Goal: Task Accomplishment & Management: Manage account settings

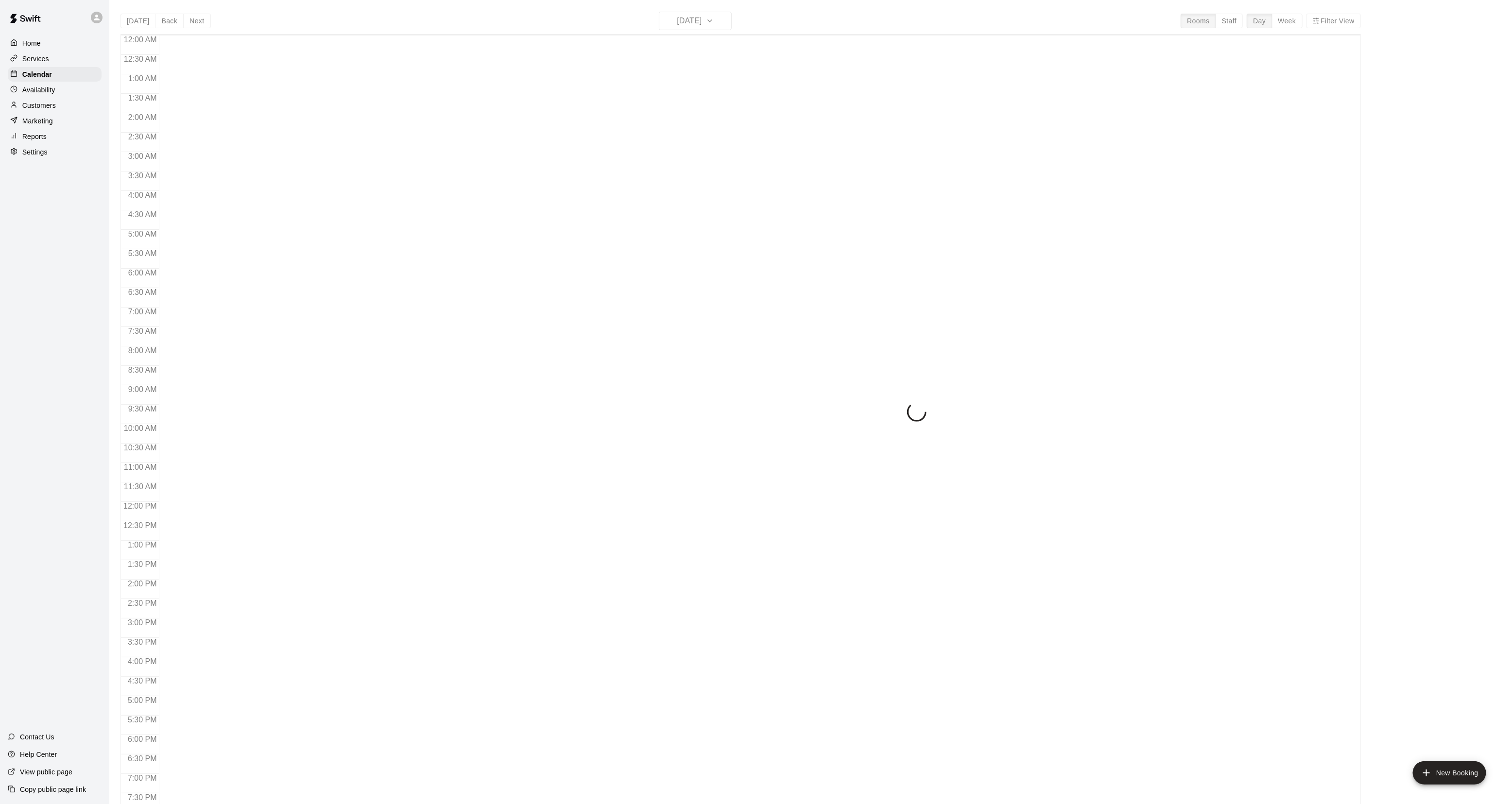
scroll to position [153, 0]
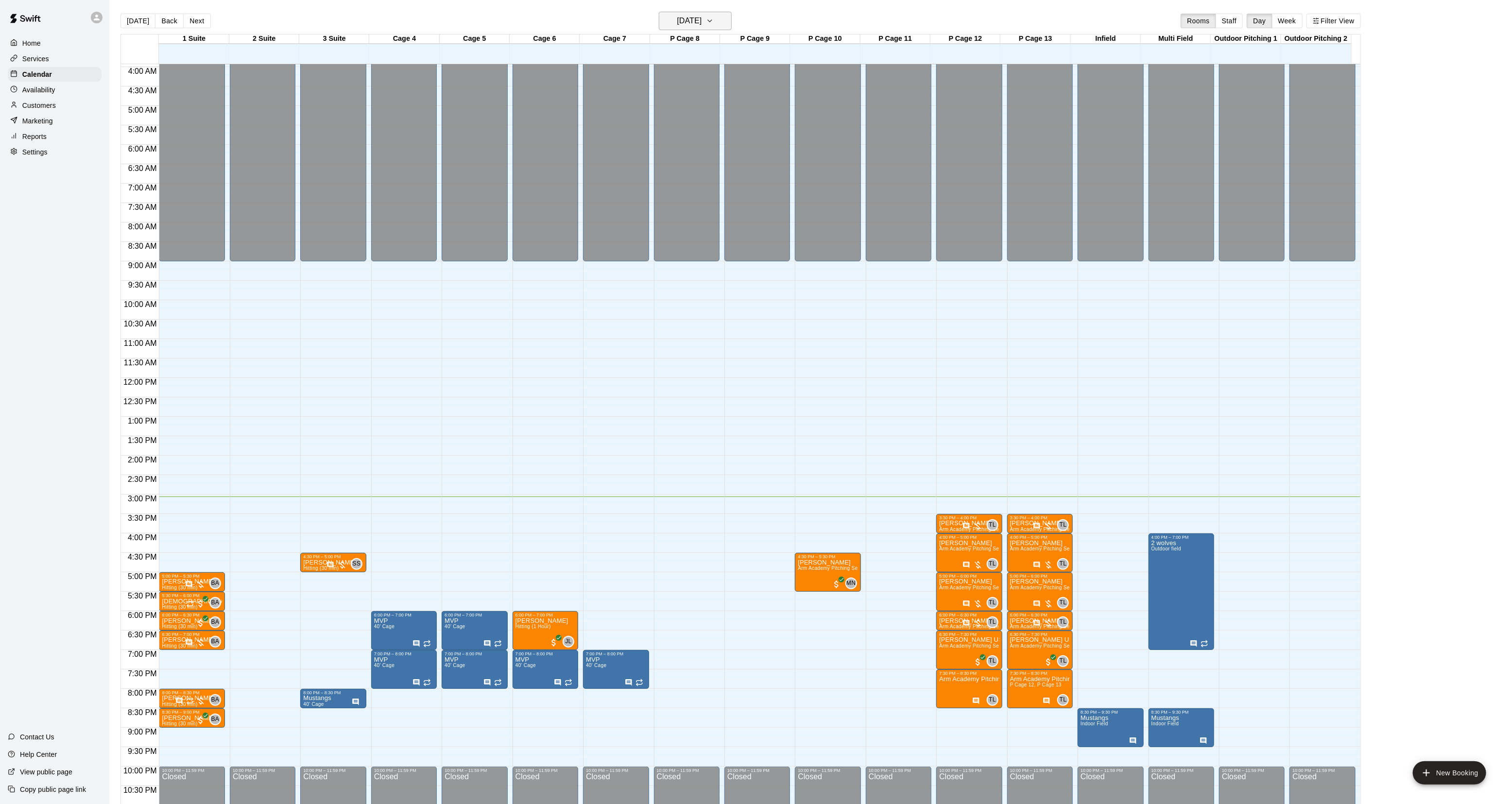
click at [677, 27] on h6 "[DATE]" at bounding box center [689, 21] width 25 height 14
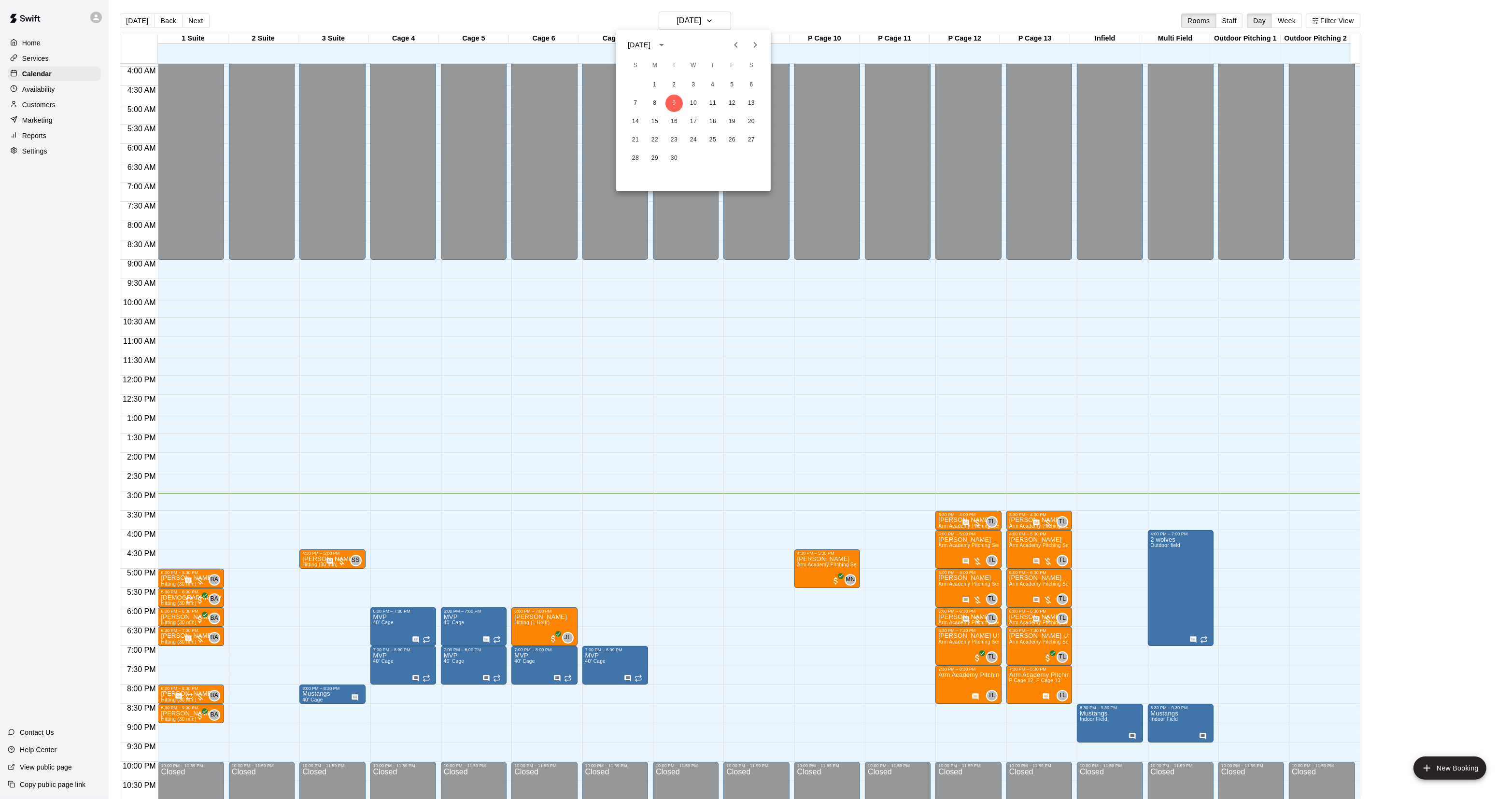
click at [754, 47] on icon "Next month" at bounding box center [755, 45] width 4 height 6
click at [754, 48] on icon "Next month" at bounding box center [755, 45] width 12 height 12
click at [667, 155] on button "27" at bounding box center [674, 158] width 18 height 18
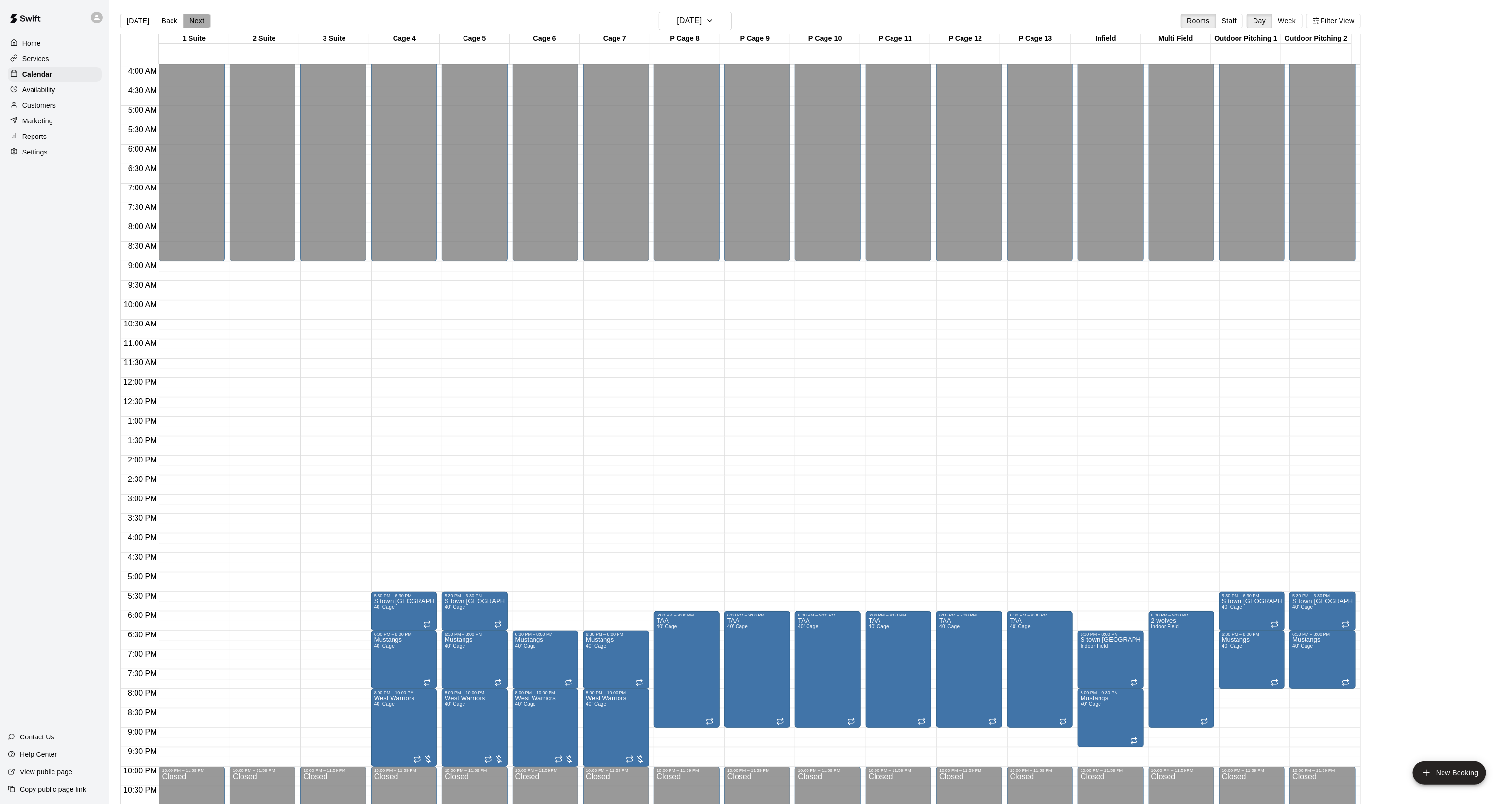
click at [193, 26] on button "Next" at bounding box center [197, 21] width 27 height 15
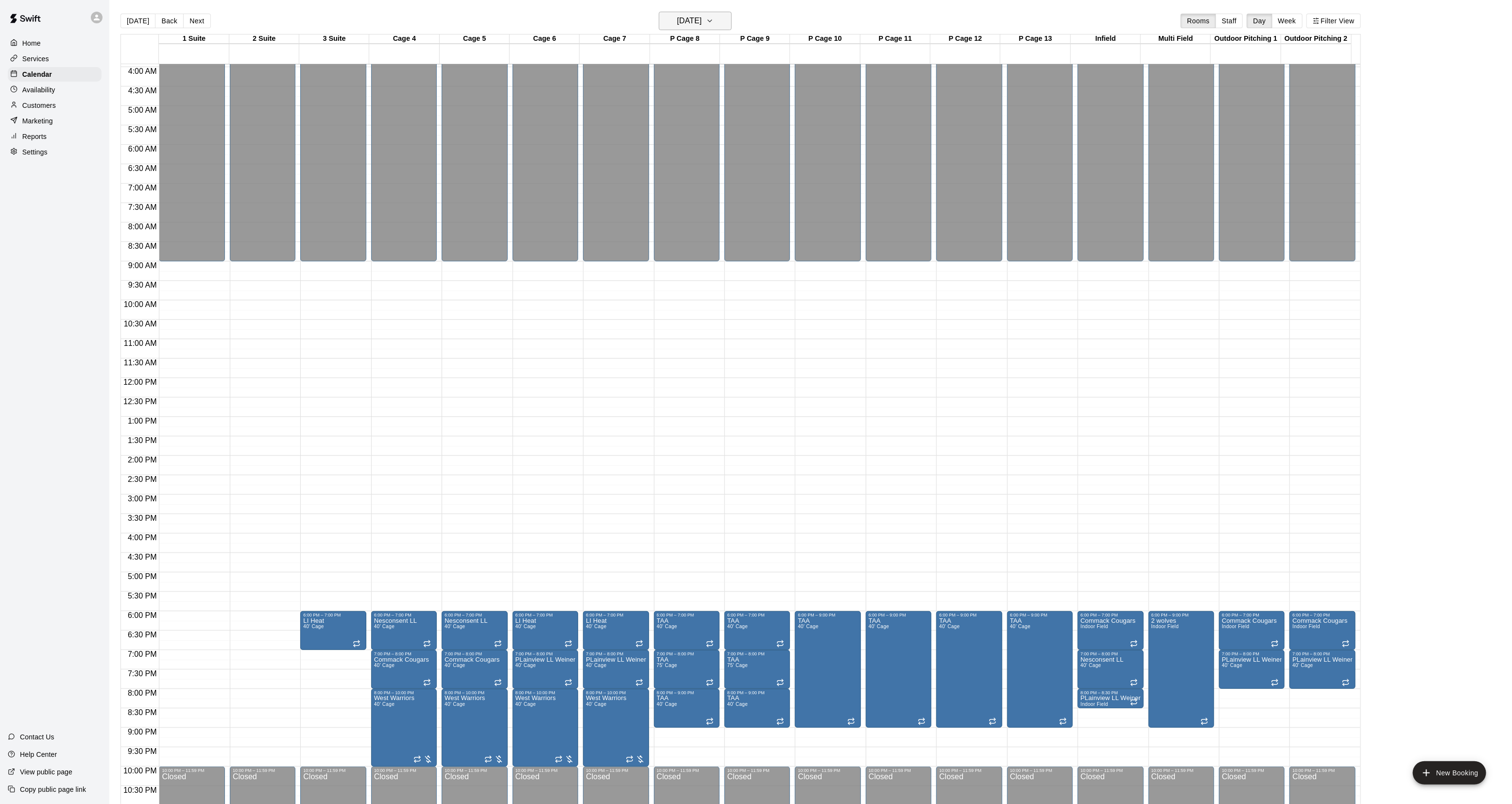
click at [693, 17] on h6 "Wednesday Jan 28" at bounding box center [689, 21] width 25 height 14
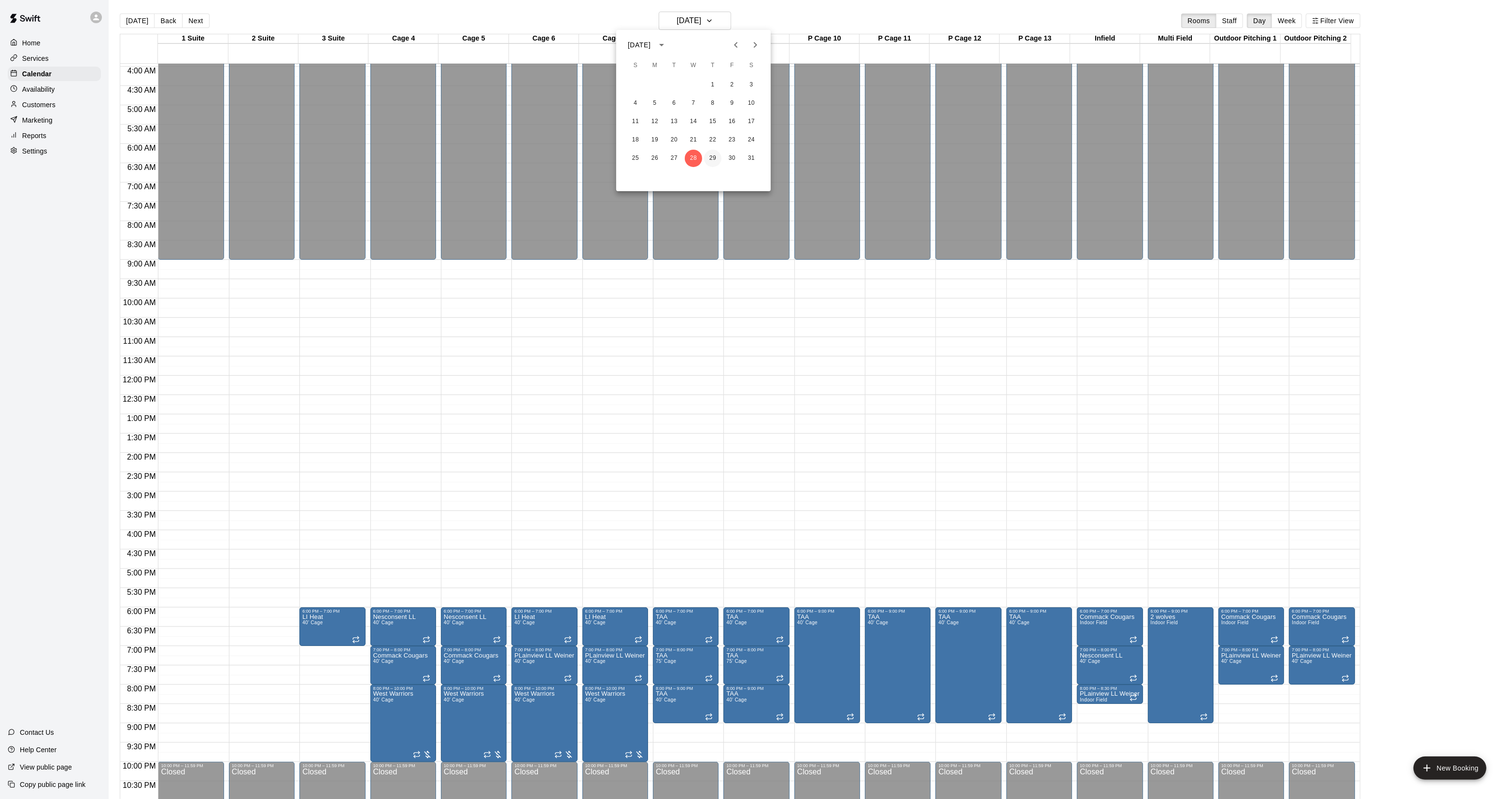
click at [713, 157] on button "29" at bounding box center [713, 158] width 18 height 18
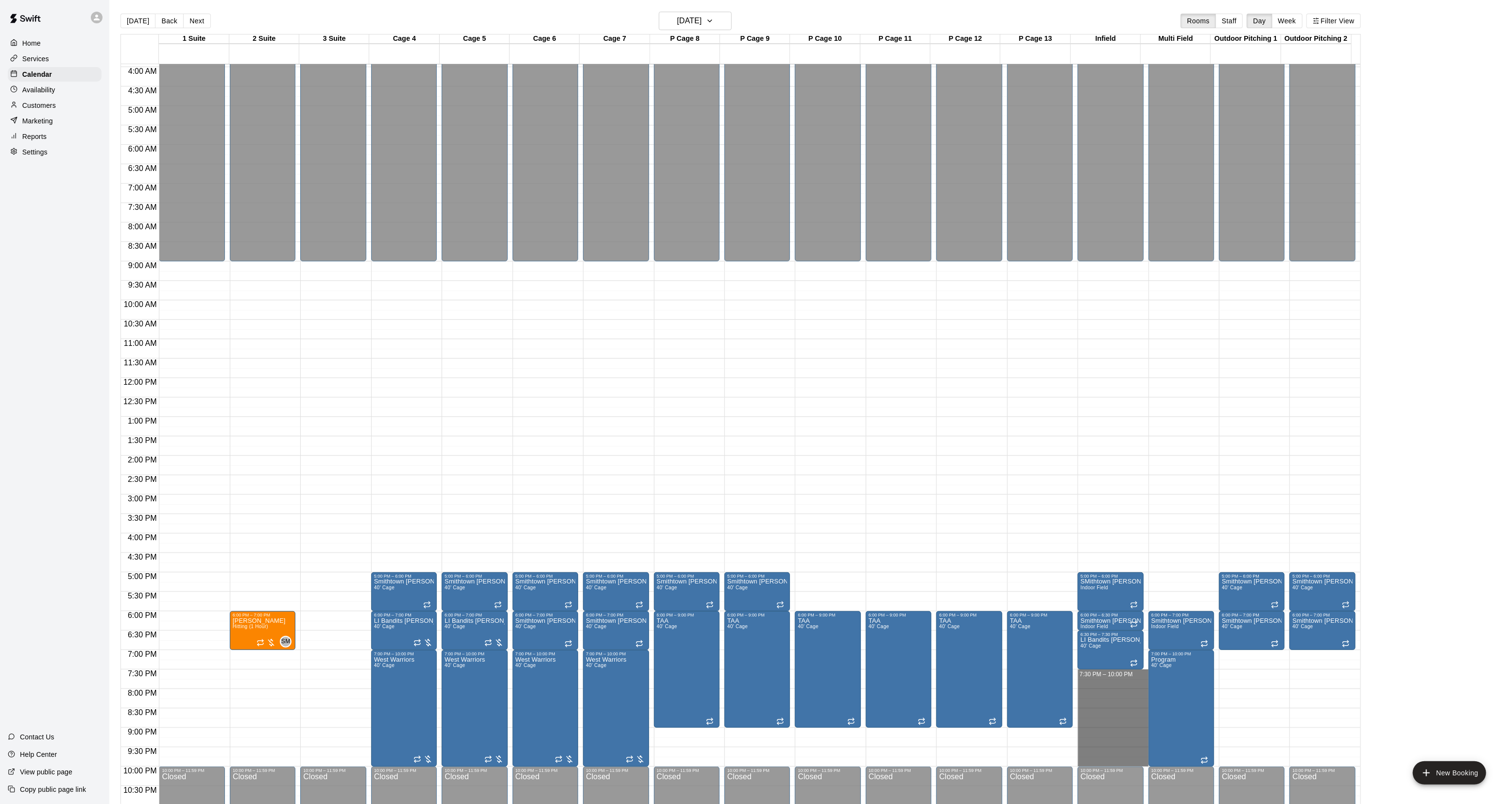
drag, startPoint x: 1104, startPoint y: 672, endPoint x: 1102, endPoint y: 761, distance: 89.0
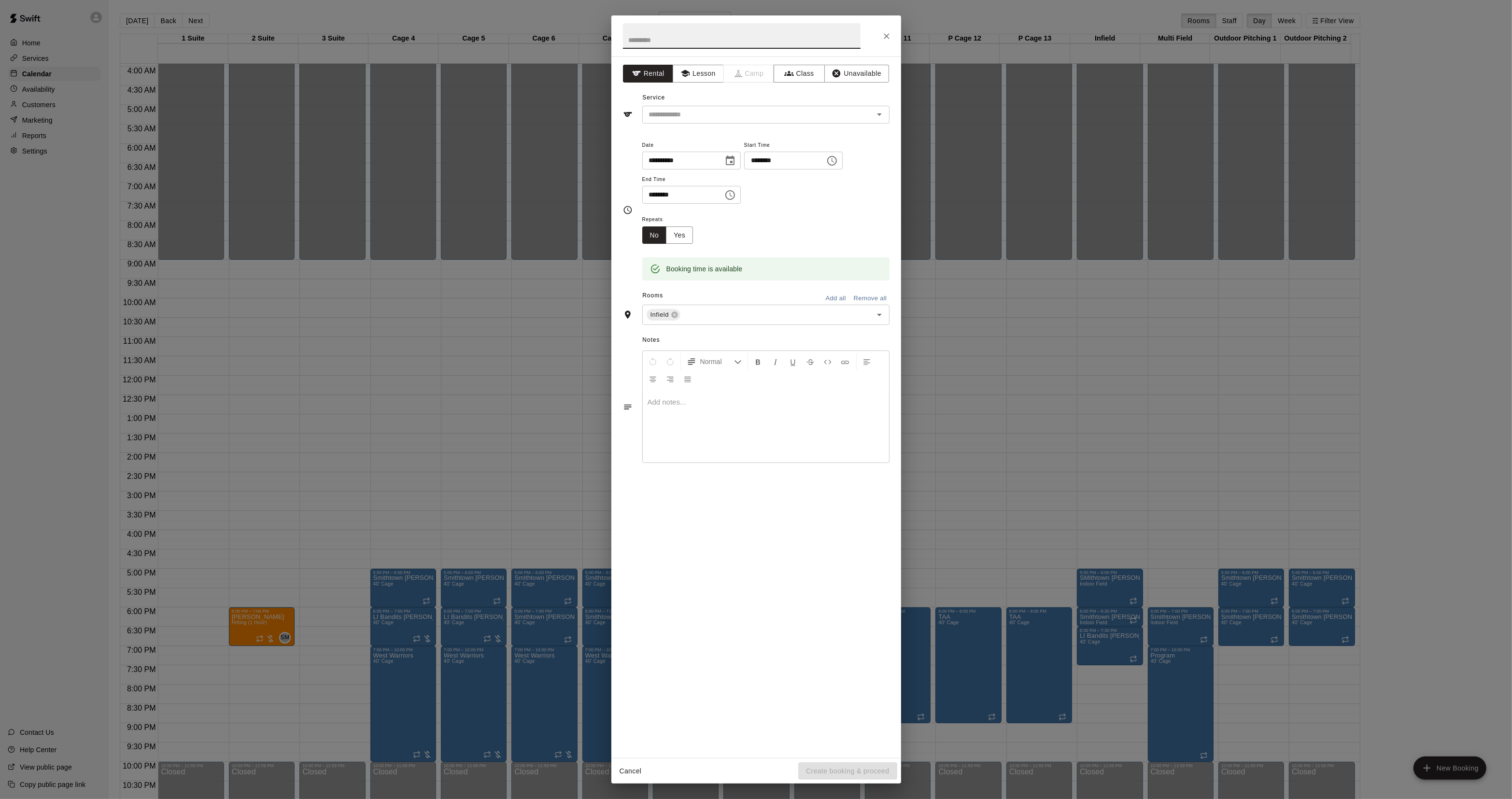
click at [1299, 280] on div "**********" at bounding box center [756, 400] width 1512 height 799
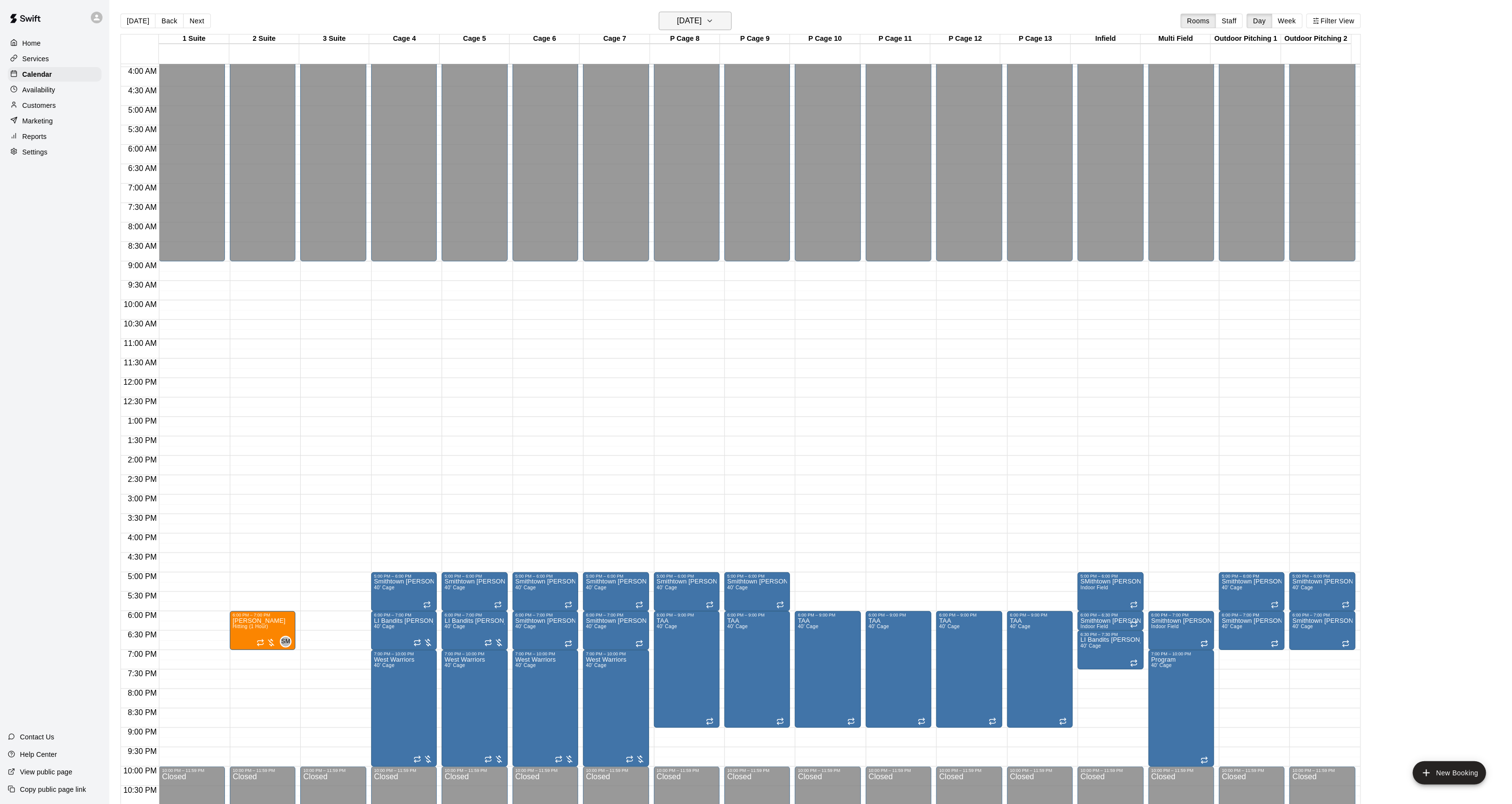
click at [714, 23] on icon "button" at bounding box center [709, 21] width 8 height 12
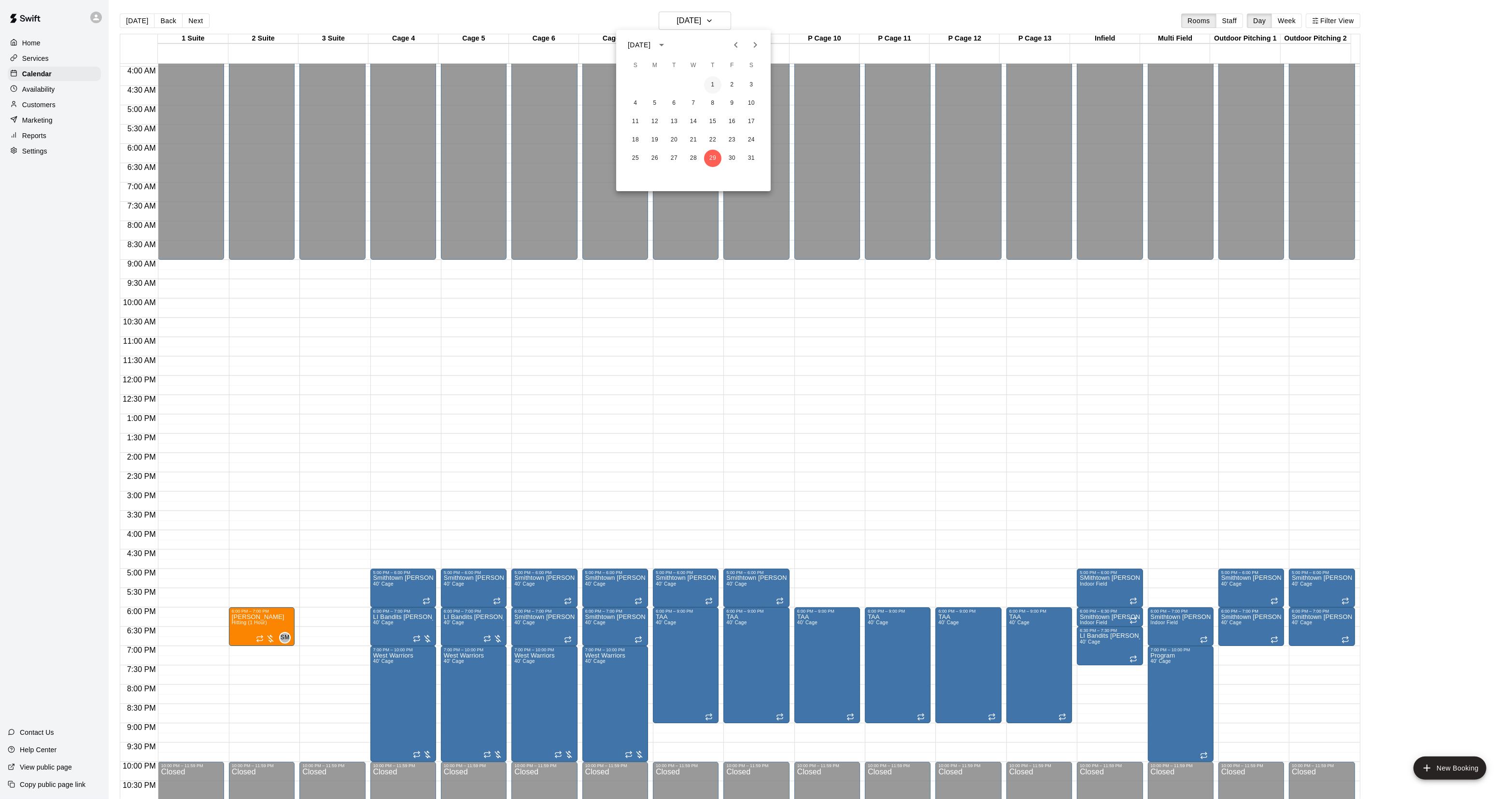
click at [708, 90] on button "1" at bounding box center [713, 85] width 18 height 18
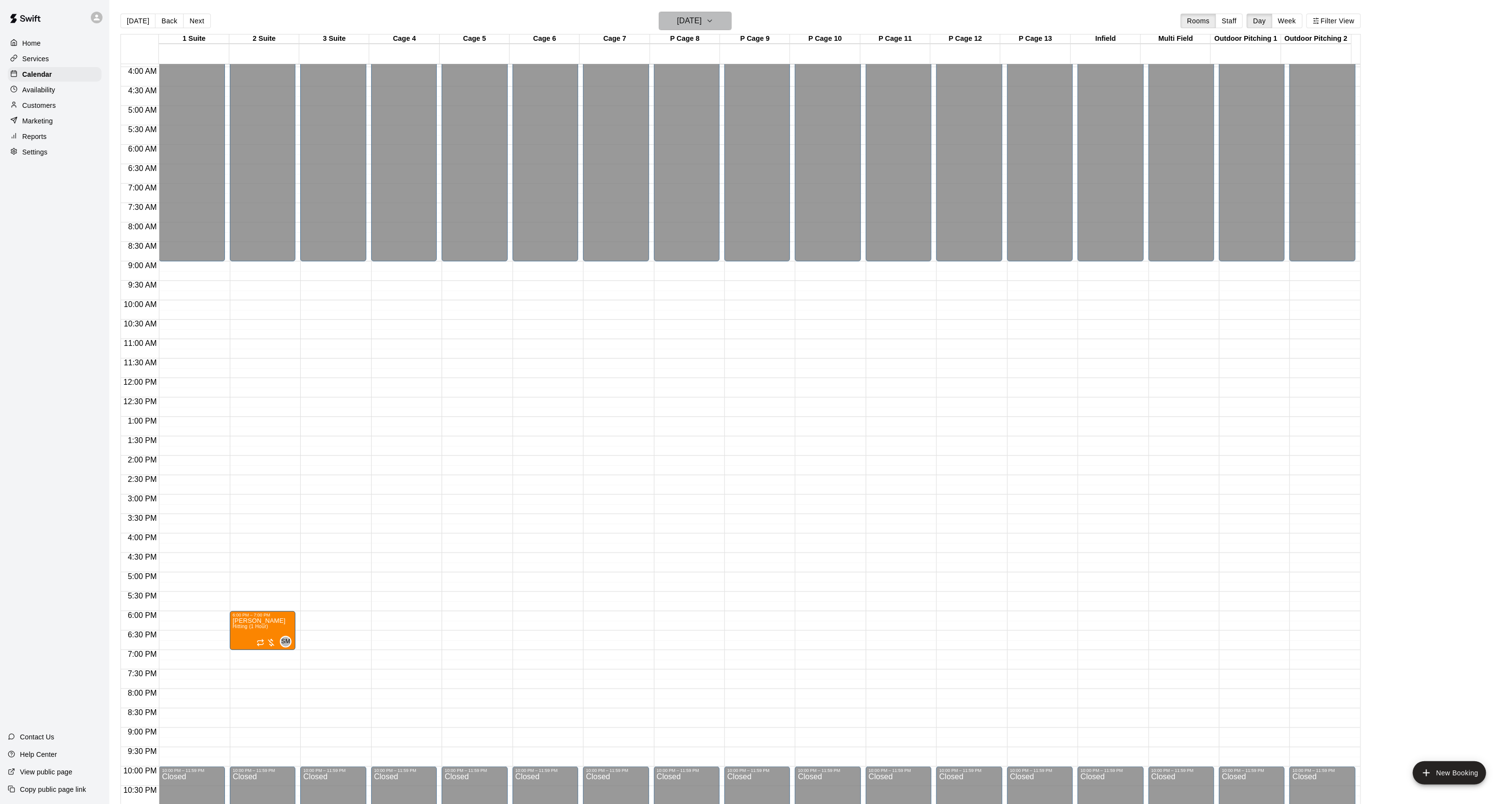
click at [702, 21] on h6 "Thursday Jan 01" at bounding box center [689, 21] width 25 height 14
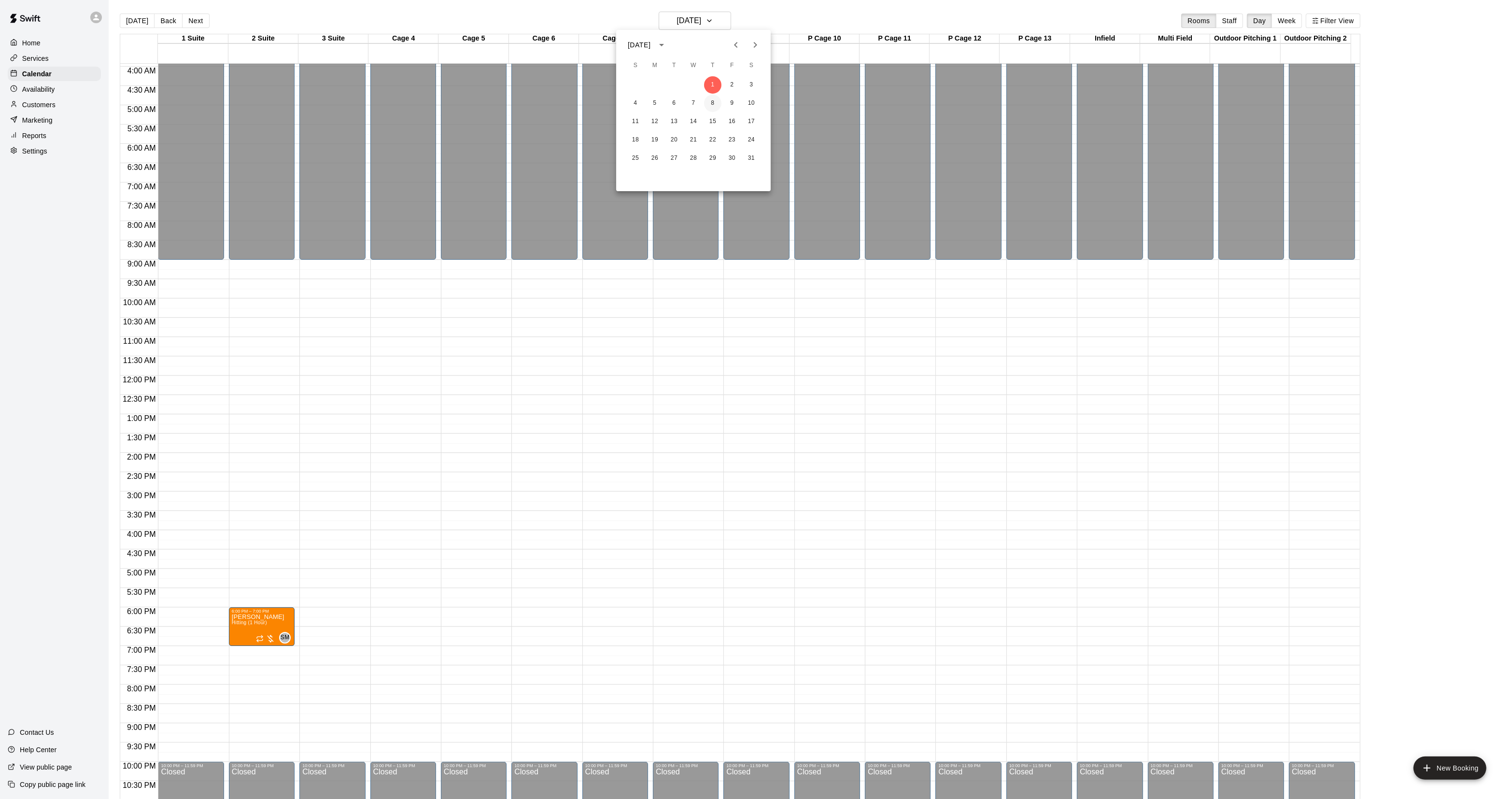
click at [716, 102] on button "8" at bounding box center [713, 103] width 18 height 18
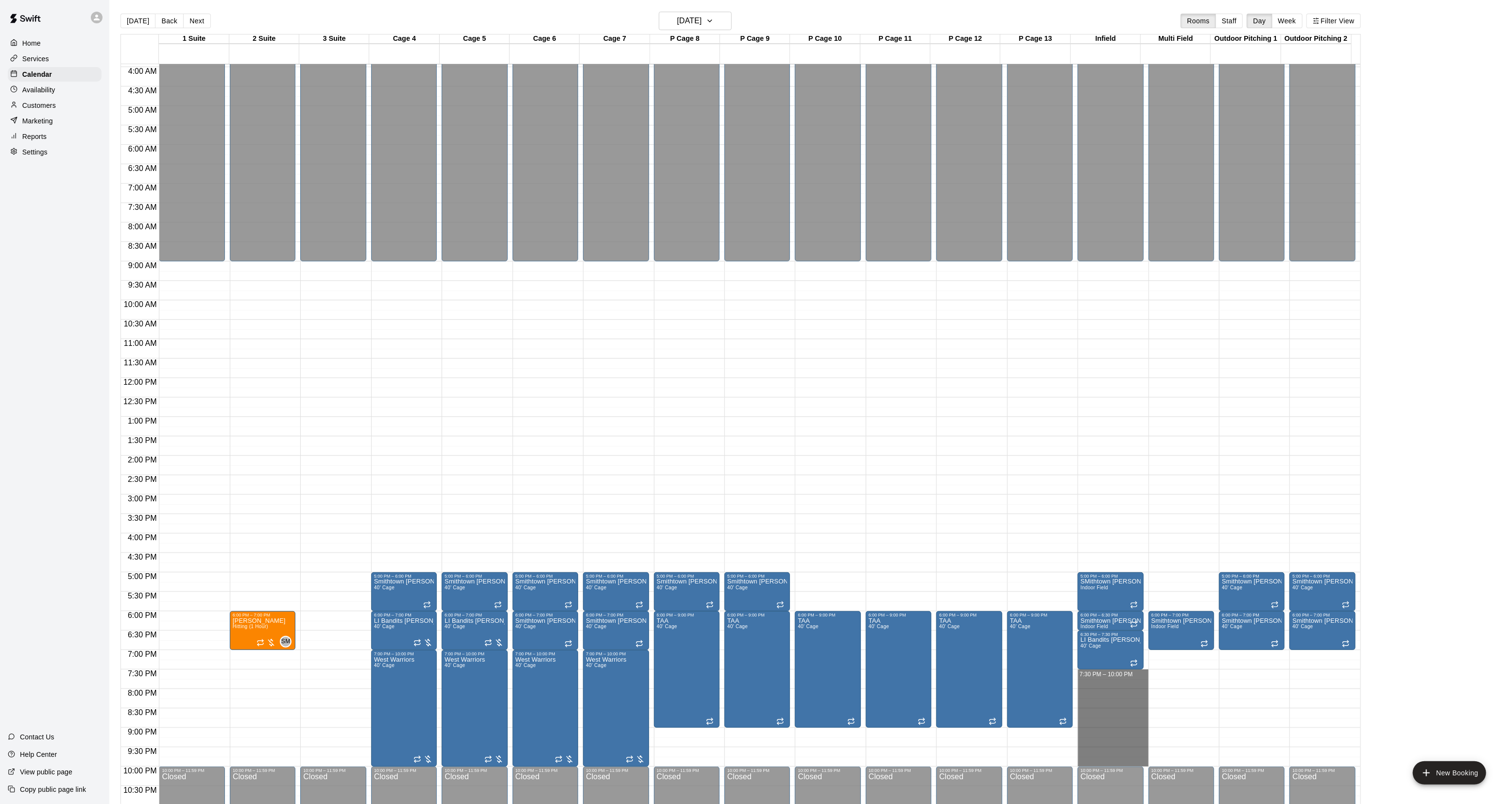
drag, startPoint x: 1116, startPoint y: 673, endPoint x: 1103, endPoint y: 759, distance: 87.0
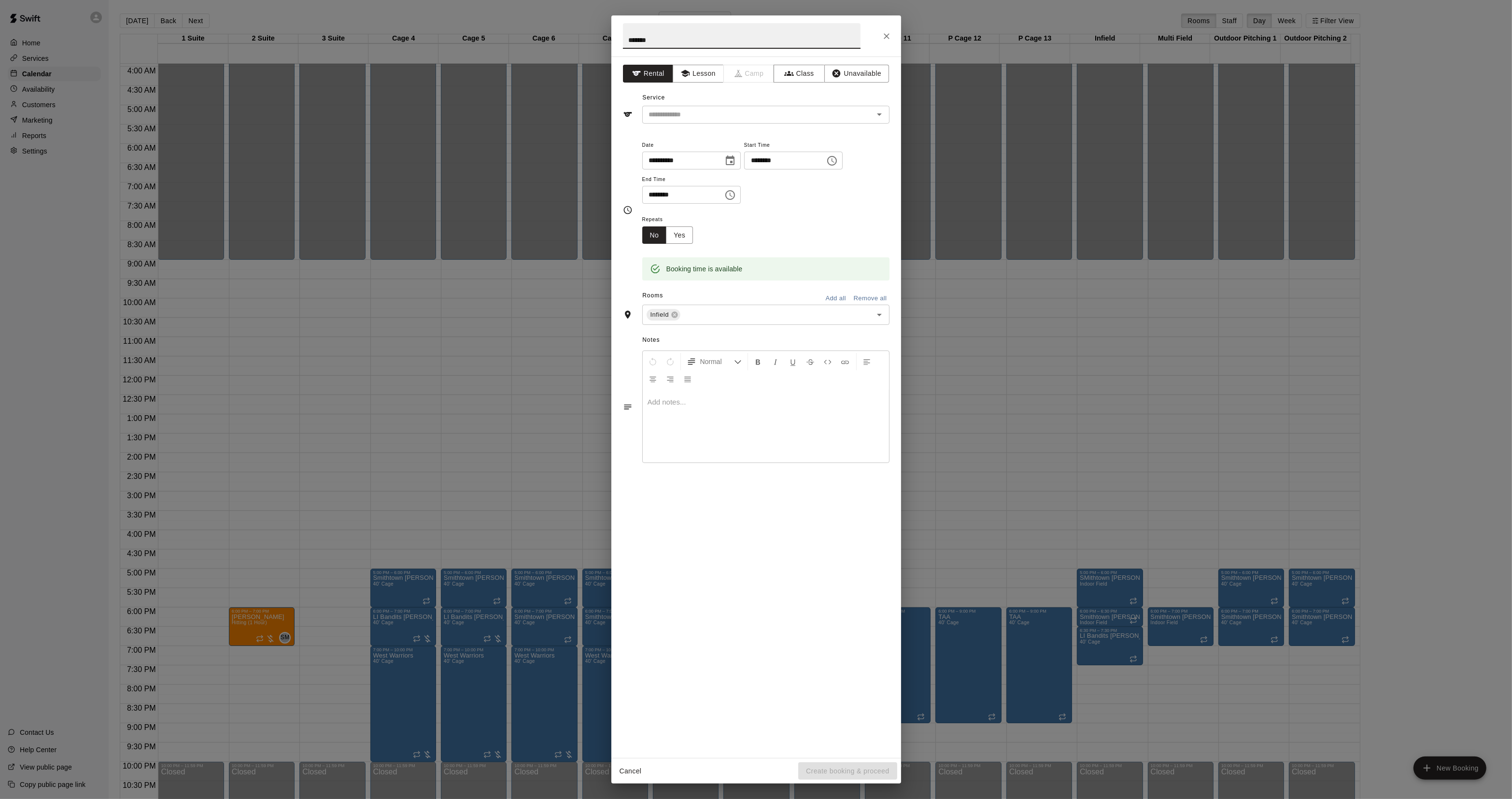
drag, startPoint x: 675, startPoint y: 42, endPoint x: 542, endPoint y: 39, distance: 133.0
click at [539, 42] on div "**********" at bounding box center [756, 400] width 1512 height 799
type input "*******"
click at [704, 119] on input "text" at bounding box center [751, 114] width 213 height 12
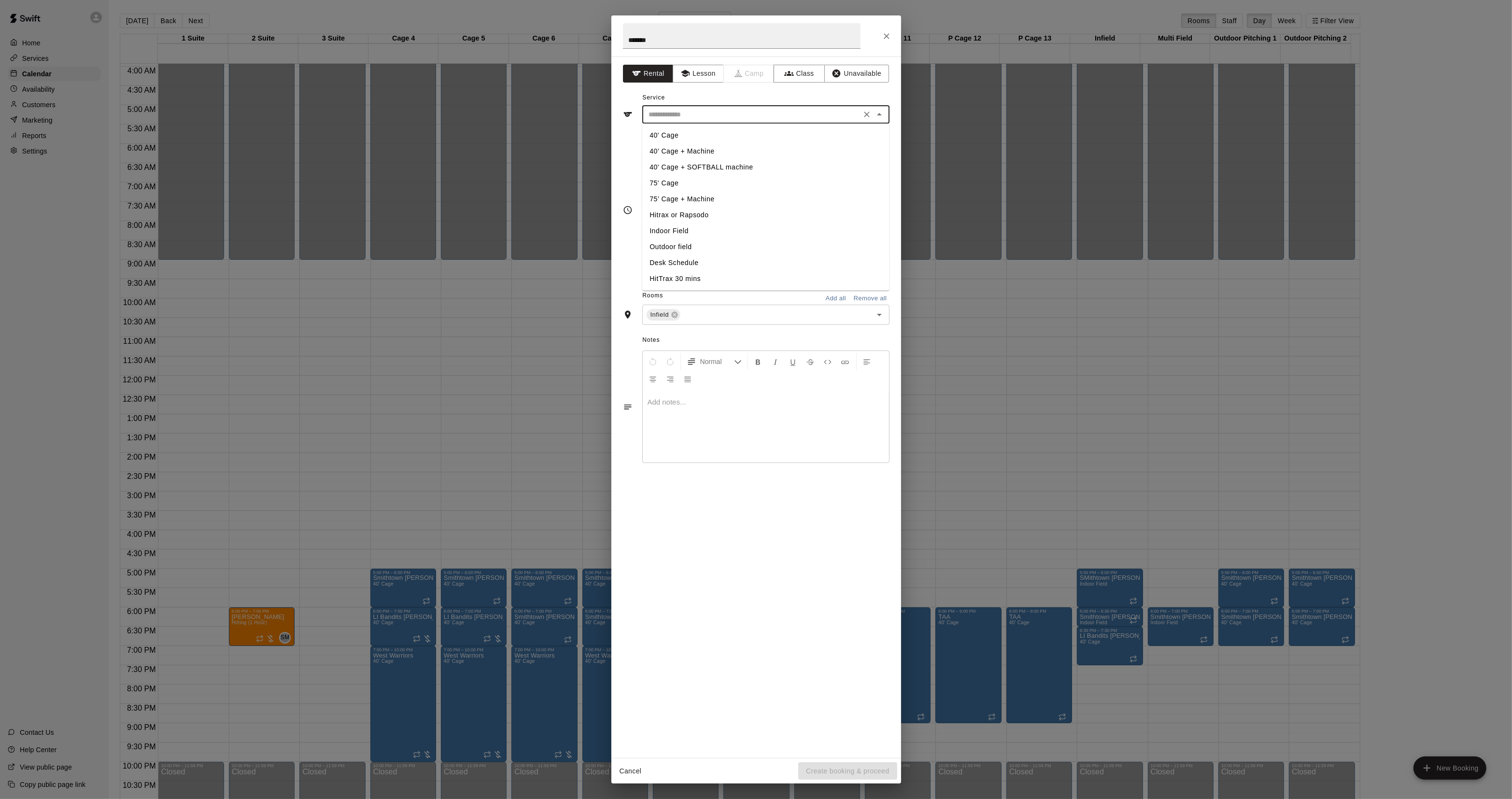
click at [685, 131] on li "40' Cage" at bounding box center [765, 135] width 247 height 16
drag, startPoint x: 677, startPoint y: 99, endPoint x: 675, endPoint y: 104, distance: 5.4
click at [676, 99] on div "Service ******** ​" at bounding box center [756, 107] width 266 height 33
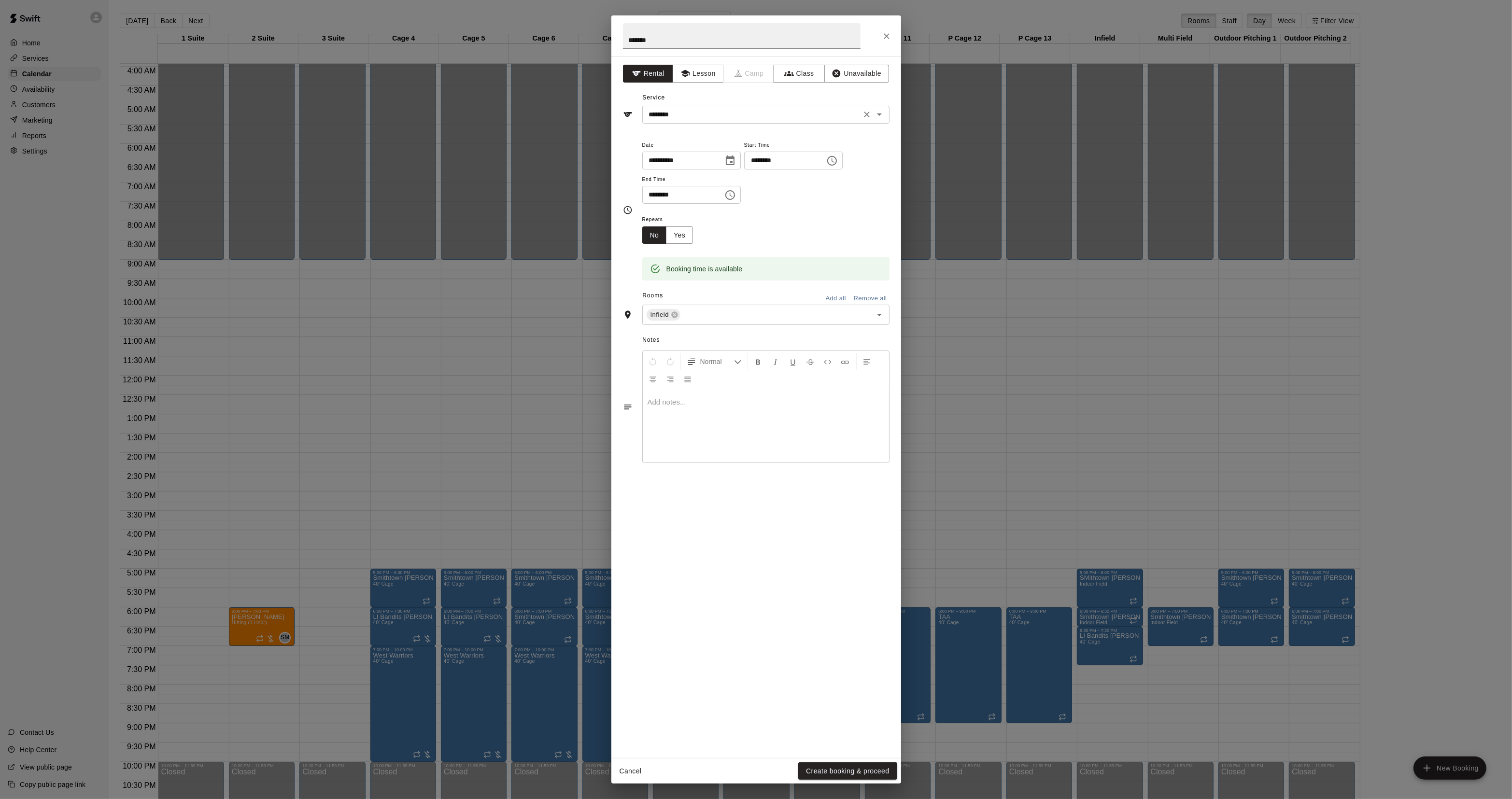
click at [670, 110] on input "********" at bounding box center [751, 114] width 213 height 12
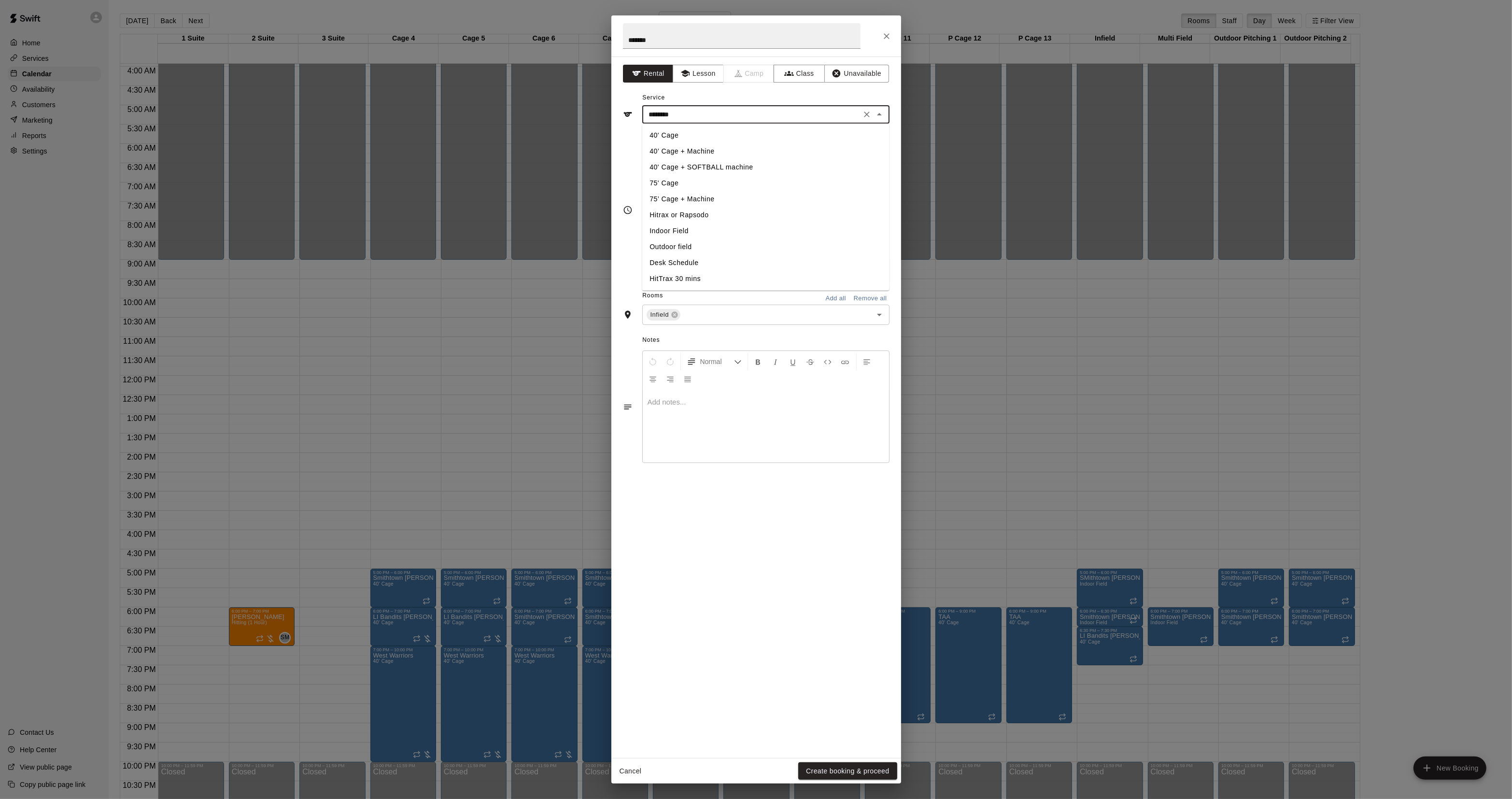
click at [677, 226] on li "Indoor Field" at bounding box center [765, 231] width 247 height 16
type input "**********"
click at [697, 315] on input "text" at bounding box center [770, 315] width 176 height 12
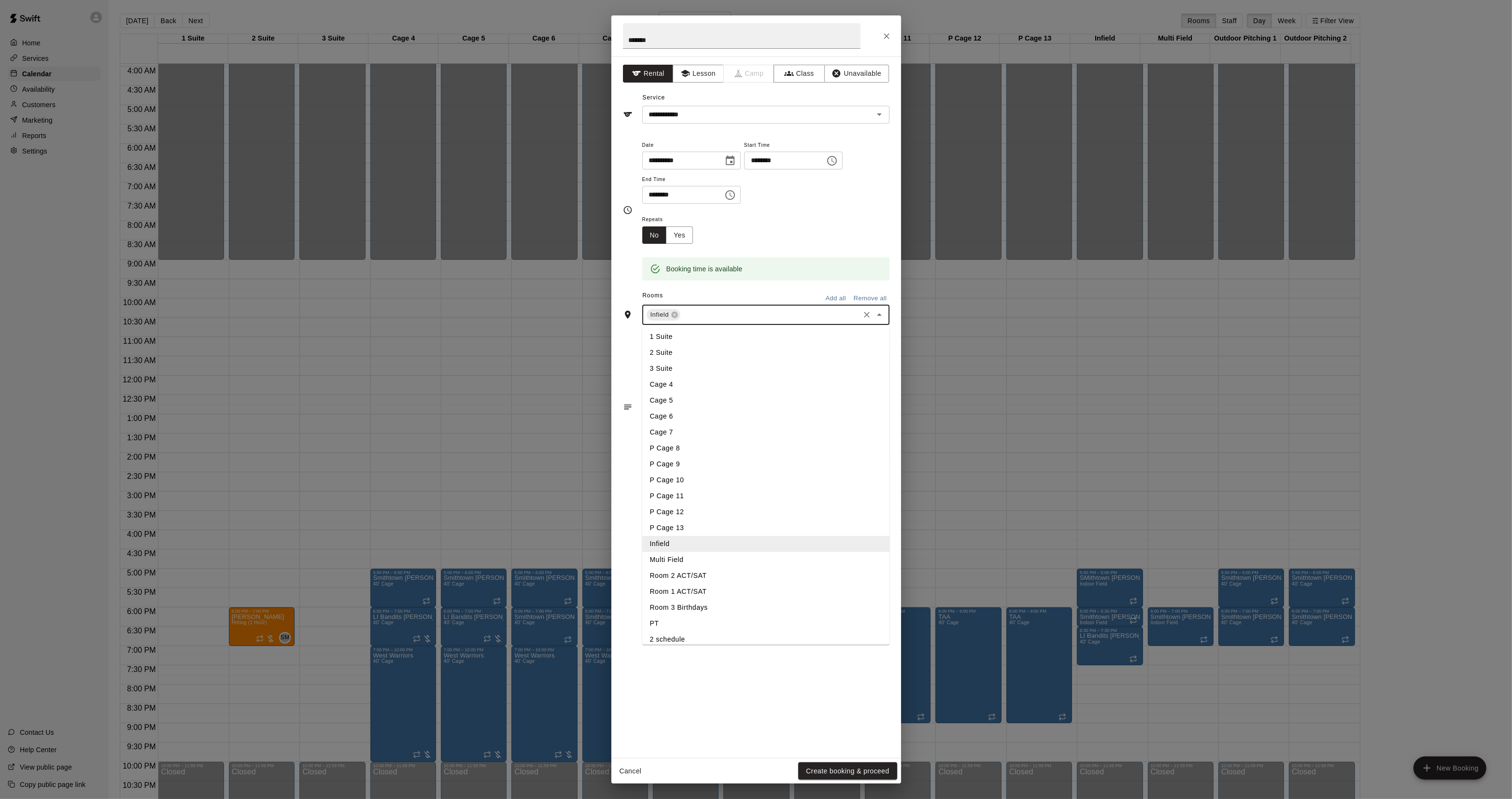
click at [662, 561] on li "Multi Field" at bounding box center [765, 560] width 247 height 16
click at [681, 232] on button "Yes" at bounding box center [680, 235] width 27 height 18
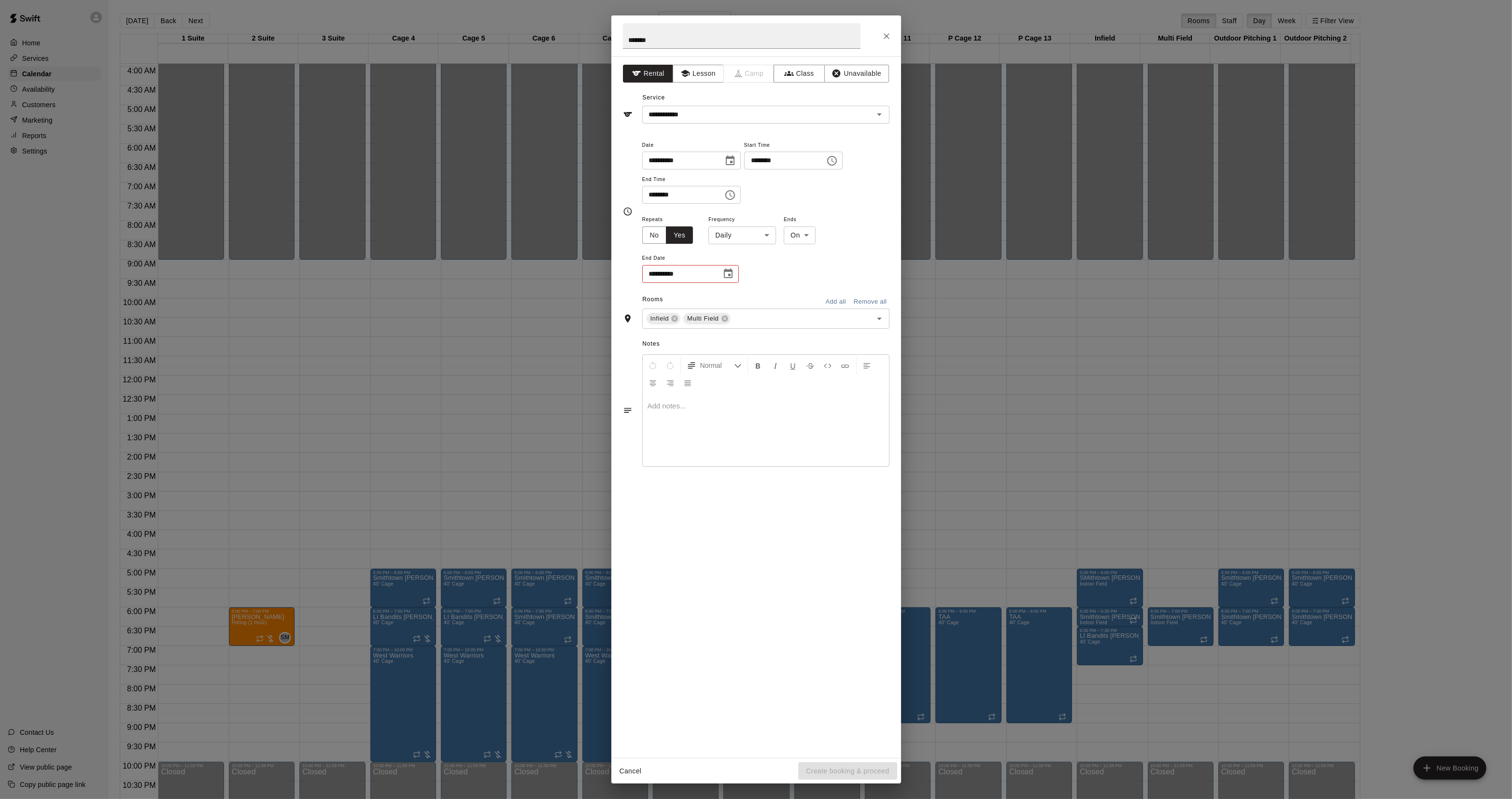
click at [731, 238] on body "Home Services Calendar Availability Customers Marketing Reports Settings Contac…" at bounding box center [756, 407] width 1512 height 814
click at [731, 270] on li "Weekly on Thursday" at bounding box center [743, 272] width 121 height 16
type input "******"
click at [821, 230] on body "Home Services Calendar Availability Customers Marketing Reports Settings Contac…" at bounding box center [756, 407] width 1512 height 814
click at [821, 282] on ul "On After" at bounding box center [819, 264] width 31 height 39
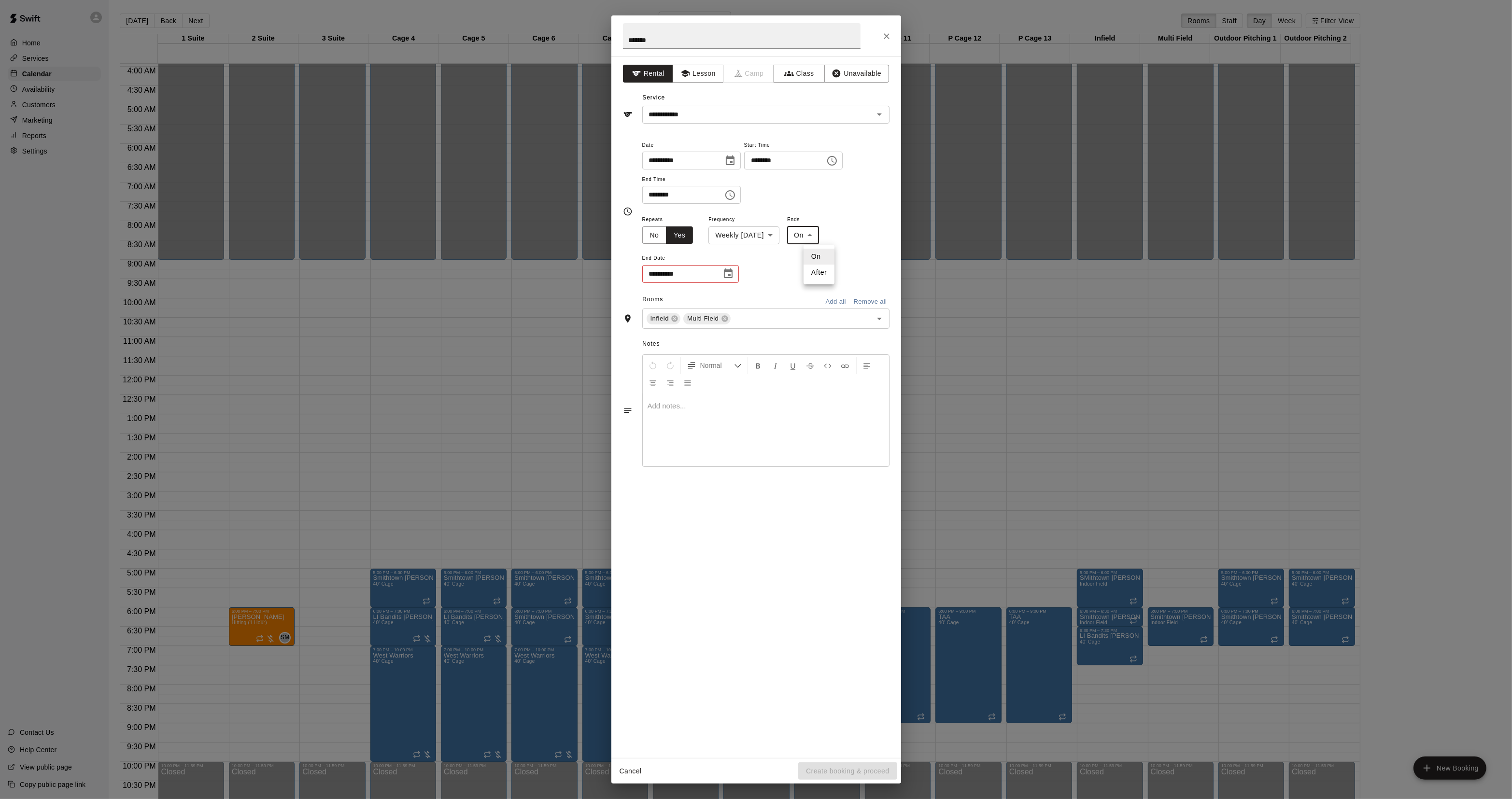
click at [835, 270] on div at bounding box center [756, 400] width 1512 height 799
click at [816, 274] on div "**********" at bounding box center [765, 249] width 247 height 70
click at [809, 244] on body "Home Services Calendar Availability Customers Marketing Reports Settings Contac…" at bounding box center [756, 407] width 1512 height 814
click at [811, 278] on li "After" at bounding box center [819, 272] width 31 height 16
type input "*****"
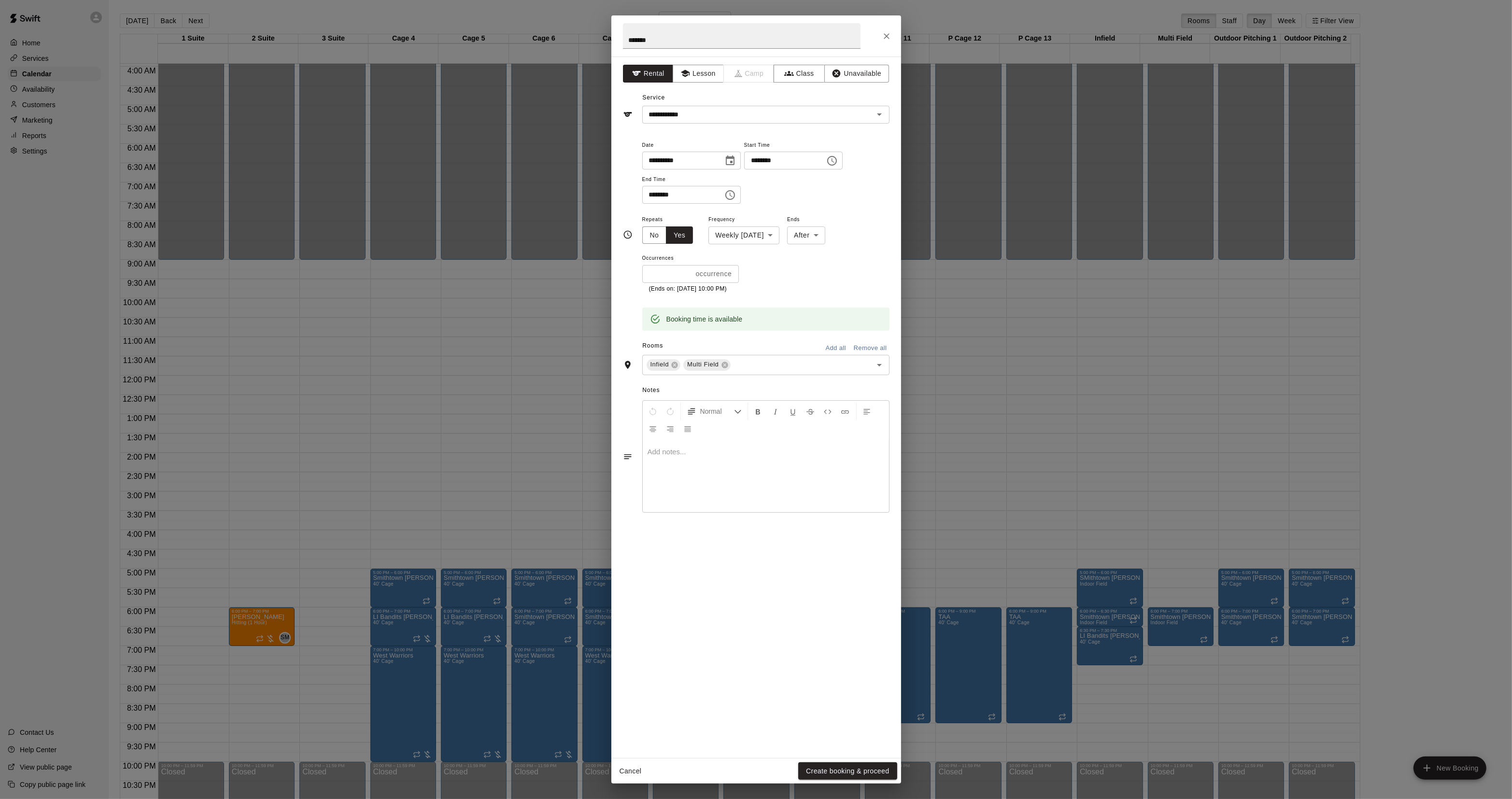
click at [636, 266] on div "**********" at bounding box center [756, 235] width 266 height 192
click at [657, 274] on input "*" at bounding box center [667, 274] width 50 height 18
type input "**"
click at [863, 324] on p "Show More" at bounding box center [865, 319] width 37 height 10
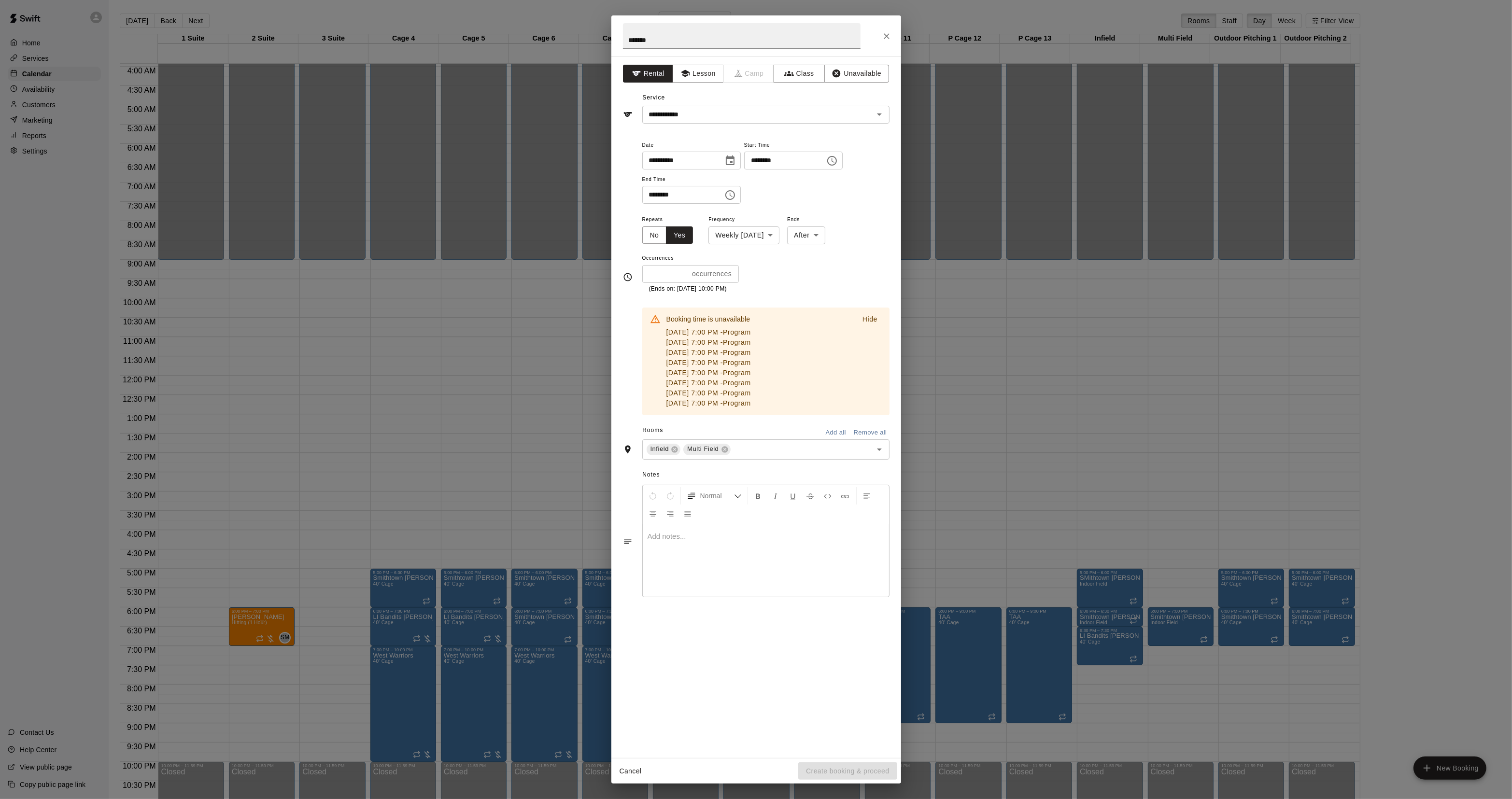
click at [671, 276] on input "**" at bounding box center [665, 274] width 46 height 18
click at [724, 448] on icon at bounding box center [724, 449] width 6 height 6
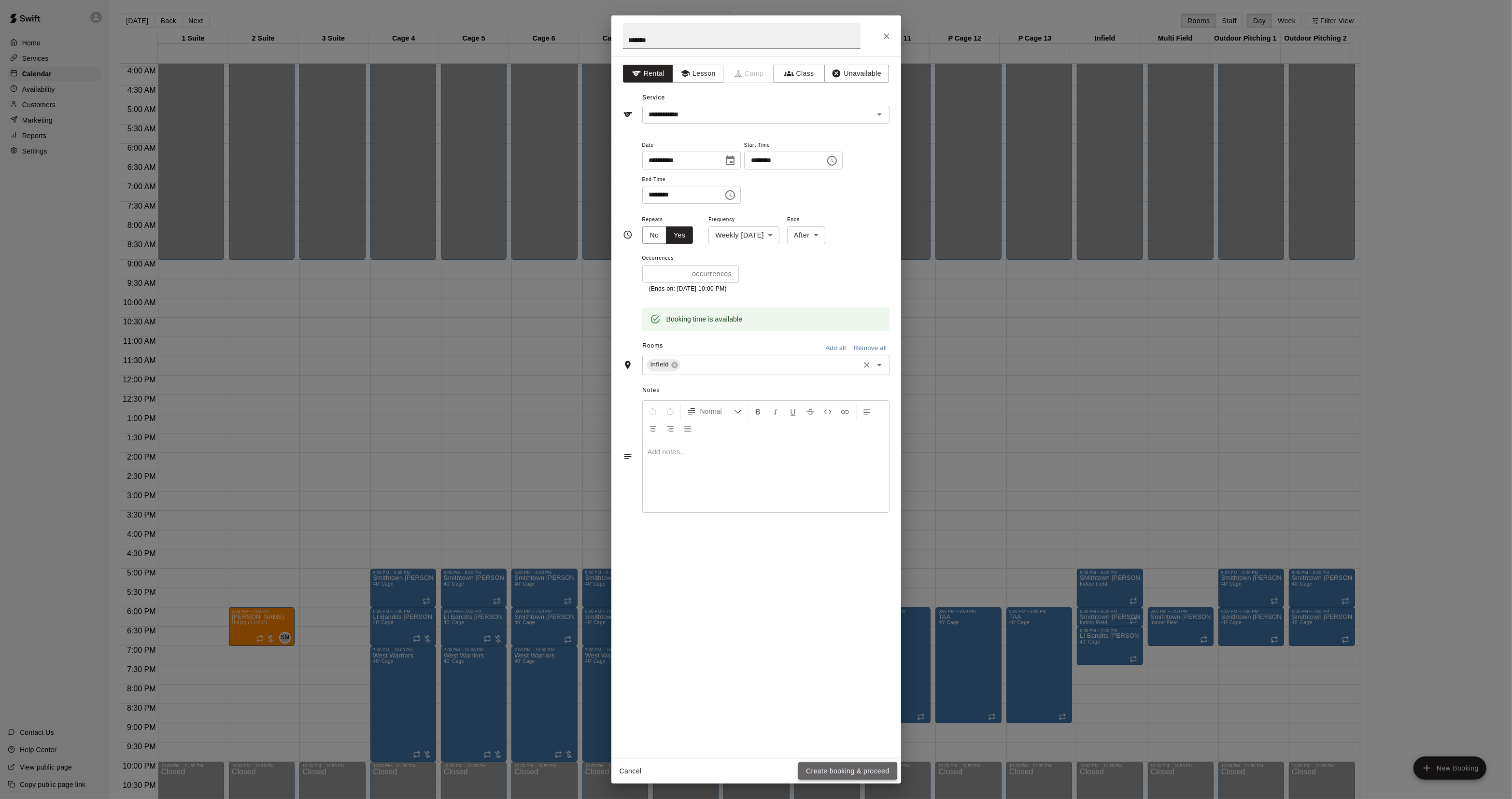
click at [845, 770] on button "Create booking & proceed" at bounding box center [848, 771] width 99 height 18
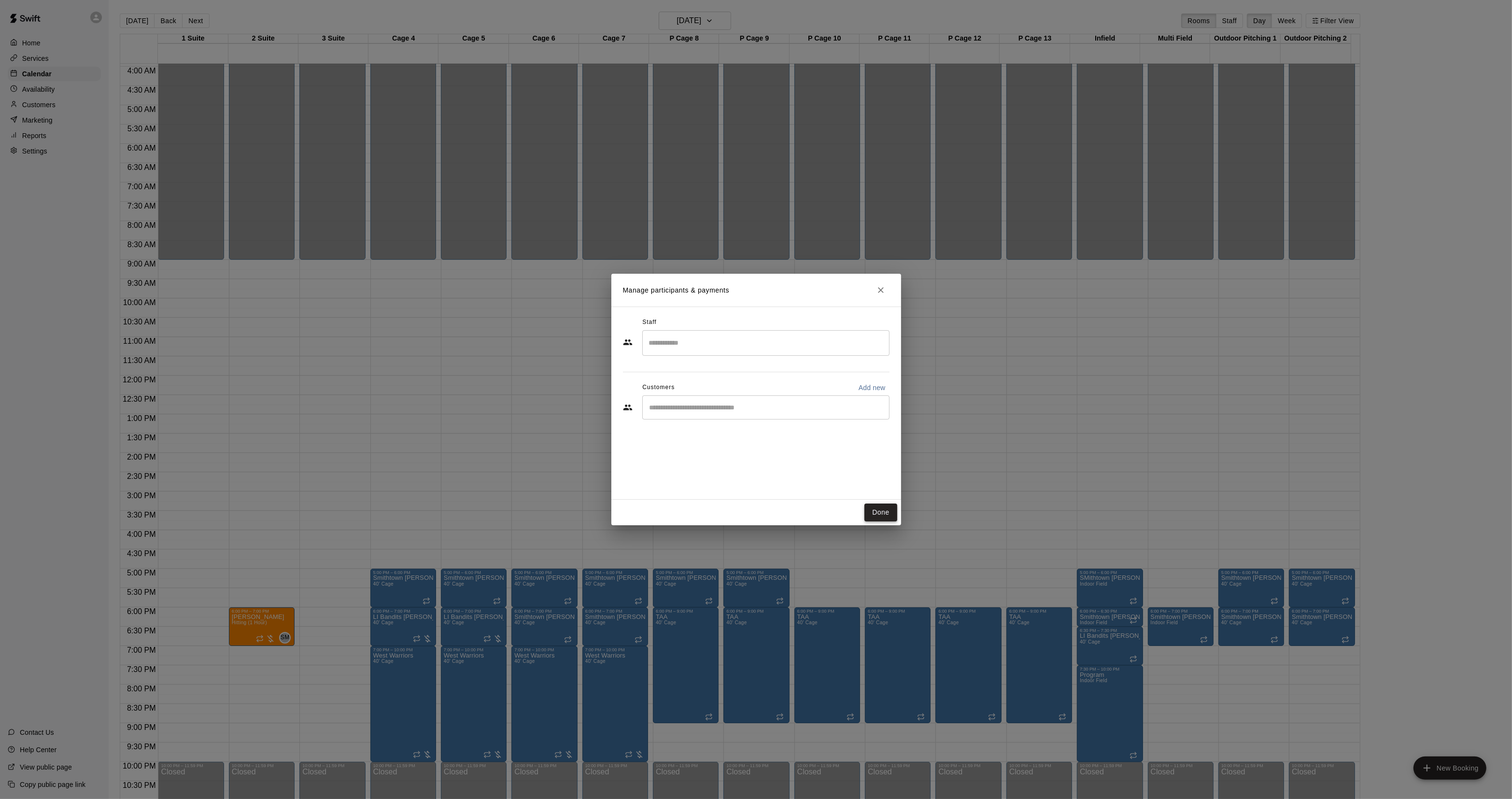
click at [876, 507] on button "Done" at bounding box center [880, 512] width 32 height 18
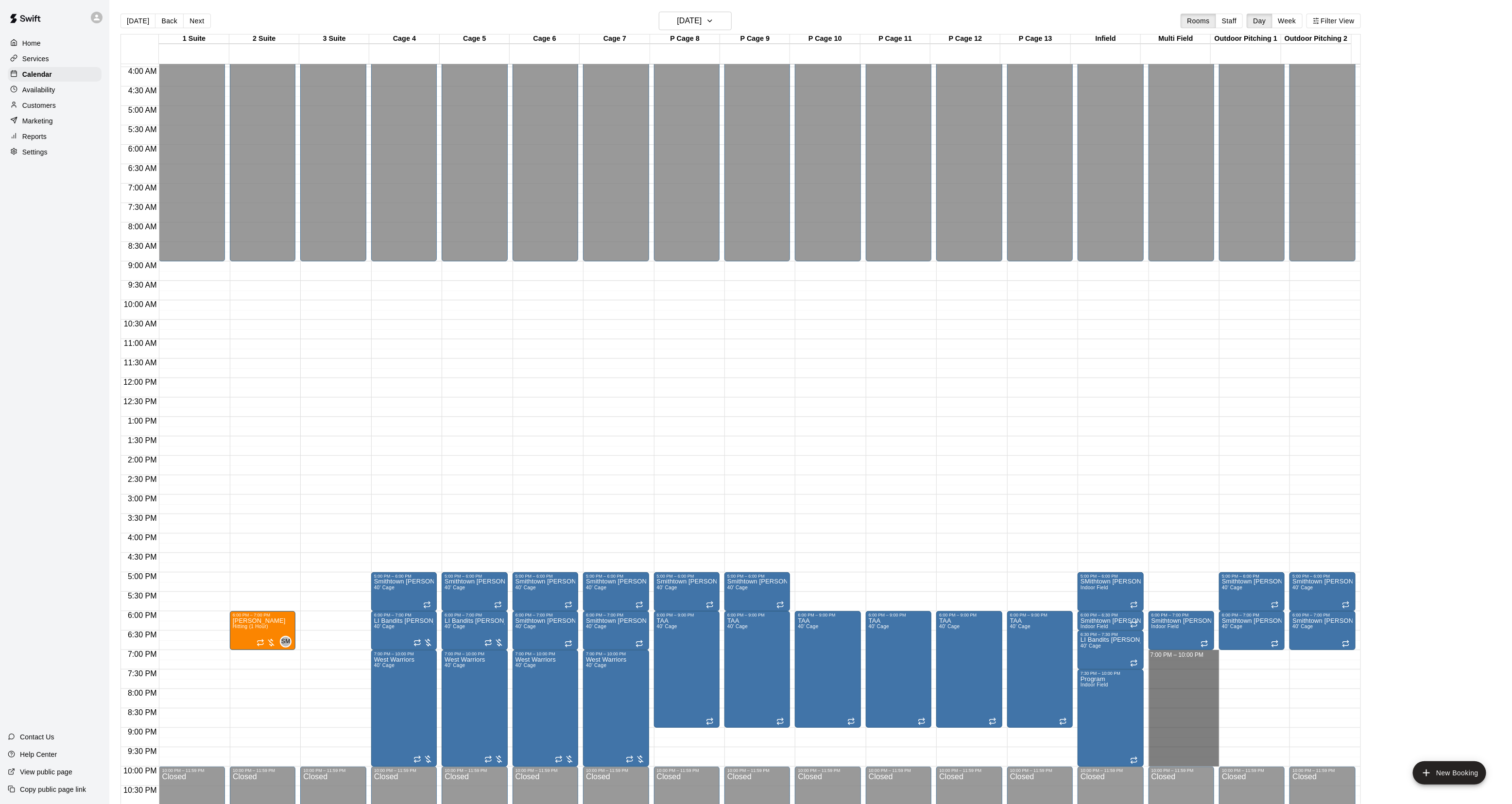
drag, startPoint x: 1165, startPoint y: 656, endPoint x: 1165, endPoint y: 763, distance: 107.0
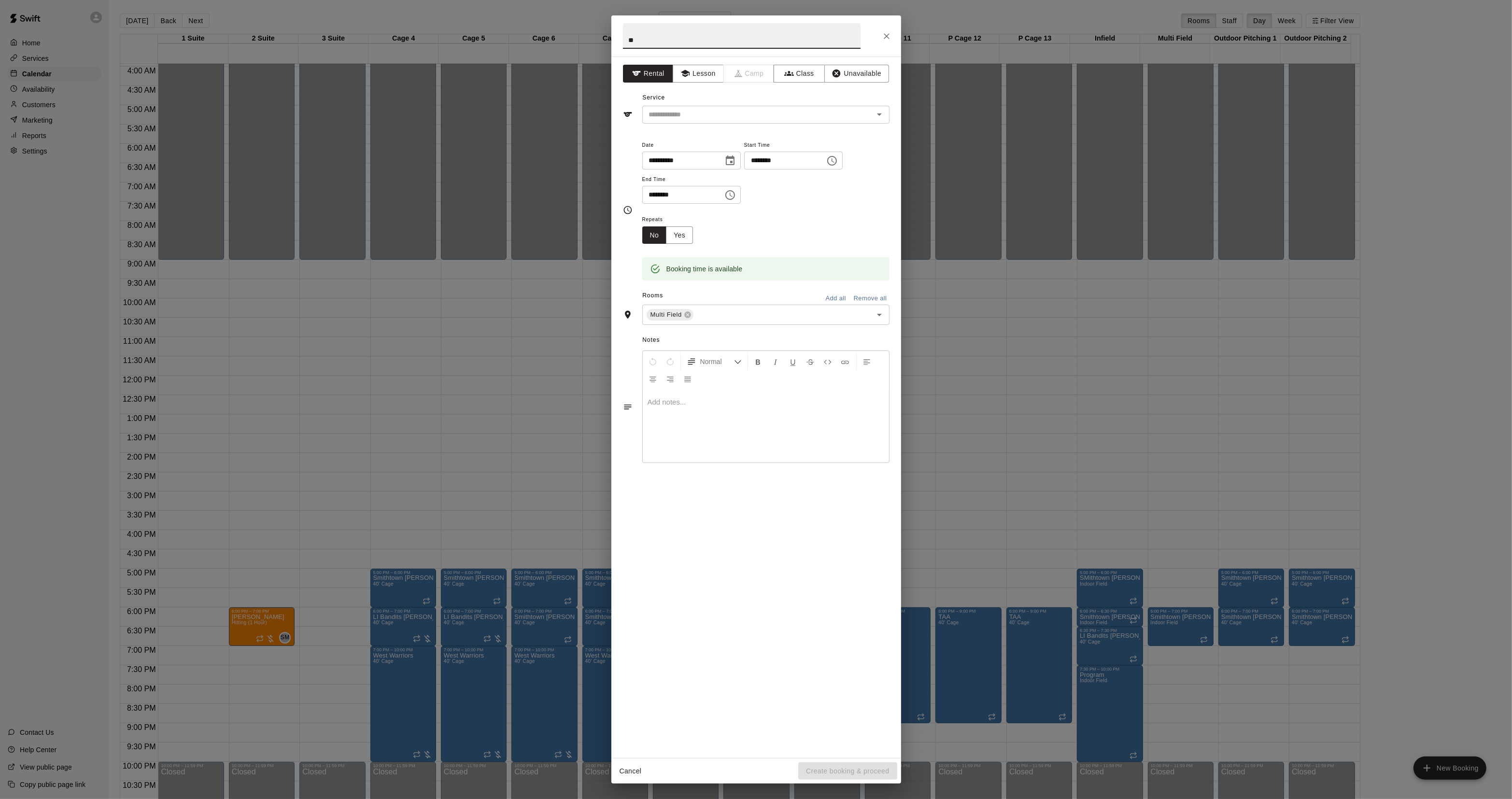
type input "*"
type input "*******"
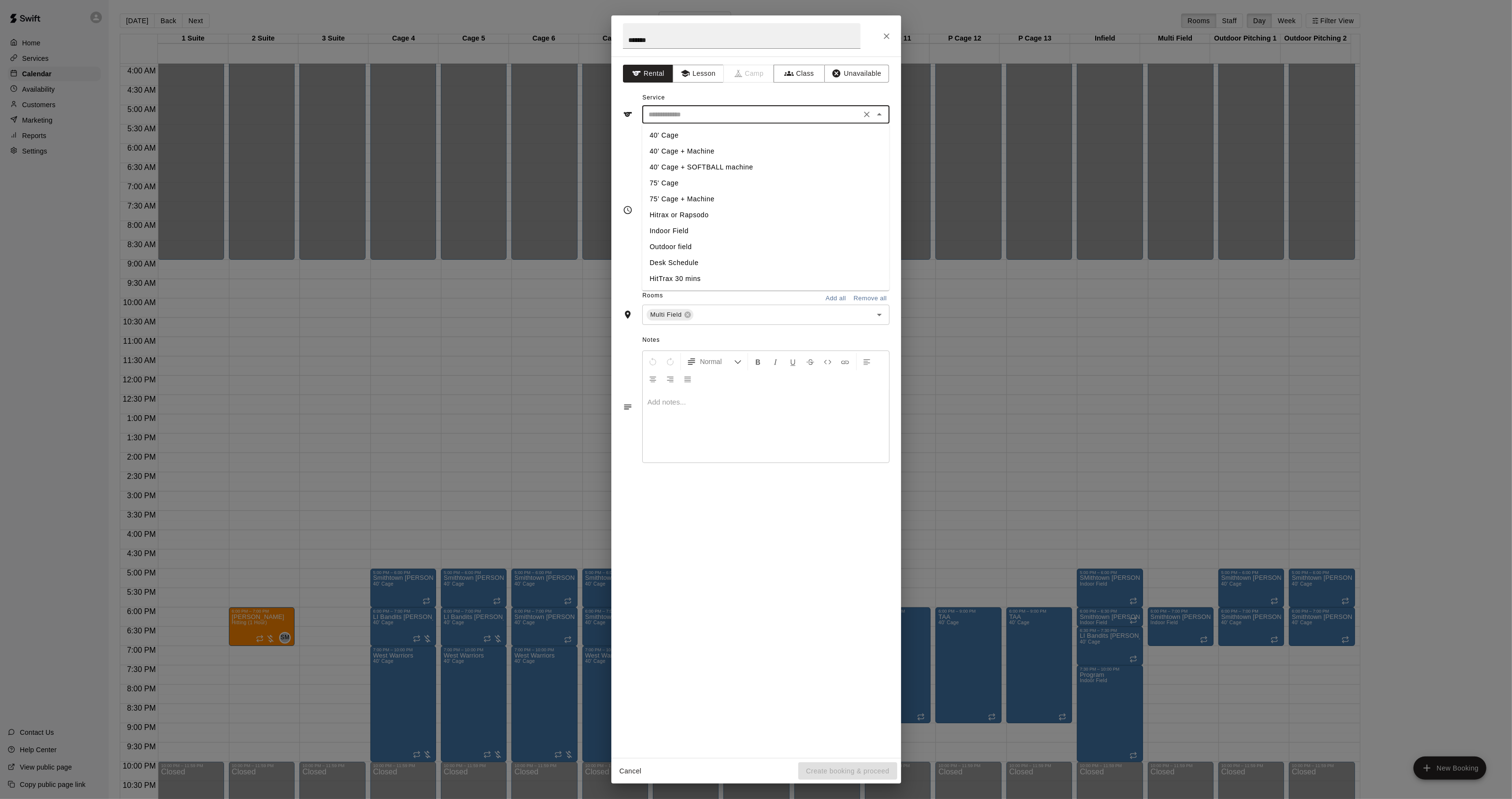
click at [674, 114] on input "text" at bounding box center [751, 114] width 213 height 12
click at [671, 231] on li "Indoor Field" at bounding box center [765, 231] width 247 height 16
type input "**********"
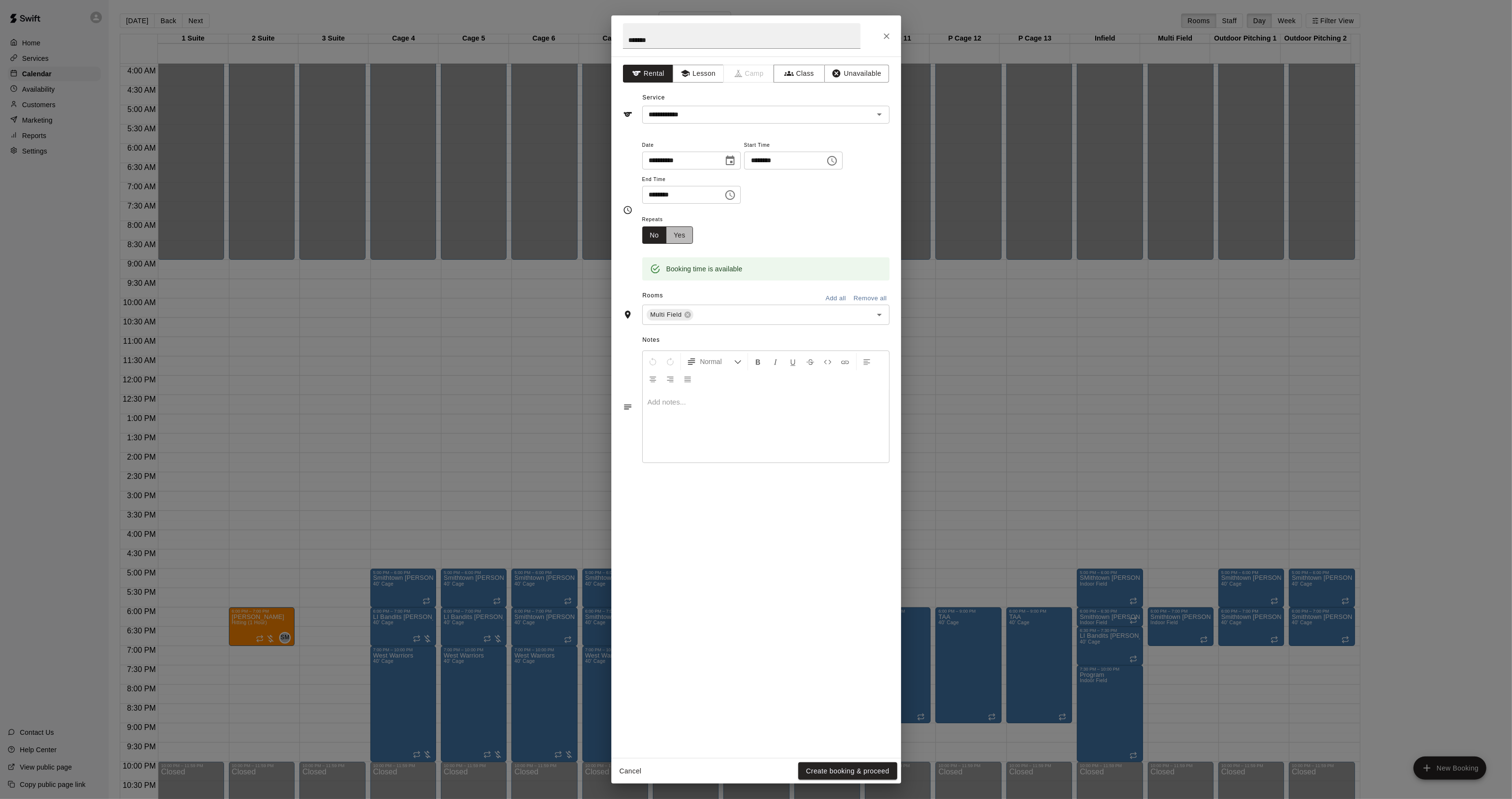
click at [687, 242] on button "Yes" at bounding box center [680, 235] width 27 height 18
click at [737, 232] on body "Home Services Calendar Availability Customers Marketing Reports Settings Contac…" at bounding box center [756, 407] width 1512 height 814
click at [733, 267] on li "Weekly on Thursday" at bounding box center [743, 272] width 121 height 16
type input "******"
click at [846, 233] on div "**********" at bounding box center [765, 249] width 247 height 70
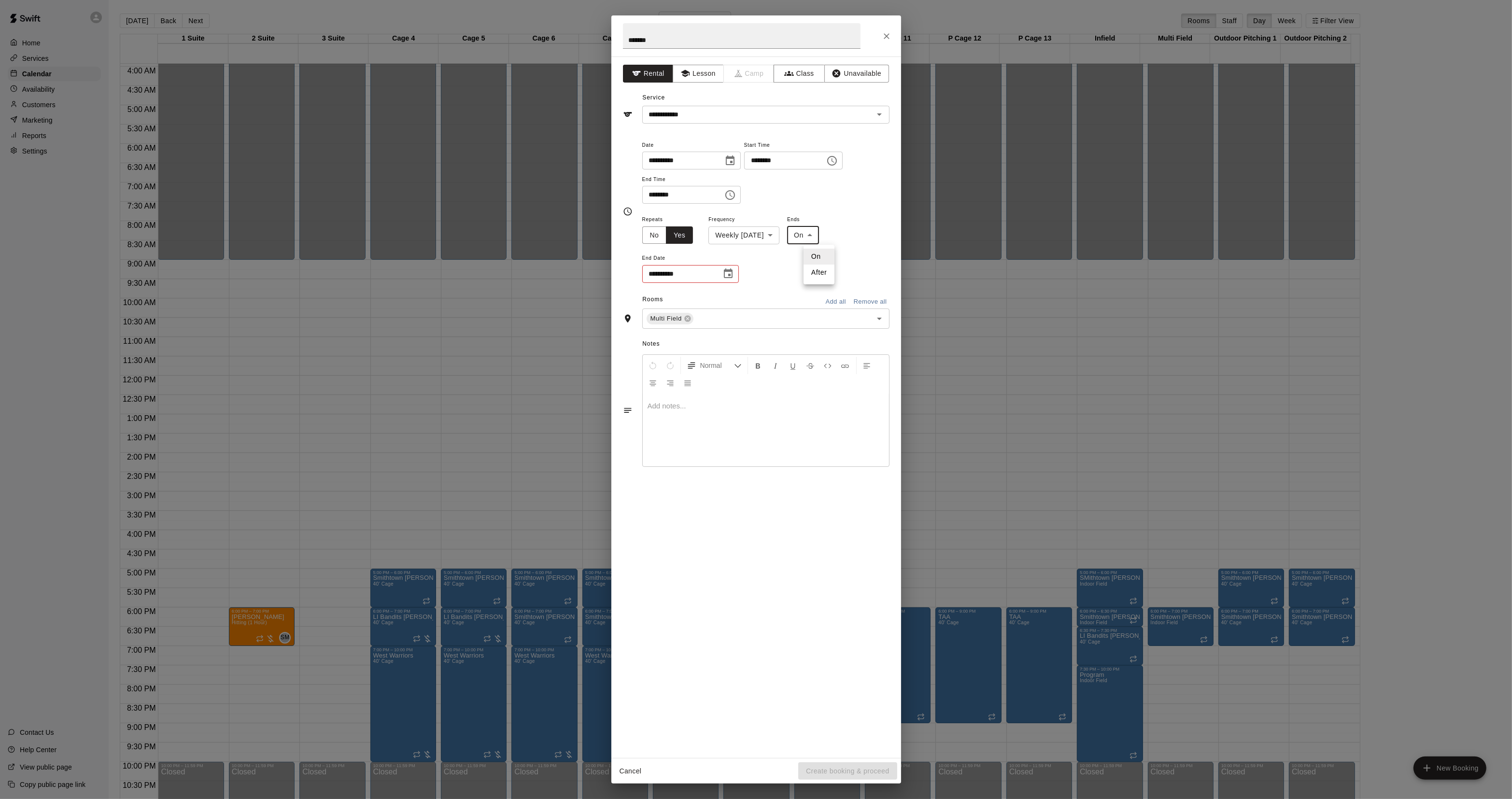
click at [821, 238] on body "Home Services Calendar Availability Customers Marketing Reports Settings Contac…" at bounding box center [756, 407] width 1512 height 814
click at [814, 276] on li "After" at bounding box center [819, 272] width 31 height 16
type input "*****"
click at [670, 276] on input "*" at bounding box center [667, 274] width 50 height 18
type input "*"
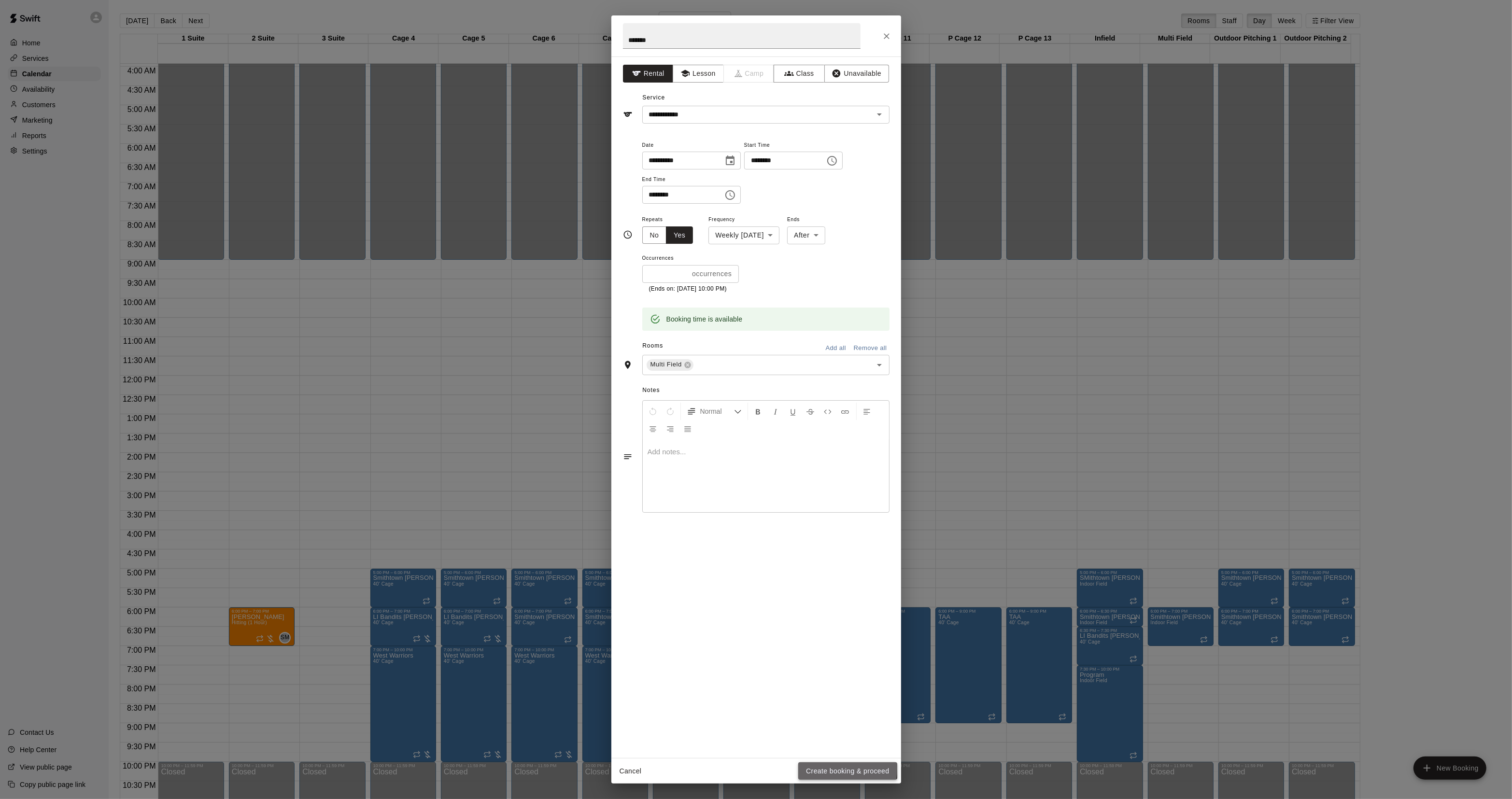
click at [829, 769] on button "Create booking & proceed" at bounding box center [848, 771] width 99 height 18
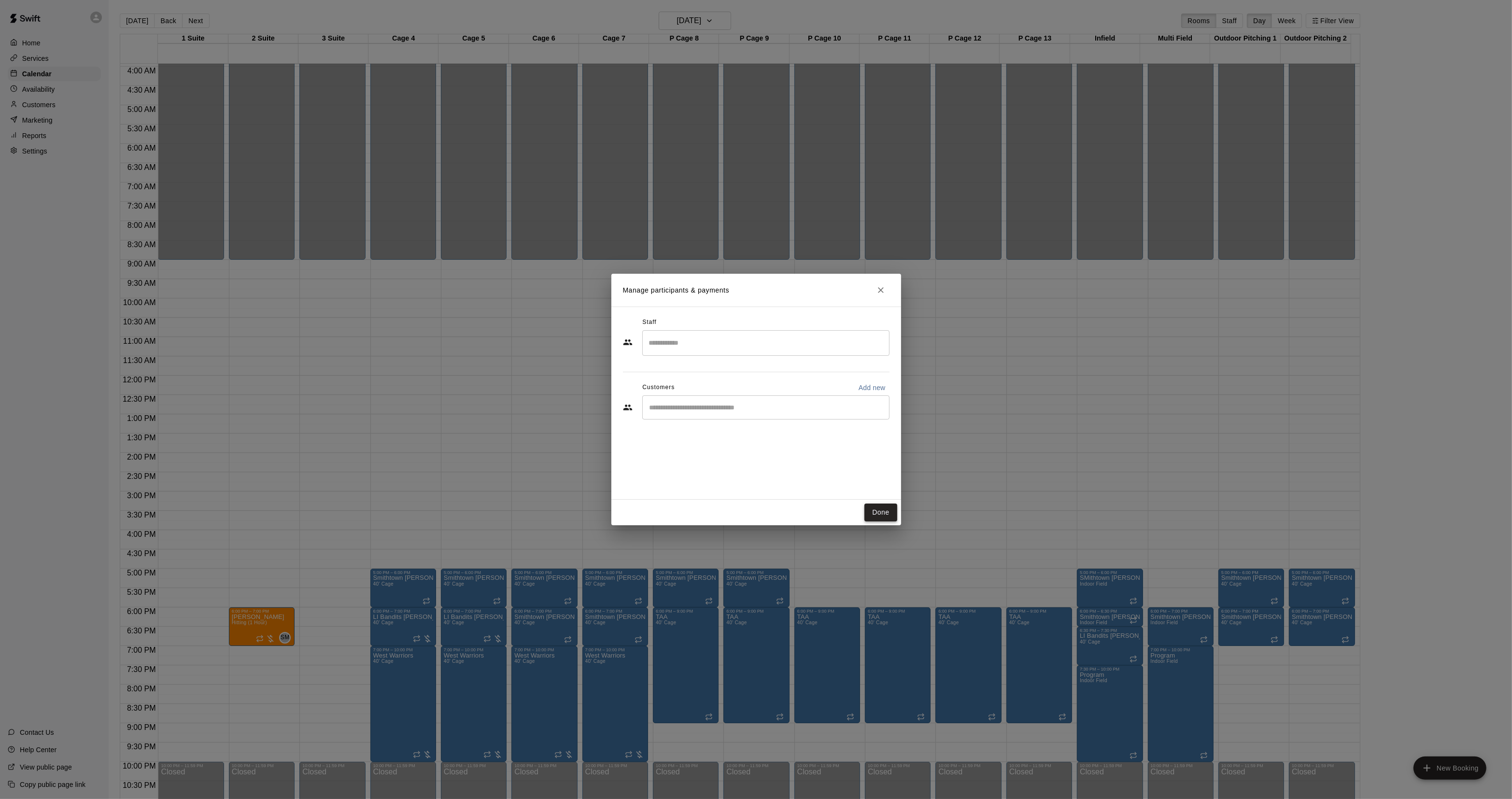
click at [880, 513] on button "Done" at bounding box center [880, 512] width 32 height 18
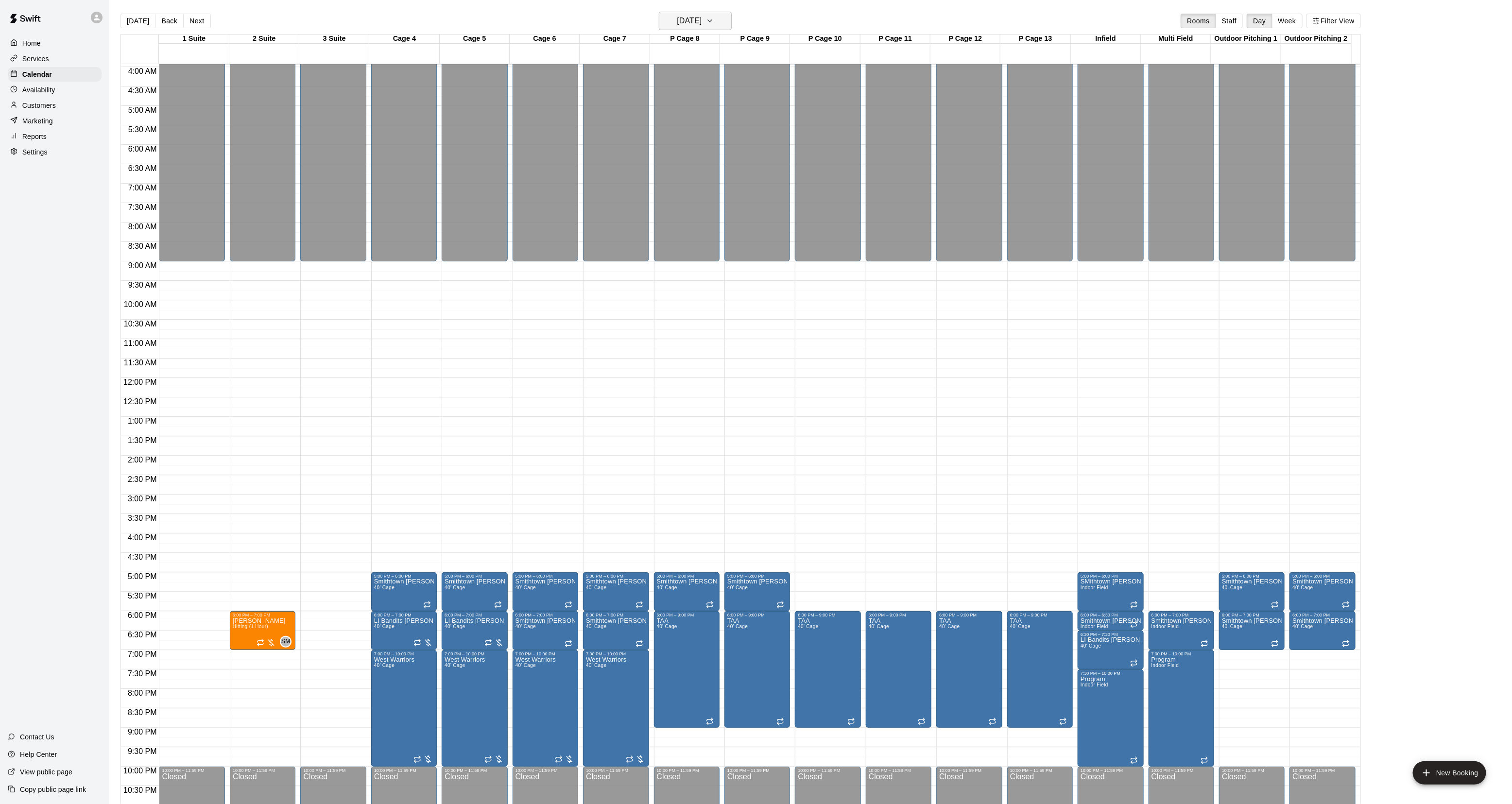
click at [681, 15] on h6 "Thursday Jan 08" at bounding box center [689, 21] width 25 height 14
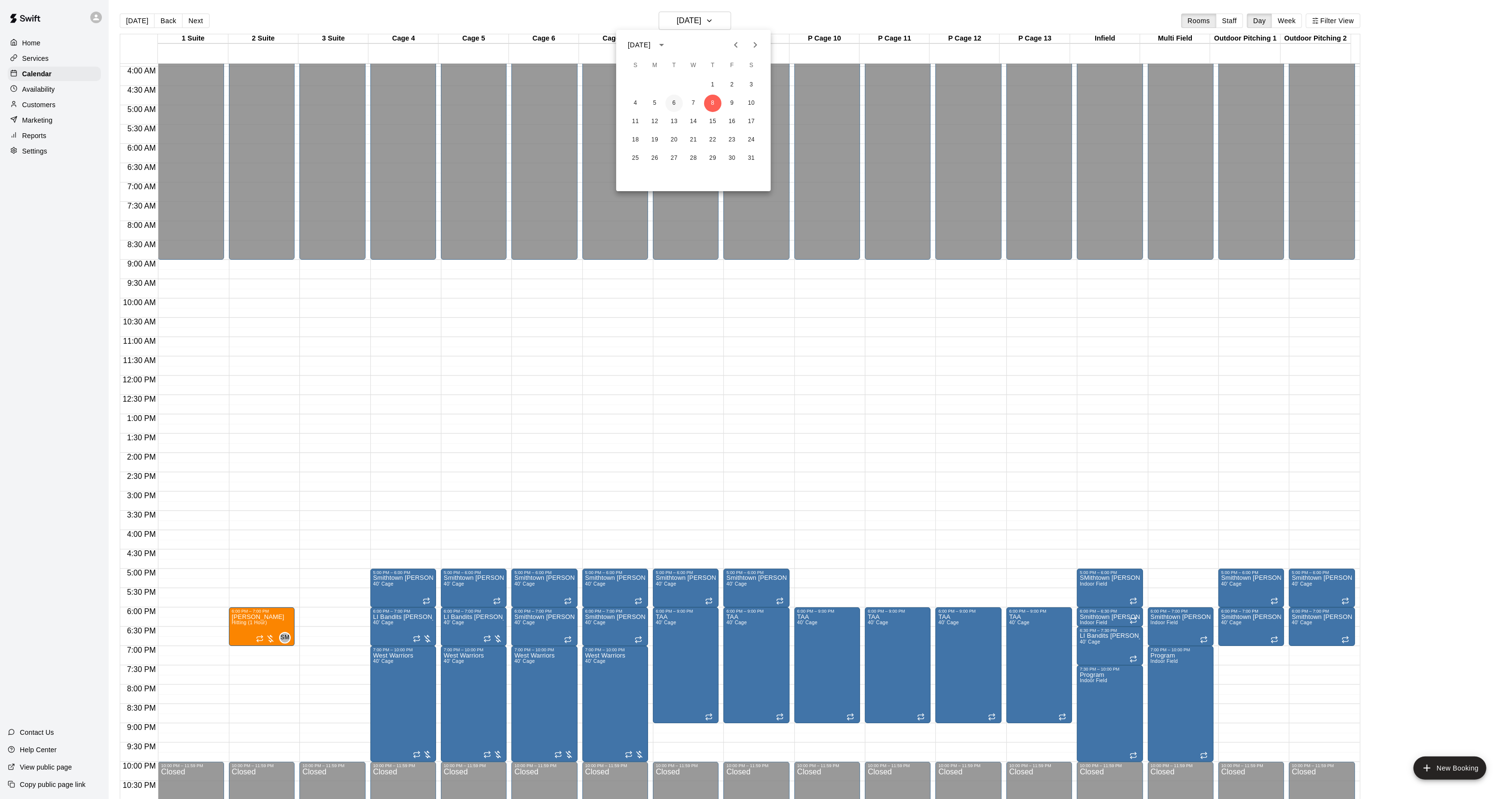
click at [680, 107] on button "6" at bounding box center [674, 103] width 18 height 18
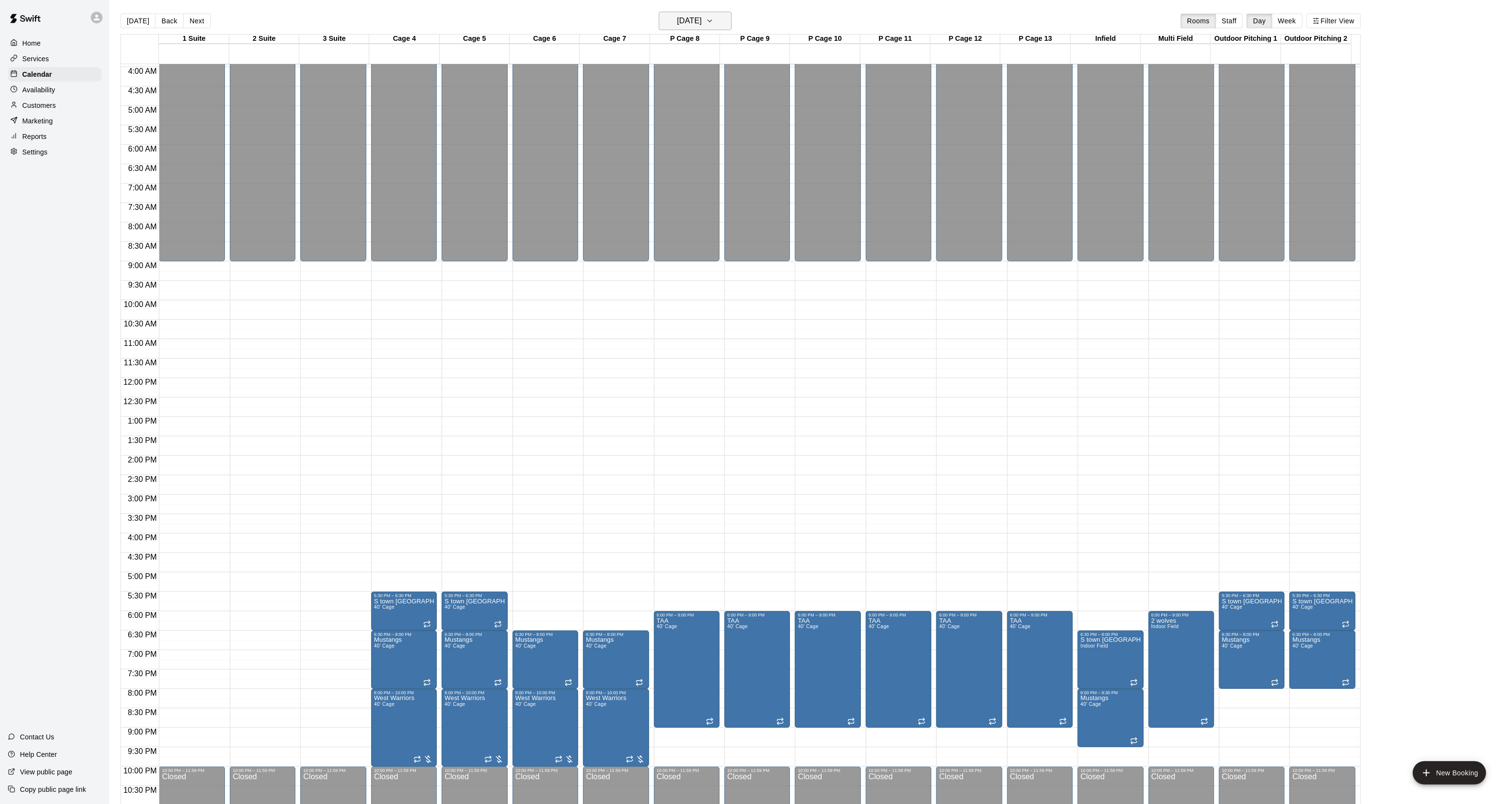
click at [698, 23] on h6 "Tuesday Jan 06" at bounding box center [689, 21] width 25 height 14
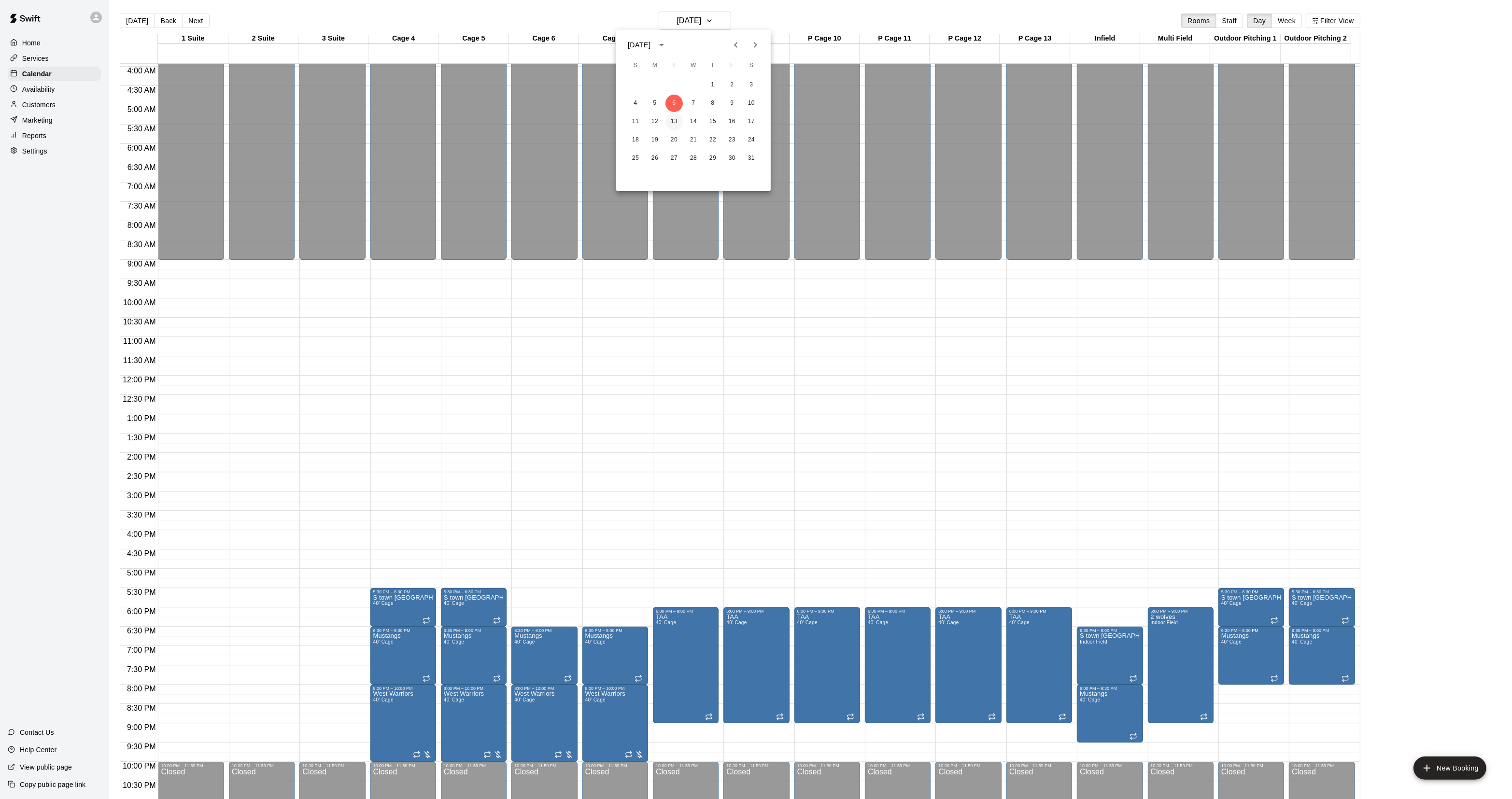
click at [674, 123] on button "13" at bounding box center [674, 122] width 18 height 18
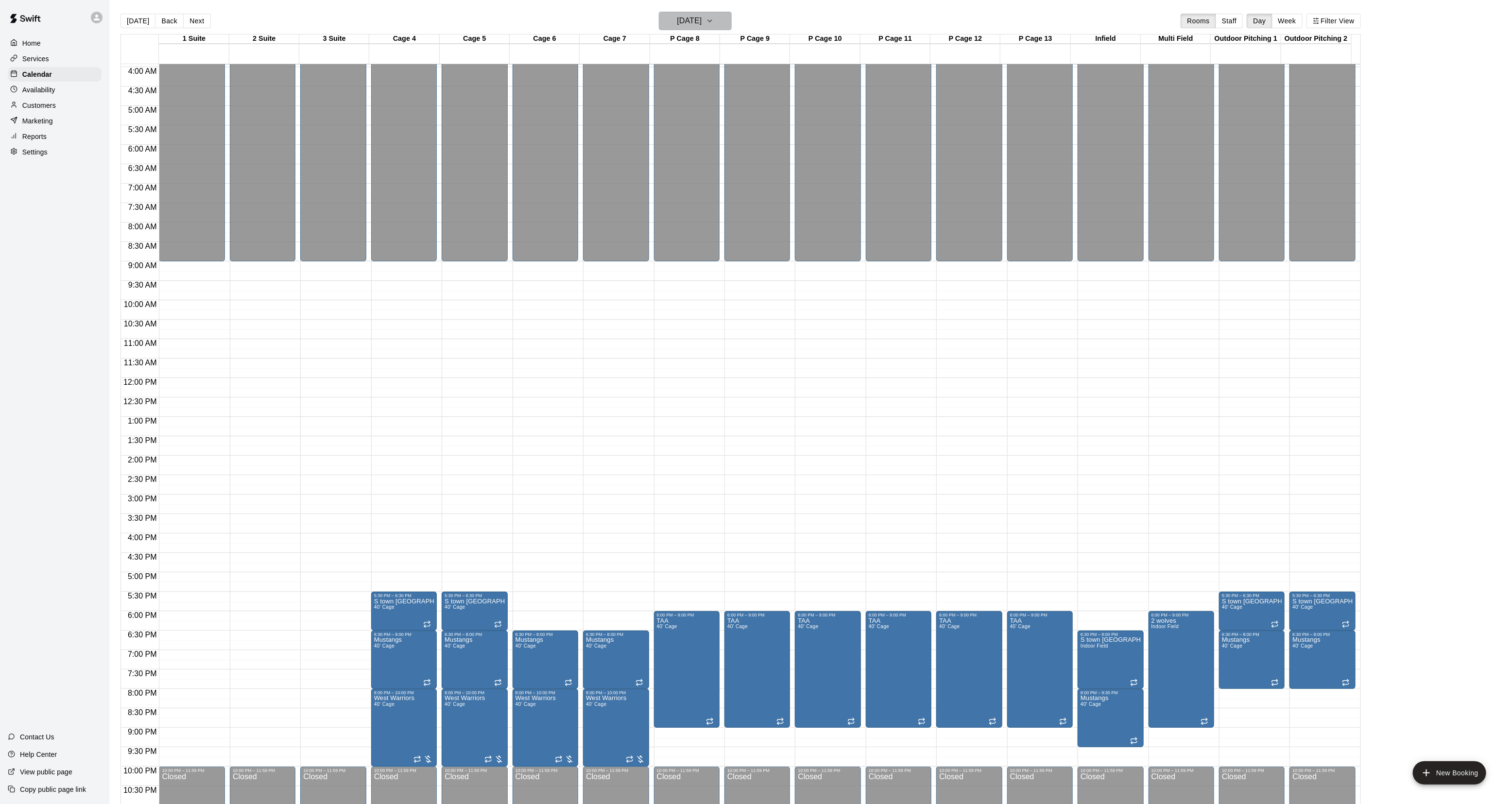
click at [685, 29] on button "Tuesday Jan 13" at bounding box center [695, 21] width 73 height 18
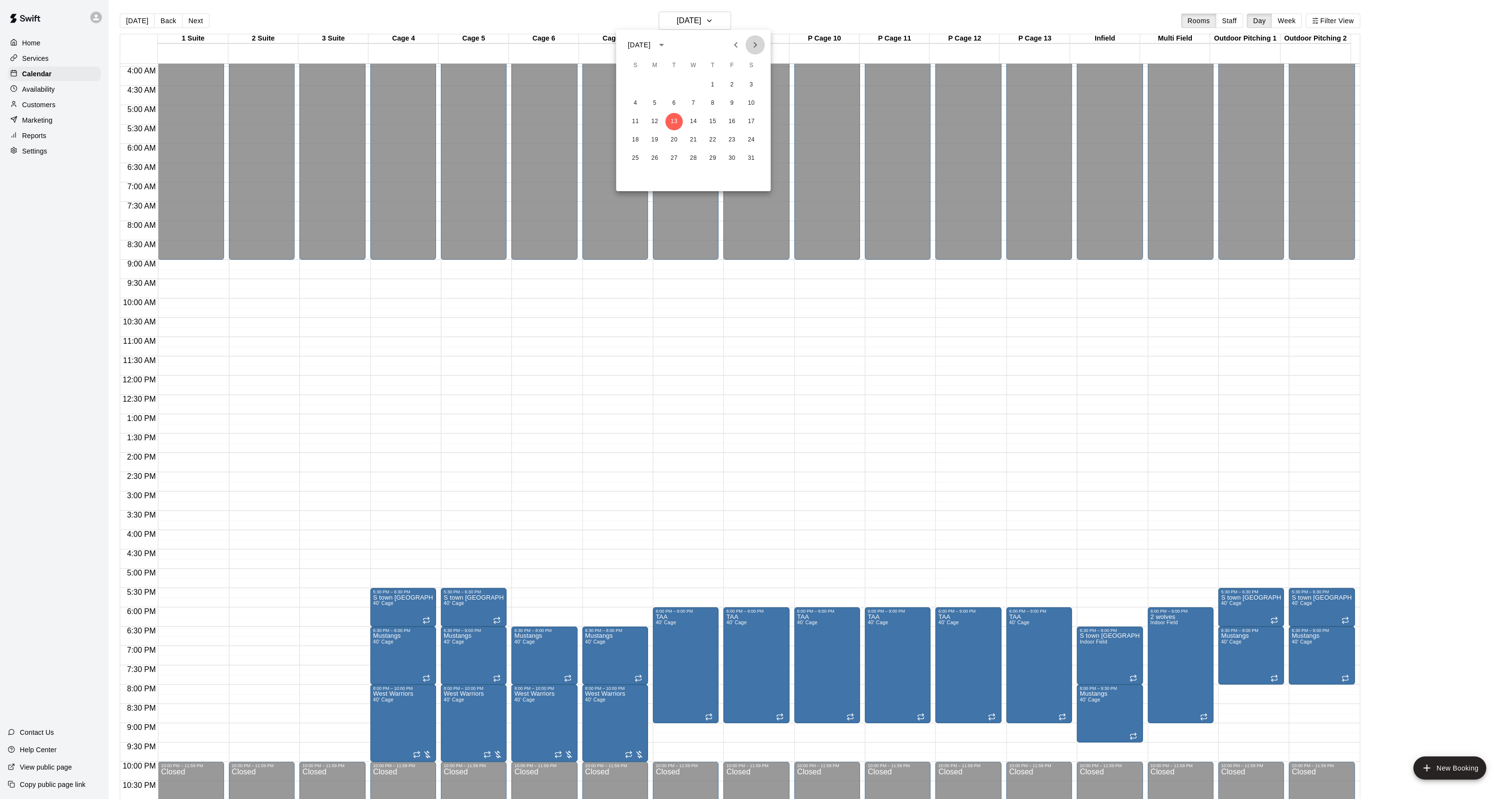
click at [754, 52] on button "Next month" at bounding box center [755, 45] width 19 height 19
click at [724, 49] on div "February 2026" at bounding box center [693, 45] width 154 height 15
click at [748, 51] on button "Next month" at bounding box center [755, 45] width 19 height 19
click at [744, 49] on button "Previous month" at bounding box center [735, 45] width 19 height 19
click at [743, 49] on button "Previous month" at bounding box center [735, 45] width 19 height 19
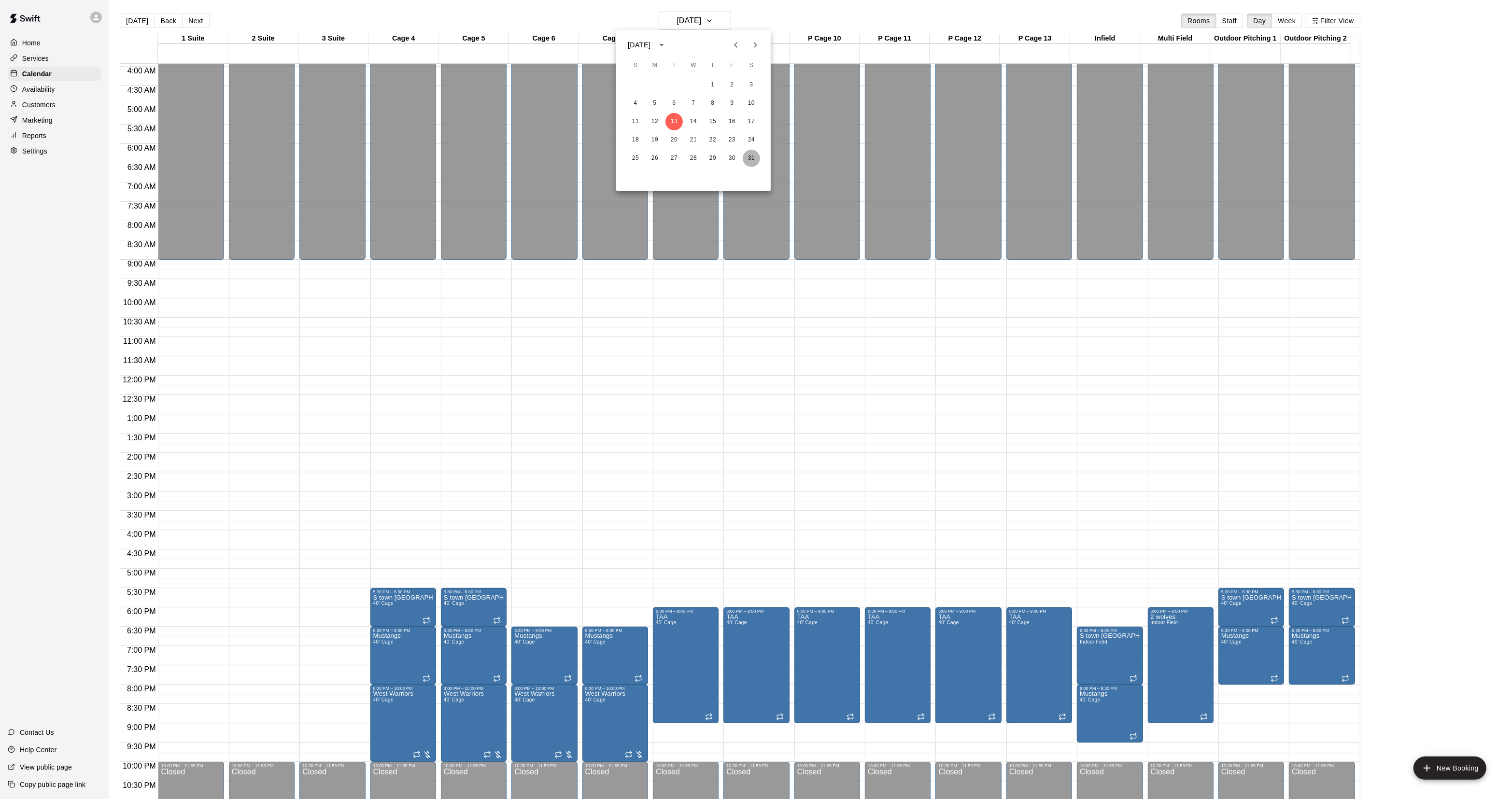
click at [752, 162] on button "31" at bounding box center [751, 158] width 18 height 18
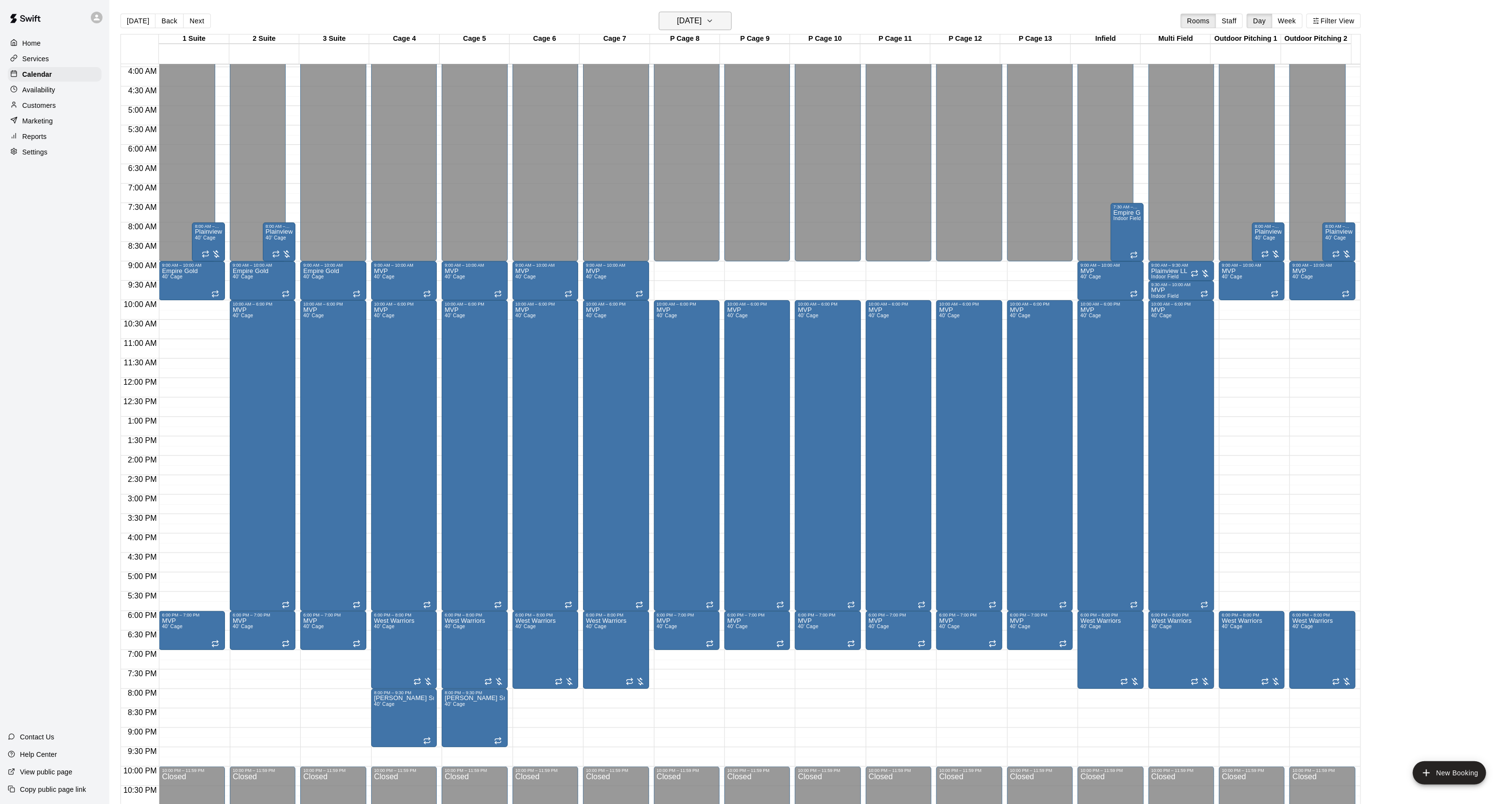
click at [662, 23] on button "Saturday Jan 31" at bounding box center [695, 21] width 73 height 18
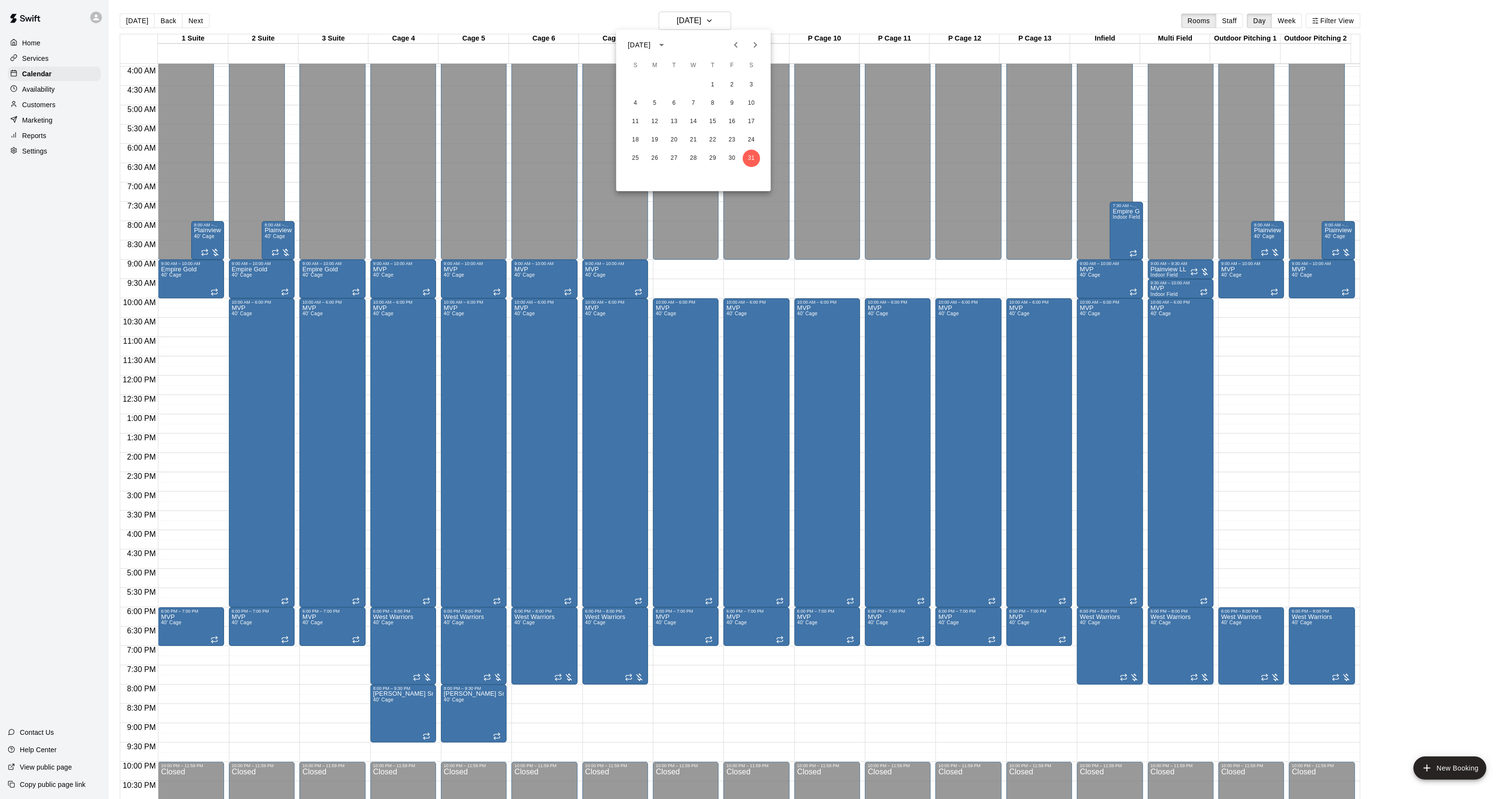
click at [116, 20] on div at bounding box center [756, 400] width 1512 height 799
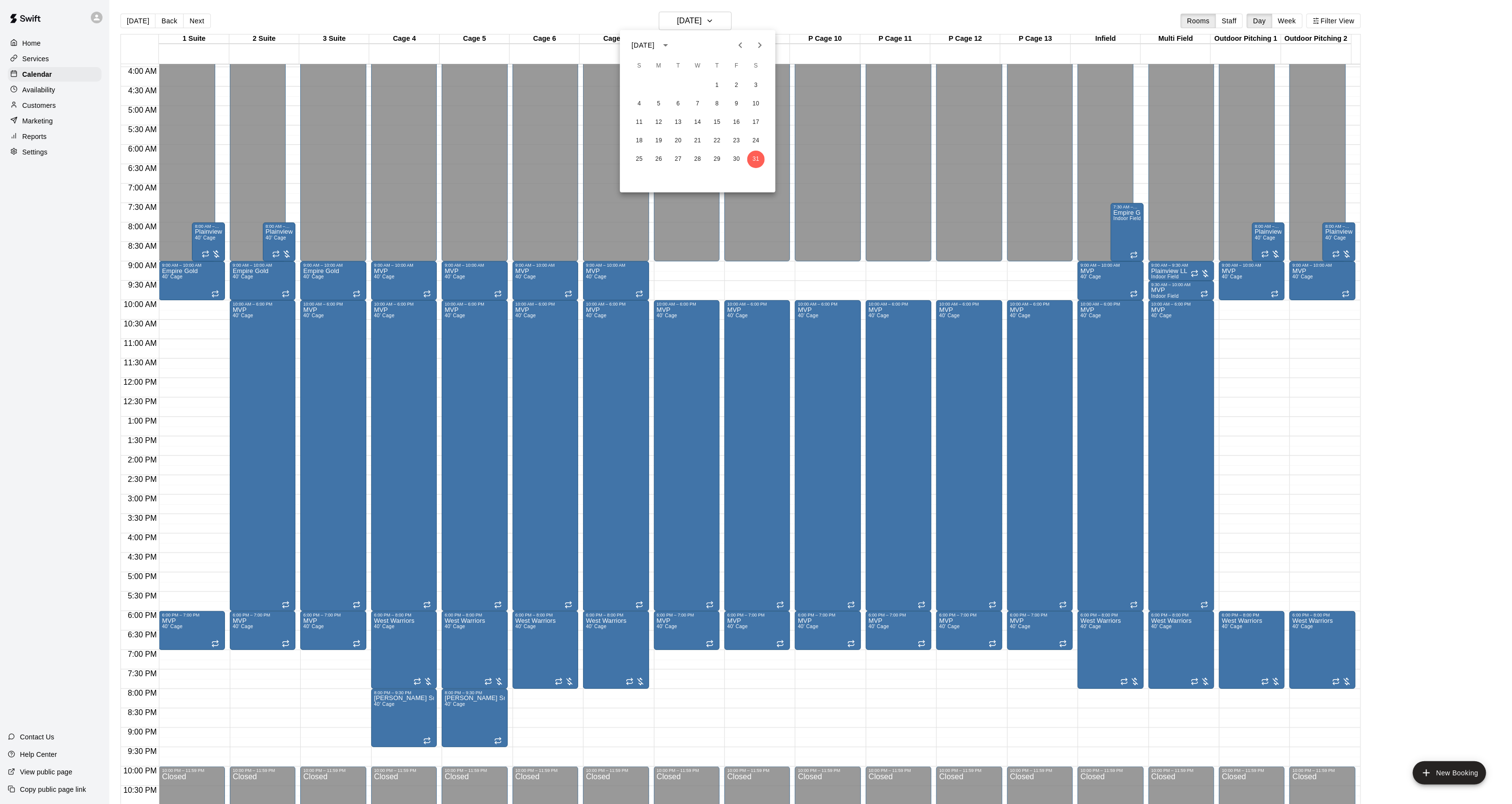
click at [122, 20] on div at bounding box center [756, 402] width 1512 height 804
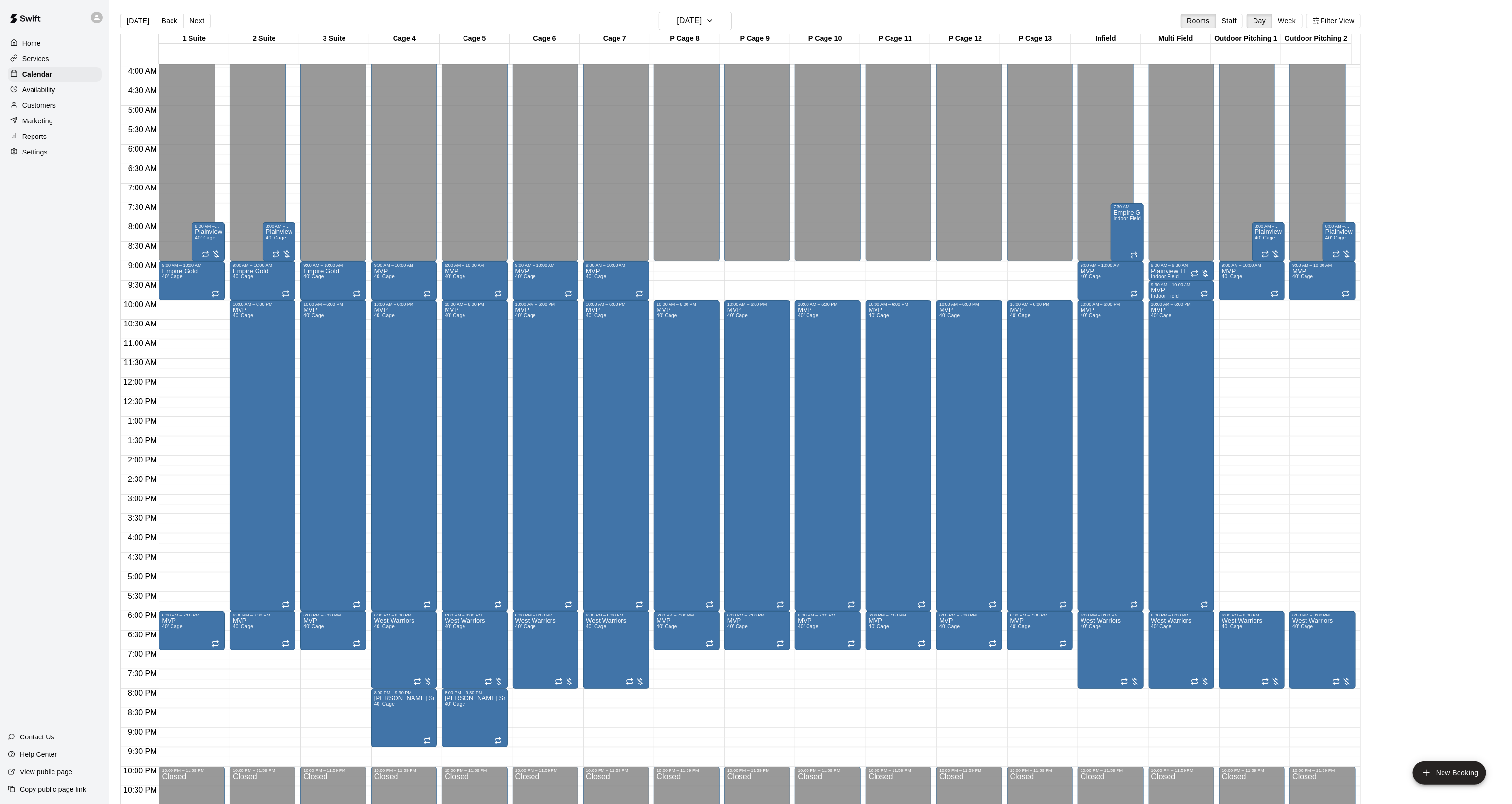
click at [122, 20] on div "January 2026 S M T W T F S 1 2 3 4 5 6 7 8 9 10 11 12 13 14 15 16 17 18 19 20 2…" at bounding box center [756, 402] width 1512 height 804
click at [122, 21] on button "[DATE]" at bounding box center [138, 21] width 35 height 15
click at [122, 21] on div "Today Back Next Saturday Jan 31 Rooms Staff Day Week Filter View 1 Suite 31 Sat…" at bounding box center [741, 414] width 1240 height 804
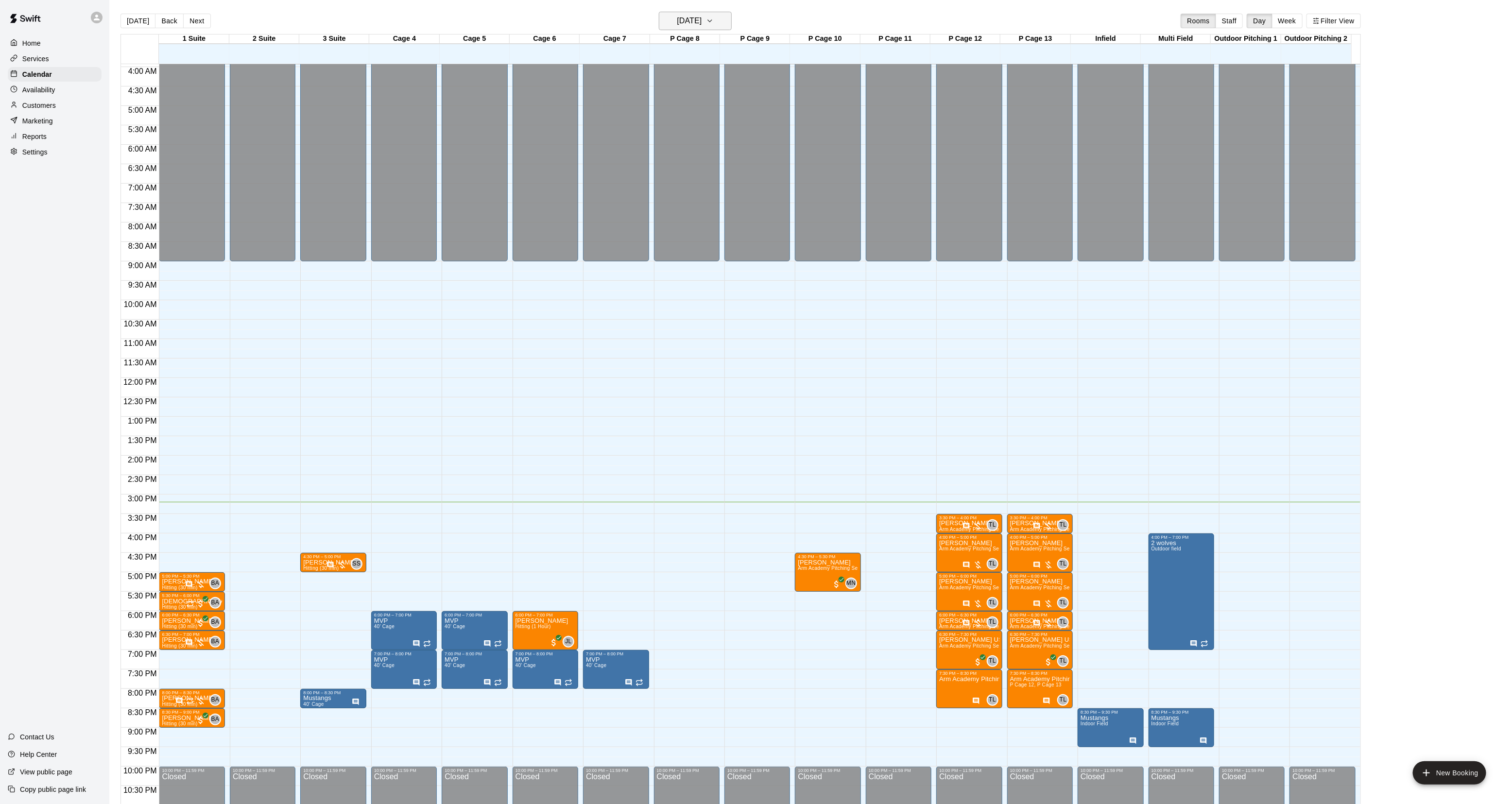
click at [681, 22] on h6 "[DATE]" at bounding box center [689, 21] width 25 height 14
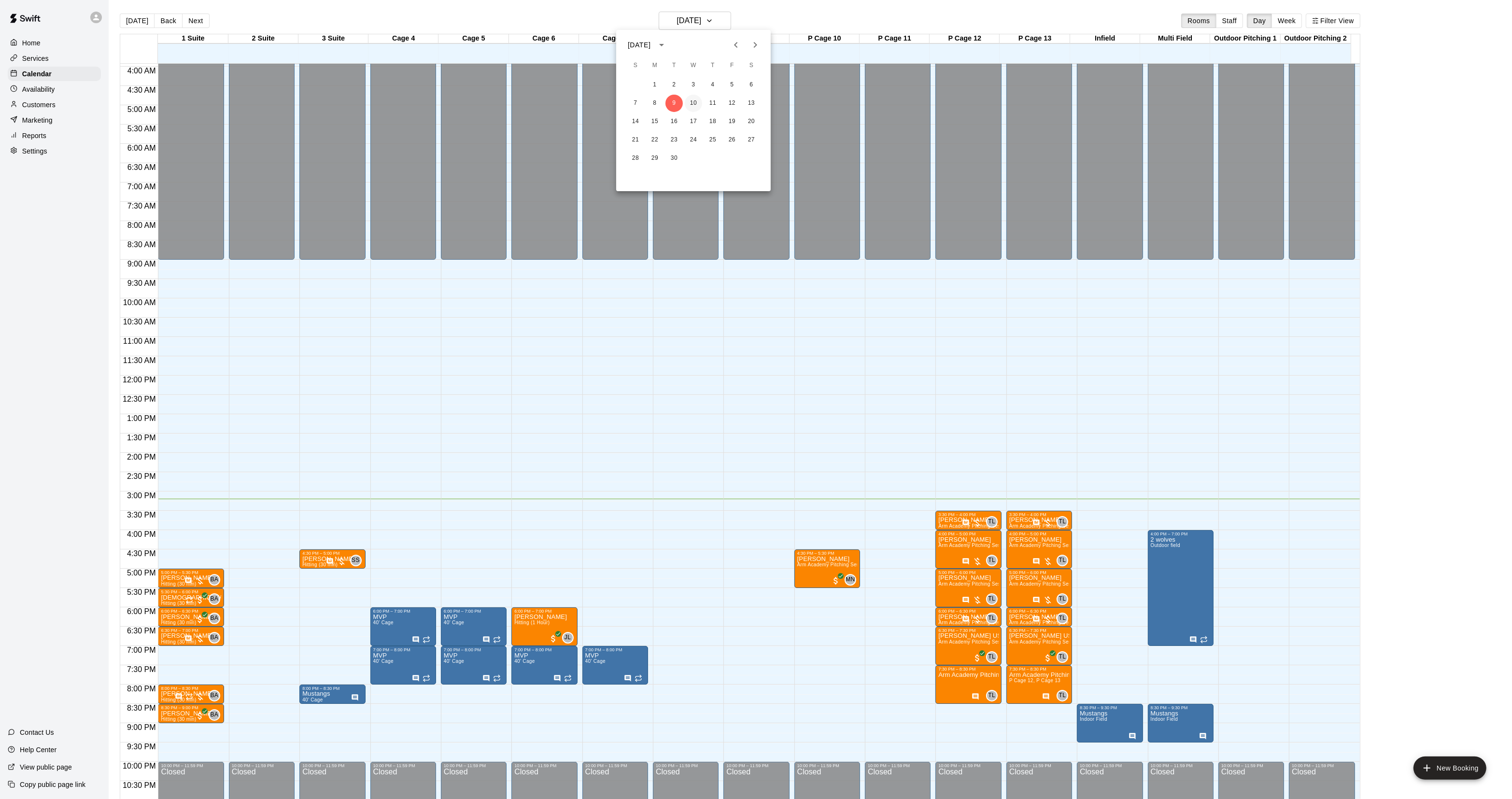
click at [696, 107] on button "10" at bounding box center [694, 103] width 18 height 18
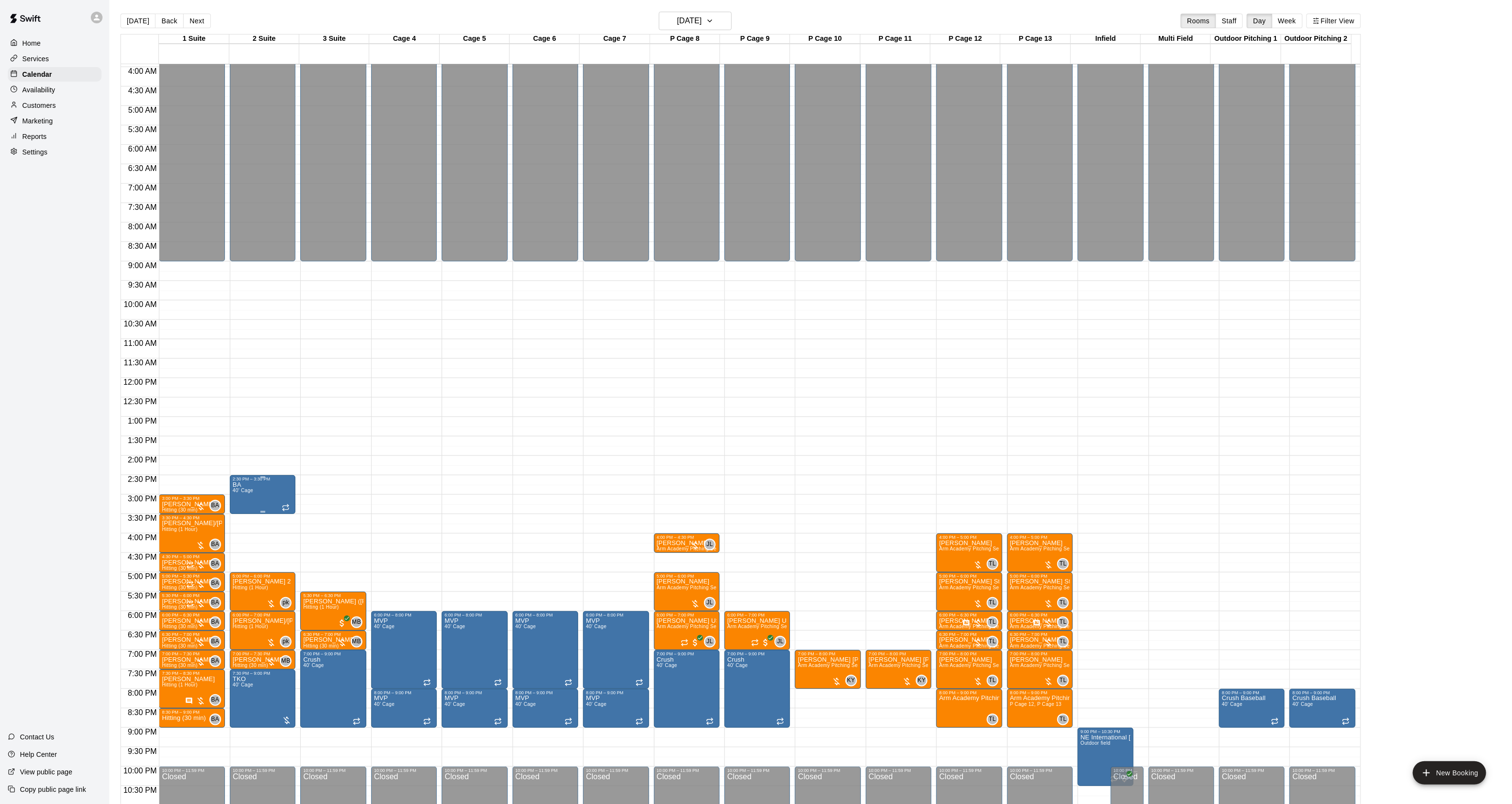
click at [242, 538] on icon "delete" at bounding box center [242, 539] width 7 height 9
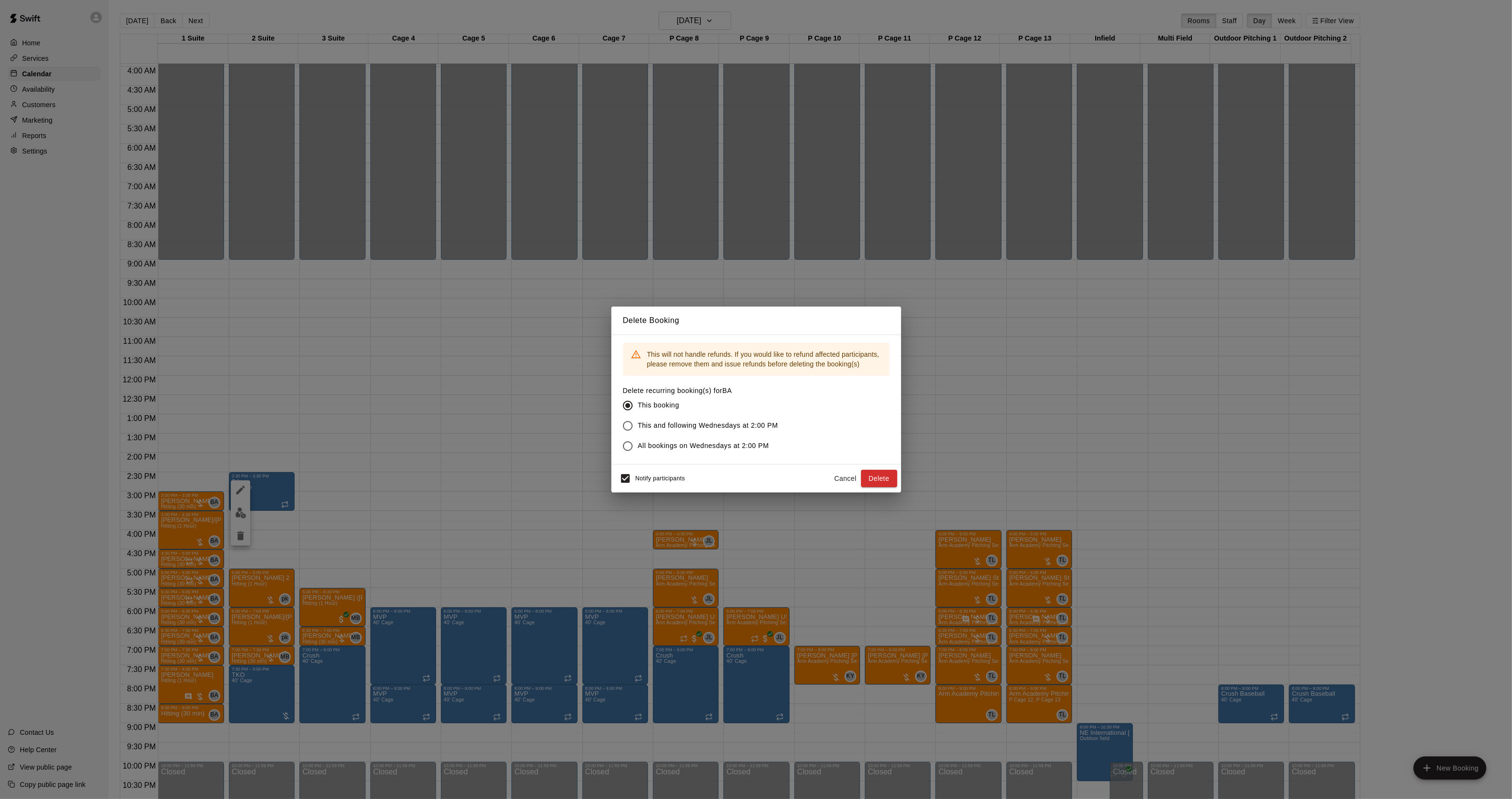
click at [872, 472] on button "Delete" at bounding box center [879, 479] width 36 height 18
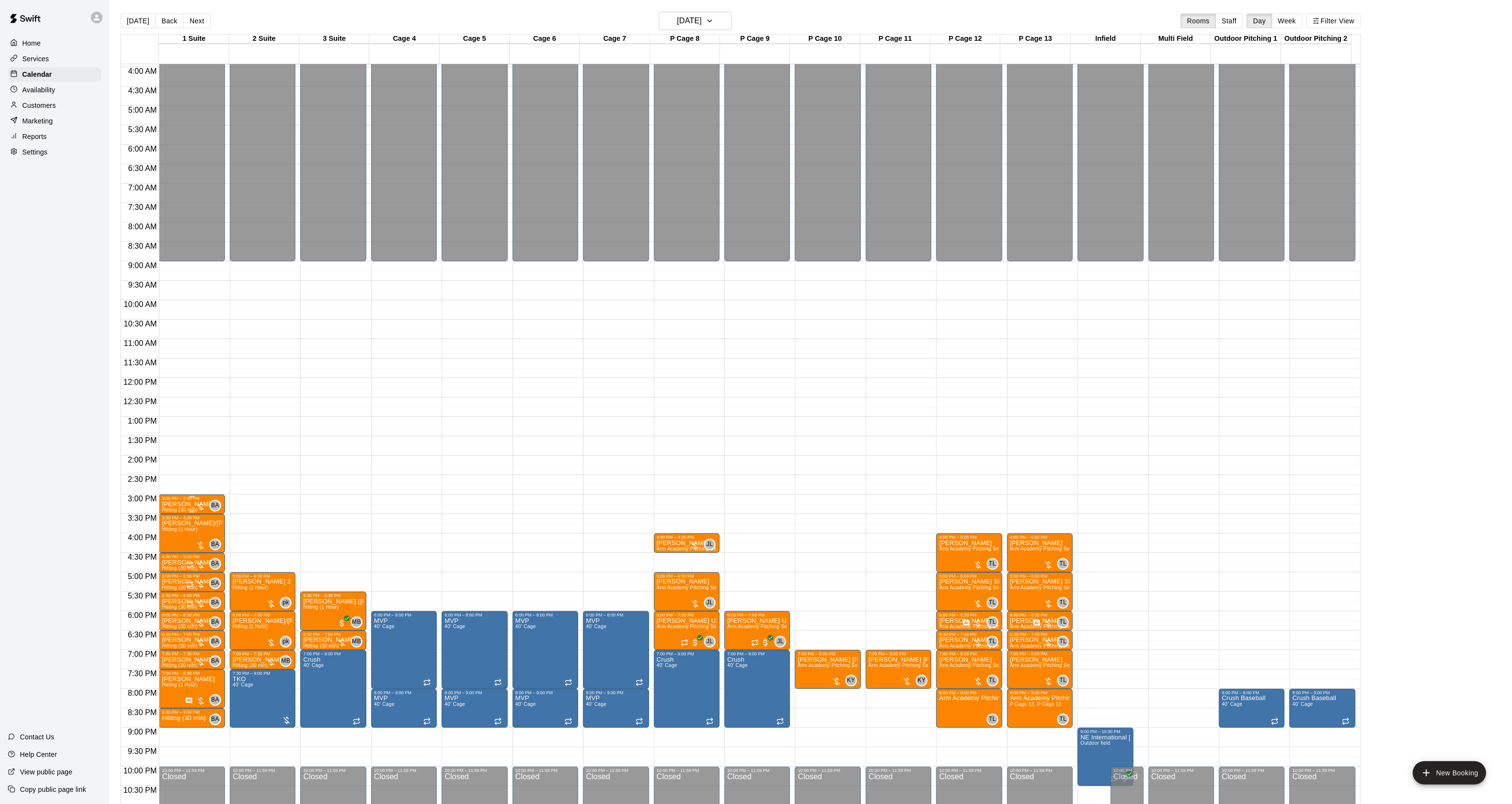
click at [188, 500] on div "3:00 PM – 3:30 PM" at bounding box center [191, 498] width 60 height 5
click at [175, 550] on icon "delete" at bounding box center [172, 553] width 12 height 12
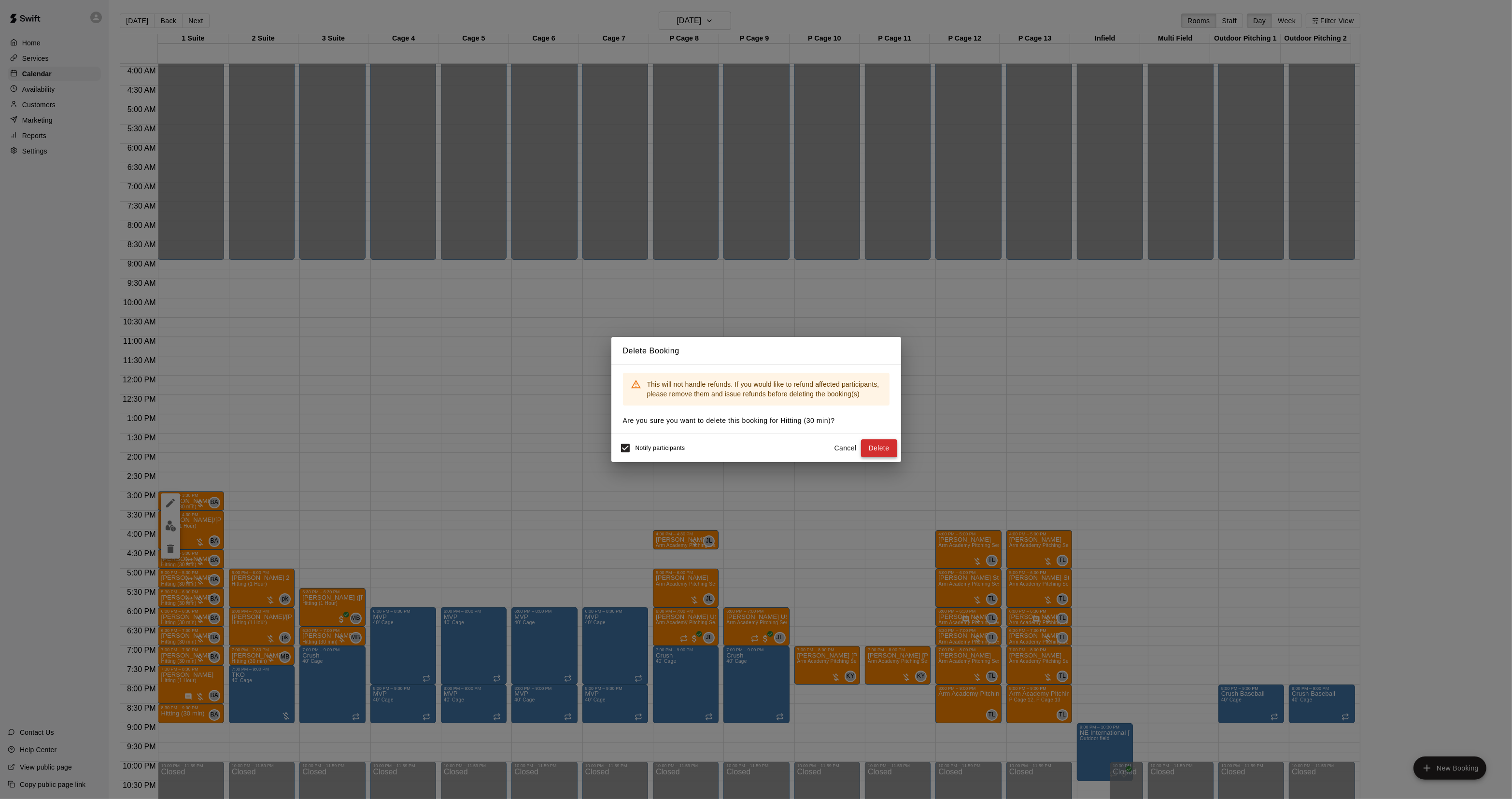
click at [889, 445] on button "Delete" at bounding box center [879, 448] width 36 height 18
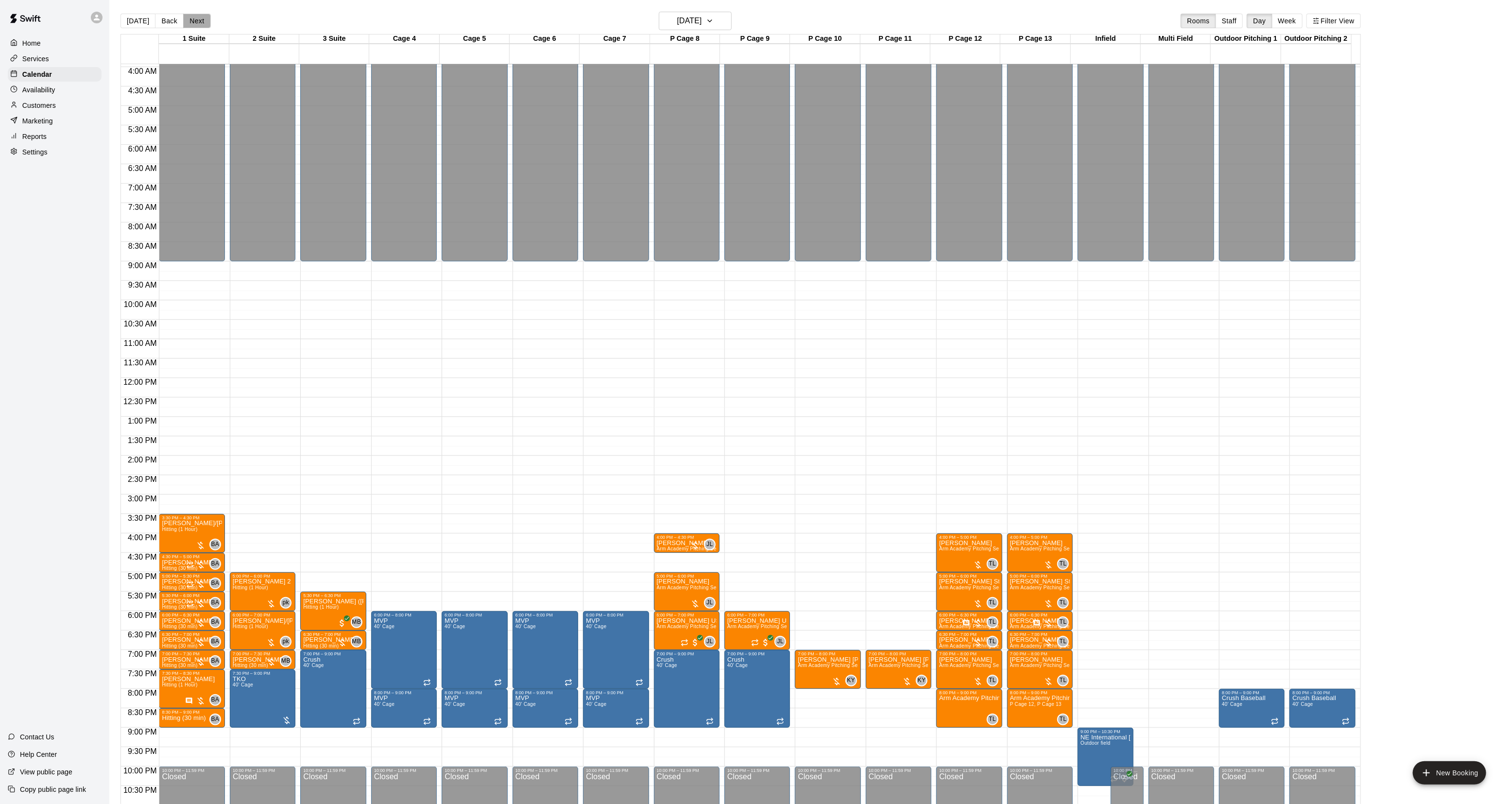
click at [190, 18] on button "Next" at bounding box center [197, 21] width 27 height 15
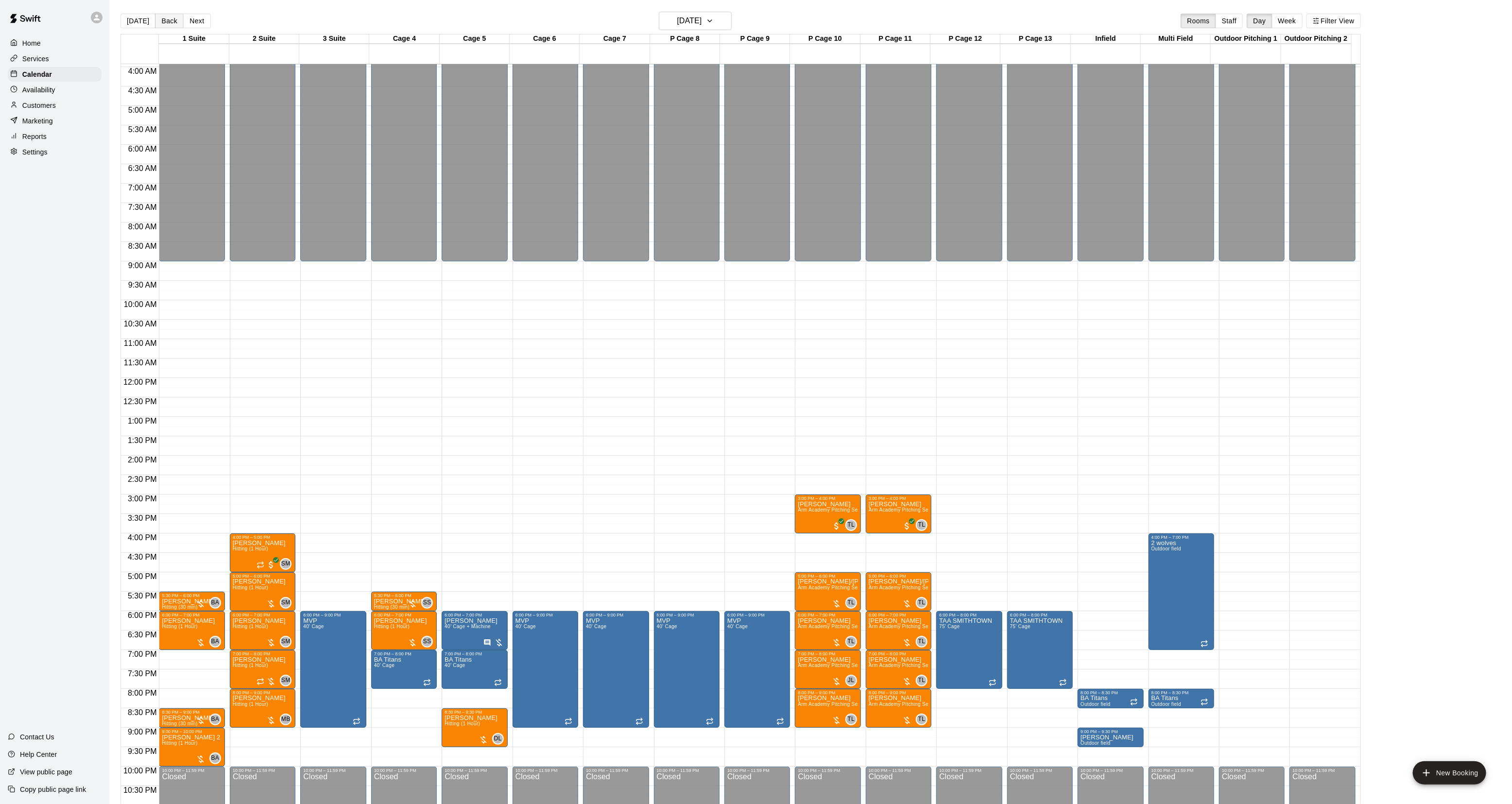
click at [168, 15] on button "Back" at bounding box center [169, 21] width 29 height 15
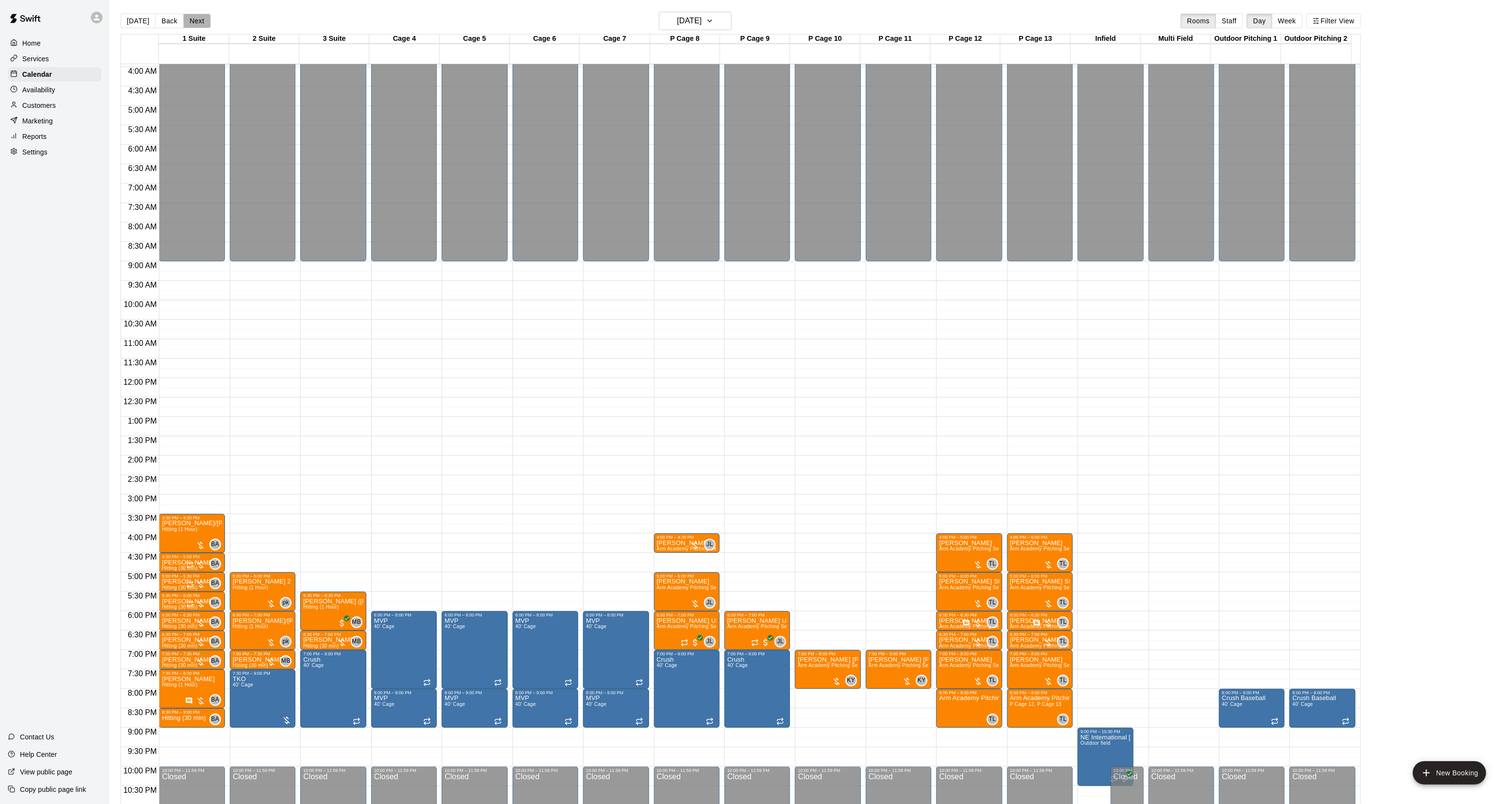
click at [195, 19] on button "Next" at bounding box center [197, 21] width 27 height 15
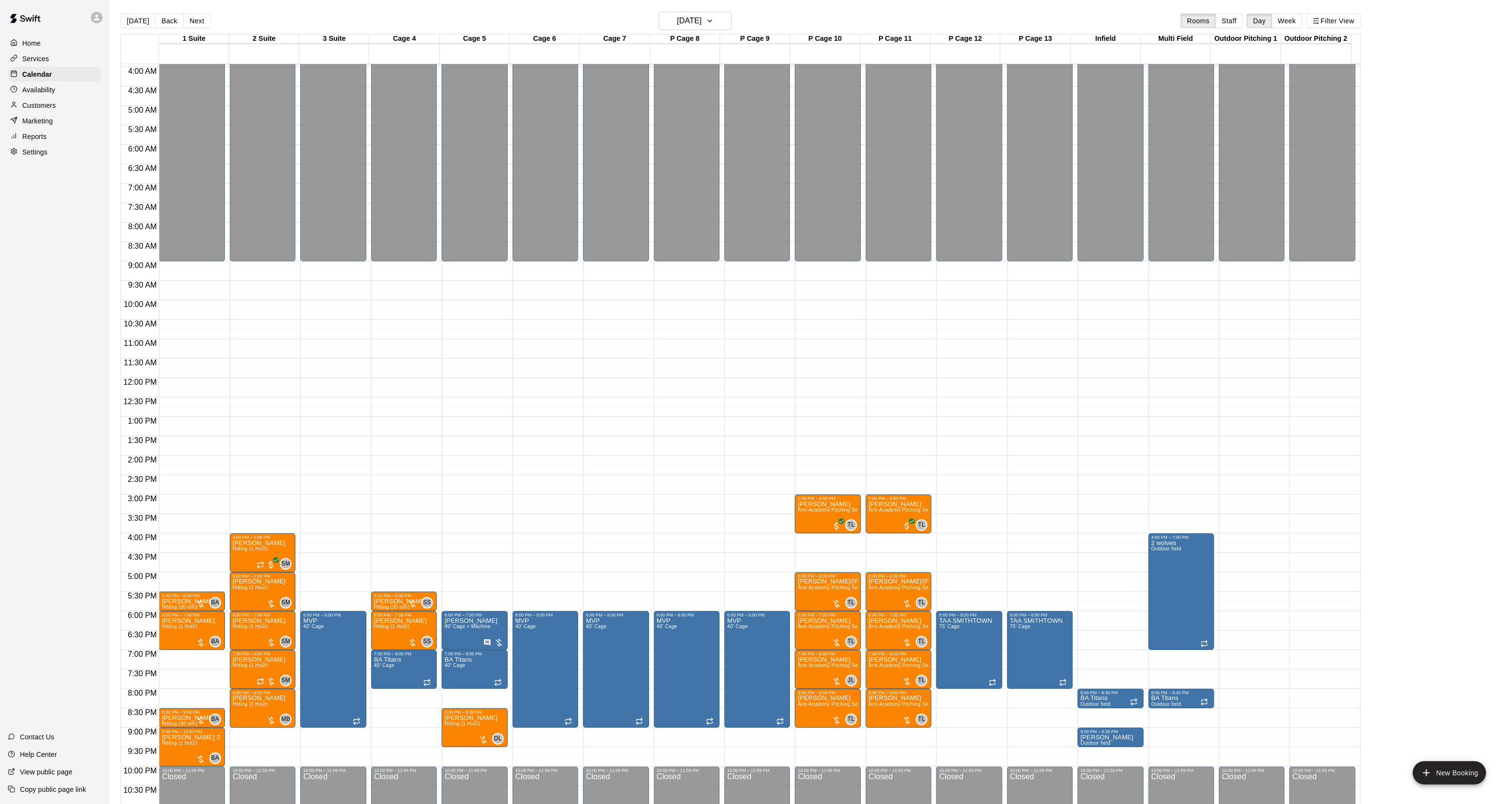
click at [195, 19] on button "Next" at bounding box center [197, 21] width 27 height 15
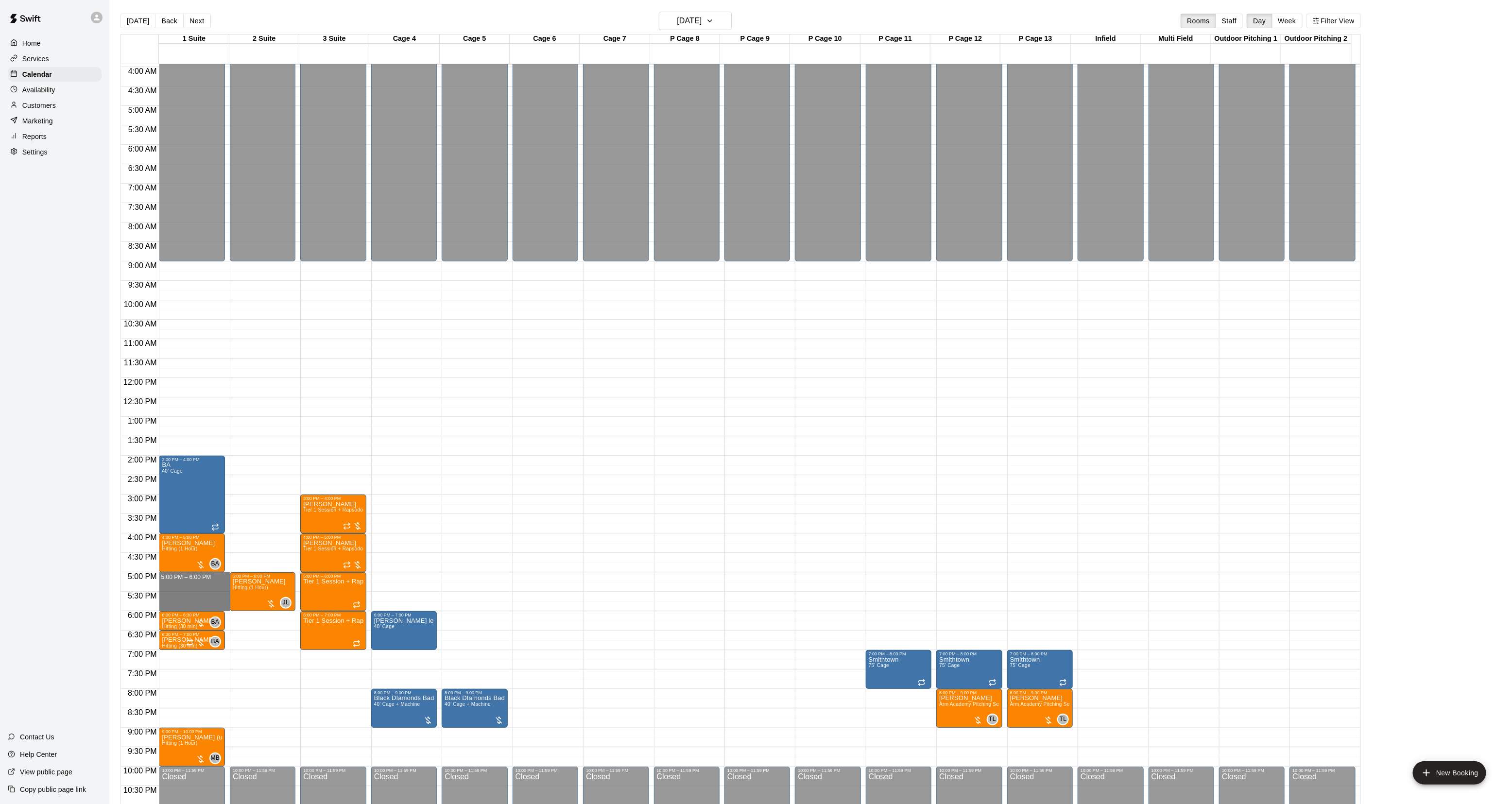
drag, startPoint x: 208, startPoint y: 581, endPoint x: 204, endPoint y: 606, distance: 25.3
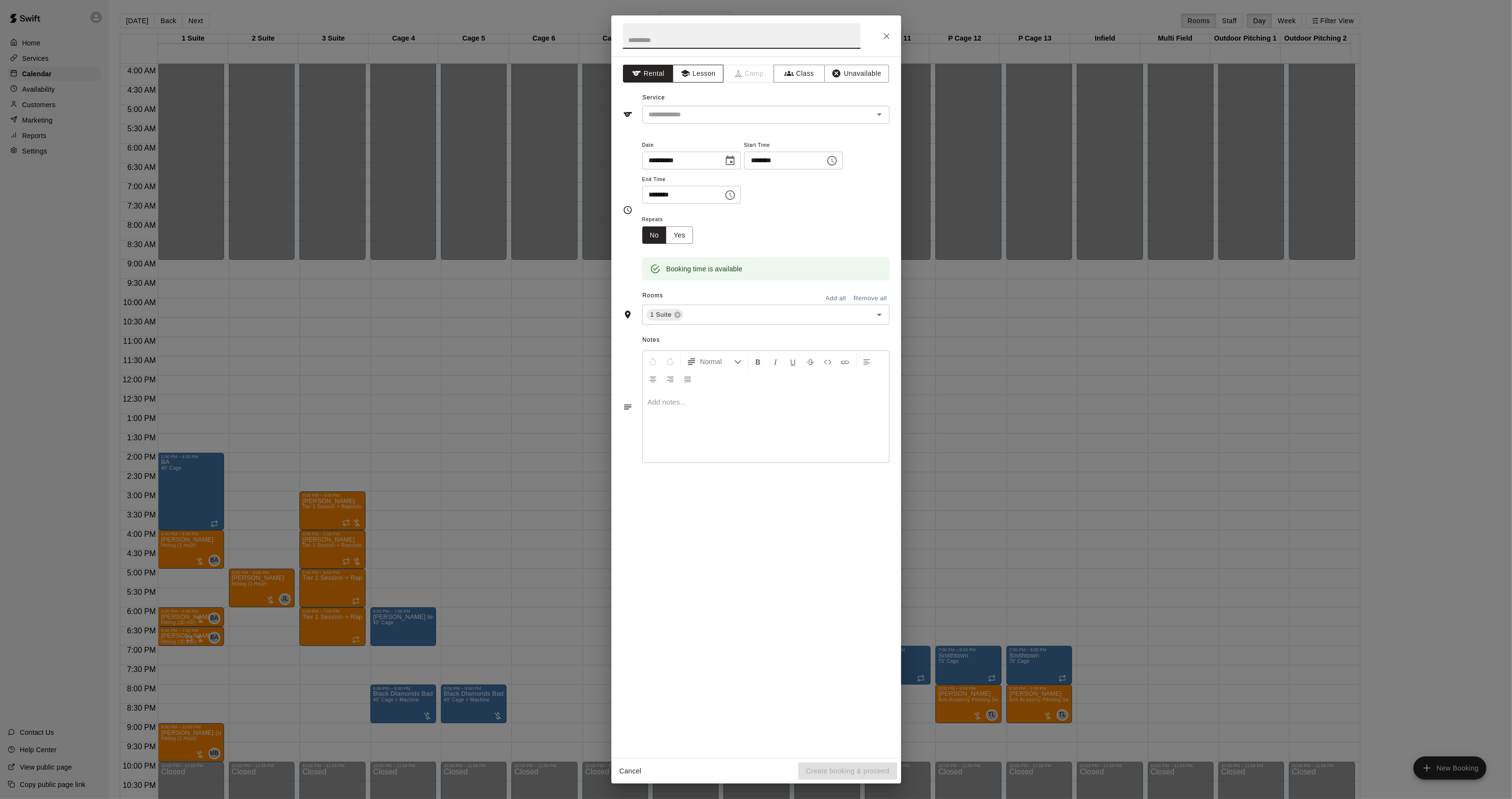
click at [693, 72] on button "Lesson" at bounding box center [698, 73] width 50 height 18
click at [674, 121] on div "​" at bounding box center [765, 114] width 247 height 18
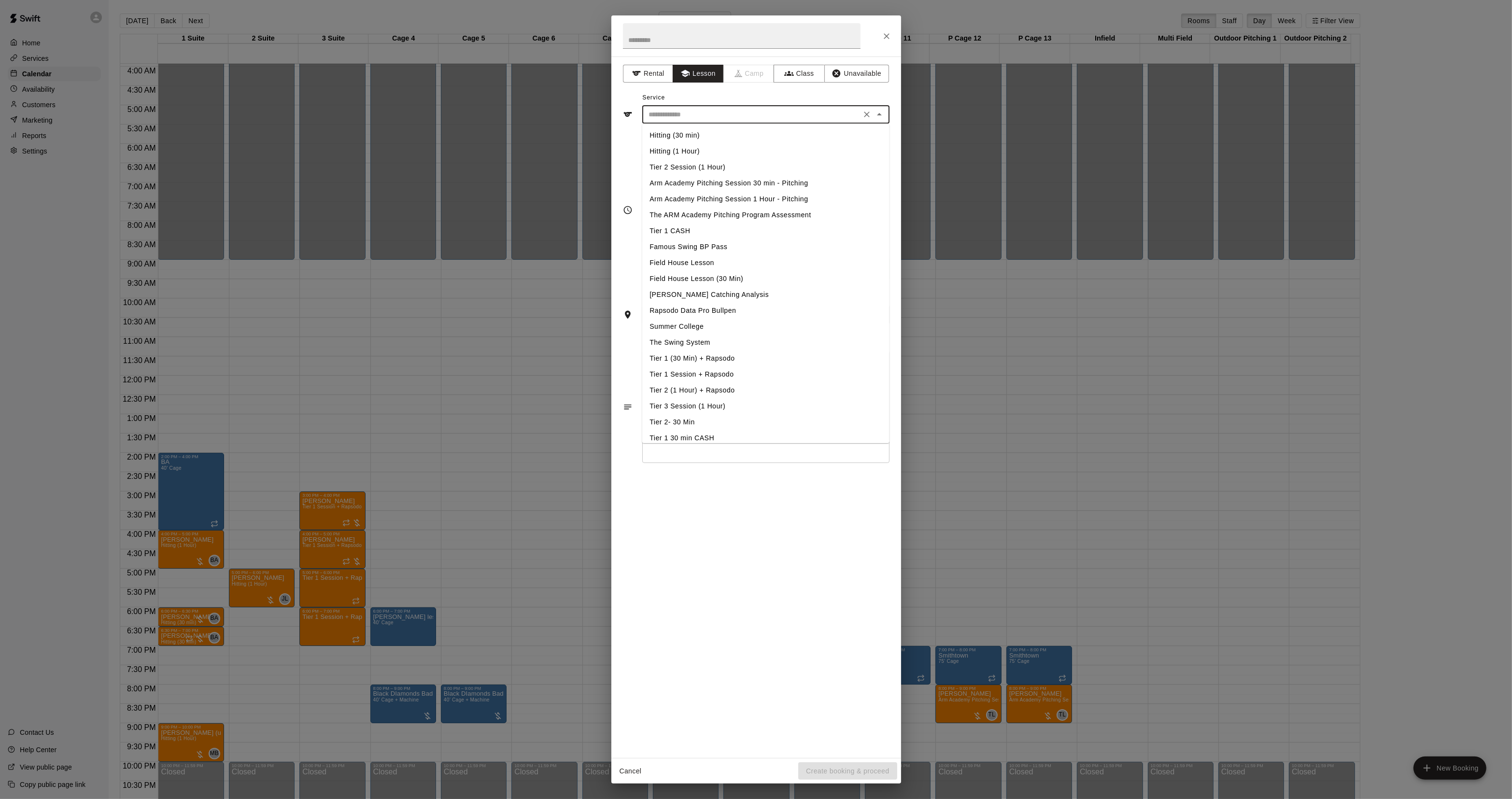
click at [675, 153] on li "Hitting (1 Hour)" at bounding box center [765, 151] width 247 height 16
type input "**********"
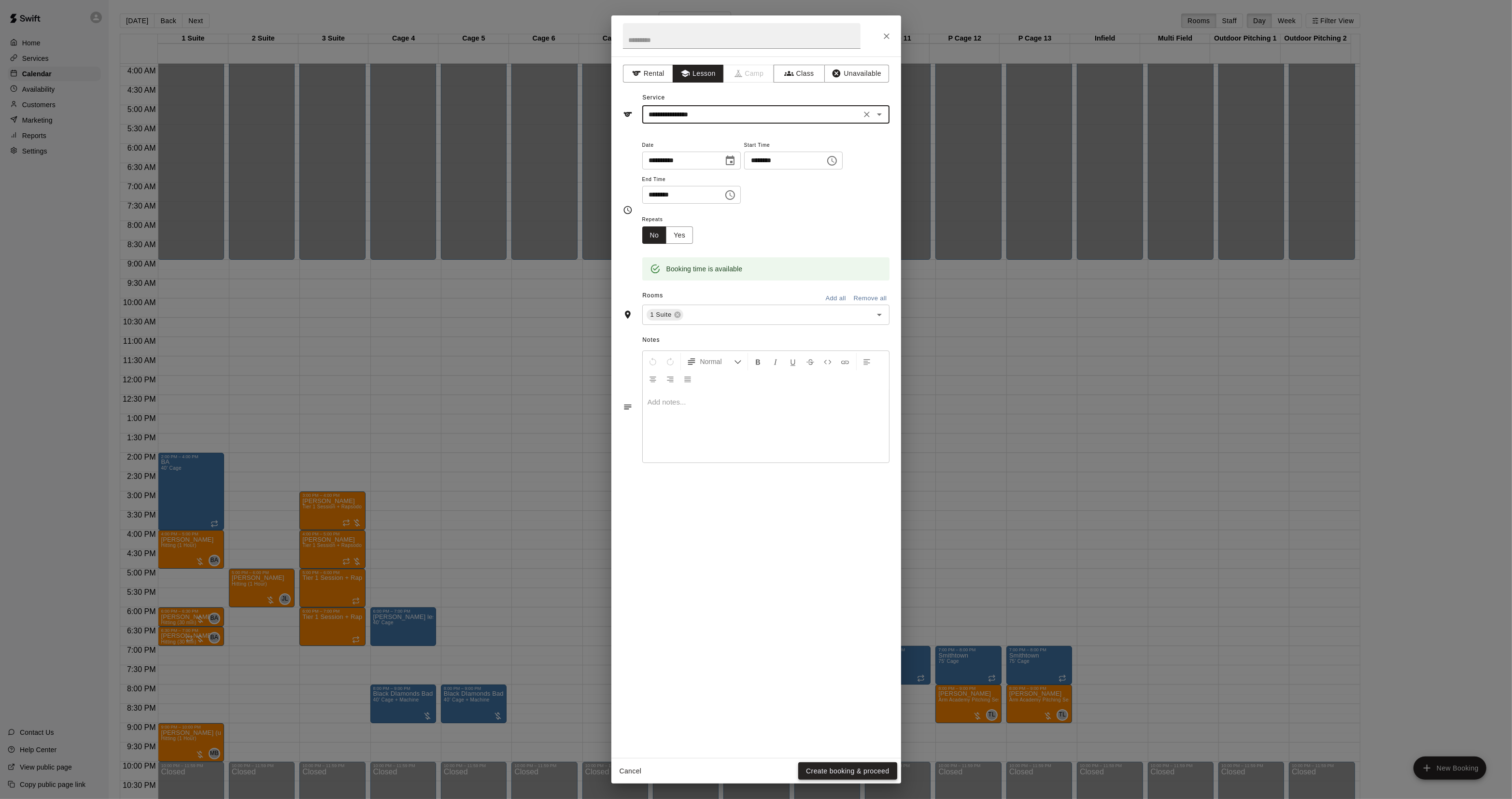
click at [835, 766] on button "Create booking & proceed" at bounding box center [848, 771] width 99 height 18
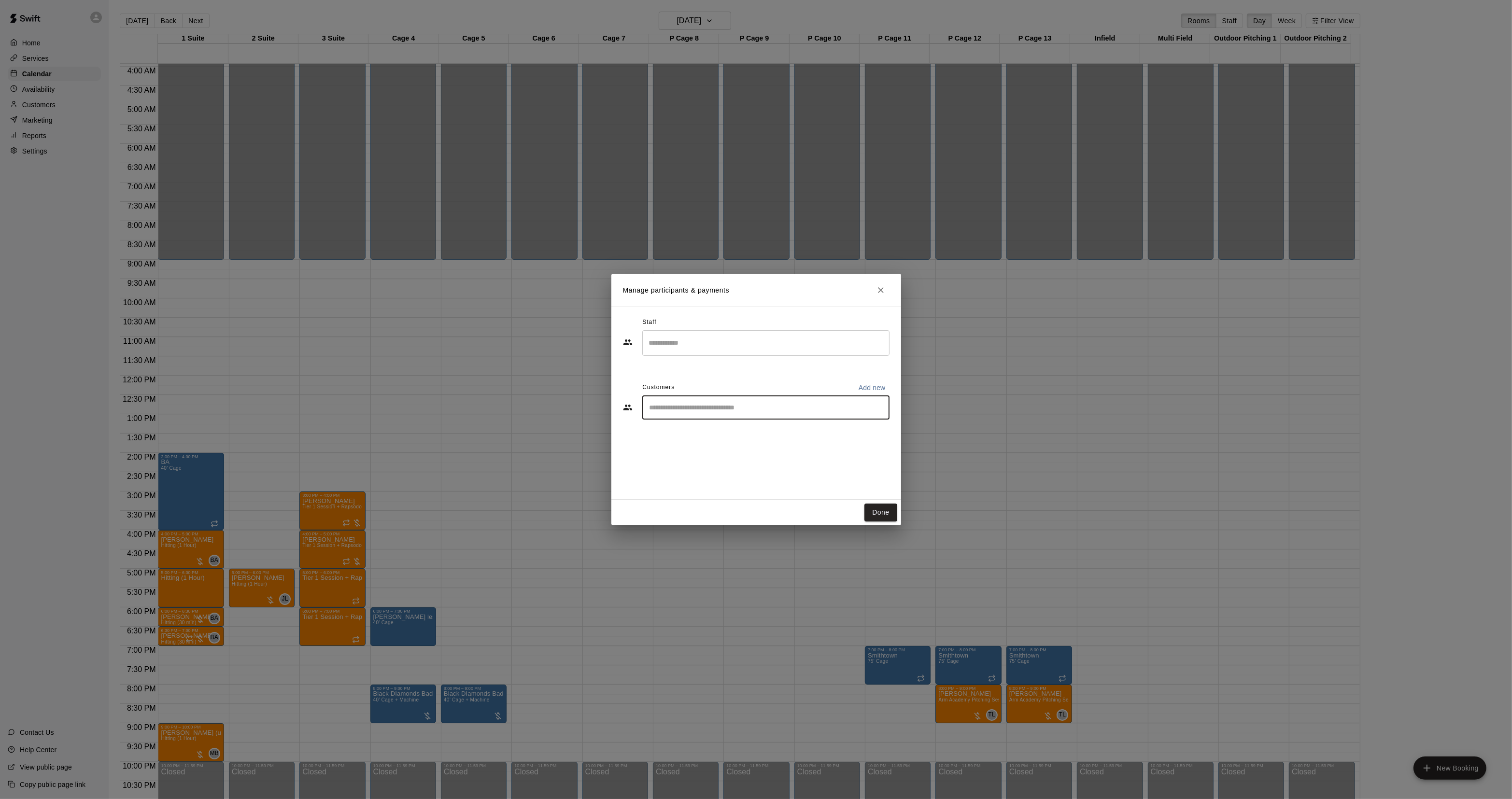
drag, startPoint x: 723, startPoint y: 411, endPoint x: 725, endPoint y: 401, distance: 10.2
click at [723, 404] on input "Start typing to search customers..." at bounding box center [766, 407] width 238 height 9
type input "******"
click at [710, 431] on div "Mike Crispo" at bounding box center [721, 430] width 104 height 10
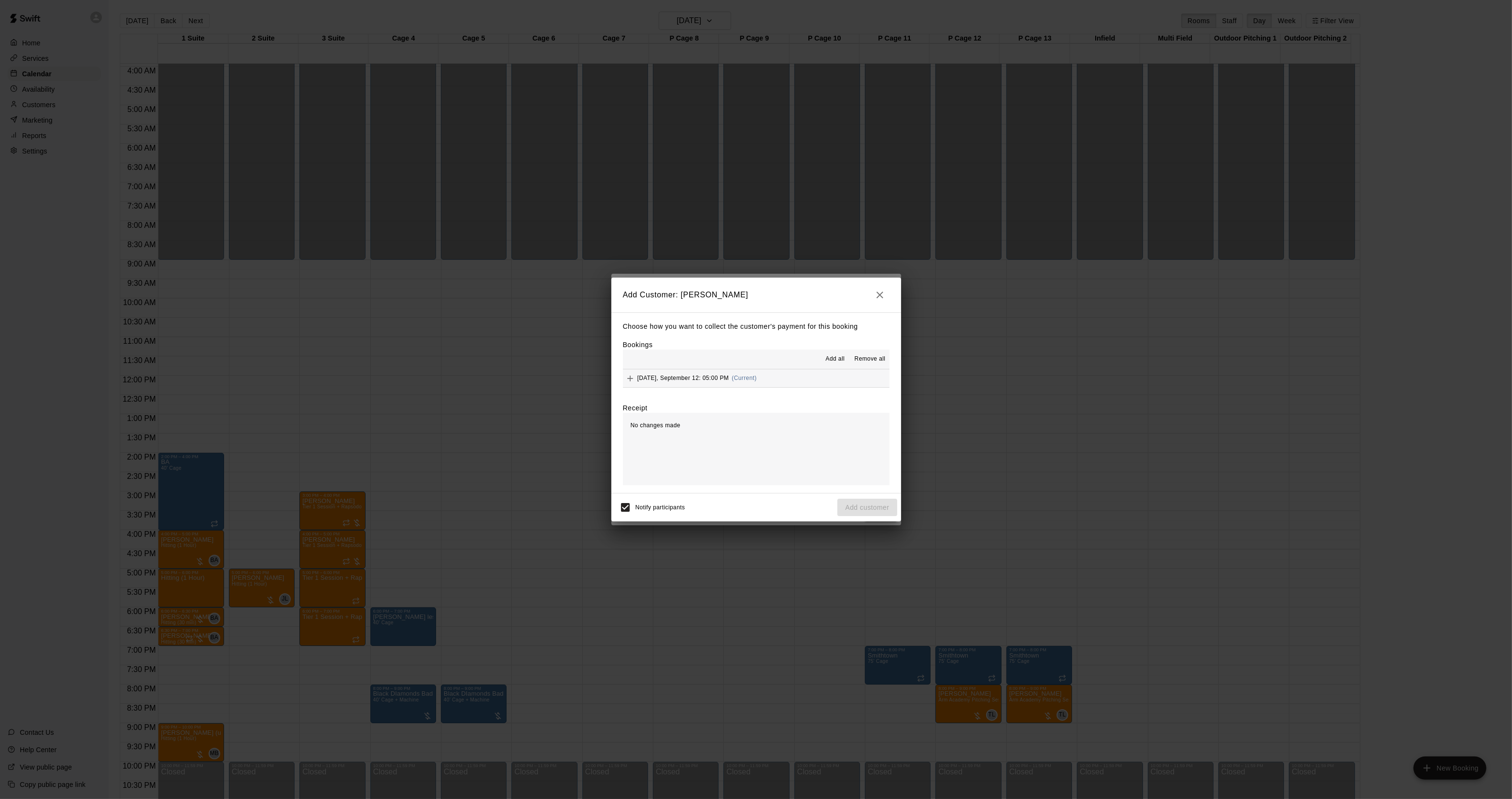
click at [713, 382] on div "Friday, September 12: 05:00 PM (Current)" at bounding box center [690, 378] width 134 height 15
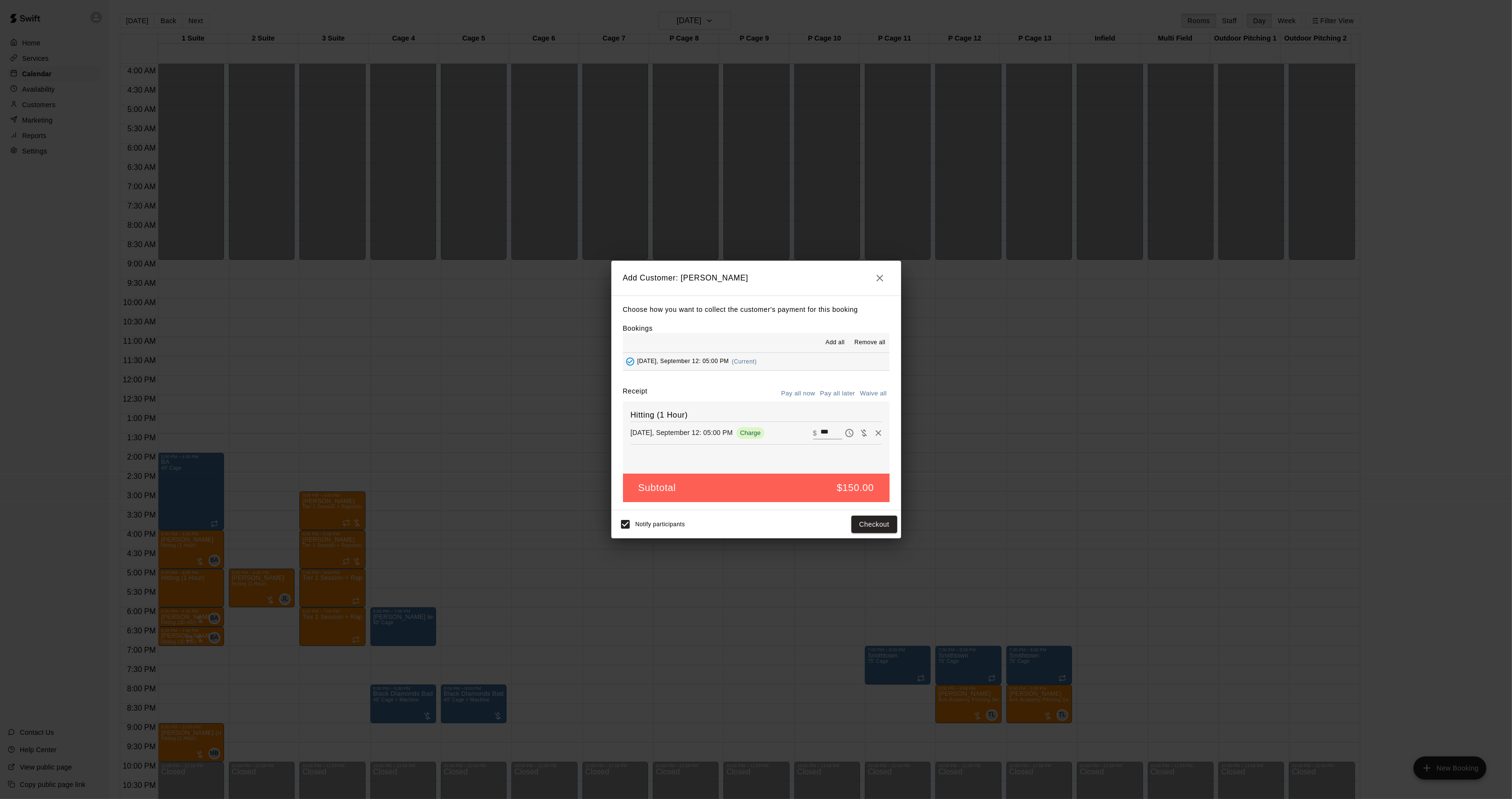
click at [824, 392] on button "Pay all later" at bounding box center [838, 394] width 40 height 15
click at [861, 527] on button "Add customer" at bounding box center [867, 524] width 59 height 18
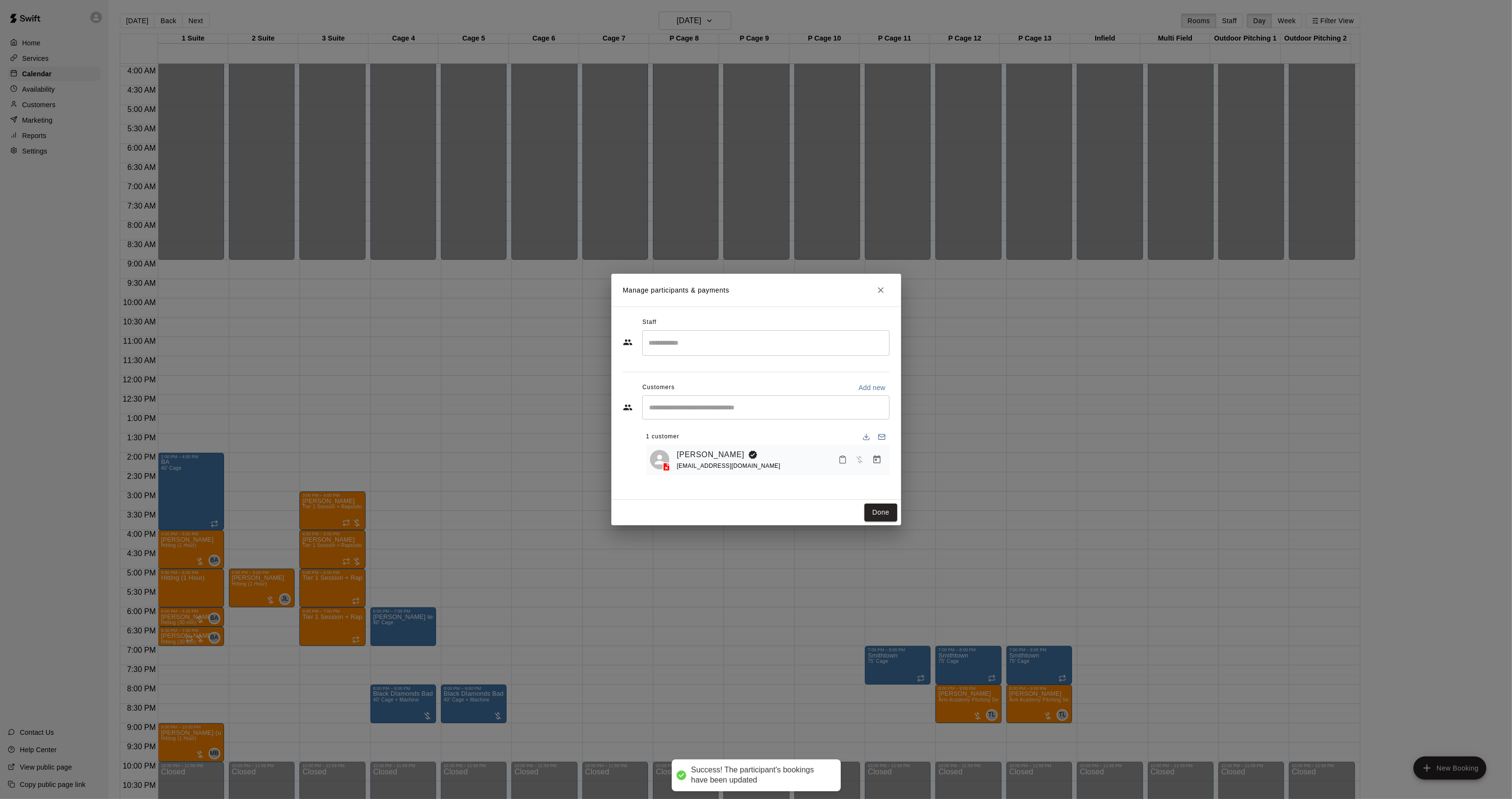
click at [703, 354] on div "​" at bounding box center [765, 343] width 247 height 26
click at [669, 371] on p "[PERSON_NAME]" at bounding box center [696, 371] width 59 height 10
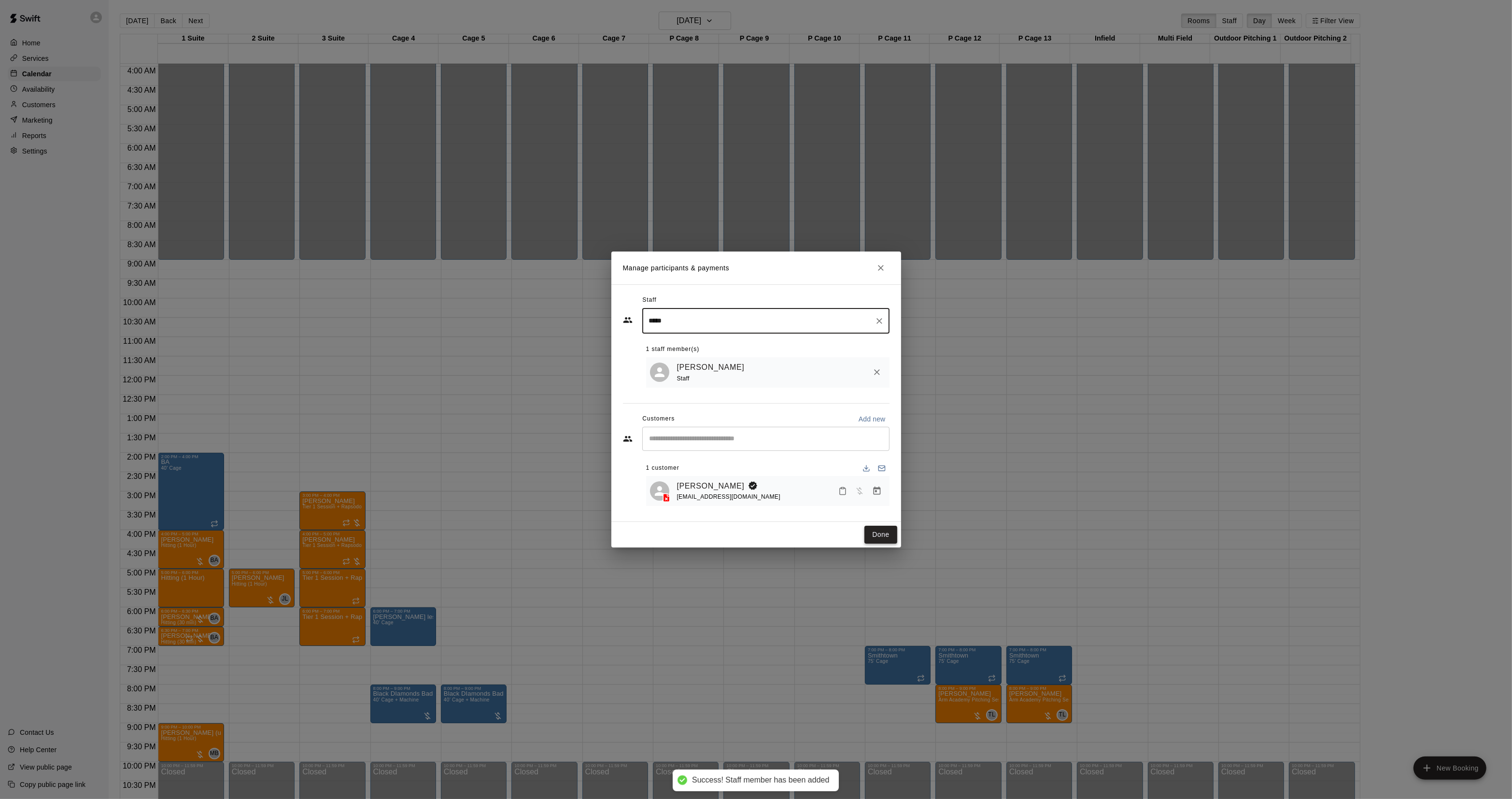
type input "*****"
click at [886, 541] on button "Done" at bounding box center [880, 534] width 32 height 18
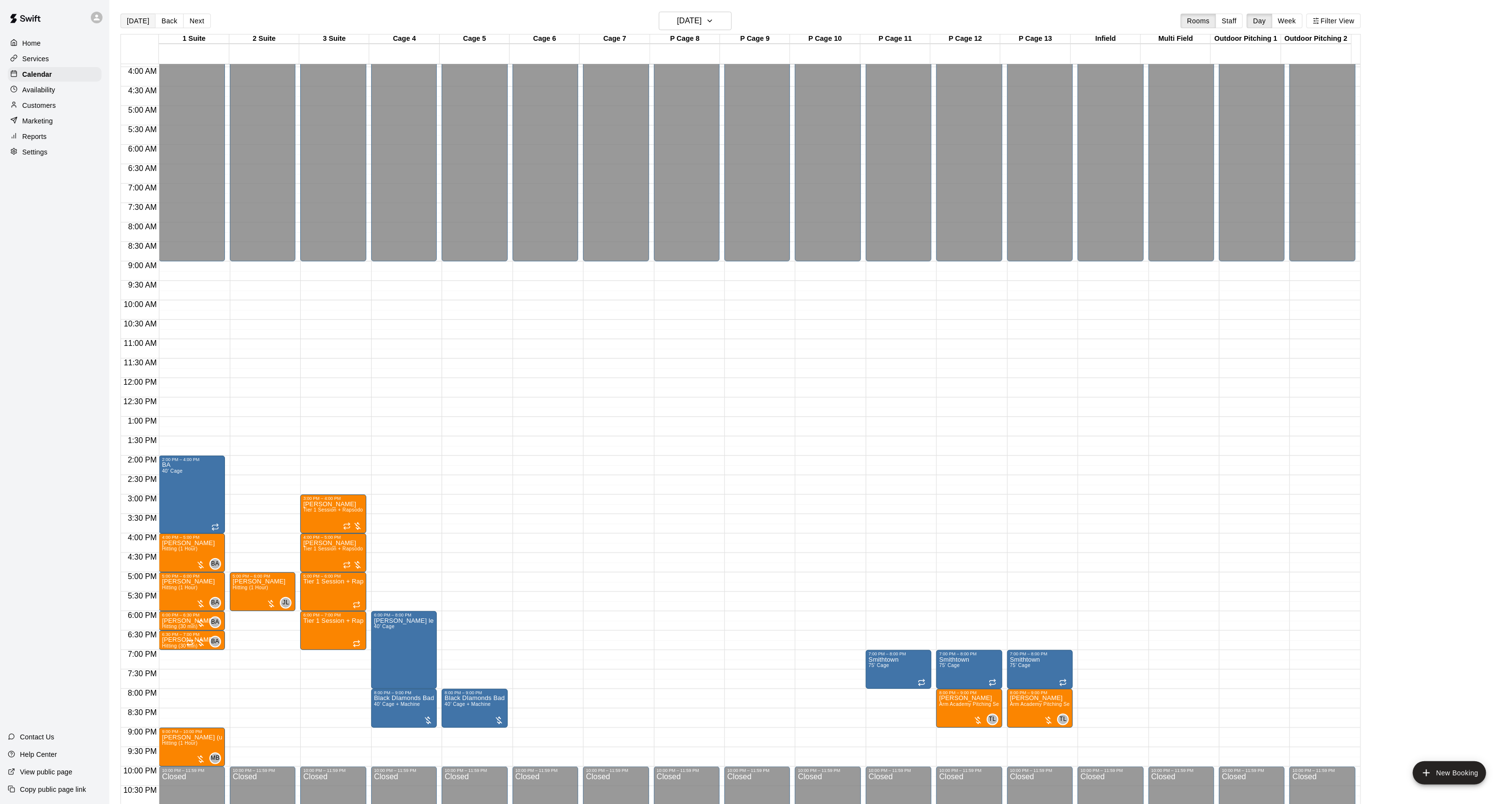
click at [134, 20] on button "[DATE]" at bounding box center [138, 21] width 35 height 15
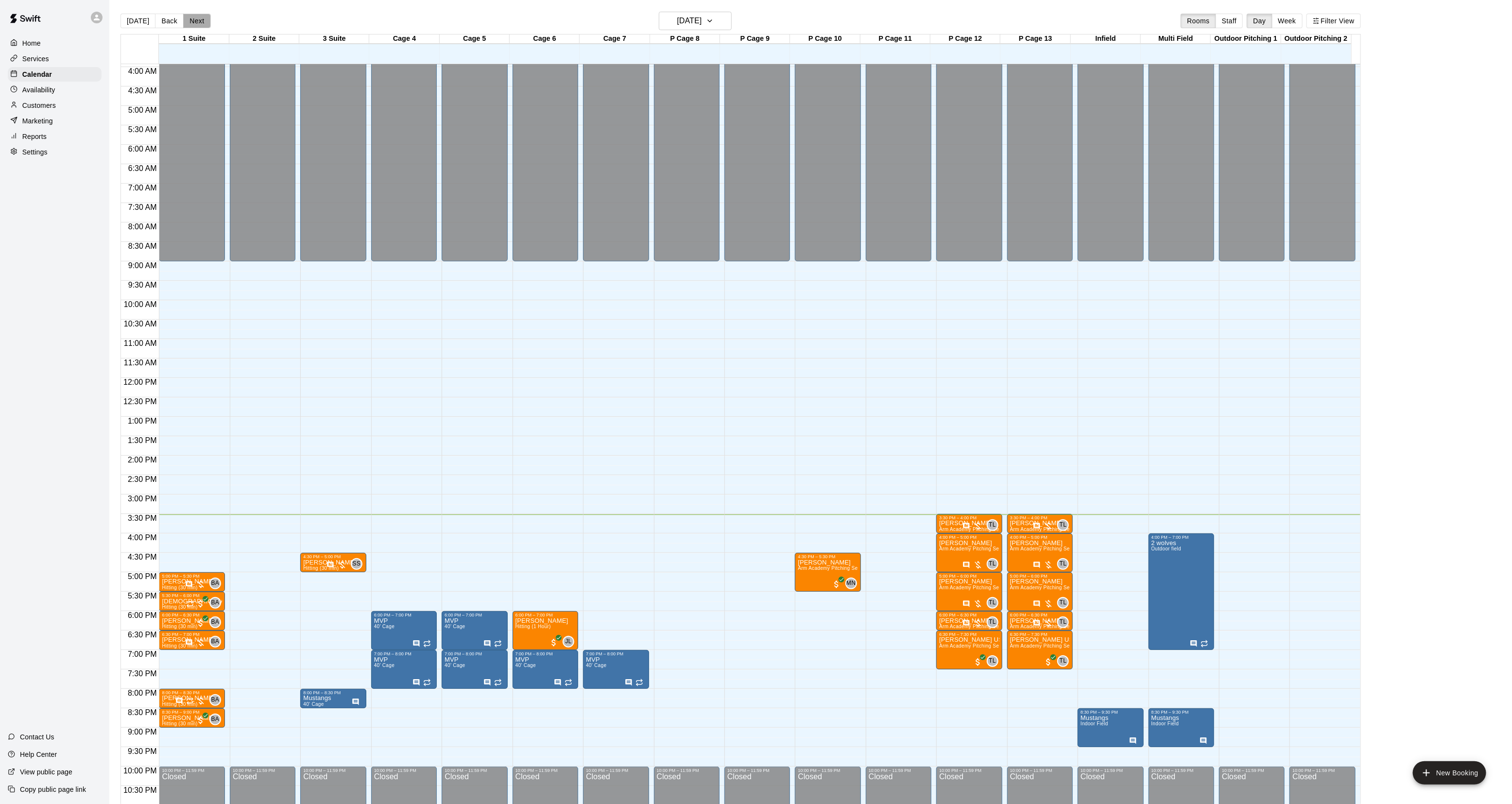
click at [200, 20] on button "Next" at bounding box center [197, 21] width 27 height 15
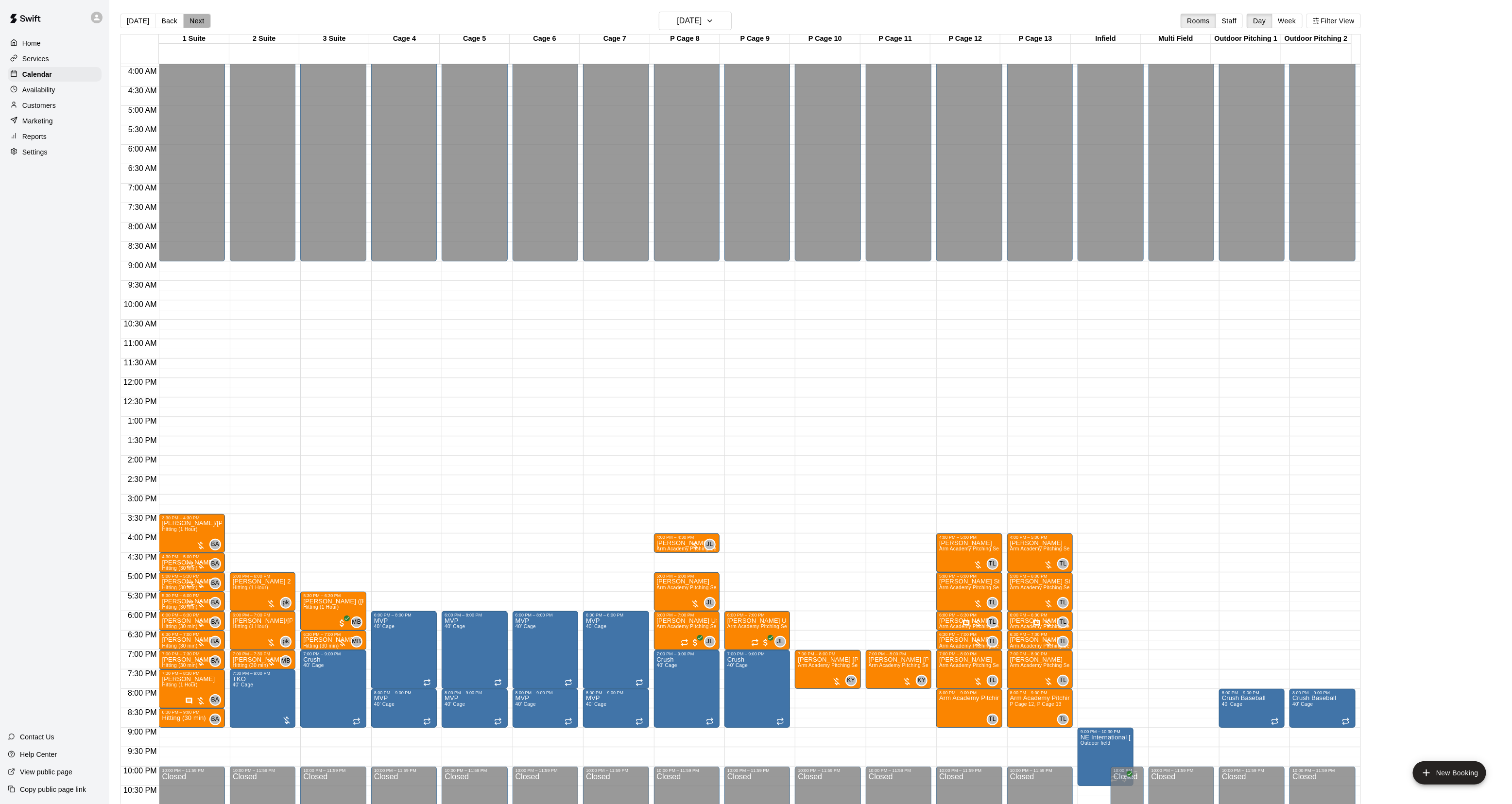
click at [200, 20] on button "Next" at bounding box center [197, 21] width 27 height 15
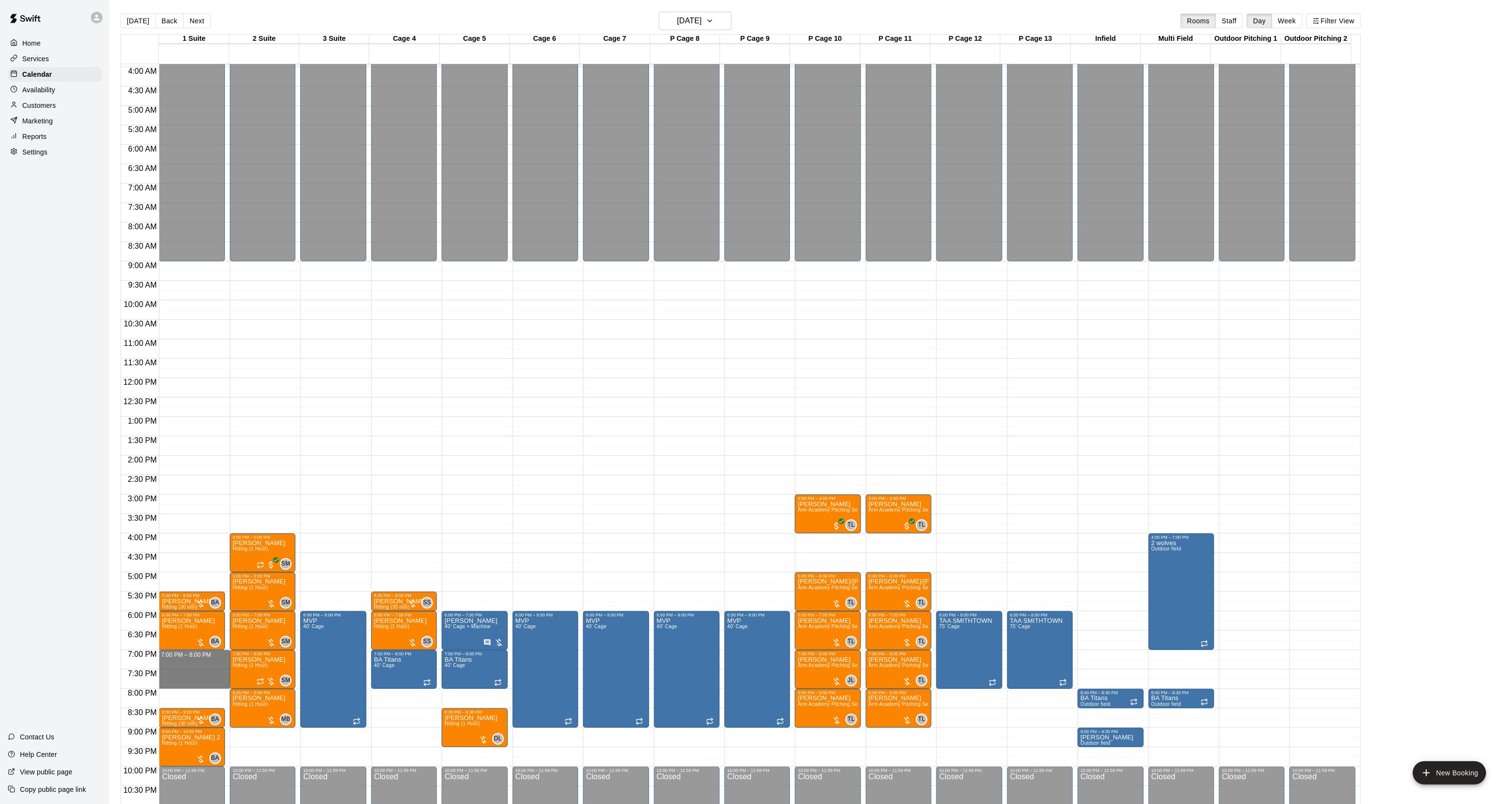
drag, startPoint x: 198, startPoint y: 655, endPoint x: 200, endPoint y: 684, distance: 29.1
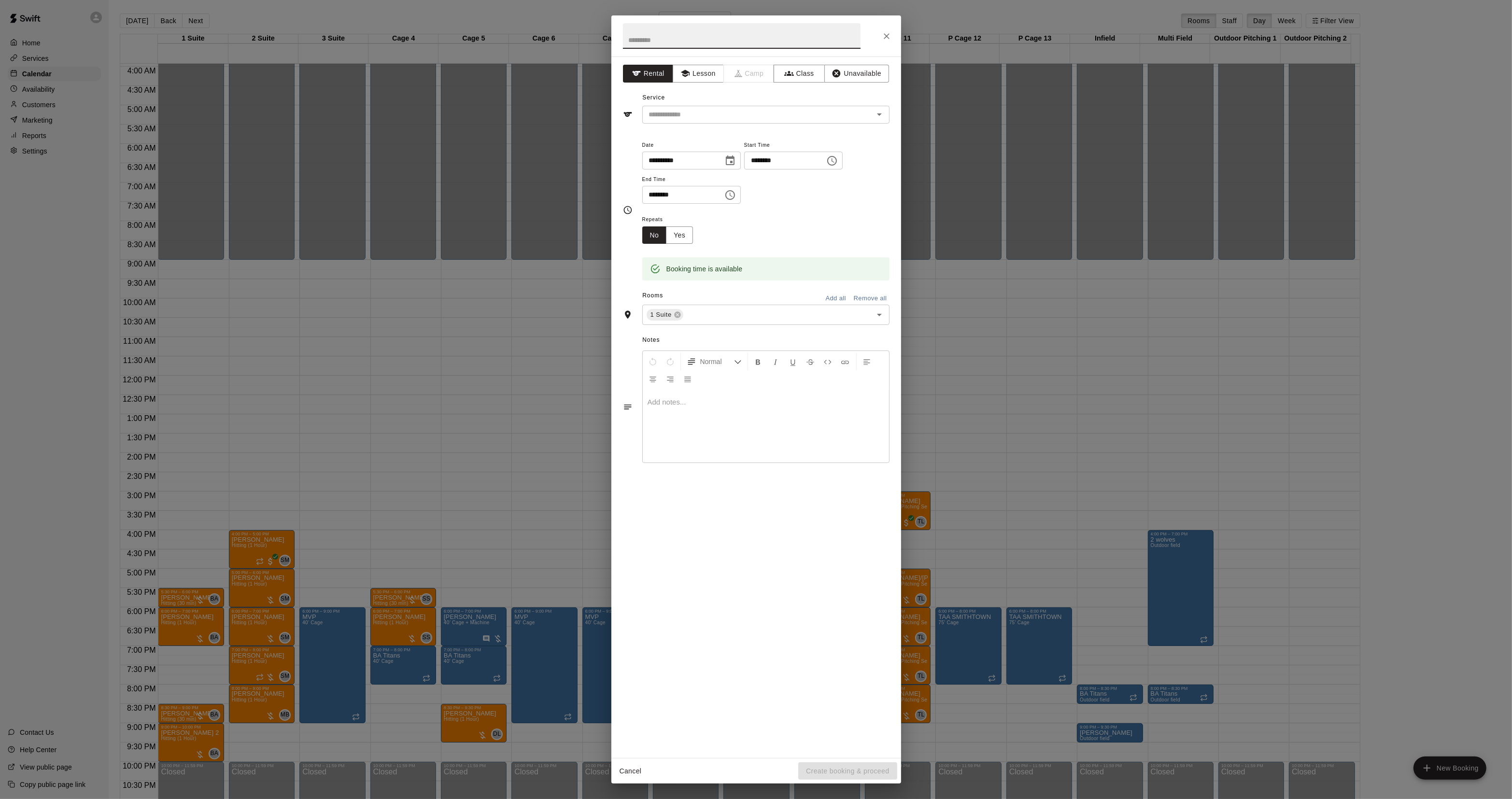
click at [218, 666] on div "**********" at bounding box center [756, 400] width 1512 height 799
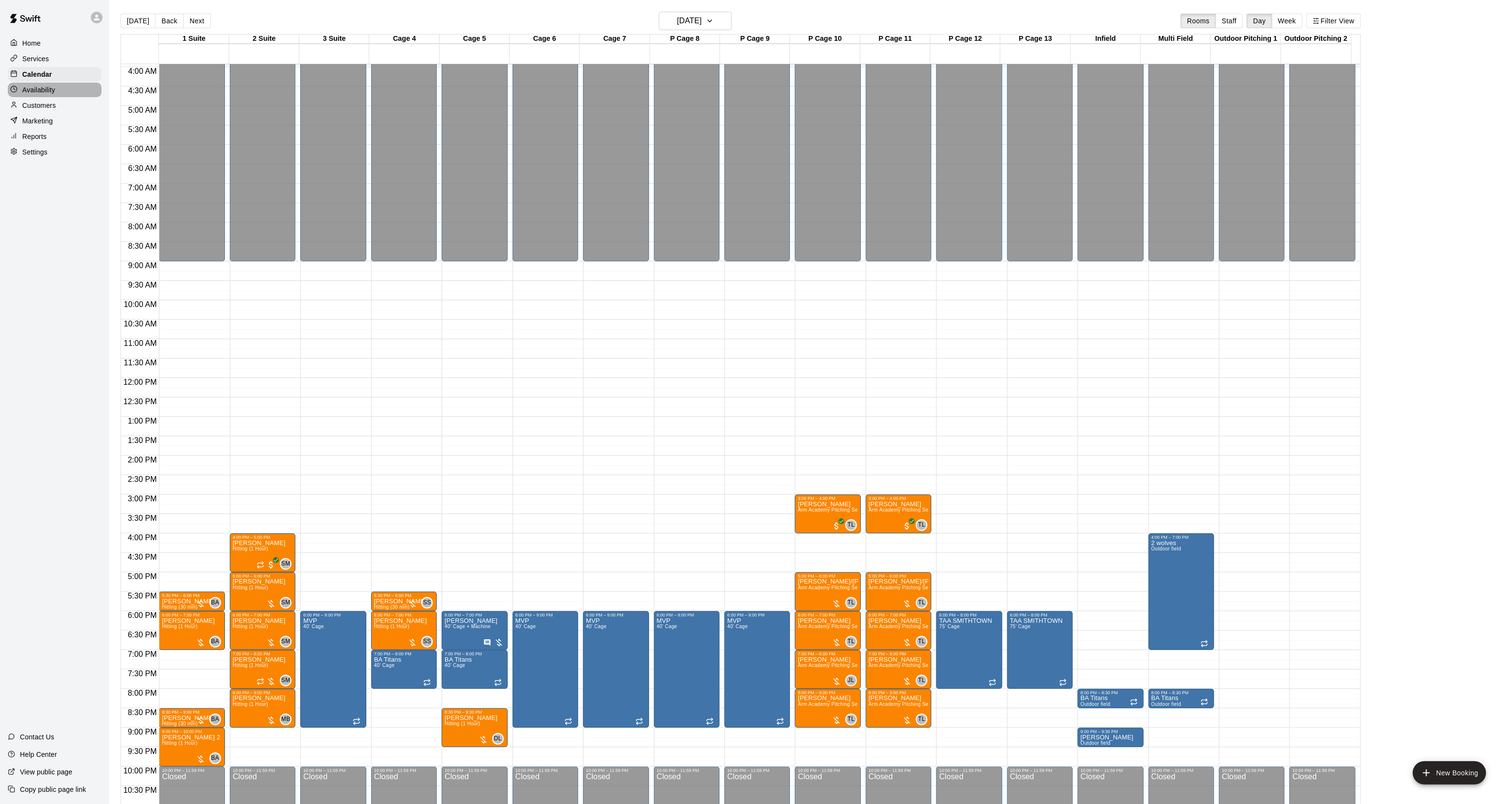
click at [49, 88] on p "Availability" at bounding box center [39, 90] width 33 height 9
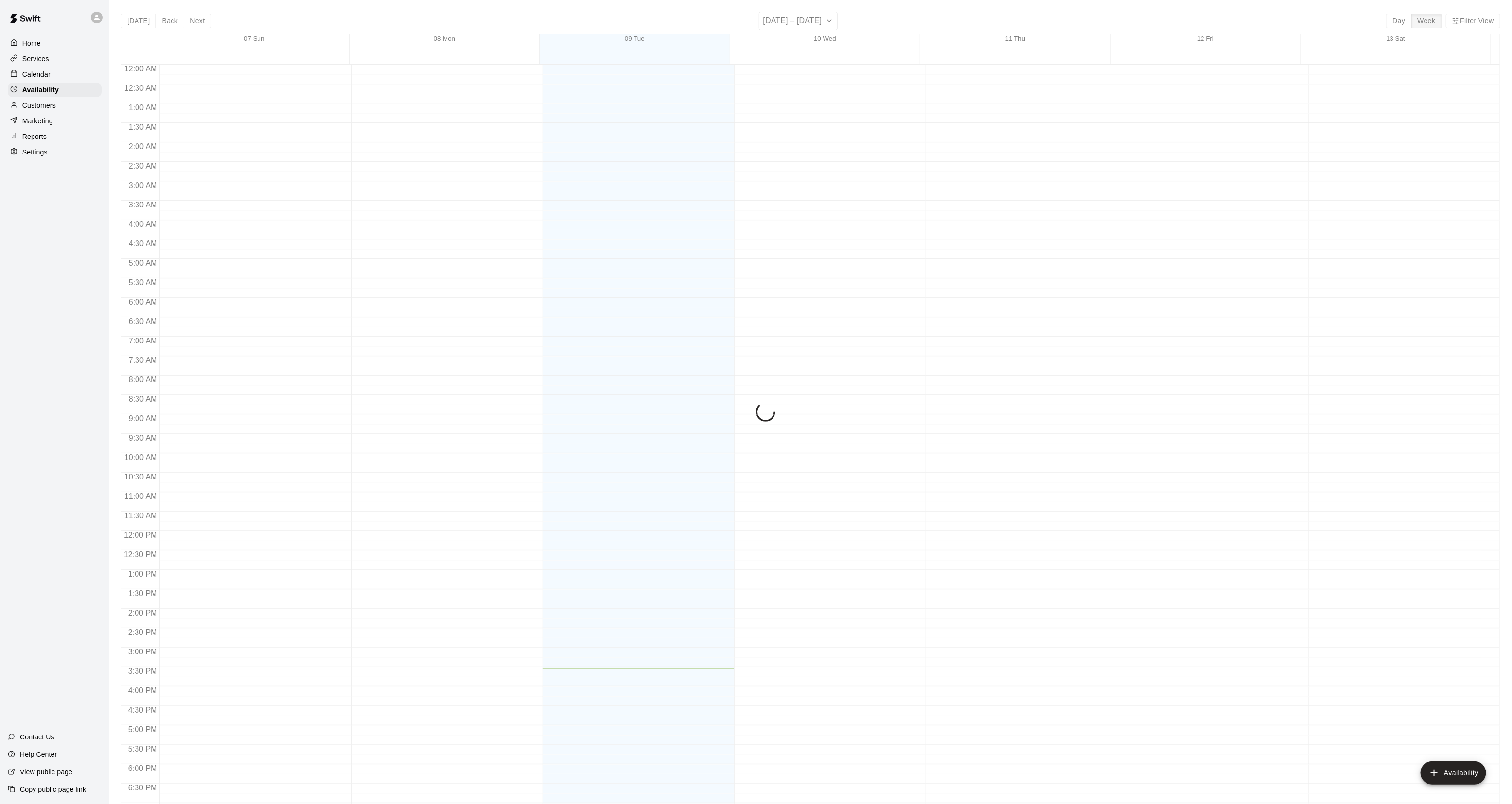
scroll to position [182, 0]
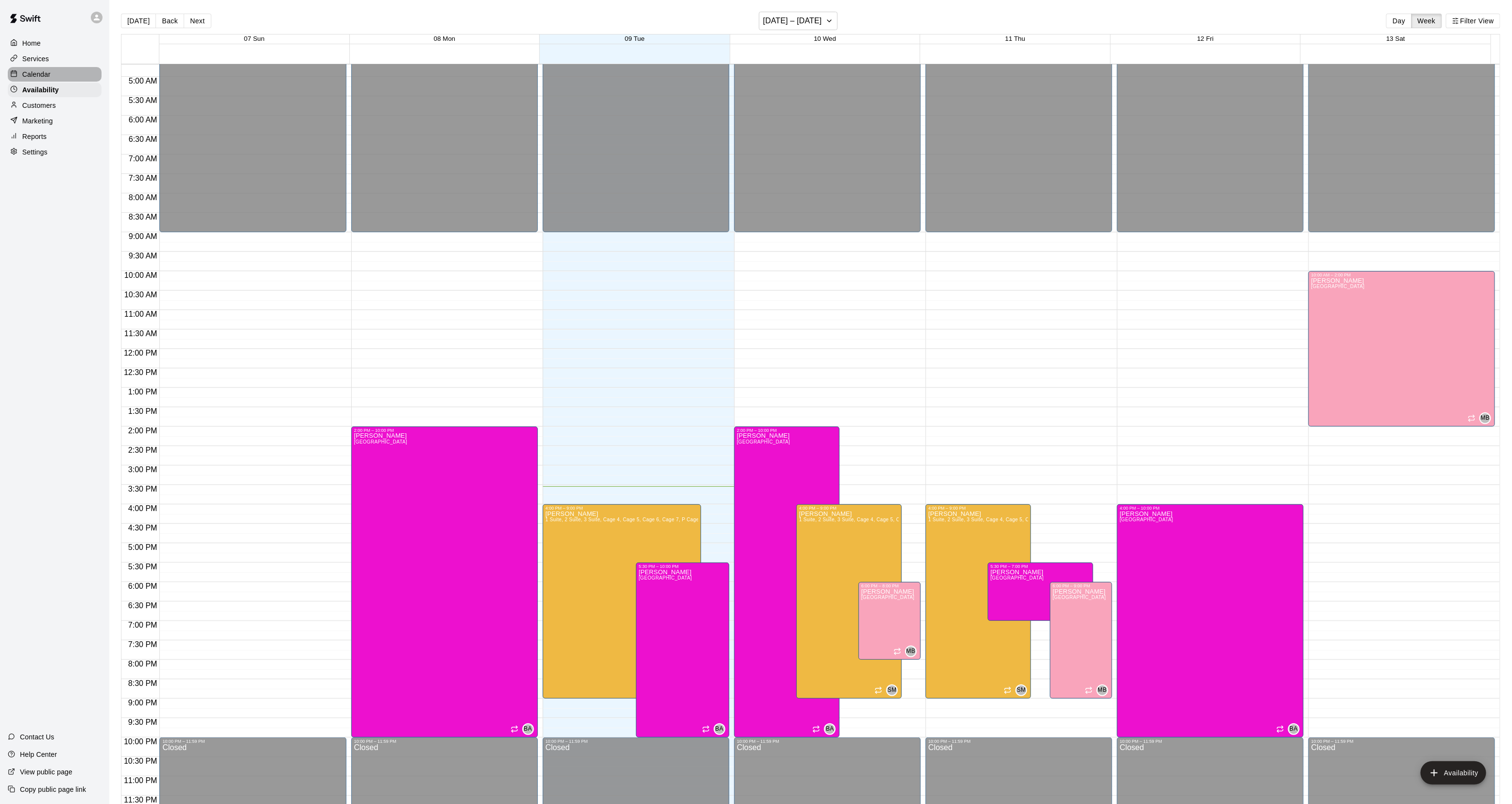
click at [69, 80] on div "Calendar" at bounding box center [54, 74] width 94 height 15
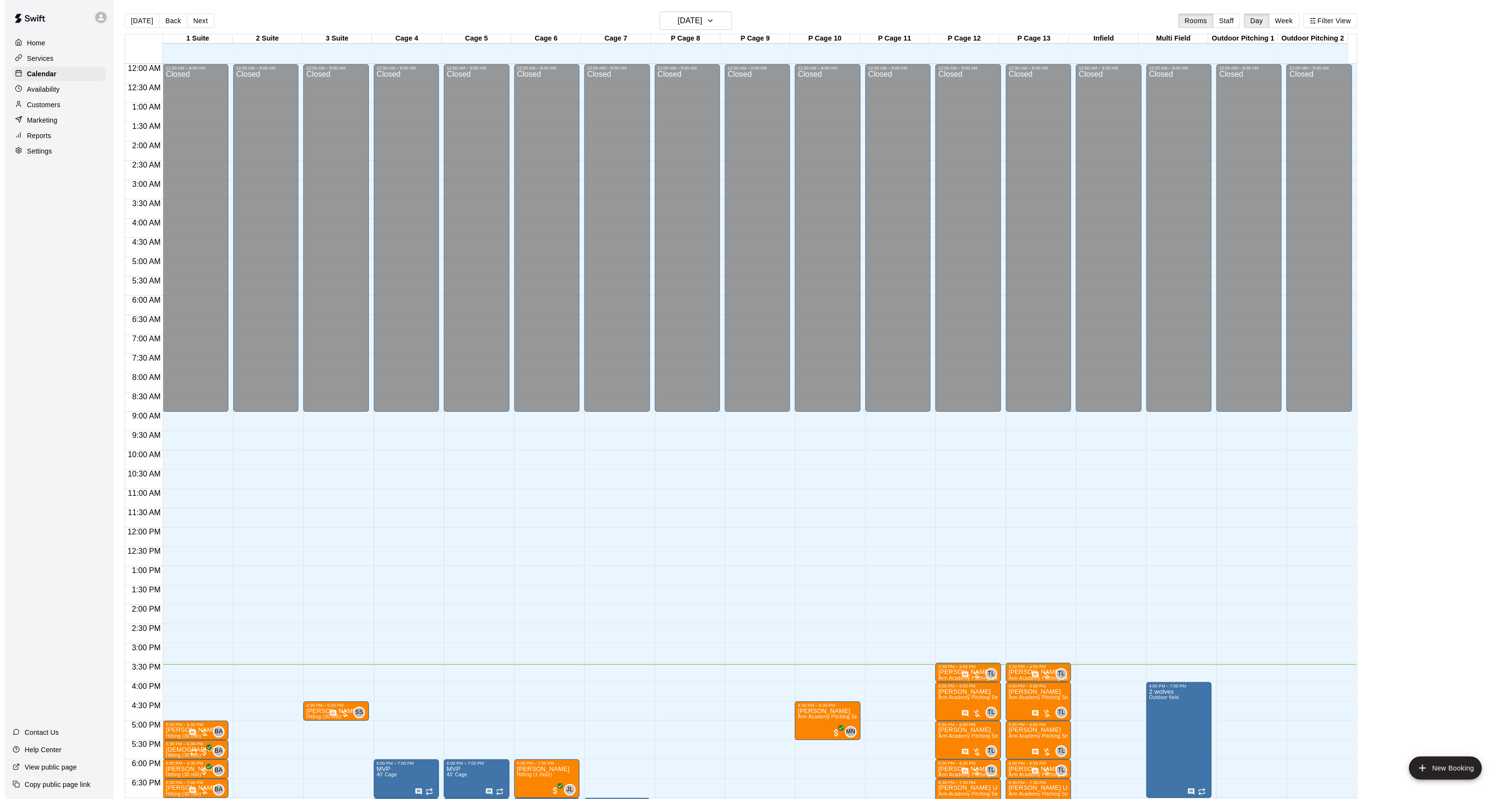
scroll to position [152, 0]
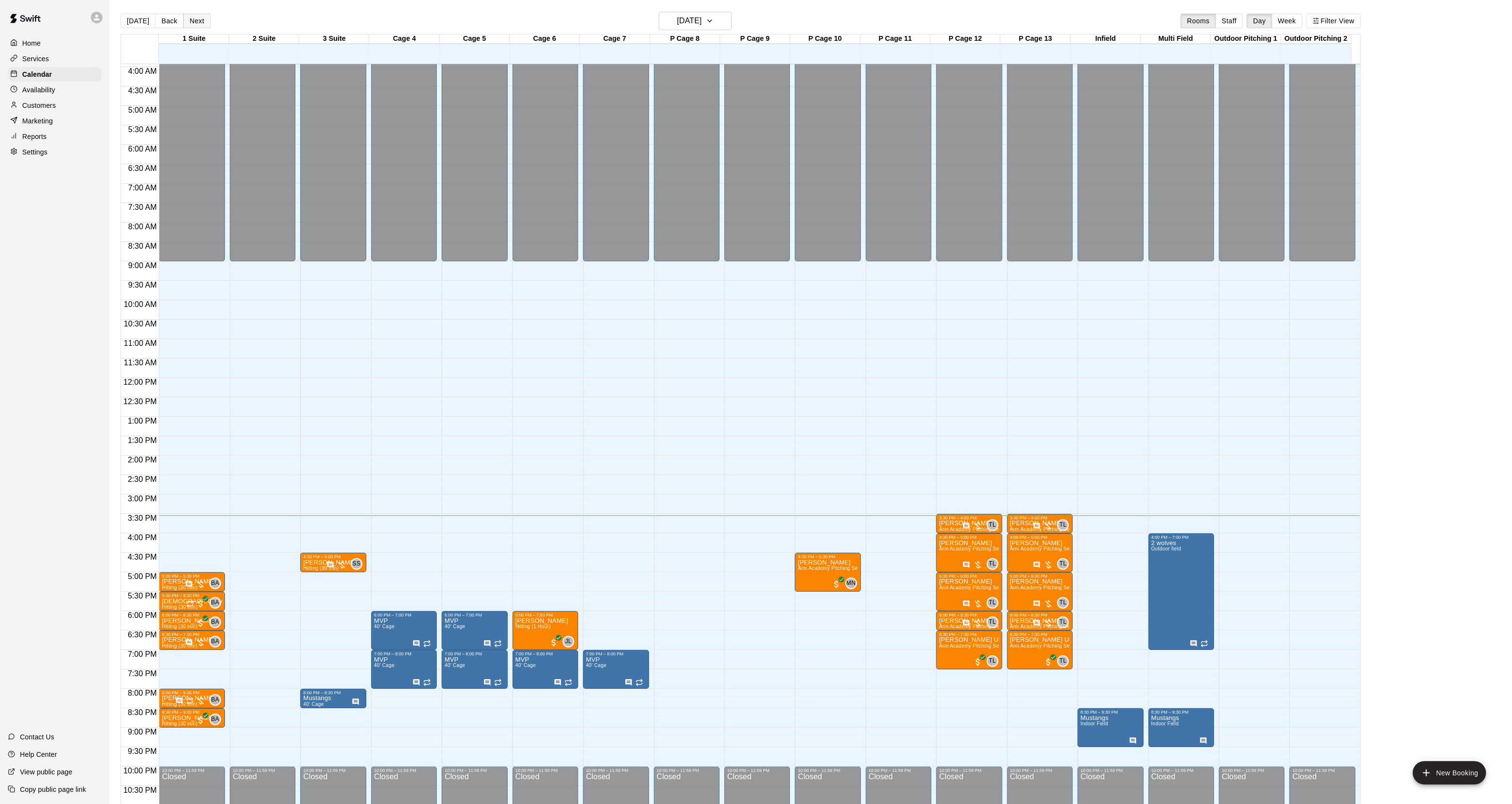
click at [195, 27] on button "Next" at bounding box center [197, 21] width 27 height 15
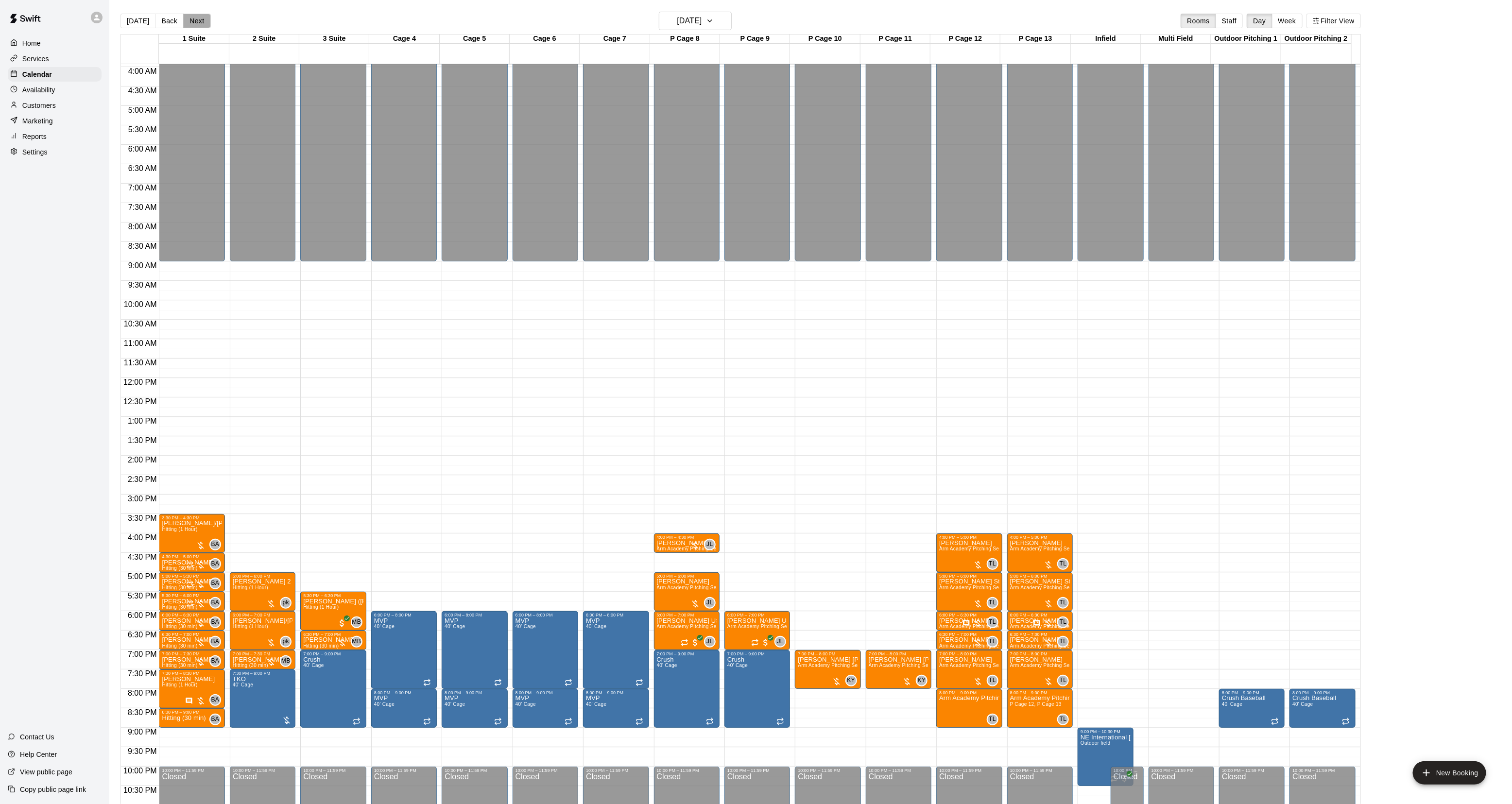
click at [195, 27] on button "Next" at bounding box center [197, 21] width 27 height 15
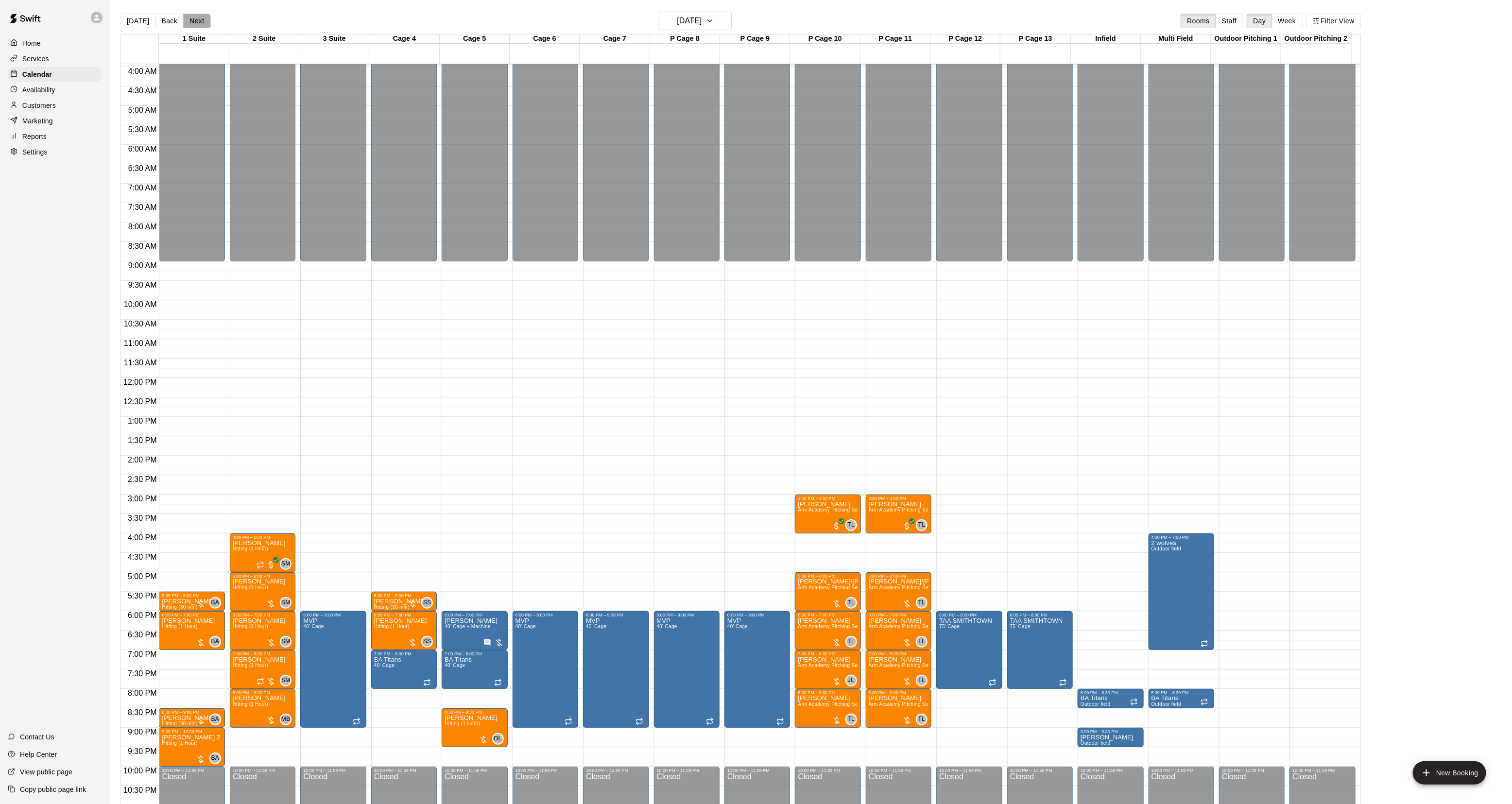
click at [195, 27] on button "Next" at bounding box center [197, 21] width 27 height 15
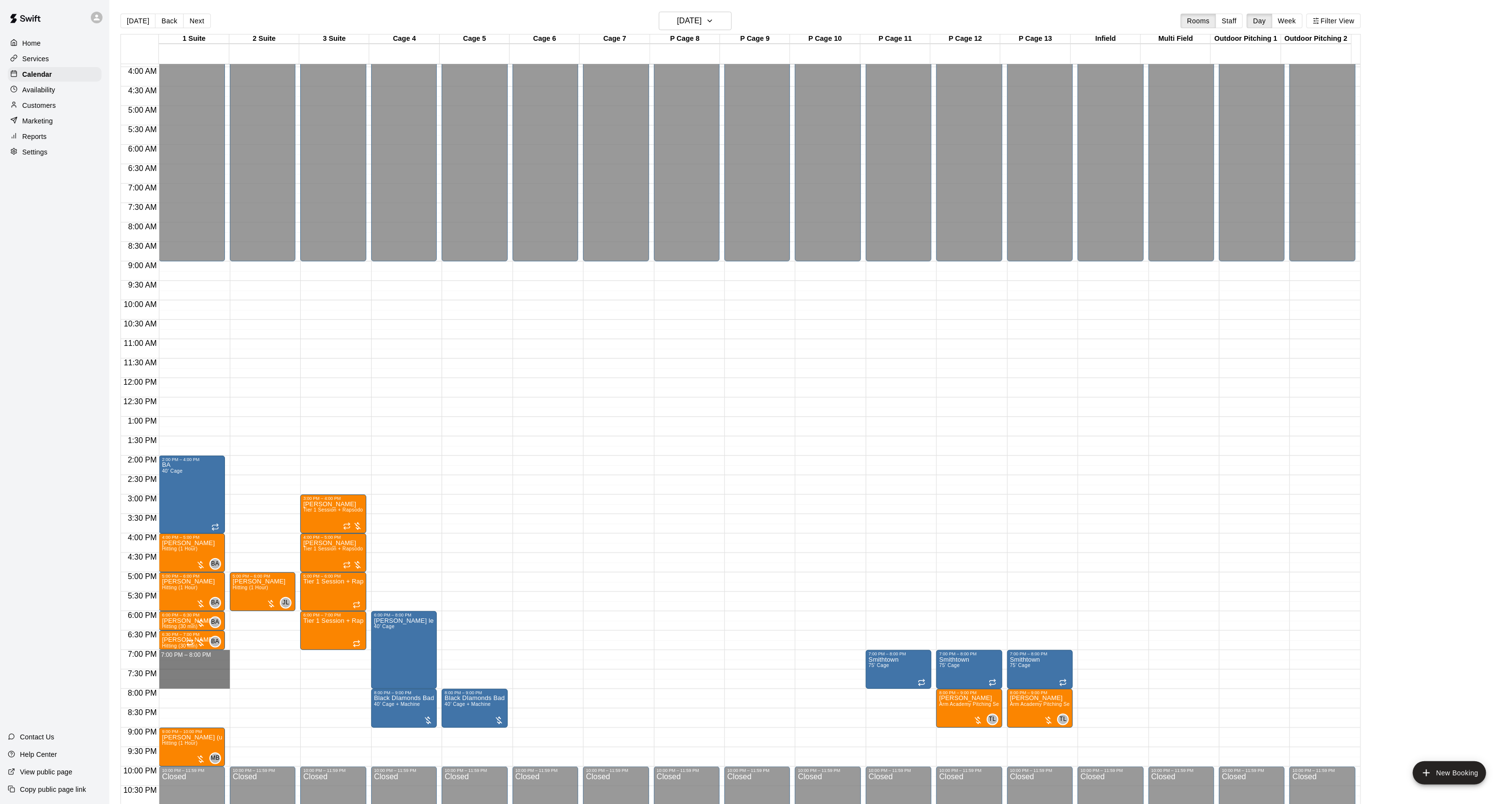
drag, startPoint x: 185, startPoint y: 654, endPoint x: 180, endPoint y: 681, distance: 27.5
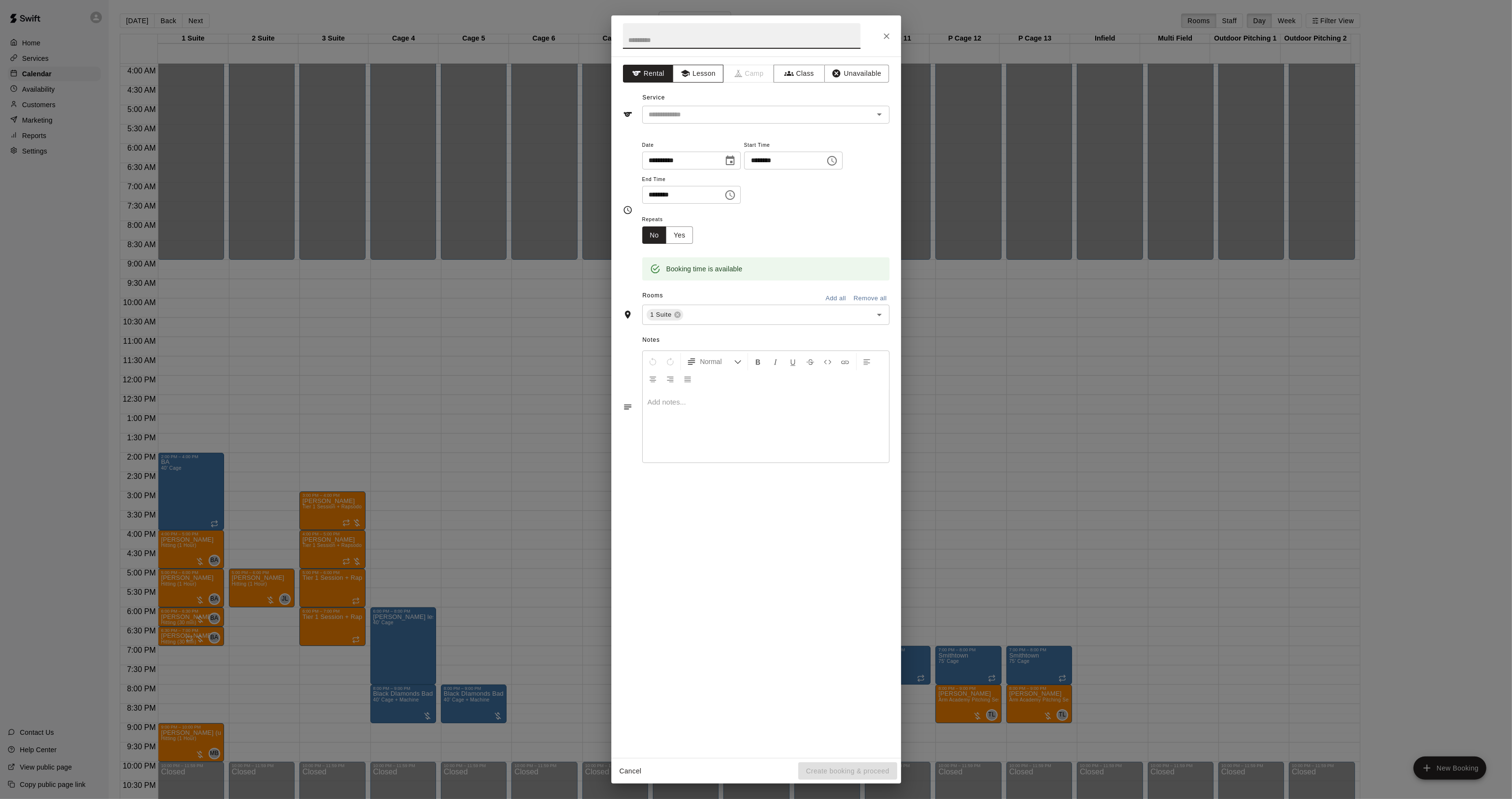
click at [701, 76] on button "Lesson" at bounding box center [698, 73] width 50 height 18
click at [689, 107] on div "​" at bounding box center [765, 114] width 247 height 18
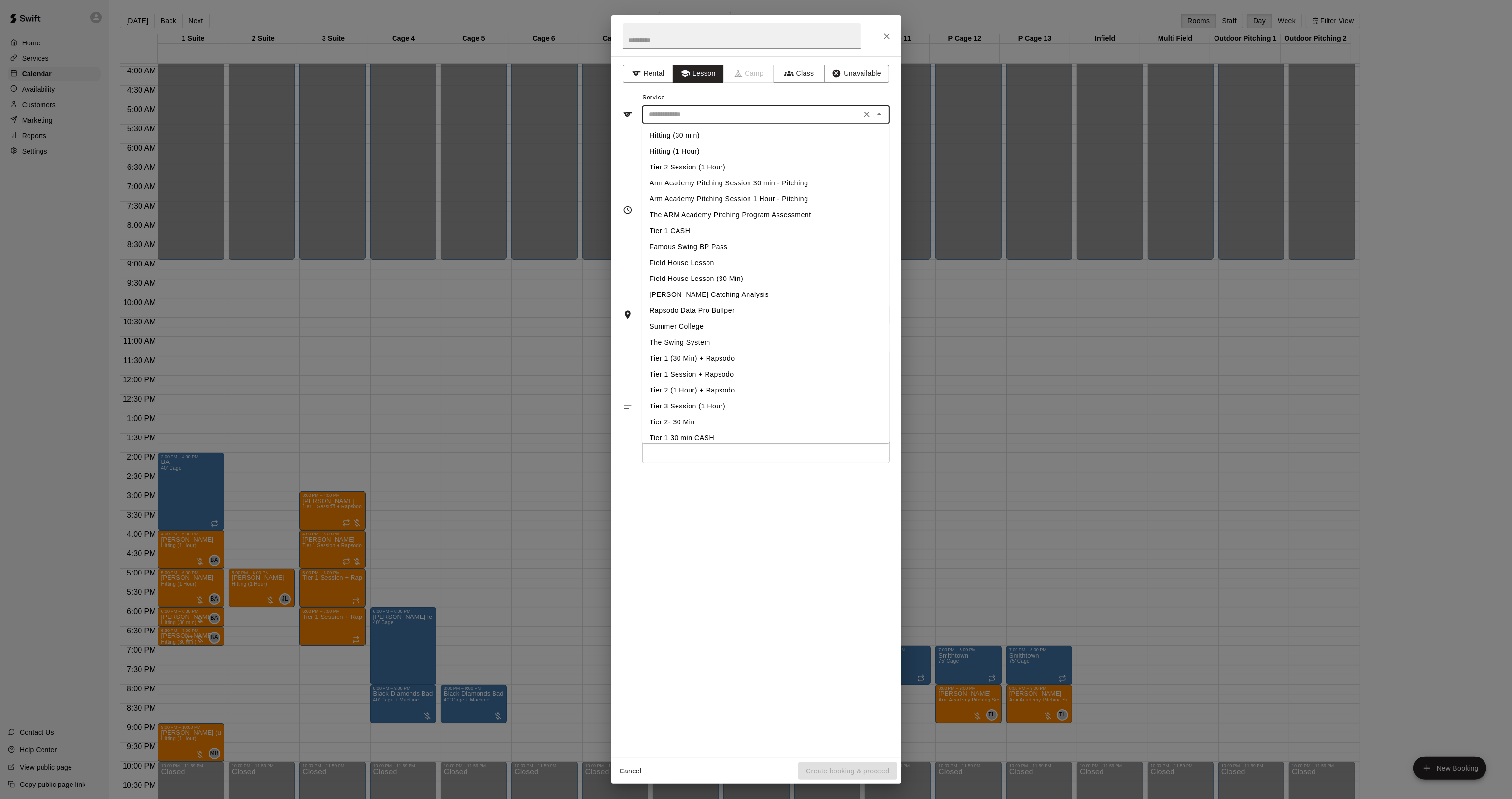
click at [686, 150] on li "Hitting (1 Hour)" at bounding box center [765, 151] width 247 height 16
type input "**********"
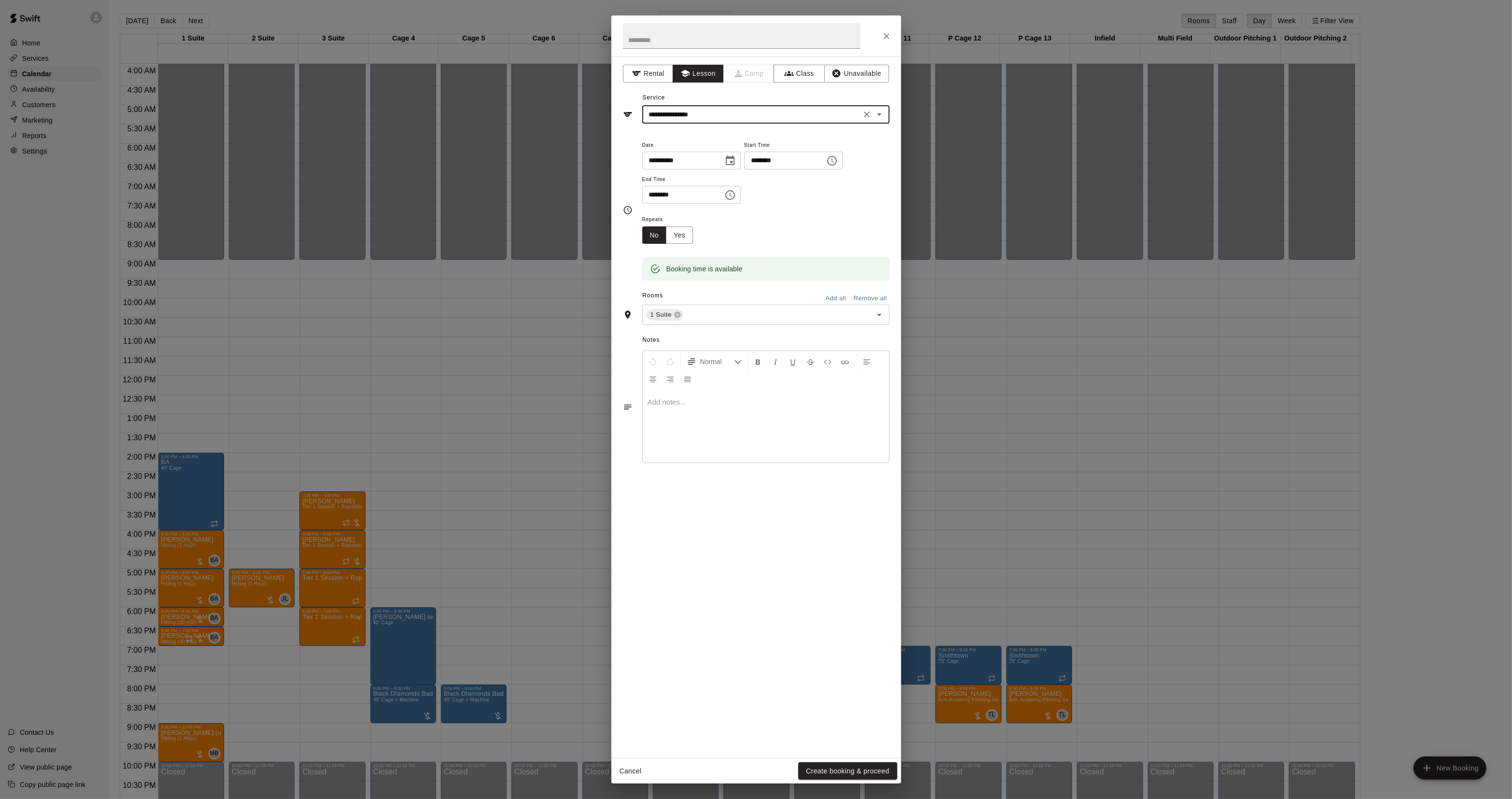
click at [882, 773] on button "Create booking & proceed" at bounding box center [848, 771] width 99 height 18
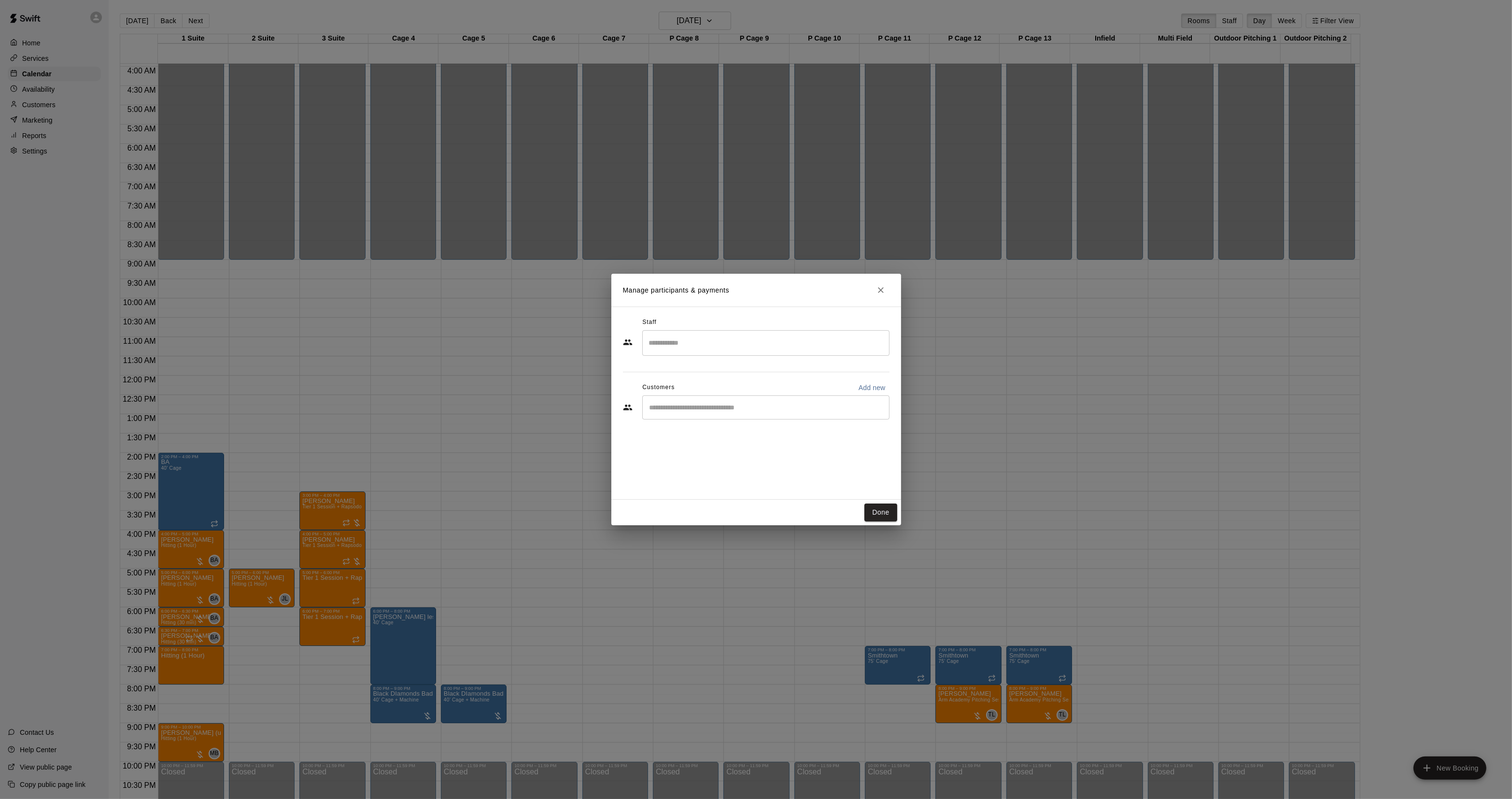
drag, startPoint x: 866, startPoint y: 507, endPoint x: 861, endPoint y: 509, distance: 5.4
click at [866, 508] on button "Done" at bounding box center [880, 512] width 32 height 18
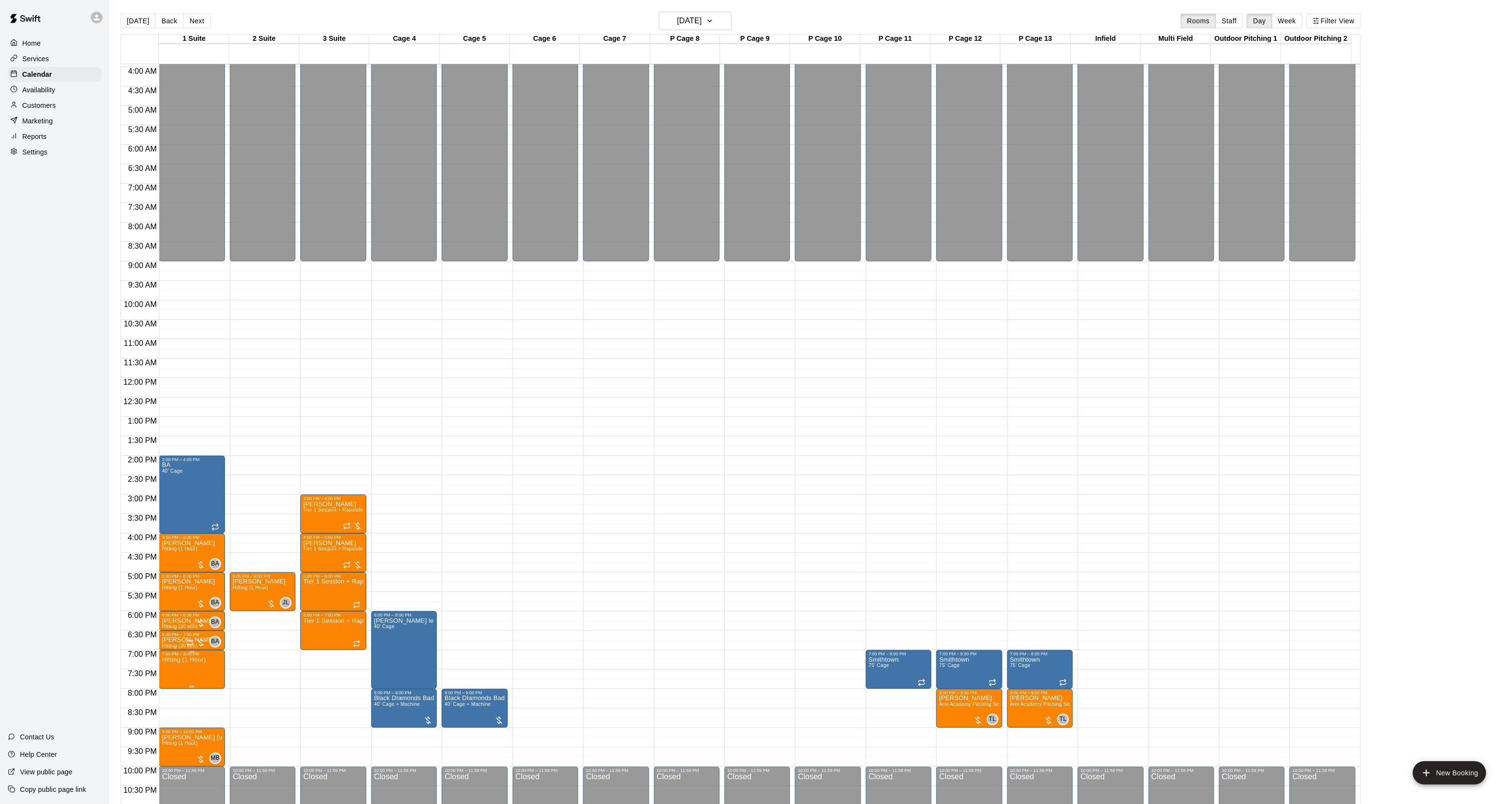
click at [169, 669] on icon "edit" at bounding box center [171, 668] width 9 height 9
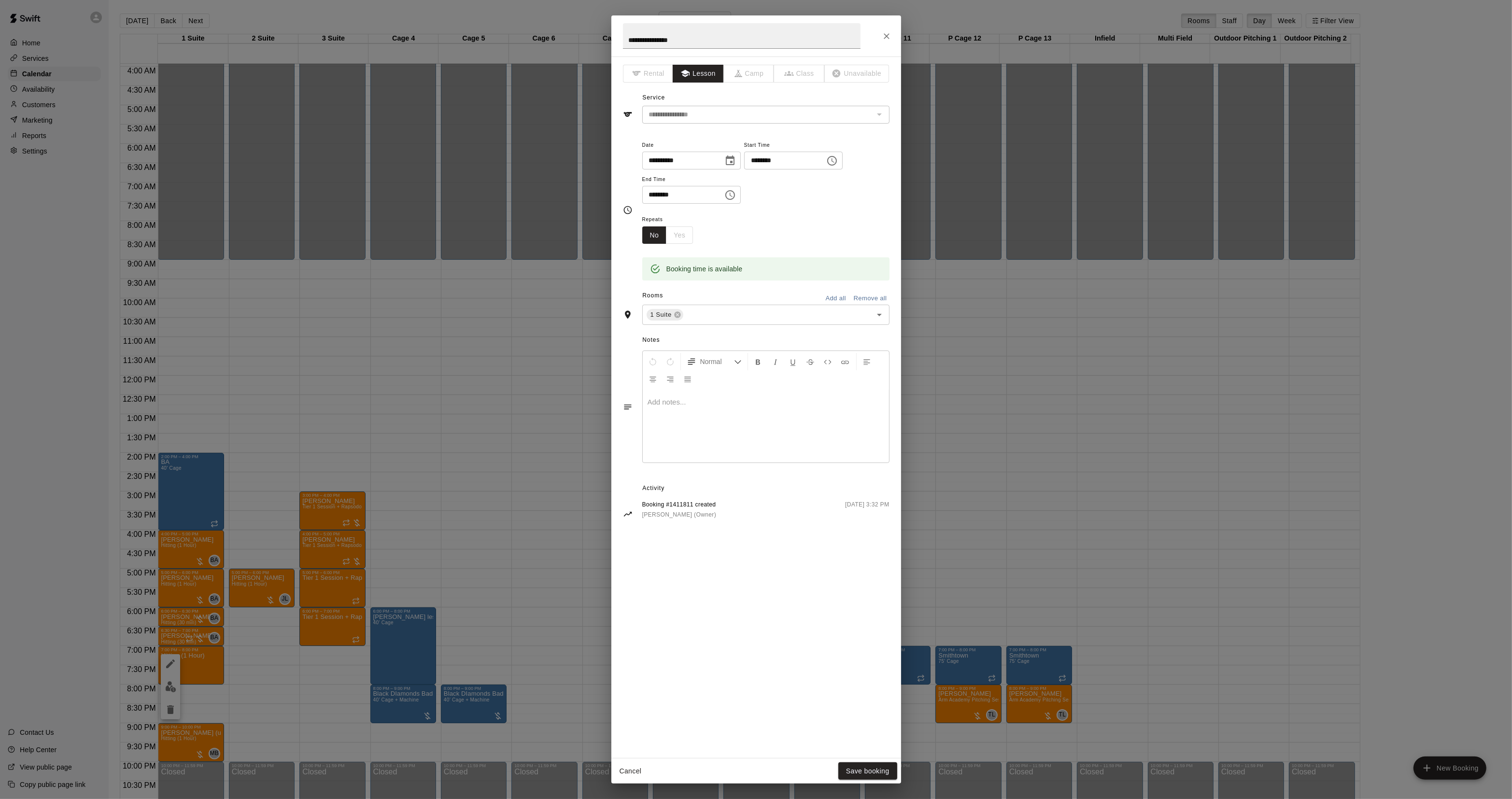
click at [681, 419] on div at bounding box center [766, 426] width 247 height 72
click at [882, 768] on button "Save booking" at bounding box center [868, 771] width 59 height 18
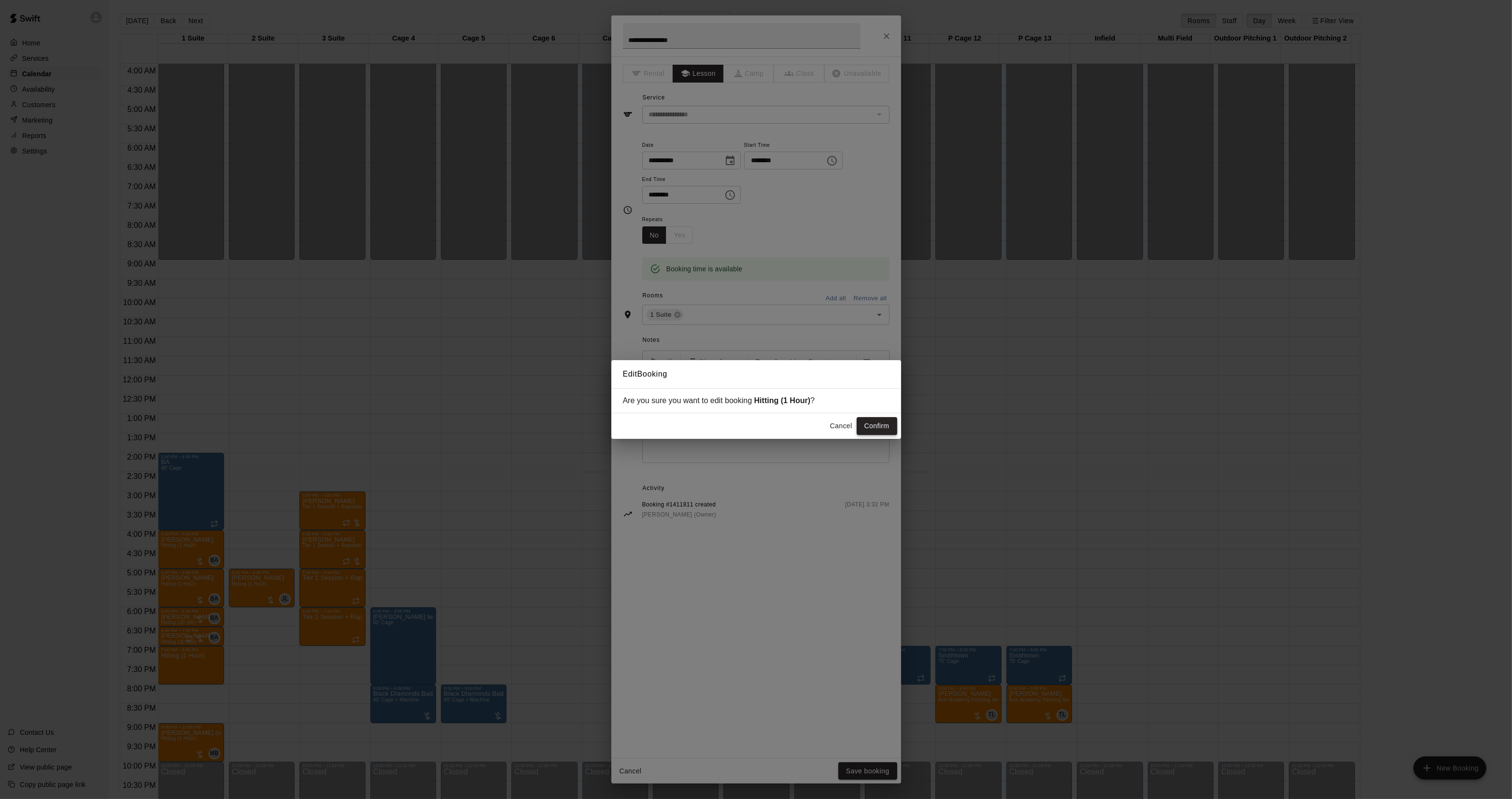
click at [880, 424] on button "Confirm" at bounding box center [877, 426] width 41 height 18
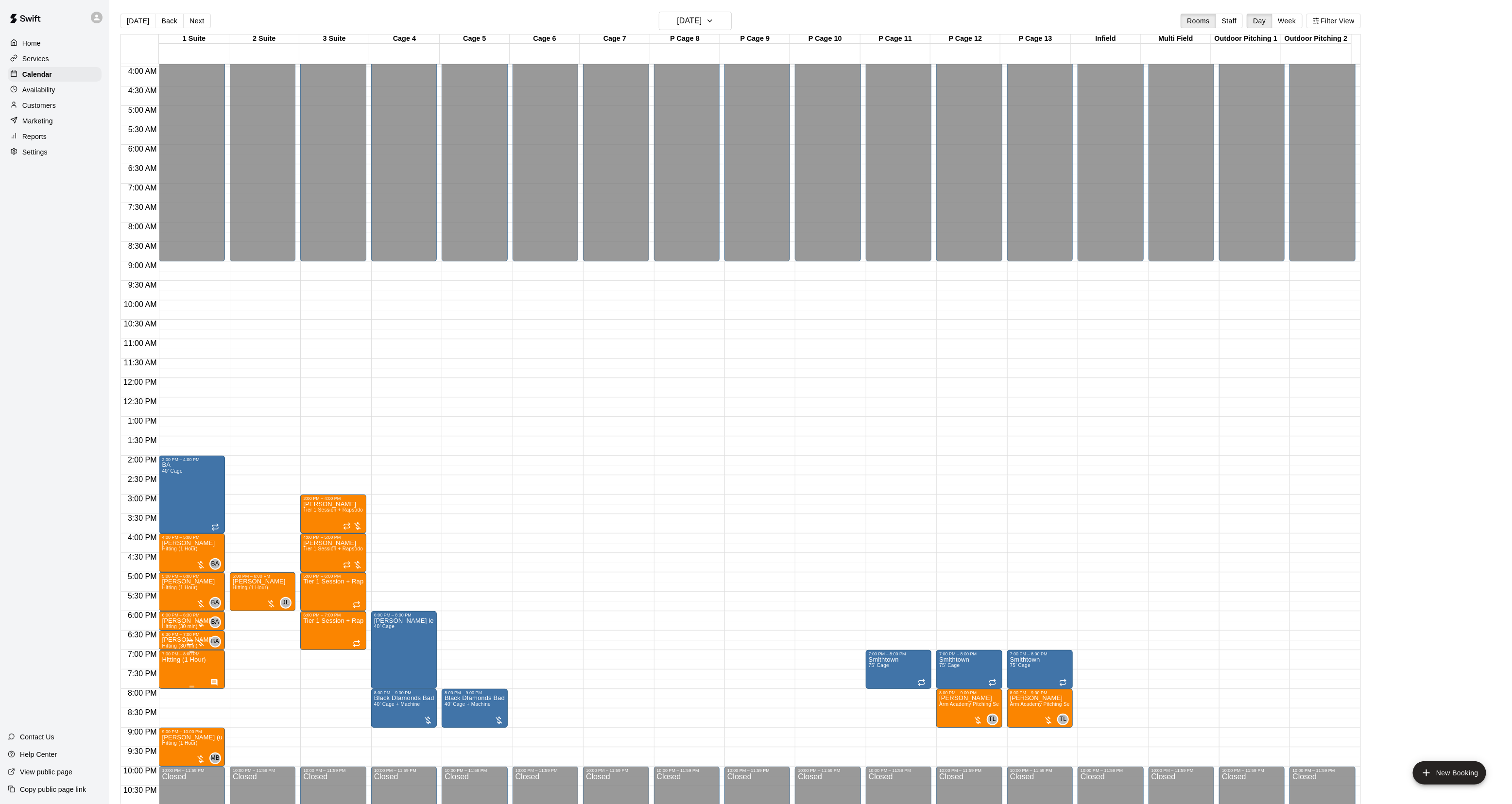
click at [174, 695] on img "edit" at bounding box center [171, 691] width 11 height 11
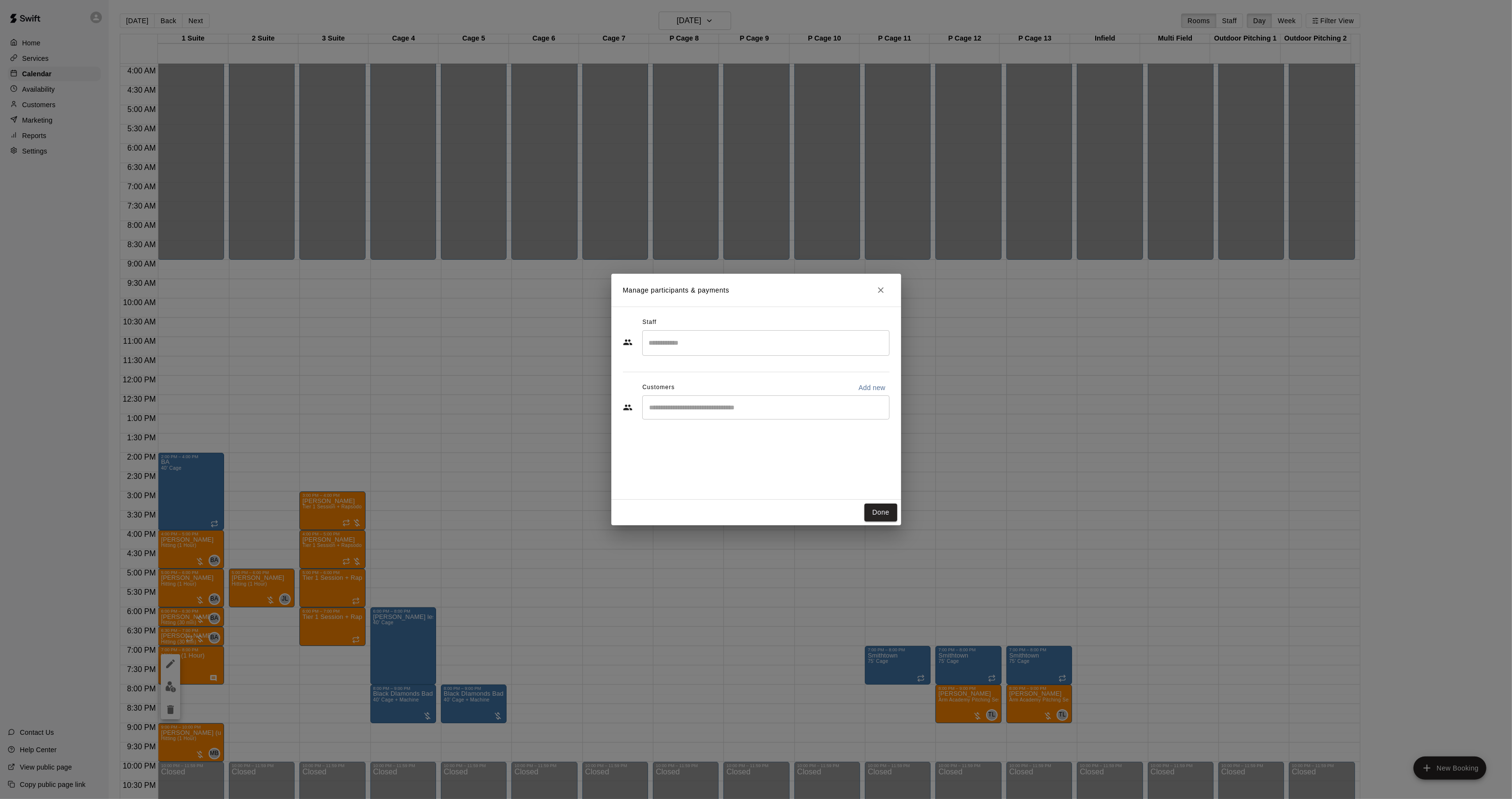
click at [708, 345] on input "Search staff" at bounding box center [766, 343] width 238 height 17
click at [746, 374] on div "Brian Anderson Staff" at bounding box center [774, 375] width 205 height 19
type input "***"
click at [872, 510] on button "Done" at bounding box center [880, 512] width 32 height 18
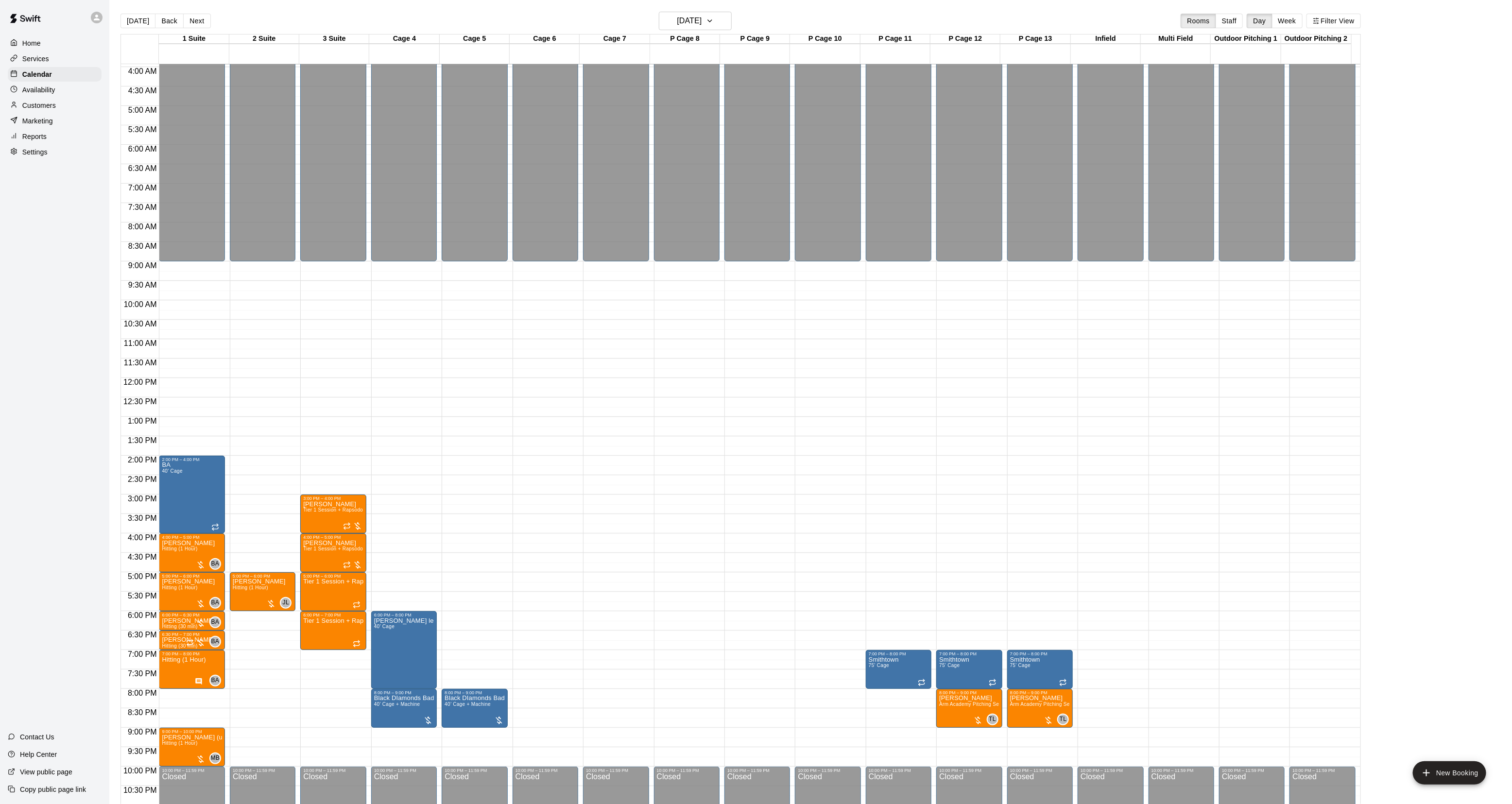
click at [132, 24] on button "[DATE]" at bounding box center [138, 21] width 35 height 15
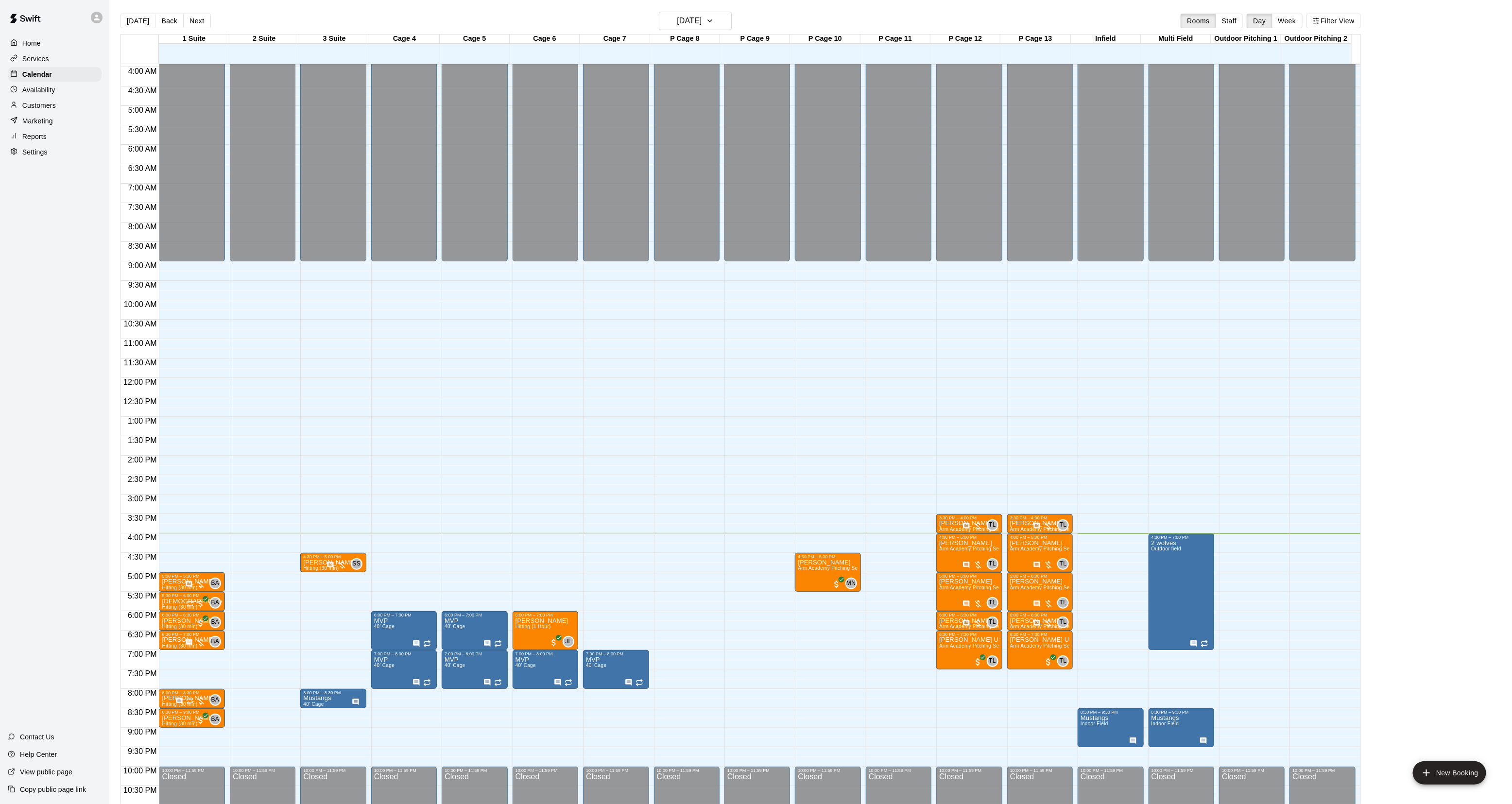
click at [204, 52] on div at bounding box center [194, 49] width 70 height 9
click at [213, 51] on div at bounding box center [194, 49] width 70 height 9
click at [214, 51] on div at bounding box center [194, 49] width 70 height 9
click at [683, 27] on h6 "[DATE]" at bounding box center [689, 21] width 25 height 14
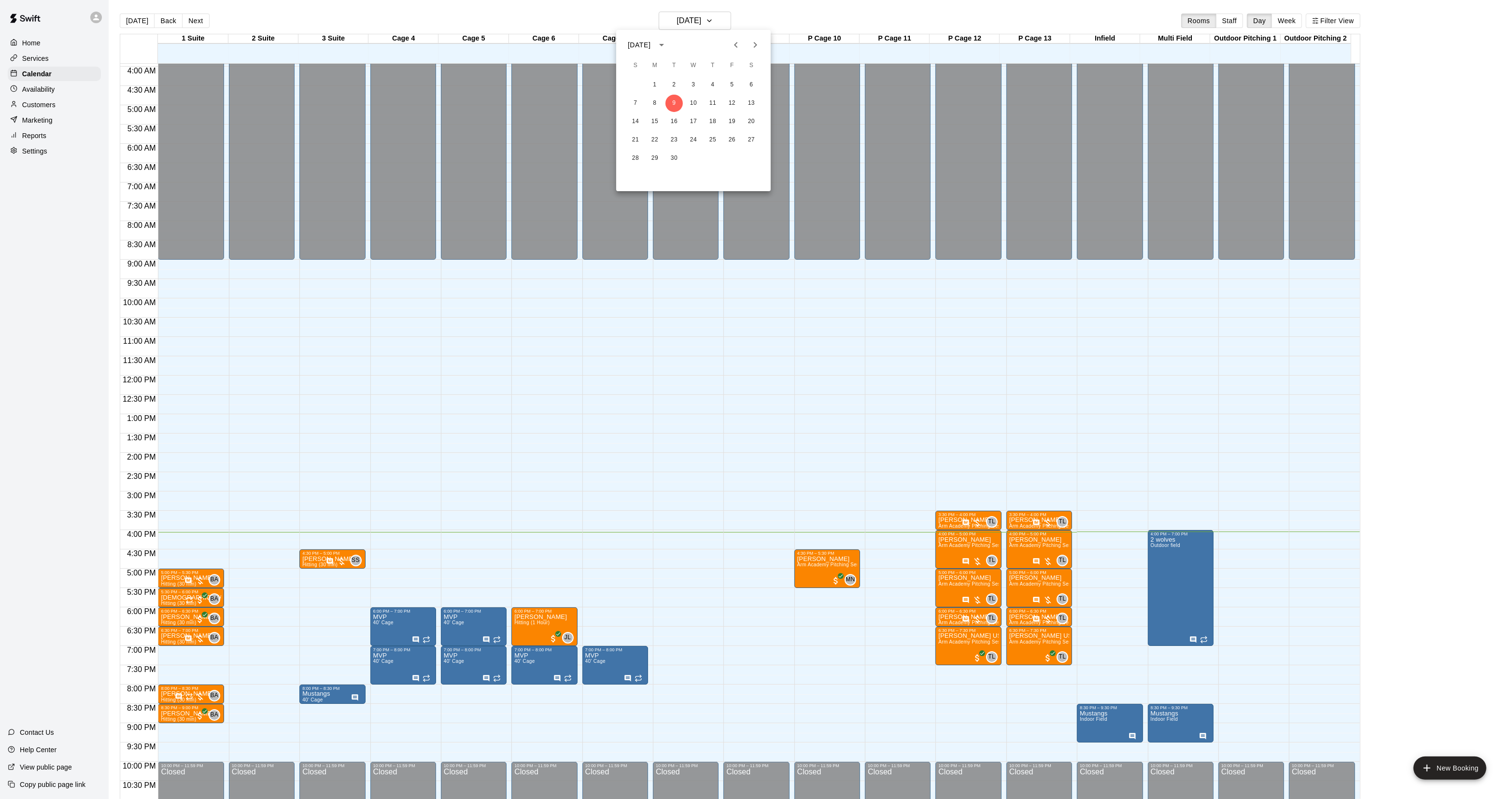
click at [753, 42] on icon "Next month" at bounding box center [755, 45] width 12 height 12
click at [752, 42] on icon "Next month" at bounding box center [755, 45] width 12 height 12
click at [748, 151] on button "31" at bounding box center [751, 158] width 18 height 18
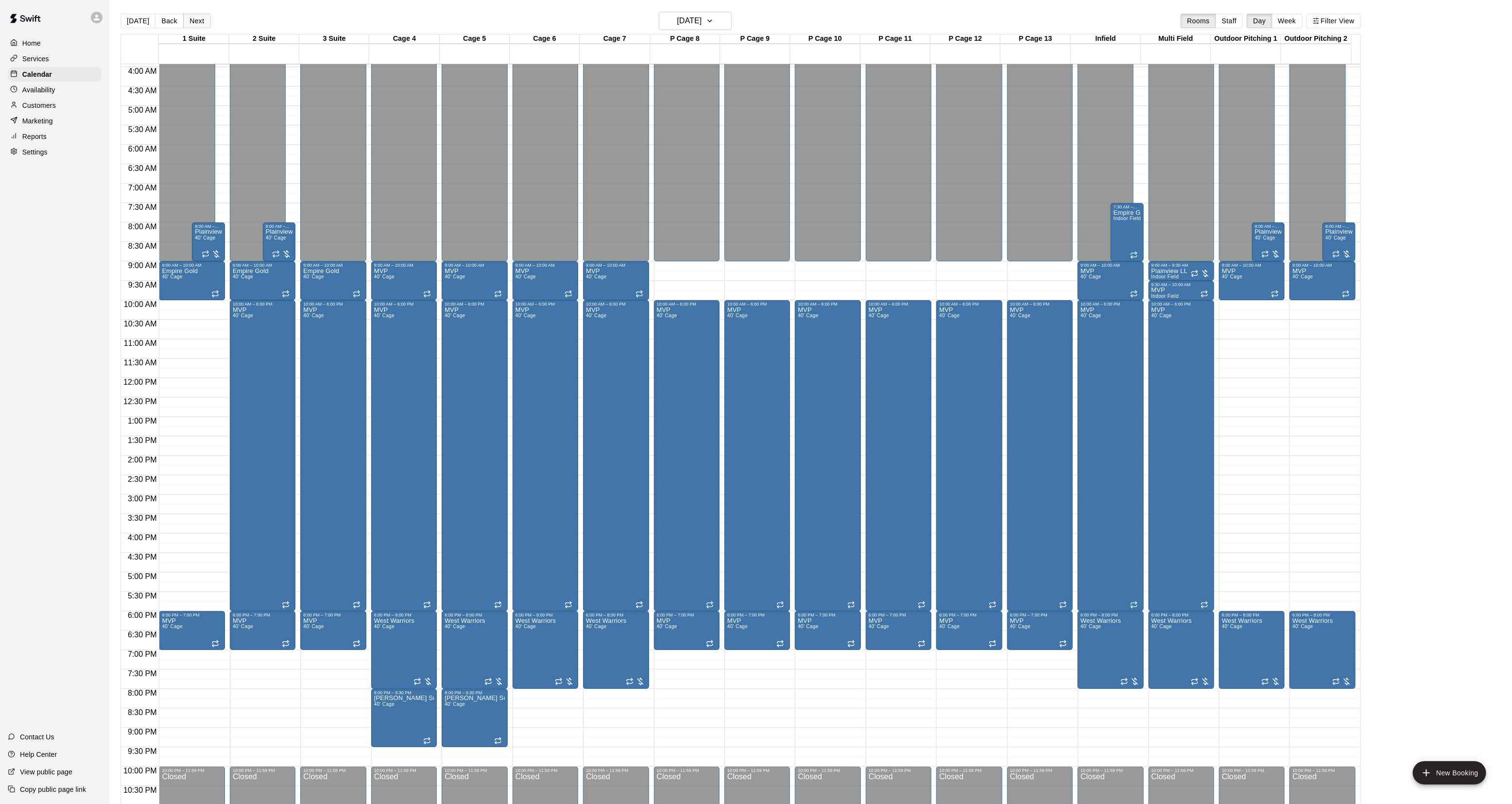
click at [204, 18] on button "Next" at bounding box center [197, 21] width 27 height 15
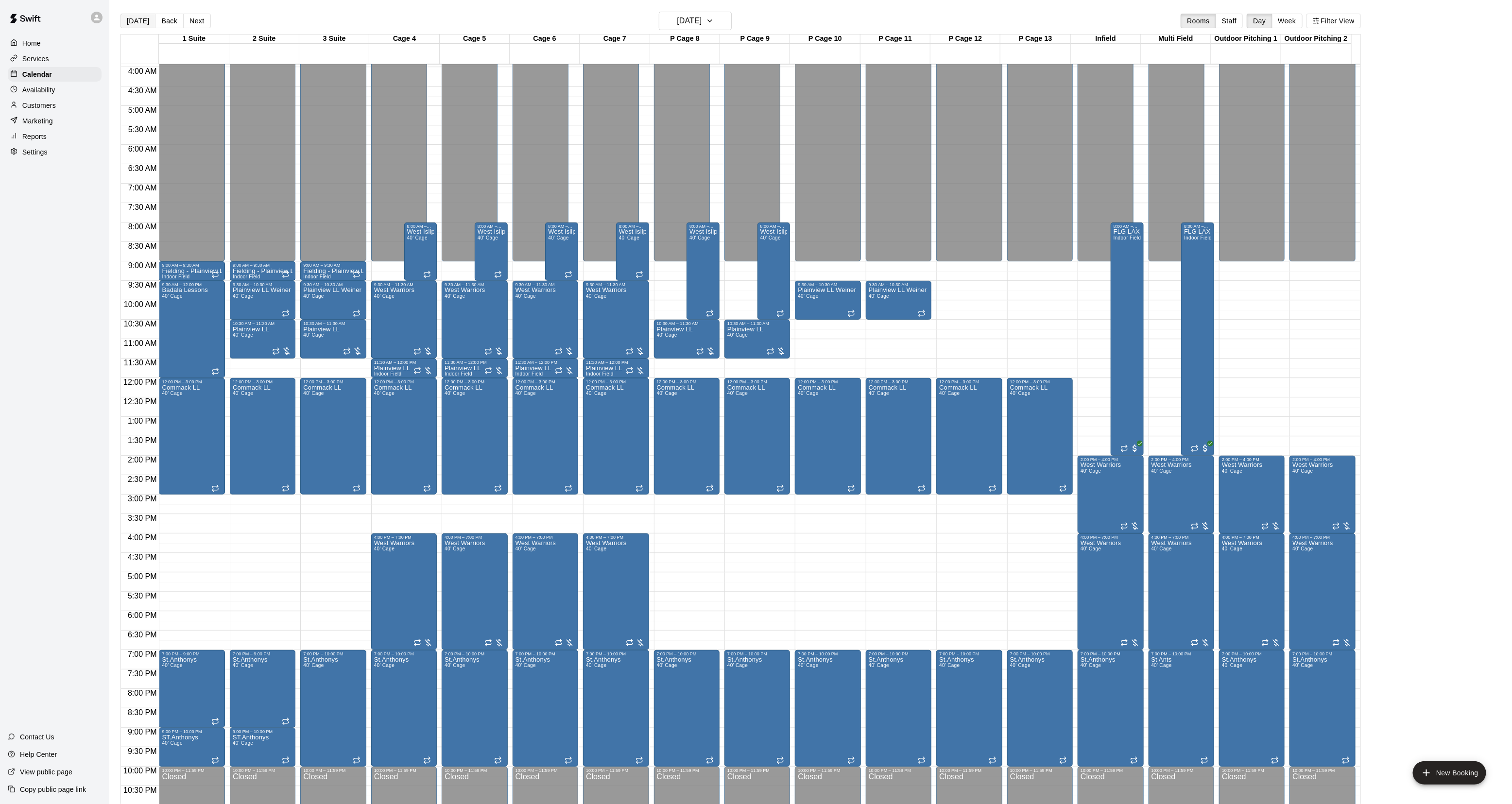
click at [140, 21] on button "[DATE]" at bounding box center [138, 21] width 35 height 15
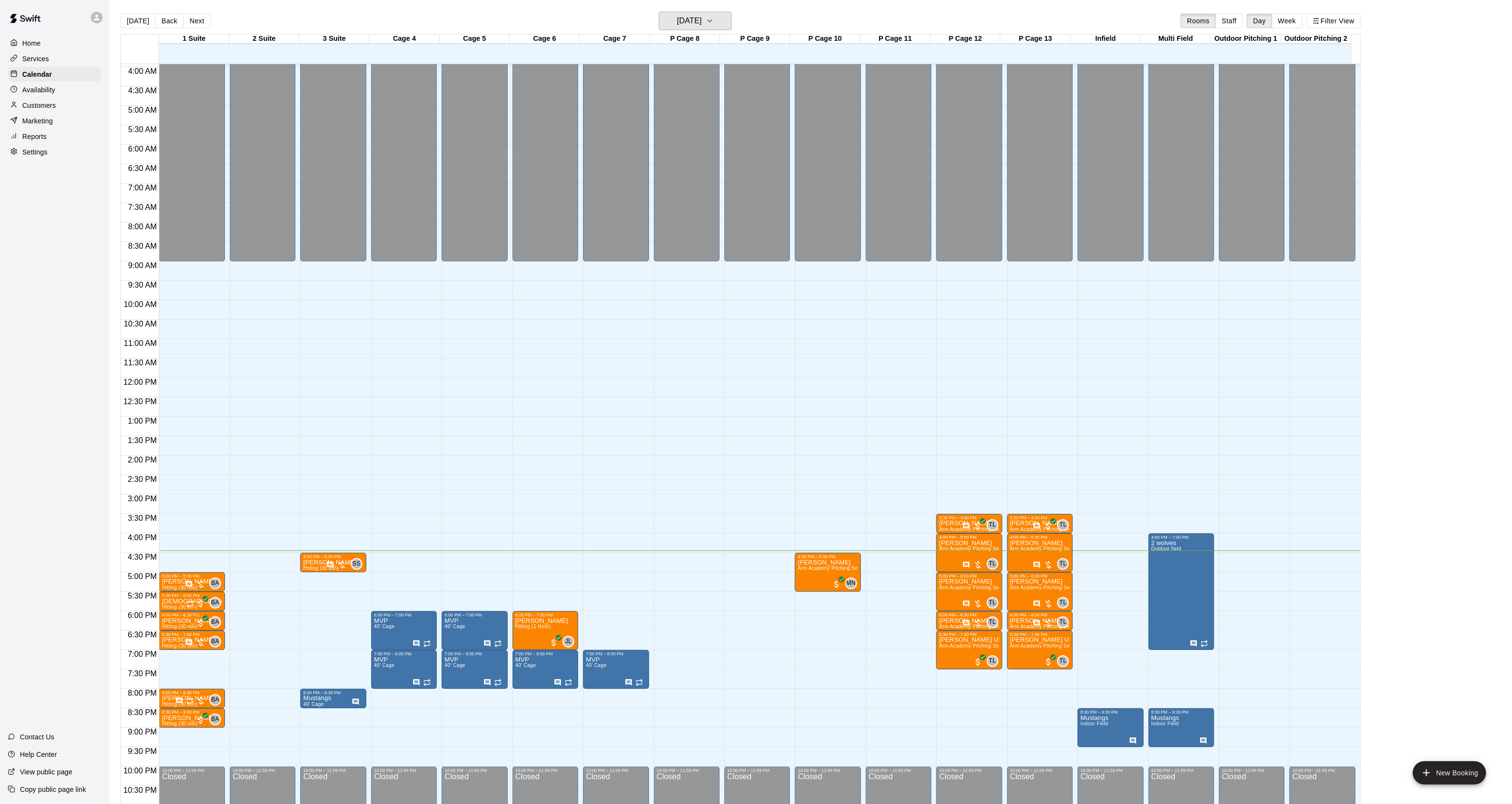
click at [696, 24] on h6 "[DATE]" at bounding box center [689, 21] width 25 height 14
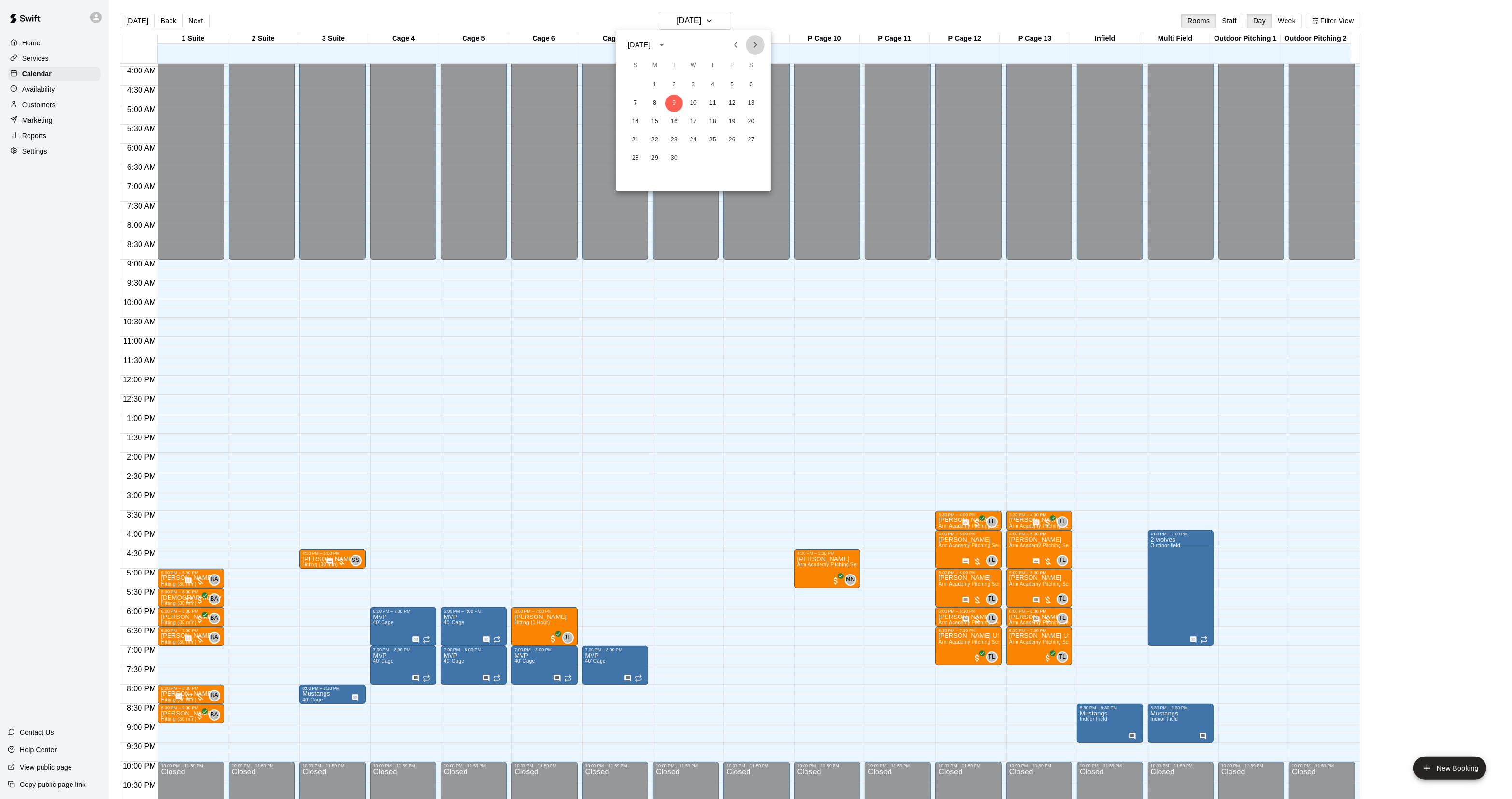
click at [764, 45] on button "Next month" at bounding box center [755, 45] width 19 height 19
click at [761, 48] on icon "Next month" at bounding box center [755, 45] width 12 height 12
click at [748, 162] on button "31" at bounding box center [751, 158] width 18 height 18
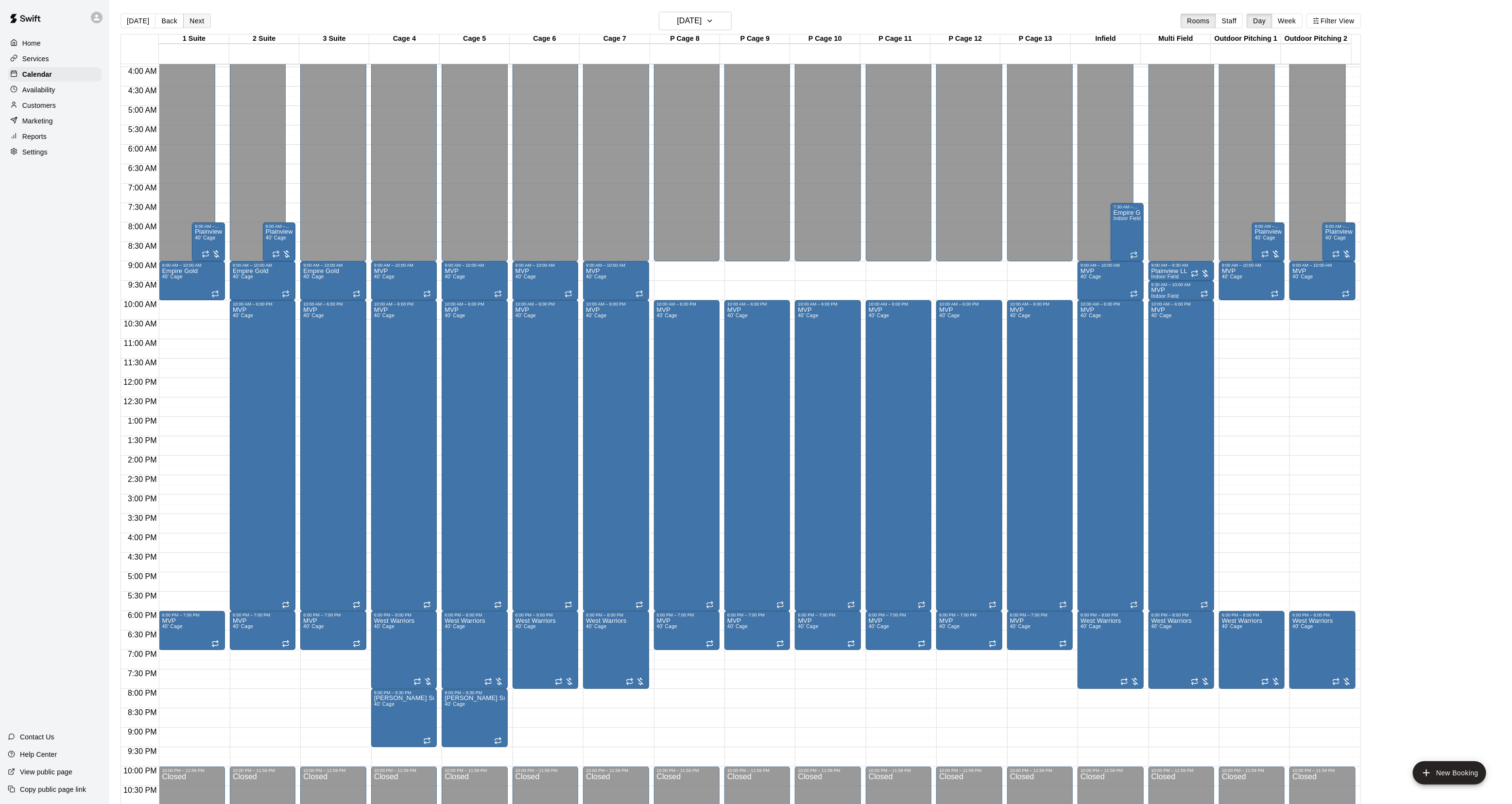
click at [192, 23] on button "Next" at bounding box center [197, 21] width 27 height 15
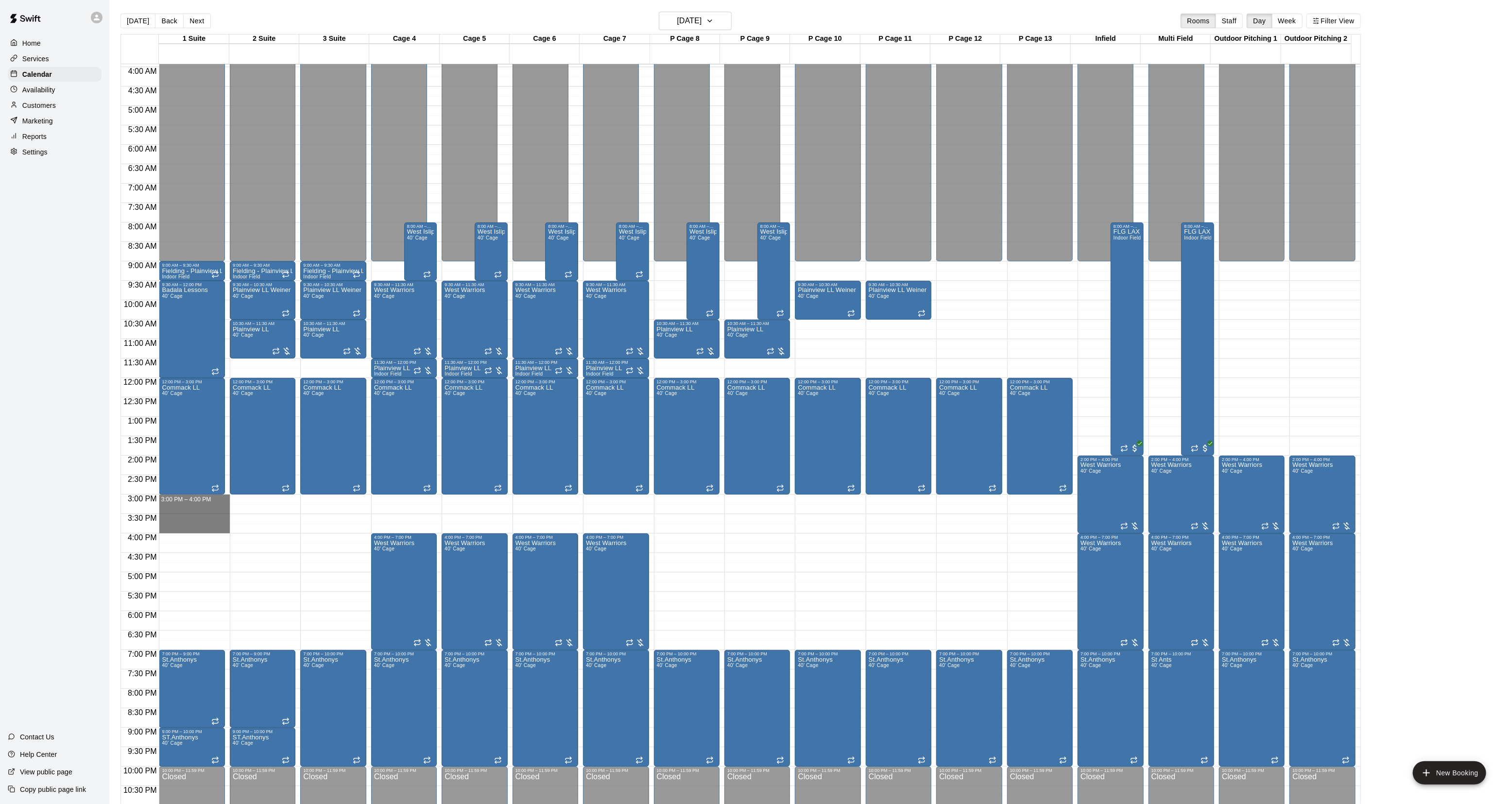
drag, startPoint x: 190, startPoint y: 499, endPoint x: 188, endPoint y: 526, distance: 27.1
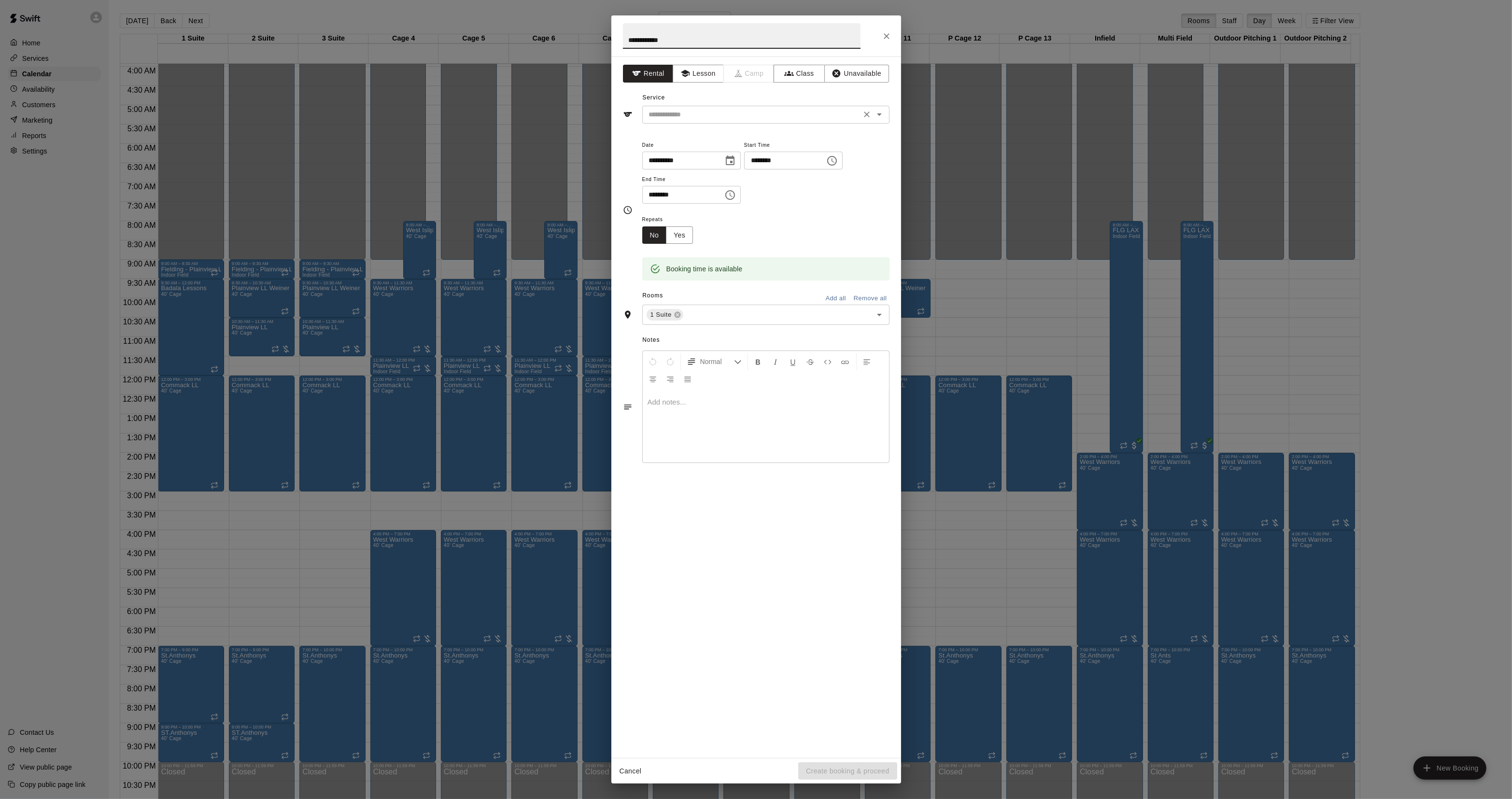
type input "**********"
click at [666, 111] on input "text" at bounding box center [751, 114] width 213 height 12
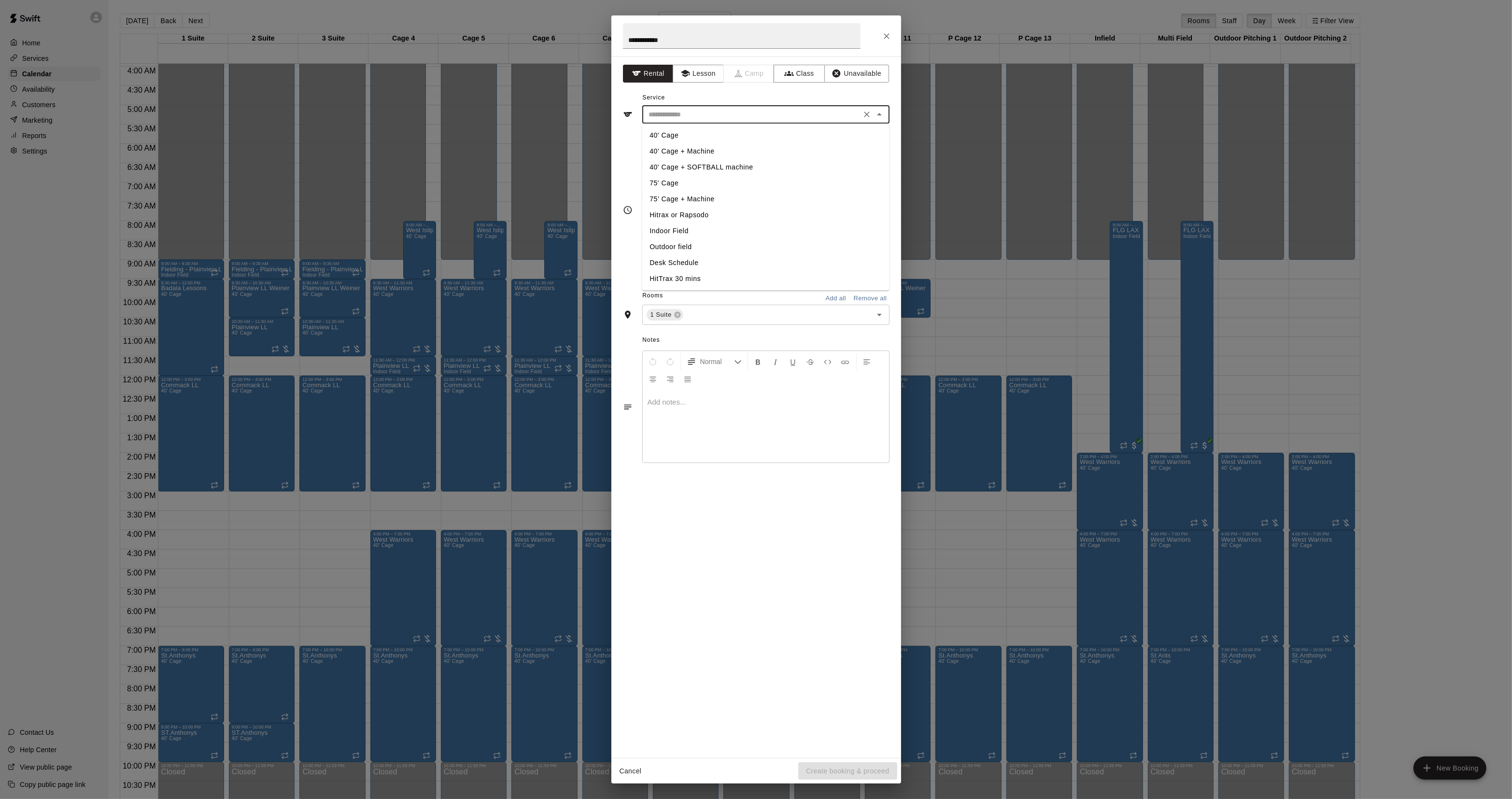
click at [662, 135] on li "40' Cage" at bounding box center [765, 135] width 247 height 16
type input "********"
click at [701, 321] on div "1 Suite ​" at bounding box center [765, 314] width 247 height 21
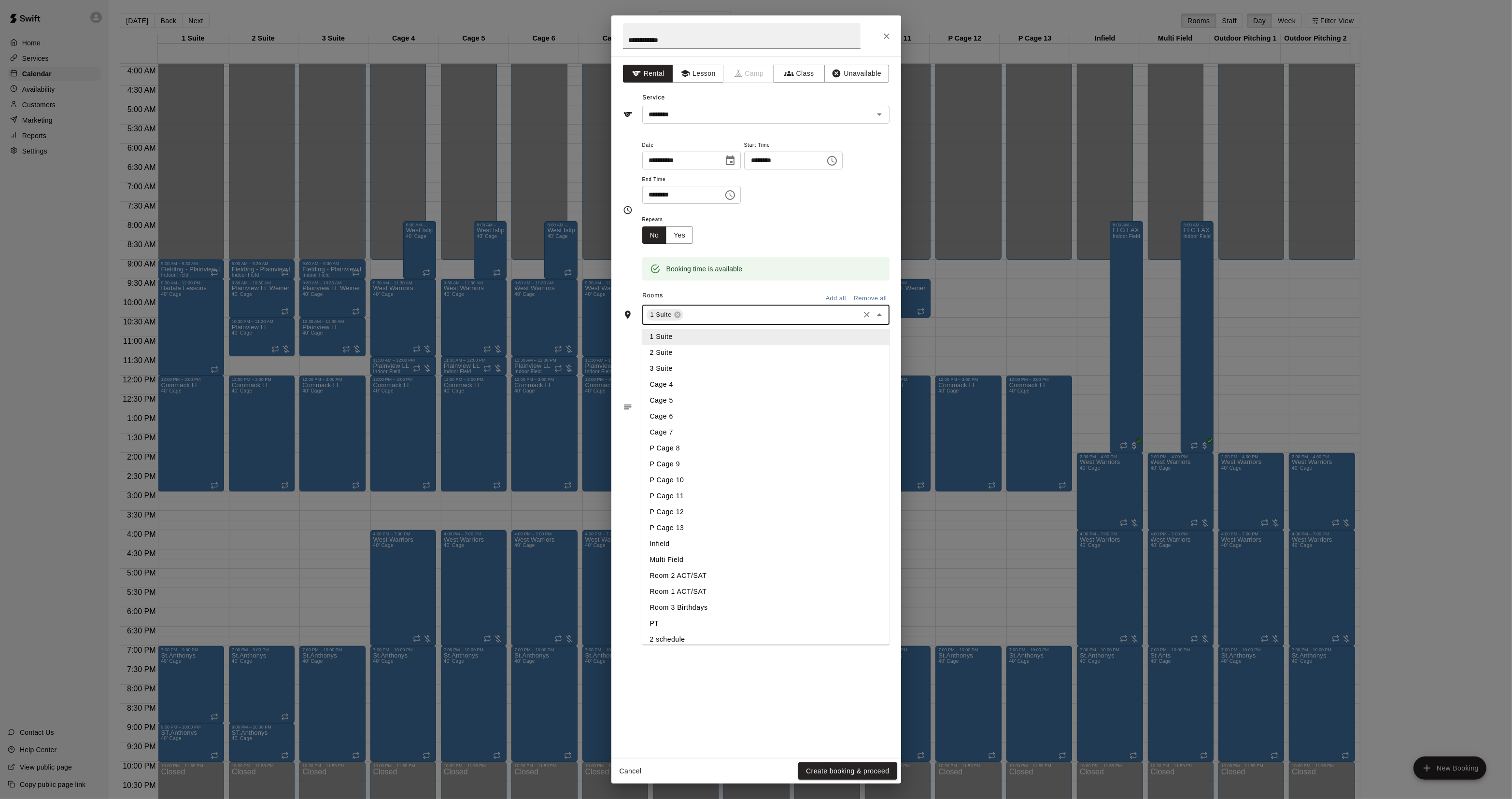
click at [691, 354] on li "2 Suite" at bounding box center [765, 353] width 247 height 16
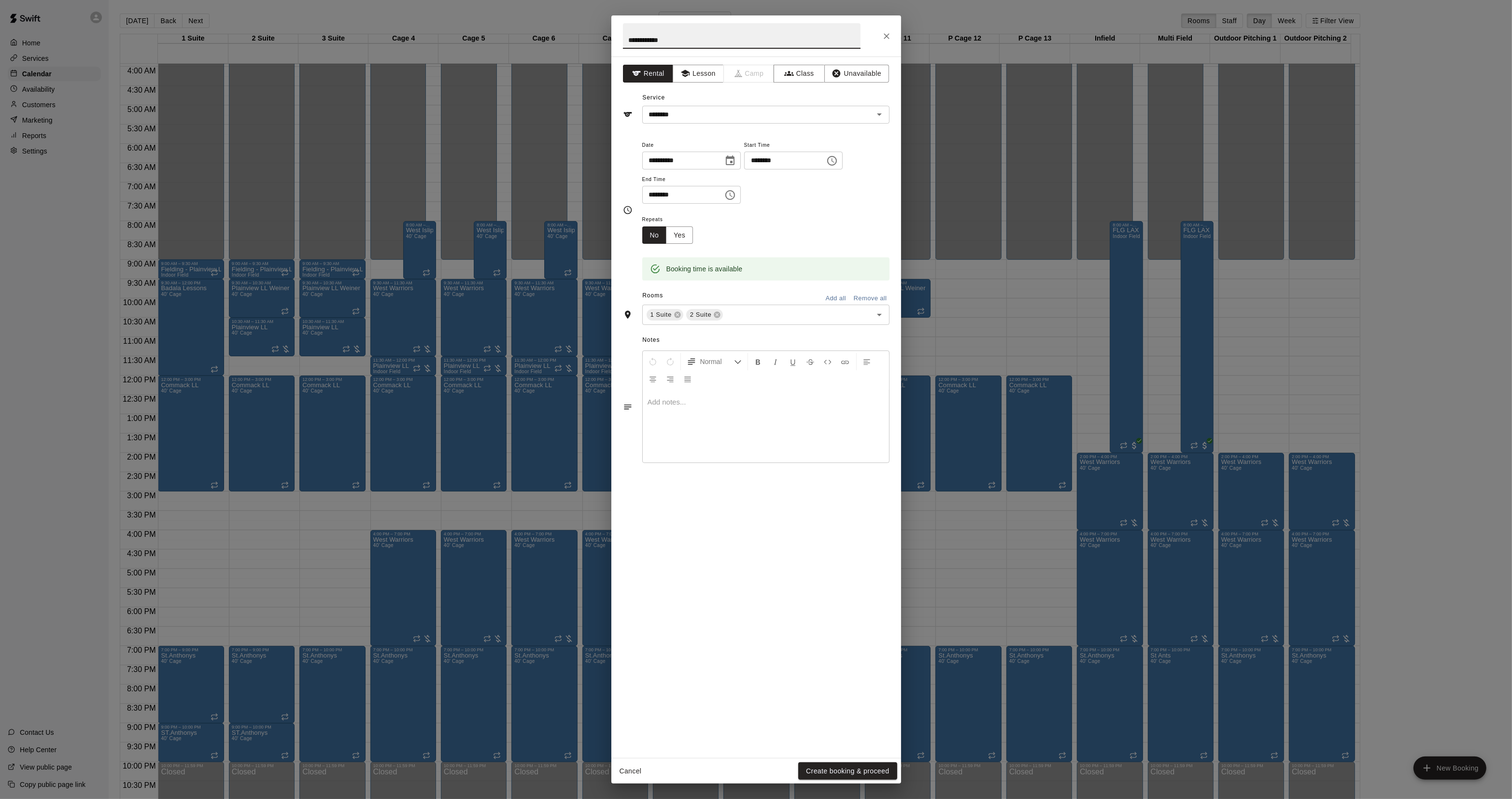
drag, startPoint x: 585, startPoint y: 34, endPoint x: 594, endPoint y: 29, distance: 10.3
click at [583, 34] on div "**********" at bounding box center [756, 400] width 1512 height 799
type input "*****"
click at [759, 312] on input "text" at bounding box center [791, 315] width 133 height 12
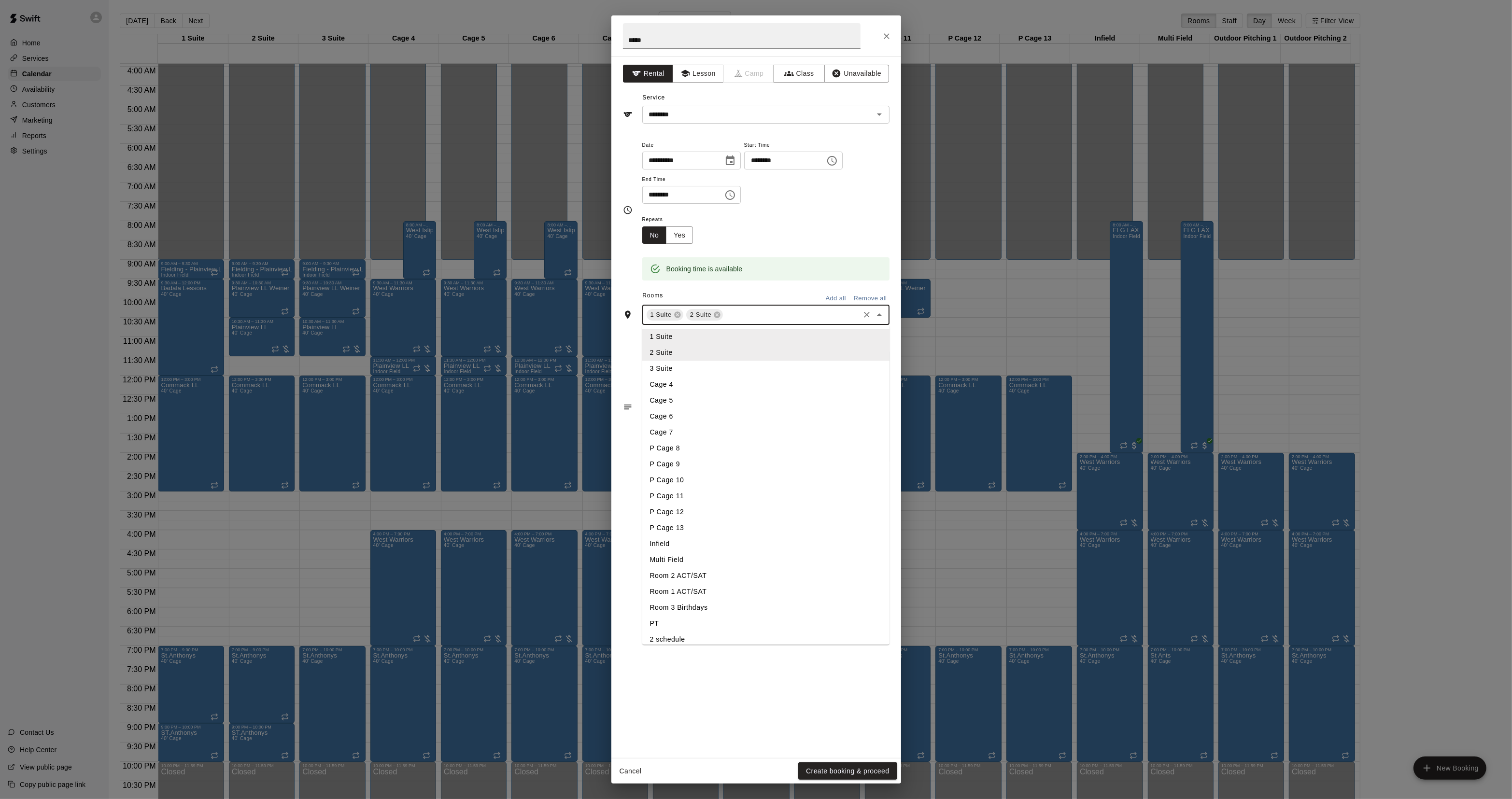
click at [689, 382] on li "Cage 4" at bounding box center [765, 385] width 247 height 16
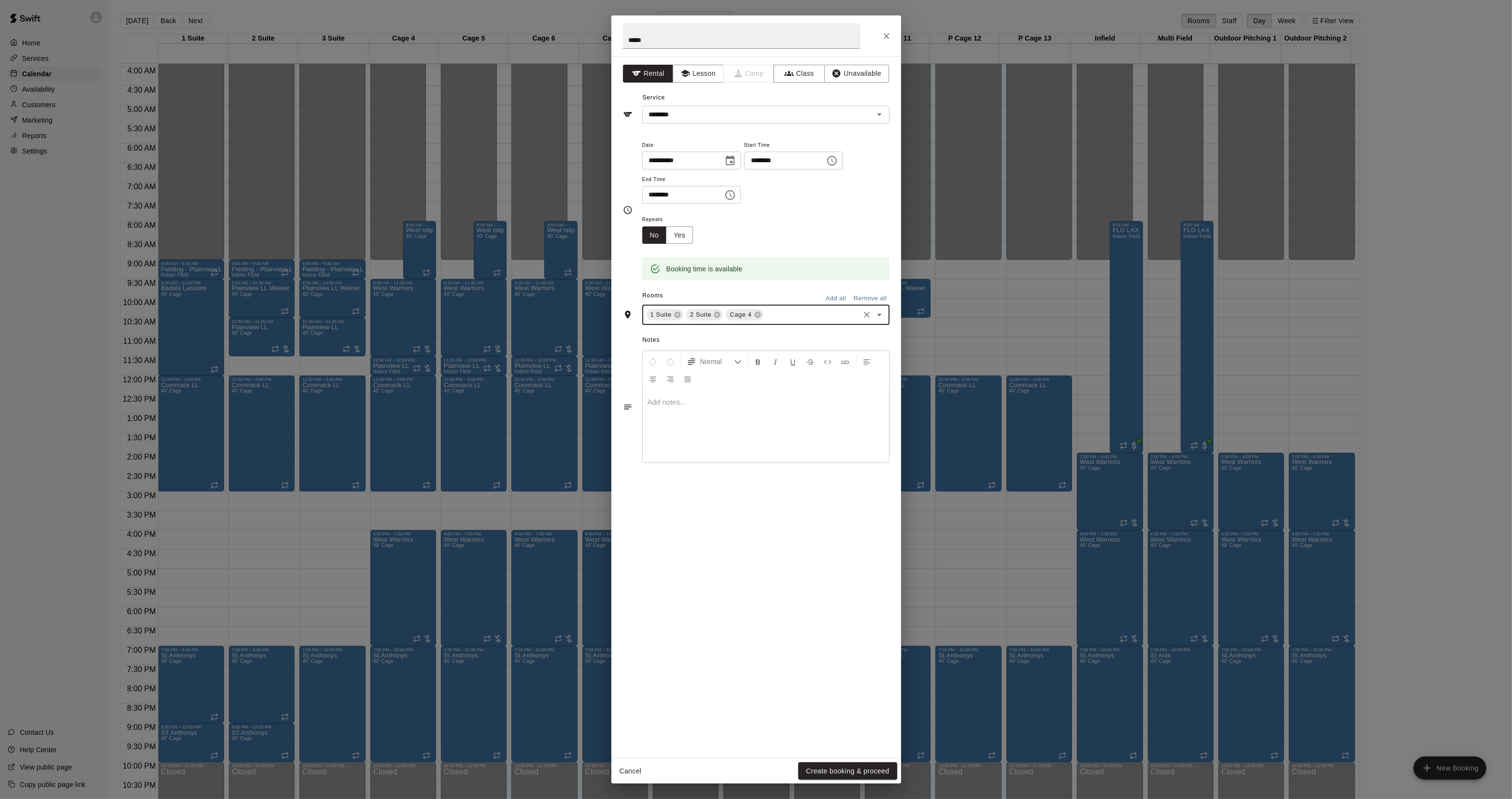
click at [780, 306] on div "1 Suite 2 Suite Cage 4 ​" at bounding box center [765, 314] width 247 height 21
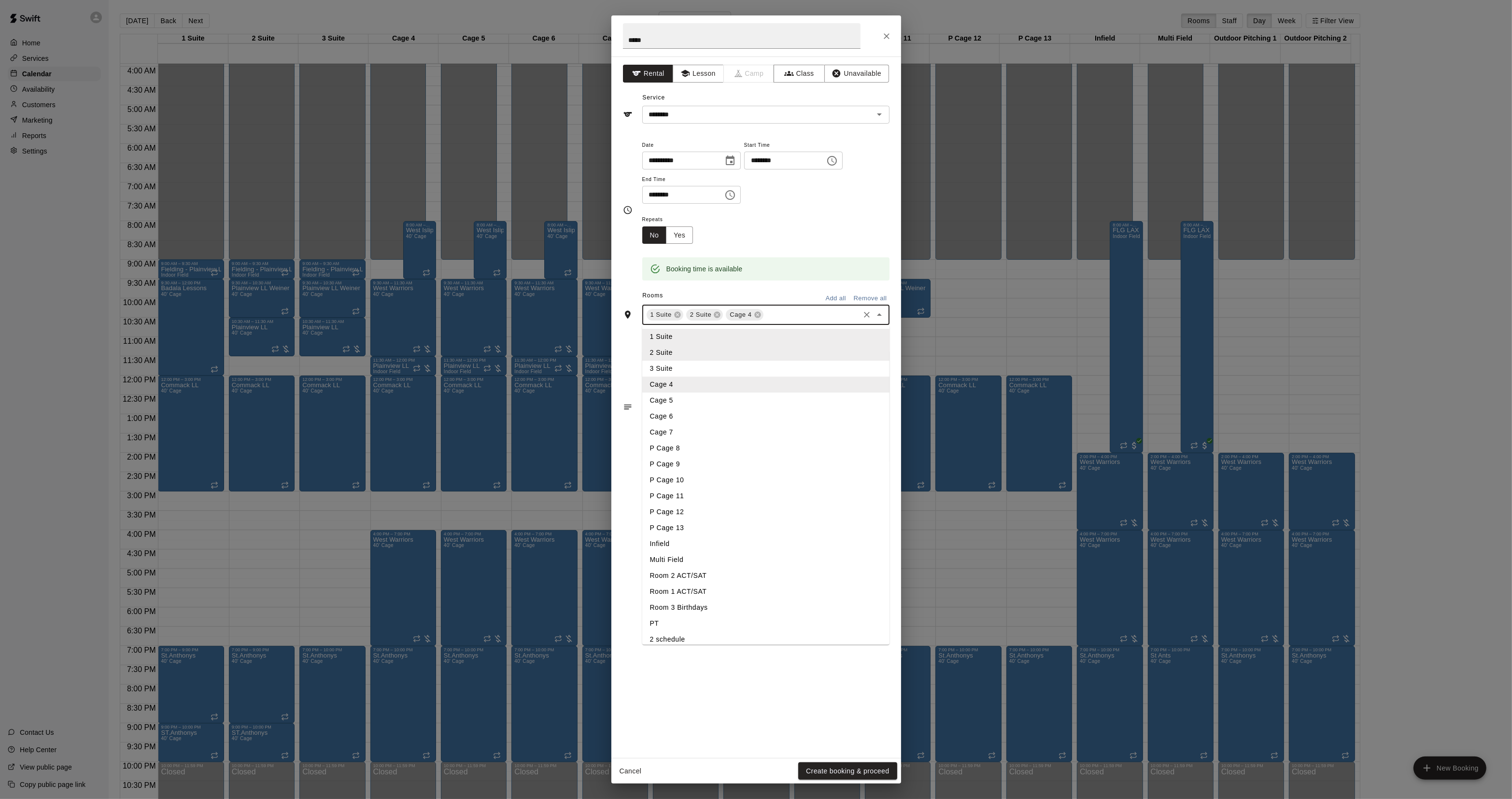
click at [710, 399] on li "Cage 5" at bounding box center [765, 401] width 247 height 16
click at [811, 321] on input "text" at bounding box center [832, 315] width 53 height 12
click at [696, 420] on li "Cage 6" at bounding box center [765, 417] width 247 height 16
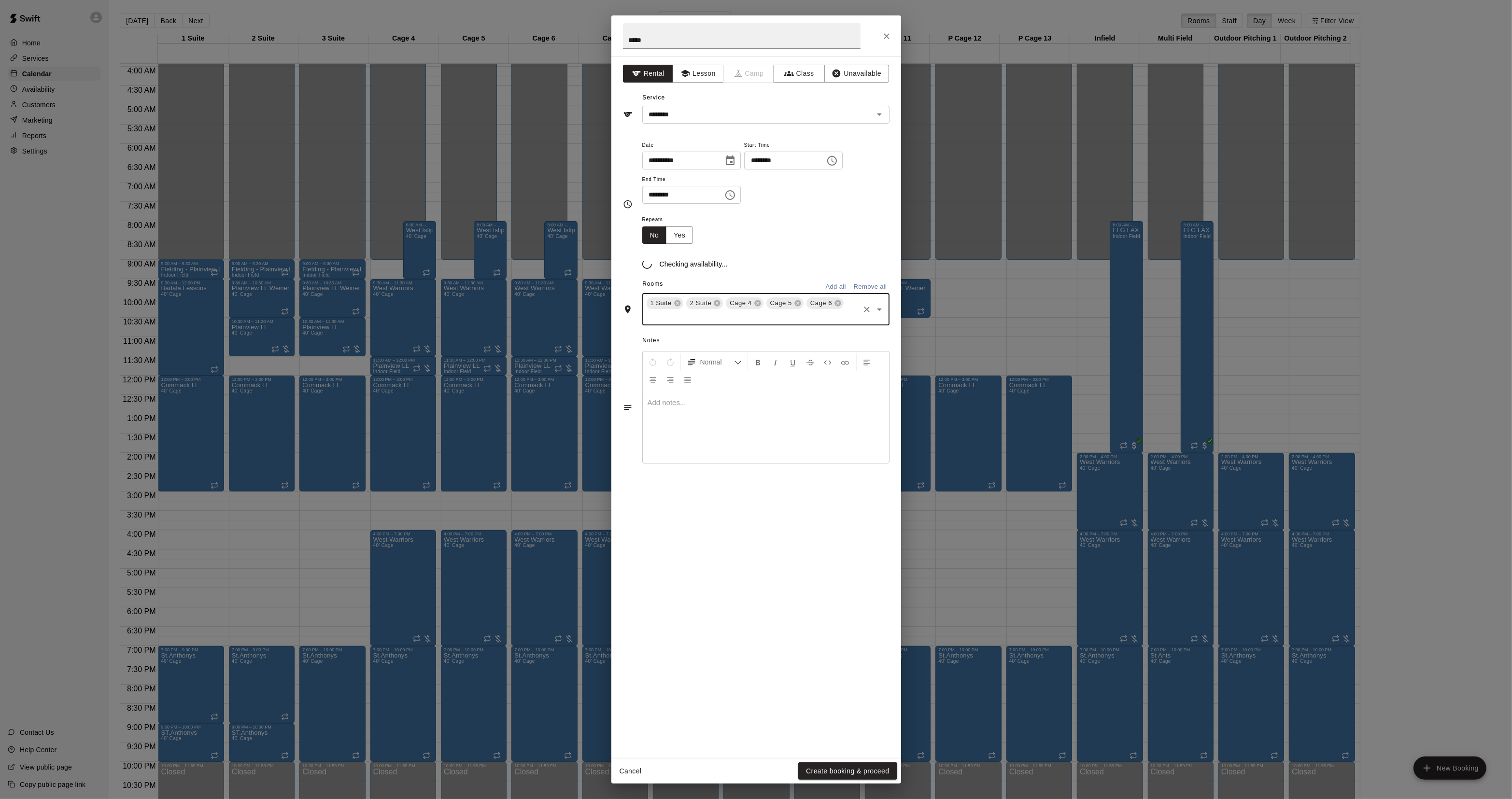
click at [811, 327] on div "Notes Normal Add notes..." at bounding box center [756, 400] width 266 height 148
click at [748, 340] on div "Notes Normal Add notes..." at bounding box center [756, 411] width 266 height 148
click at [734, 333] on input "text" at bounding box center [751, 328] width 213 height 12
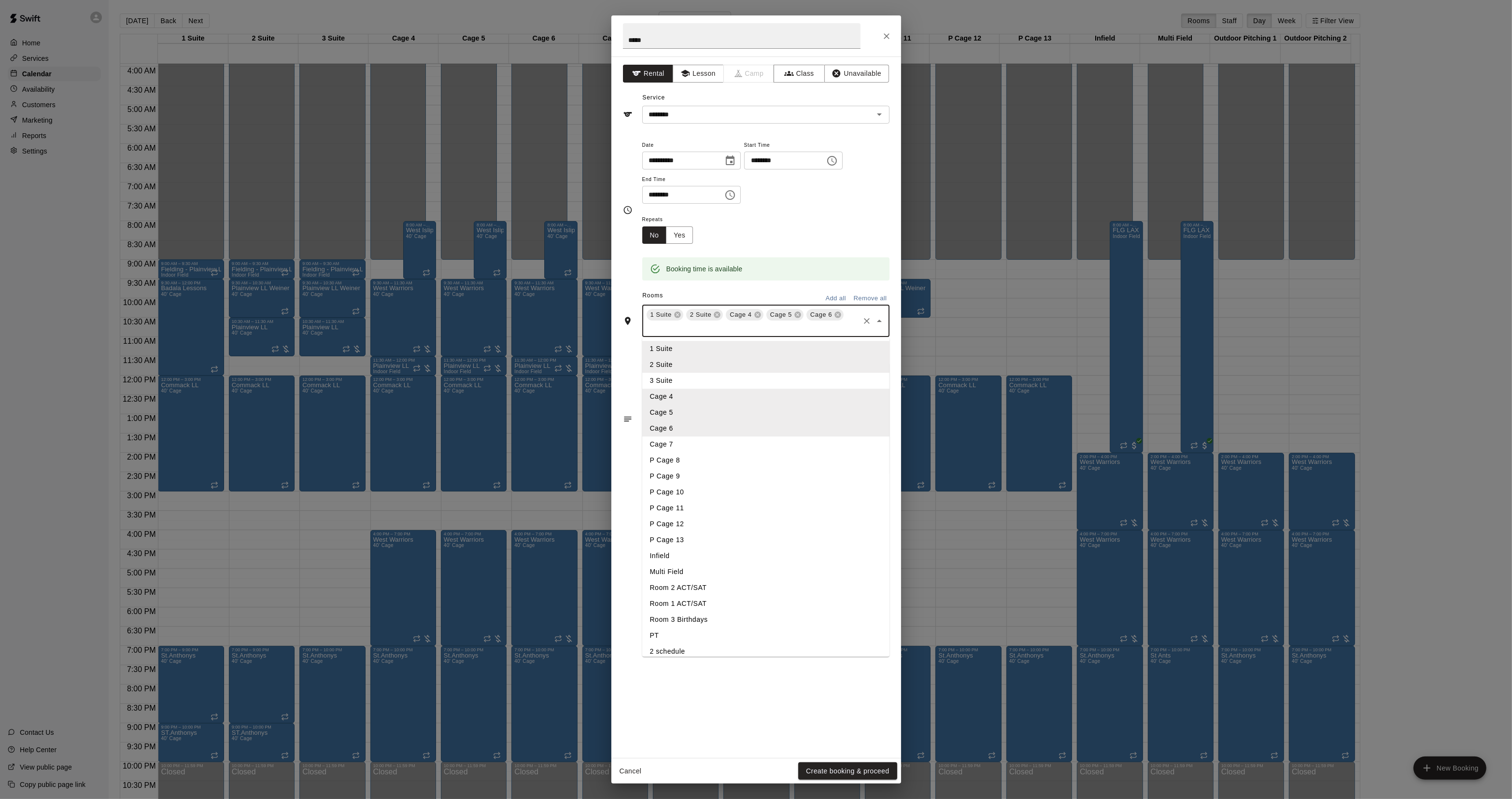
click at [685, 437] on li "Cage 7" at bounding box center [765, 445] width 247 height 16
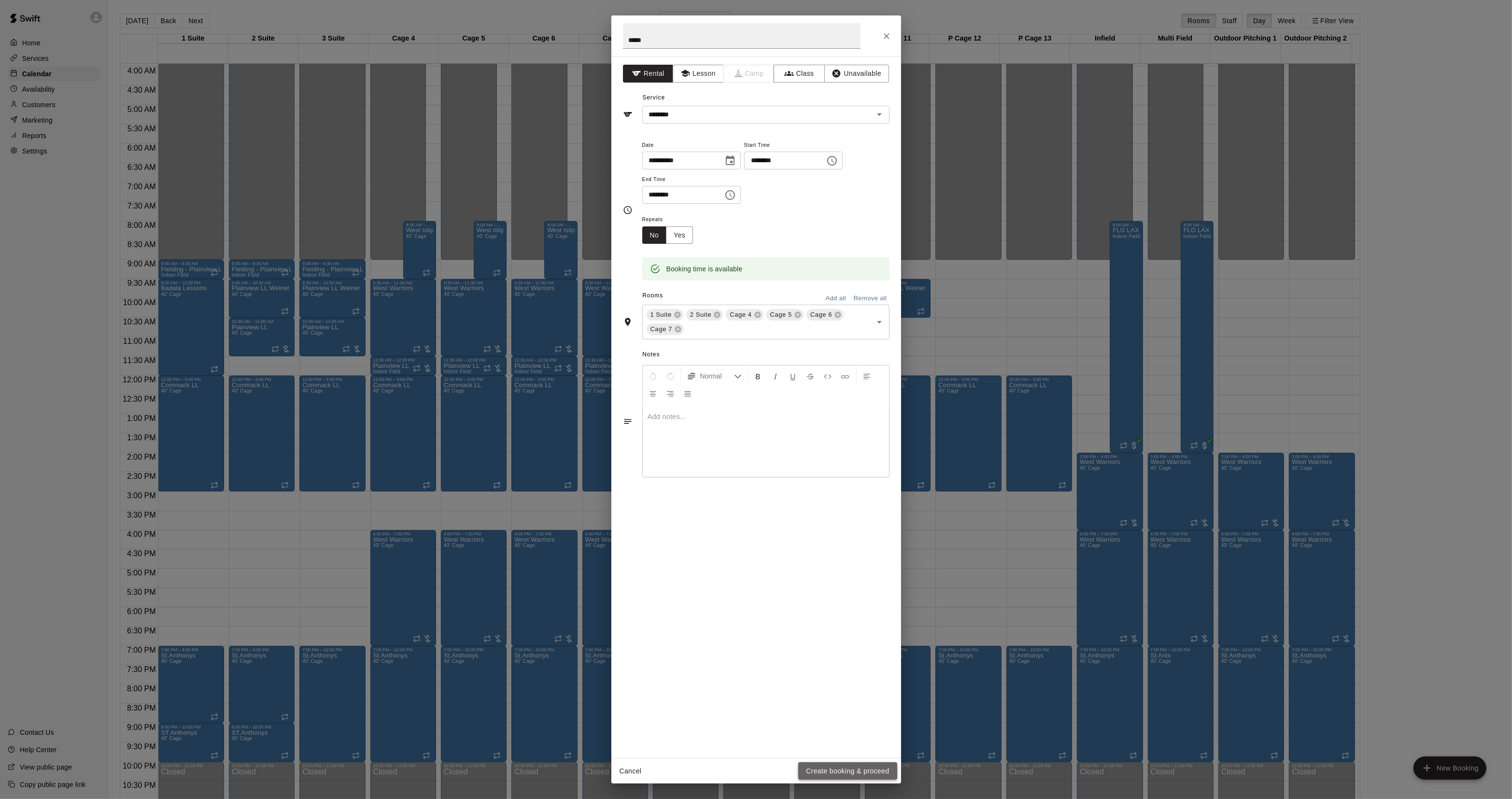
click at [875, 766] on button "Create booking & proceed" at bounding box center [848, 771] width 99 height 18
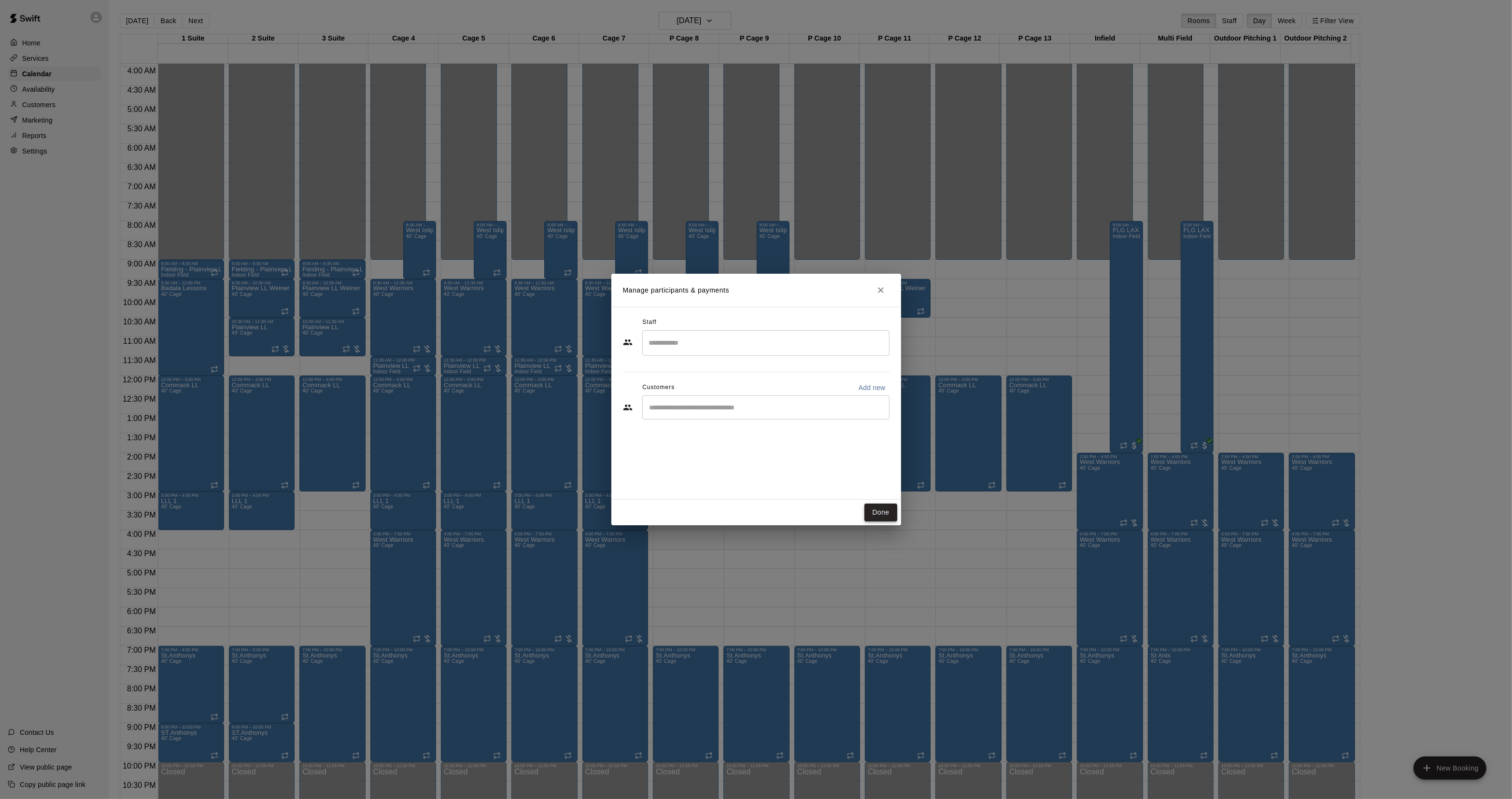
click at [874, 516] on button "Done" at bounding box center [880, 512] width 32 height 18
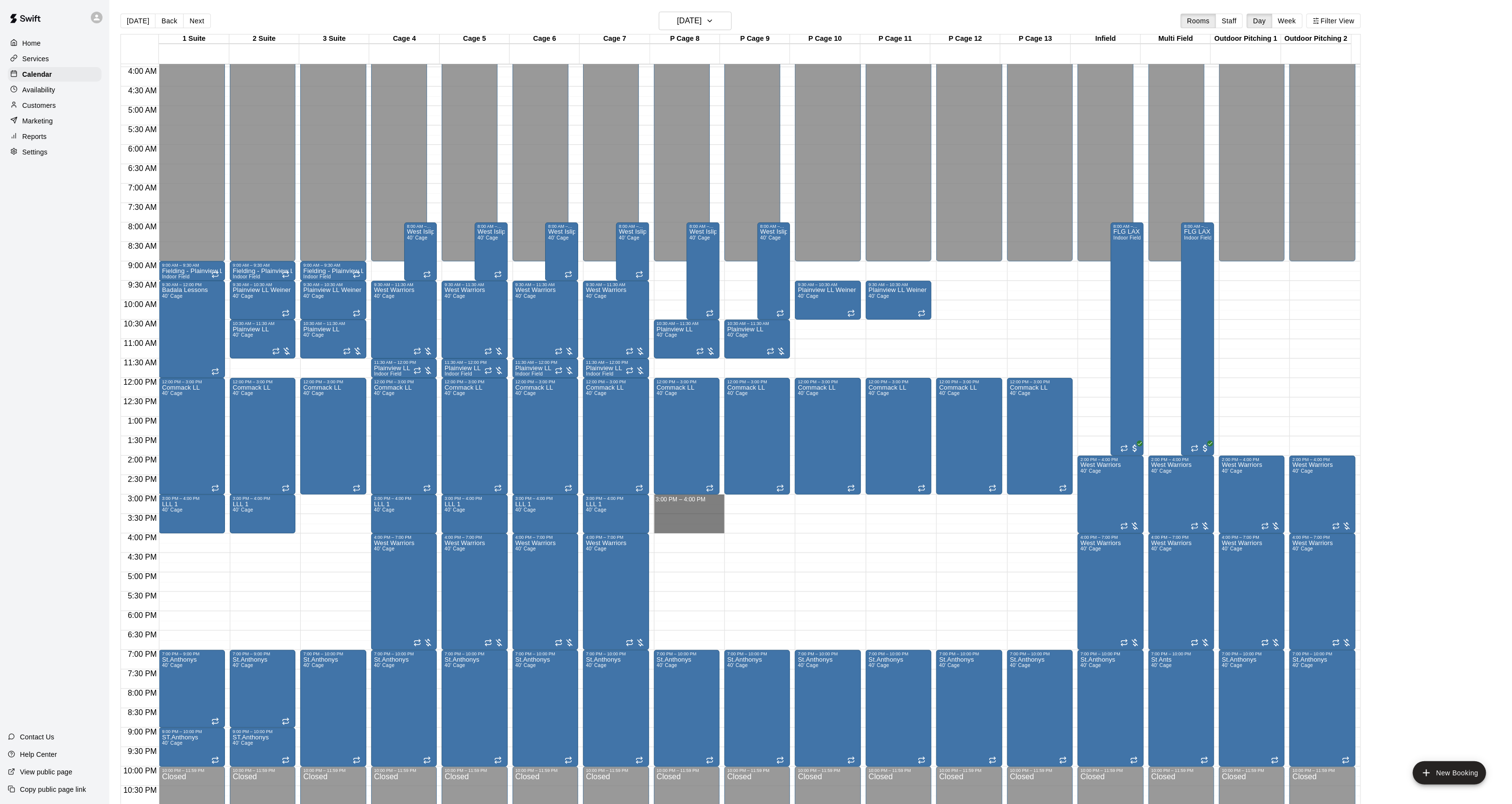
drag, startPoint x: 662, startPoint y: 504, endPoint x: 659, endPoint y: 530, distance: 26.2
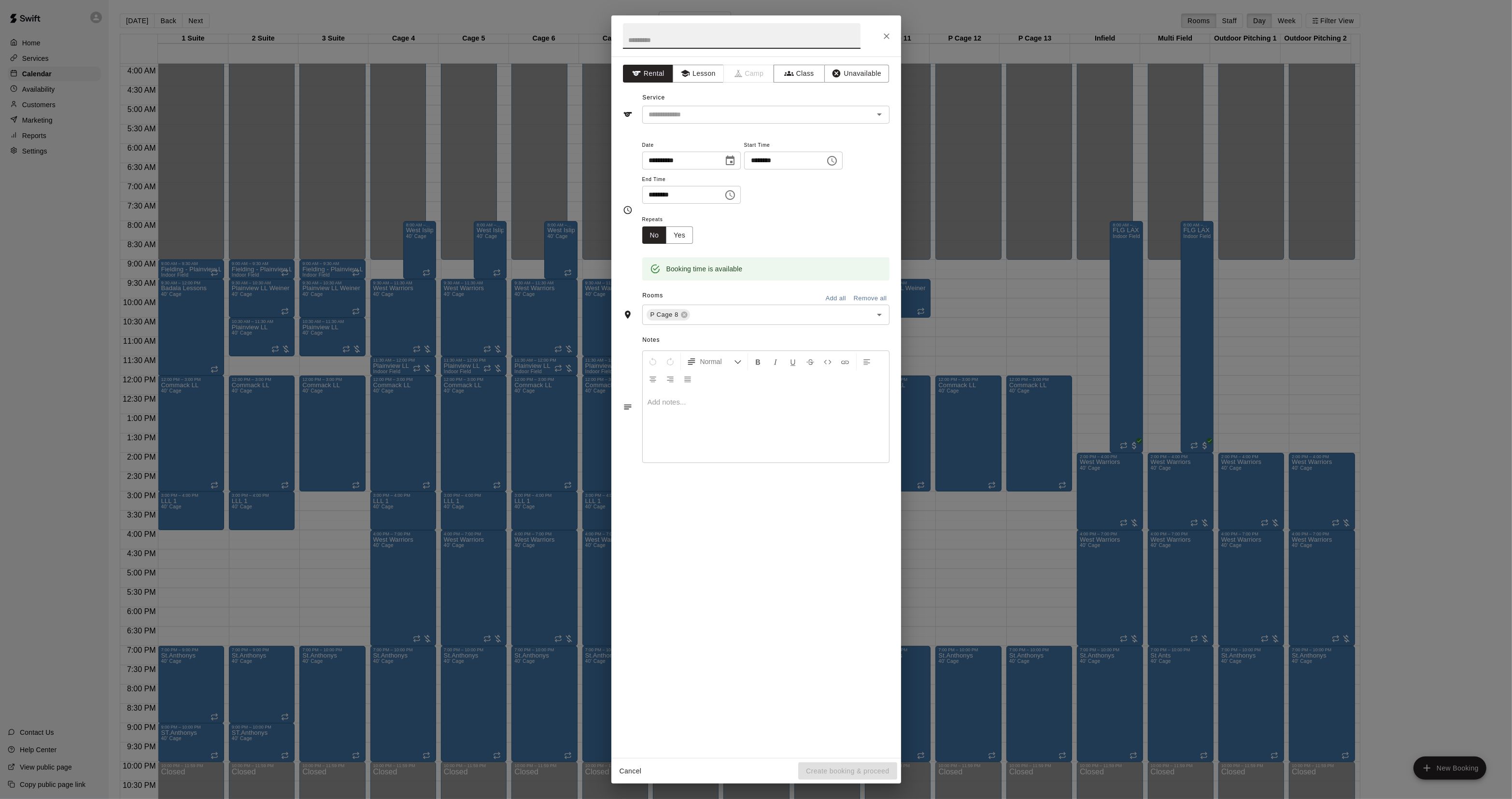
drag, startPoint x: 401, startPoint y: 492, endPoint x: 399, endPoint y: 497, distance: 5.4
click at [401, 496] on div "**********" at bounding box center [756, 400] width 1512 height 799
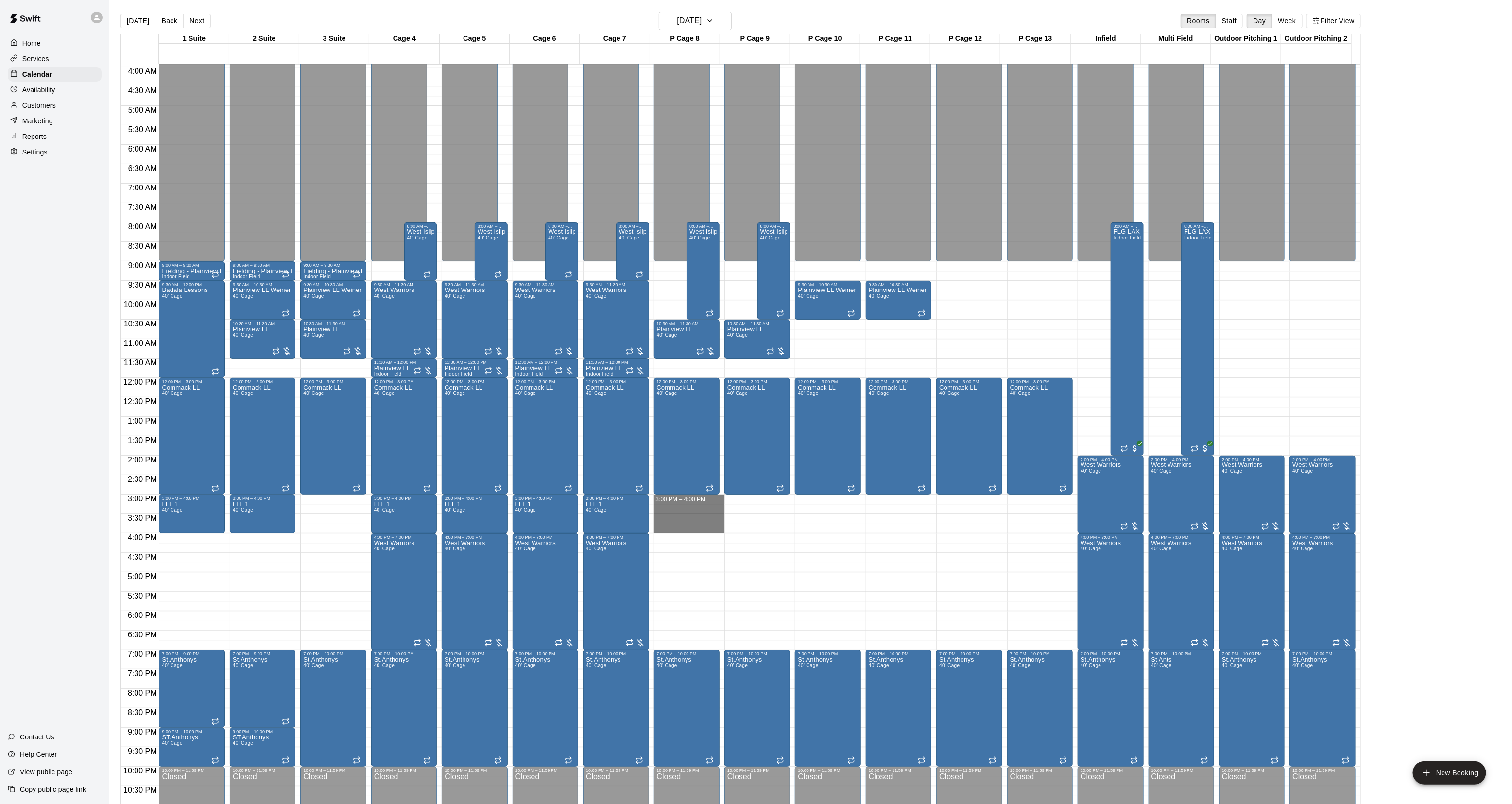
drag, startPoint x: 662, startPoint y: 497, endPoint x: 657, endPoint y: 528, distance: 31.4
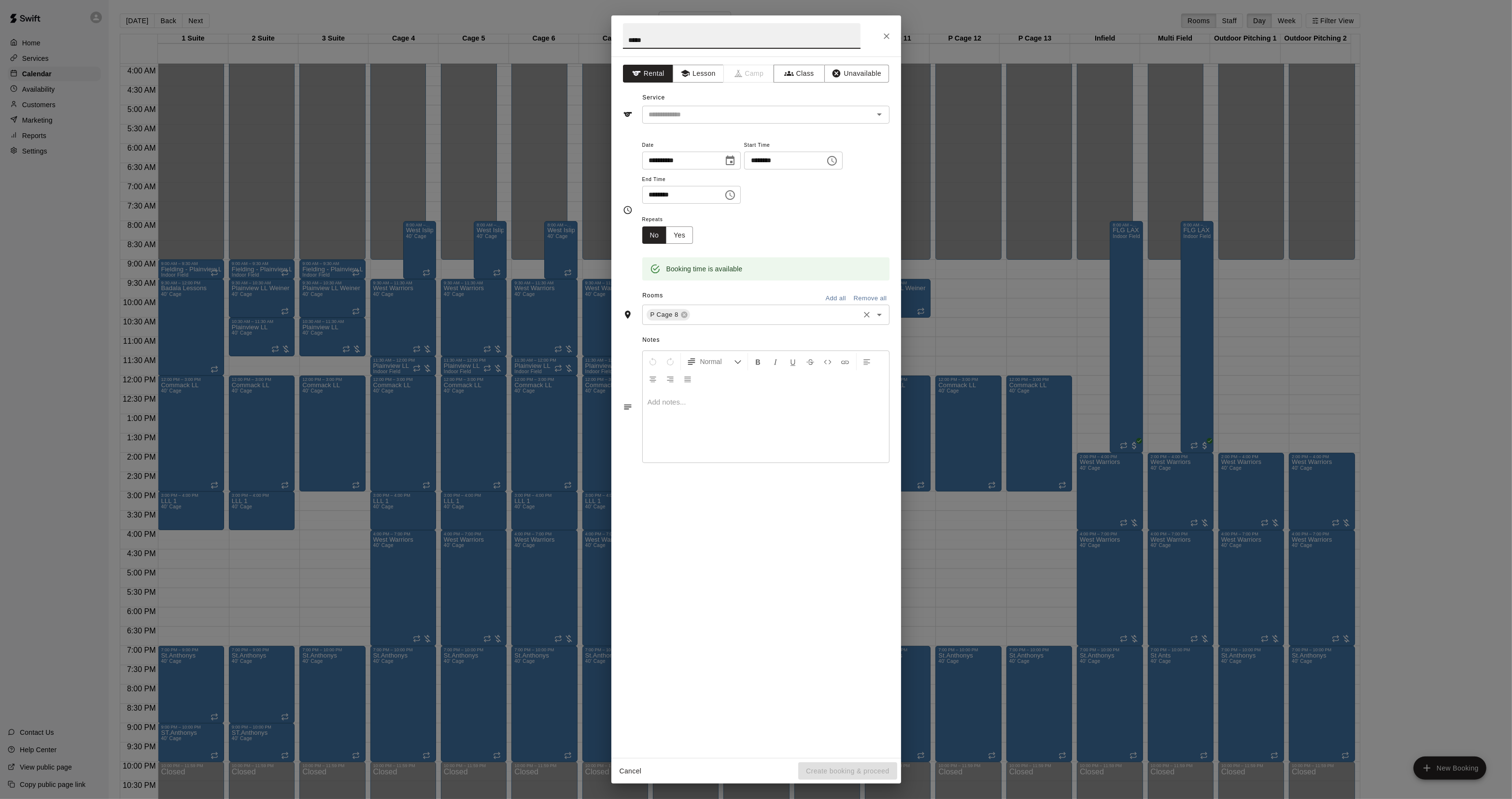
type input "*****"
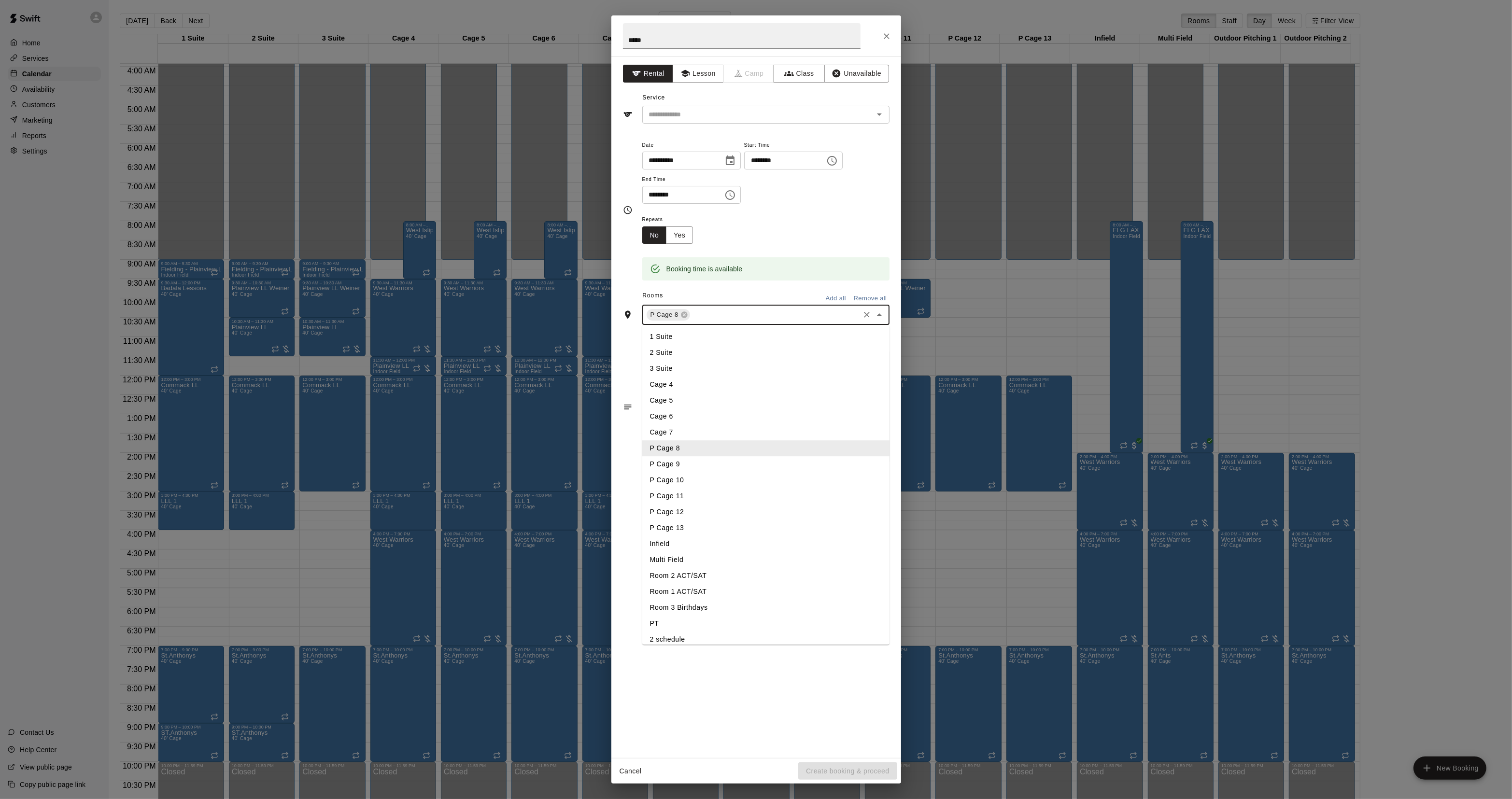
click at [716, 317] on input "text" at bounding box center [775, 315] width 167 height 12
drag, startPoint x: 689, startPoint y: 466, endPoint x: 713, endPoint y: 483, distance: 29.4
click at [689, 467] on li "P Cage 9" at bounding box center [765, 464] width 247 height 16
click at [660, 117] on input "text" at bounding box center [751, 114] width 213 height 12
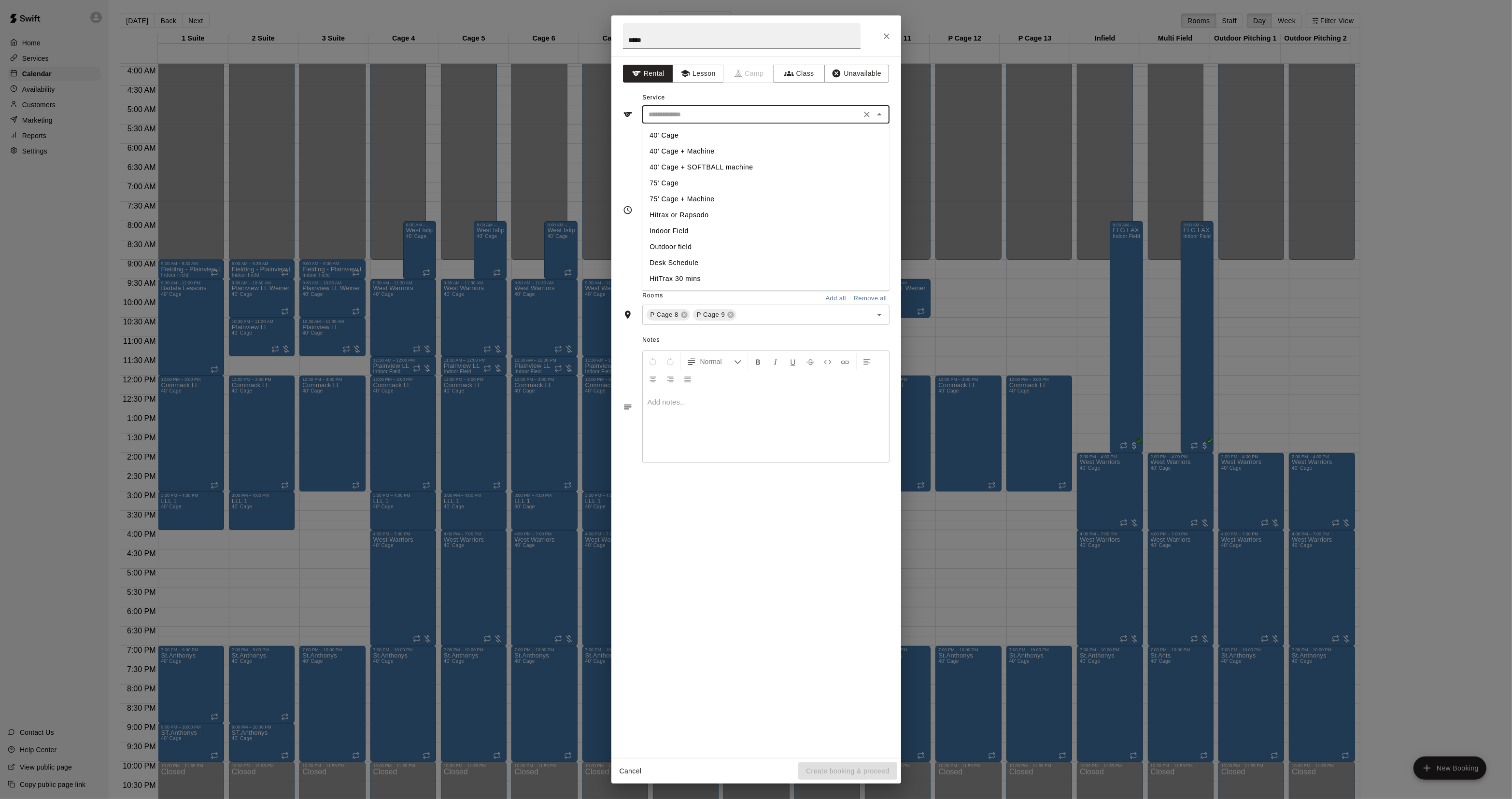
click at [660, 133] on li "40' Cage" at bounding box center [765, 135] width 247 height 16
type input "********"
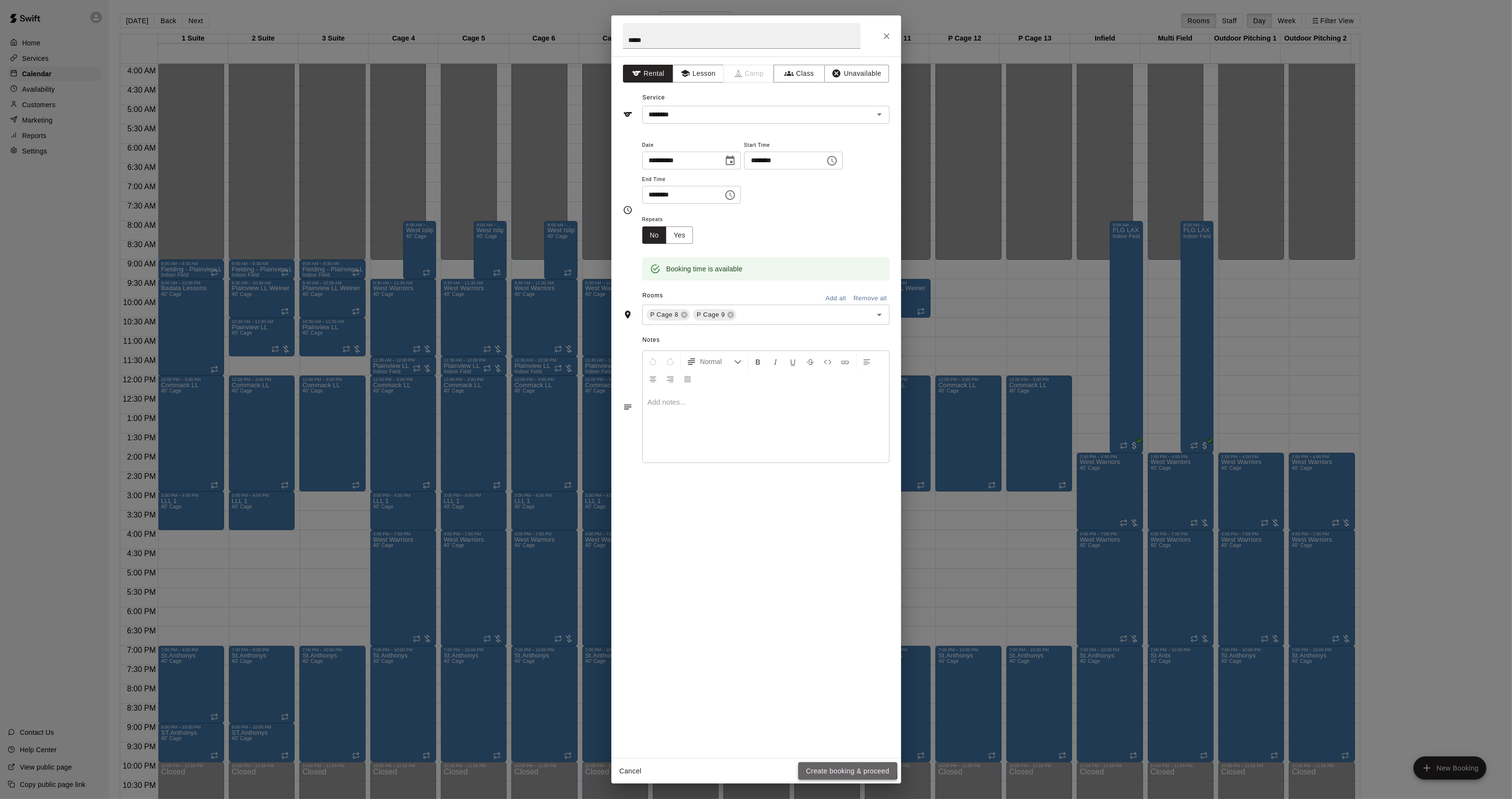
click at [819, 768] on button "Create booking & proceed" at bounding box center [848, 771] width 99 height 18
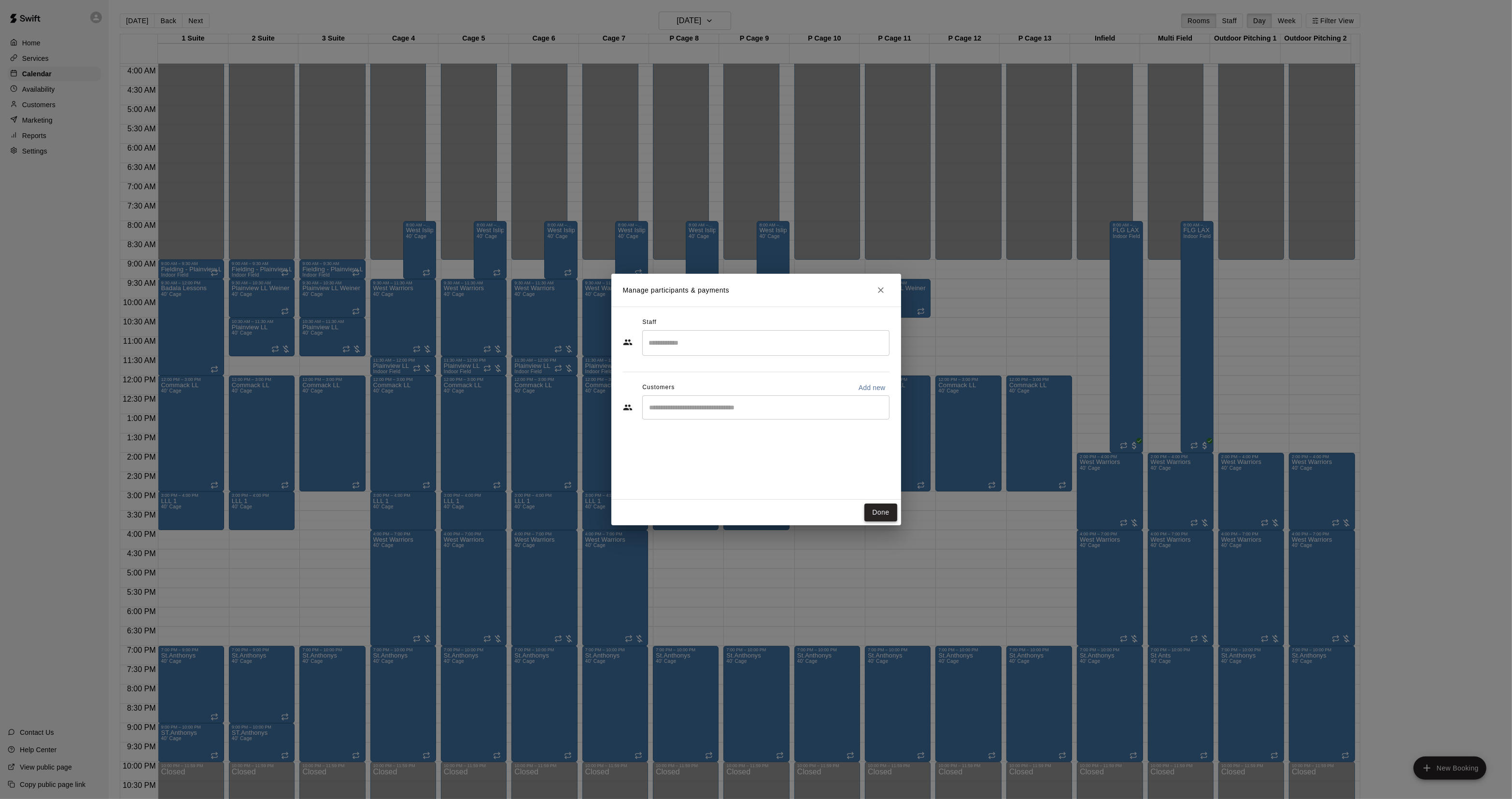
click at [892, 510] on button "Done" at bounding box center [880, 512] width 32 height 18
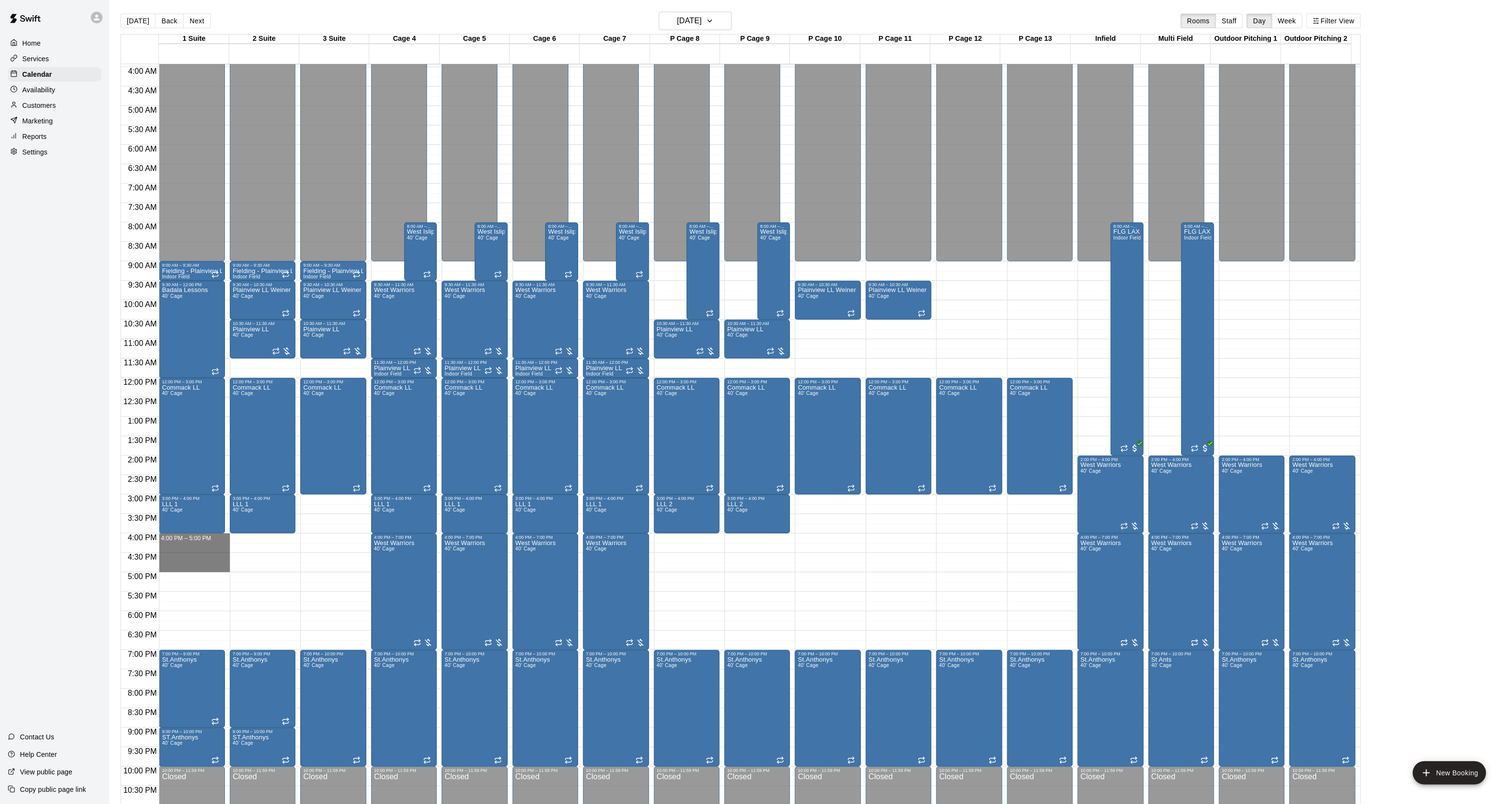
drag, startPoint x: 168, startPoint y: 538, endPoint x: 168, endPoint y: 567, distance: 29.0
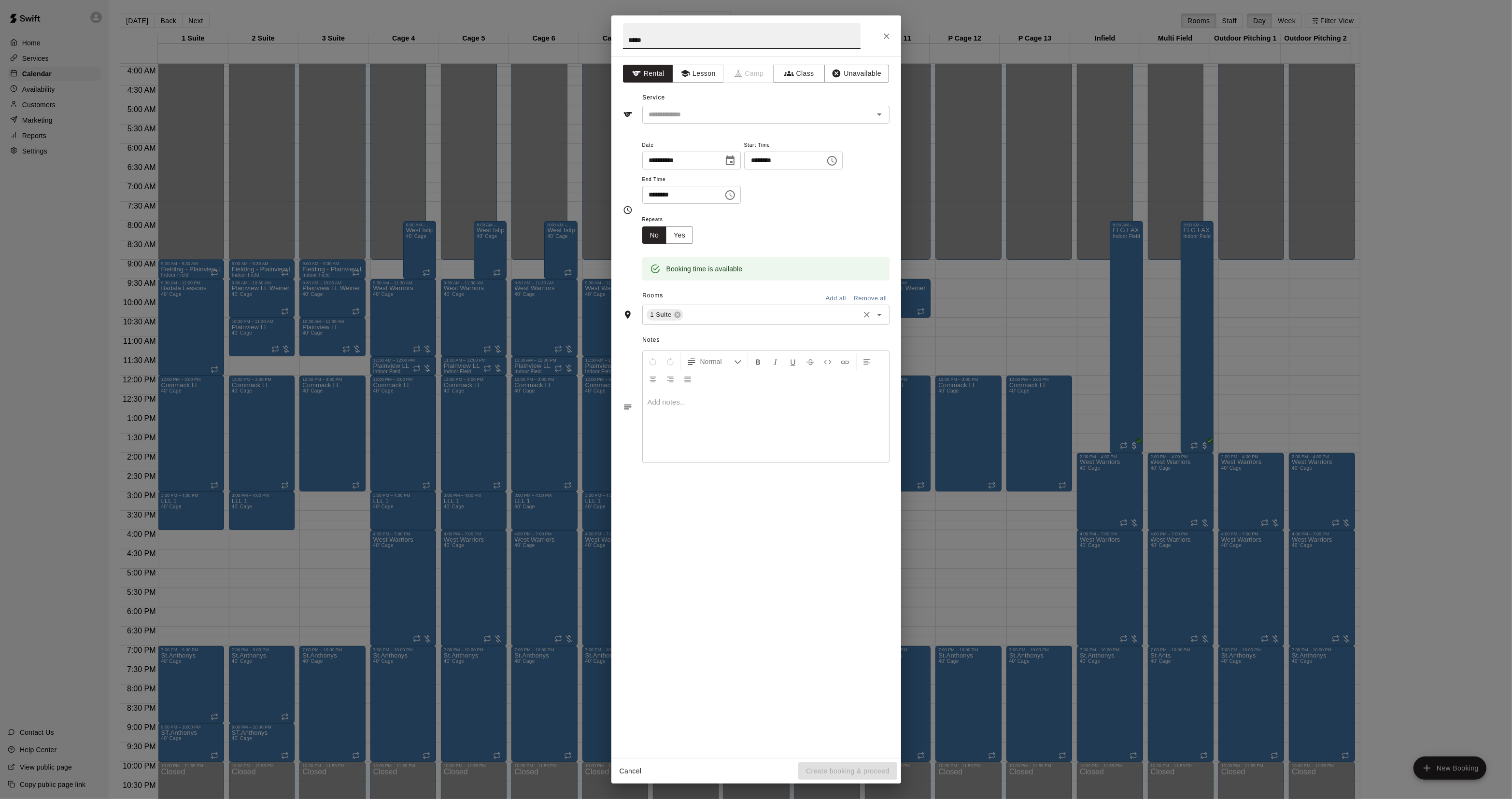
type input "*****"
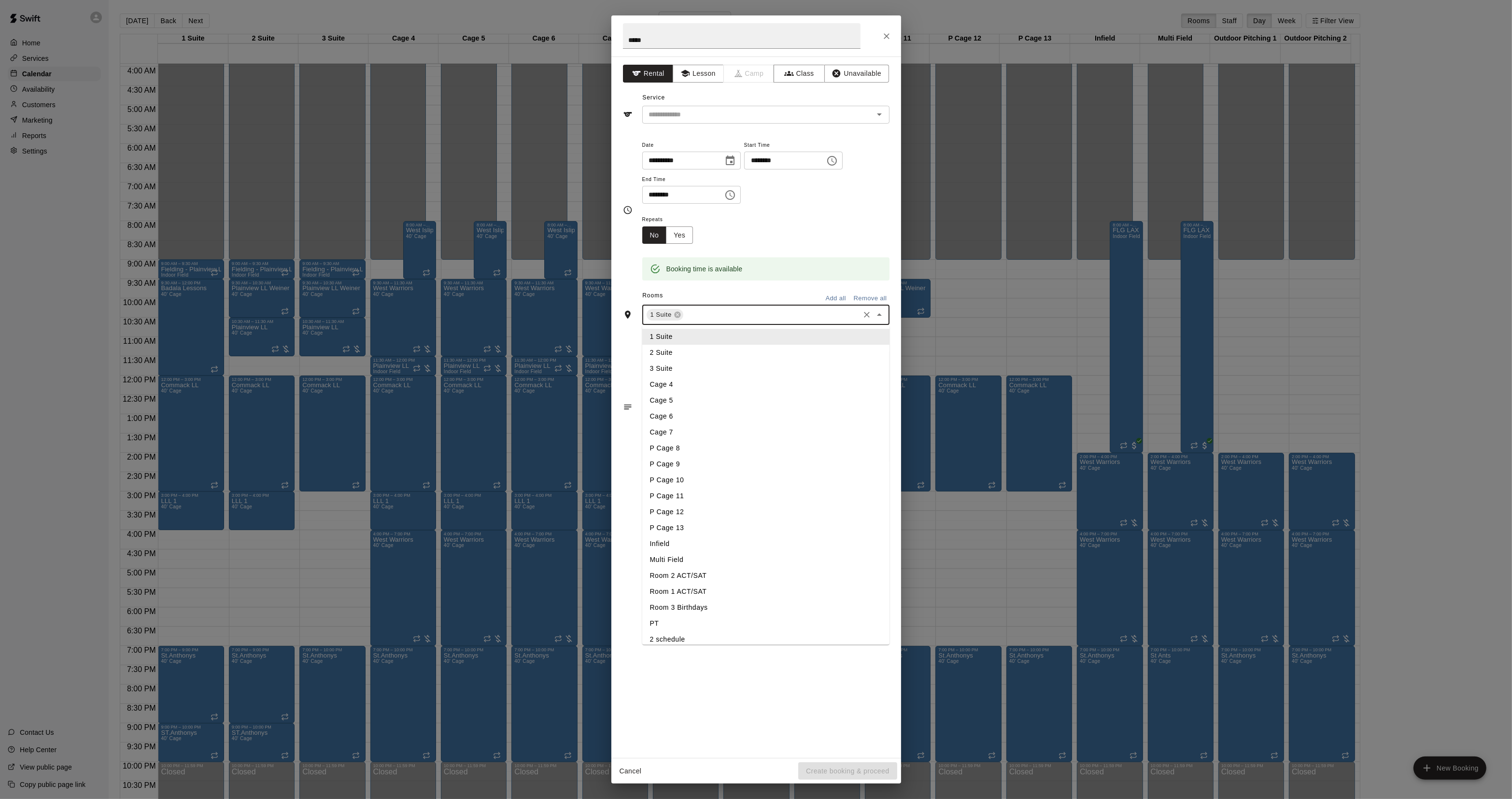
click at [724, 314] on input "text" at bounding box center [771, 315] width 173 height 12
click at [679, 350] on li "2 Suite" at bounding box center [765, 353] width 247 height 16
click at [735, 317] on input "text" at bounding box center [791, 315] width 133 height 12
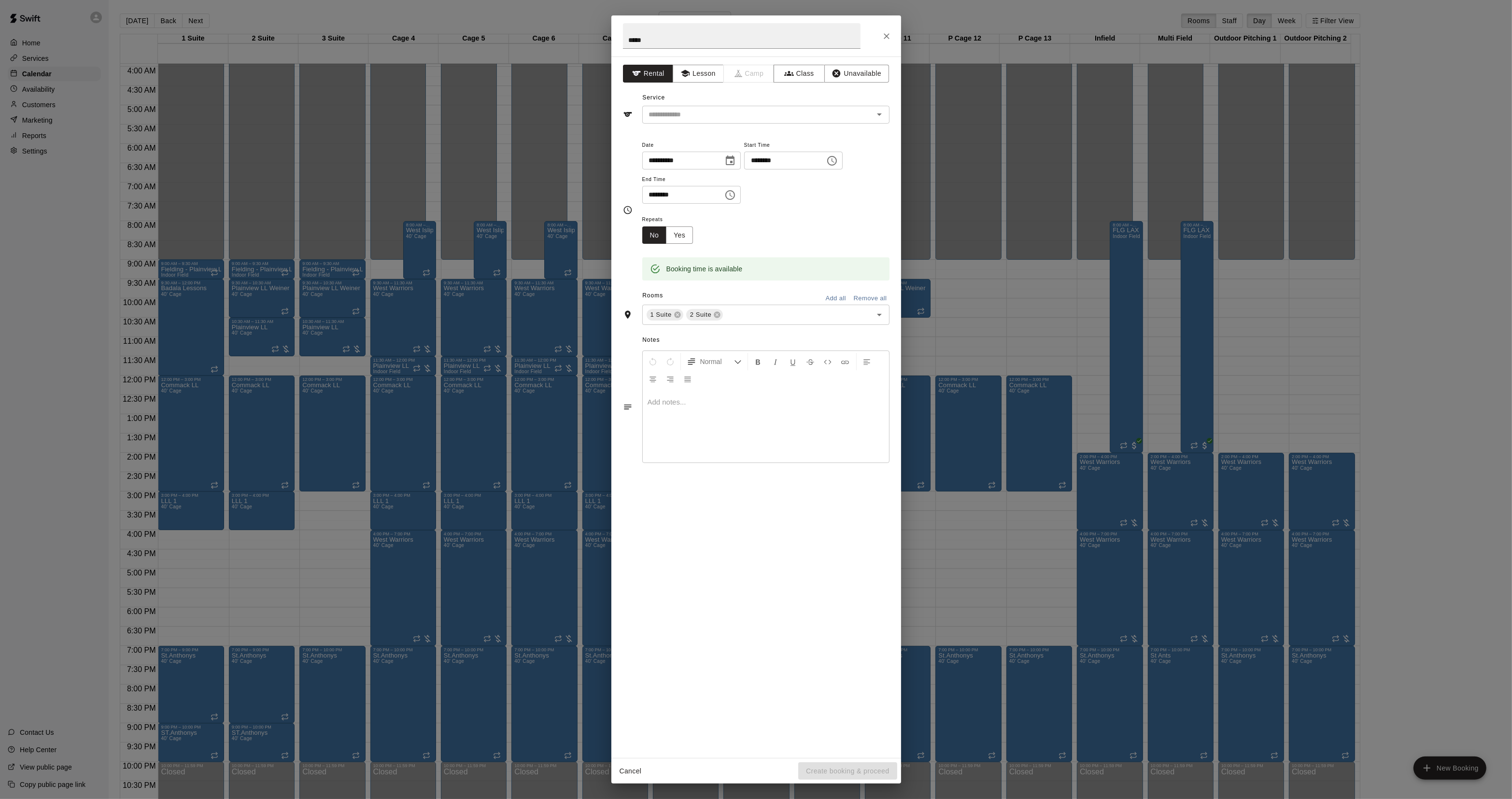
click at [964, 432] on div "**********" at bounding box center [756, 400] width 1512 height 799
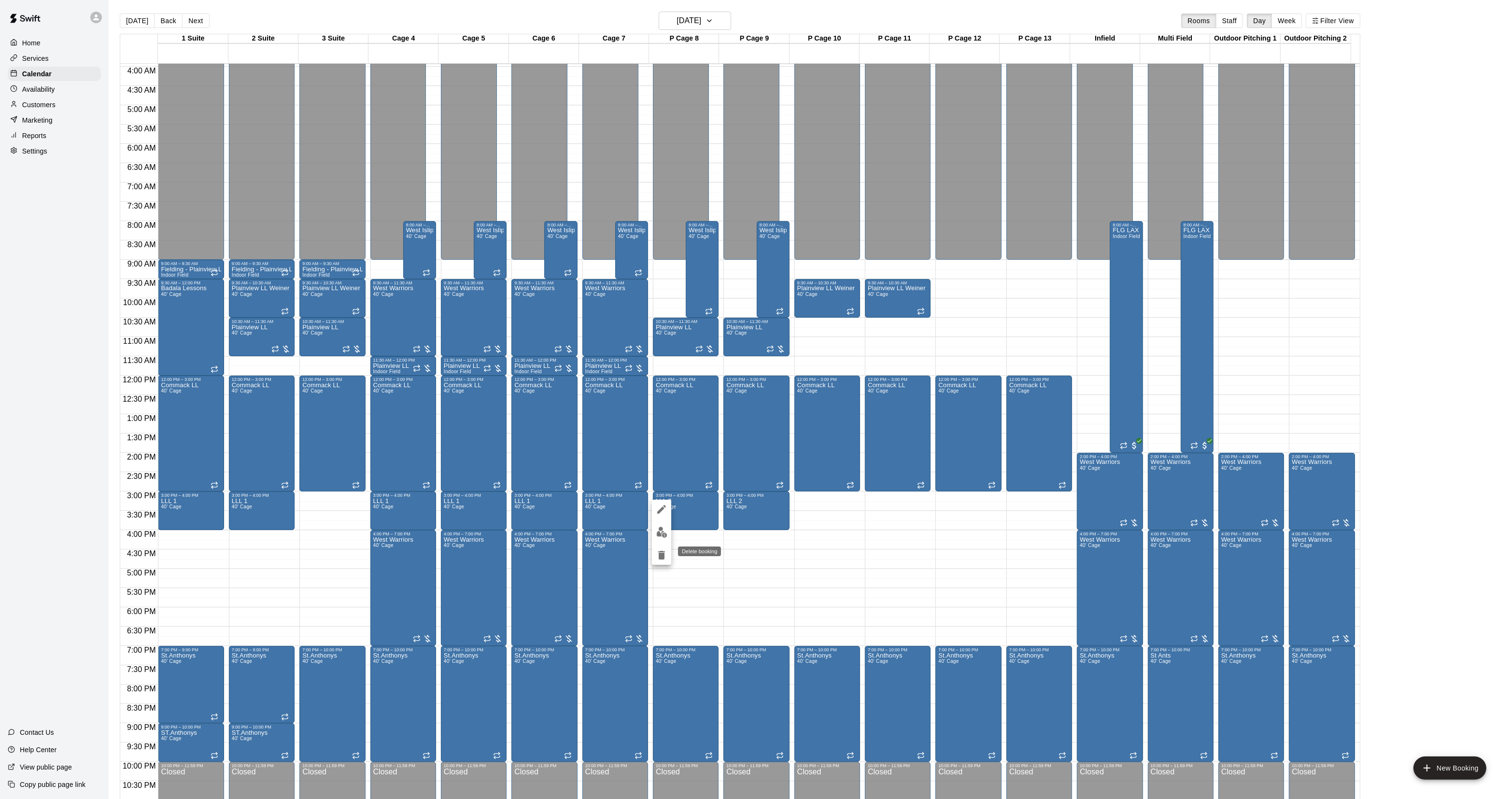
click at [666, 556] on icon "delete" at bounding box center [662, 555] width 12 height 12
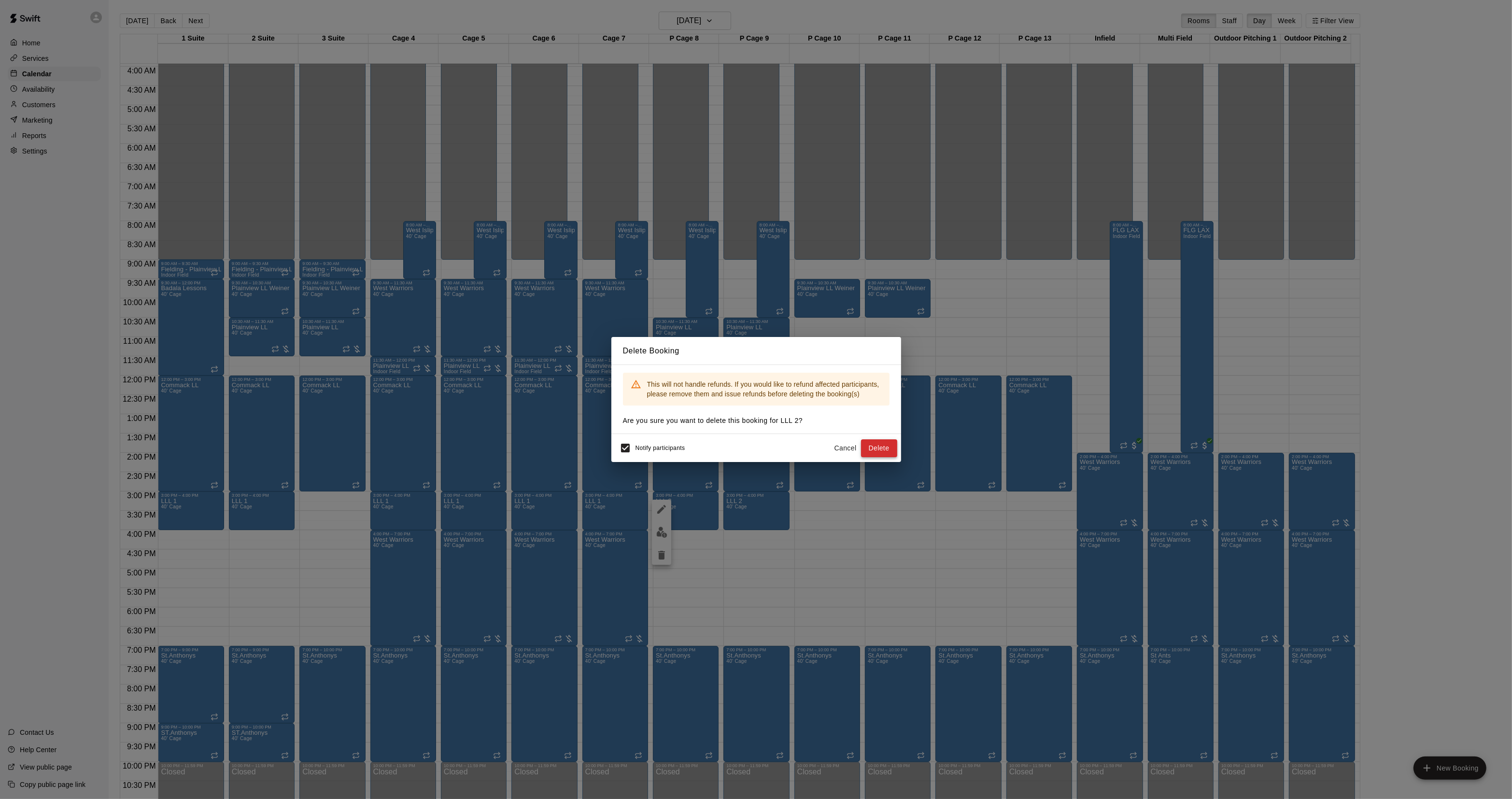
click at [884, 456] on button "Delete" at bounding box center [879, 448] width 36 height 18
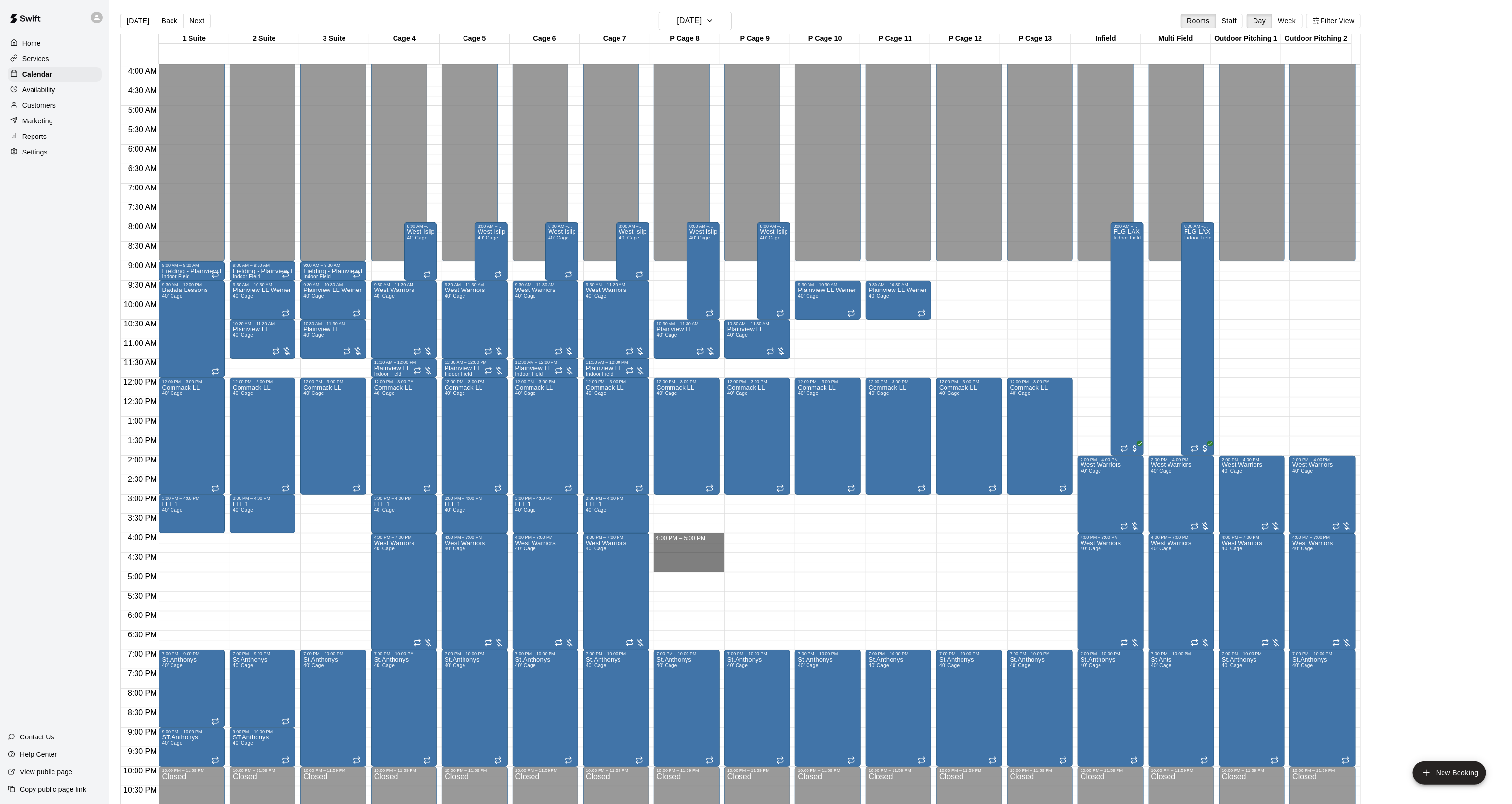
drag, startPoint x: 667, startPoint y: 534, endPoint x: 664, endPoint y: 566, distance: 32.1
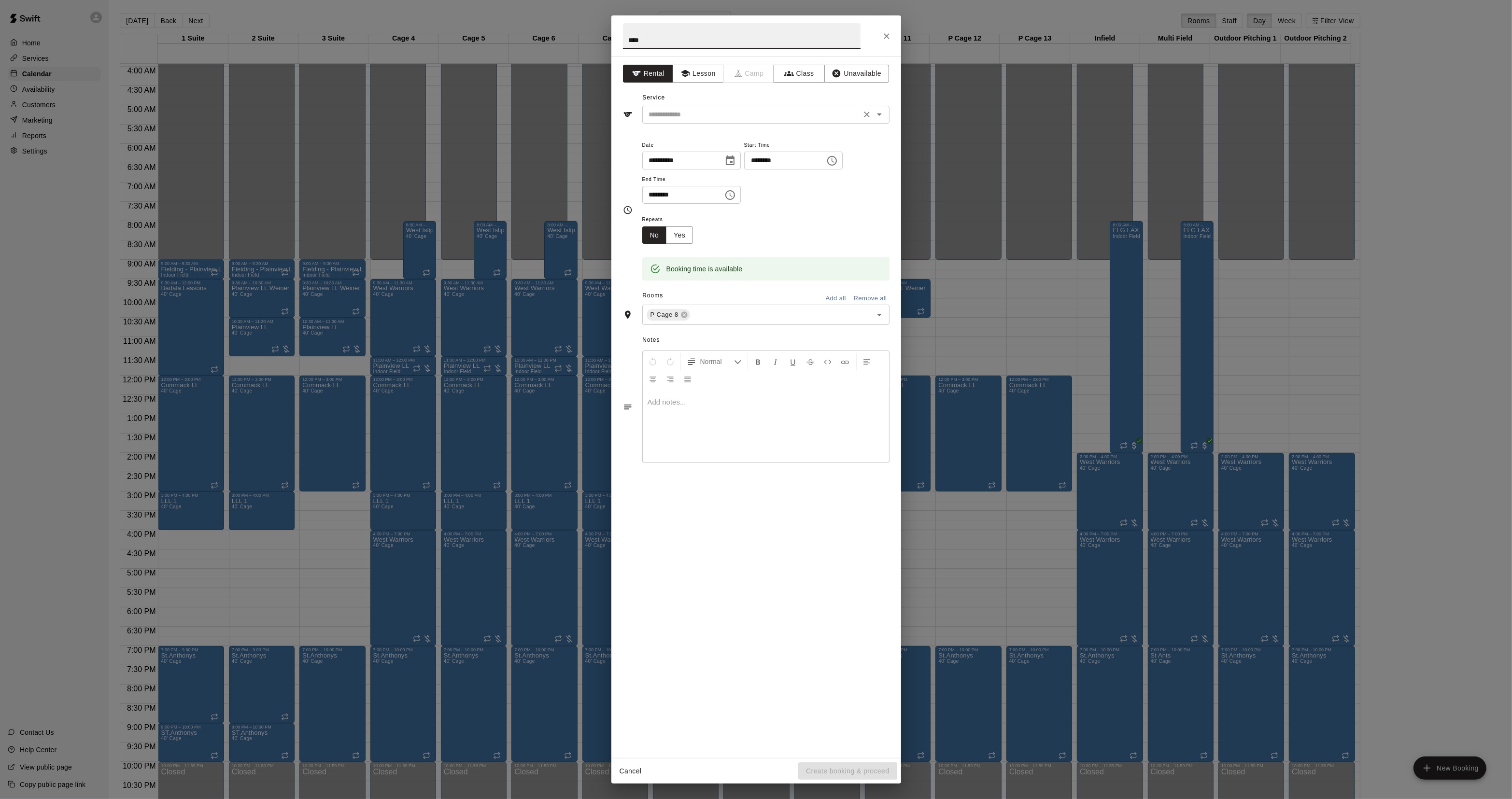
type input "****"
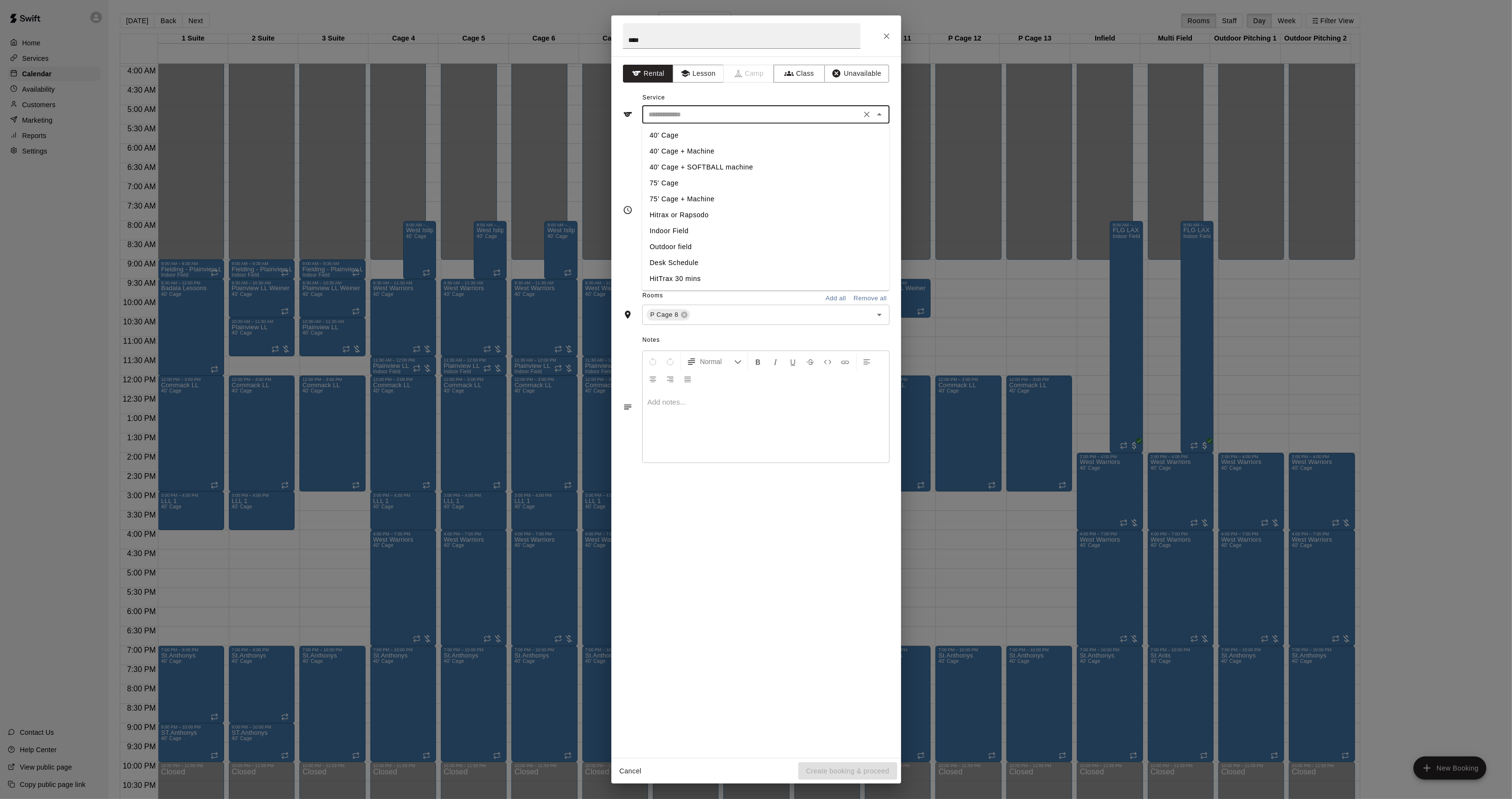
click at [652, 111] on input "text" at bounding box center [751, 114] width 213 height 12
click at [675, 137] on li "40' Cage" at bounding box center [765, 135] width 247 height 16
type input "********"
click at [817, 760] on div "Cancel Create booking & proceed" at bounding box center [757, 771] width 290 height 26
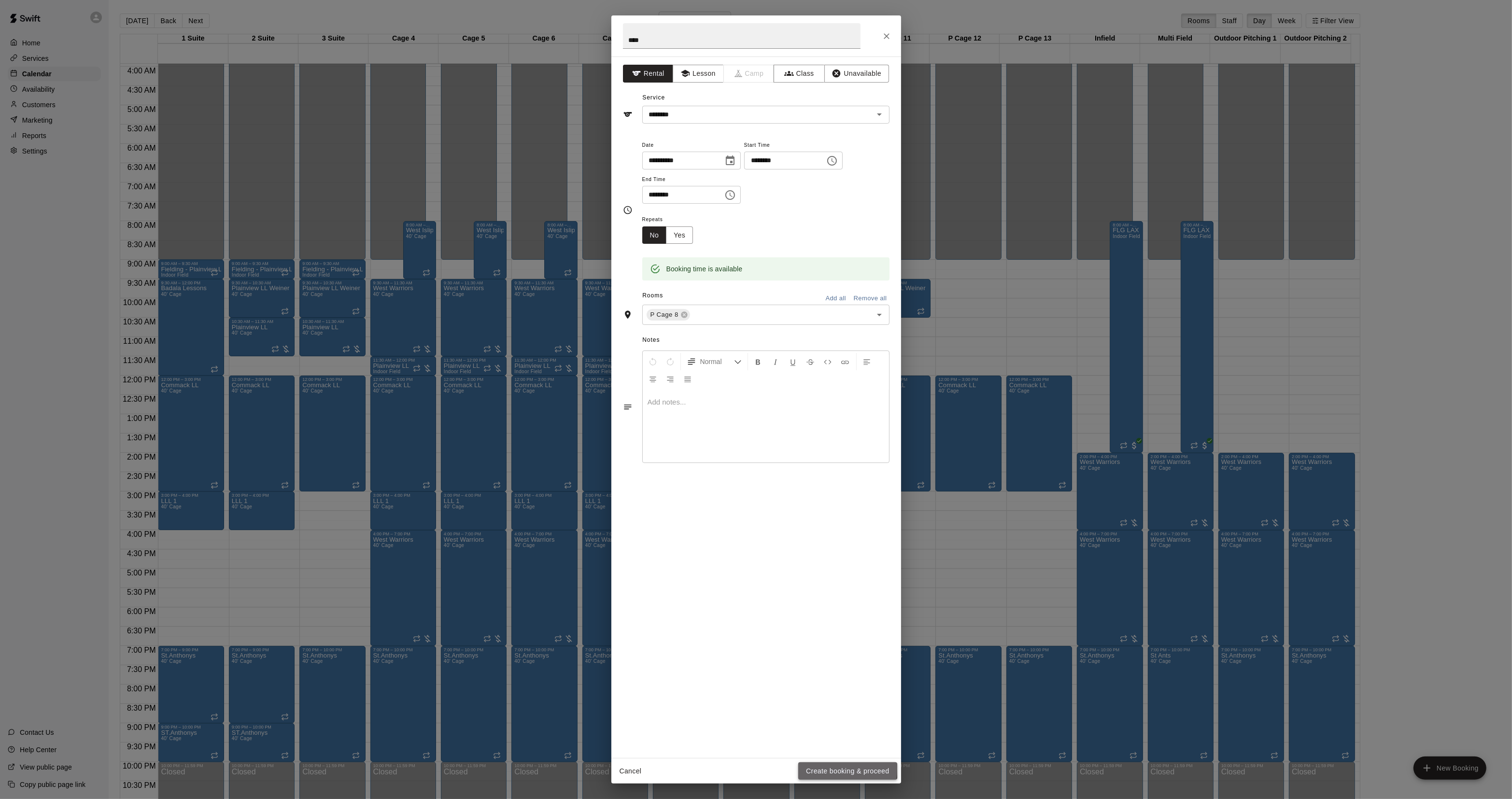
click at [820, 769] on button "Create booking & proceed" at bounding box center [848, 771] width 99 height 18
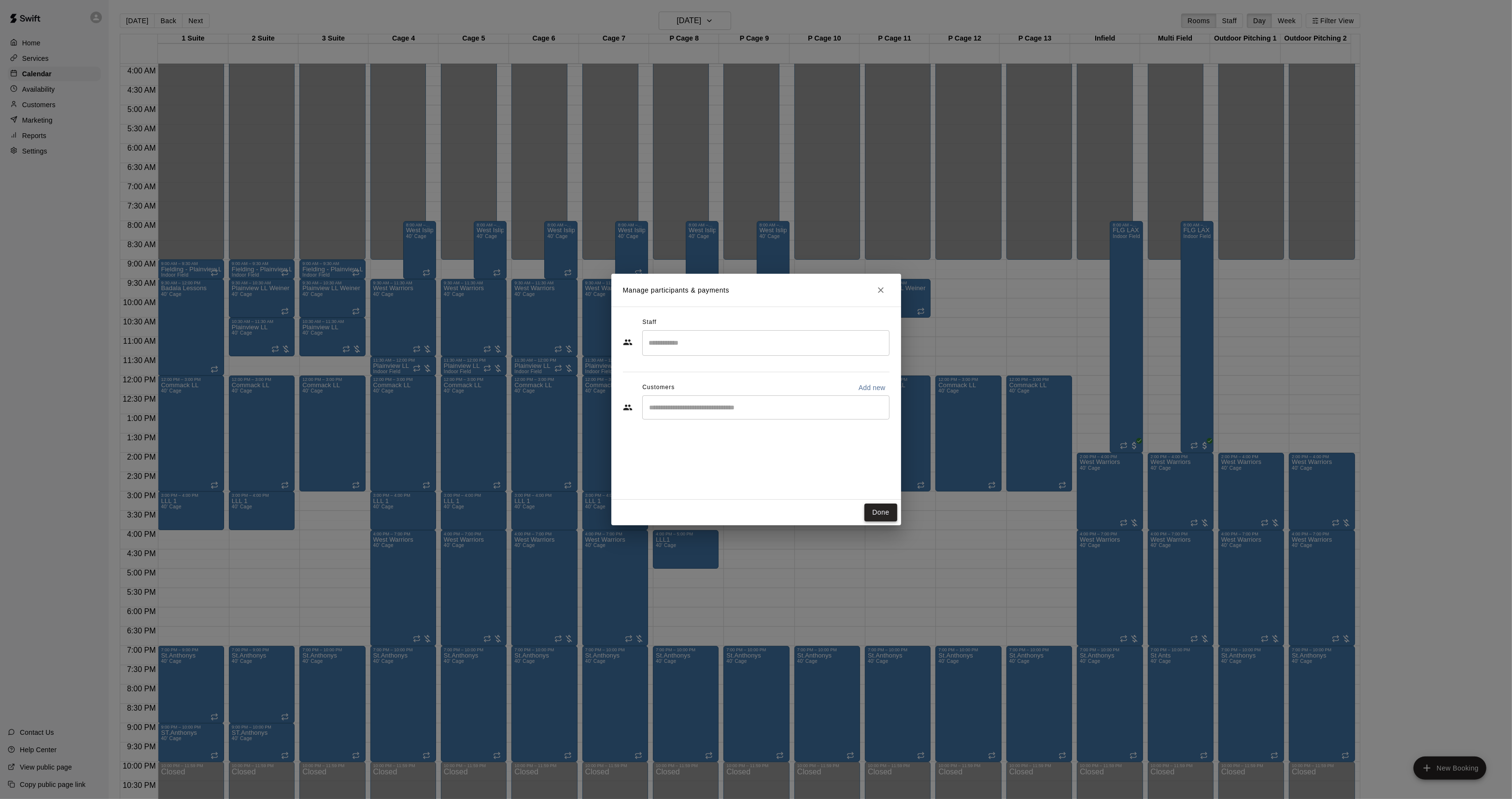
click at [878, 508] on button "Done" at bounding box center [880, 512] width 32 height 18
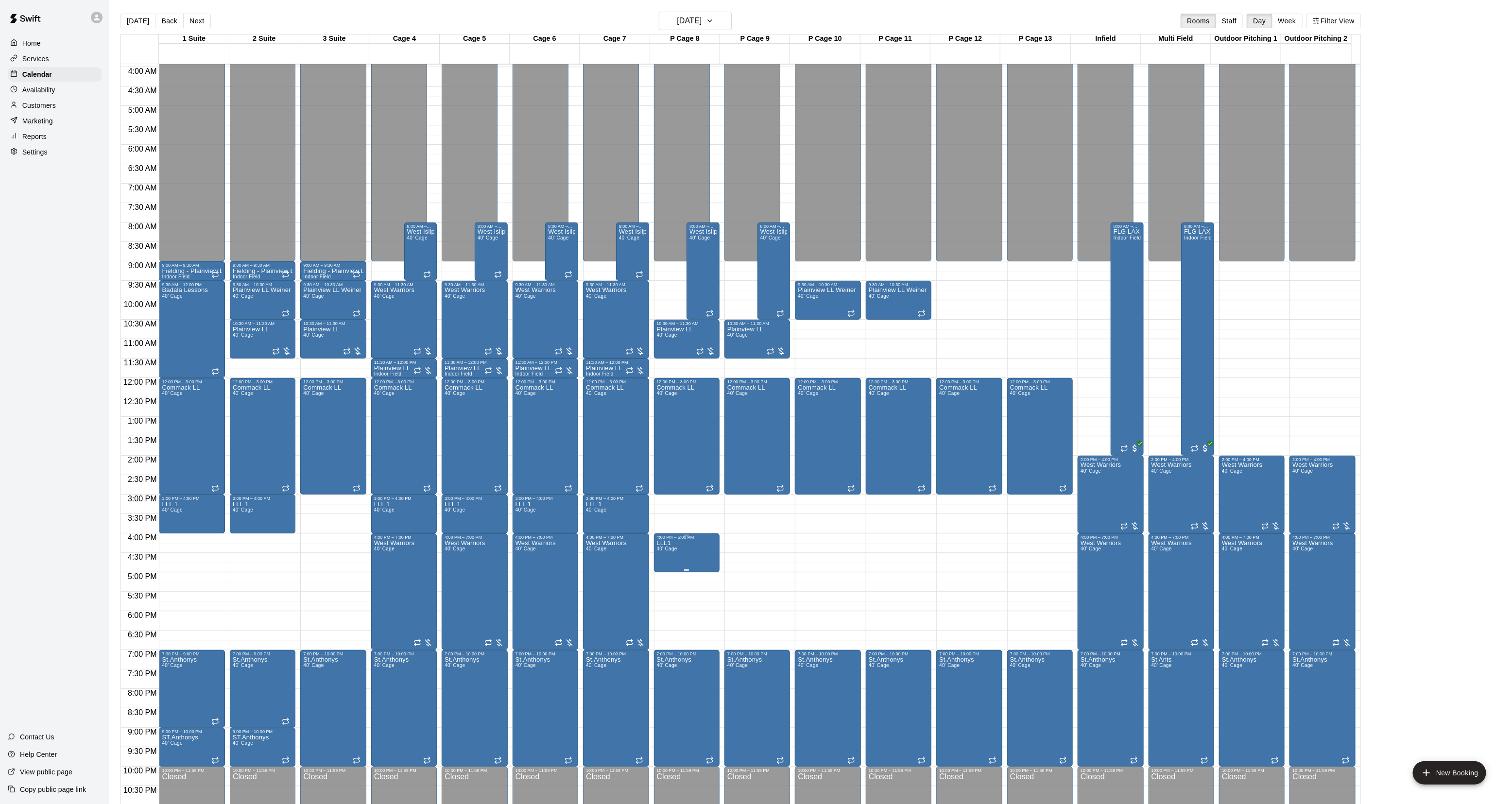
click at [659, 550] on span "40' Cage" at bounding box center [667, 548] width 21 height 5
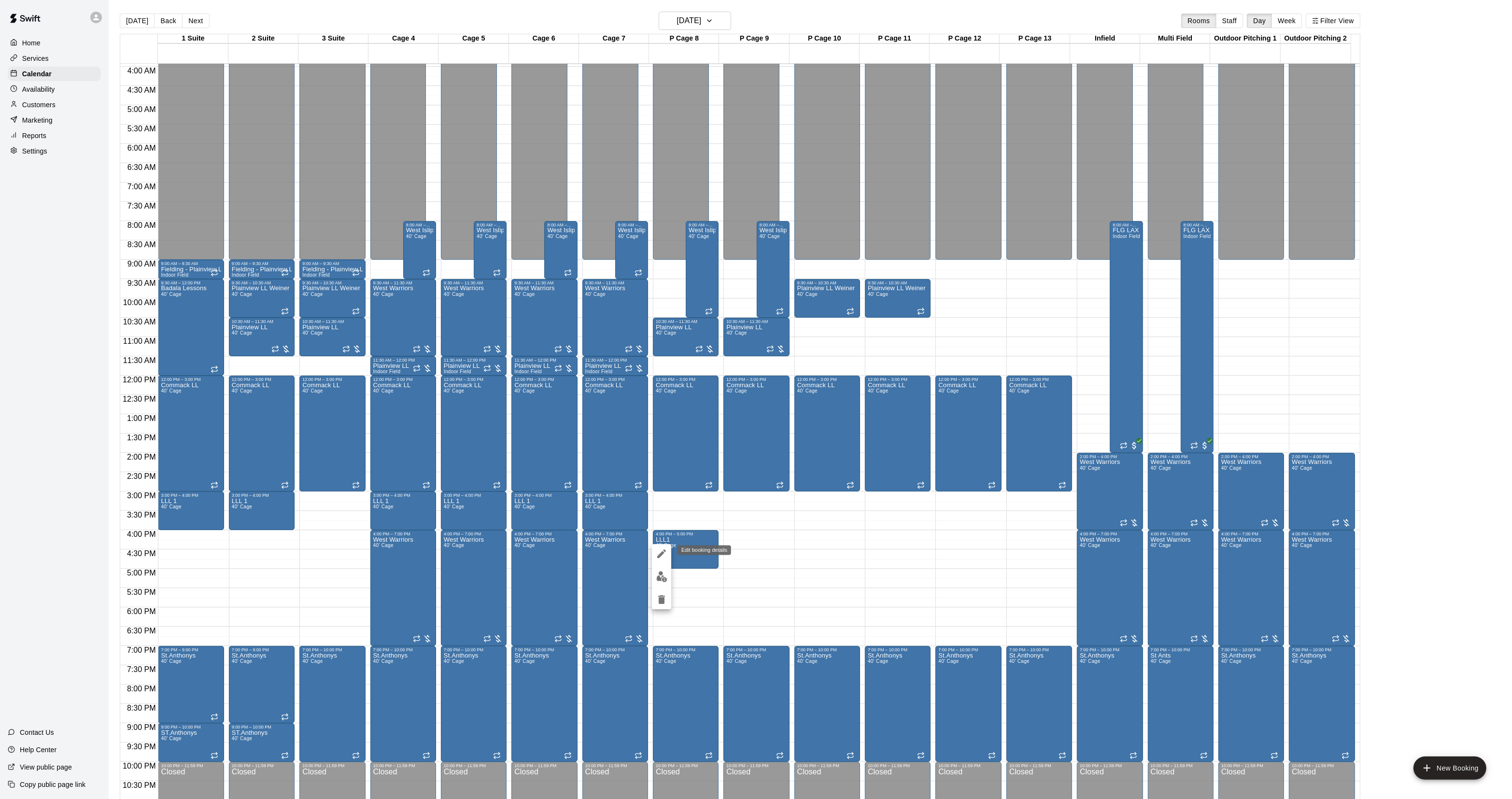
click at [656, 548] on icon "edit" at bounding box center [662, 554] width 12 height 12
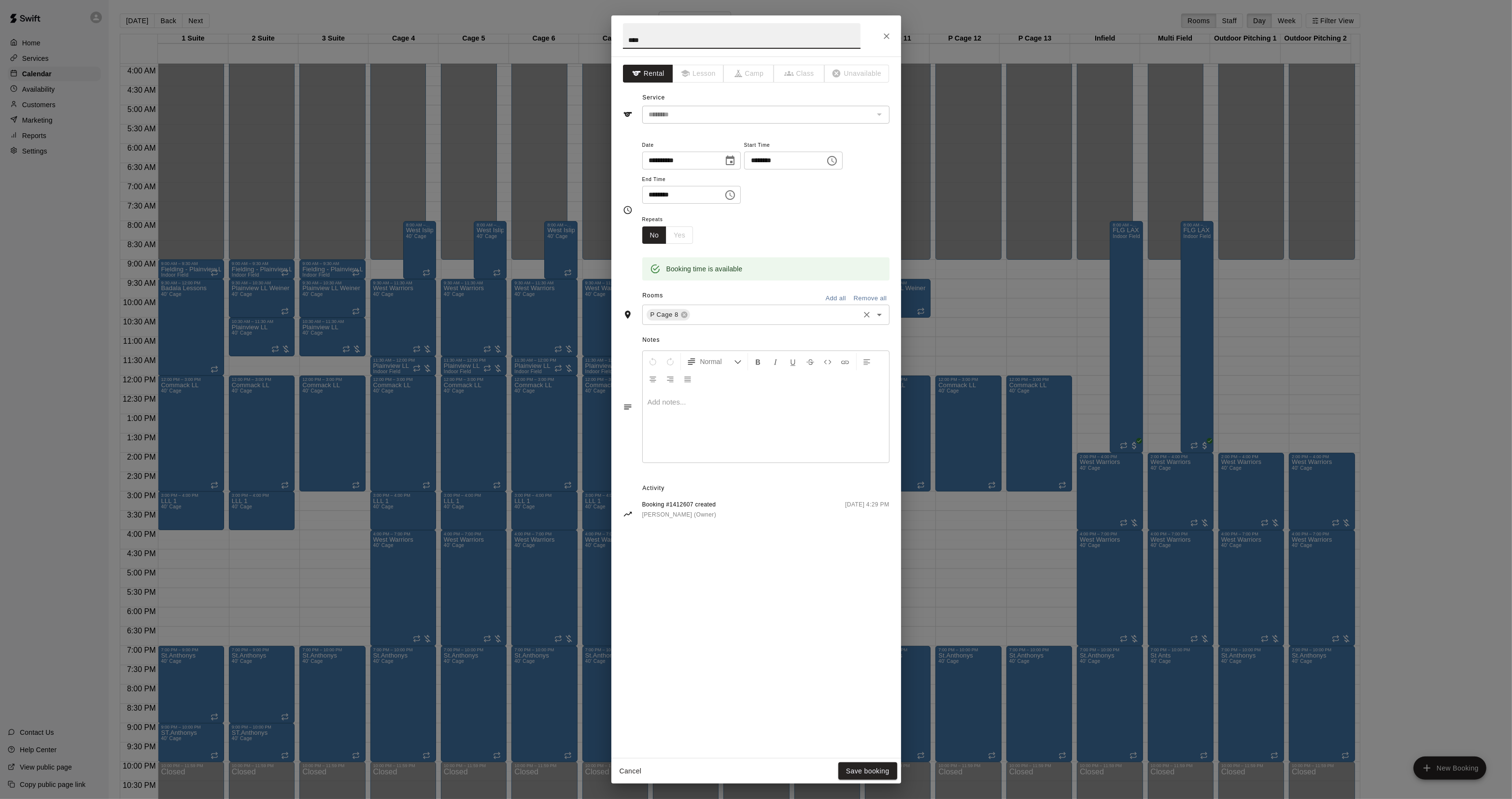
click at [745, 316] on input "text" at bounding box center [775, 315] width 167 height 12
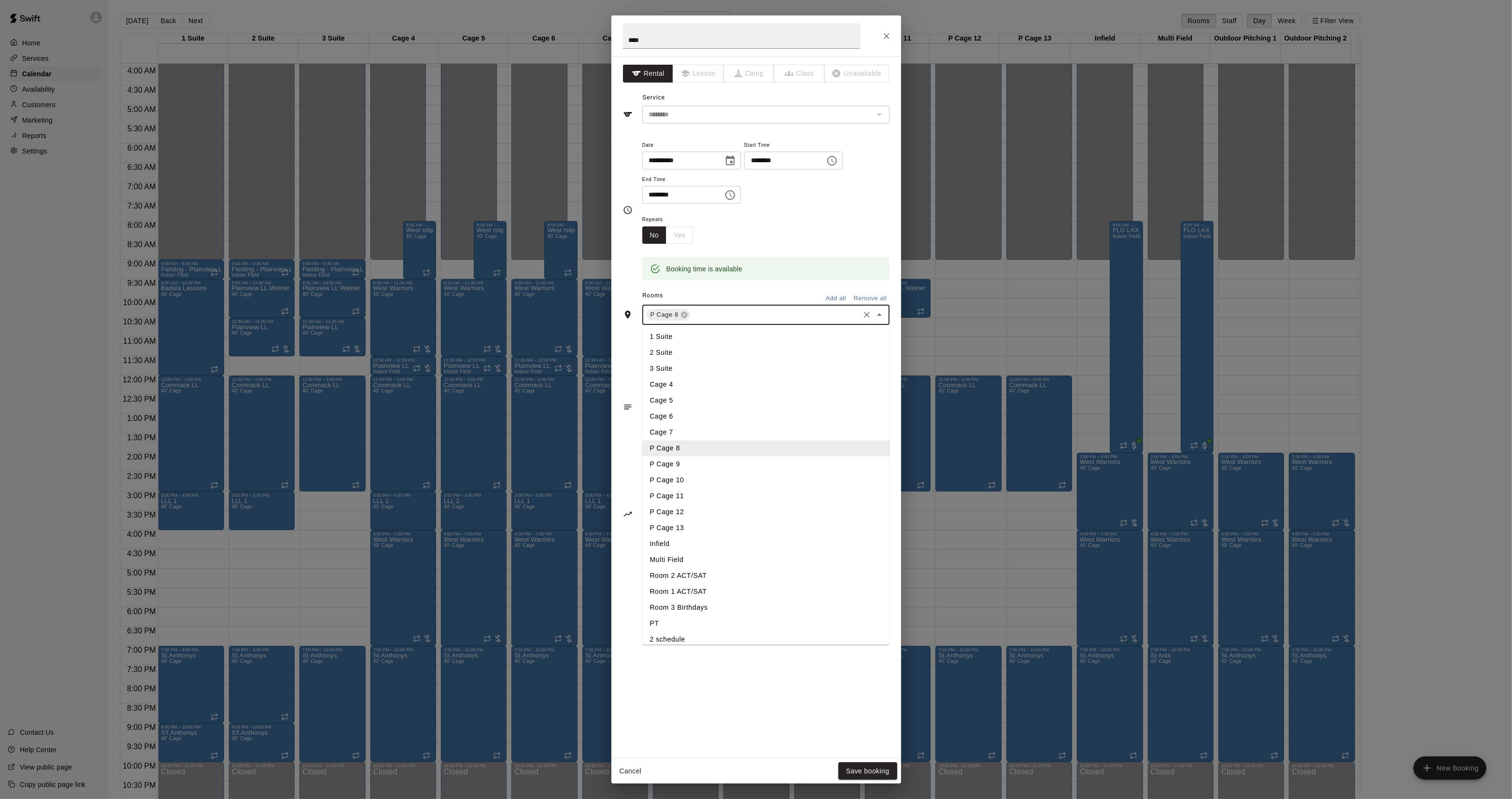
click at [681, 469] on li "P Cage 9" at bounding box center [765, 464] width 247 height 16
click at [878, 771] on button "Save booking" at bounding box center [868, 771] width 59 height 18
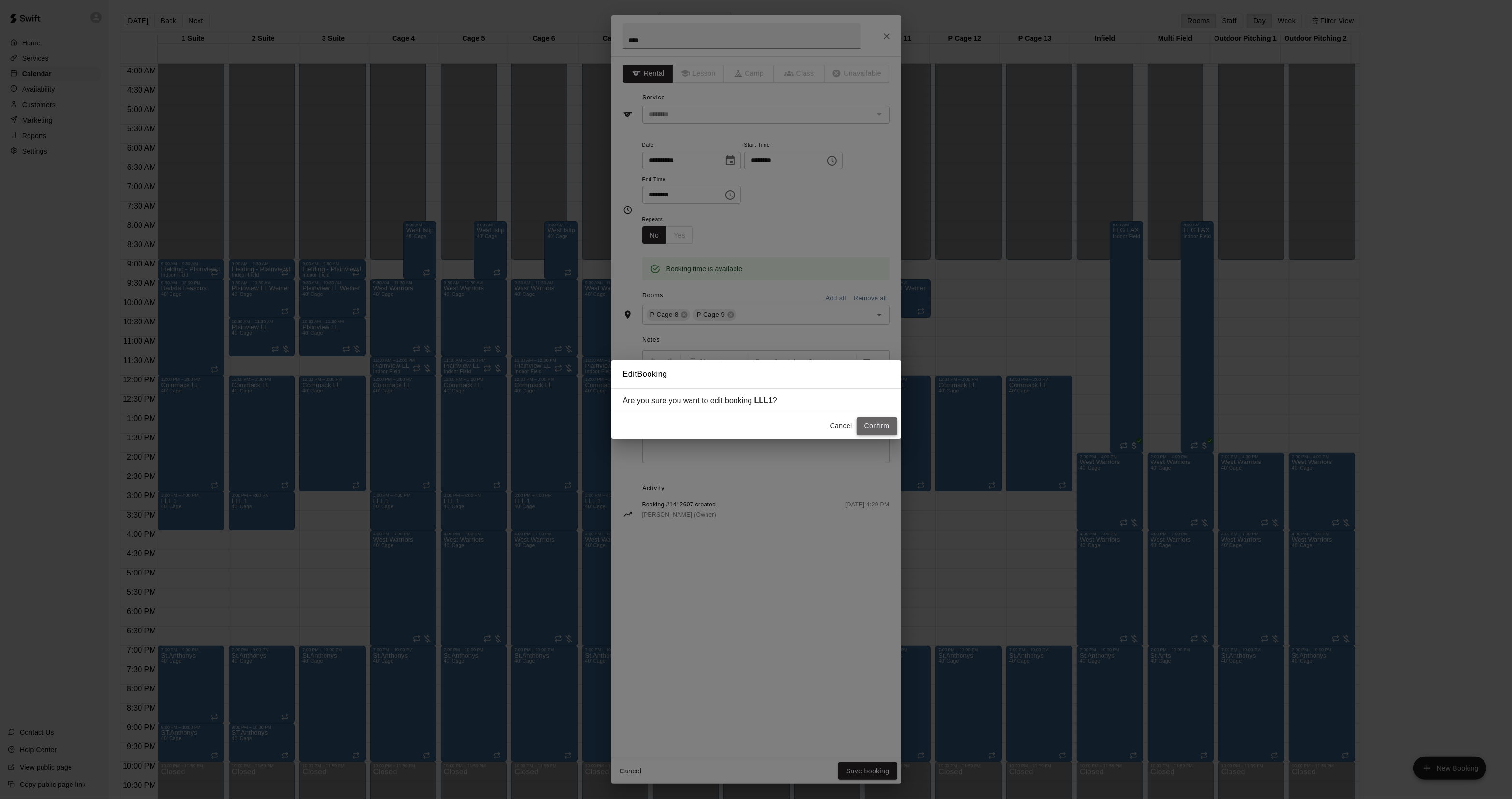
click at [870, 431] on button "Confirm" at bounding box center [877, 426] width 41 height 18
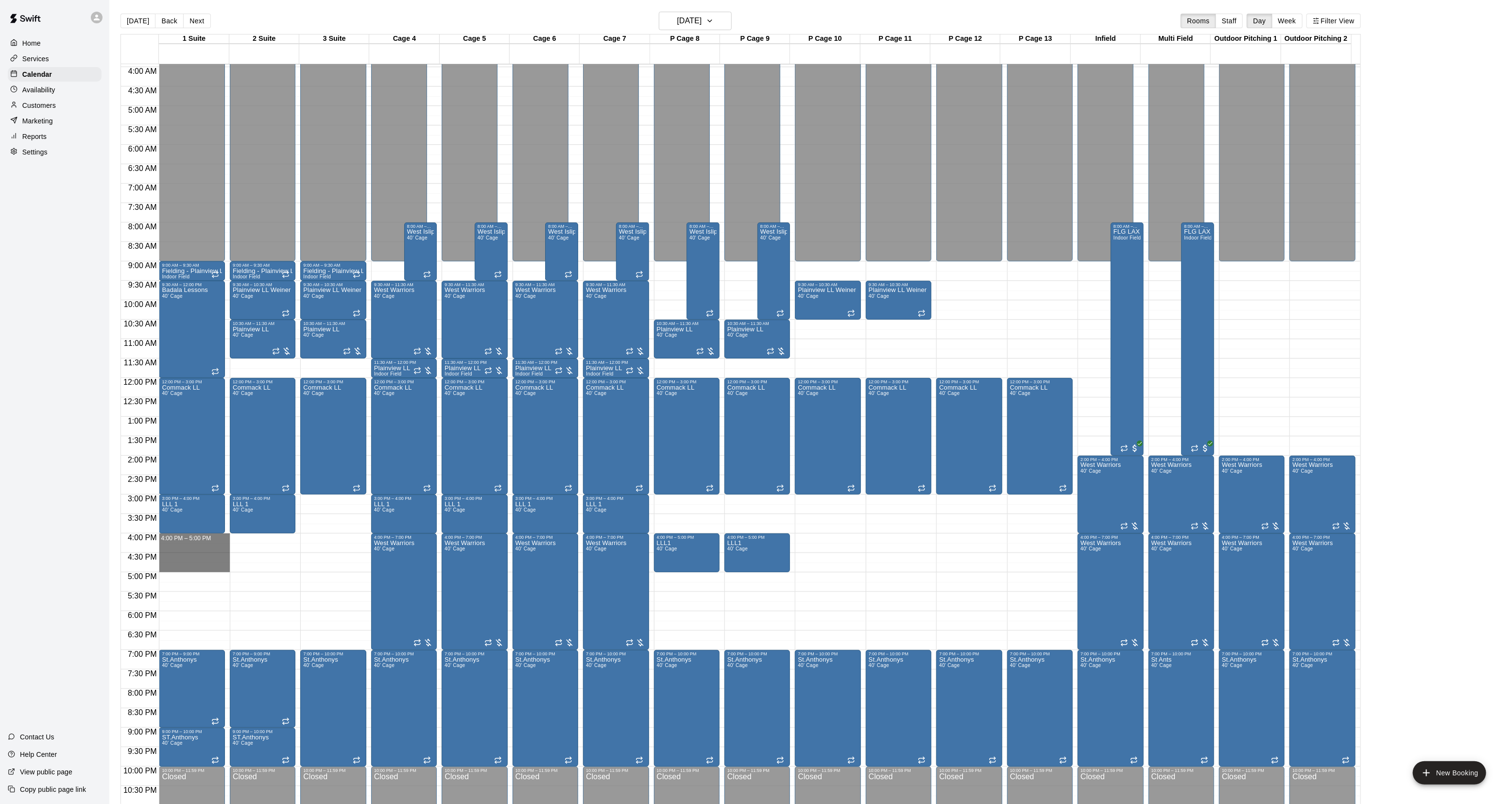
drag, startPoint x: 183, startPoint y: 537, endPoint x: 179, endPoint y: 567, distance: 30.3
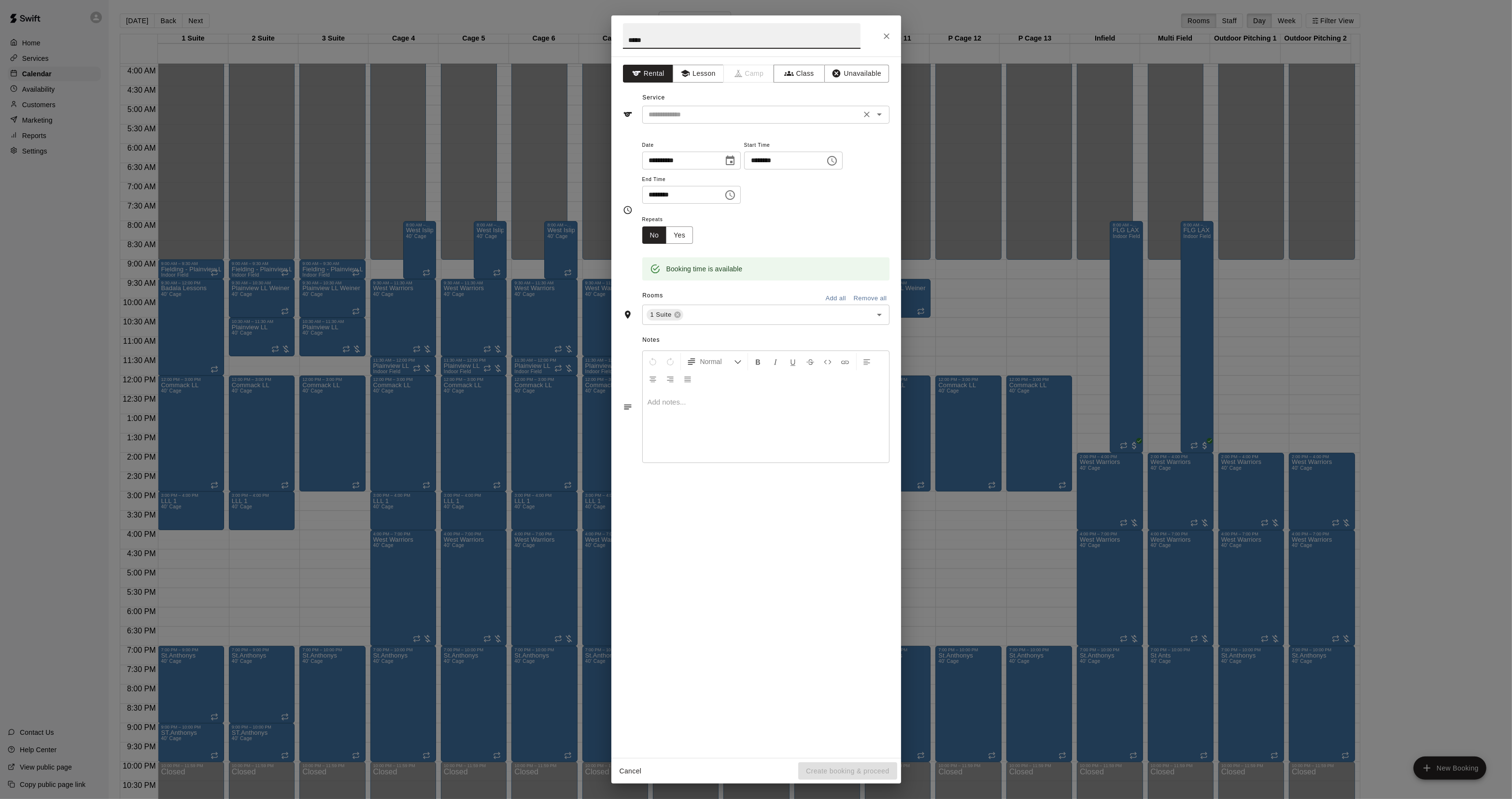
type input "*****"
drag, startPoint x: 654, startPoint y: 116, endPoint x: 660, endPoint y: 111, distance: 7.8
click at [655, 116] on input "text" at bounding box center [751, 114] width 213 height 12
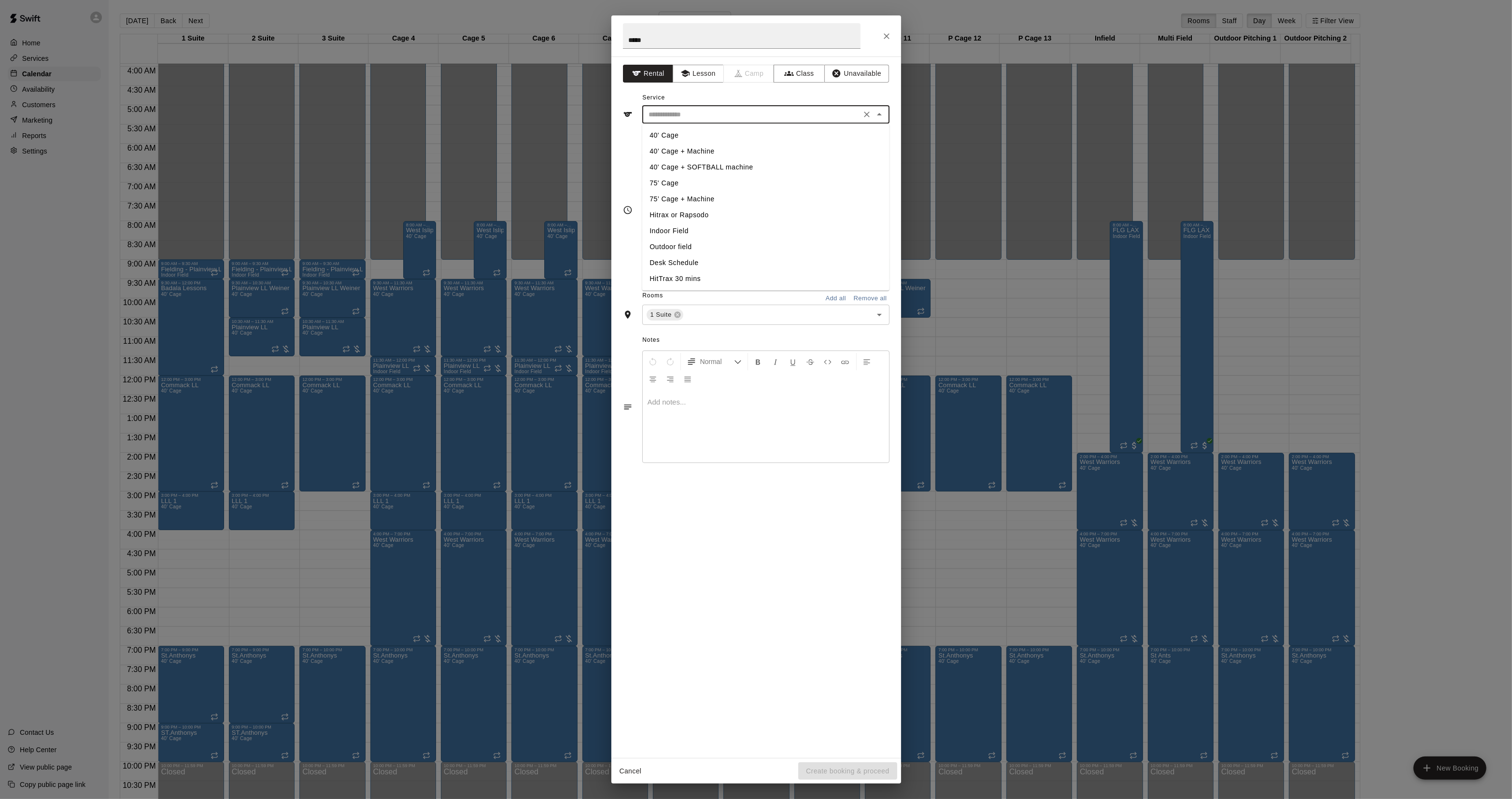
click at [664, 131] on li "40' Cage" at bounding box center [765, 135] width 247 height 16
type input "********"
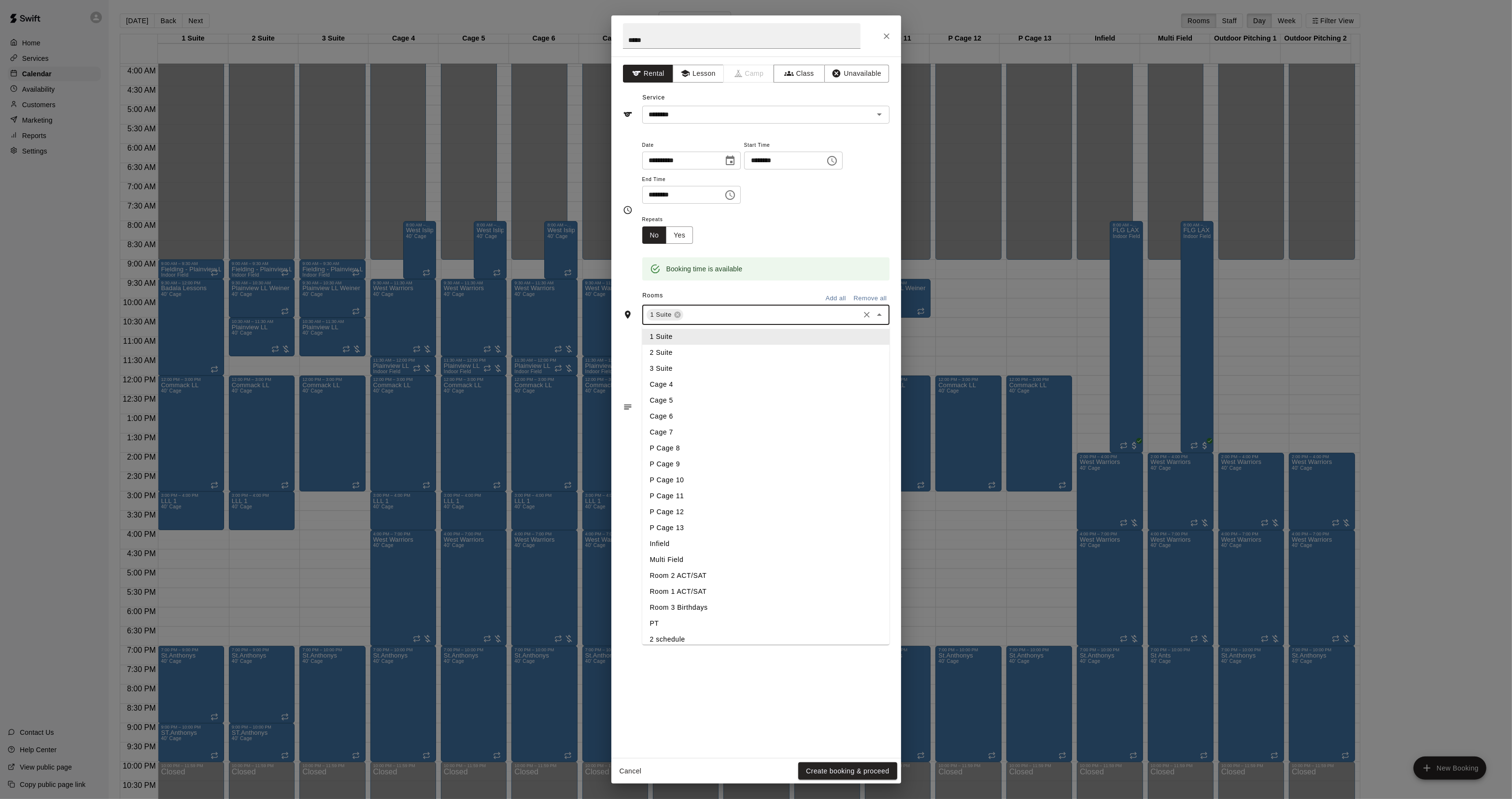
click at [698, 319] on input "text" at bounding box center [771, 315] width 173 height 12
click at [670, 348] on li "2 Suite" at bounding box center [765, 353] width 247 height 16
click at [733, 312] on input "text" at bounding box center [791, 315] width 133 height 12
click at [694, 487] on li "P Cage 10" at bounding box center [765, 480] width 247 height 16
click at [788, 314] on input "text" at bounding box center [816, 315] width 83 height 12
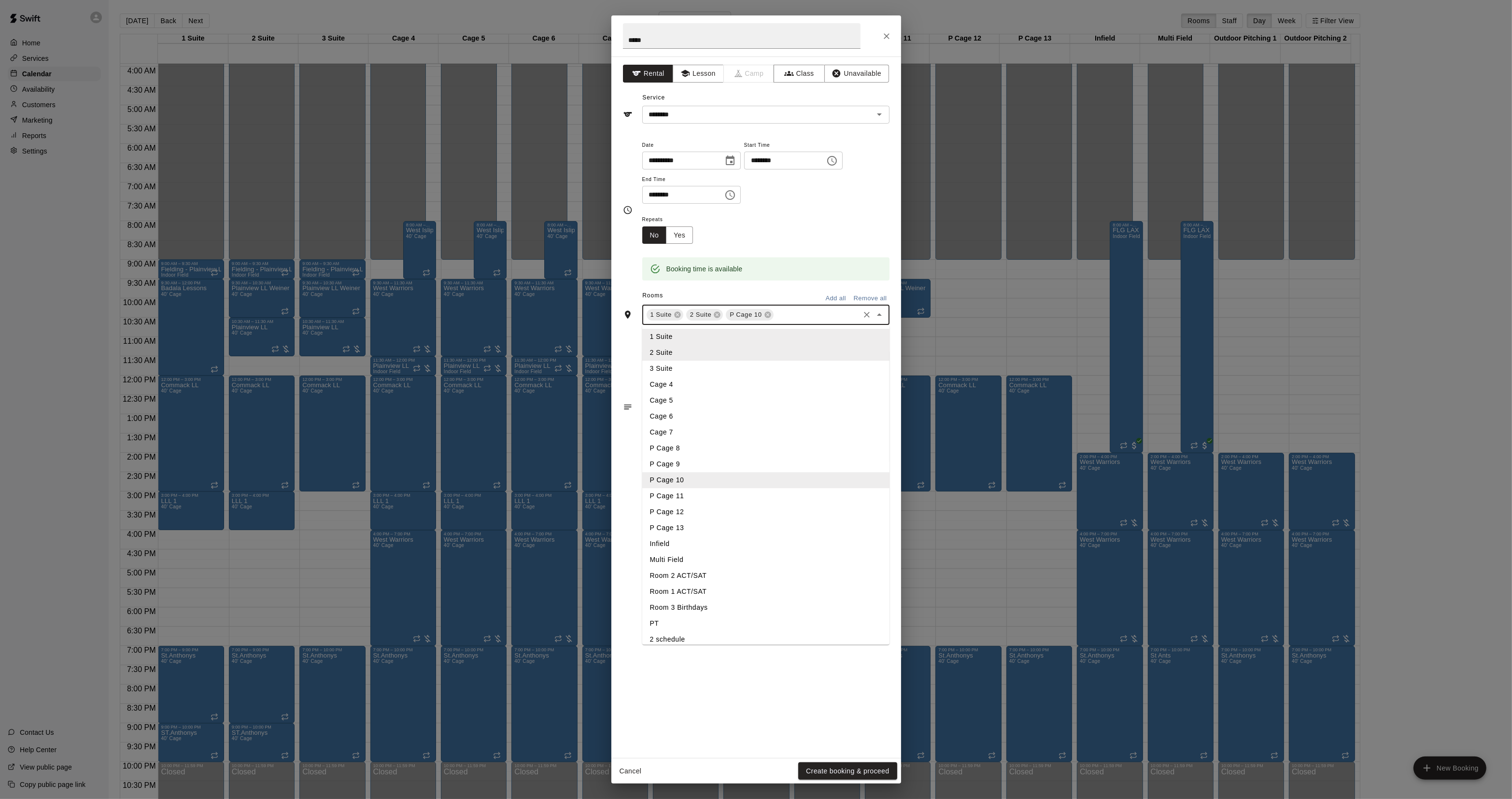
click at [696, 492] on li "P Cage 11" at bounding box center [765, 496] width 247 height 16
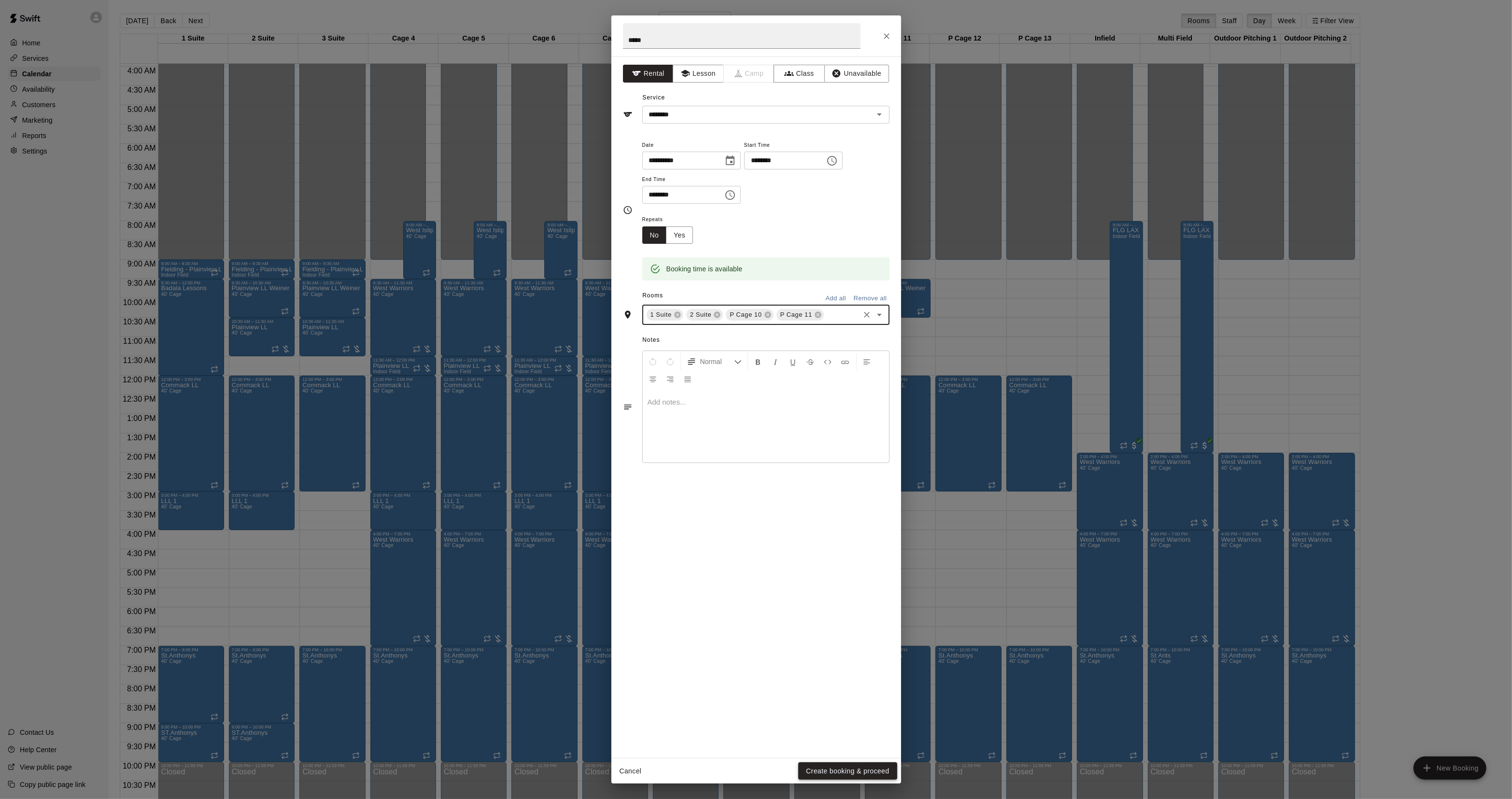
click at [839, 775] on button "Create booking & proceed" at bounding box center [848, 771] width 99 height 18
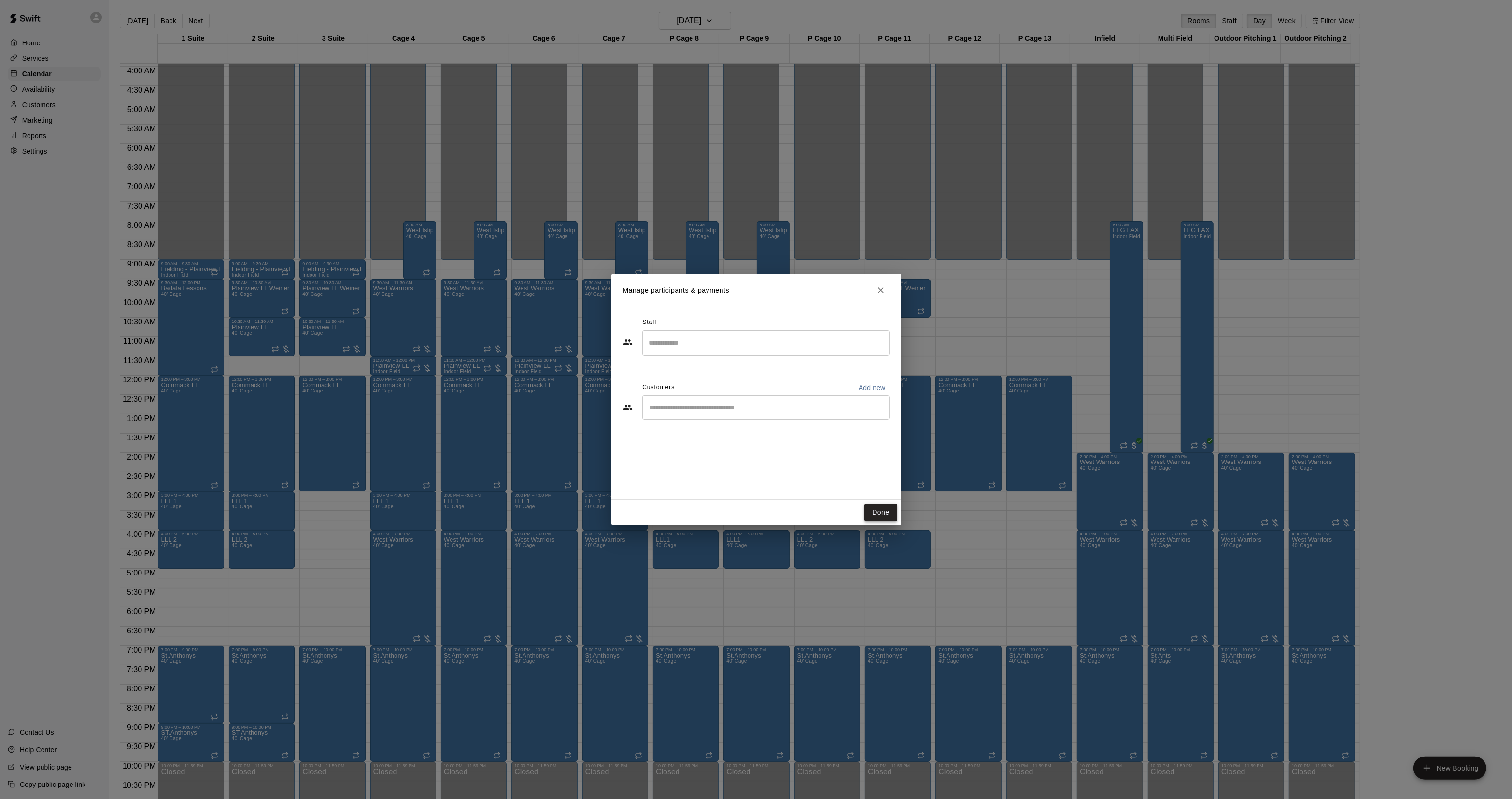
click at [870, 510] on button "Done" at bounding box center [880, 512] width 32 height 18
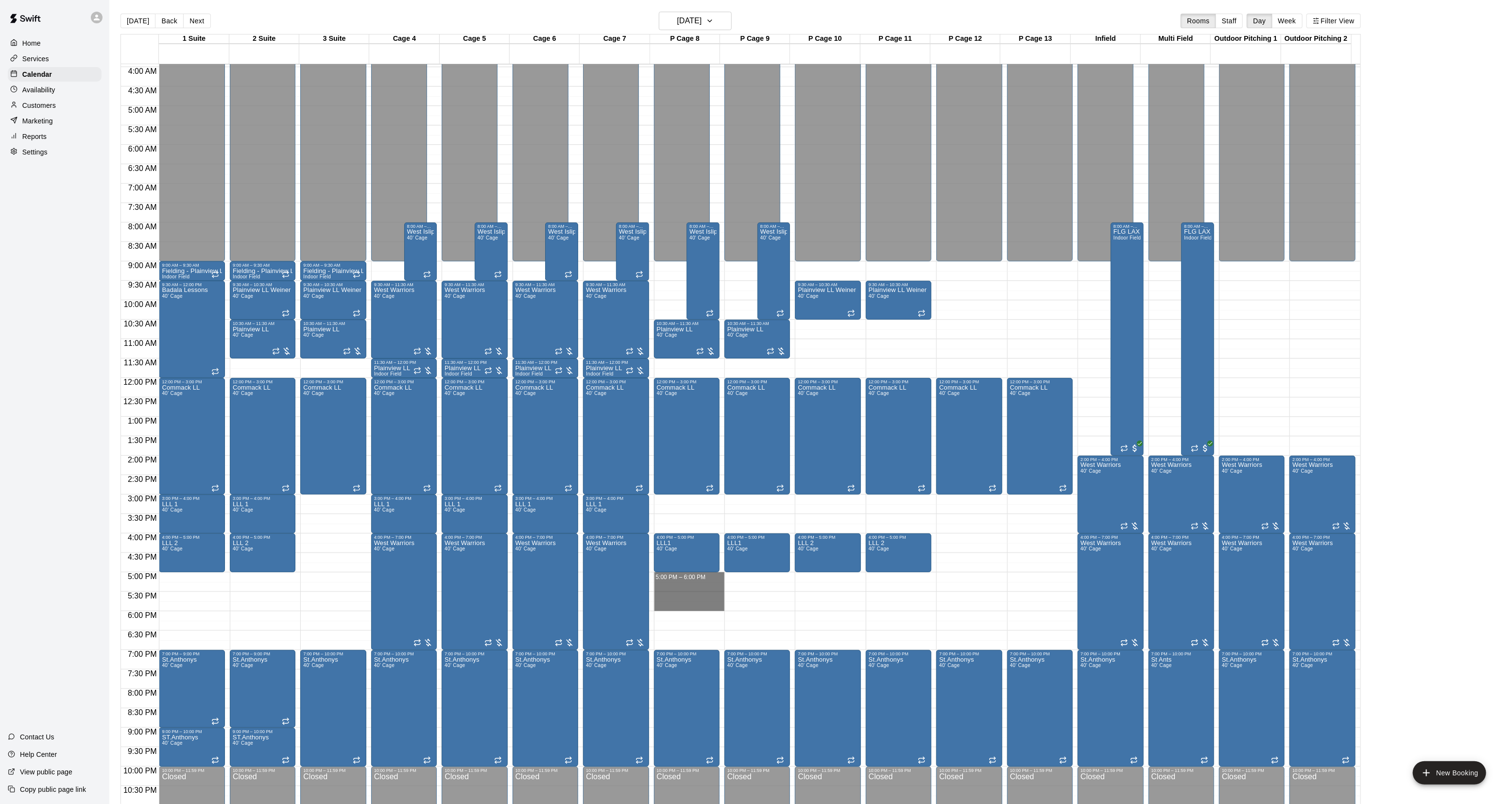
drag, startPoint x: 669, startPoint y: 577, endPoint x: 672, endPoint y: 604, distance: 27.2
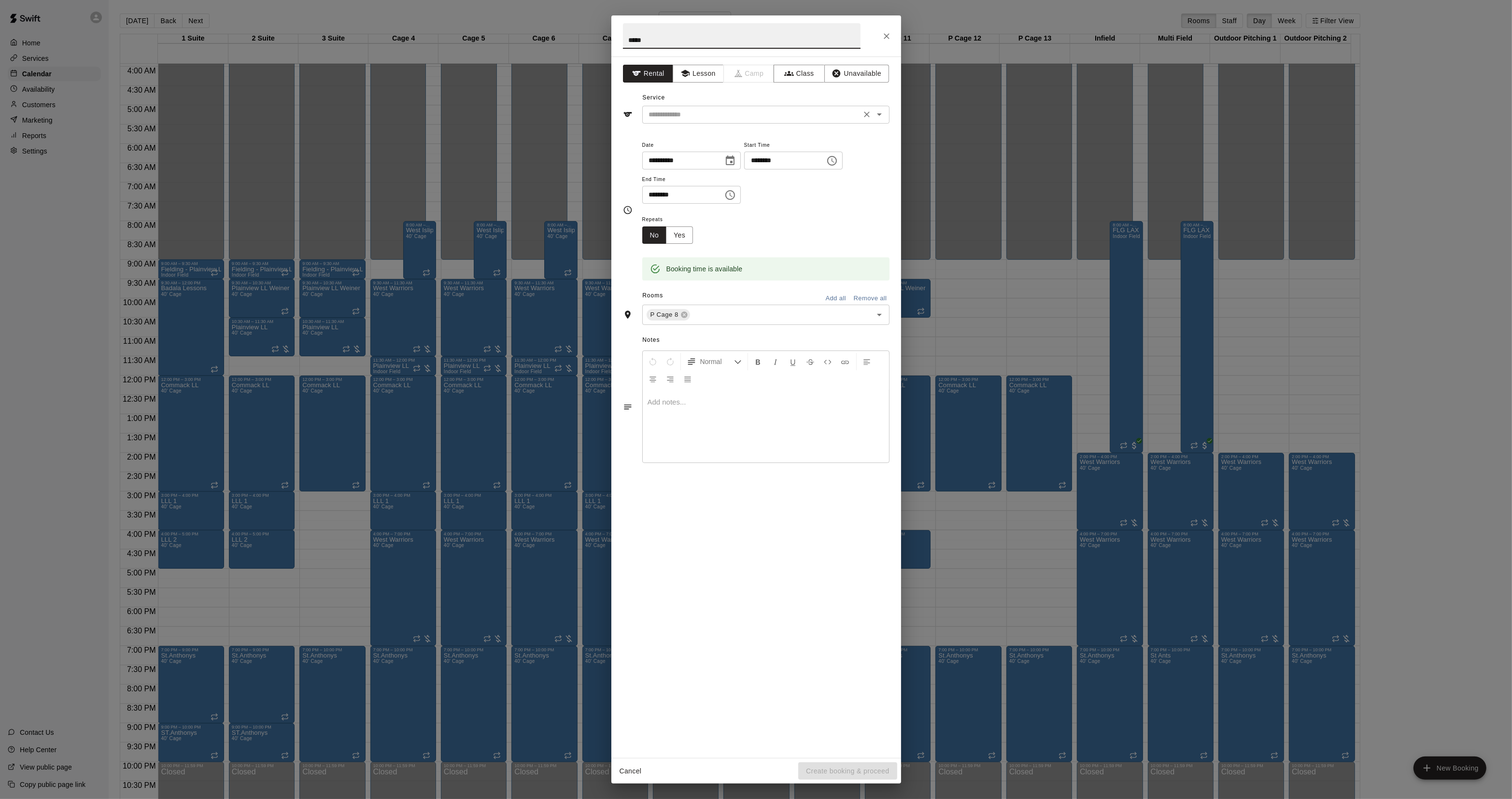
click at [692, 121] on div "​" at bounding box center [765, 114] width 247 height 18
type input "*****"
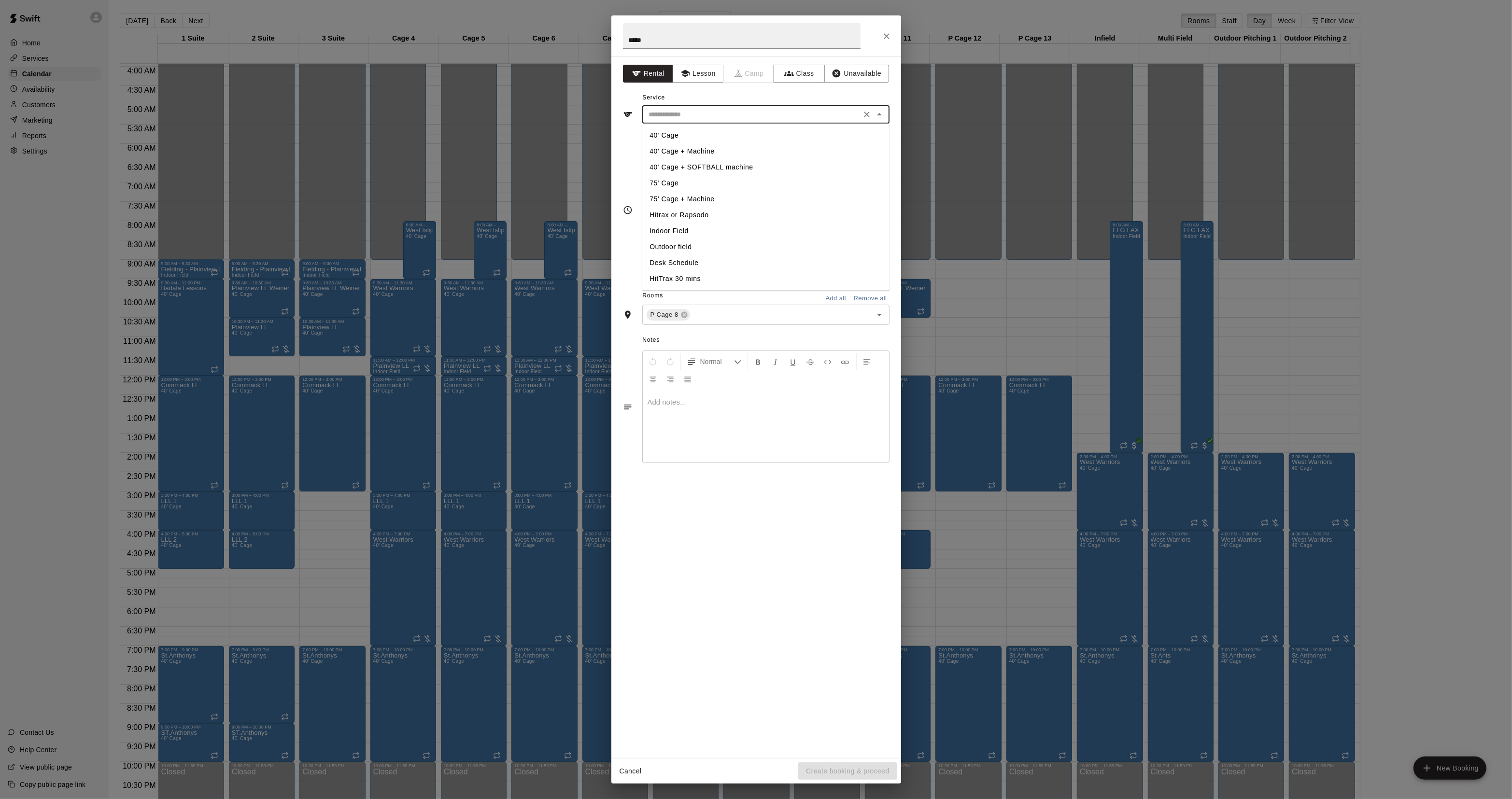
click at [679, 143] on li "40' Cage" at bounding box center [765, 135] width 247 height 16
type input "********"
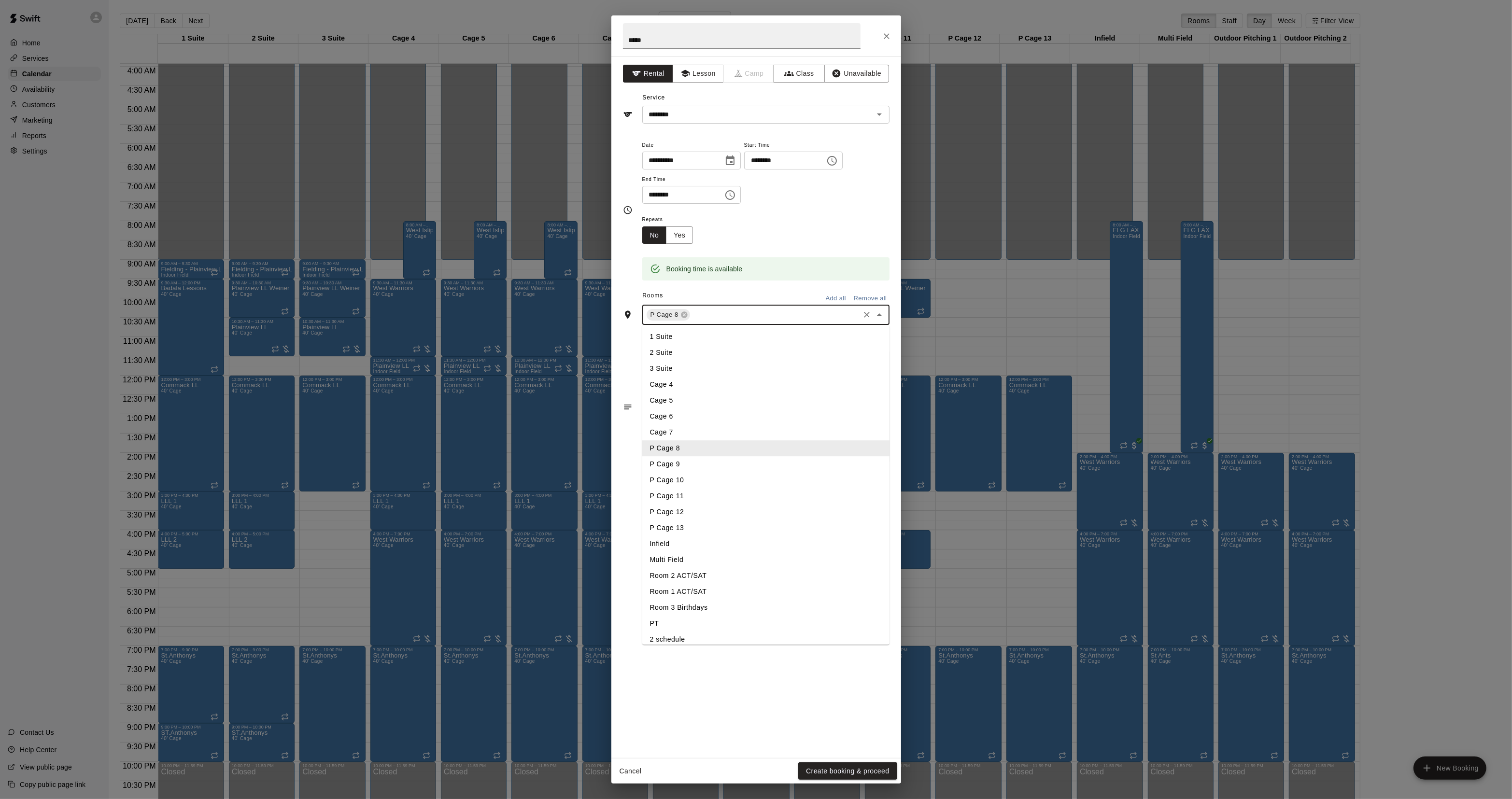
click at [711, 309] on input "text" at bounding box center [775, 315] width 167 height 12
click at [660, 467] on li "P Cage 9" at bounding box center [765, 464] width 247 height 16
click at [747, 321] on div "P Cage 8 P Cage 9 ​" at bounding box center [765, 314] width 247 height 21
click at [706, 475] on li "P Cage 10" at bounding box center [765, 480] width 247 height 16
click at [807, 320] on input "text" at bounding box center [824, 315] width 69 height 12
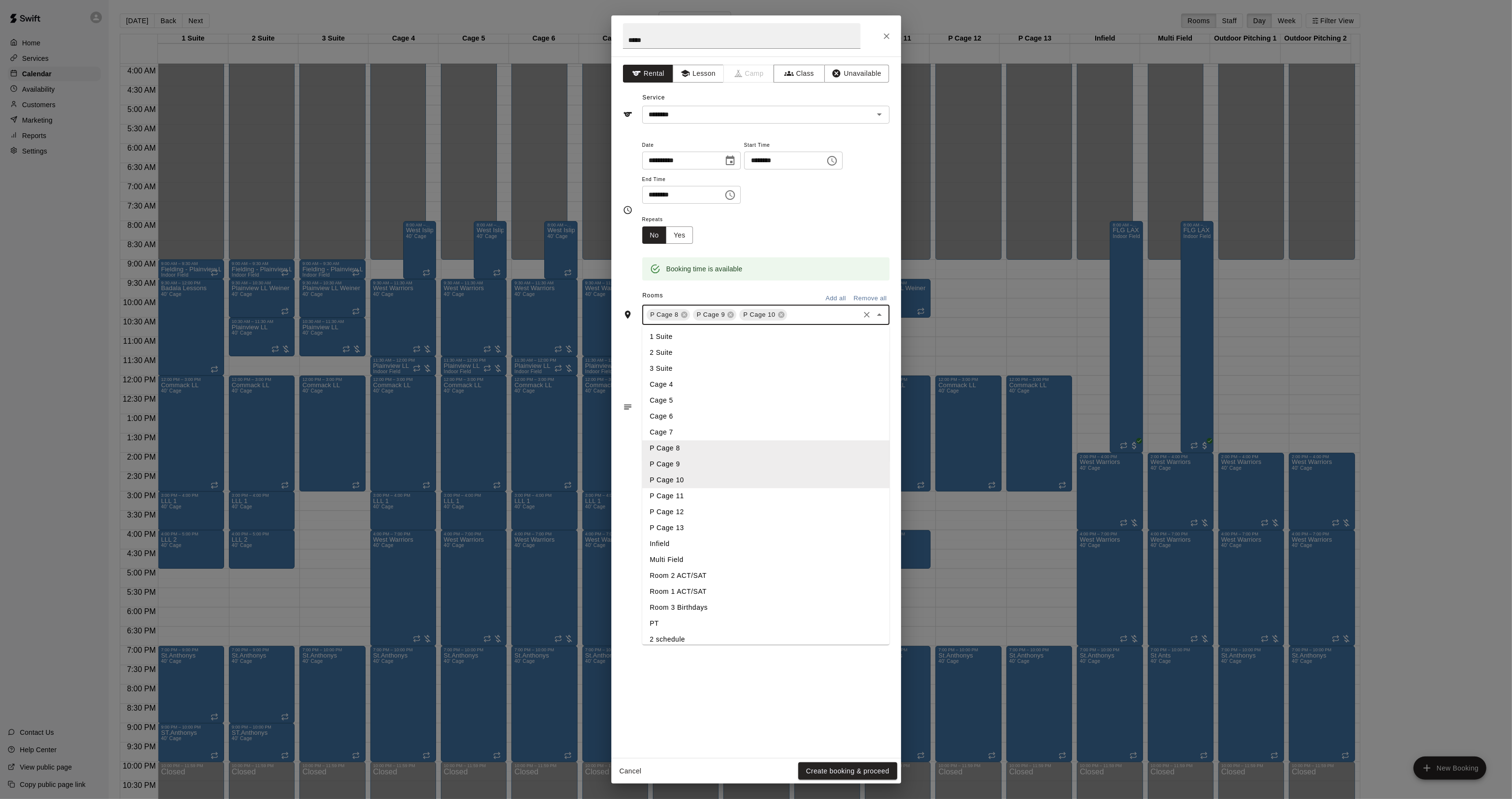
click at [713, 498] on li "P Cage 11" at bounding box center [765, 496] width 247 height 16
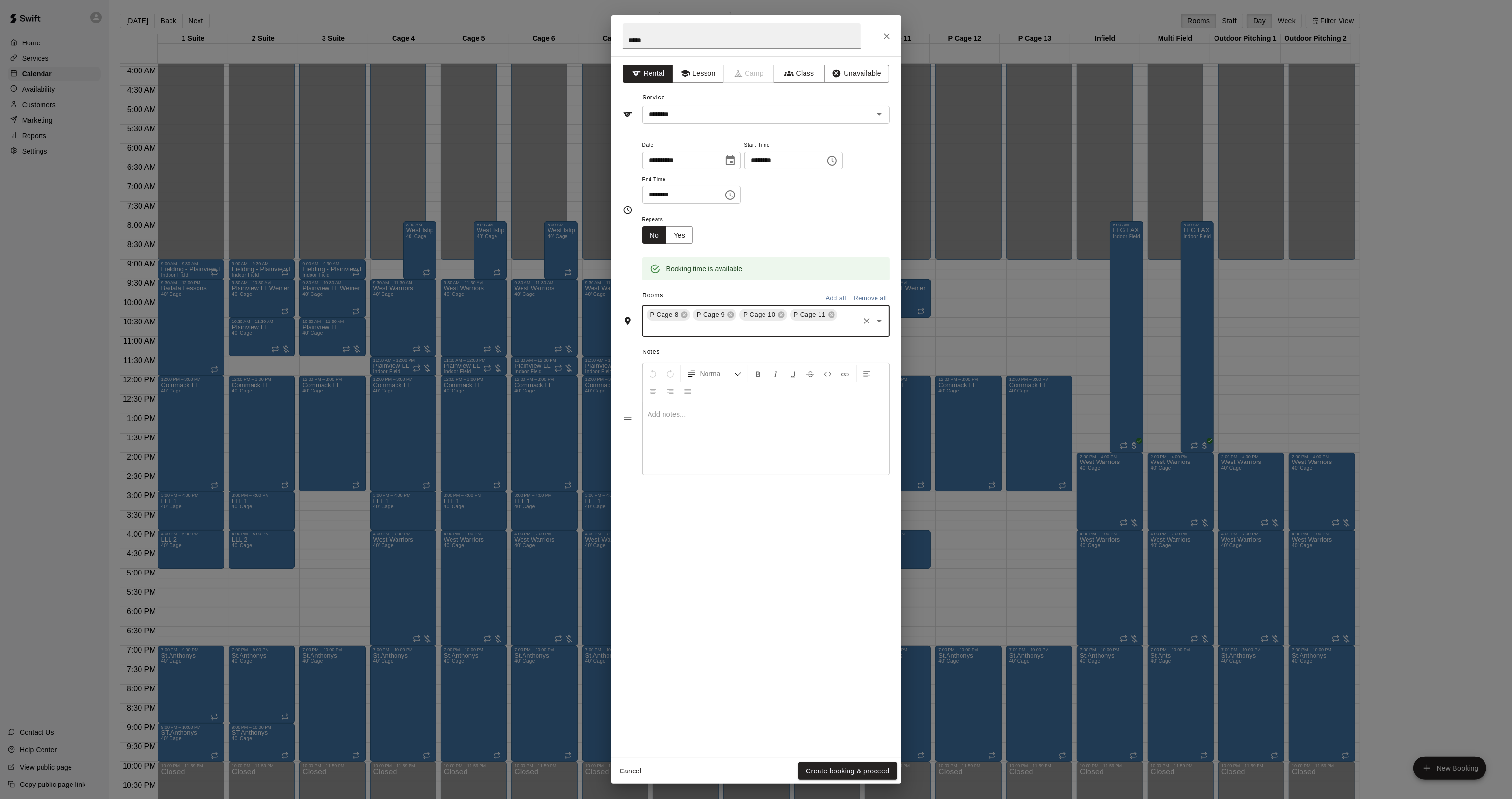
drag, startPoint x: 833, startPoint y: 317, endPoint x: 829, endPoint y: 323, distance: 7.2
click at [833, 316] on div "P Cage 8 P Cage 9 P Cage 10 P Cage 11 ​" at bounding box center [765, 320] width 247 height 32
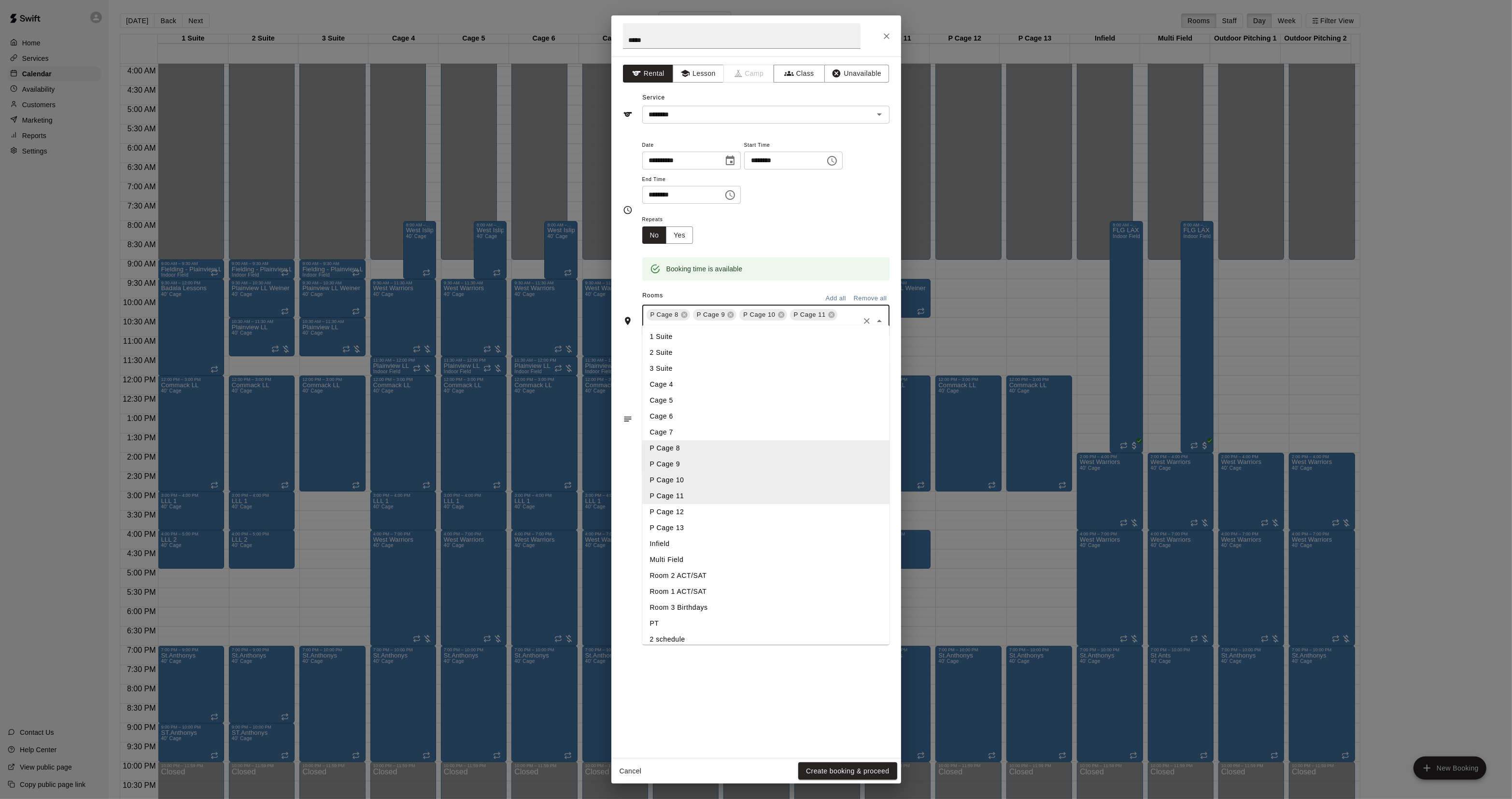
click at [696, 517] on li "P Cage 12" at bounding box center [765, 512] width 247 height 16
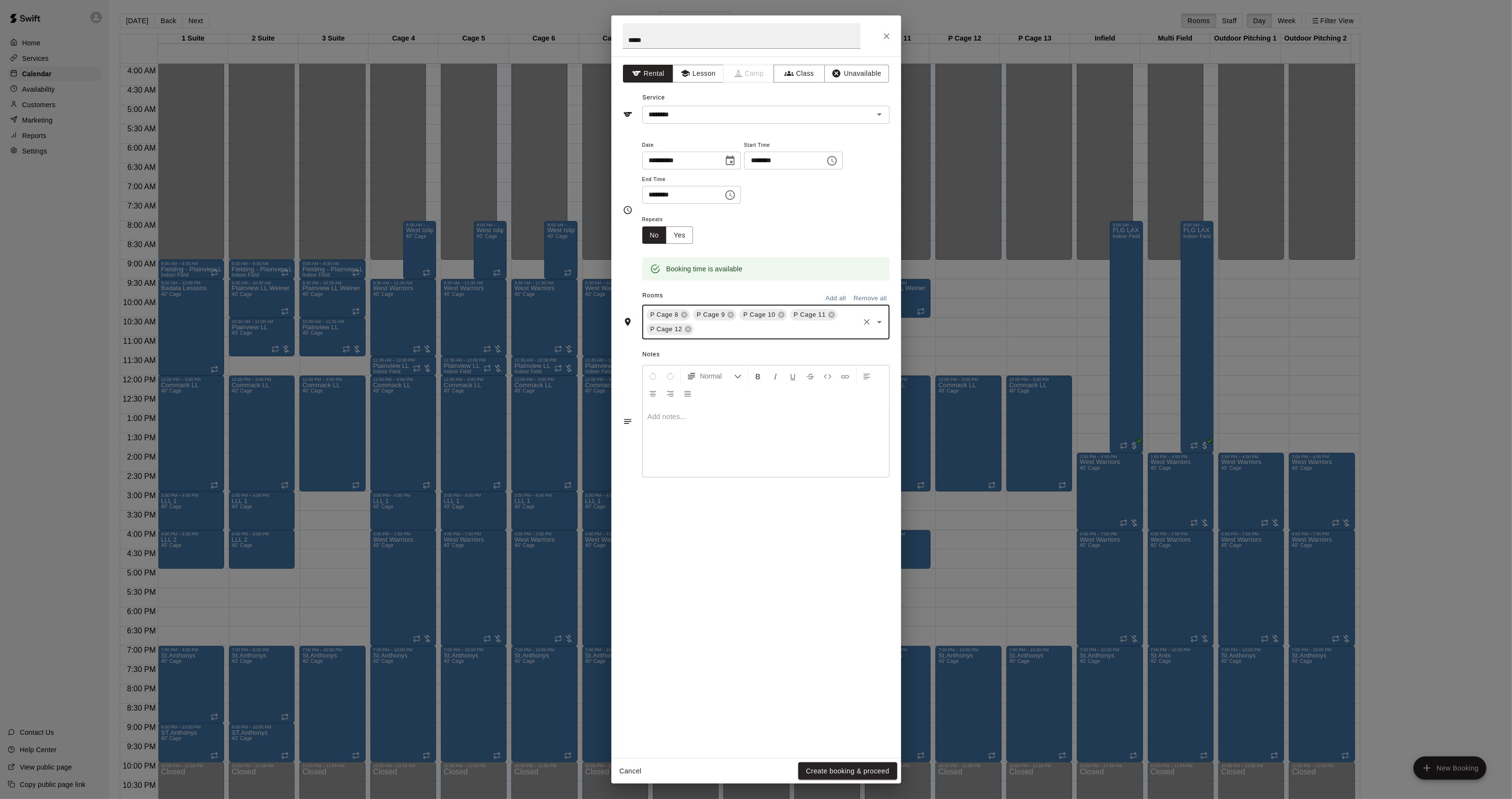
click at [765, 334] on input "text" at bounding box center [777, 329] width 163 height 12
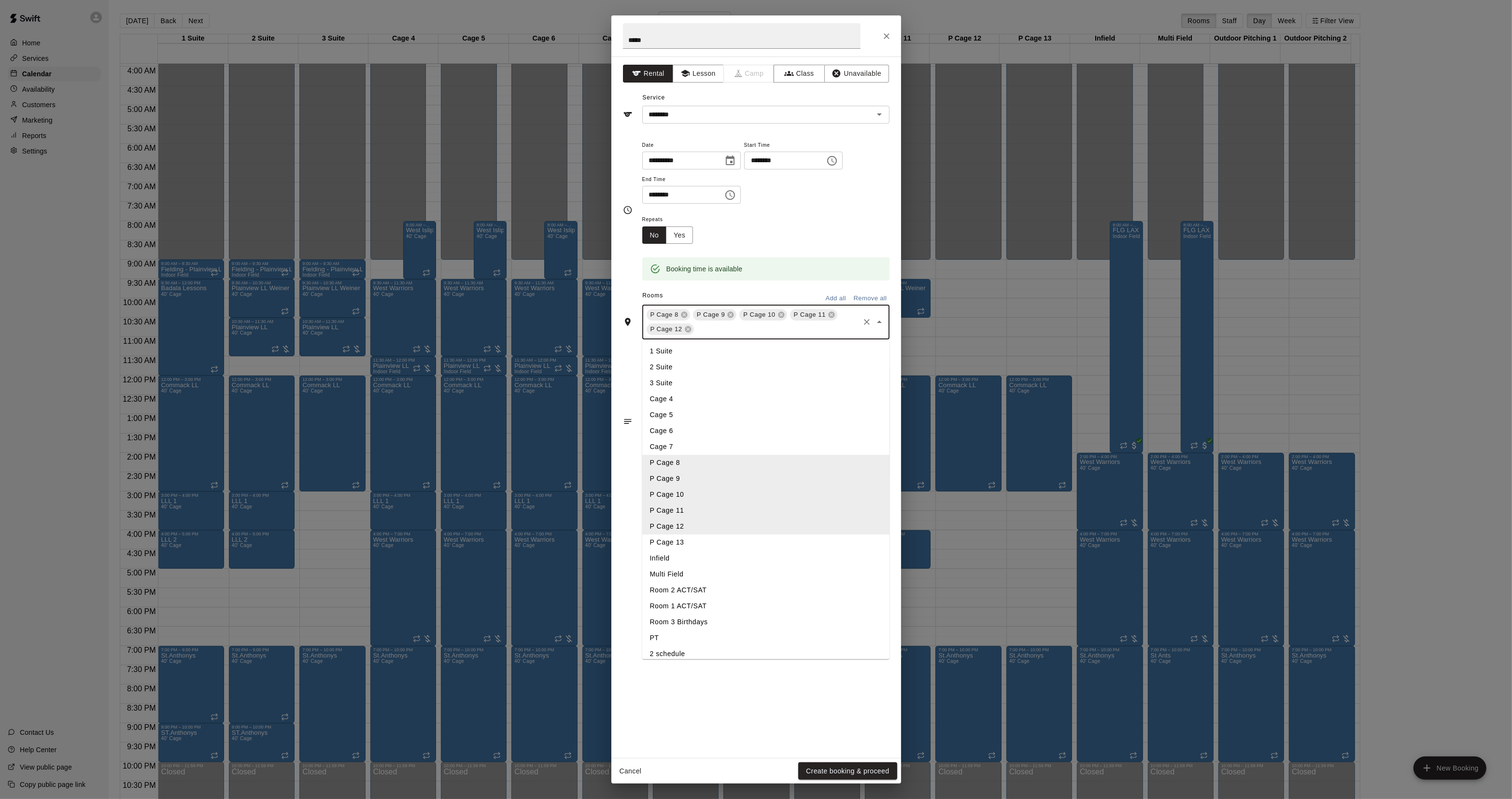
click at [680, 544] on li "P Cage 13" at bounding box center [765, 543] width 247 height 16
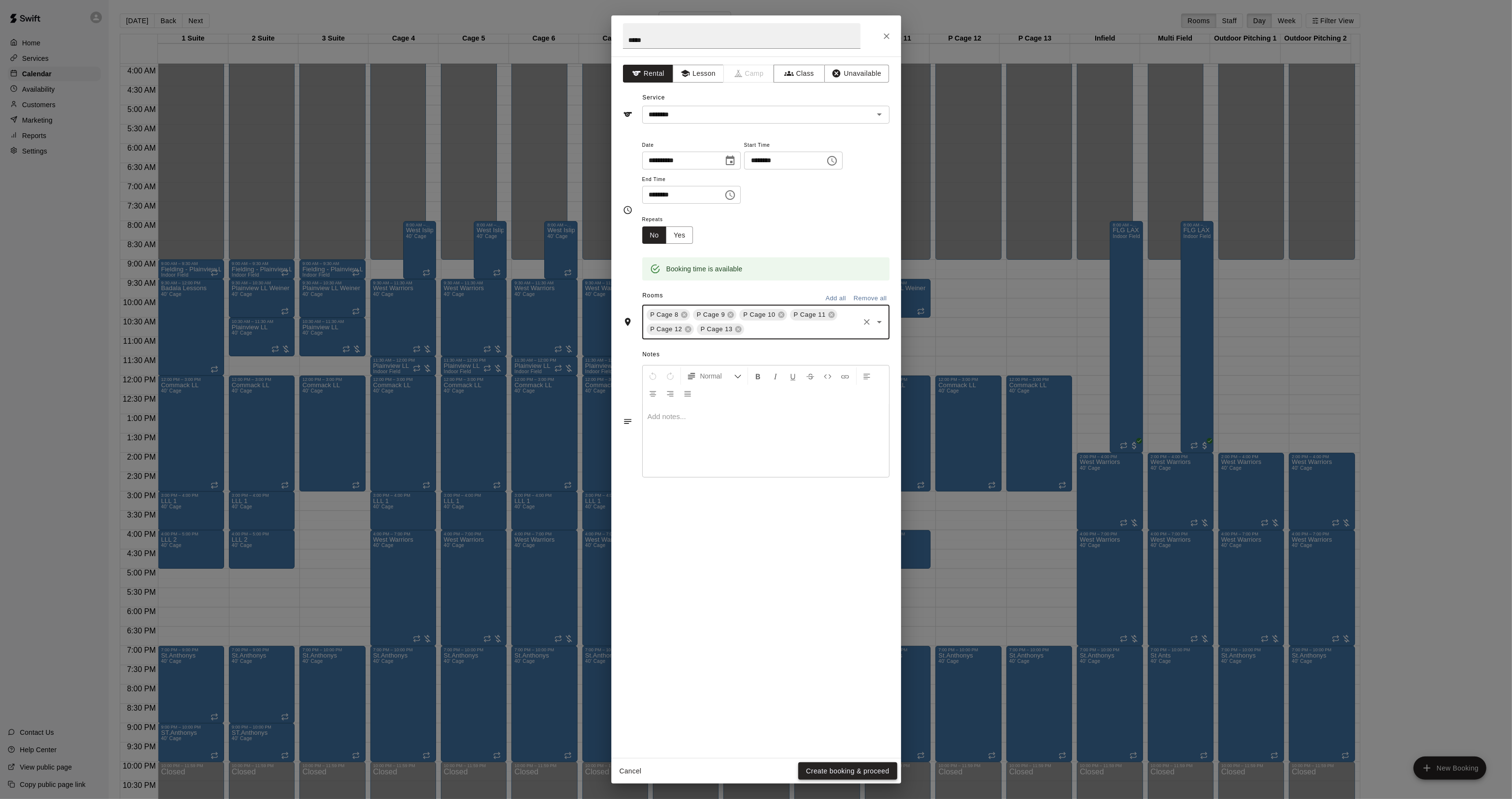
click at [824, 763] on button "Create booking & proceed" at bounding box center [848, 771] width 99 height 18
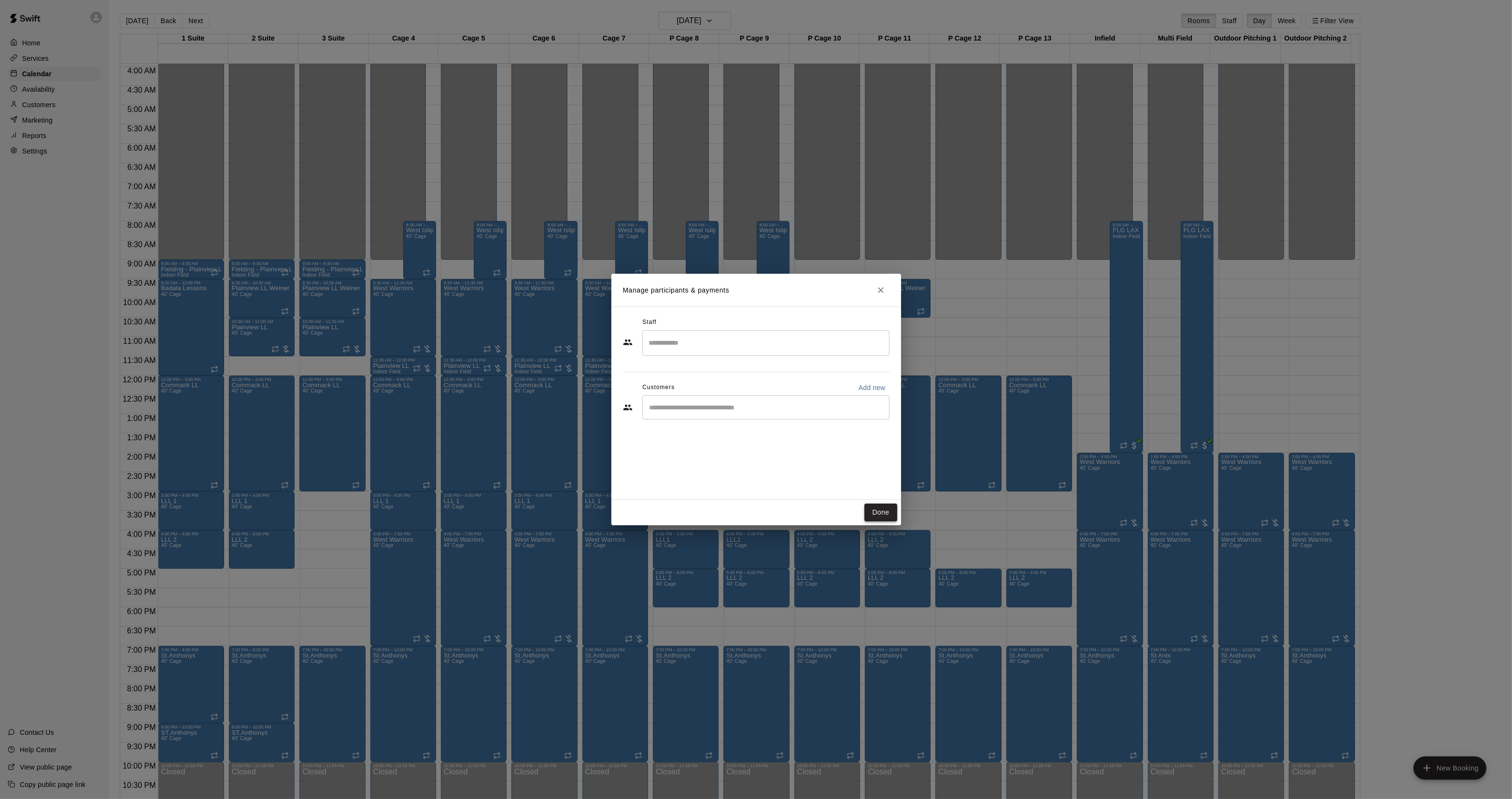
click at [882, 505] on button "Done" at bounding box center [880, 512] width 32 height 18
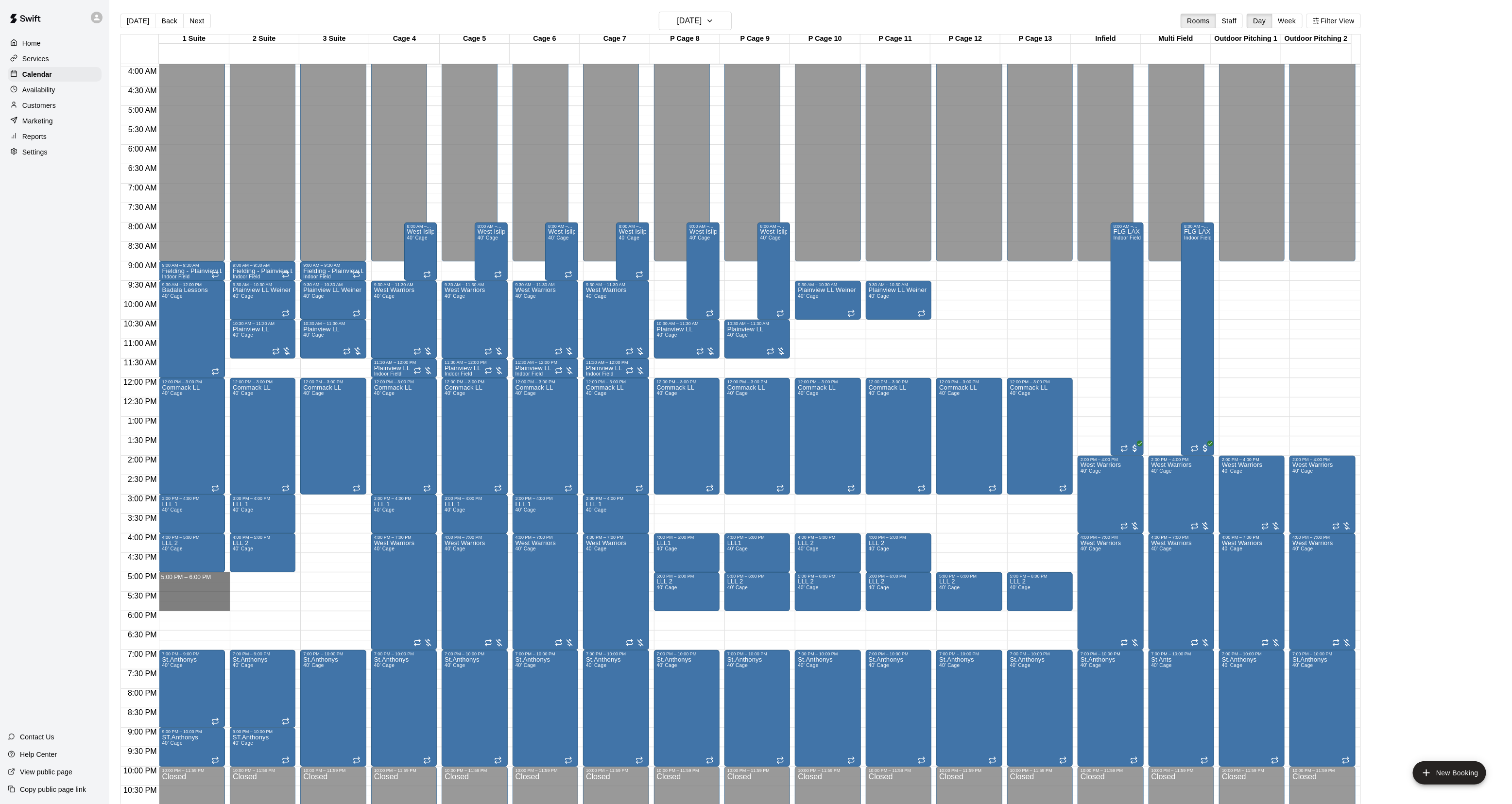
drag, startPoint x: 204, startPoint y: 577, endPoint x: 203, endPoint y: 605, distance: 28.0
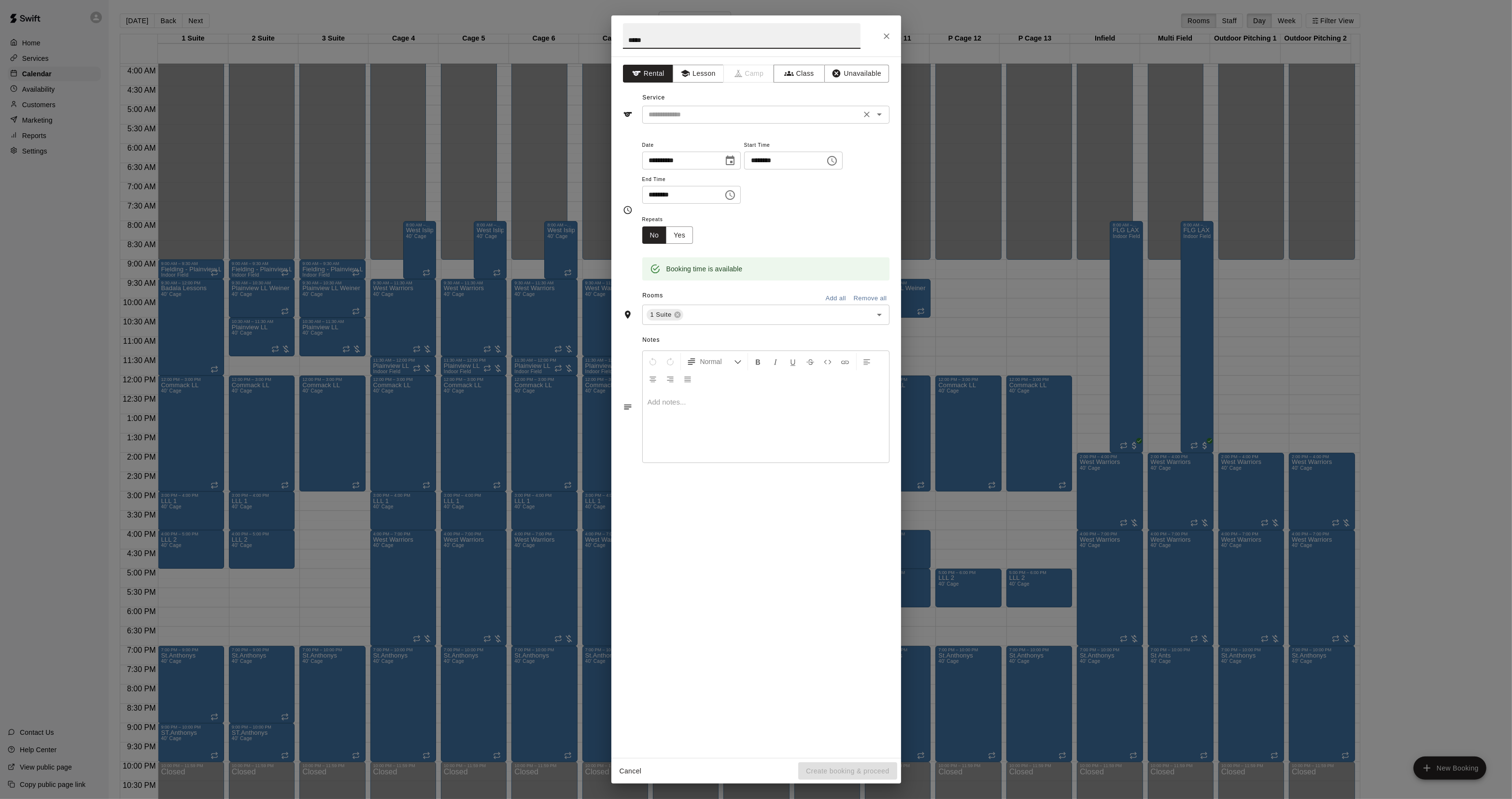
type input "*****"
click at [680, 111] on input "text" at bounding box center [751, 114] width 213 height 12
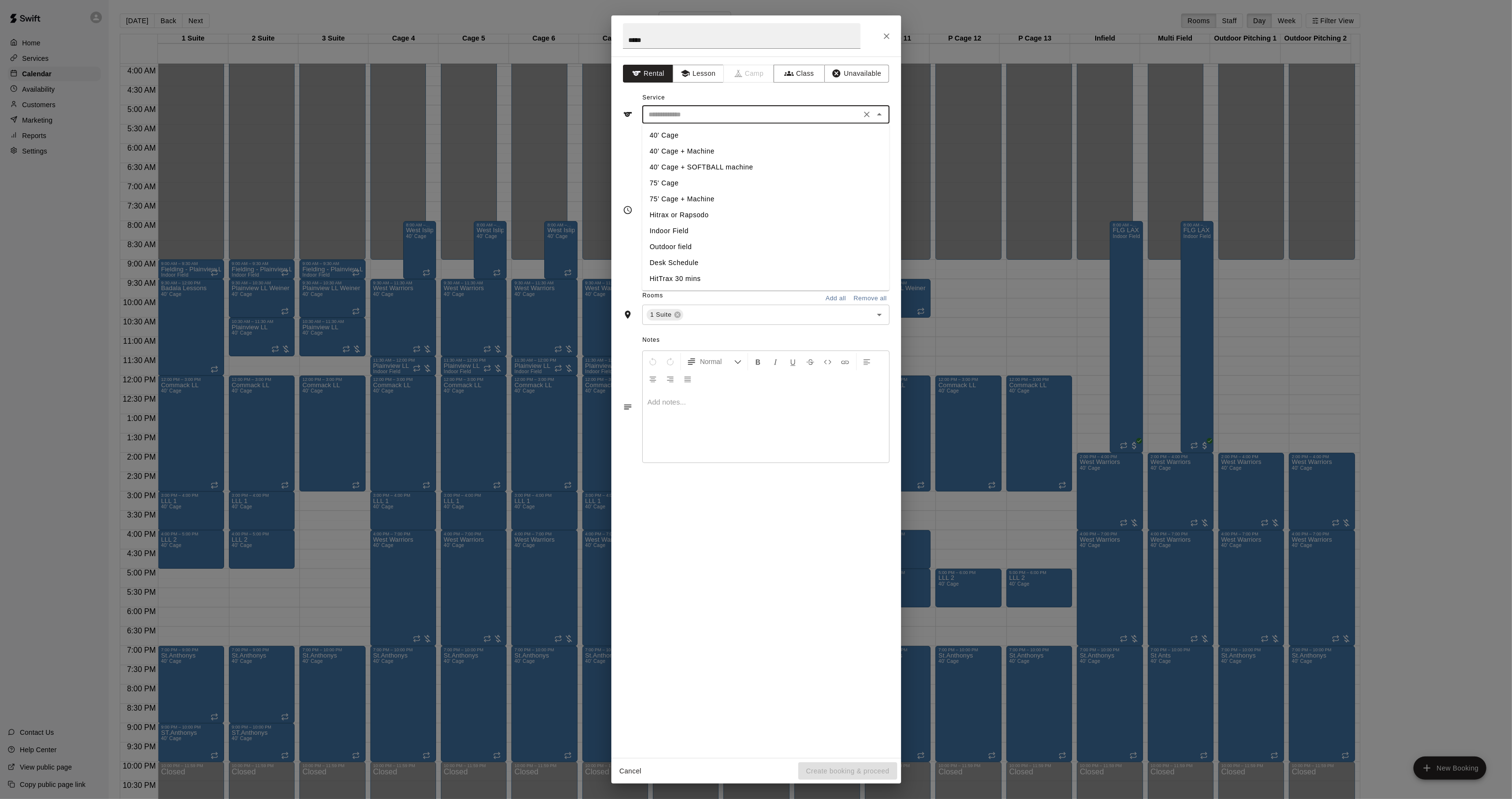
click at [669, 130] on li "40' Cage" at bounding box center [765, 135] width 247 height 16
type input "********"
click at [707, 312] on input "text" at bounding box center [771, 315] width 173 height 12
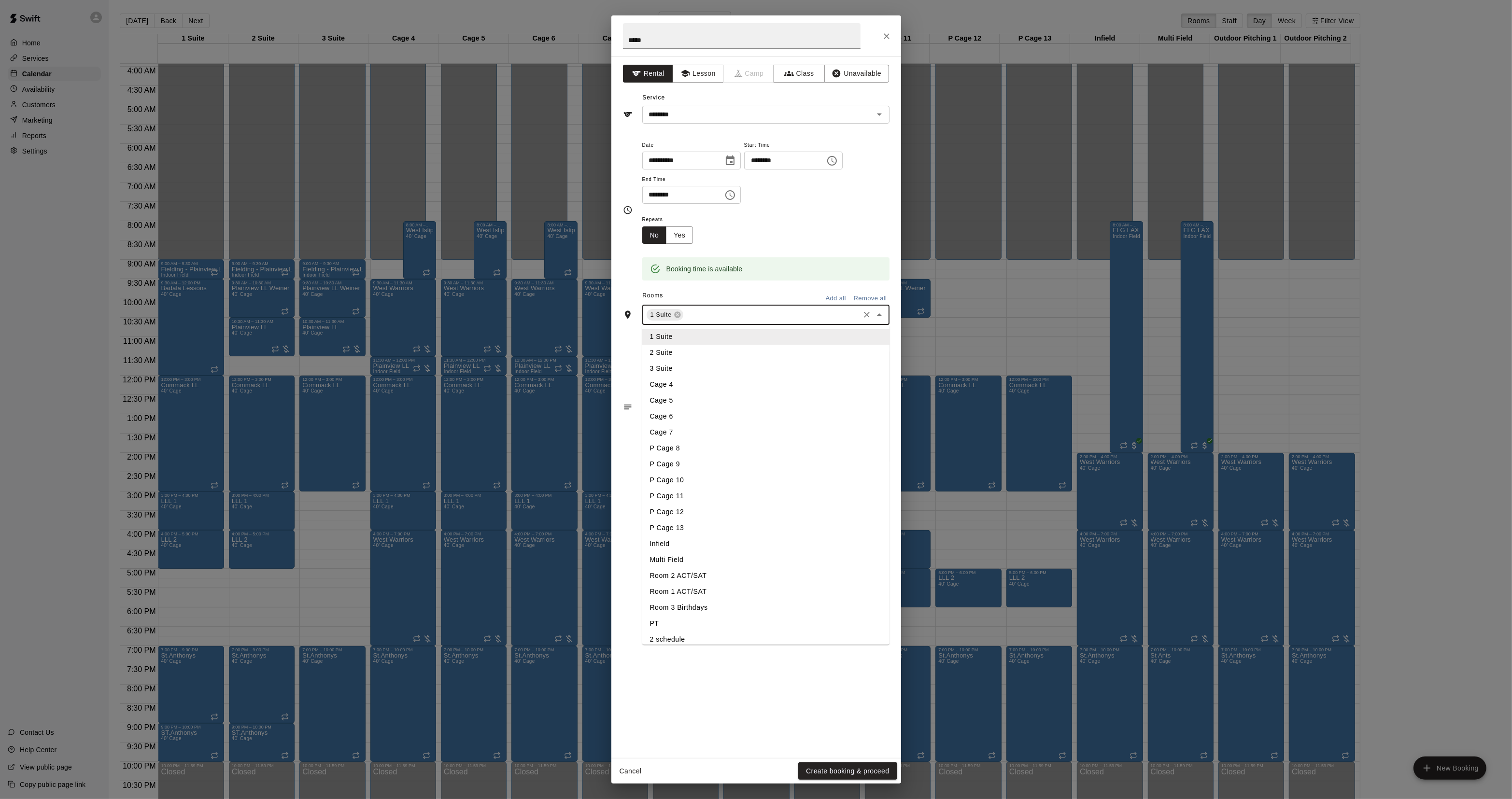
click at [674, 357] on li "2 Suite" at bounding box center [765, 353] width 247 height 16
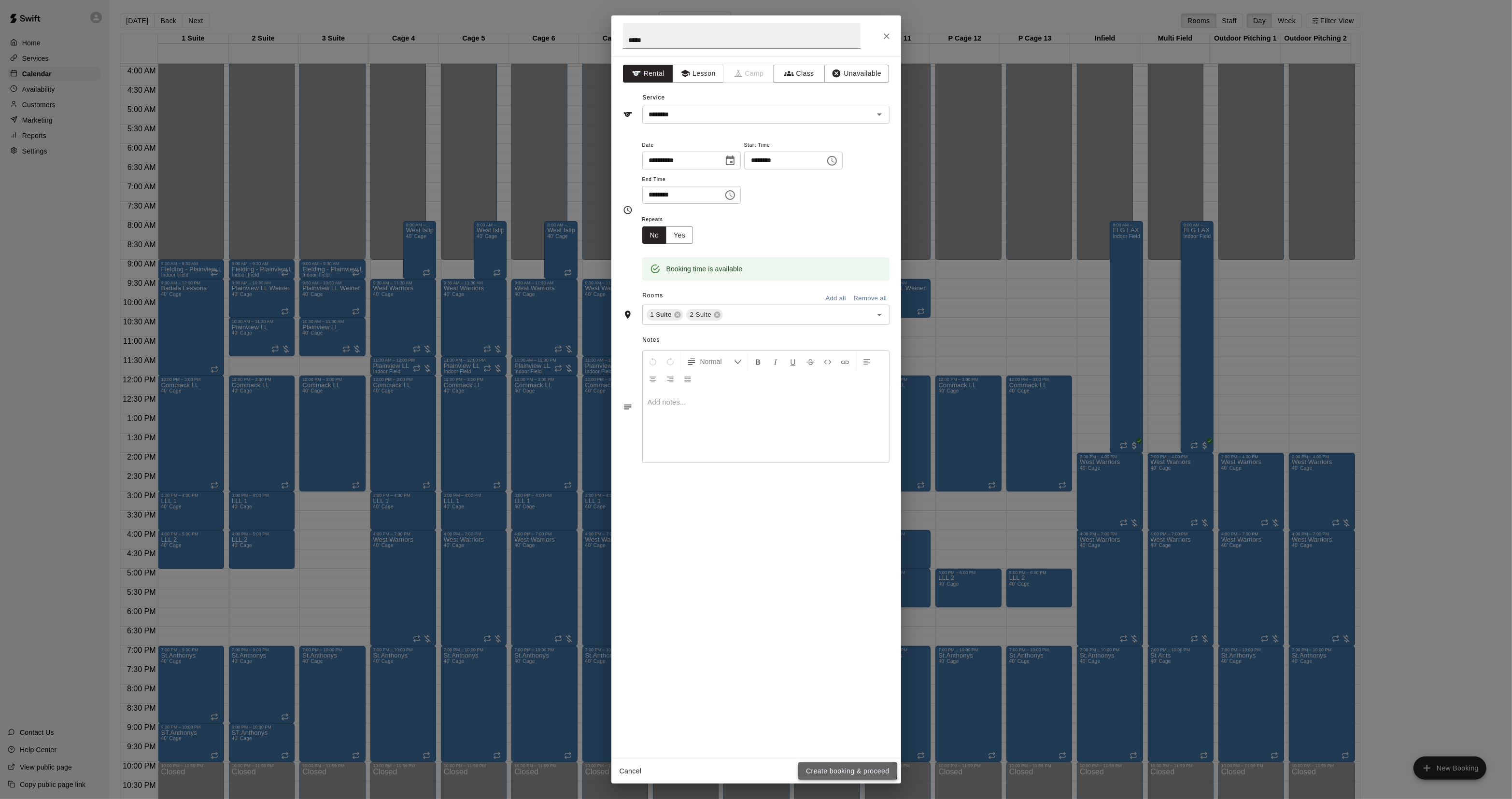
click at [825, 767] on button "Create booking & proceed" at bounding box center [848, 771] width 99 height 18
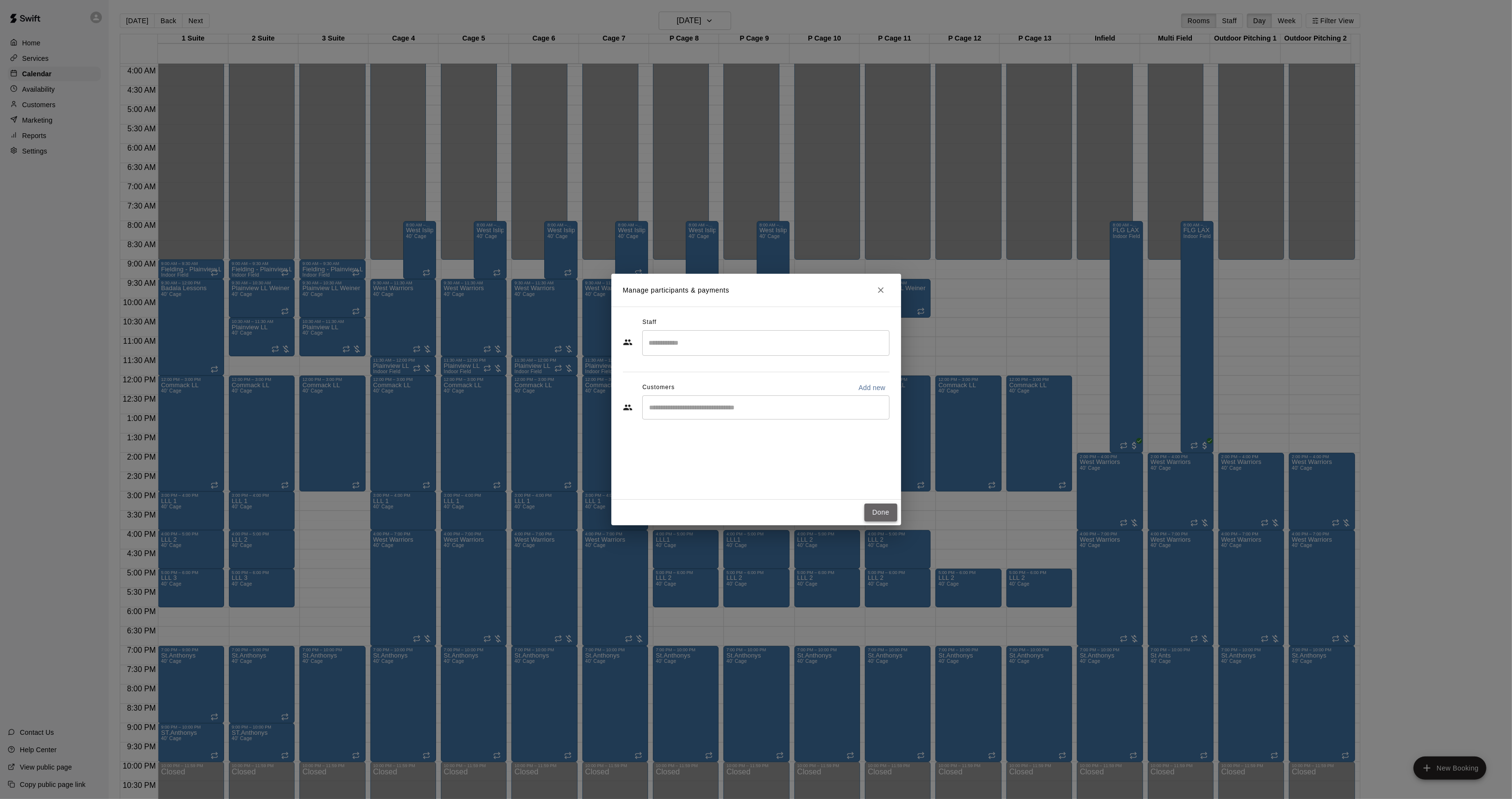
click at [882, 505] on button "Done" at bounding box center [880, 512] width 32 height 18
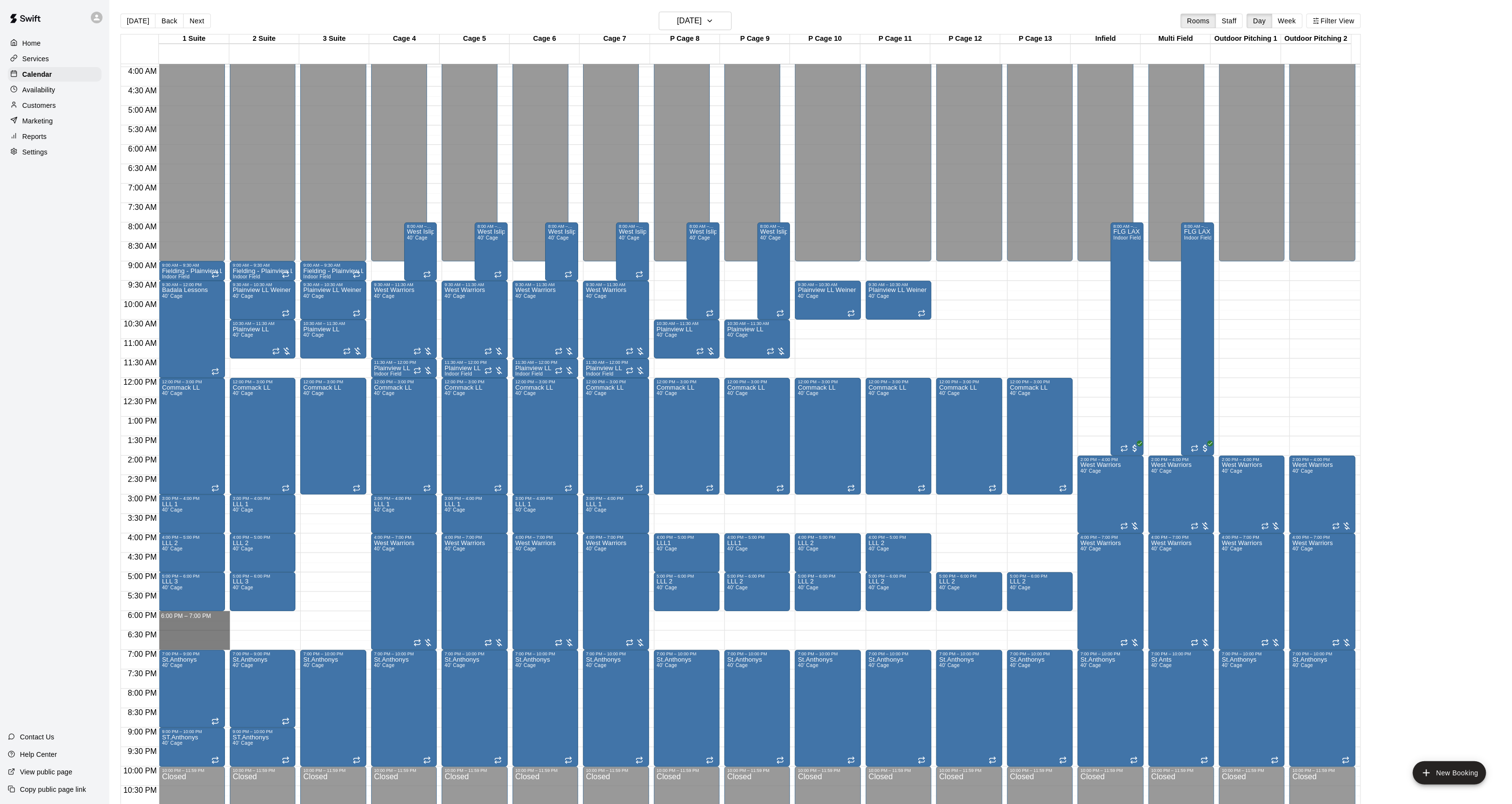
drag, startPoint x: 178, startPoint y: 613, endPoint x: 171, endPoint y: 642, distance: 29.8
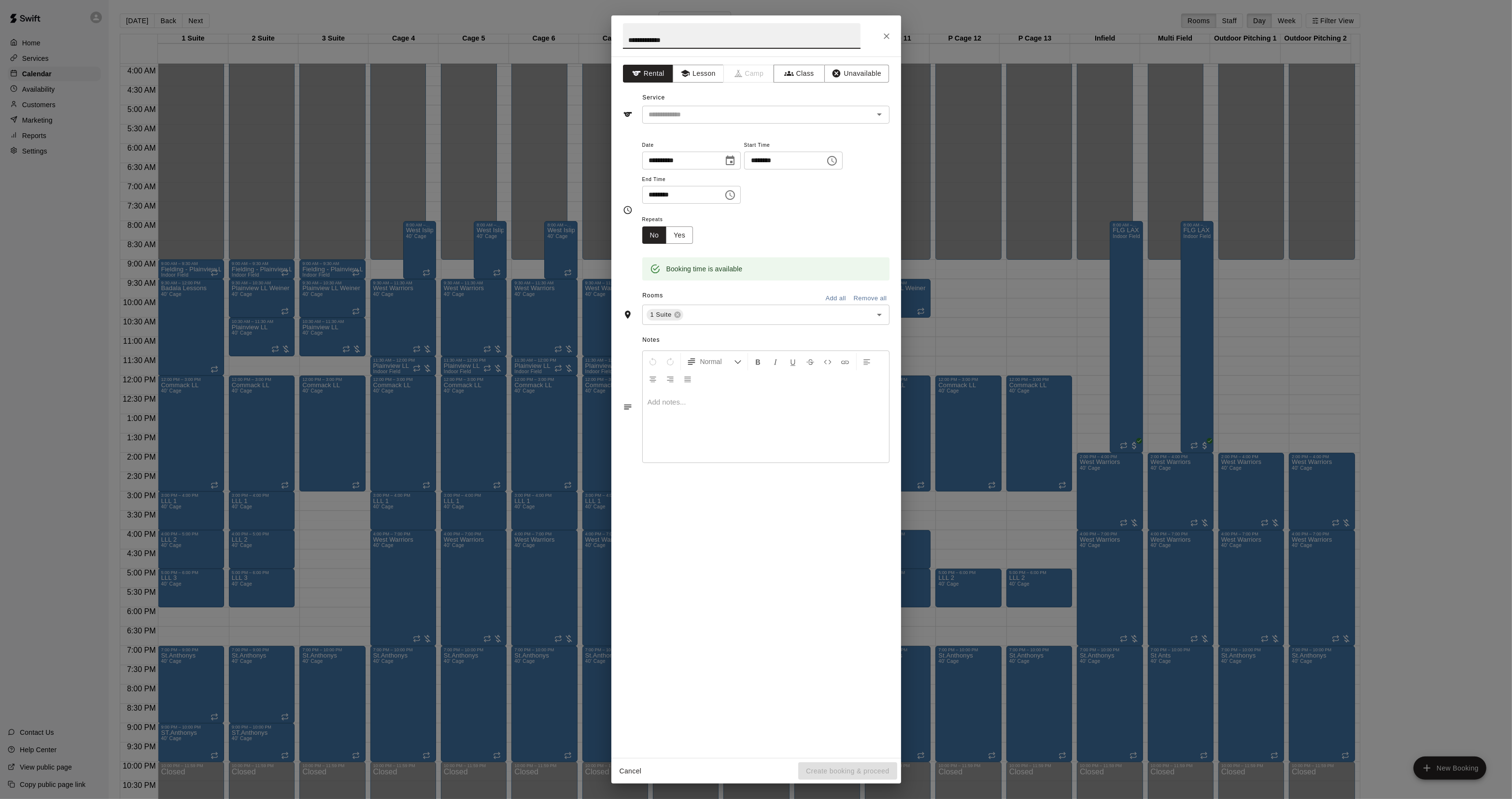
type input "**********"
click at [751, 102] on div "Service ​" at bounding box center [756, 107] width 266 height 33
click at [717, 97] on div "Service ​" at bounding box center [756, 107] width 266 height 33
click at [713, 113] on input "text" at bounding box center [751, 114] width 213 height 12
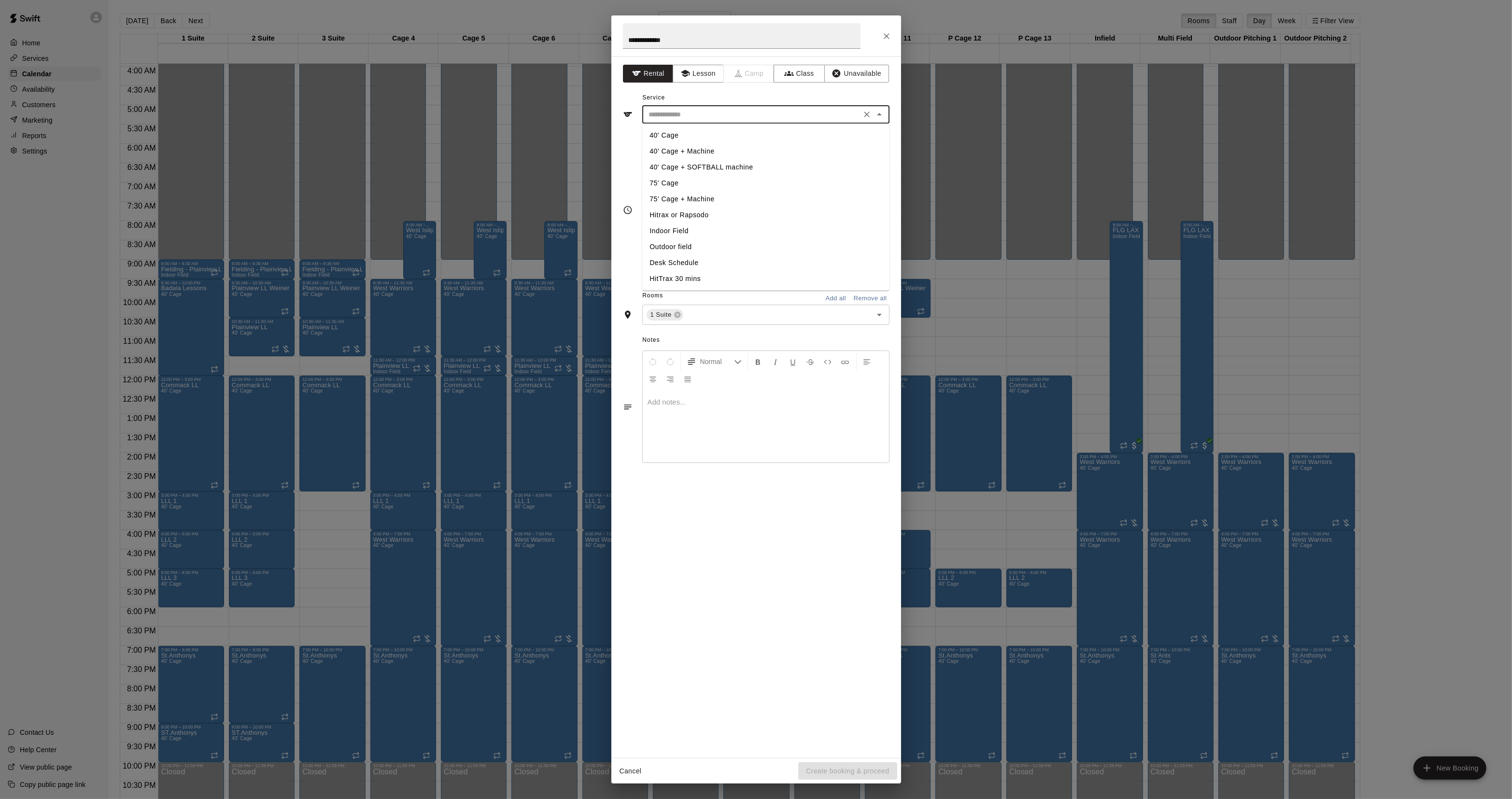
click at [663, 235] on li "Indoor Field" at bounding box center [765, 231] width 247 height 16
type input "**********"
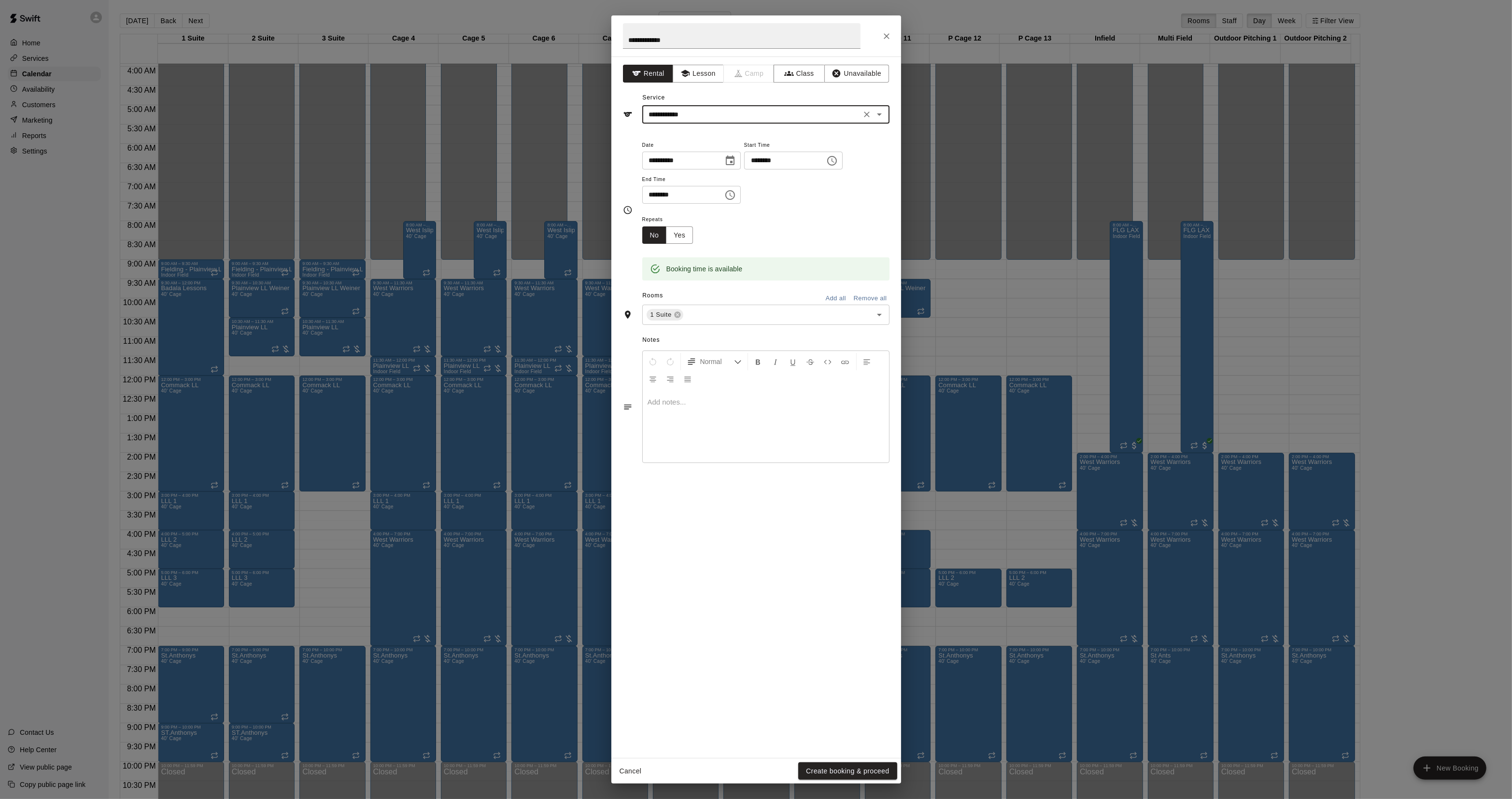
click at [806, 780] on div "Cancel Create booking & proceed" at bounding box center [757, 771] width 290 height 26
click at [810, 772] on button "Create booking & proceed" at bounding box center [848, 771] width 99 height 18
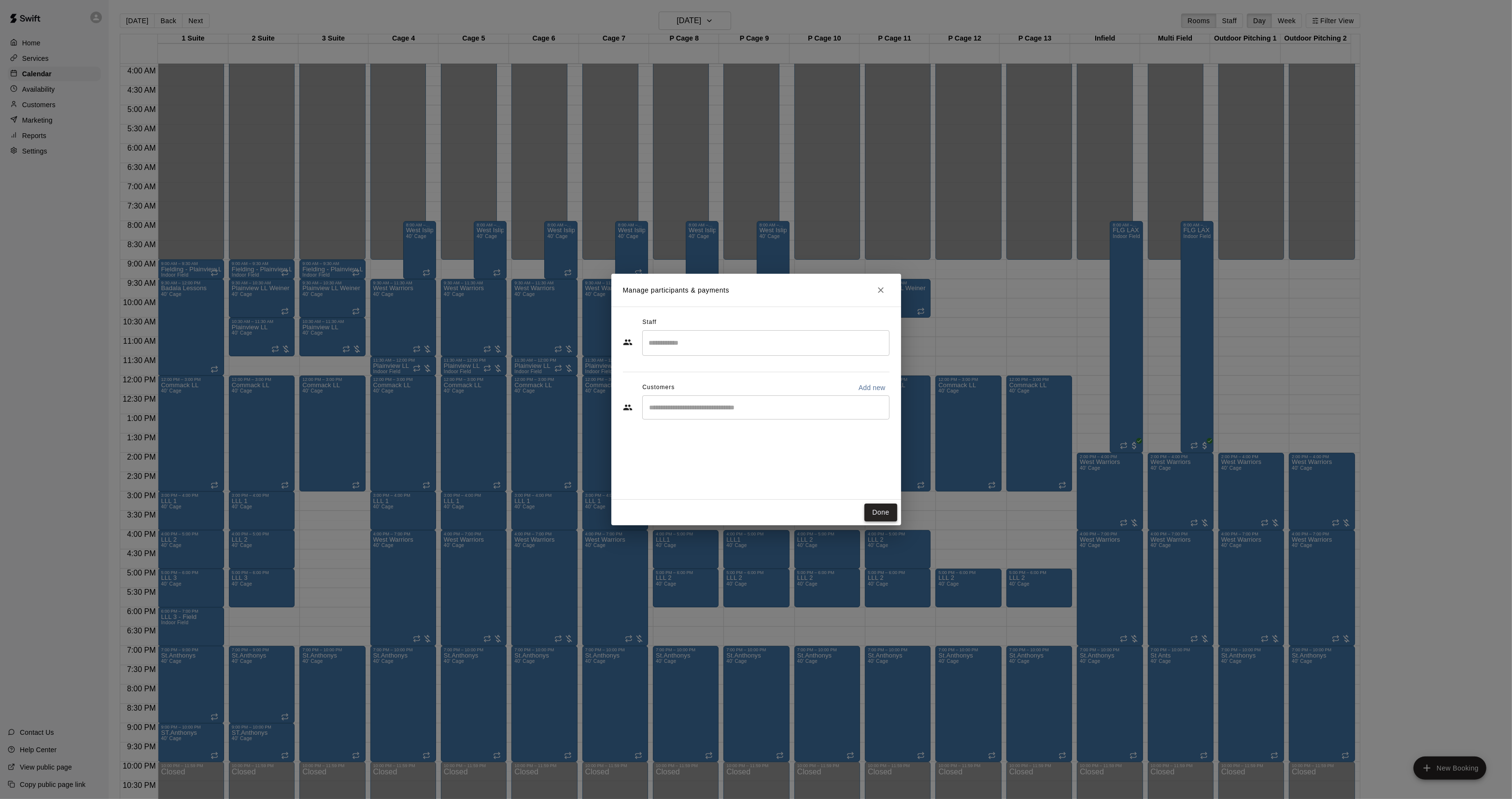
drag, startPoint x: 878, startPoint y: 510, endPoint x: 879, endPoint y: 519, distance: 9.1
click at [878, 519] on button "Done" at bounding box center [880, 512] width 32 height 18
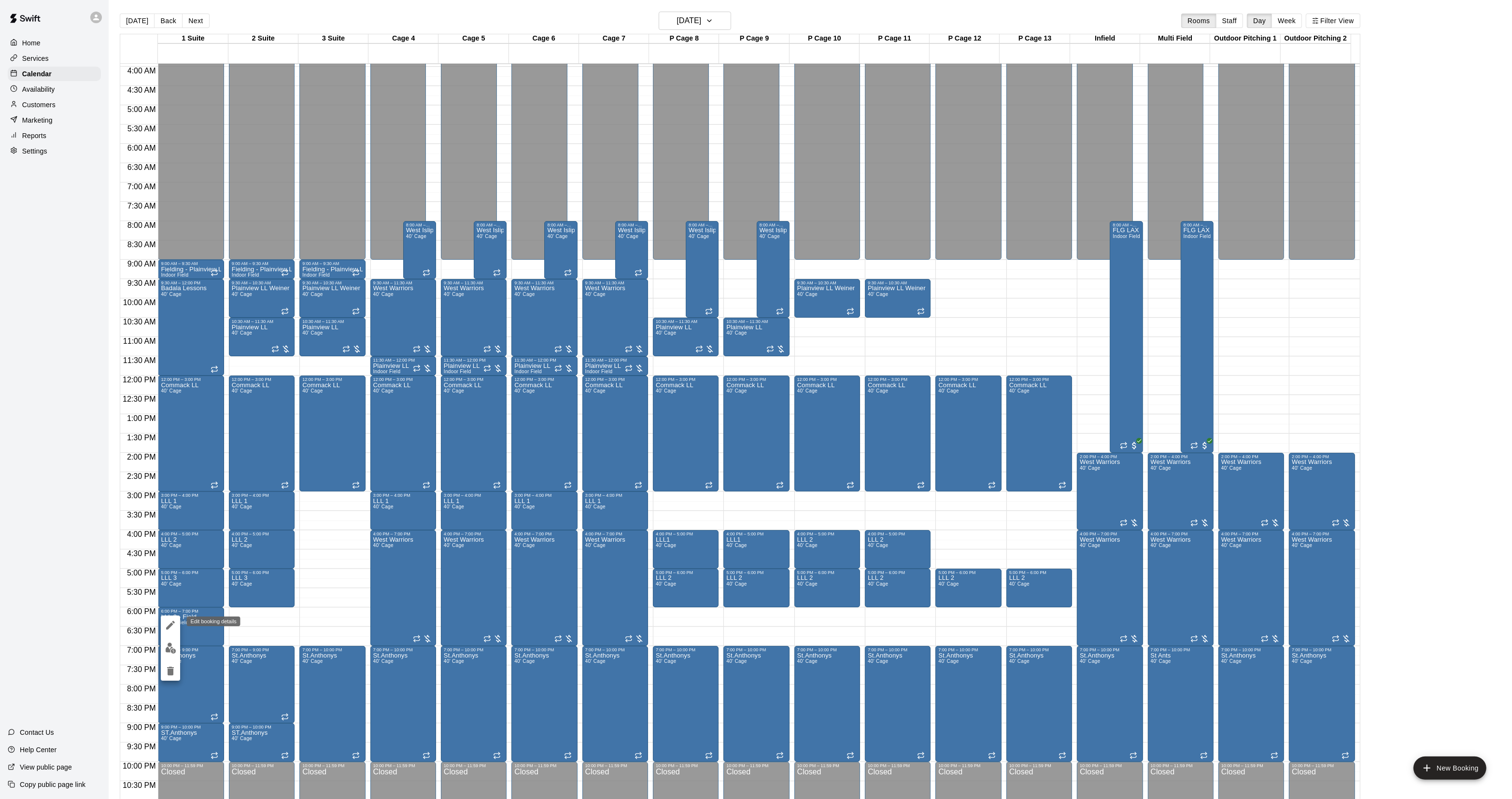
click at [171, 631] on button "edit" at bounding box center [170, 625] width 19 height 19
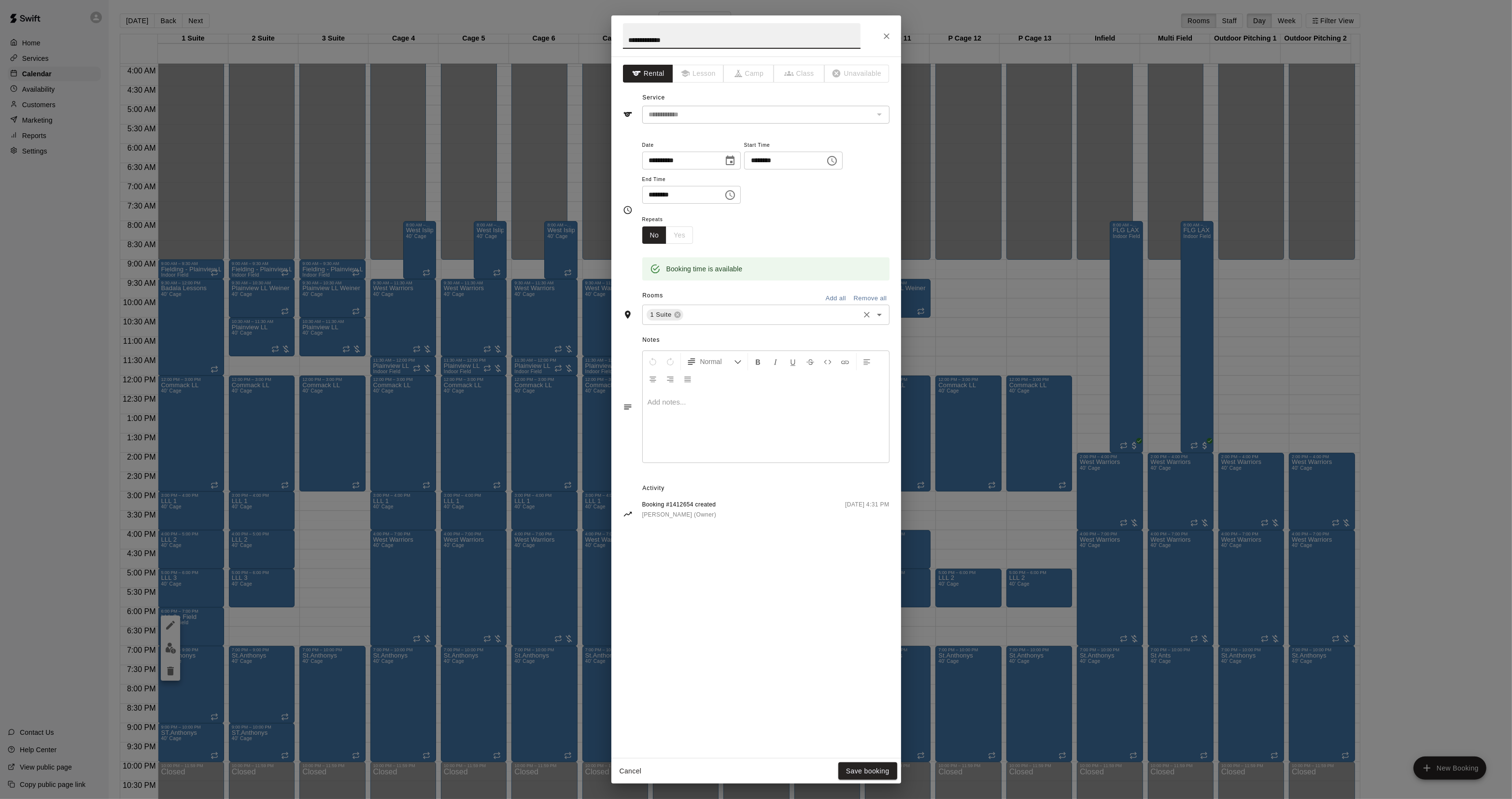
click at [716, 312] on input "text" at bounding box center [771, 315] width 173 height 12
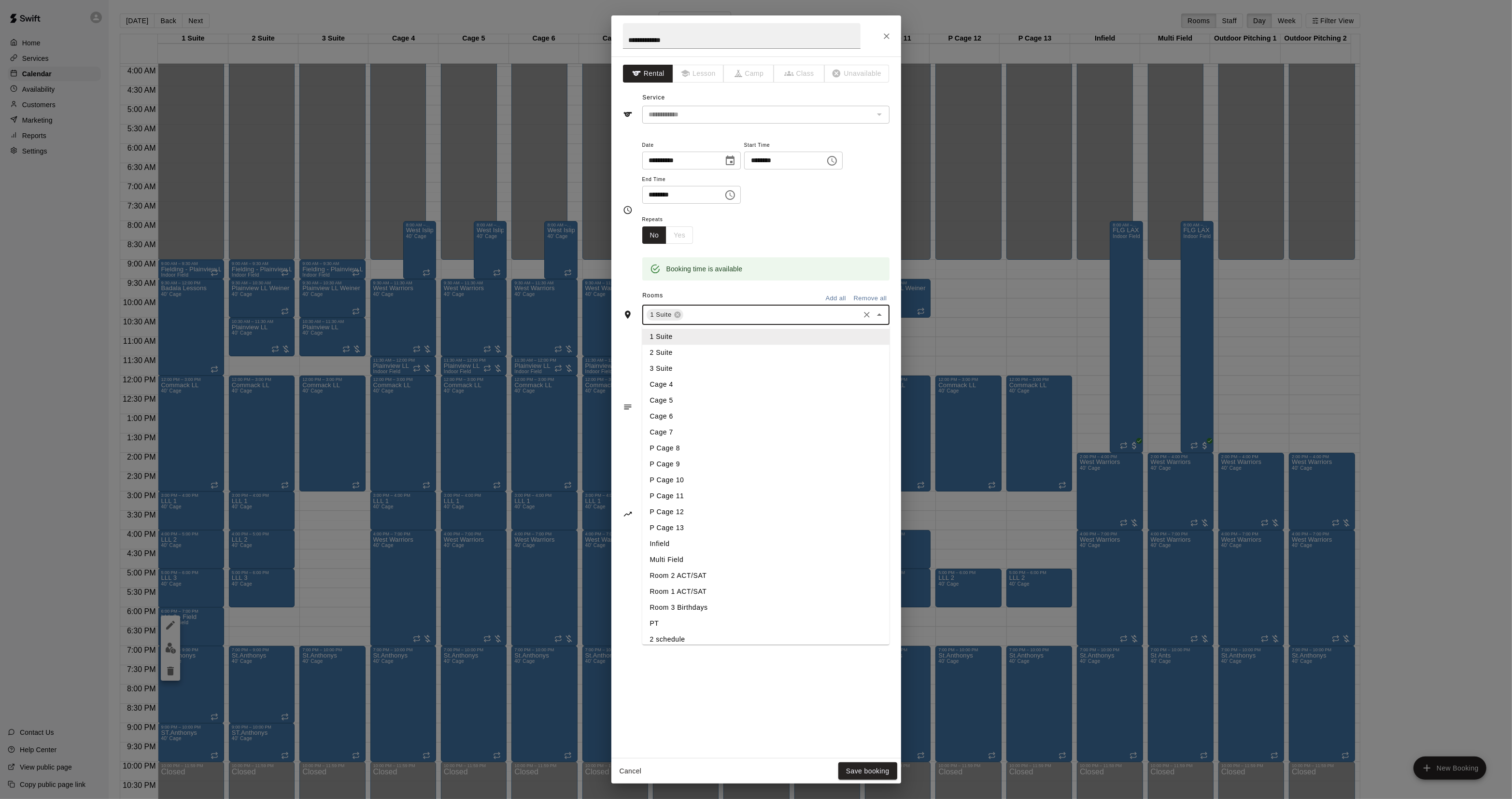
click at [689, 355] on li "2 Suite" at bounding box center [765, 353] width 247 height 16
click at [733, 310] on input "text" at bounding box center [791, 315] width 133 height 12
click at [666, 364] on li "3 Suite" at bounding box center [765, 368] width 247 height 16
click at [877, 762] on button "Save booking" at bounding box center [868, 771] width 59 height 18
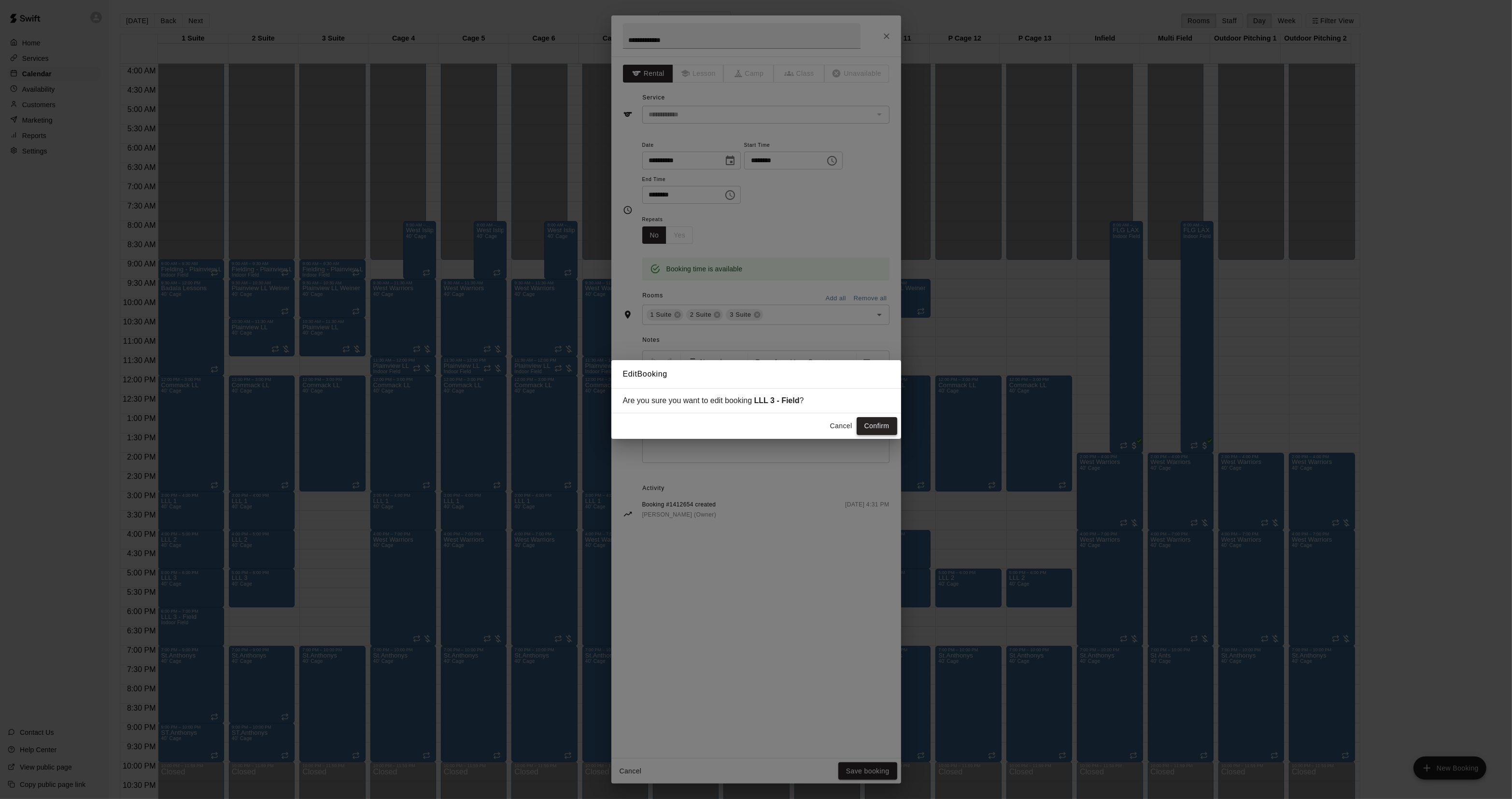
click at [879, 419] on button "Confirm" at bounding box center [877, 426] width 41 height 18
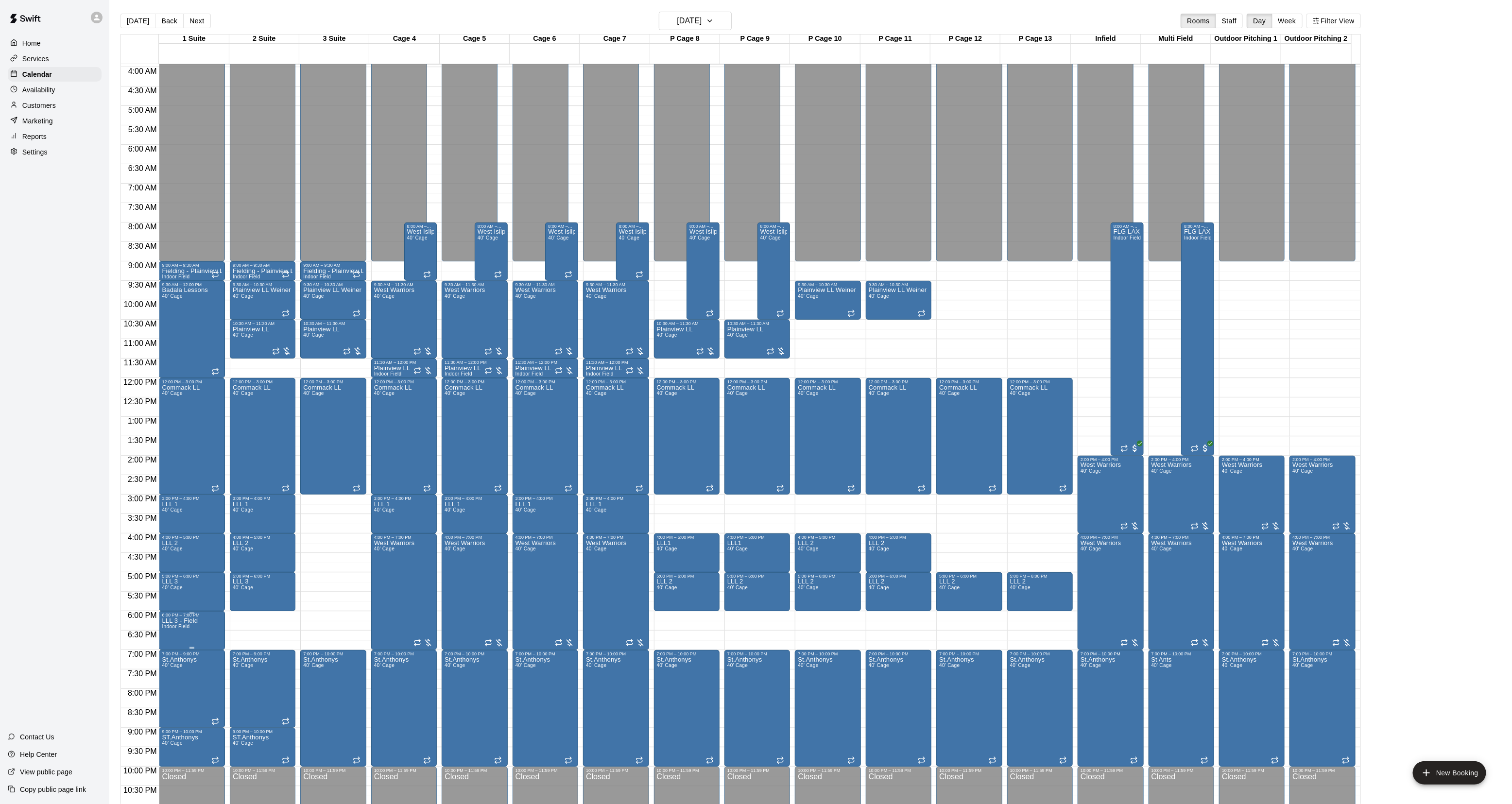
click at [173, 626] on span "Indoor Field" at bounding box center [175, 626] width 28 height 5
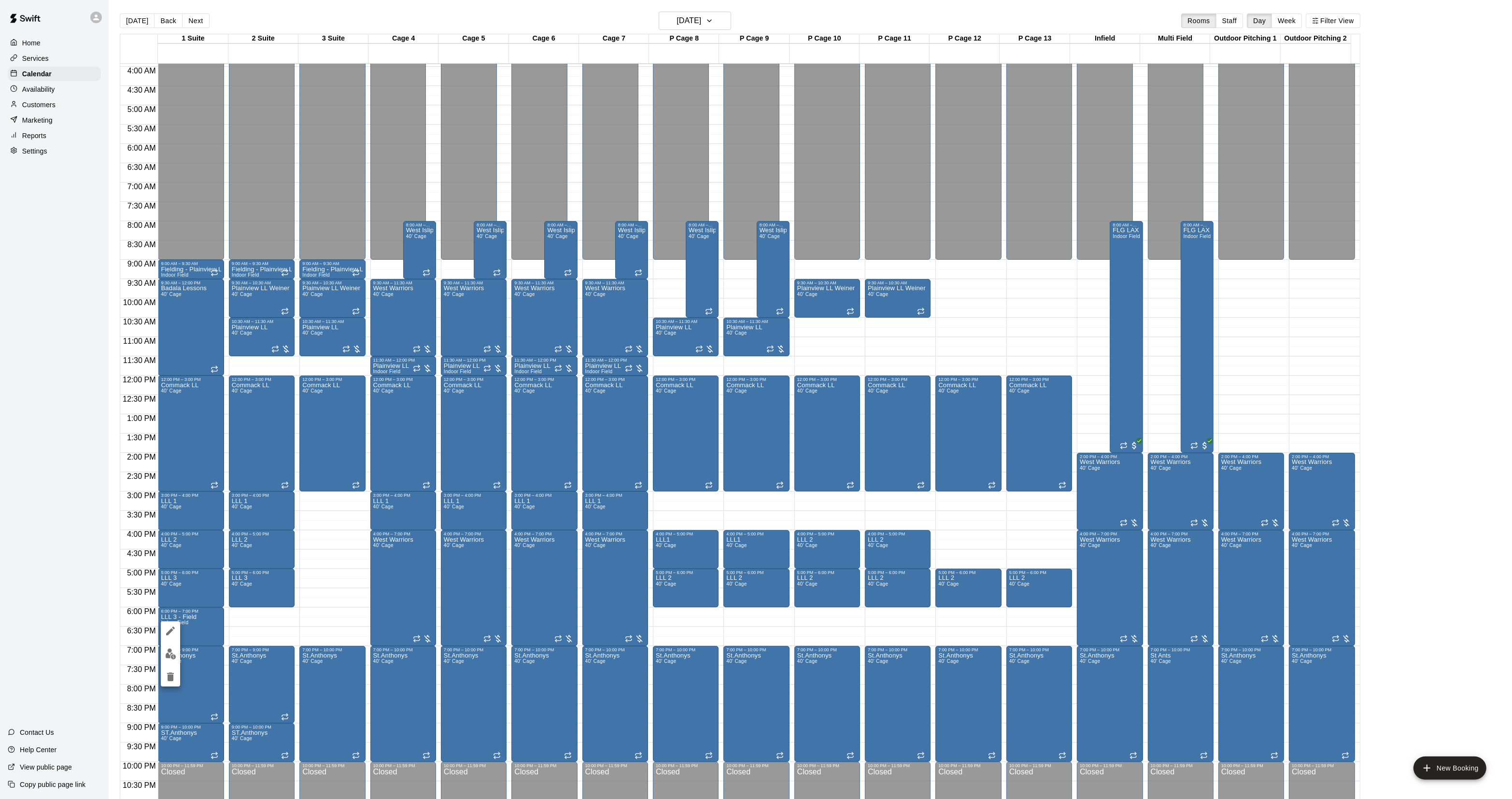
click at [172, 627] on icon "edit" at bounding box center [171, 631] width 12 height 12
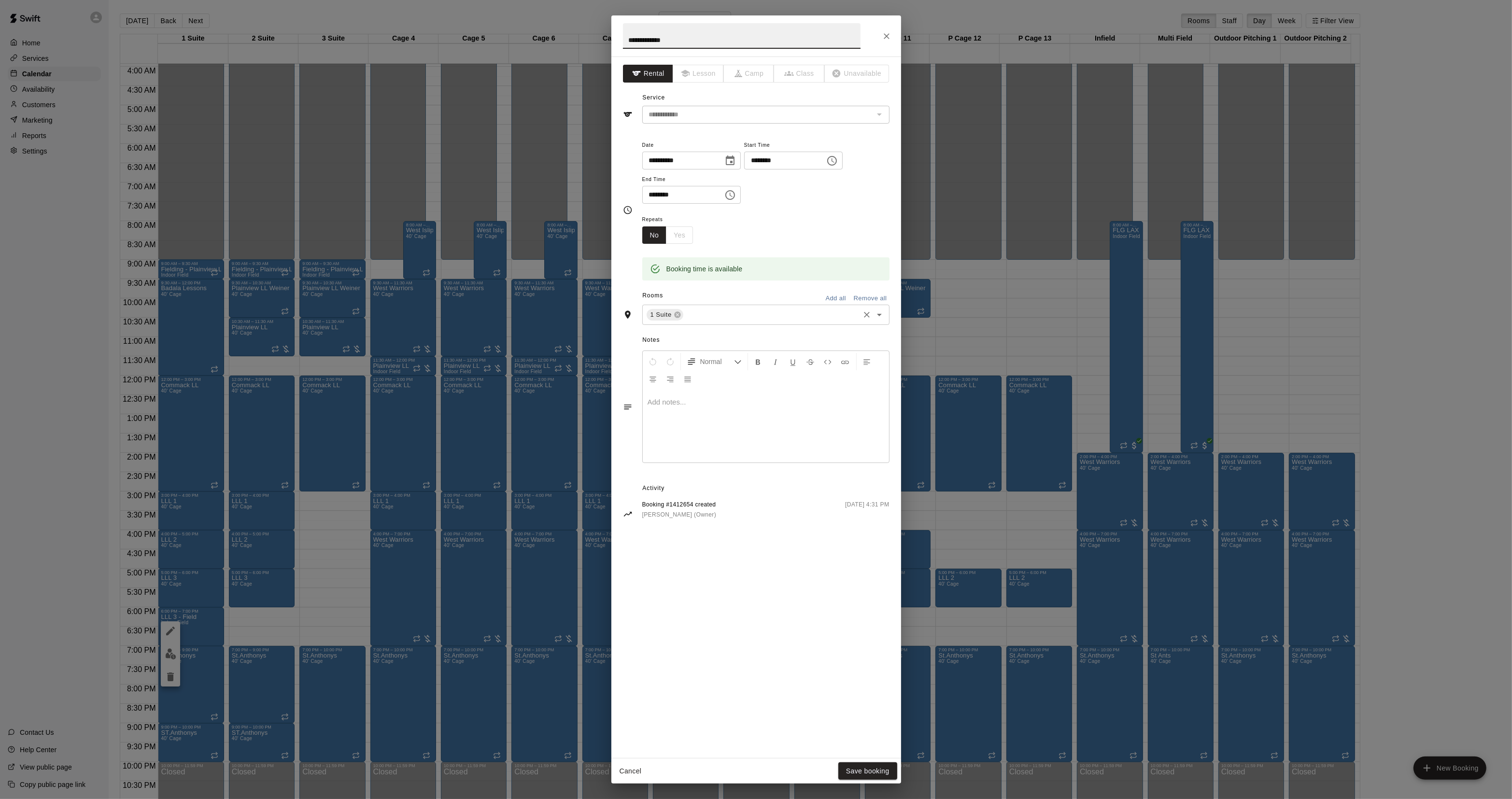
click at [687, 325] on div "1 Suite ​" at bounding box center [765, 314] width 247 height 21
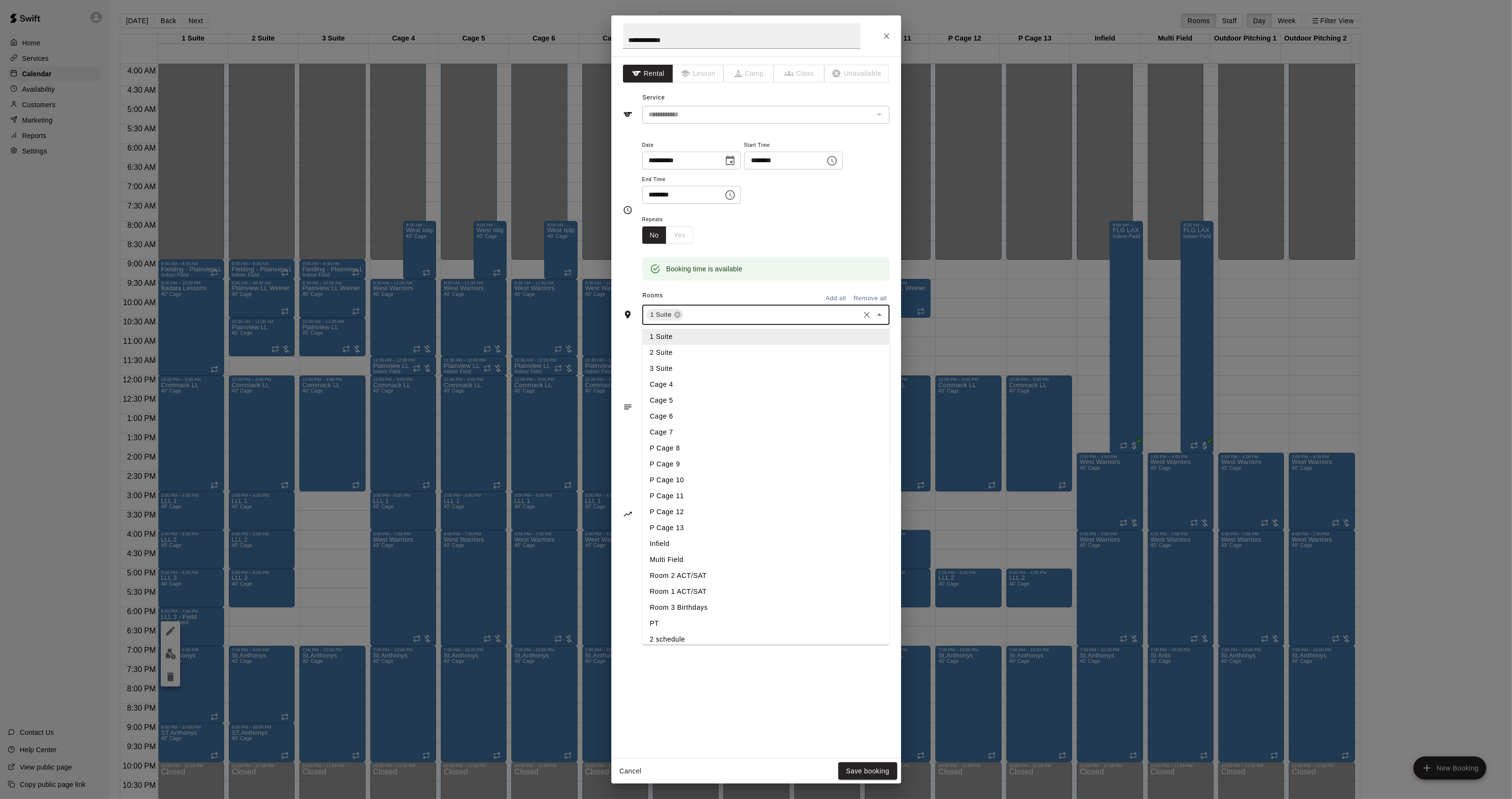
click at [673, 356] on li "2 Suite" at bounding box center [765, 353] width 247 height 16
click at [767, 317] on input "text" at bounding box center [791, 315] width 133 height 12
click at [705, 370] on li "3 Suite" at bounding box center [765, 368] width 247 height 16
click at [857, 770] on button "Save booking" at bounding box center [868, 771] width 59 height 18
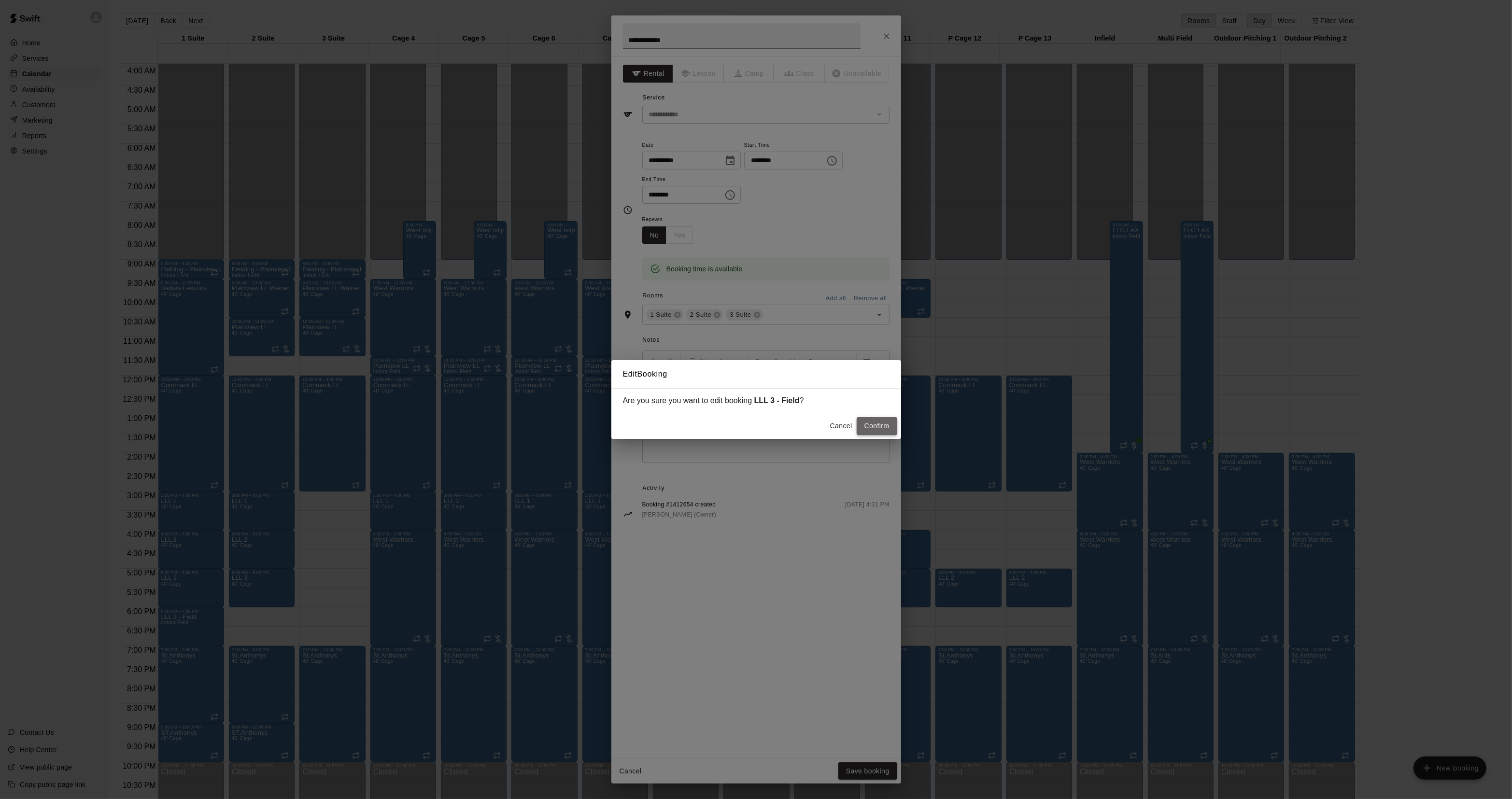
click at [875, 429] on button "Confirm" at bounding box center [877, 426] width 41 height 18
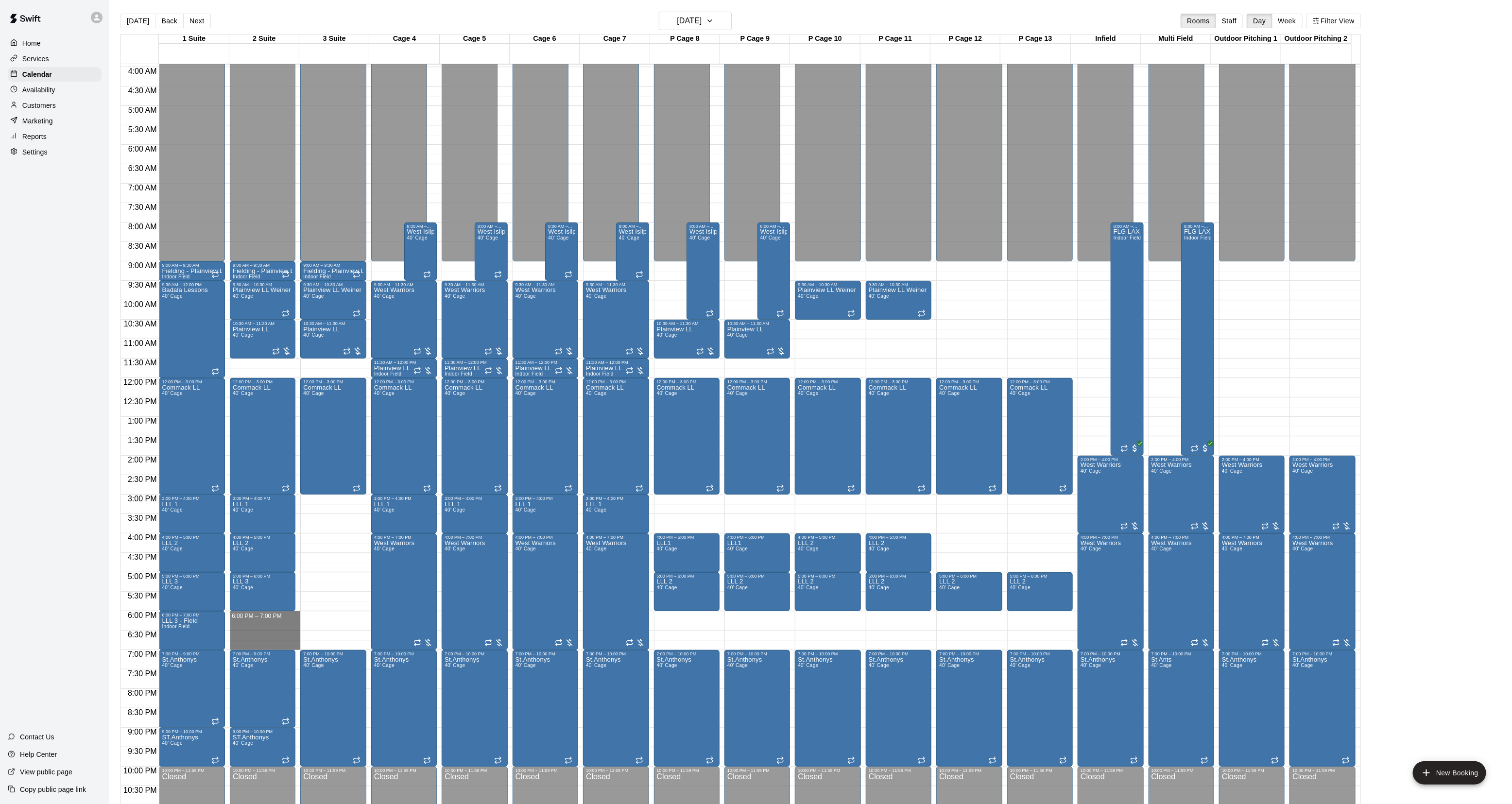
drag, startPoint x: 259, startPoint y: 615, endPoint x: 256, endPoint y: 648, distance: 33.1
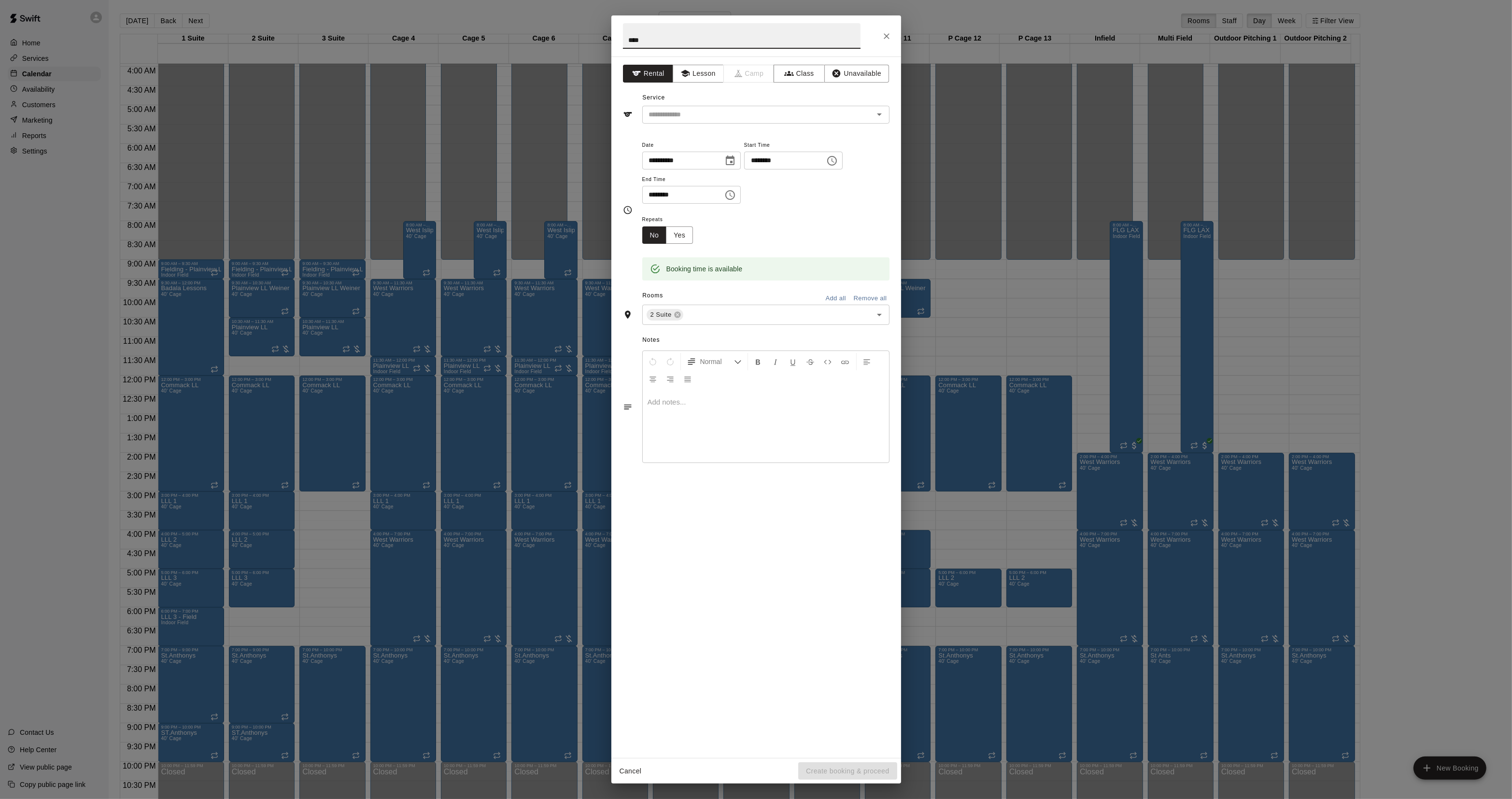
type input "****"
click at [788, 105] on div "Service ​" at bounding box center [756, 107] width 266 height 33
click at [783, 109] on input "text" at bounding box center [751, 114] width 213 height 12
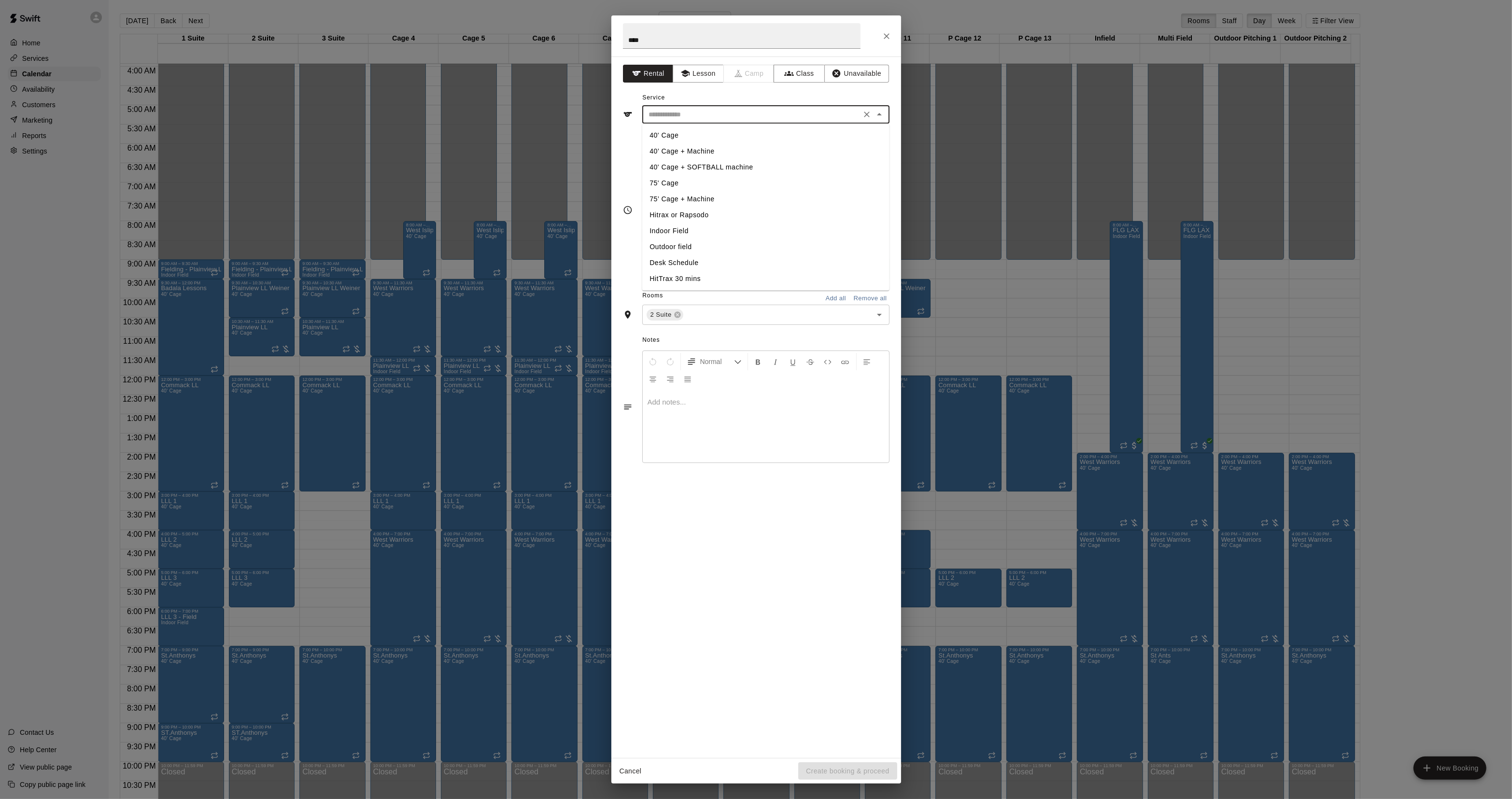
click at [674, 229] on li "Indoor Field" at bounding box center [765, 231] width 247 height 16
type input "**********"
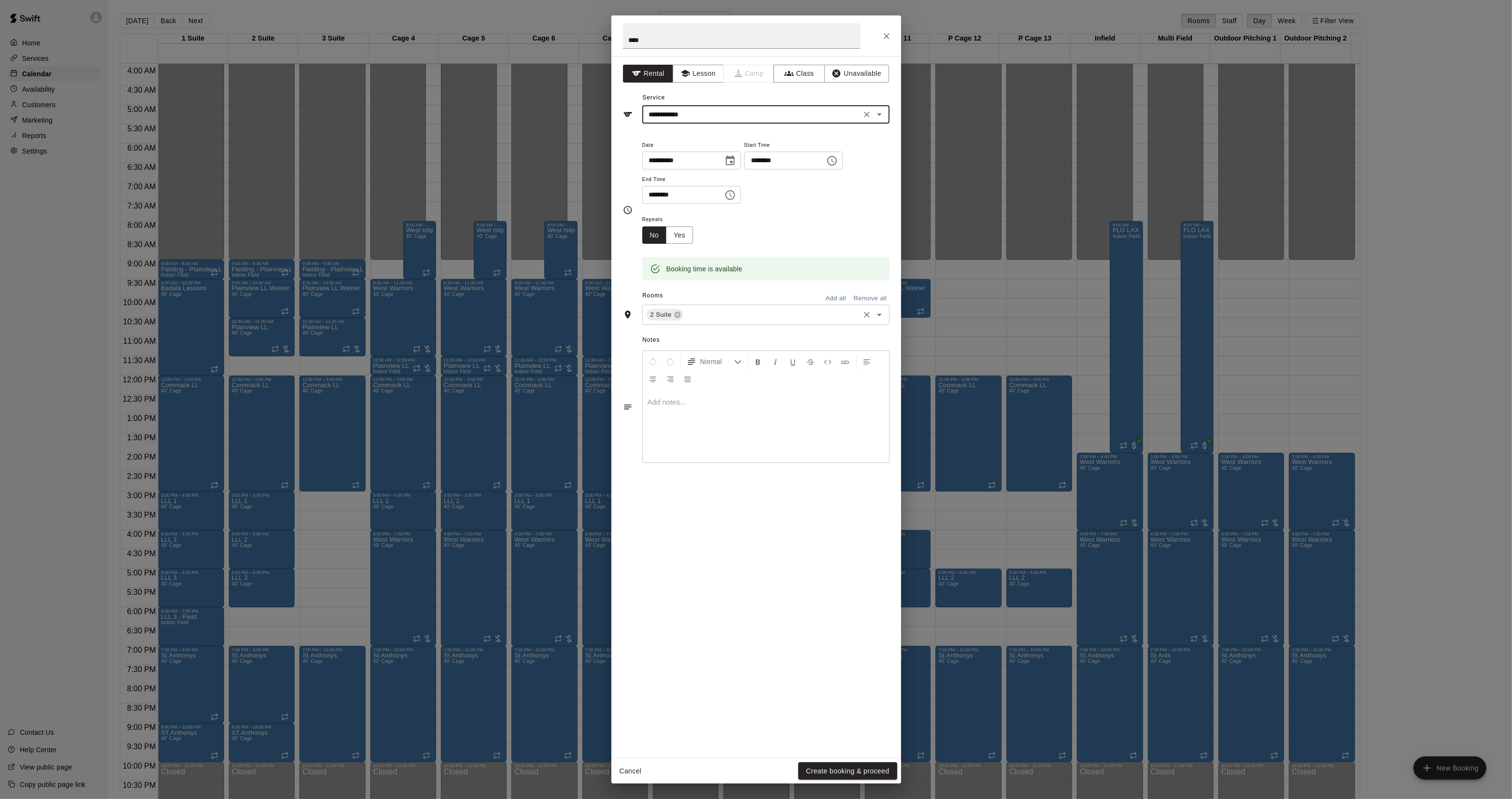
click at [711, 316] on input "text" at bounding box center [771, 315] width 173 height 12
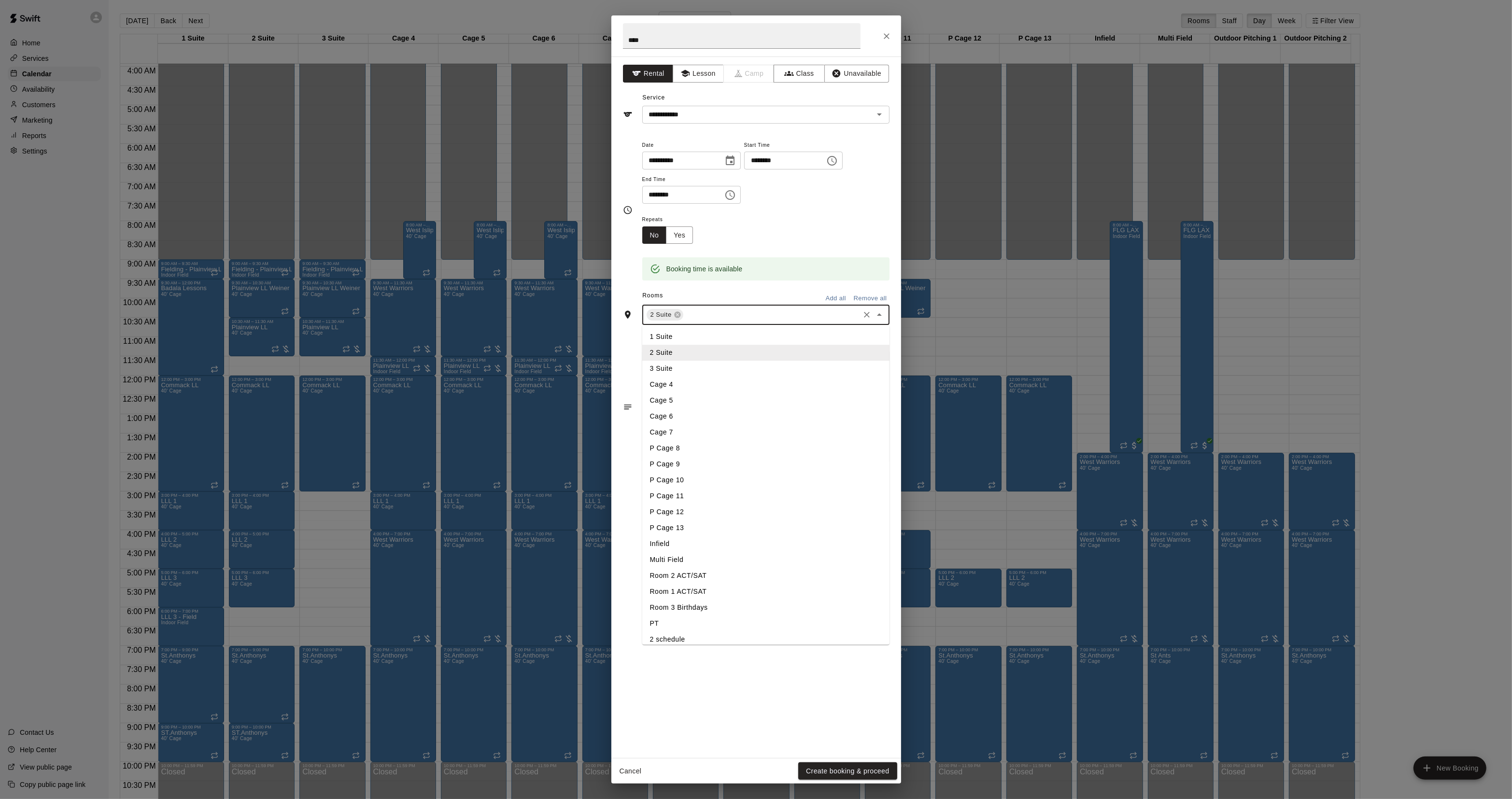
click at [690, 369] on li "3 Suite" at bounding box center [765, 368] width 247 height 16
click at [851, 770] on button "Create booking & proceed" at bounding box center [848, 771] width 99 height 18
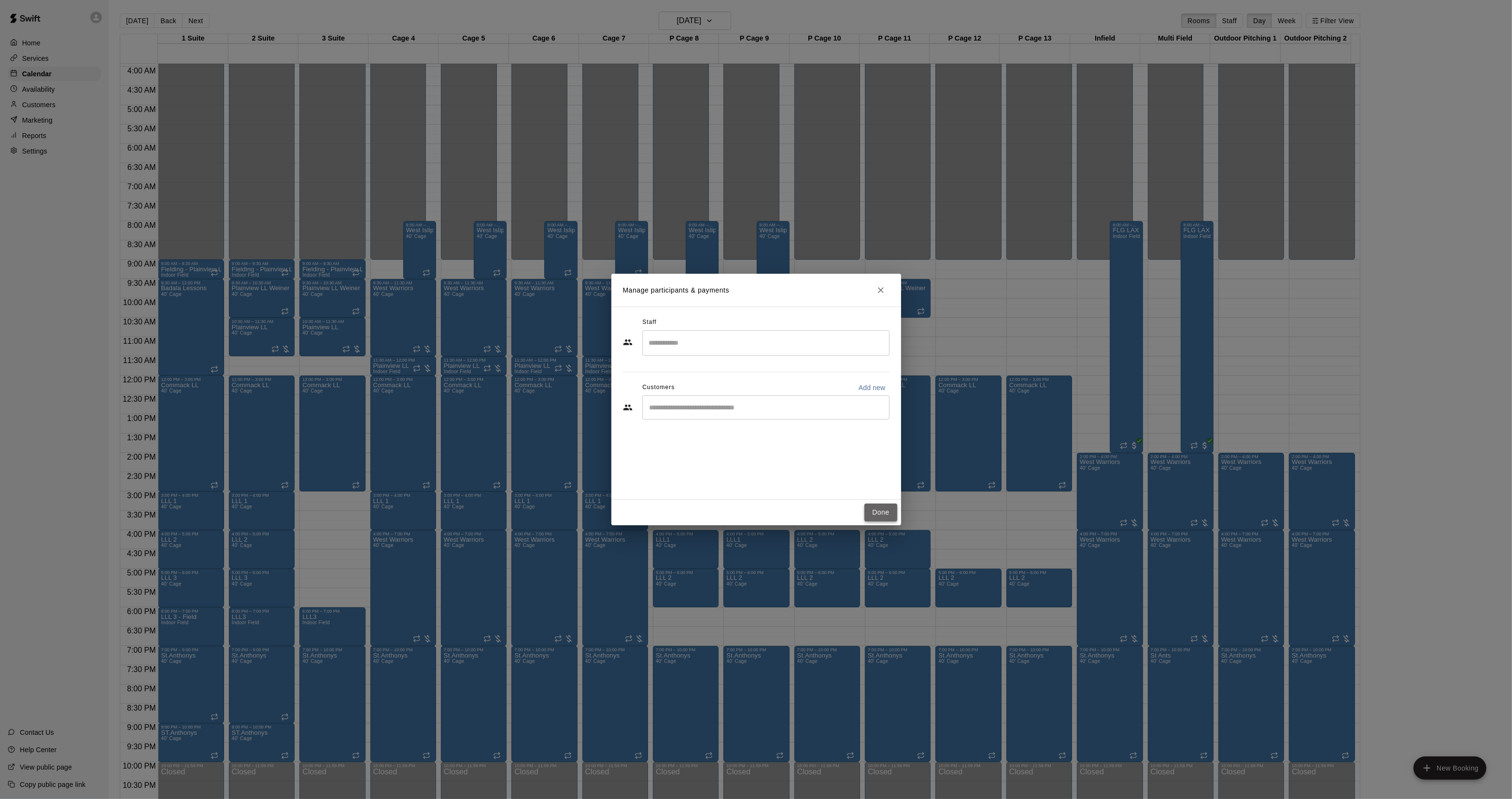
click at [887, 507] on button "Done" at bounding box center [880, 512] width 32 height 18
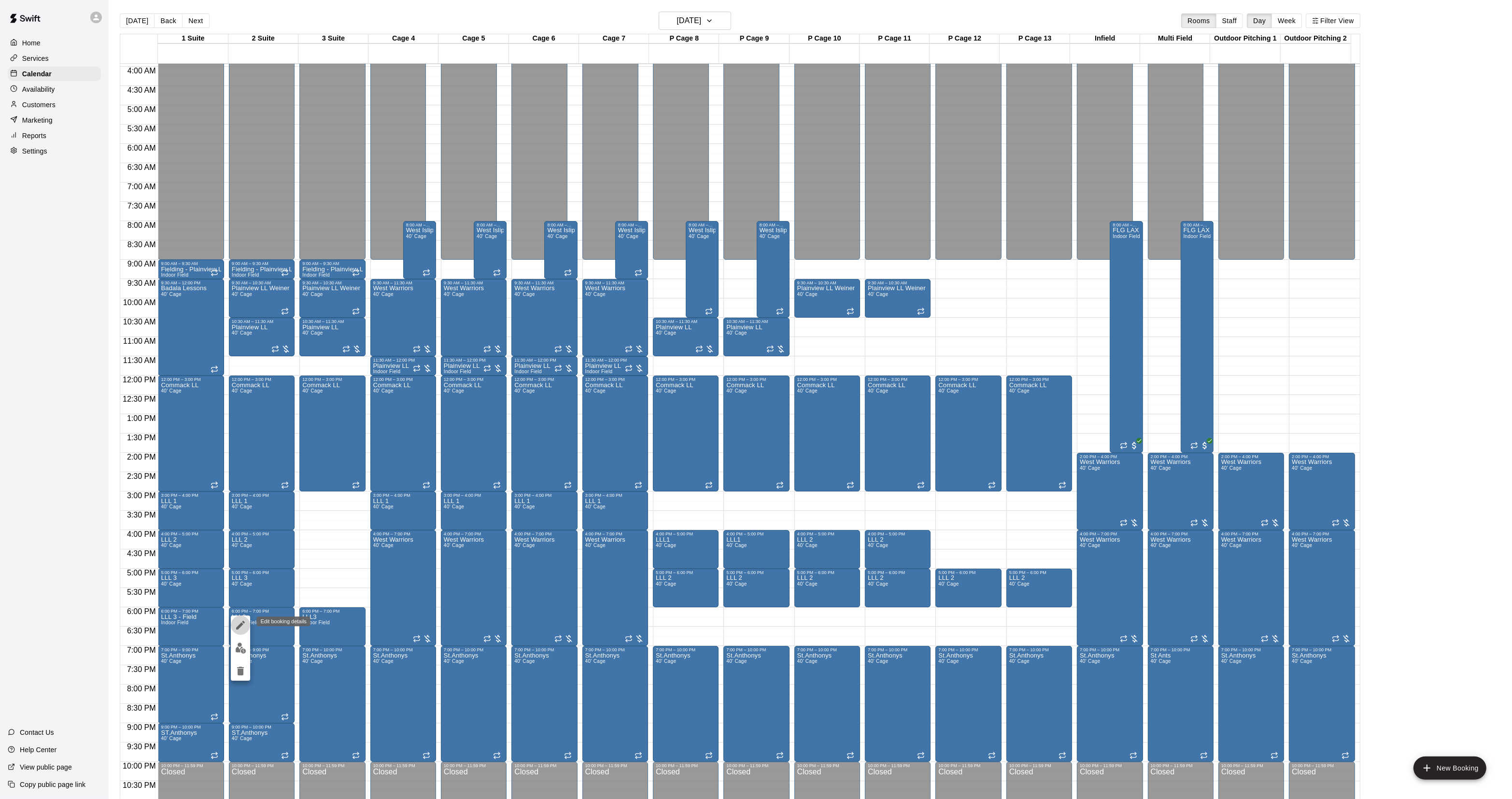
click at [235, 625] on icon "edit" at bounding box center [241, 625] width 12 height 12
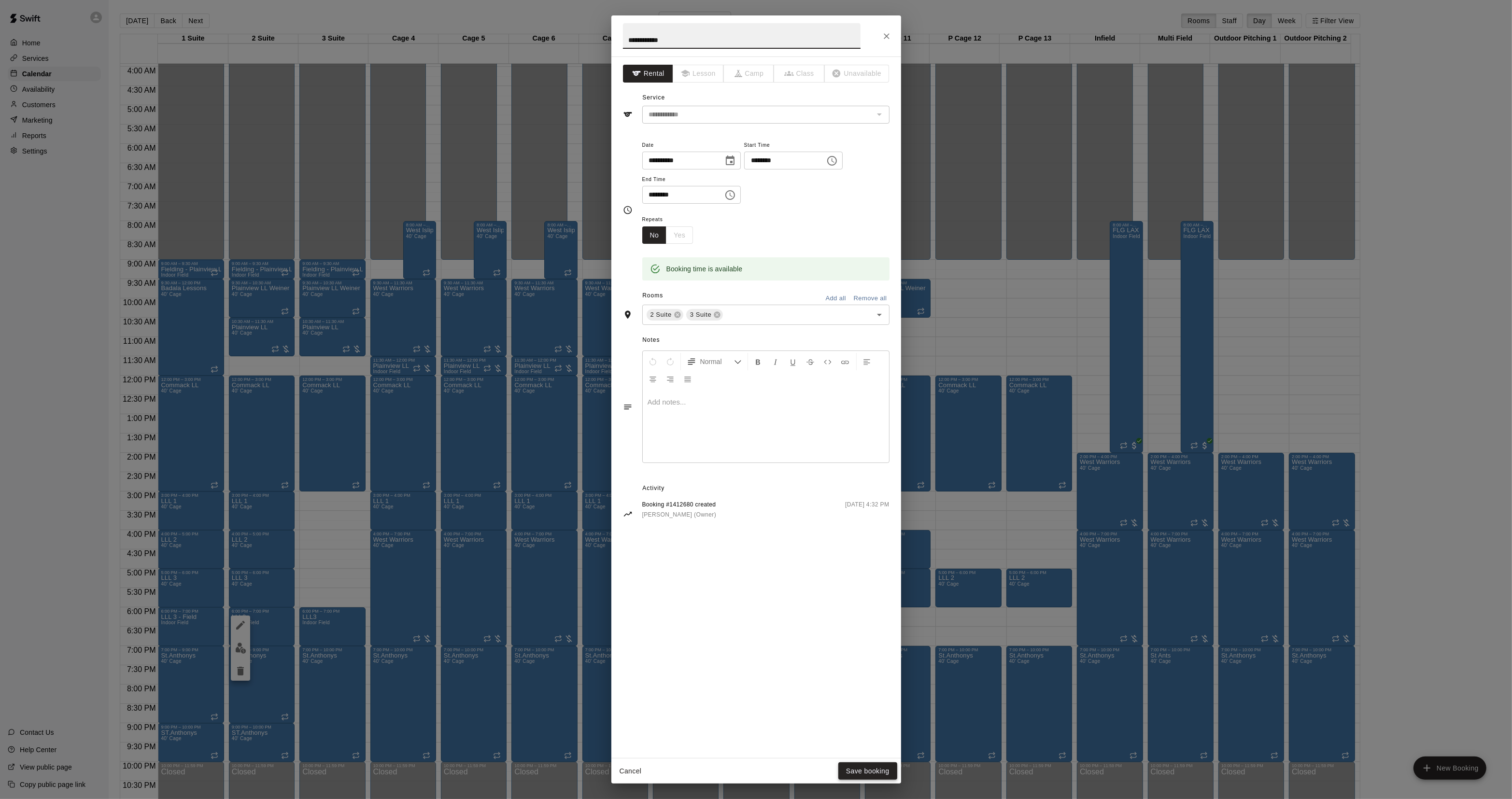
type input "**********"
click at [861, 776] on button "Save booking" at bounding box center [868, 771] width 59 height 18
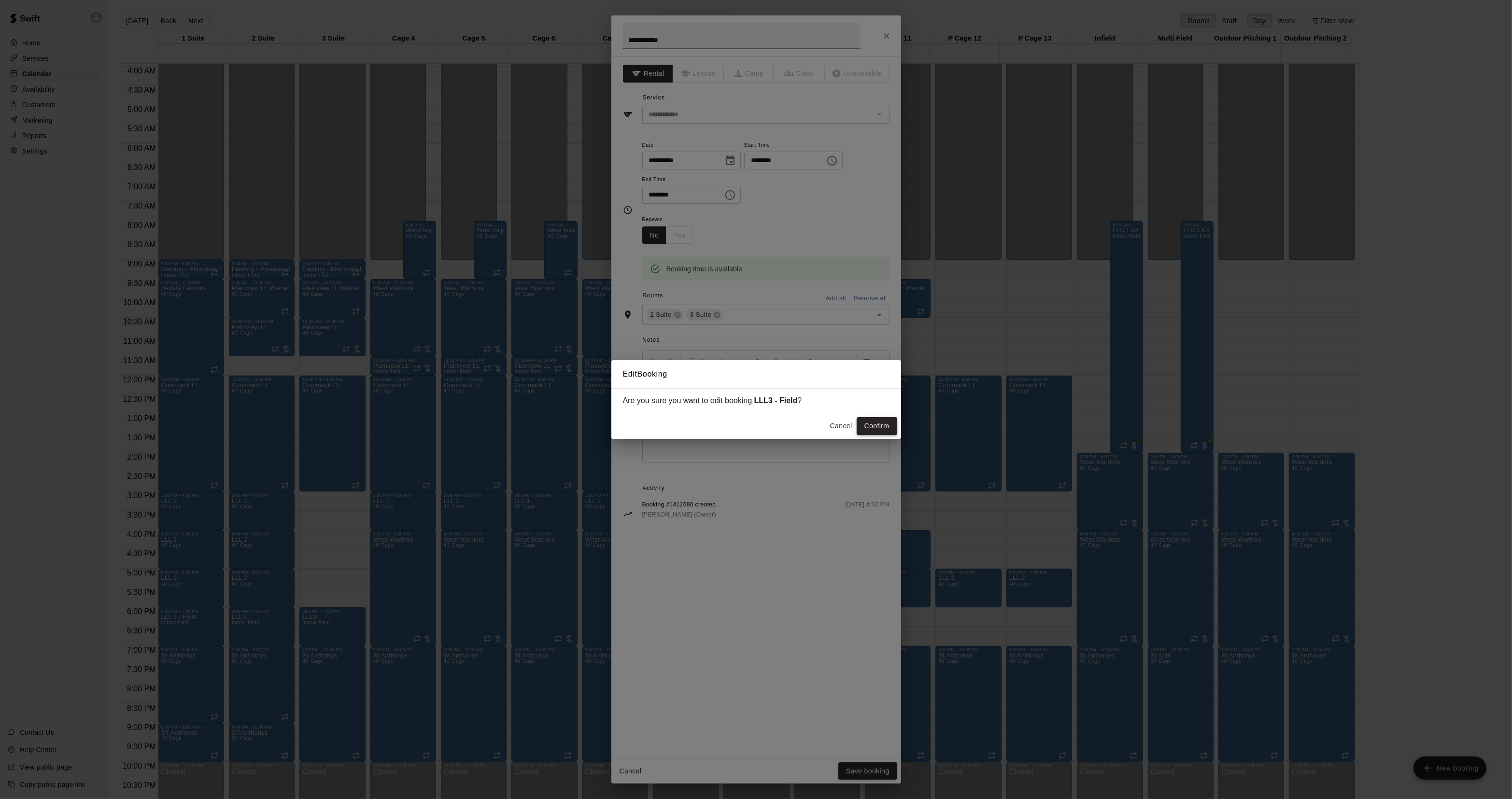
click at [873, 420] on button "Confirm" at bounding box center [877, 426] width 41 height 18
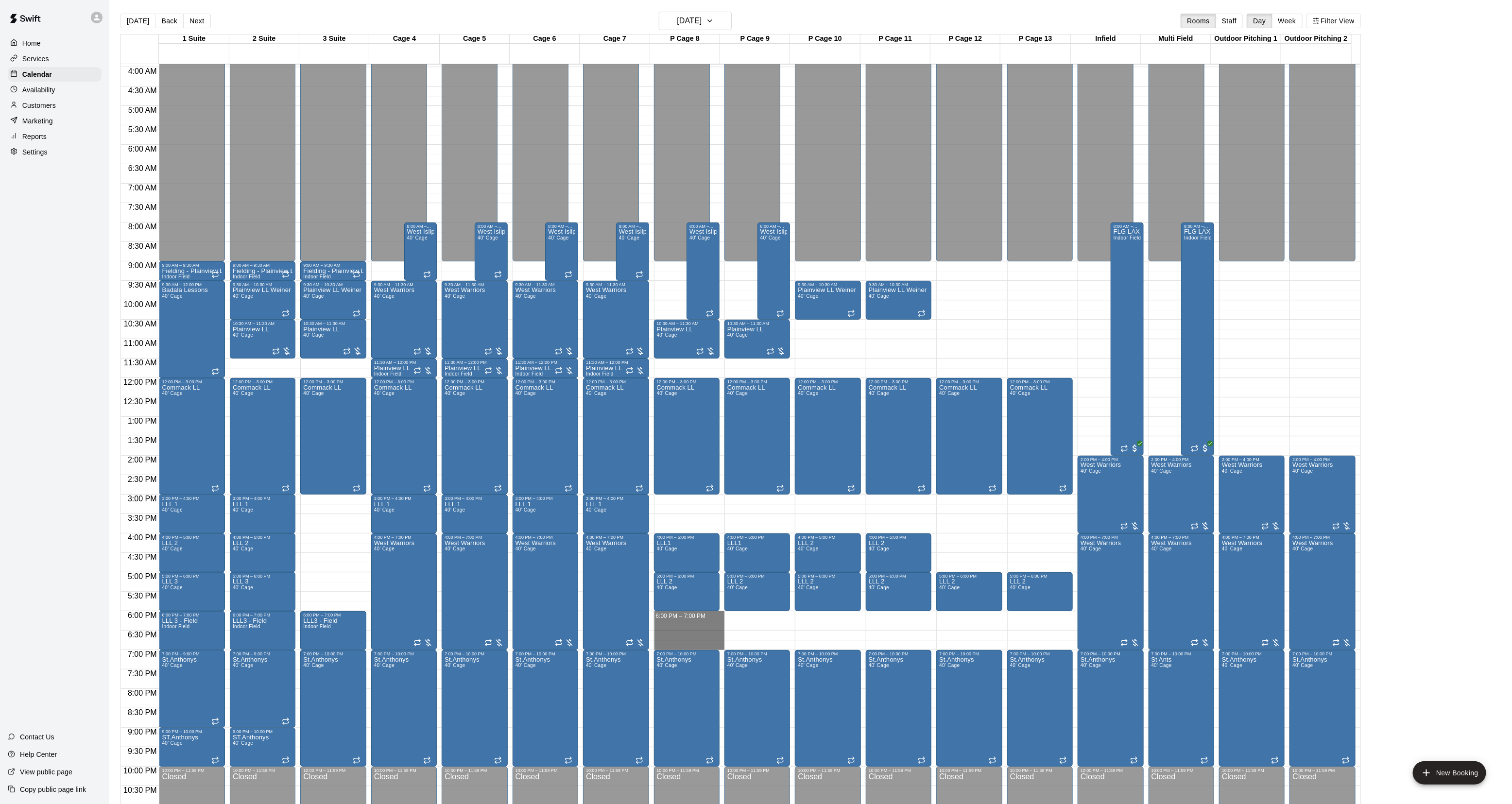
drag, startPoint x: 687, startPoint y: 613, endPoint x: 683, endPoint y: 647, distance: 34.2
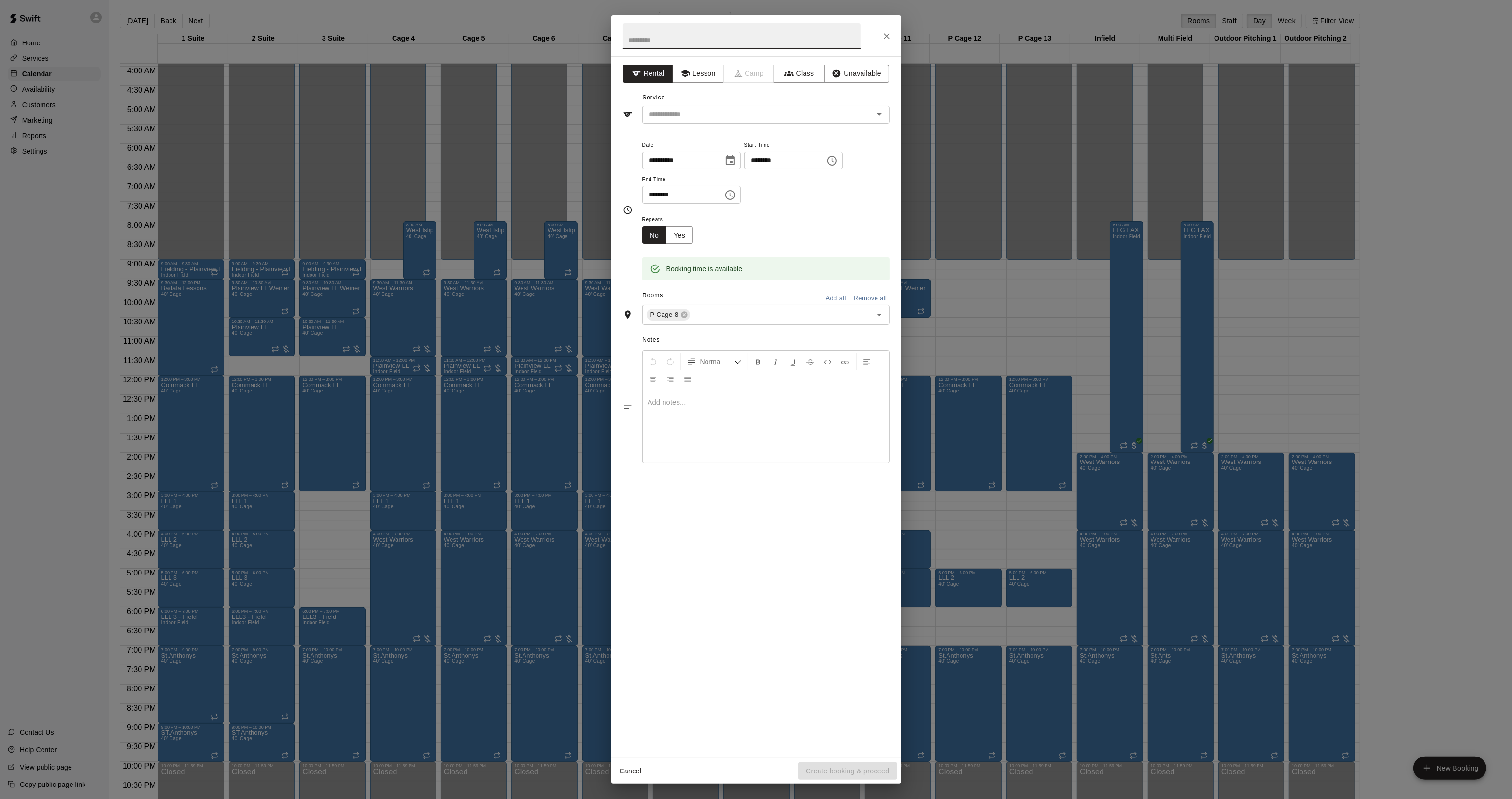
click at [467, 419] on div "**********" at bounding box center [756, 400] width 1512 height 799
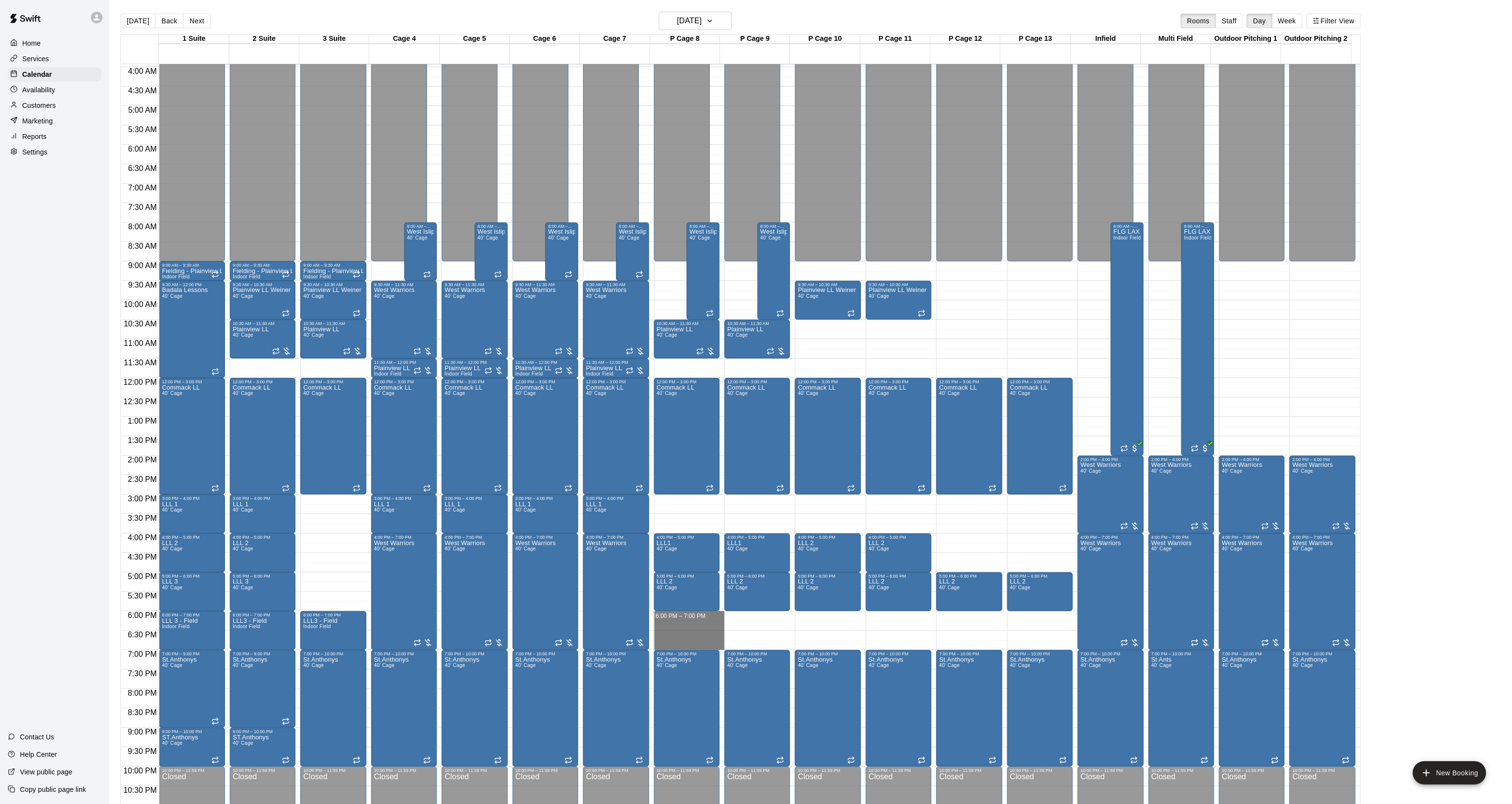
drag, startPoint x: 676, startPoint y: 617, endPoint x: 674, endPoint y: 648, distance: 31.1
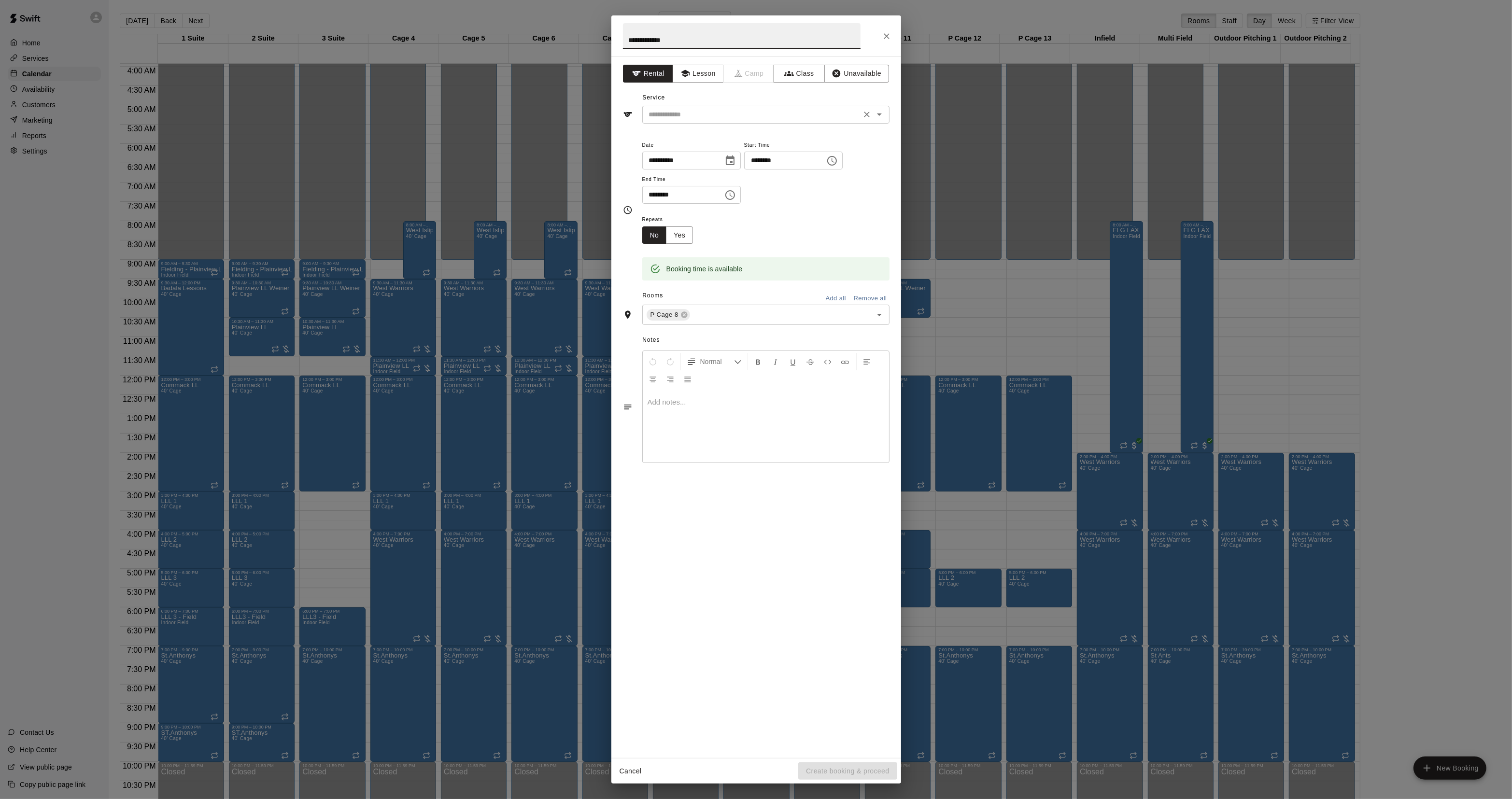
type input "**********"
click at [654, 111] on input "text" at bounding box center [751, 114] width 213 height 12
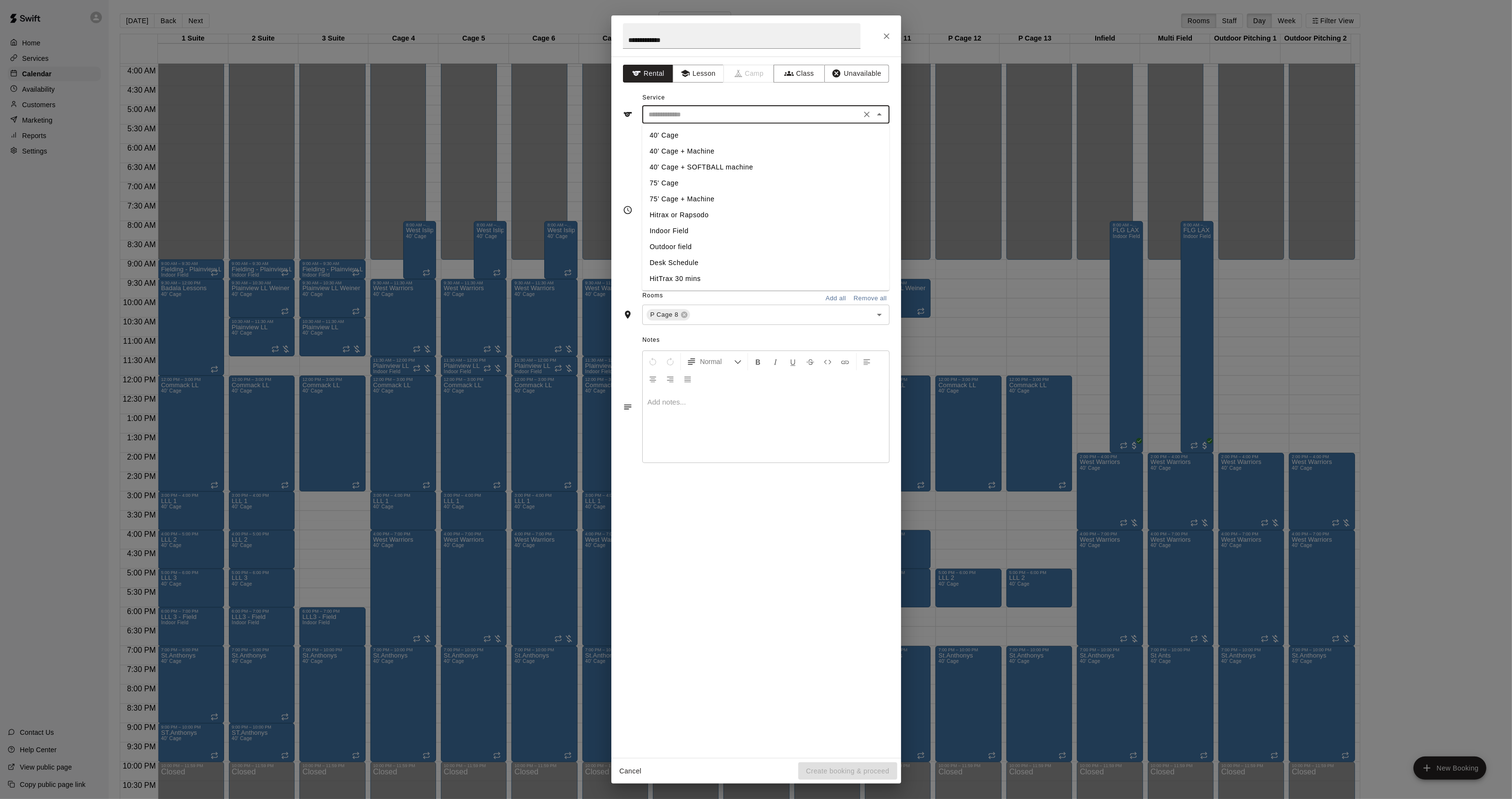
click at [672, 132] on li "40' Cage" at bounding box center [765, 135] width 247 height 16
type input "********"
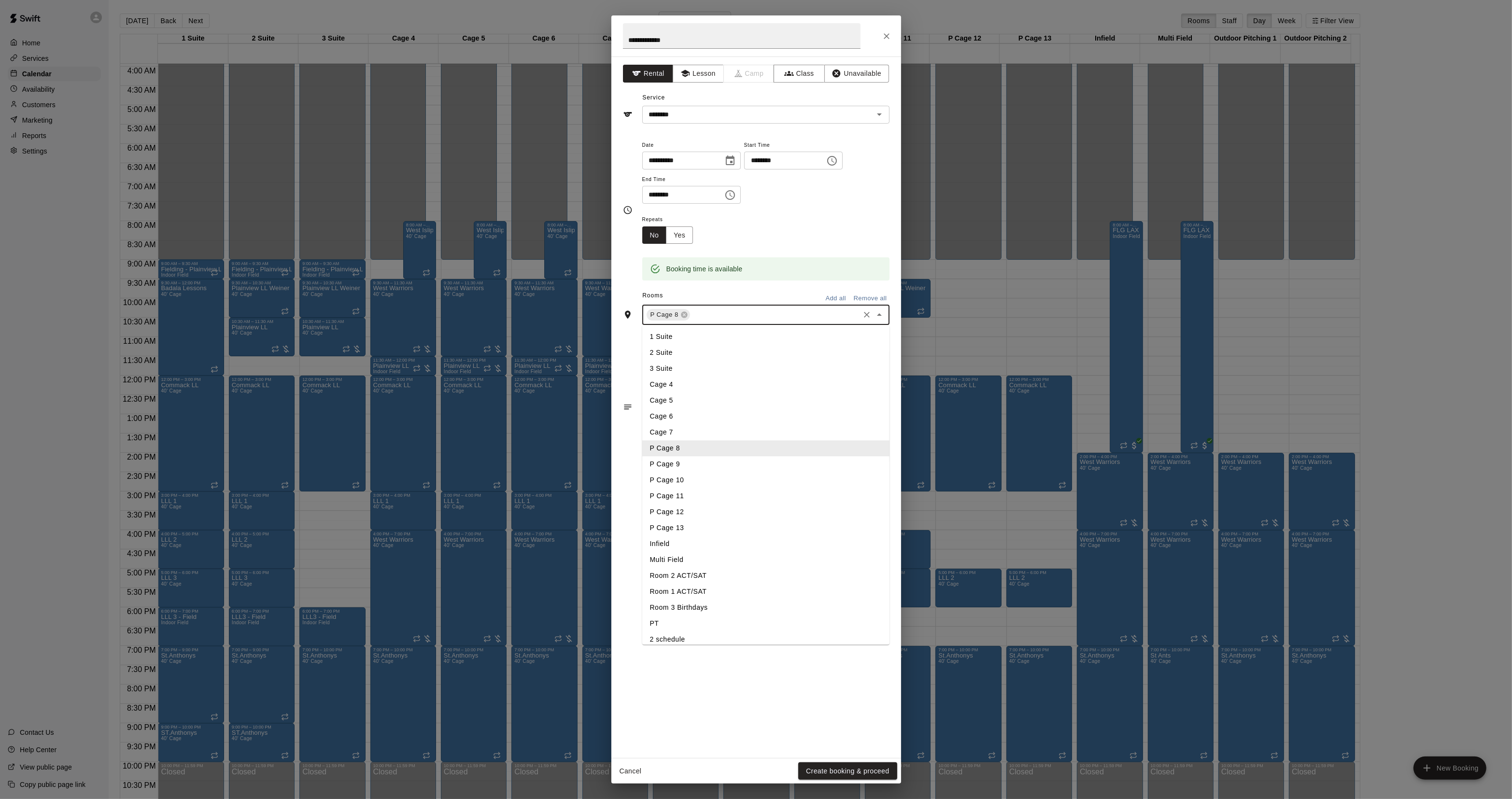
click at [713, 321] on input "text" at bounding box center [775, 315] width 167 height 12
click at [674, 462] on li "P Cage 9" at bounding box center [765, 464] width 247 height 16
click at [863, 777] on button "Create booking & proceed" at bounding box center [848, 771] width 99 height 18
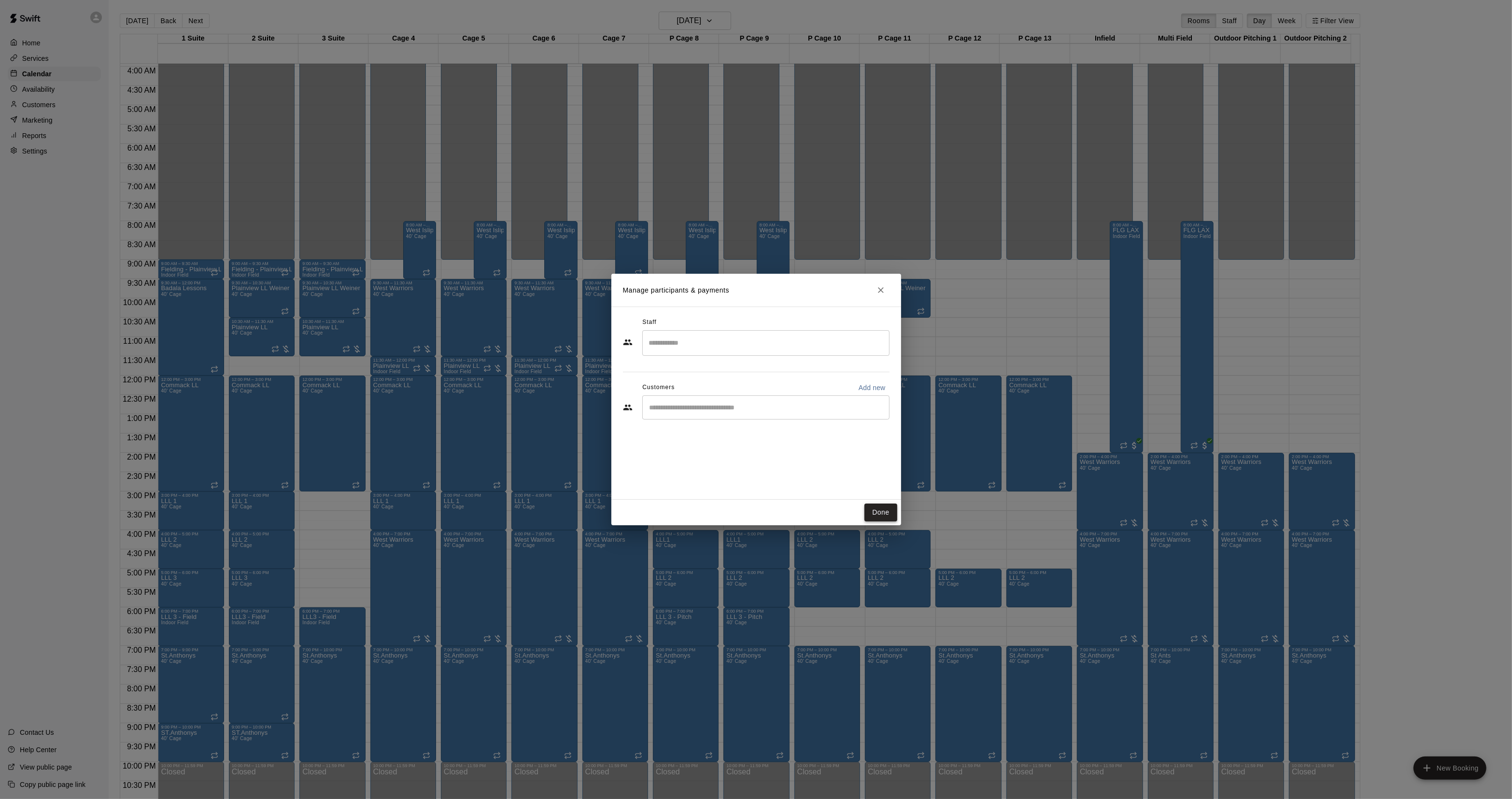
click at [892, 507] on button "Done" at bounding box center [880, 512] width 32 height 18
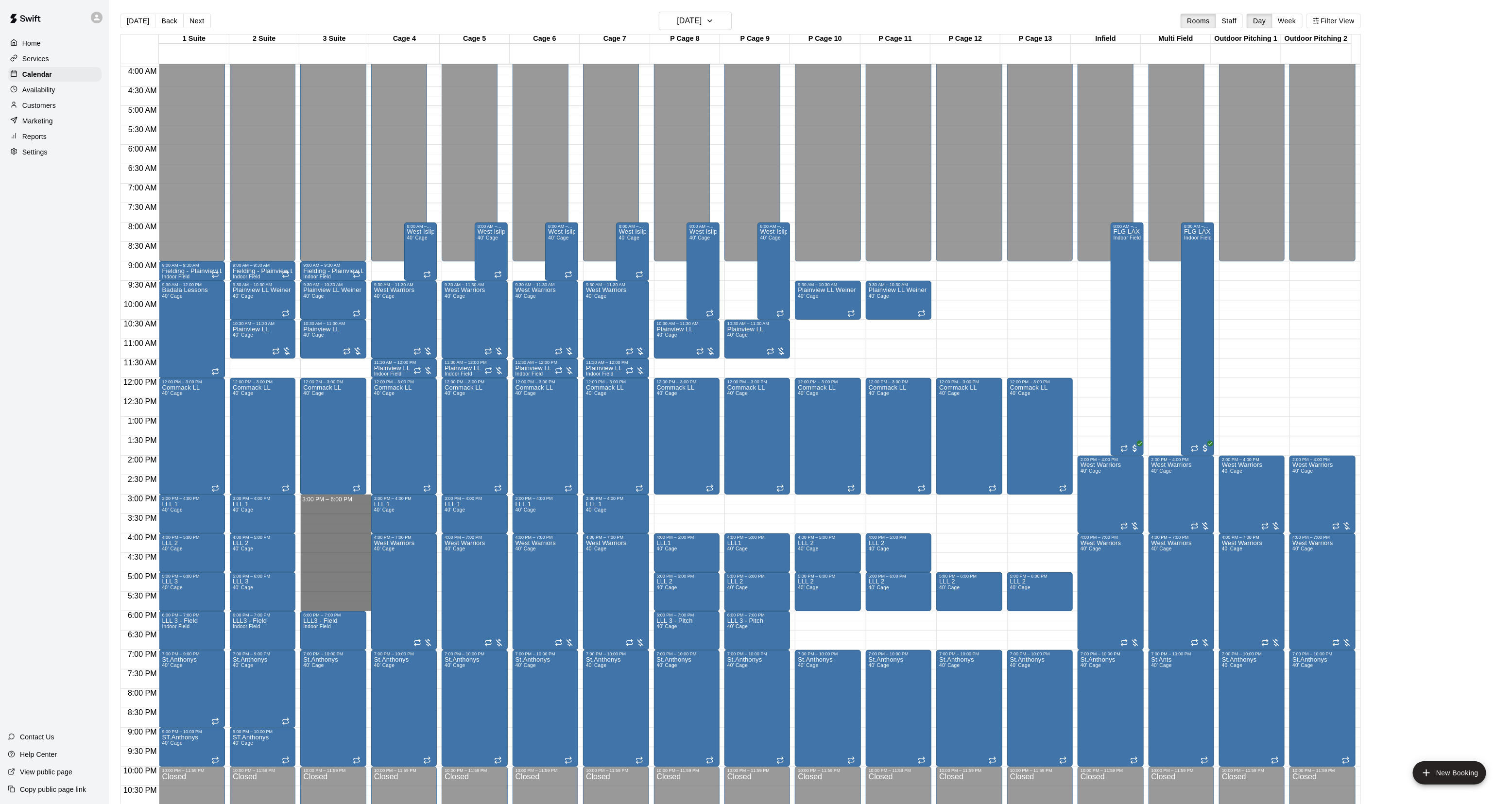
drag, startPoint x: 331, startPoint y: 504, endPoint x: 323, endPoint y: 603, distance: 99.3
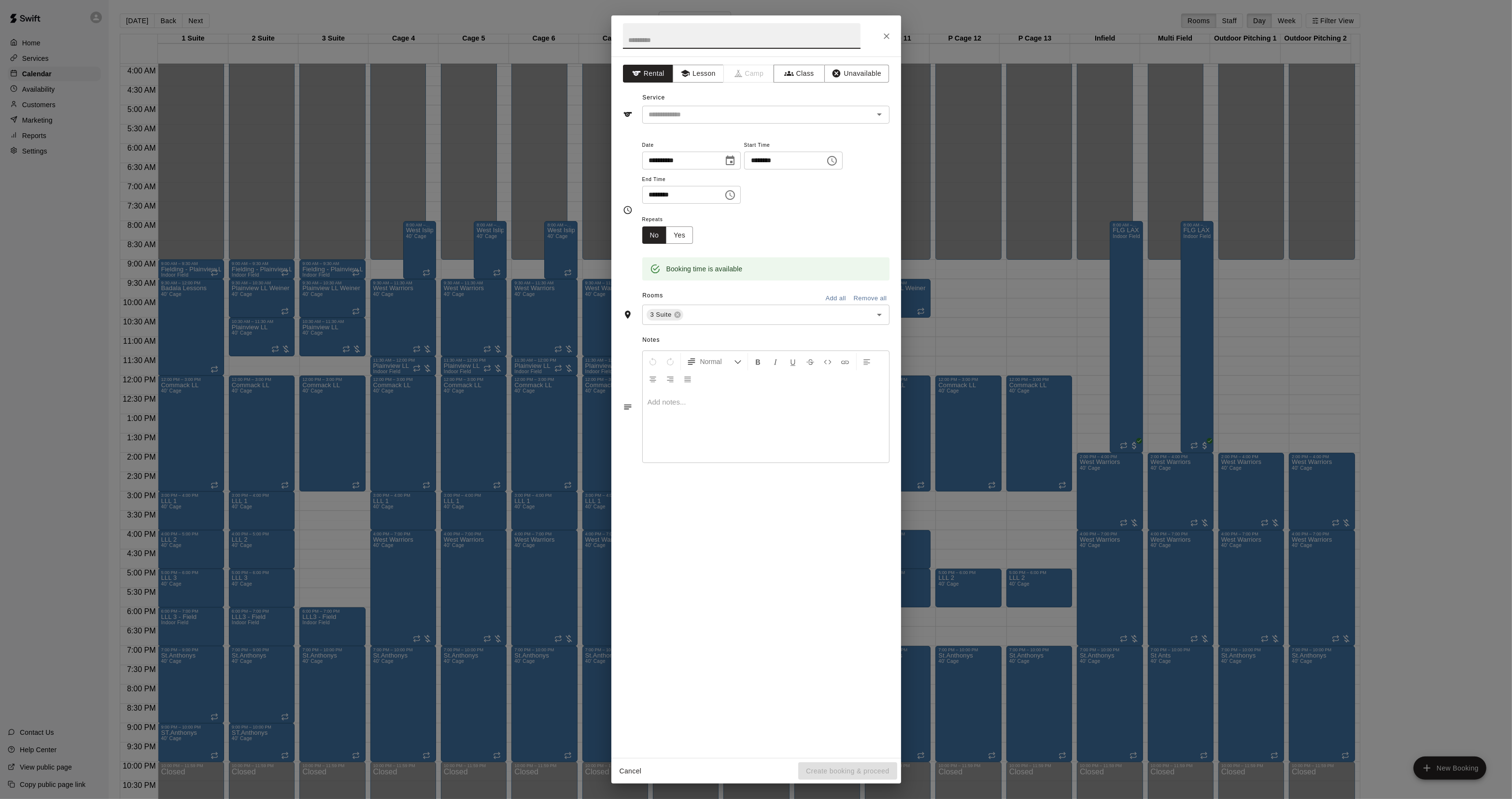
click at [417, 334] on div "**********" at bounding box center [756, 400] width 1512 height 799
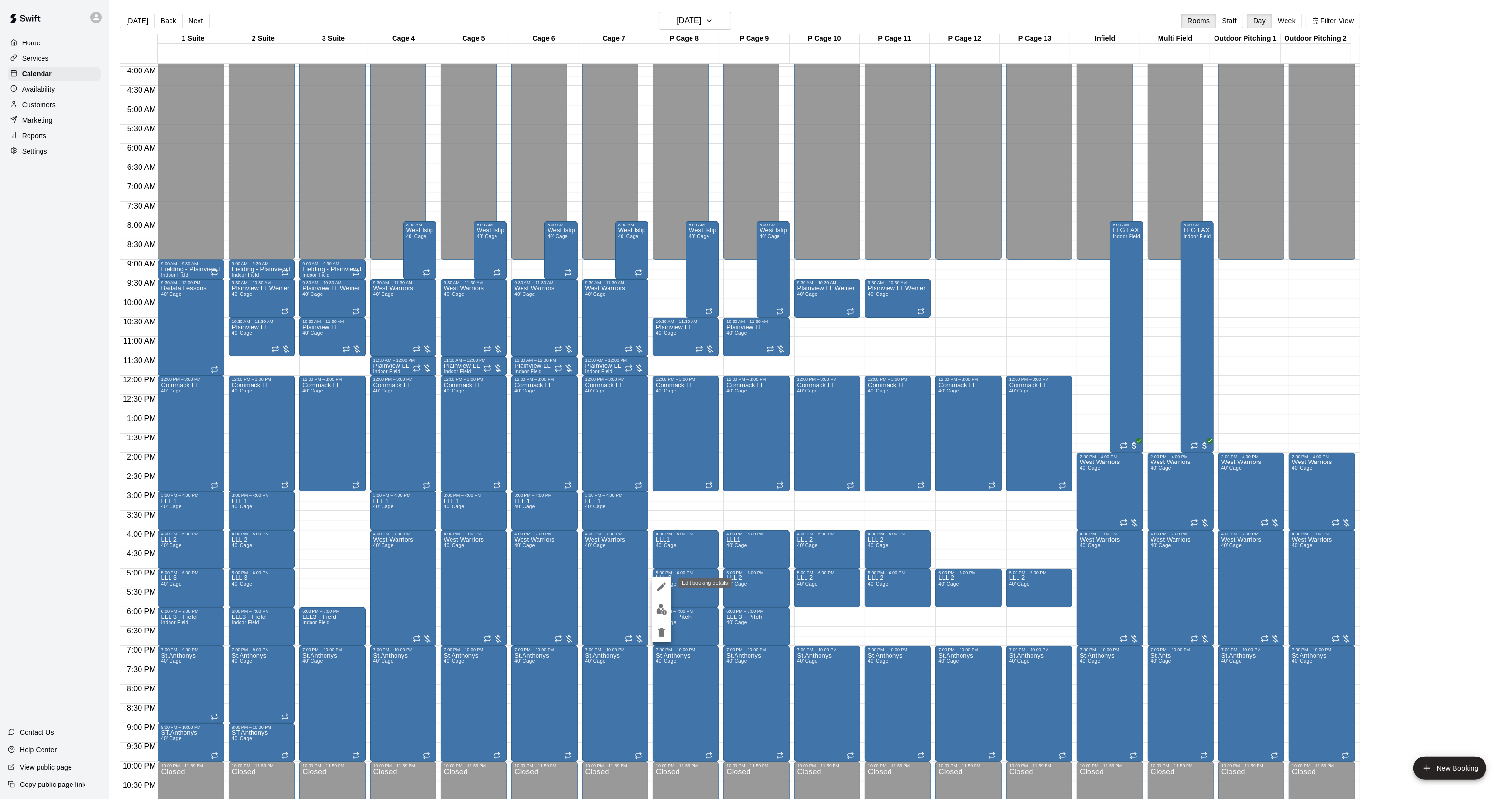
click at [664, 589] on icon "edit" at bounding box center [662, 587] width 12 height 12
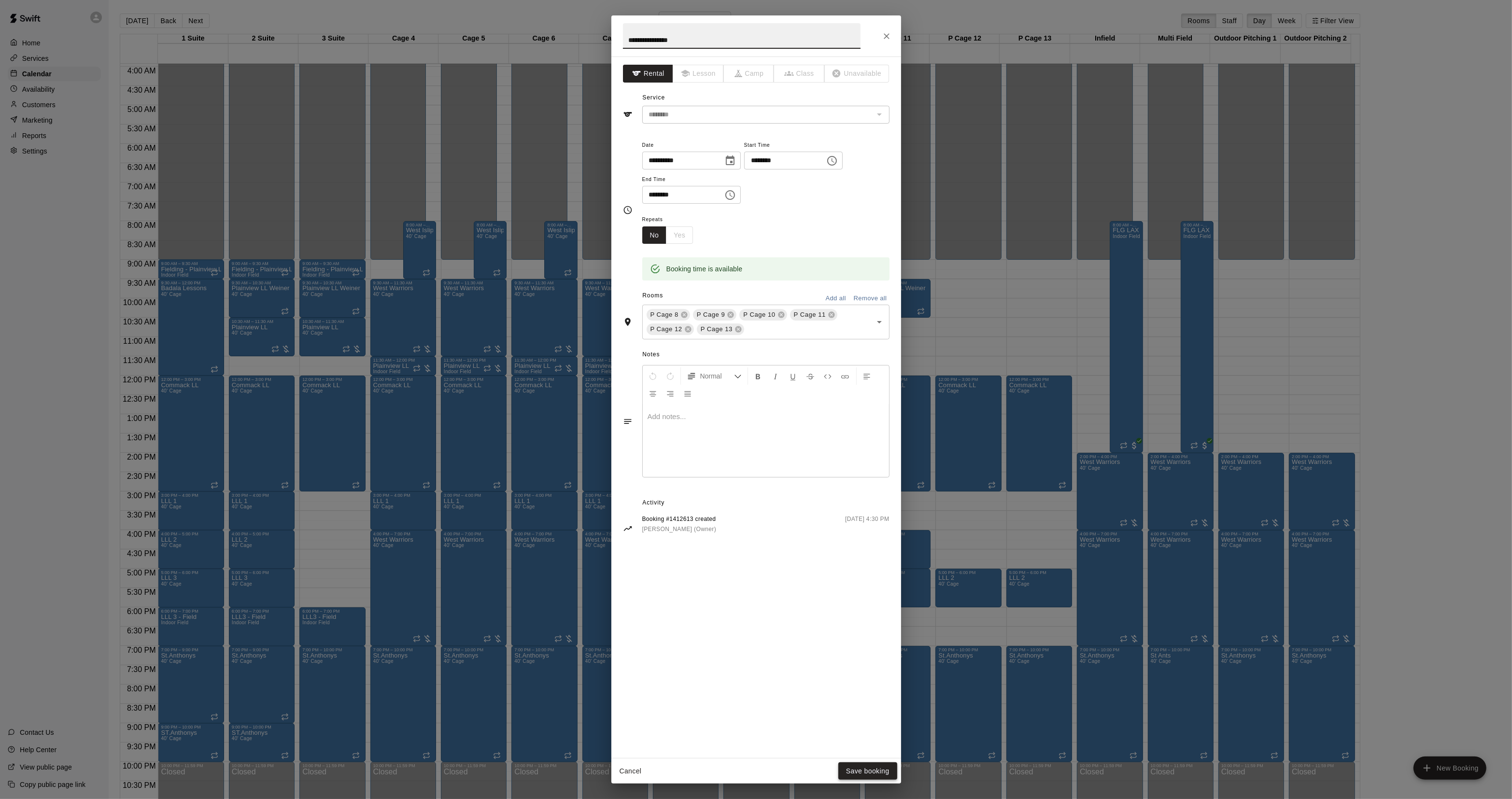
type input "**********"
click at [873, 764] on button "Save booking" at bounding box center [868, 771] width 59 height 18
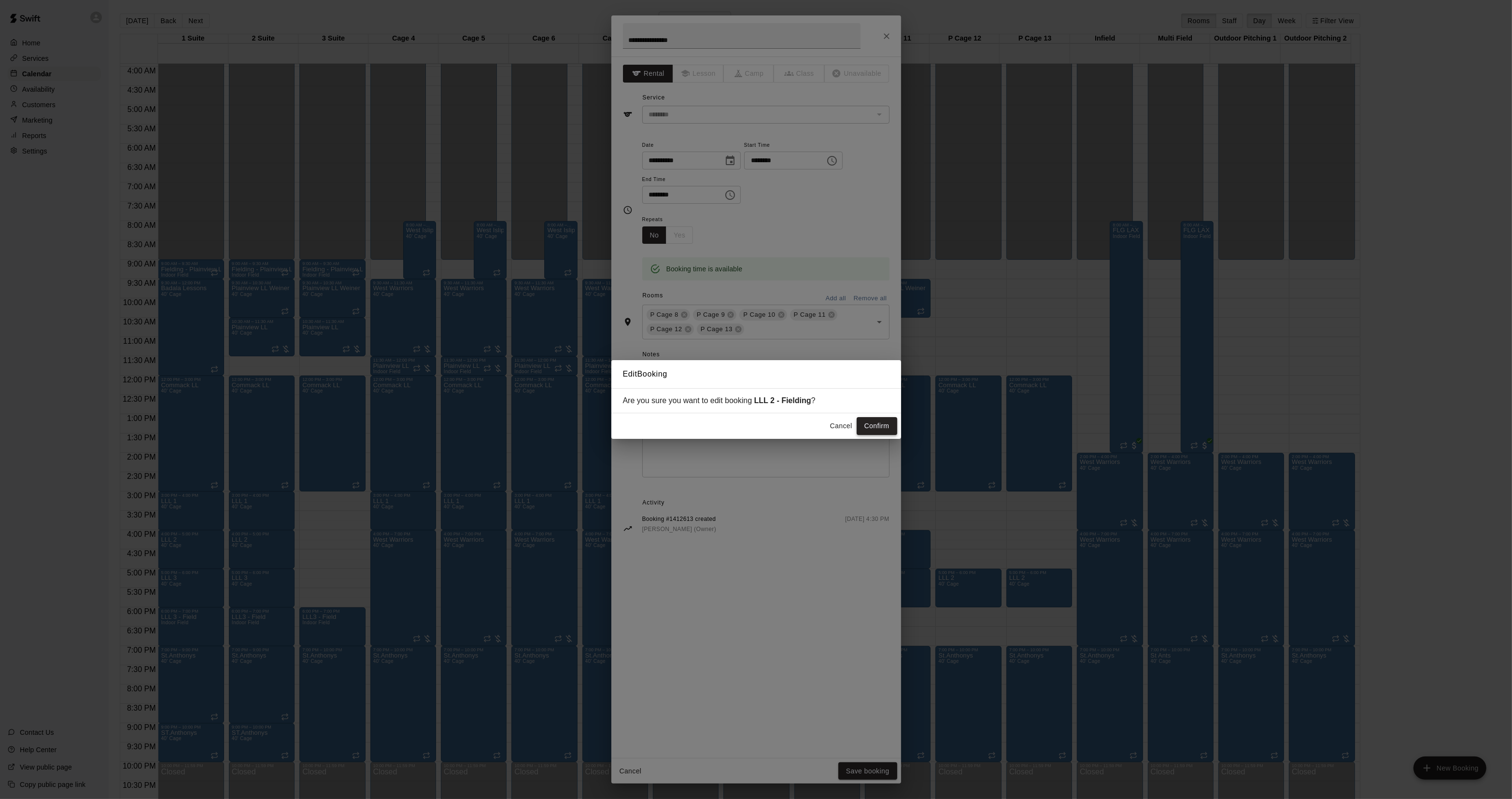
click at [879, 426] on button "Confirm" at bounding box center [877, 426] width 41 height 18
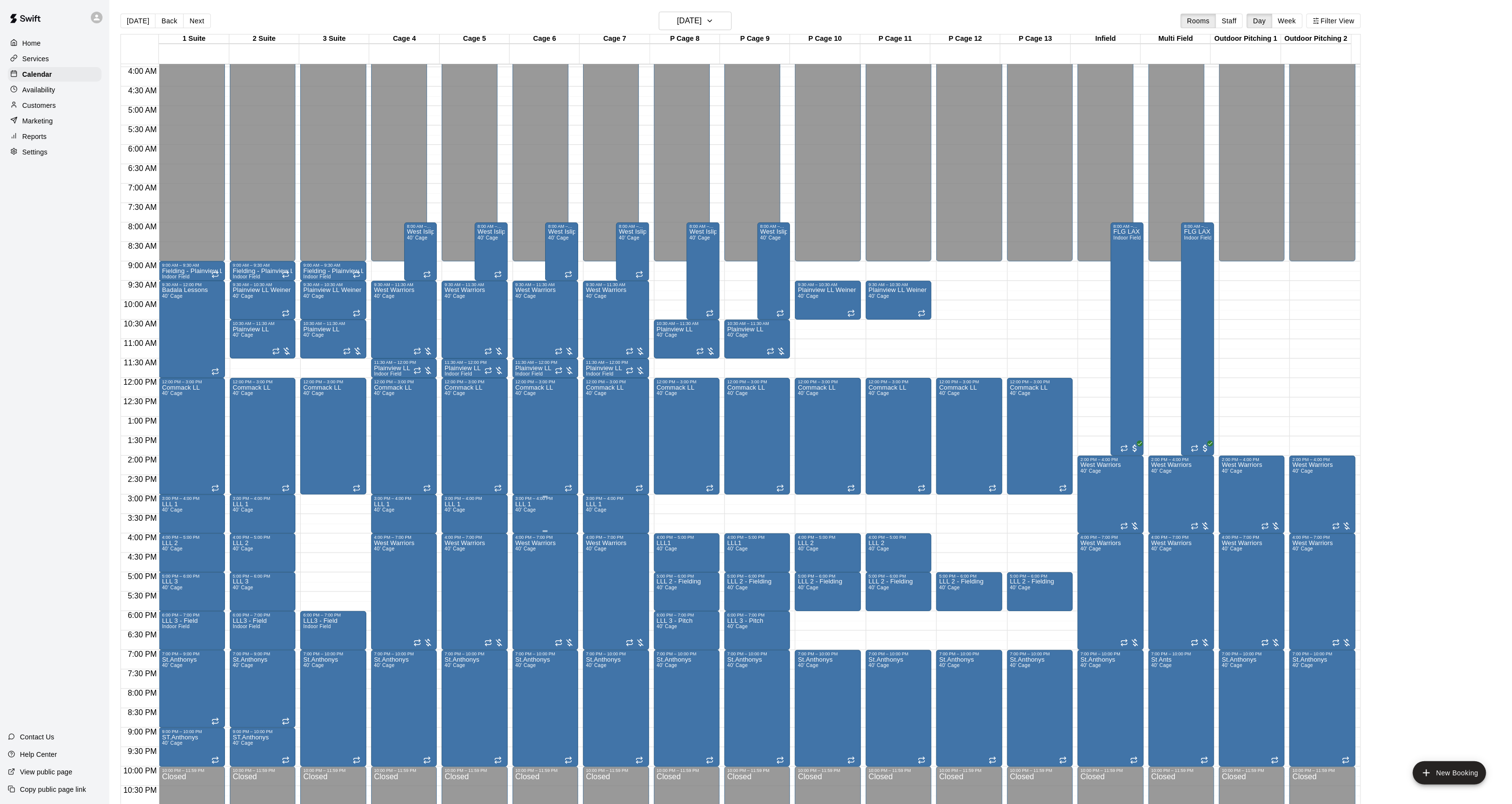
click at [520, 511] on span "40' Cage" at bounding box center [526, 509] width 21 height 5
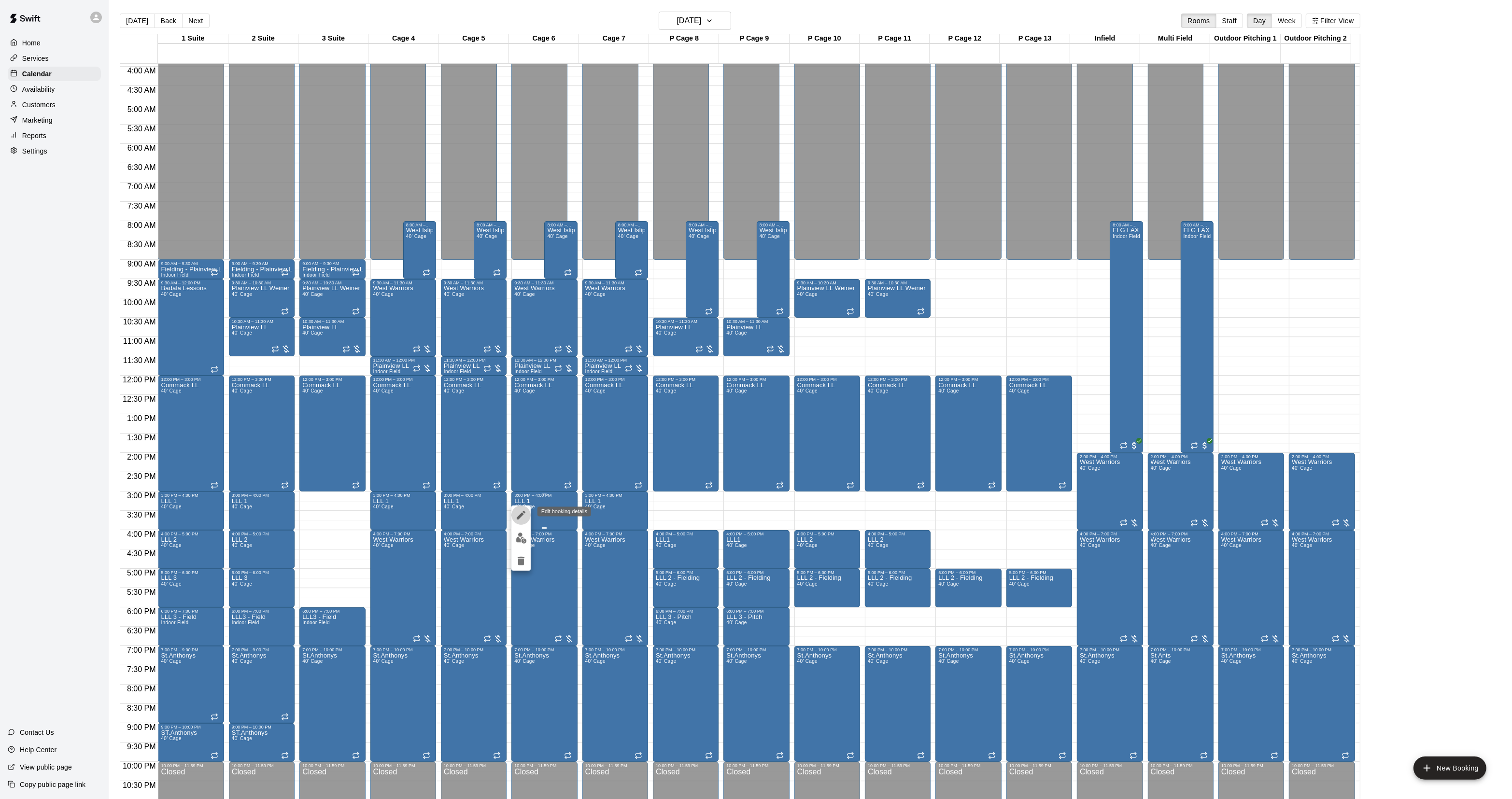
click at [517, 509] on icon "edit" at bounding box center [521, 515] width 12 height 12
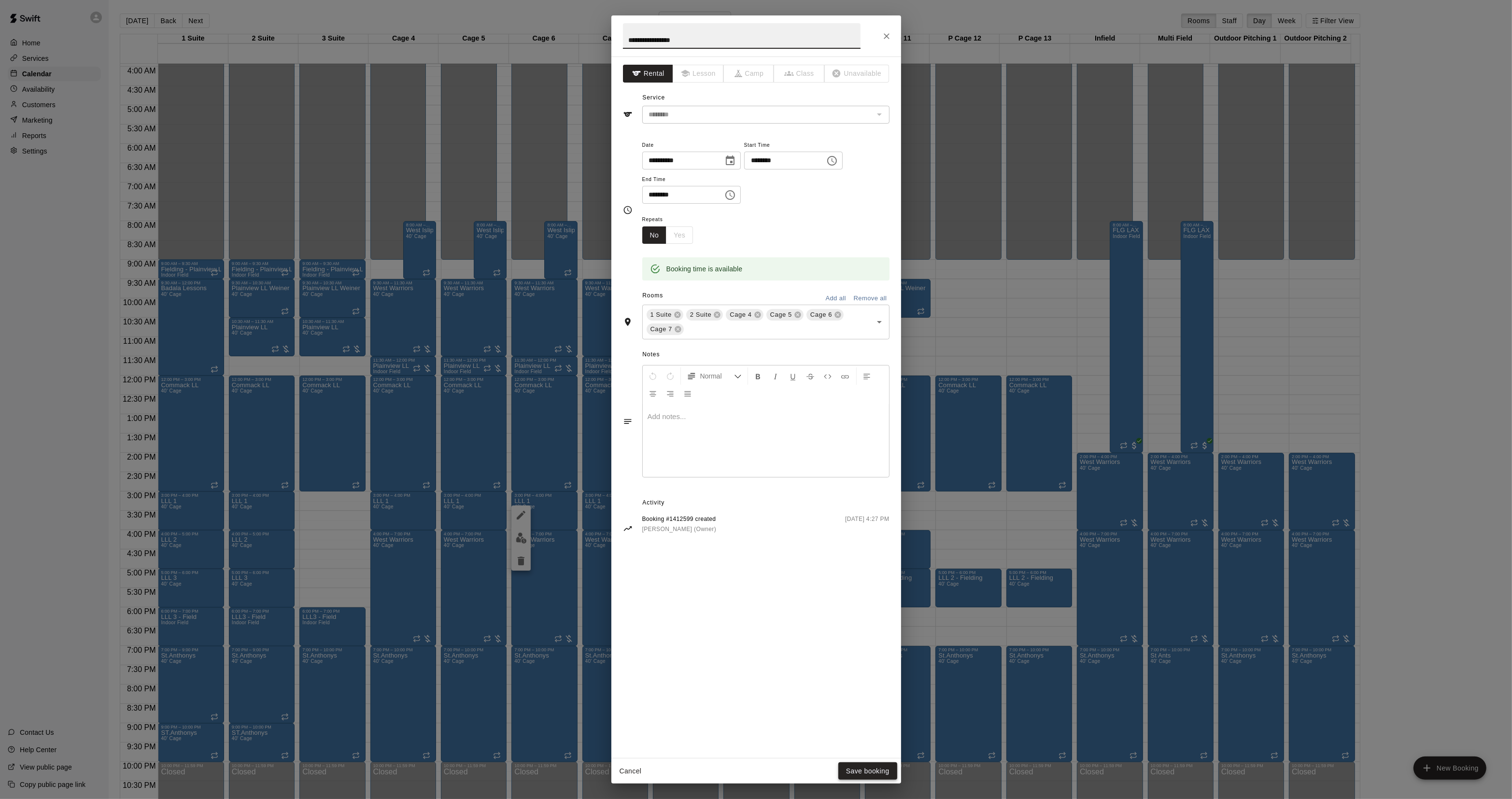
type input "**********"
click at [856, 766] on button "Save booking" at bounding box center [868, 771] width 59 height 18
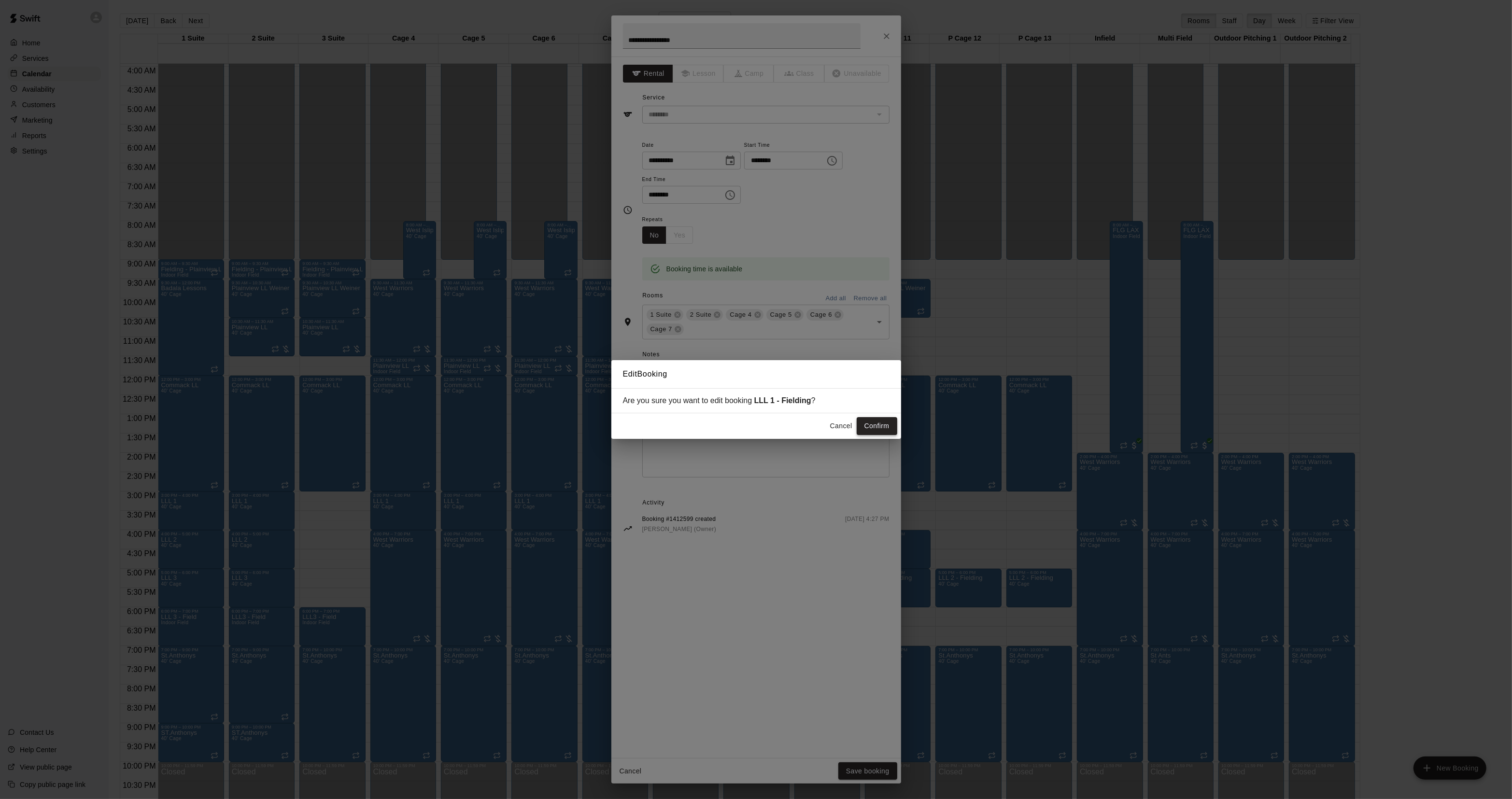
click at [878, 428] on button "Confirm" at bounding box center [877, 426] width 41 height 18
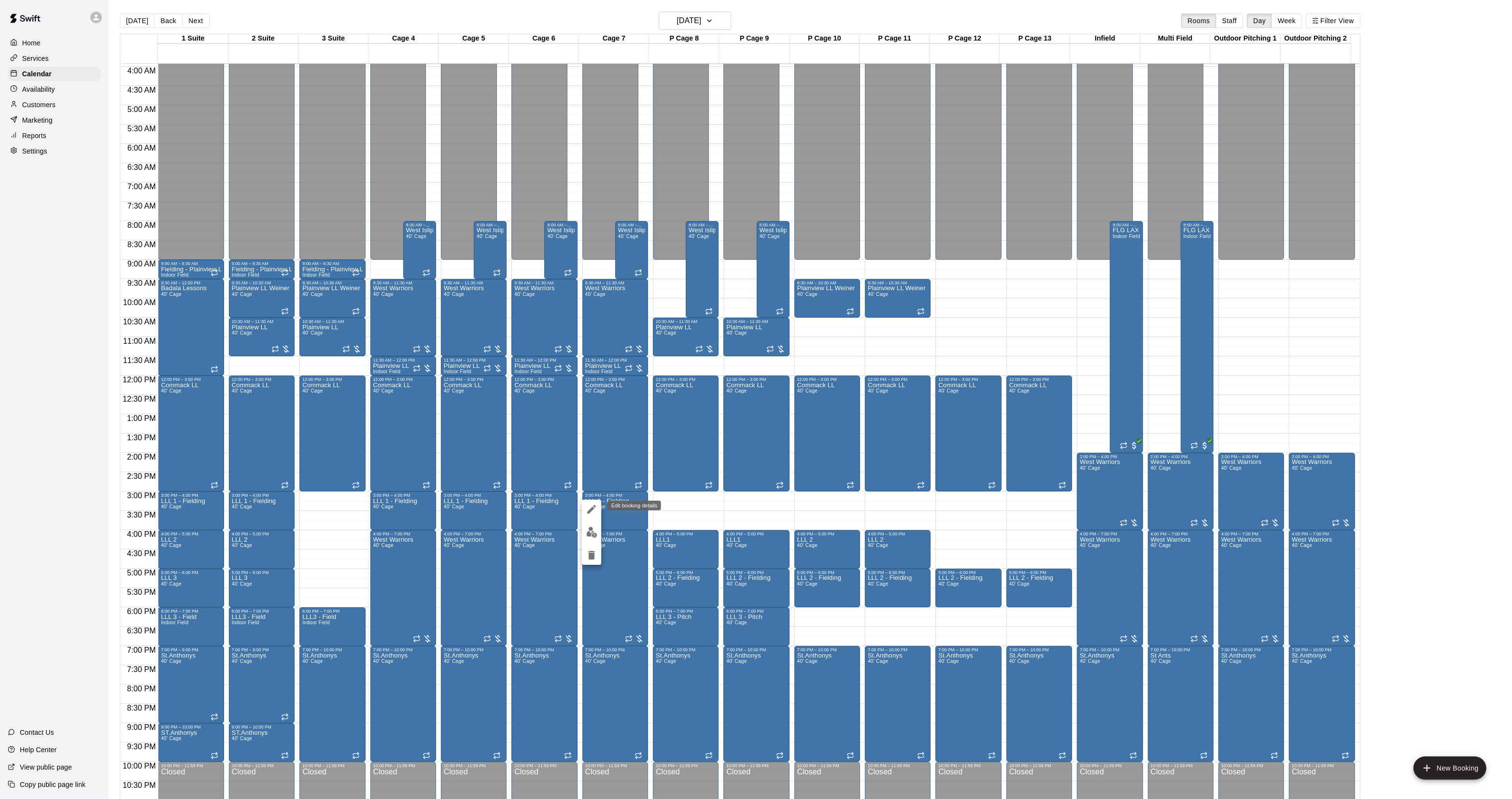
click at [590, 513] on icon "edit" at bounding box center [592, 509] width 12 height 12
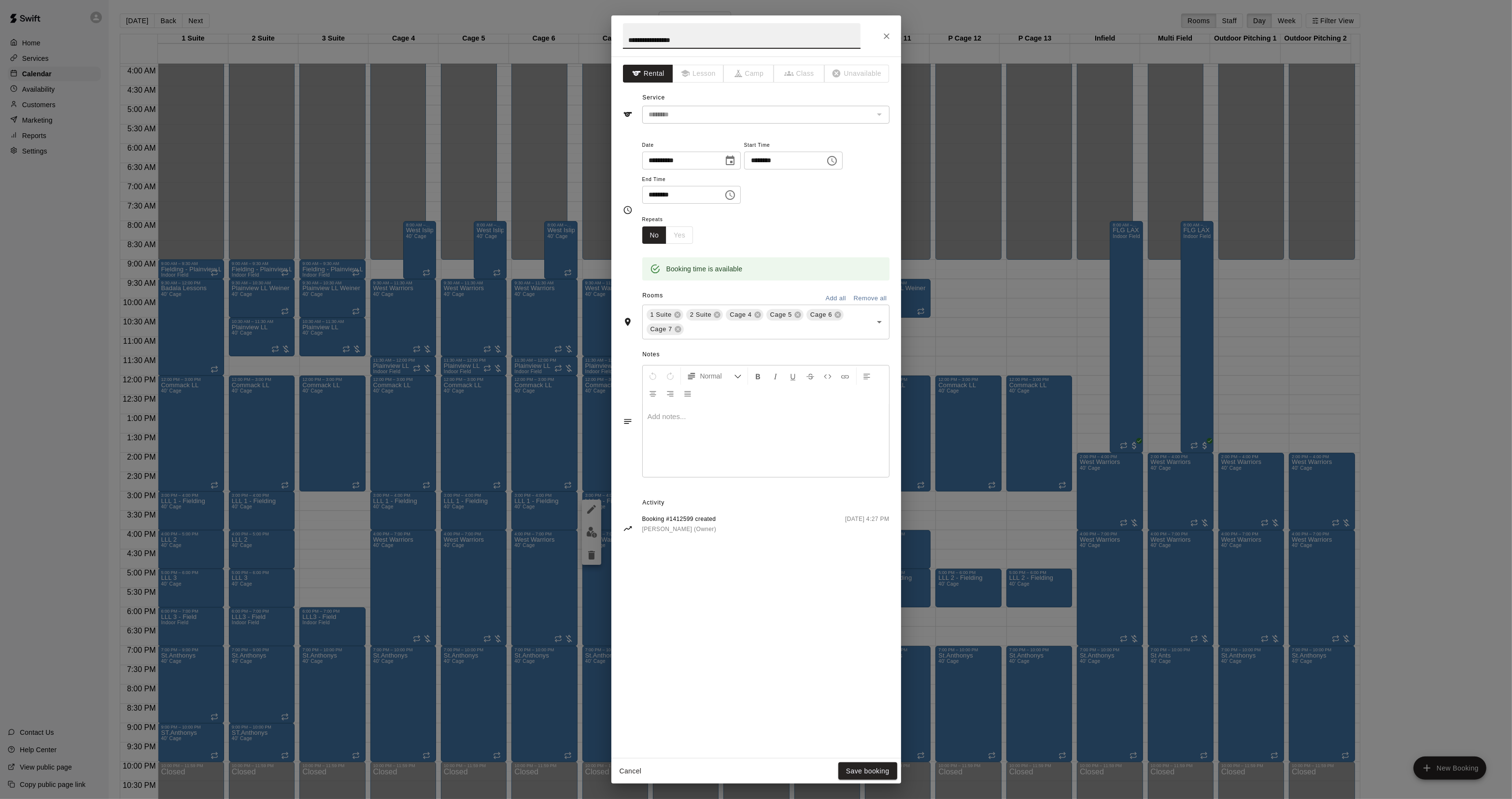
drag, startPoint x: 648, startPoint y: 41, endPoint x: 710, endPoint y: 39, distance: 62.0
click at [710, 39] on input "**********" at bounding box center [741, 36] width 238 height 26
type input "*****"
click at [868, 769] on button "Save booking" at bounding box center [868, 771] width 59 height 18
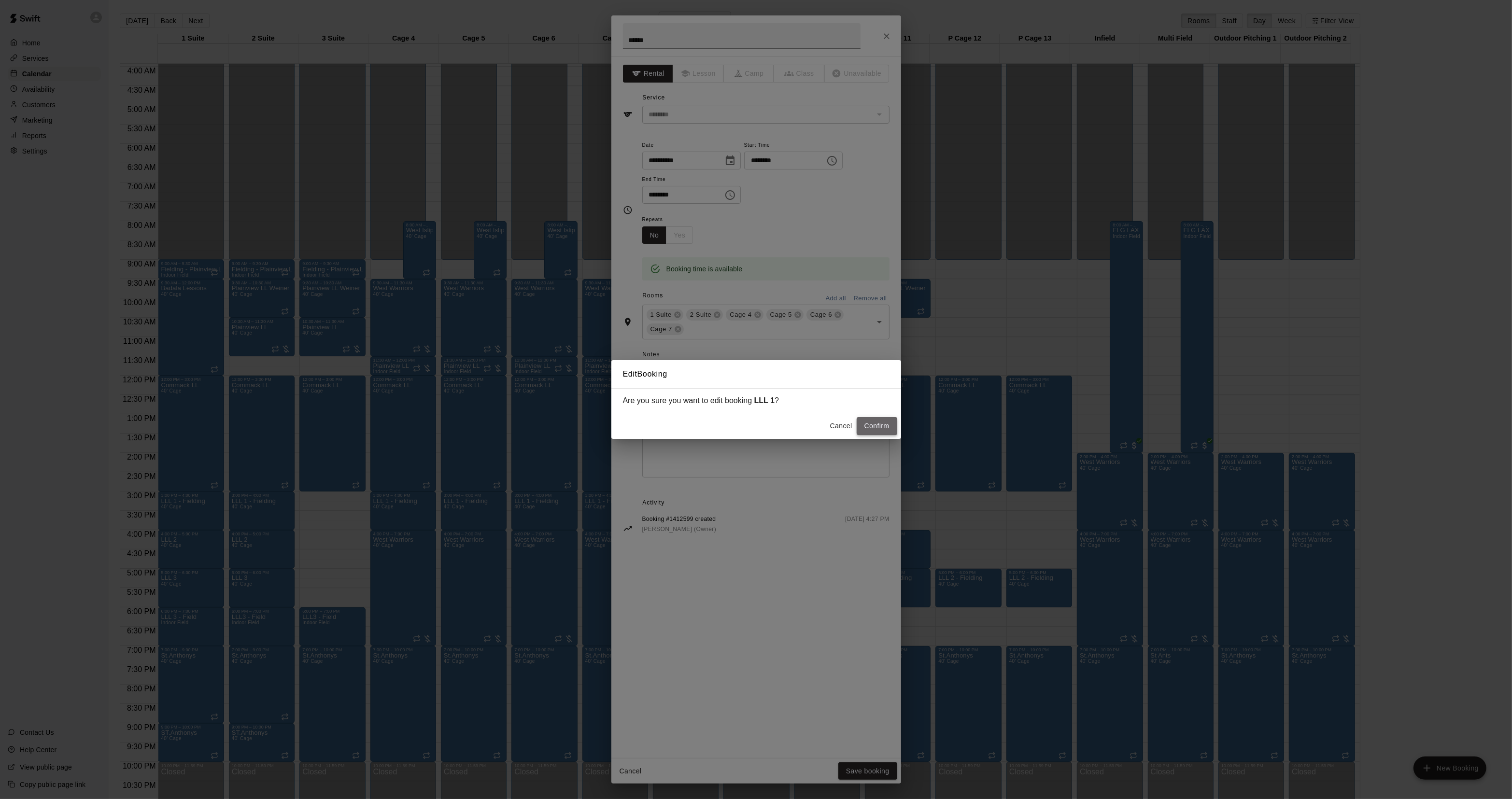
click at [872, 426] on button "Confirm" at bounding box center [877, 426] width 41 height 18
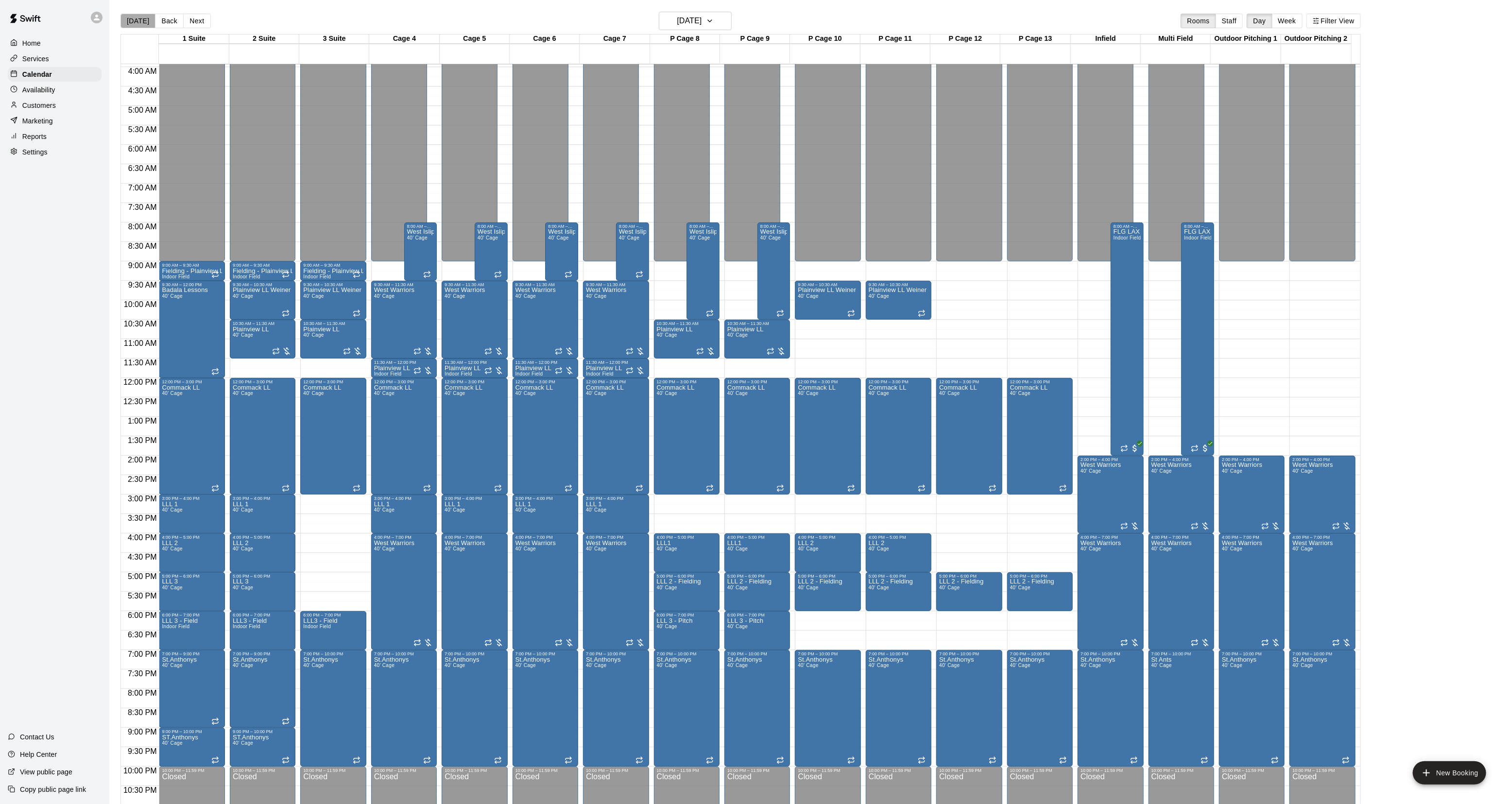
click at [144, 22] on button "[DATE]" at bounding box center [138, 21] width 35 height 15
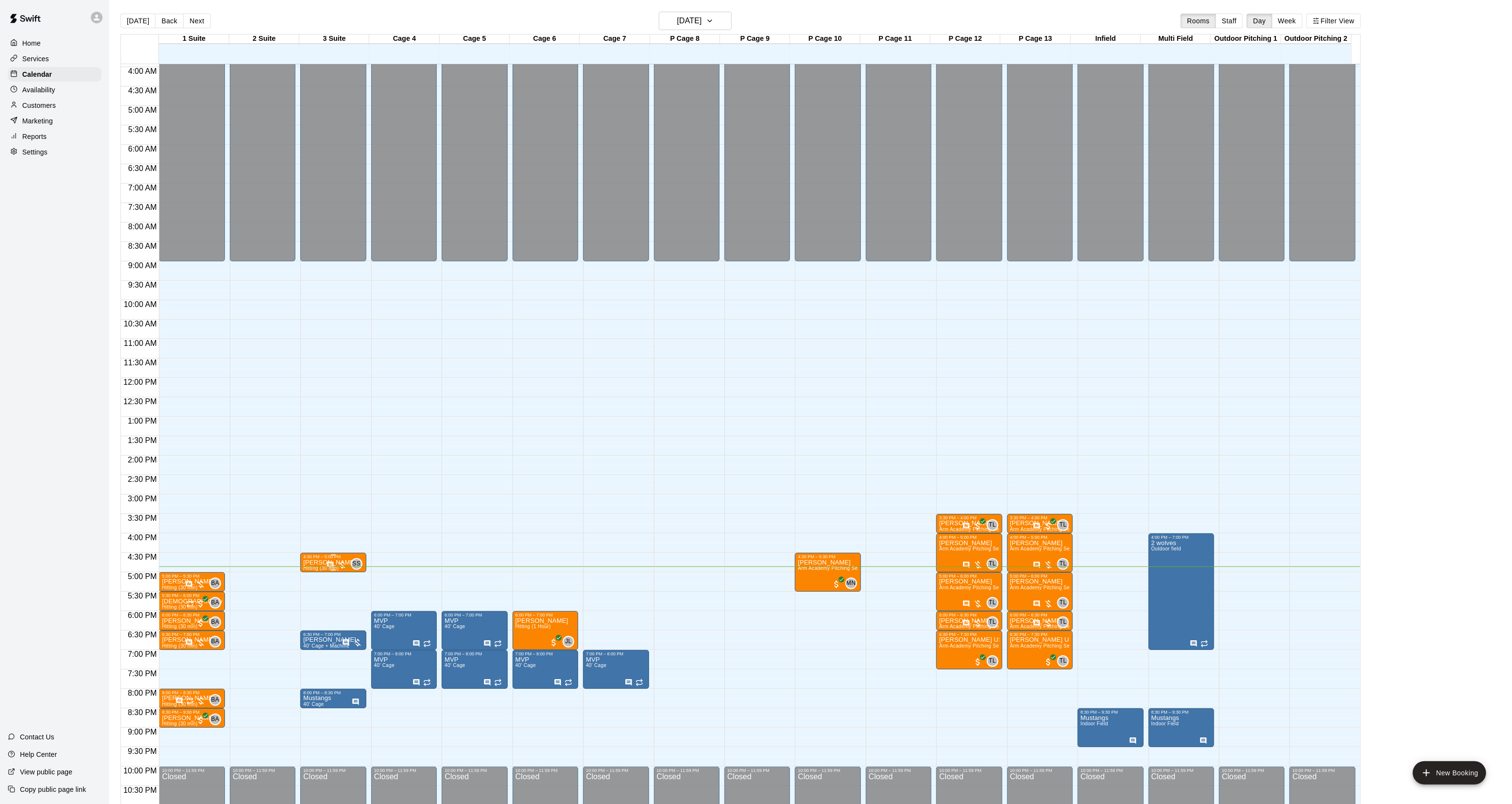
click at [300, 561] on div "4:30 PM – 5:00 PM Rob Barnett Hitting (30 min) SS 0" at bounding box center [333, 562] width 66 height 19
click at [304, 585] on img "edit" at bounding box center [309, 586] width 11 height 11
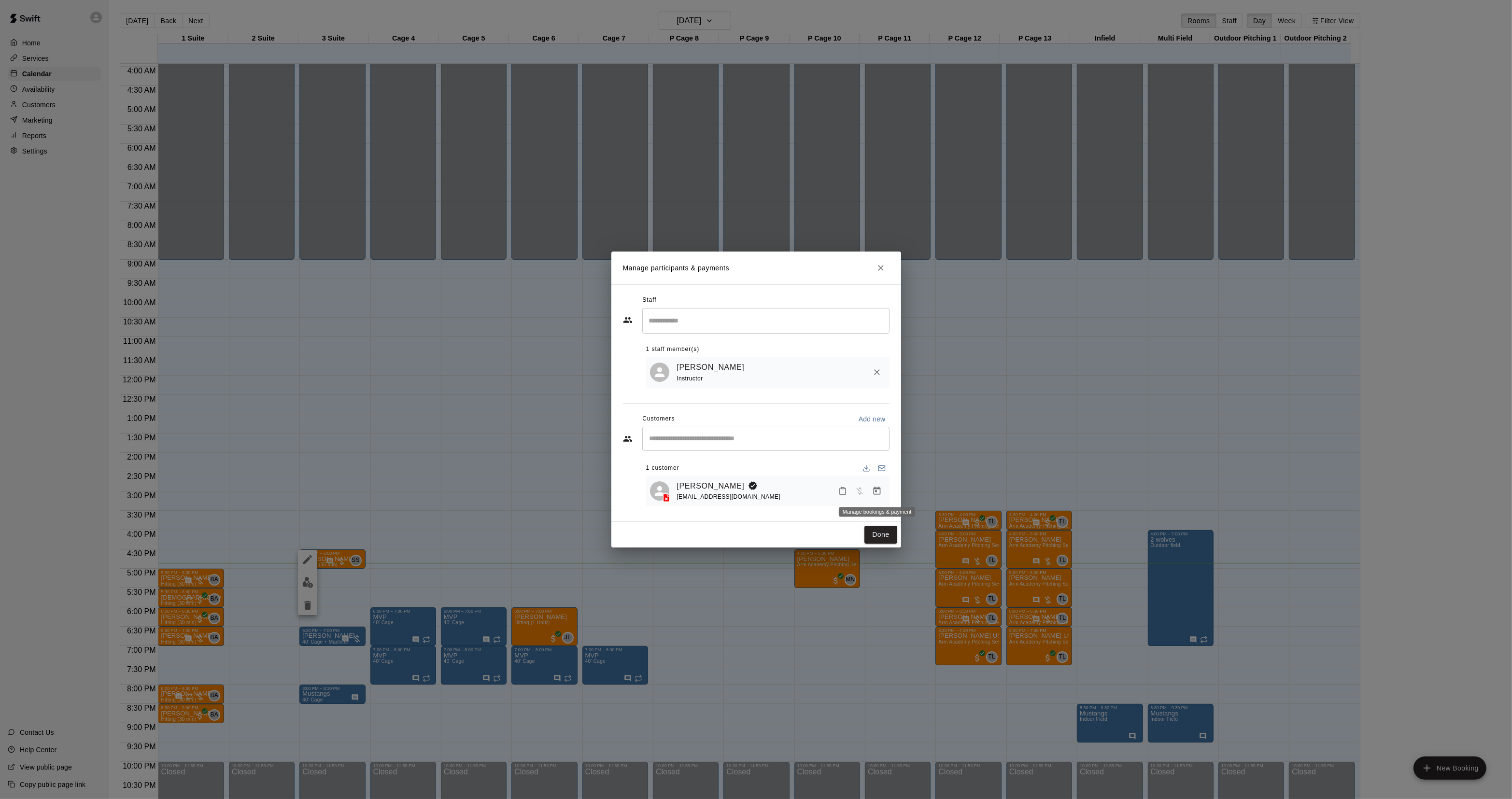
click at [880, 484] on button "Manage bookings & payment" at bounding box center [877, 491] width 18 height 18
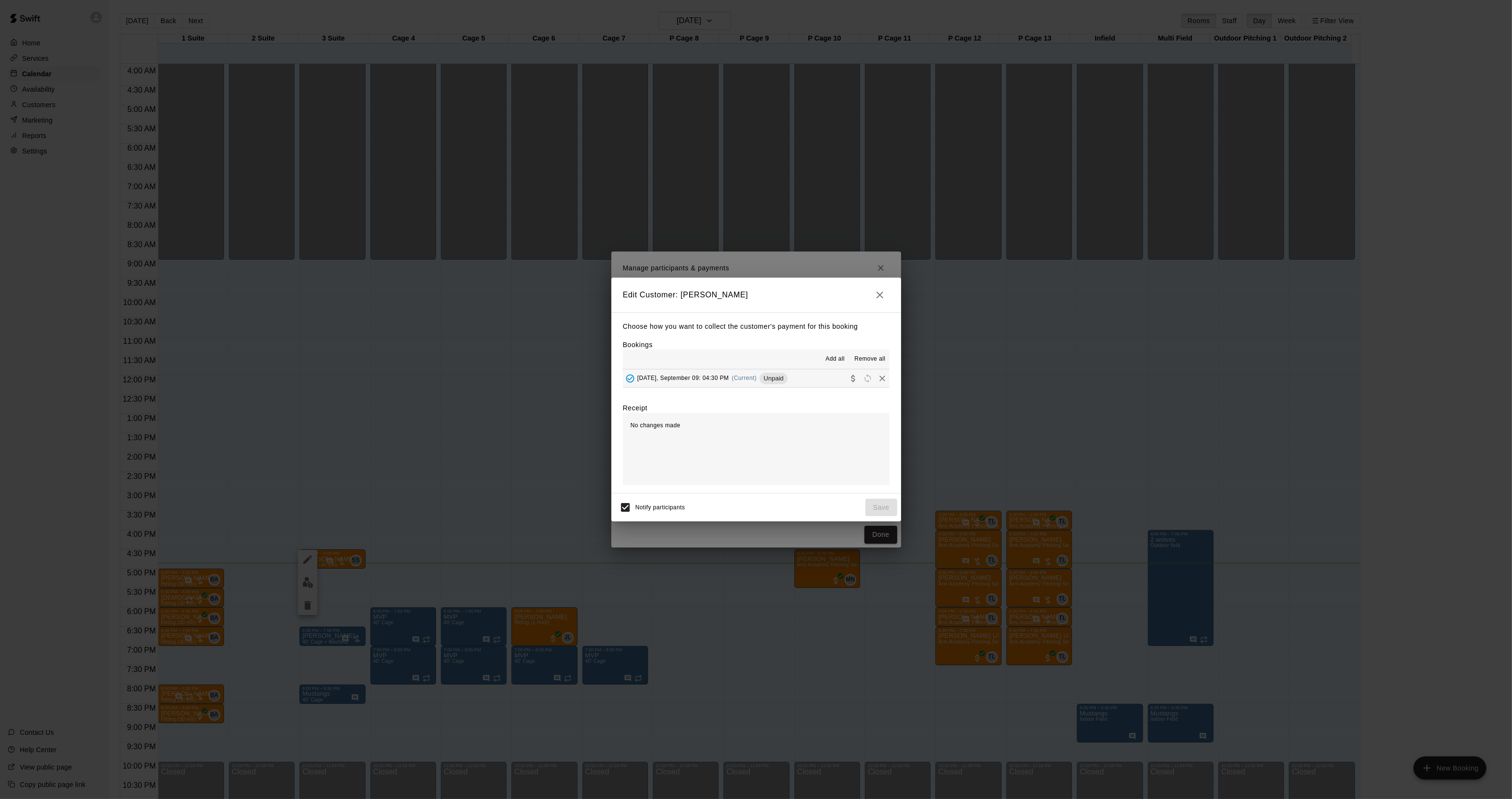
click at [737, 372] on div "Tuesday, September 09: 04:30 PM (Current) Unpaid" at bounding box center [705, 378] width 165 height 15
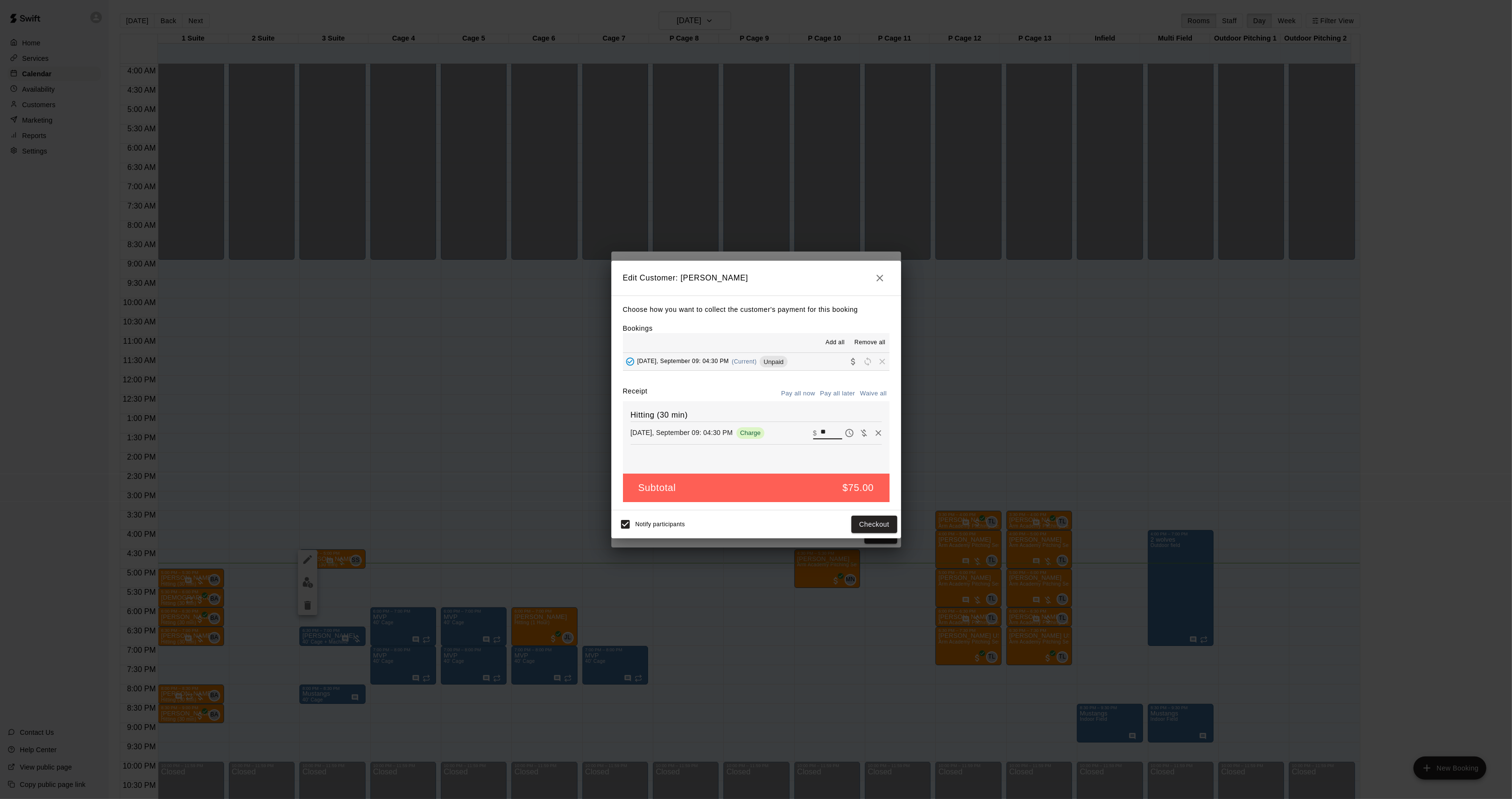
click at [821, 434] on input "**" at bounding box center [831, 432] width 21 height 12
type input "**"
click at [862, 519] on button "Checkout" at bounding box center [873, 524] width 45 height 18
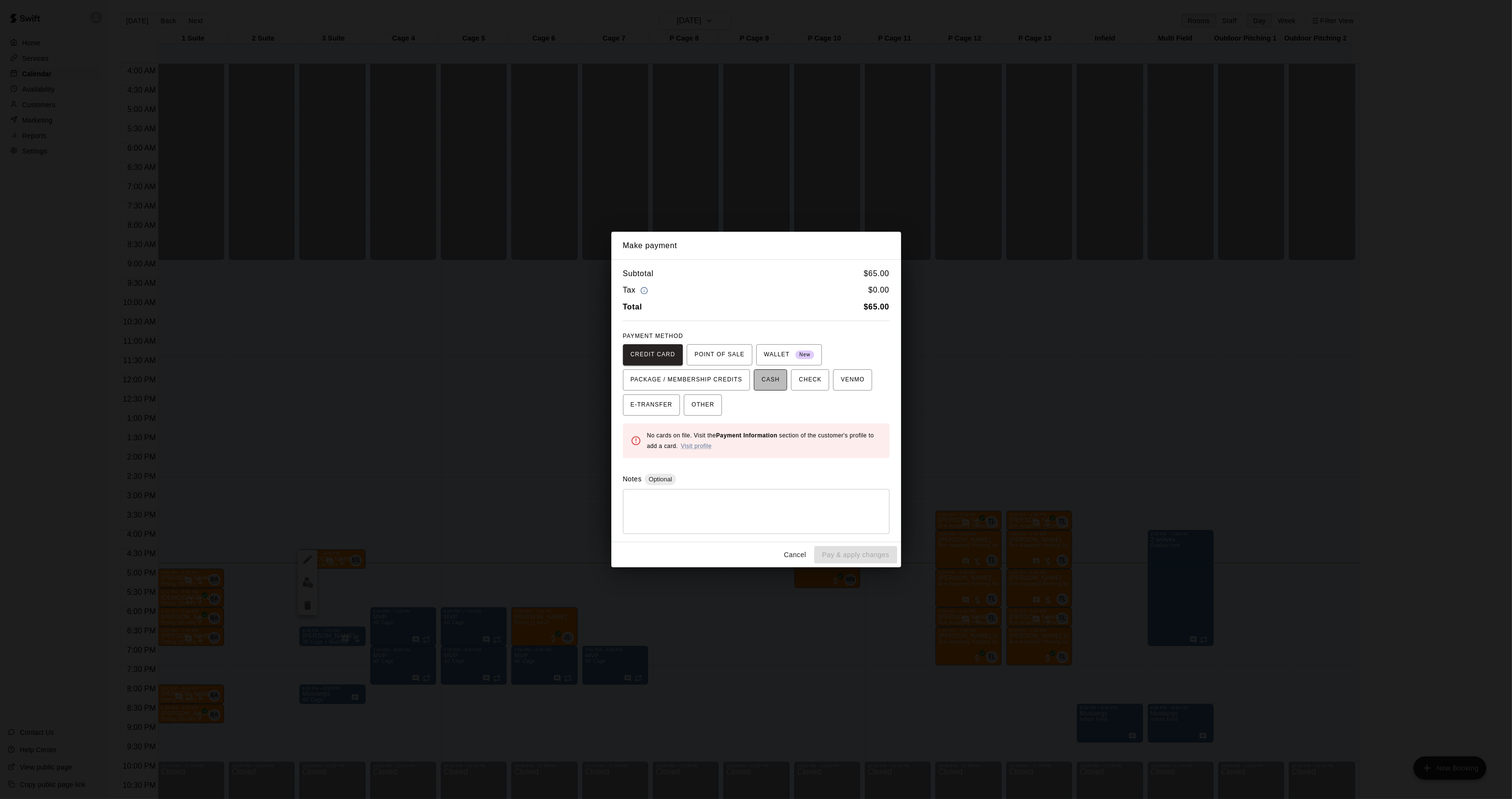
click at [761, 387] on span "CASH" at bounding box center [770, 380] width 18 height 15
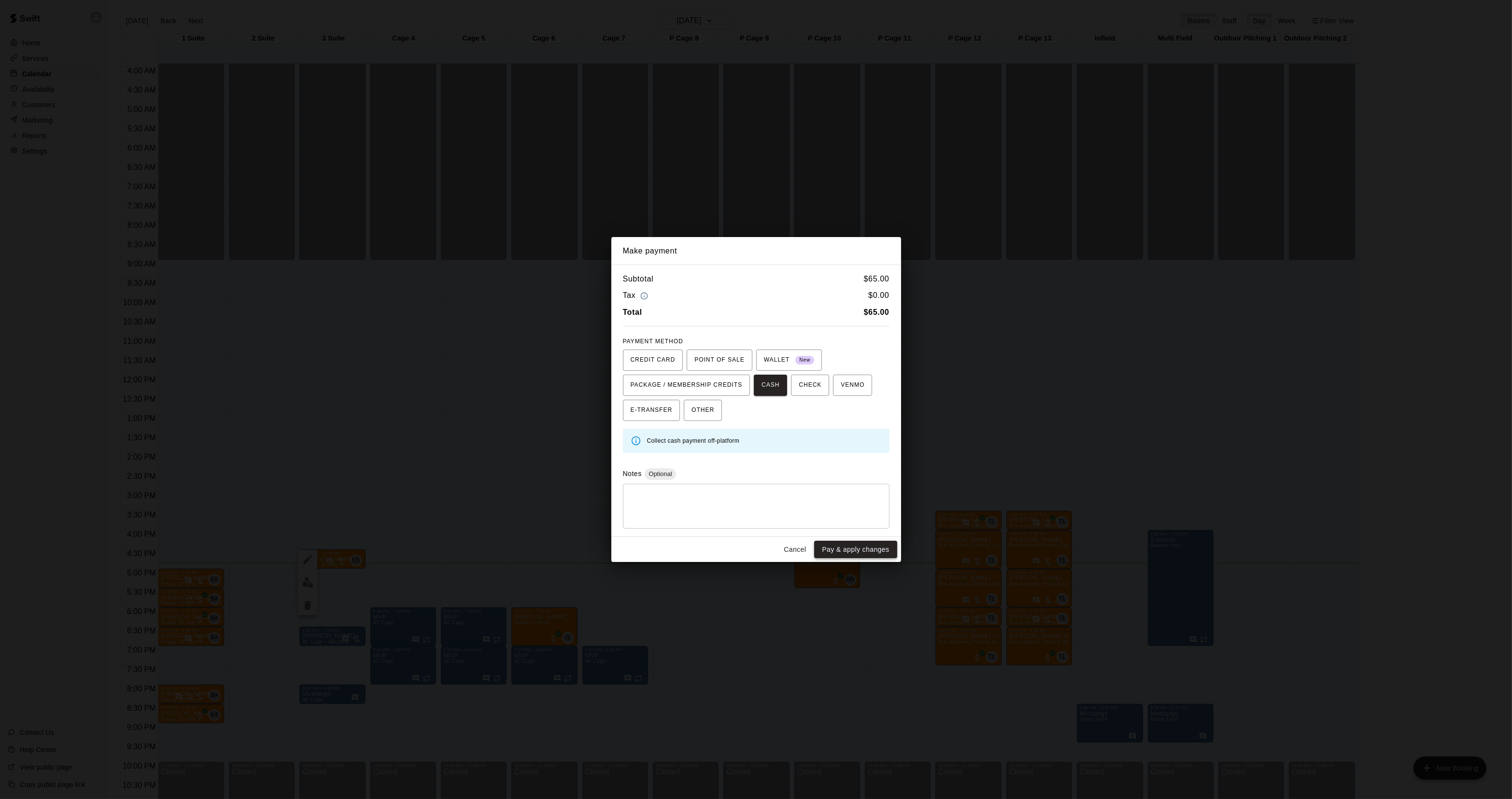
click at [848, 549] on button "Pay & apply changes" at bounding box center [855, 549] width 83 height 18
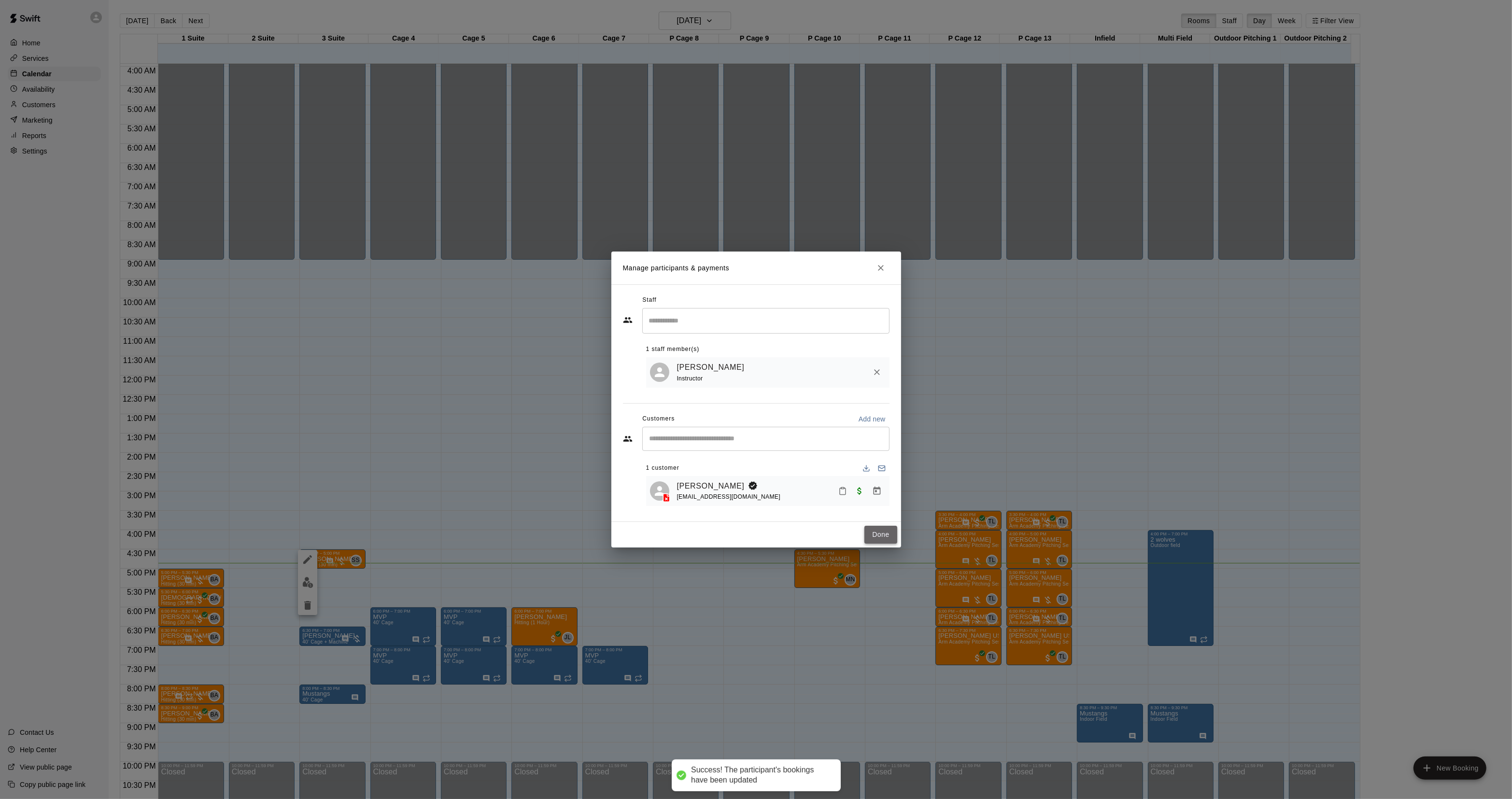
click at [885, 527] on button "Done" at bounding box center [880, 534] width 32 height 18
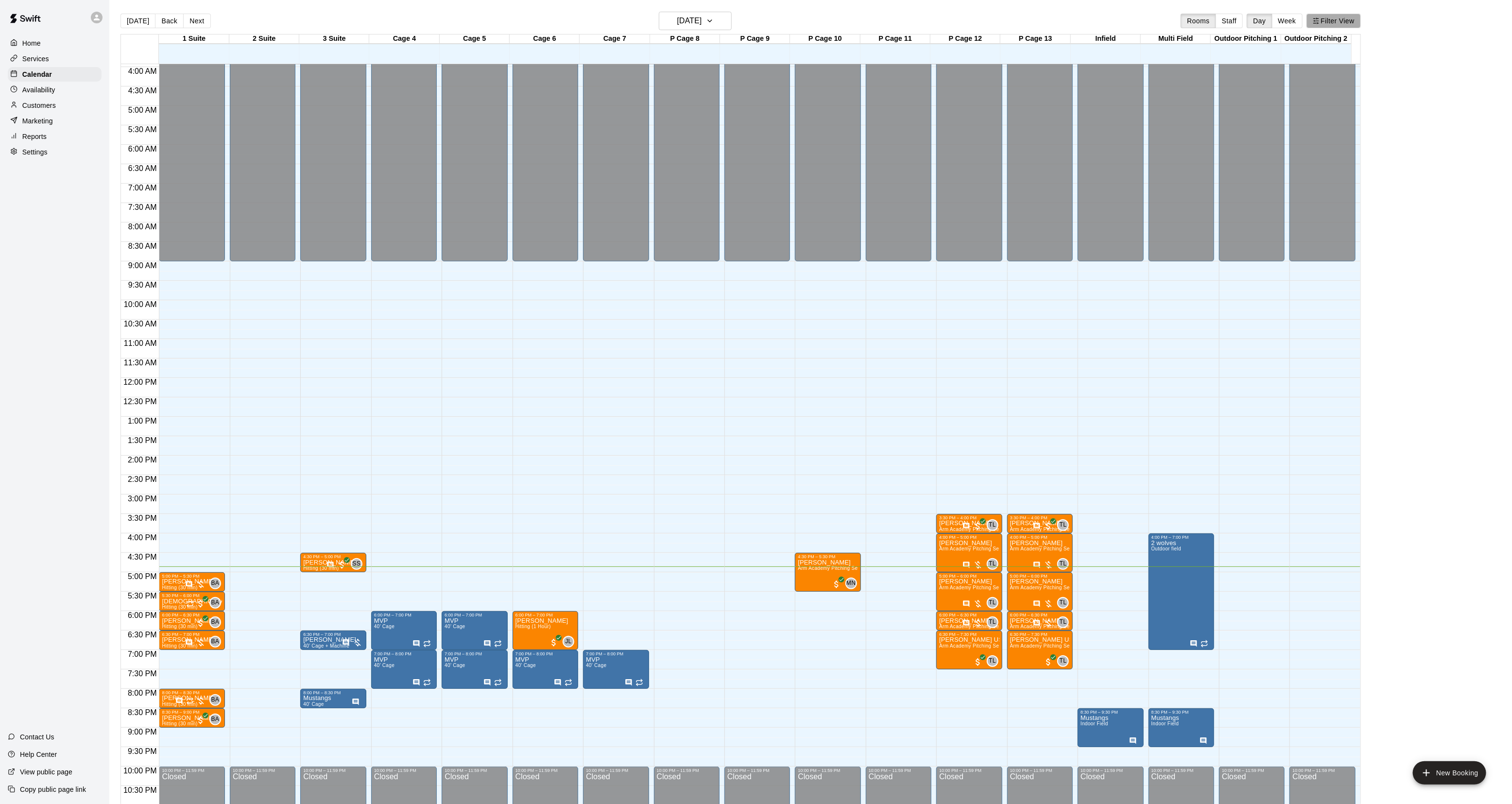
click at [1356, 20] on button "Filter View" at bounding box center [1334, 21] width 54 height 15
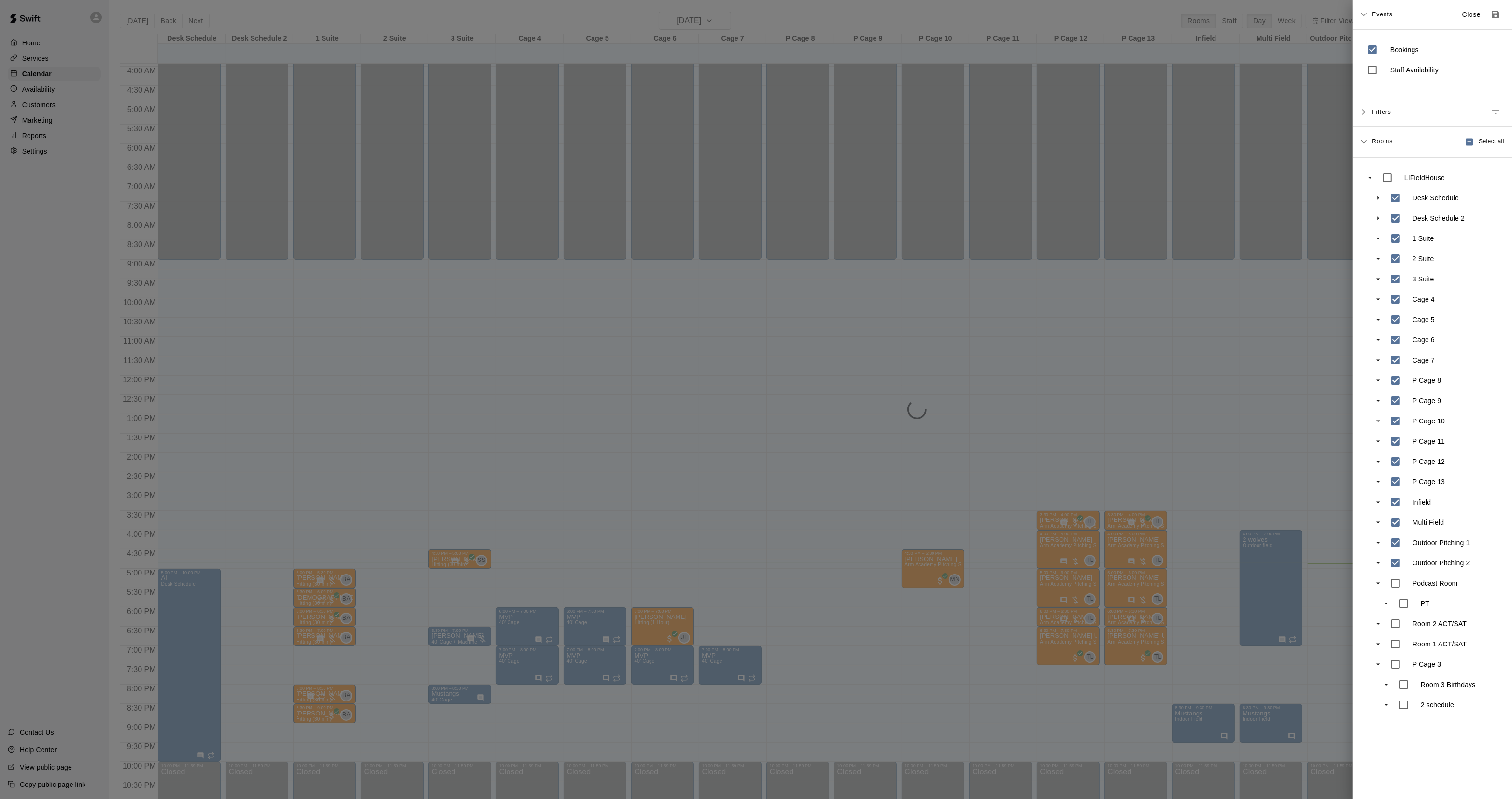
click at [534, 409] on div at bounding box center [756, 400] width 1512 height 799
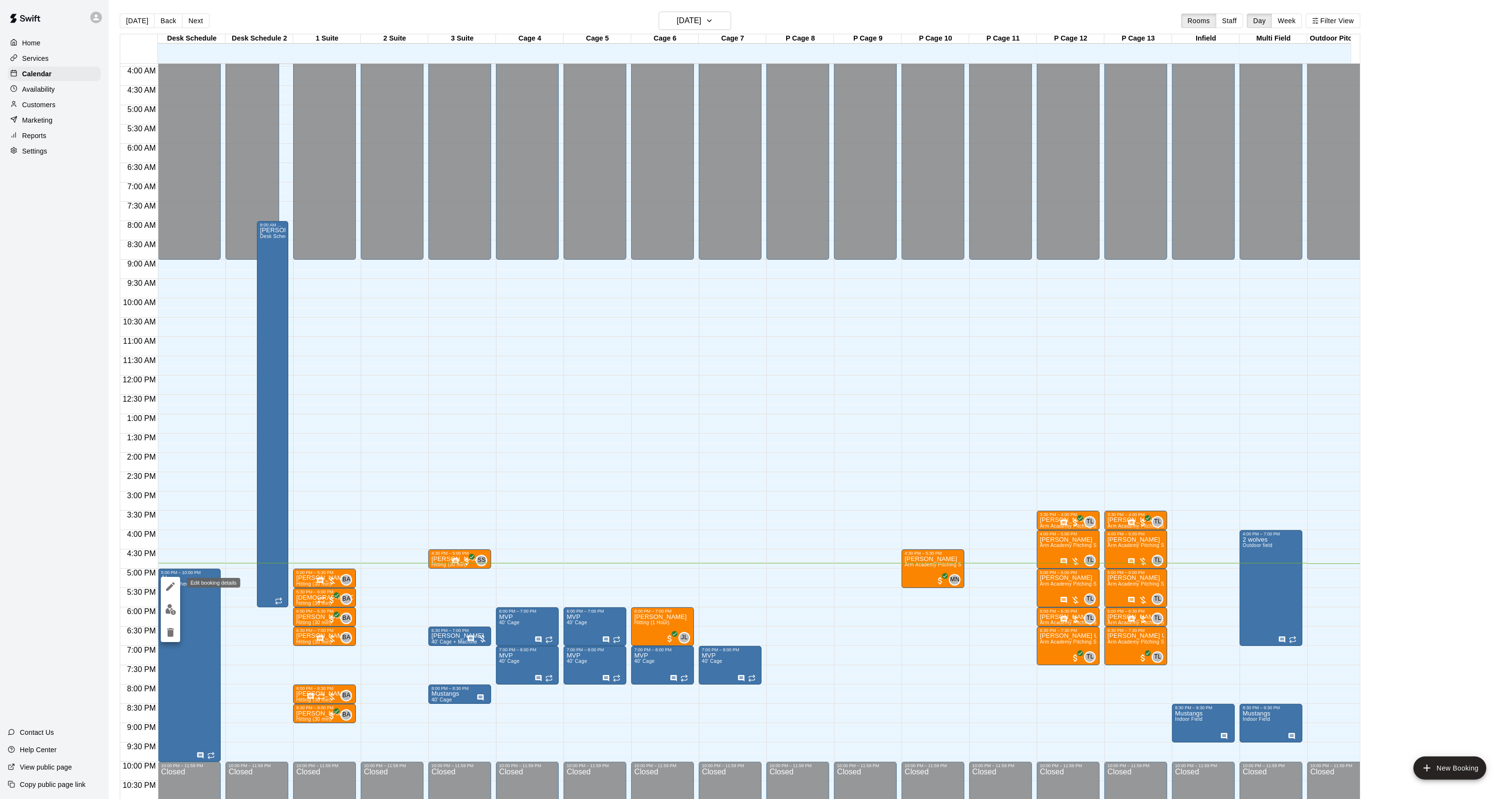
click at [167, 583] on icon "edit" at bounding box center [171, 587] width 12 height 12
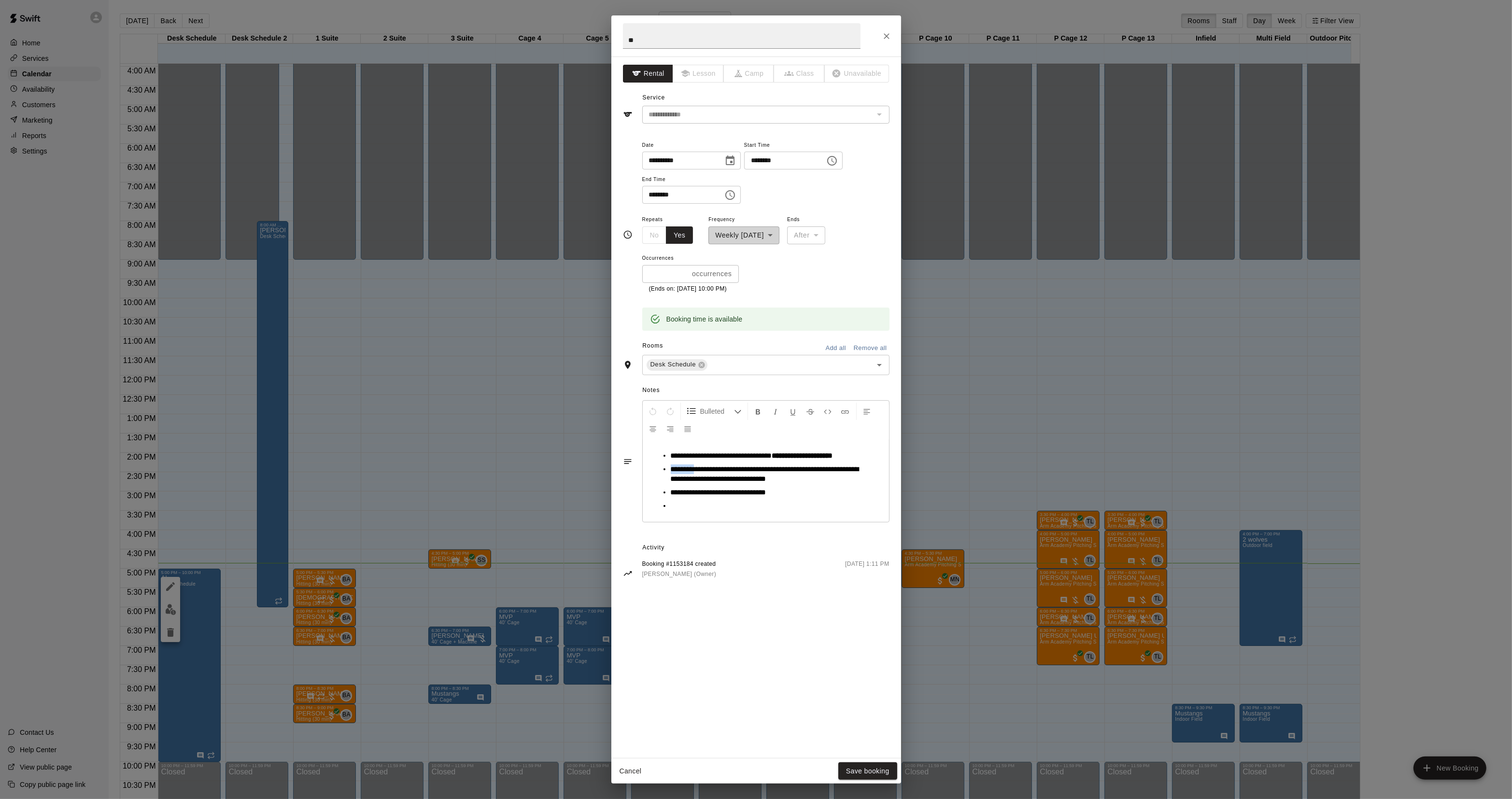
drag, startPoint x: 671, startPoint y: 466, endPoint x: 772, endPoint y: 478, distance: 101.7
click at [751, 477] on span "**********" at bounding box center [765, 473] width 188 height 17
click at [764, 480] on span "**********" at bounding box center [765, 473] width 188 height 17
click at [1092, 185] on div "**********" at bounding box center [756, 400] width 1512 height 799
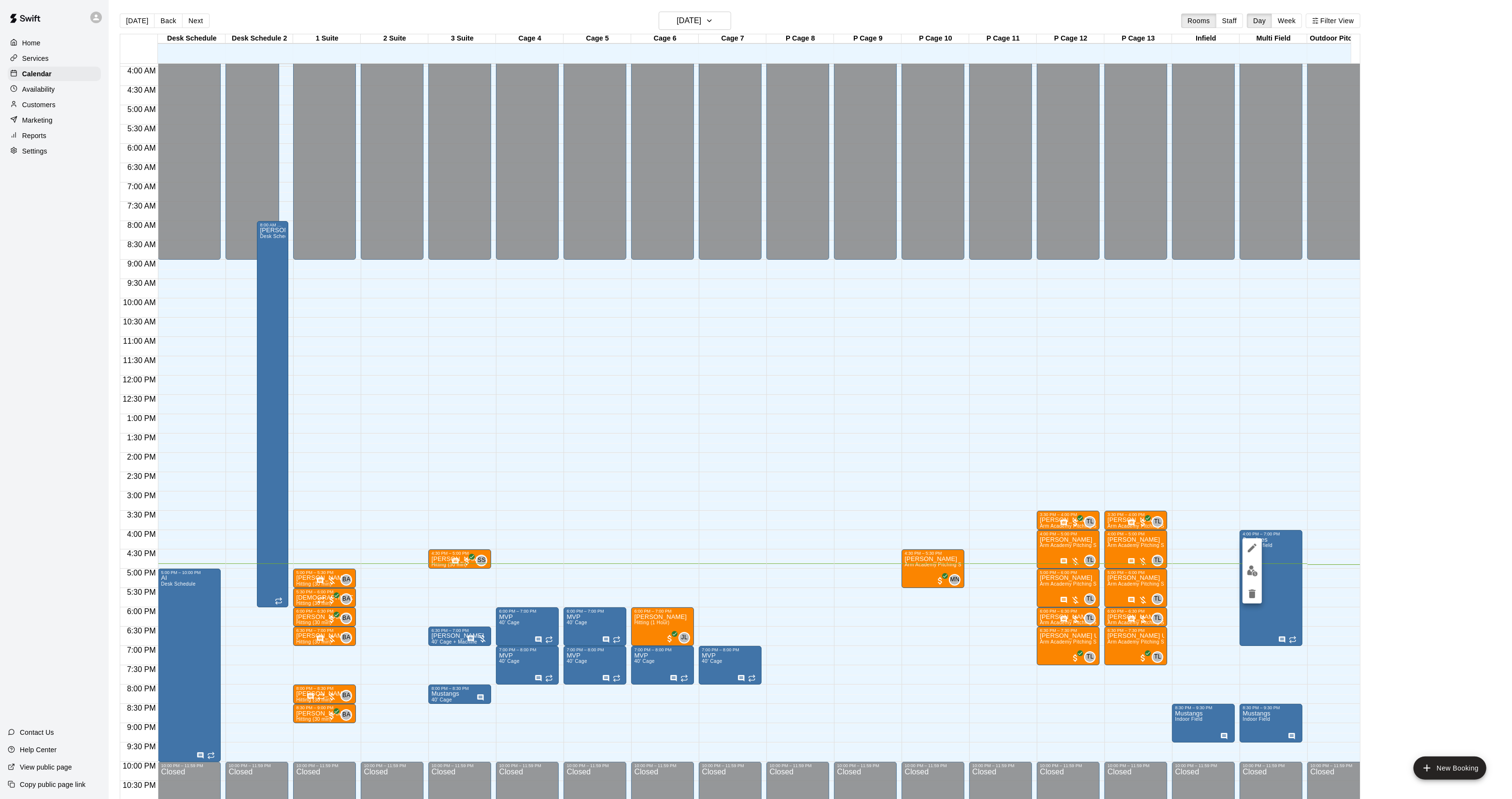
click at [1245, 570] on button "edit" at bounding box center [1252, 571] width 19 height 19
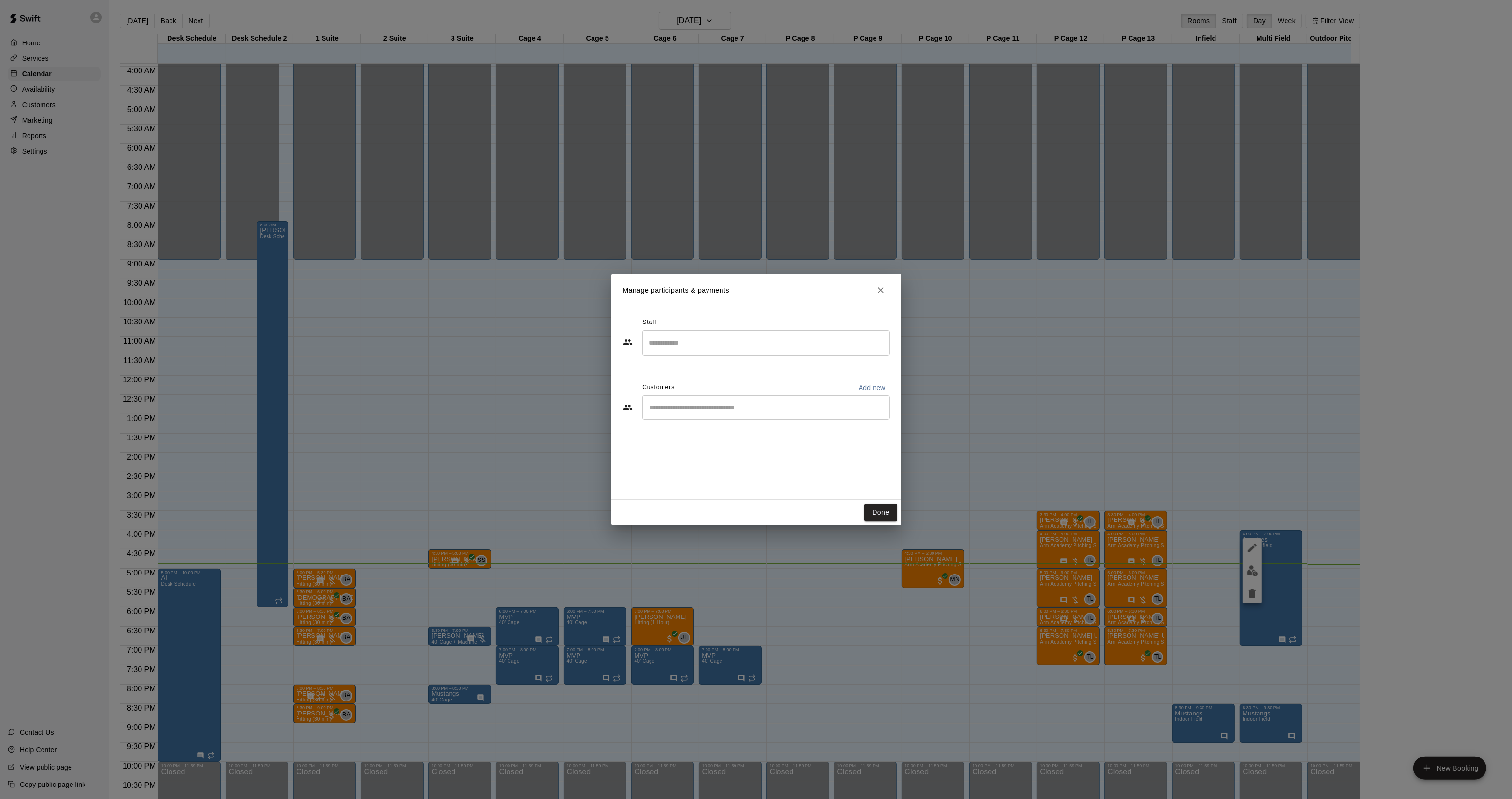
click at [1017, 474] on div "Manage participants & payments Staff ​ Customers Add new ​ Done" at bounding box center [756, 400] width 1512 height 799
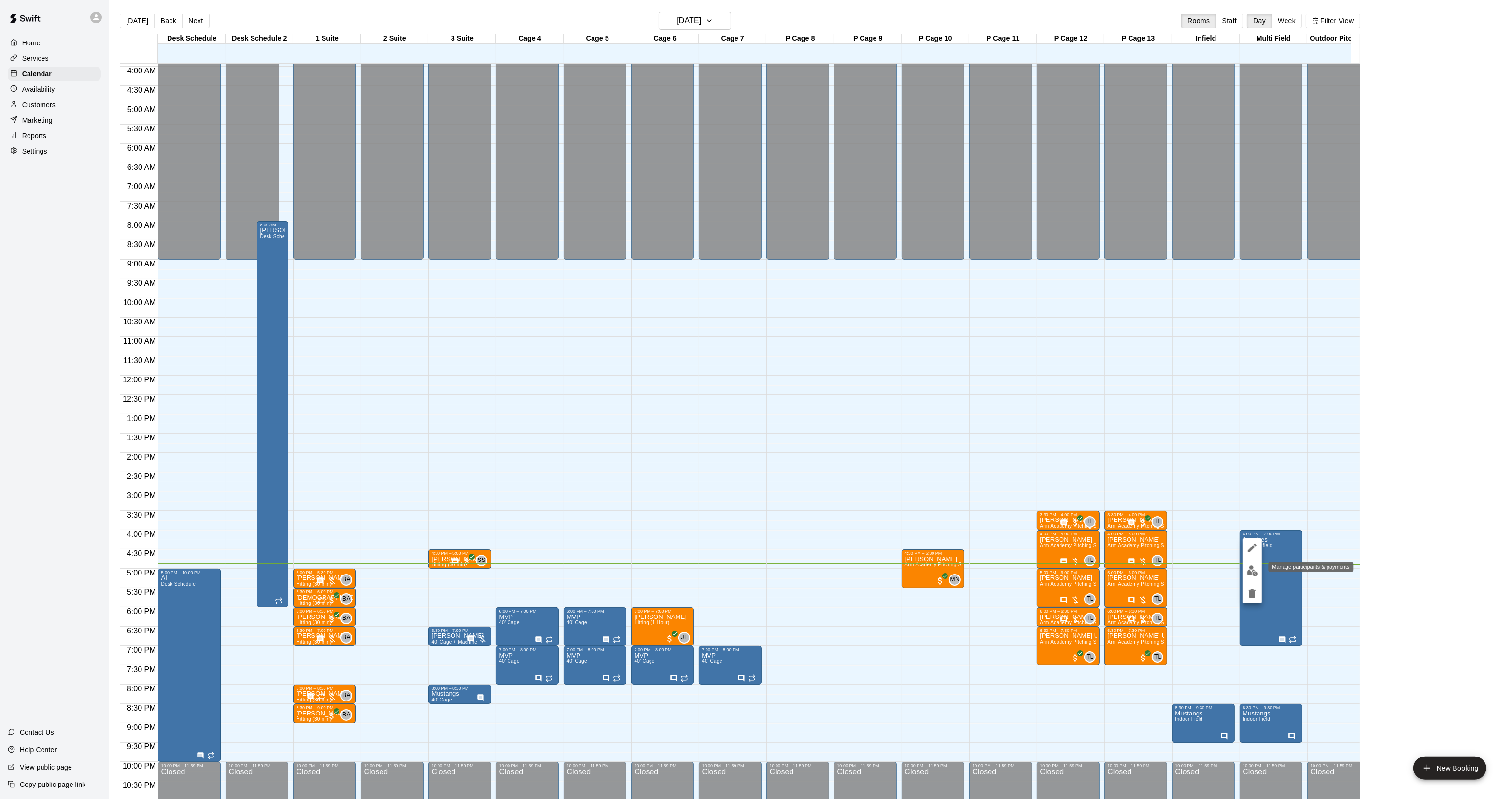
click at [1254, 567] on img "edit" at bounding box center [1252, 570] width 11 height 11
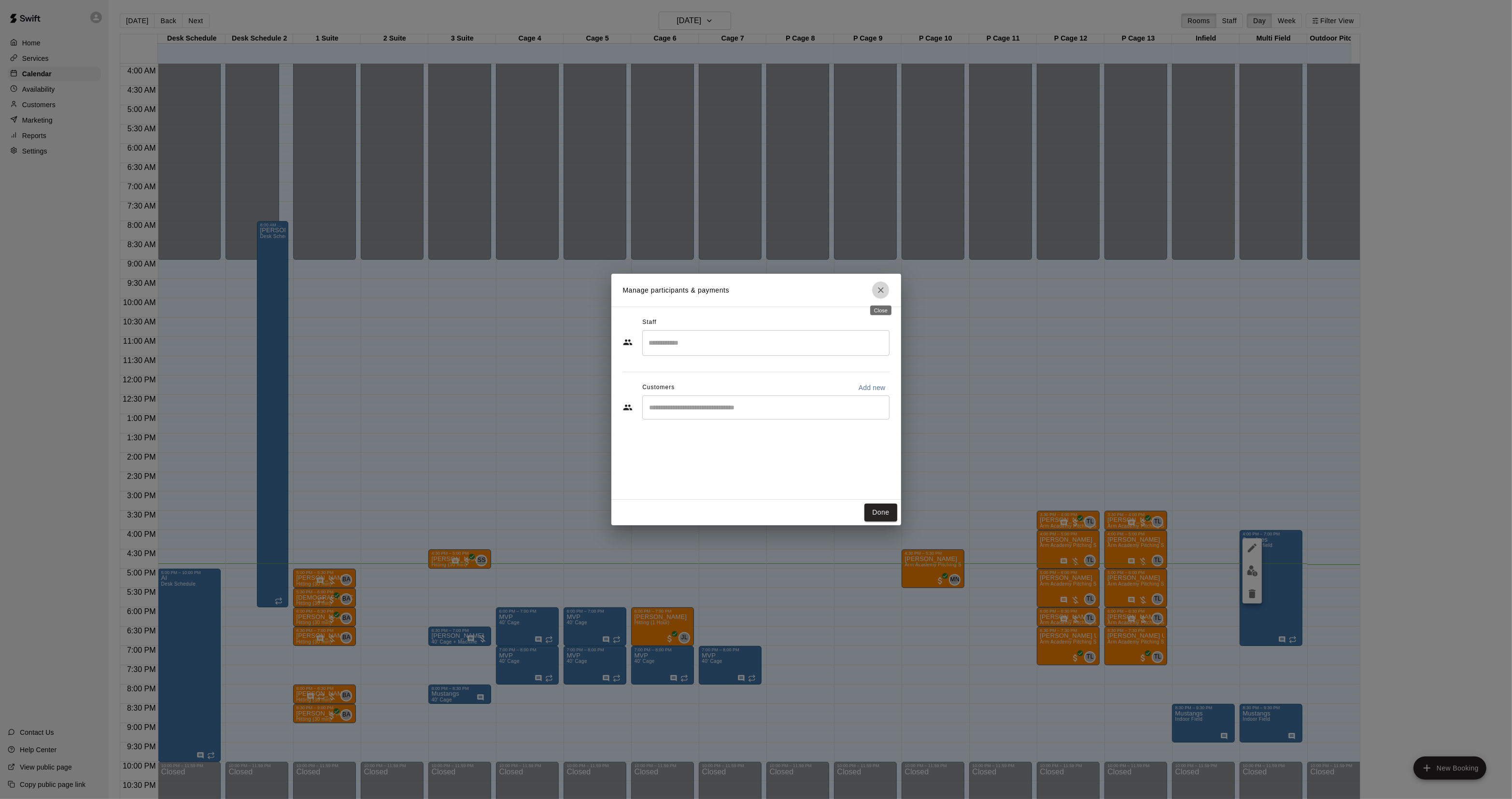
click at [873, 290] on button "Close" at bounding box center [881, 290] width 18 height 18
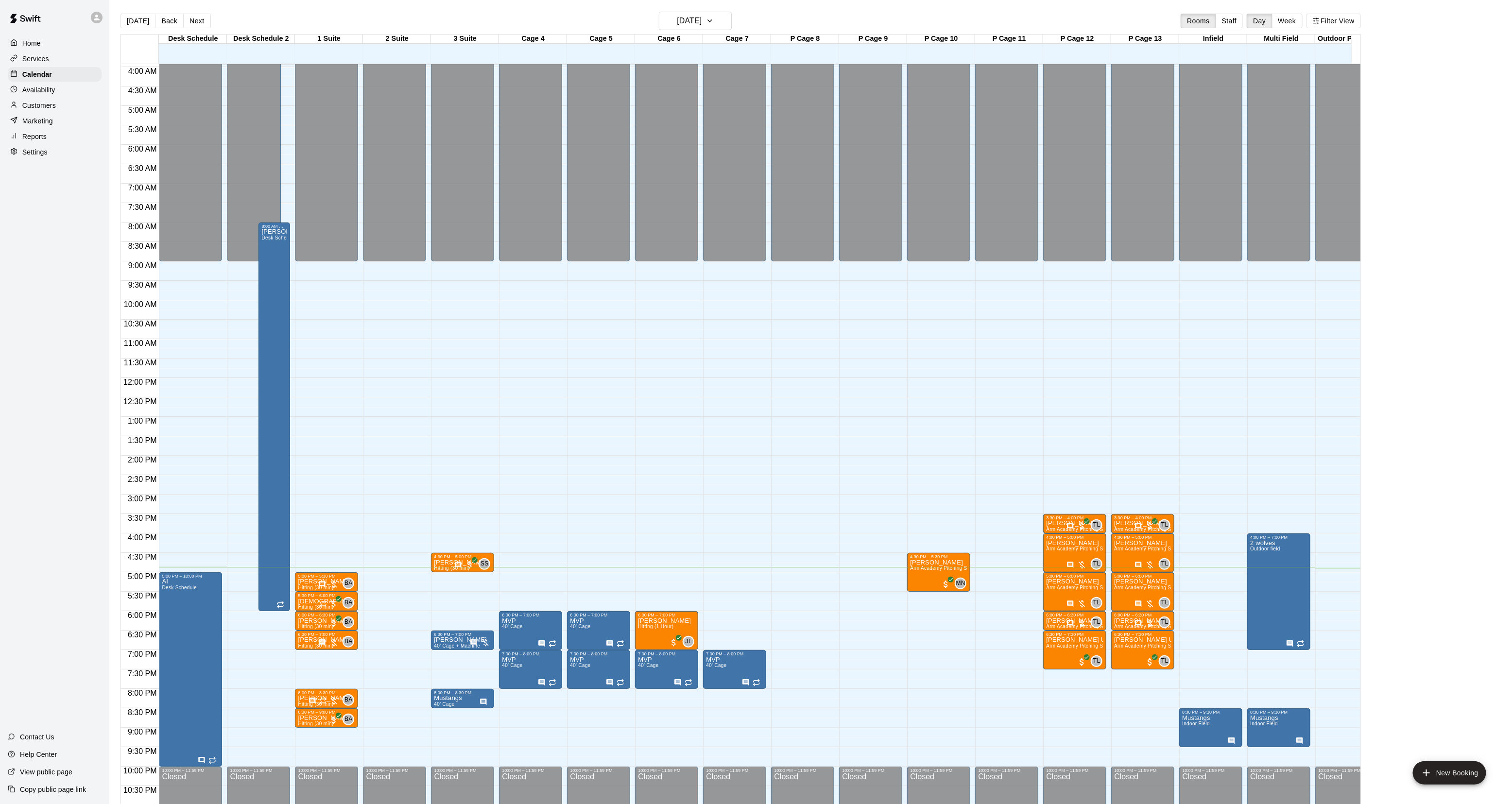
click at [59, 112] on div "Customers" at bounding box center [54, 105] width 94 height 15
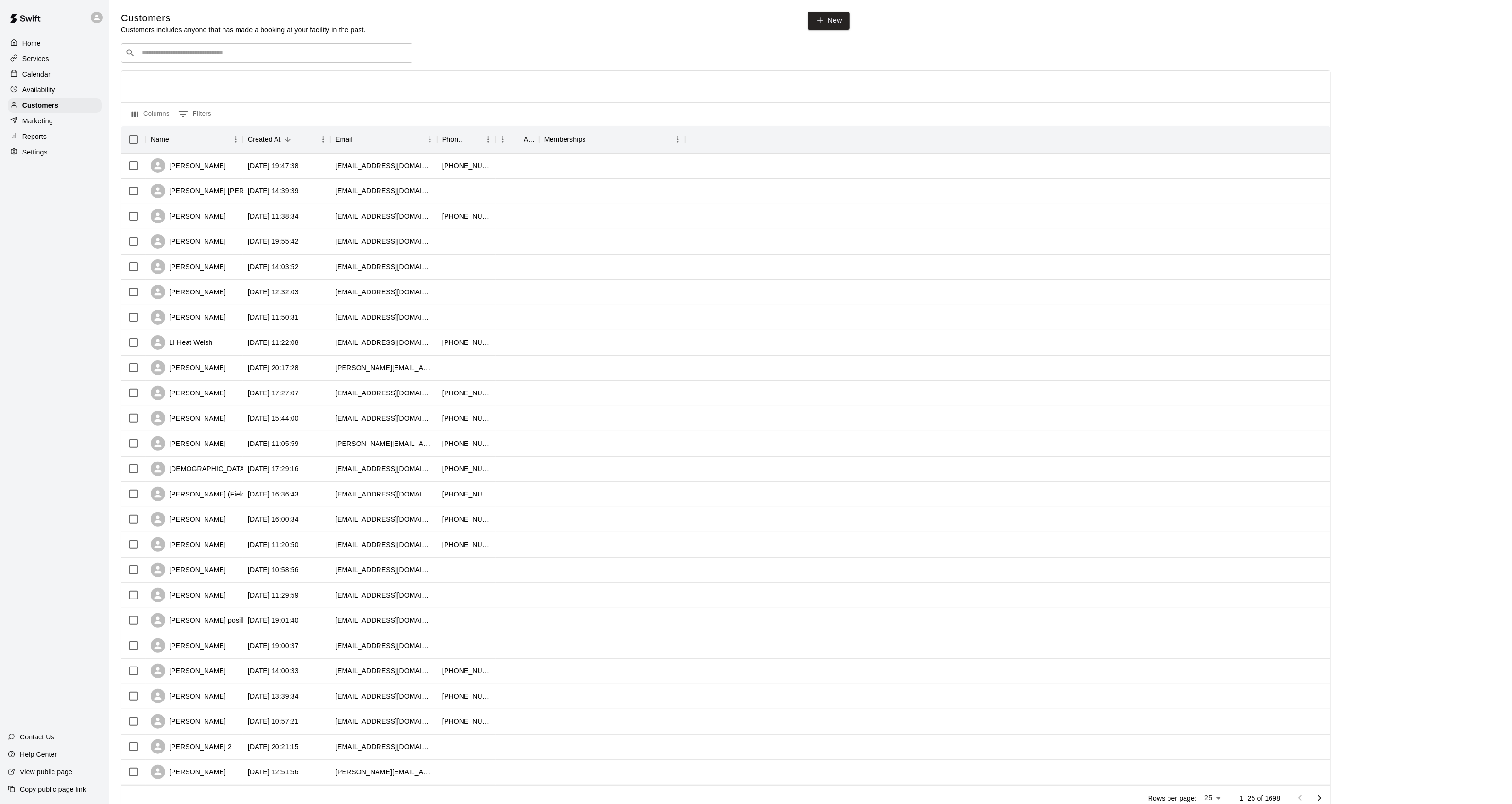
click at [232, 71] on div "Columns 0 Filters Name Created At Email Phone Number Age Memberships Dylan Lope…" at bounding box center [726, 440] width 1210 height 741
click at [232, 63] on div "​ ​" at bounding box center [267, 53] width 292 height 19
type input "*****"
click at [226, 83] on div "Jack Kensil/ 2 Wolves Performance rgarrett3@lviusa.com" at bounding box center [217, 80] width 138 height 21
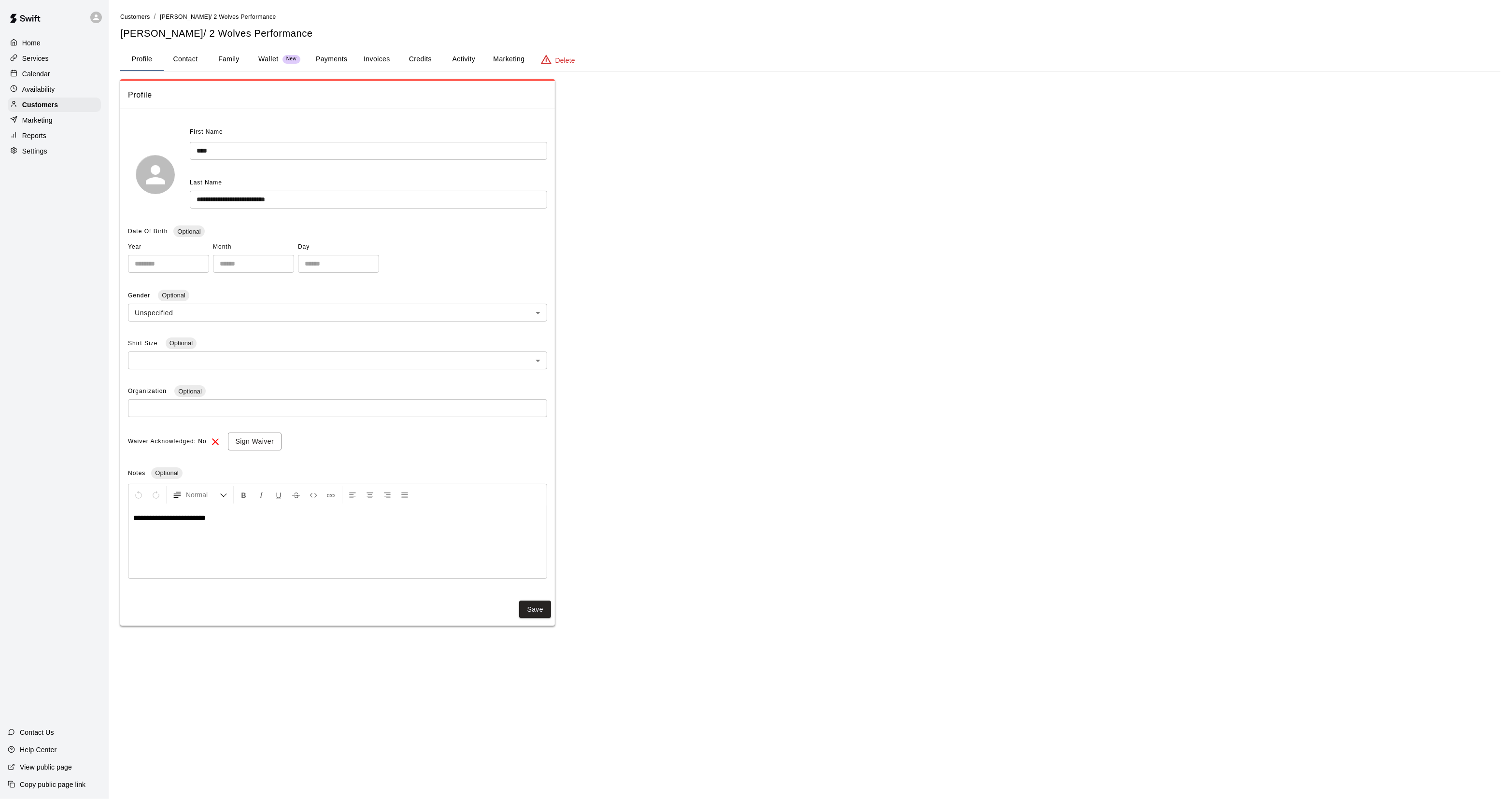
click at [336, 52] on button "Payments" at bounding box center [332, 59] width 47 height 23
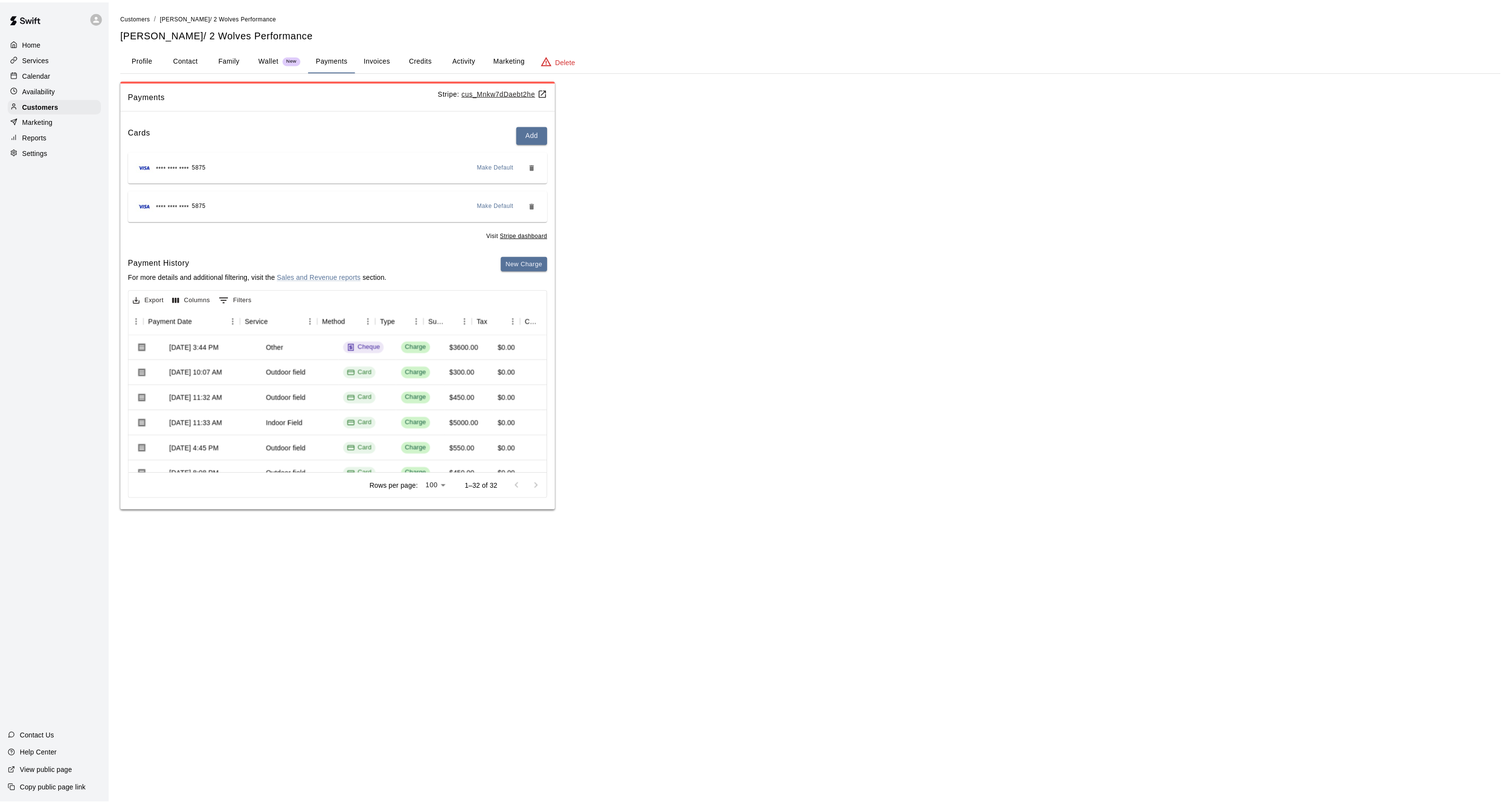
scroll to position [0, 132]
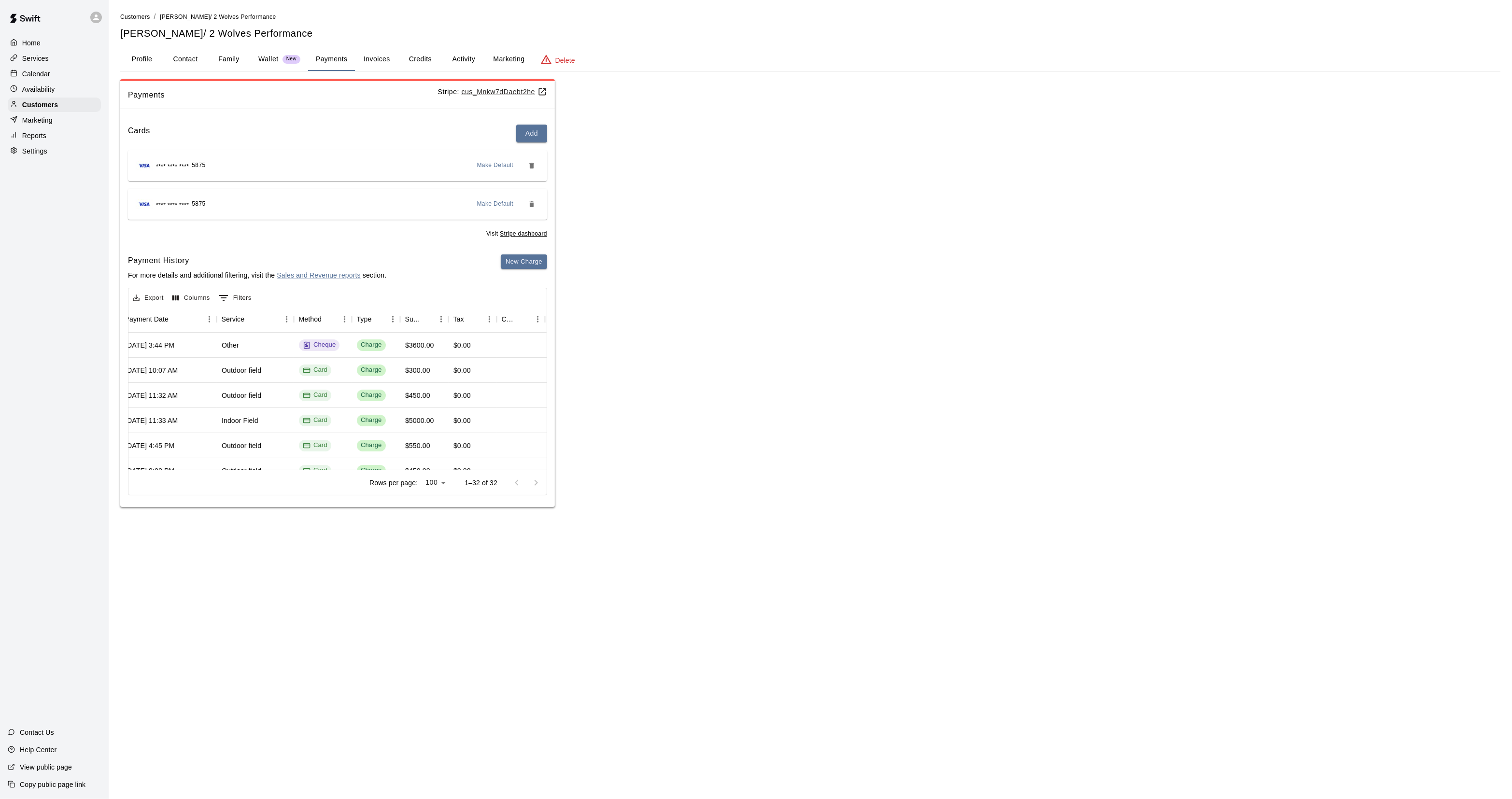
click at [37, 69] on div "Calendar" at bounding box center [54, 74] width 93 height 15
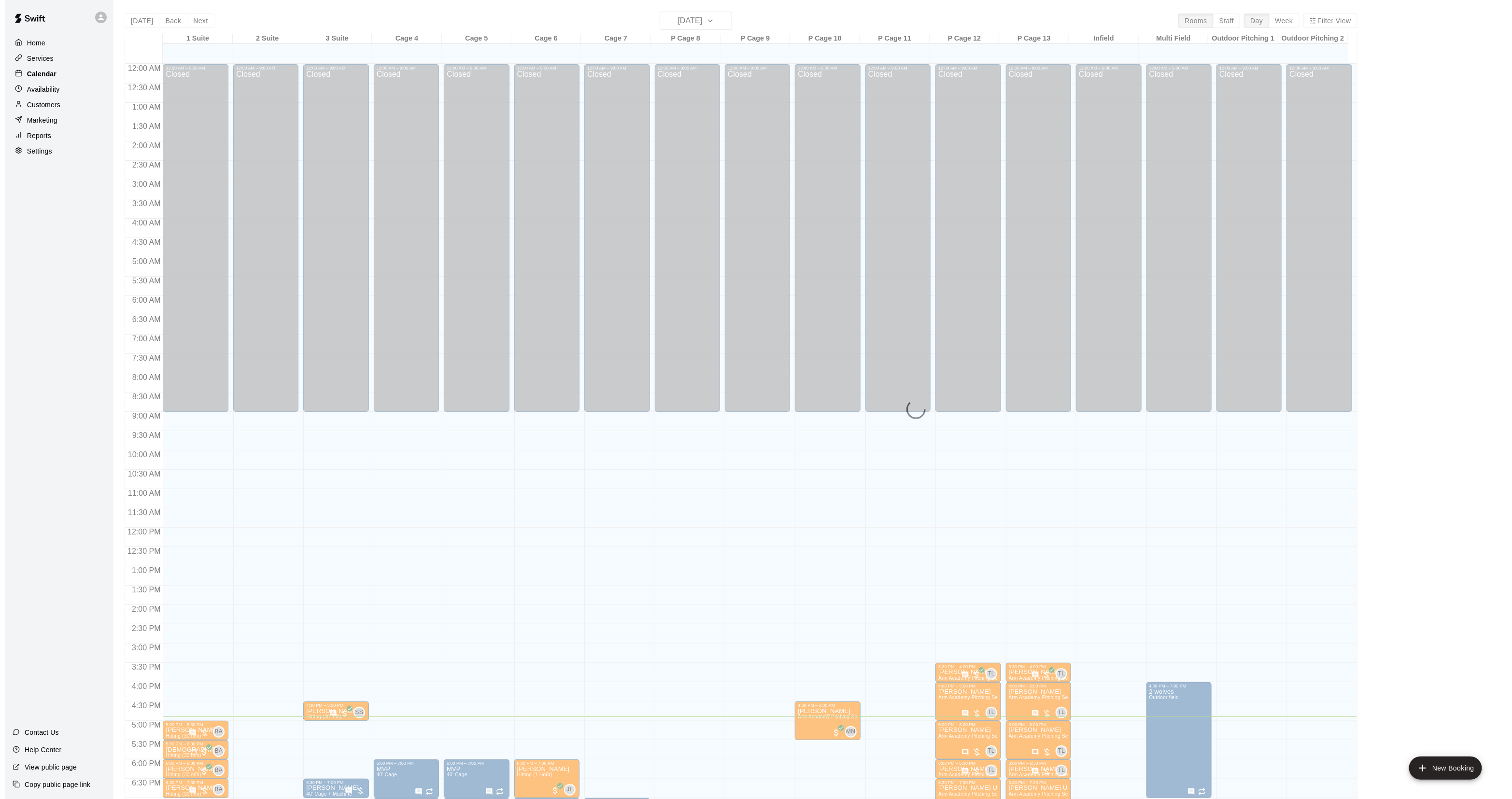
scroll to position [152, 0]
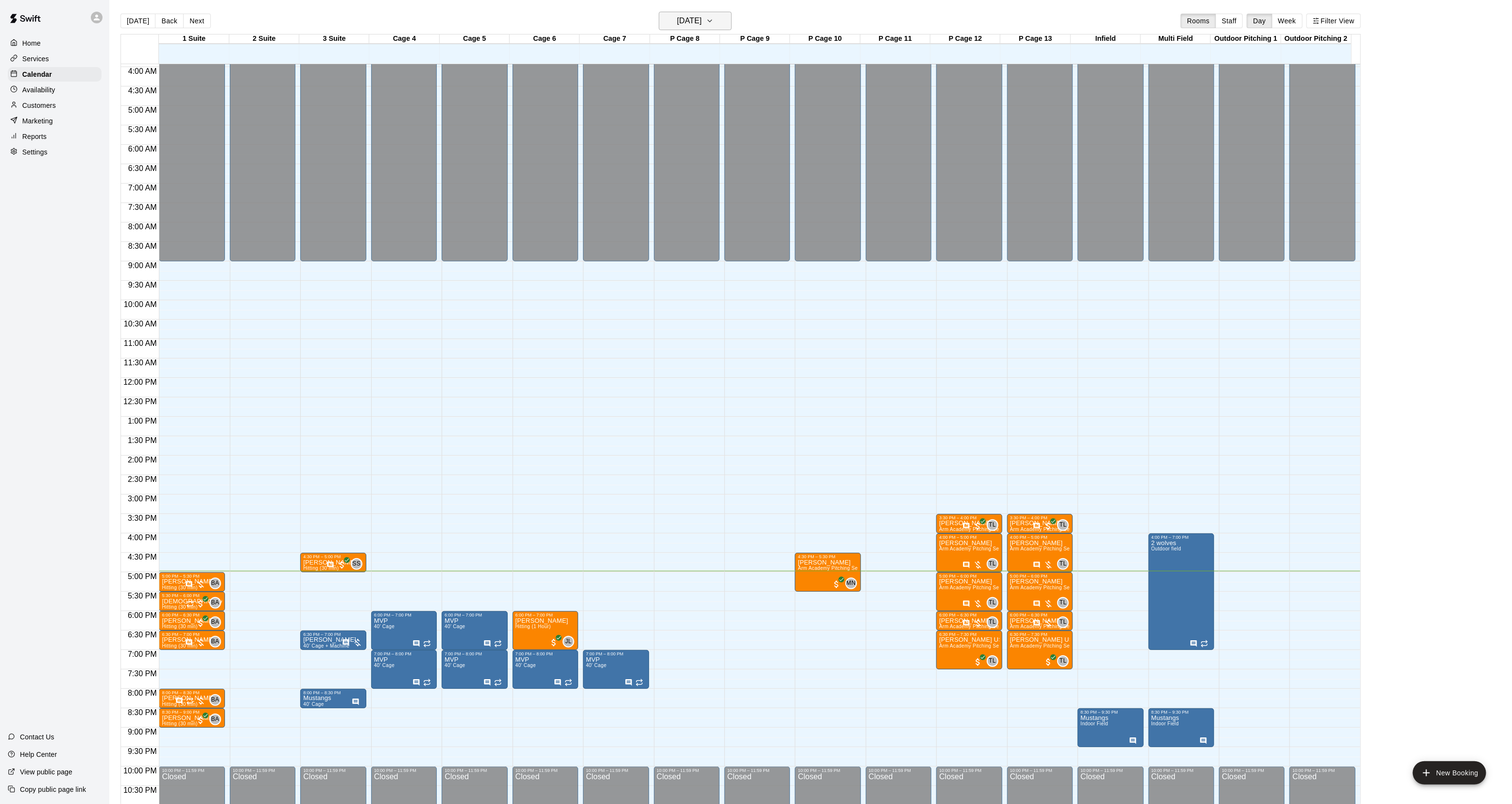
click at [682, 25] on h6 "[DATE]" at bounding box center [689, 21] width 25 height 14
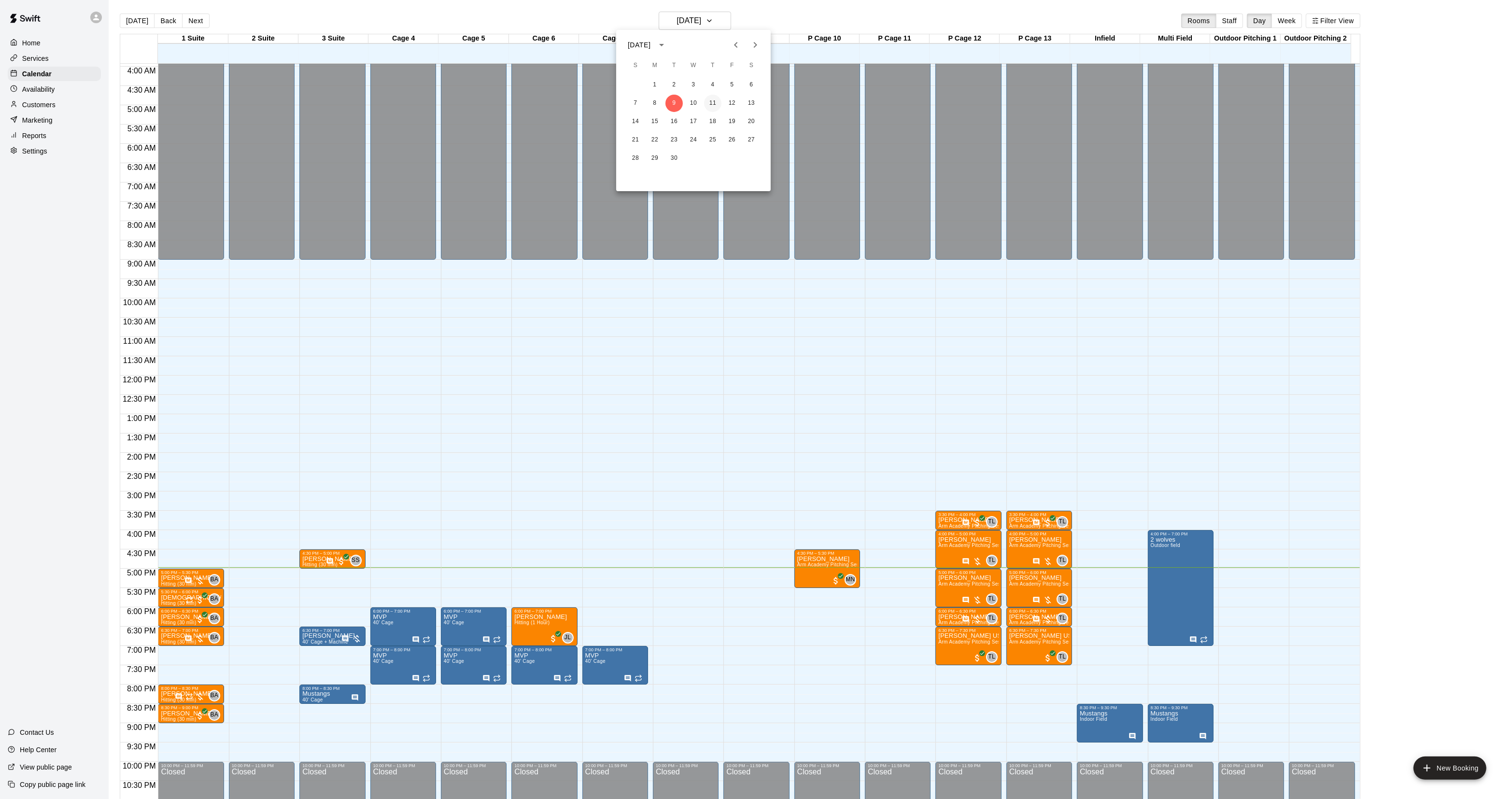
click at [715, 104] on button "11" at bounding box center [713, 103] width 18 height 18
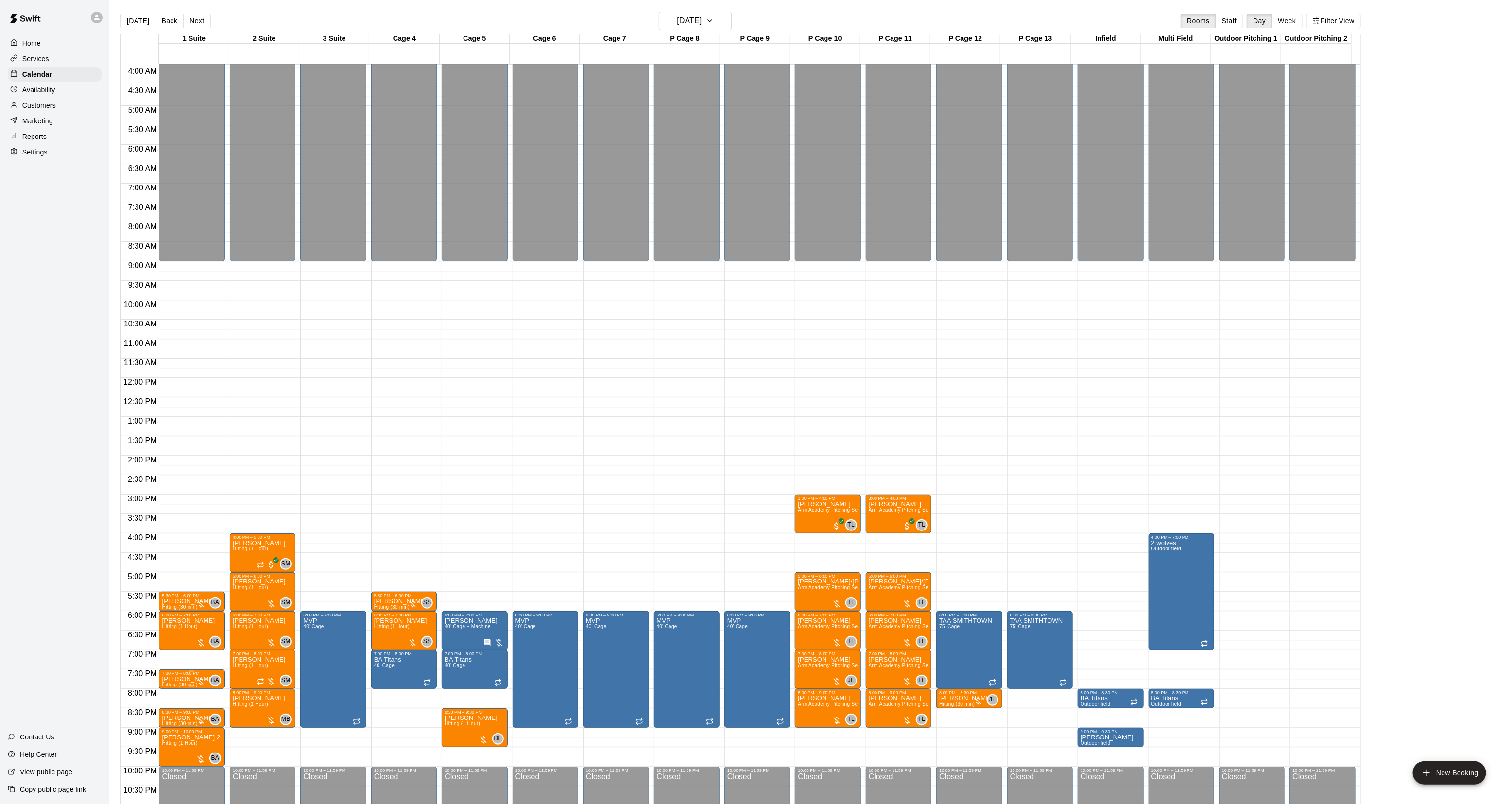
click at [181, 679] on p "Christopher Cuiffo" at bounding box center [188, 679] width 53 height 0
click at [175, 681] on button "edit" at bounding box center [171, 690] width 19 height 19
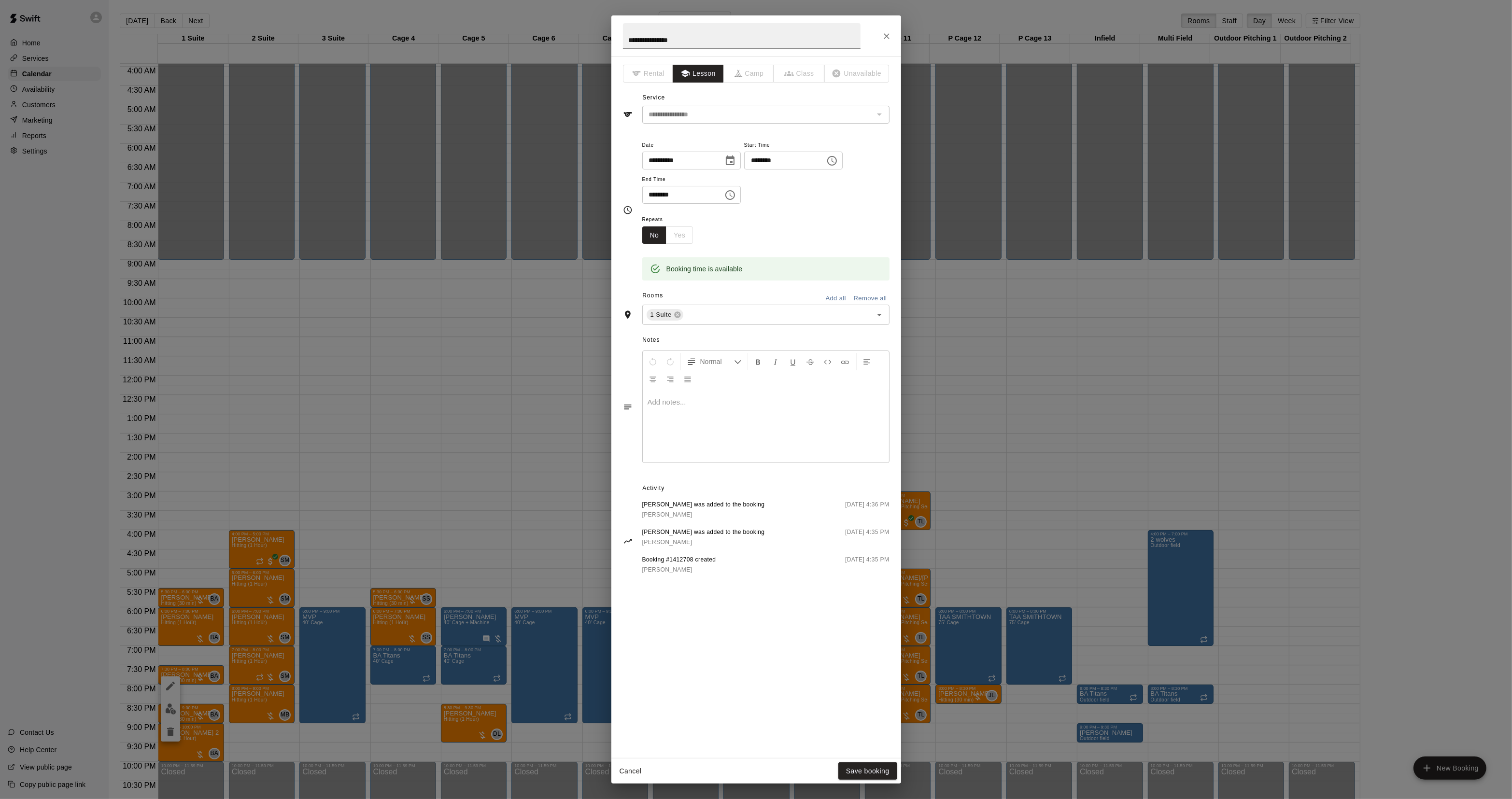
click at [536, 512] on div "**********" at bounding box center [756, 400] width 1512 height 799
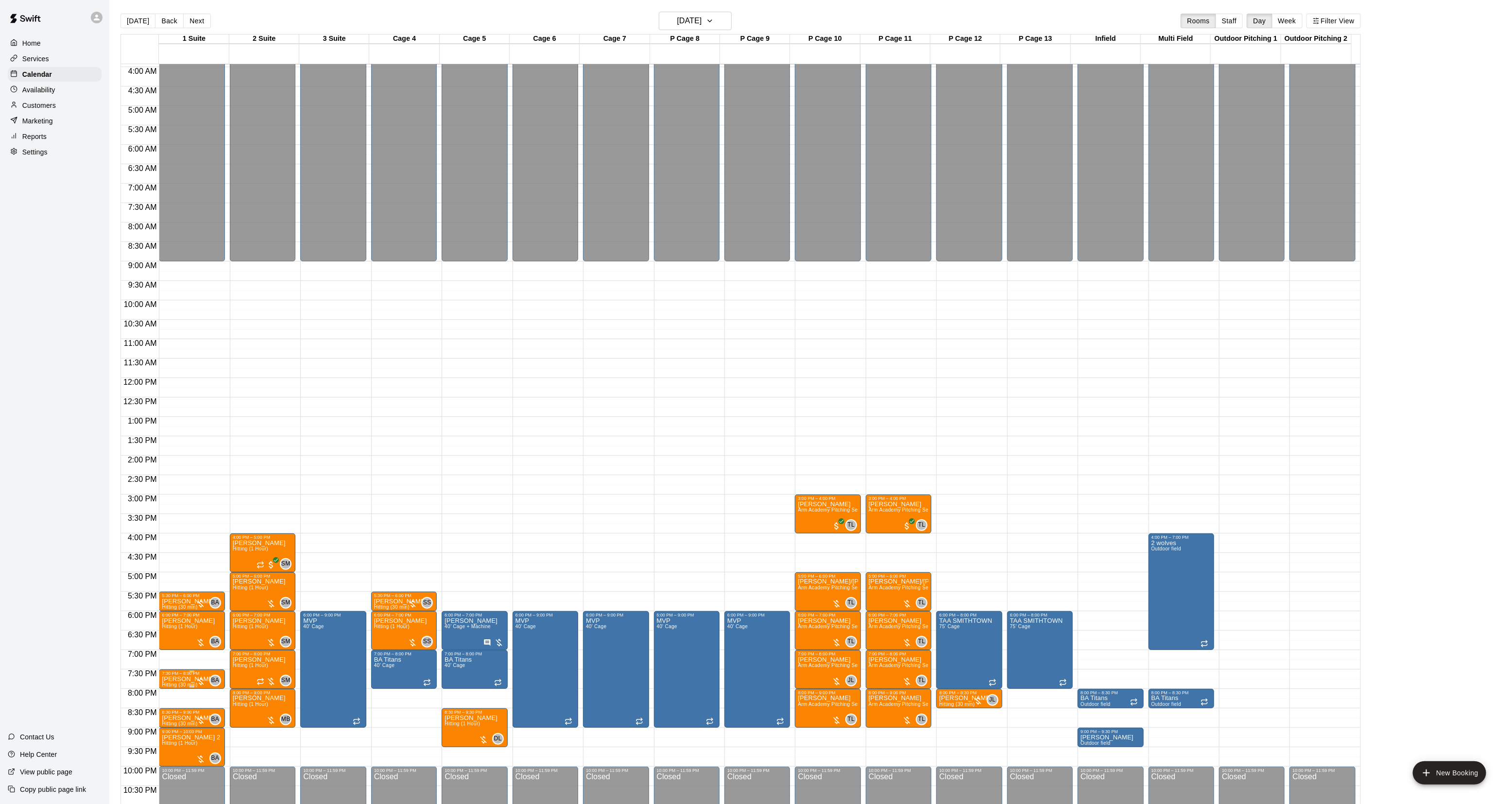
click at [184, 685] on span "Hitting (30 min)" at bounding box center [180, 684] width 35 height 5
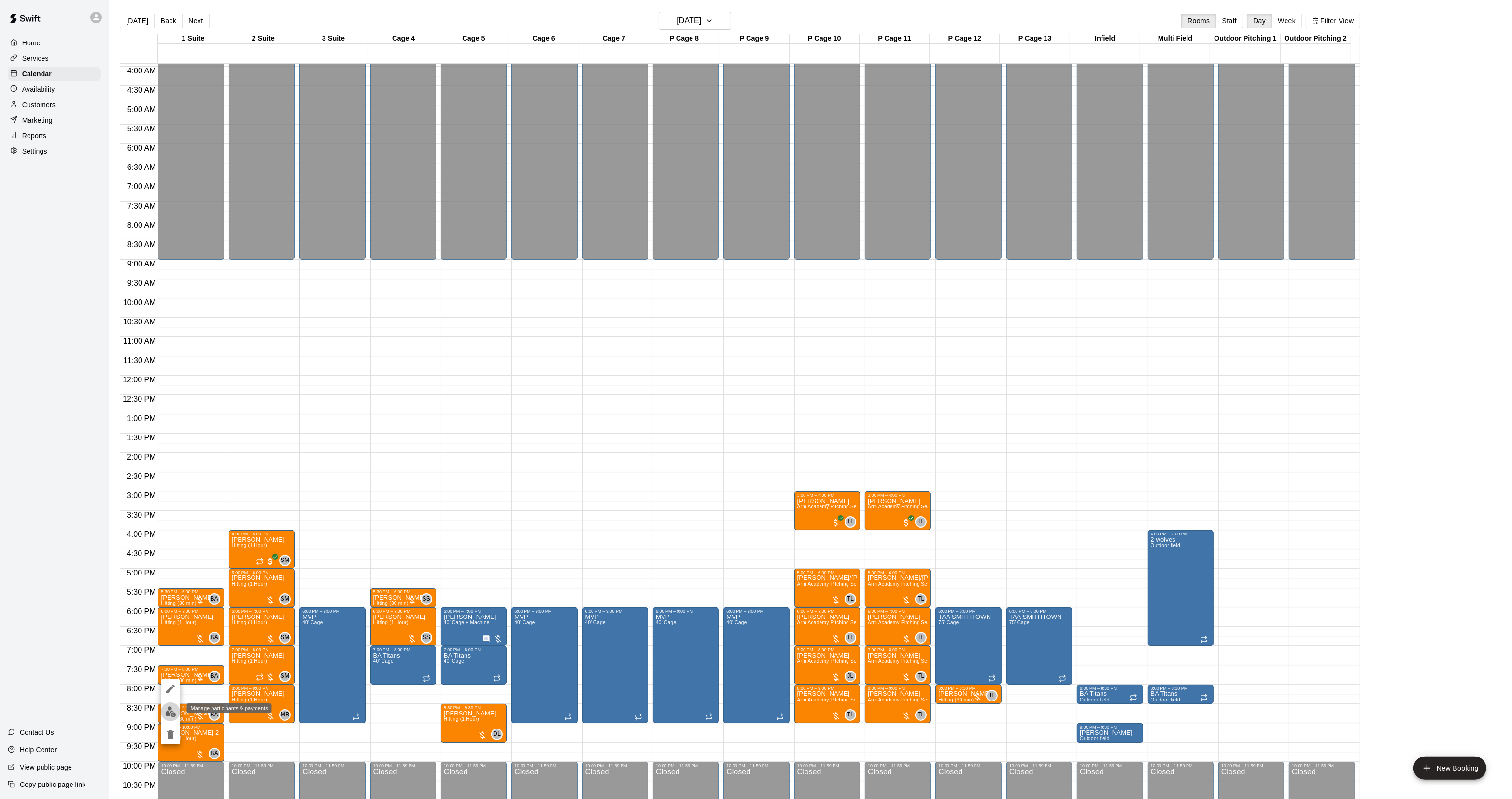
click at [170, 706] on img "edit" at bounding box center [170, 712] width 11 height 11
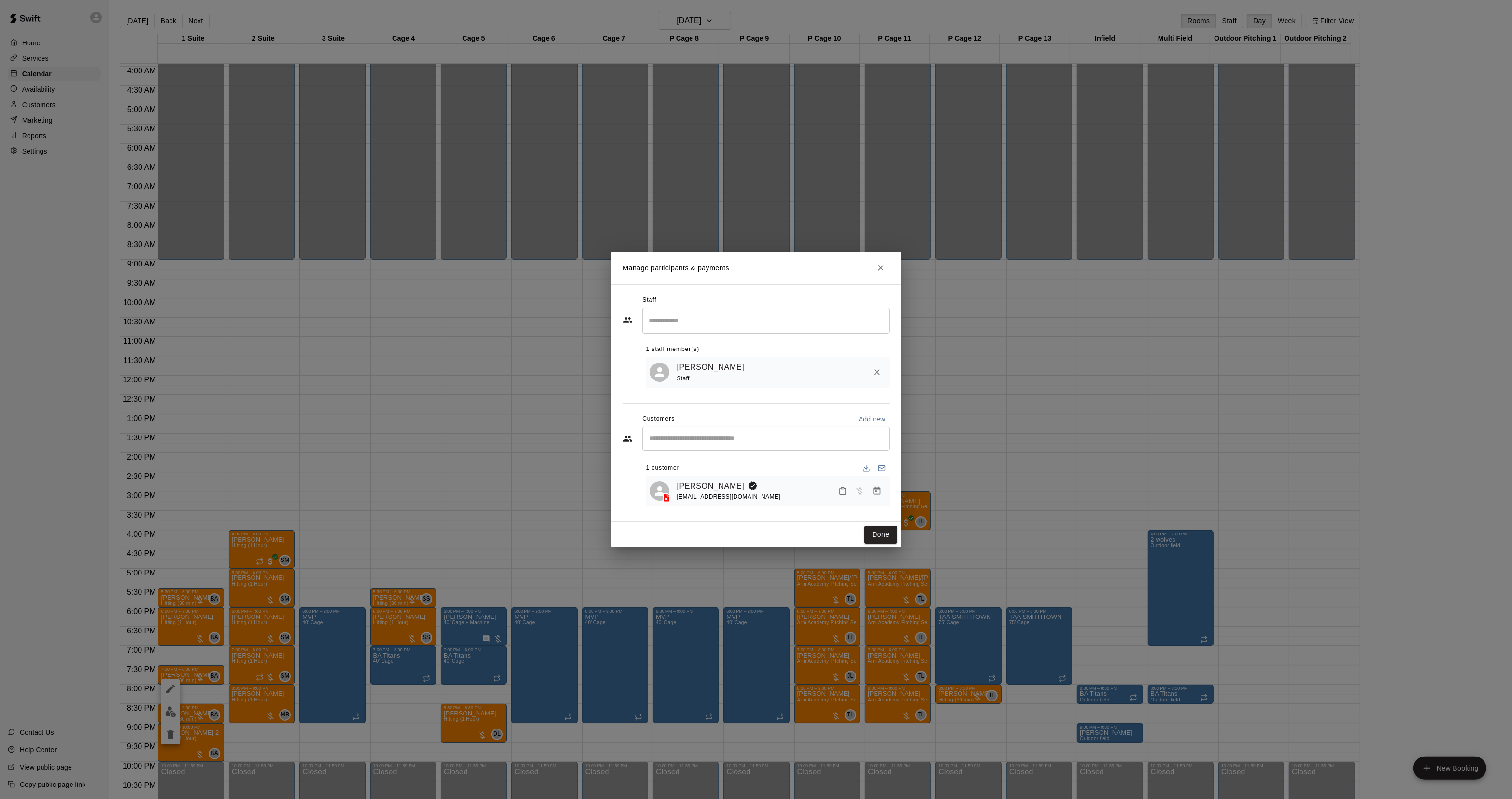
click at [473, 503] on div "Manage participants & payments Staff ​ 1 staff member(s) Brian Anderson Staff C…" at bounding box center [756, 400] width 1512 height 799
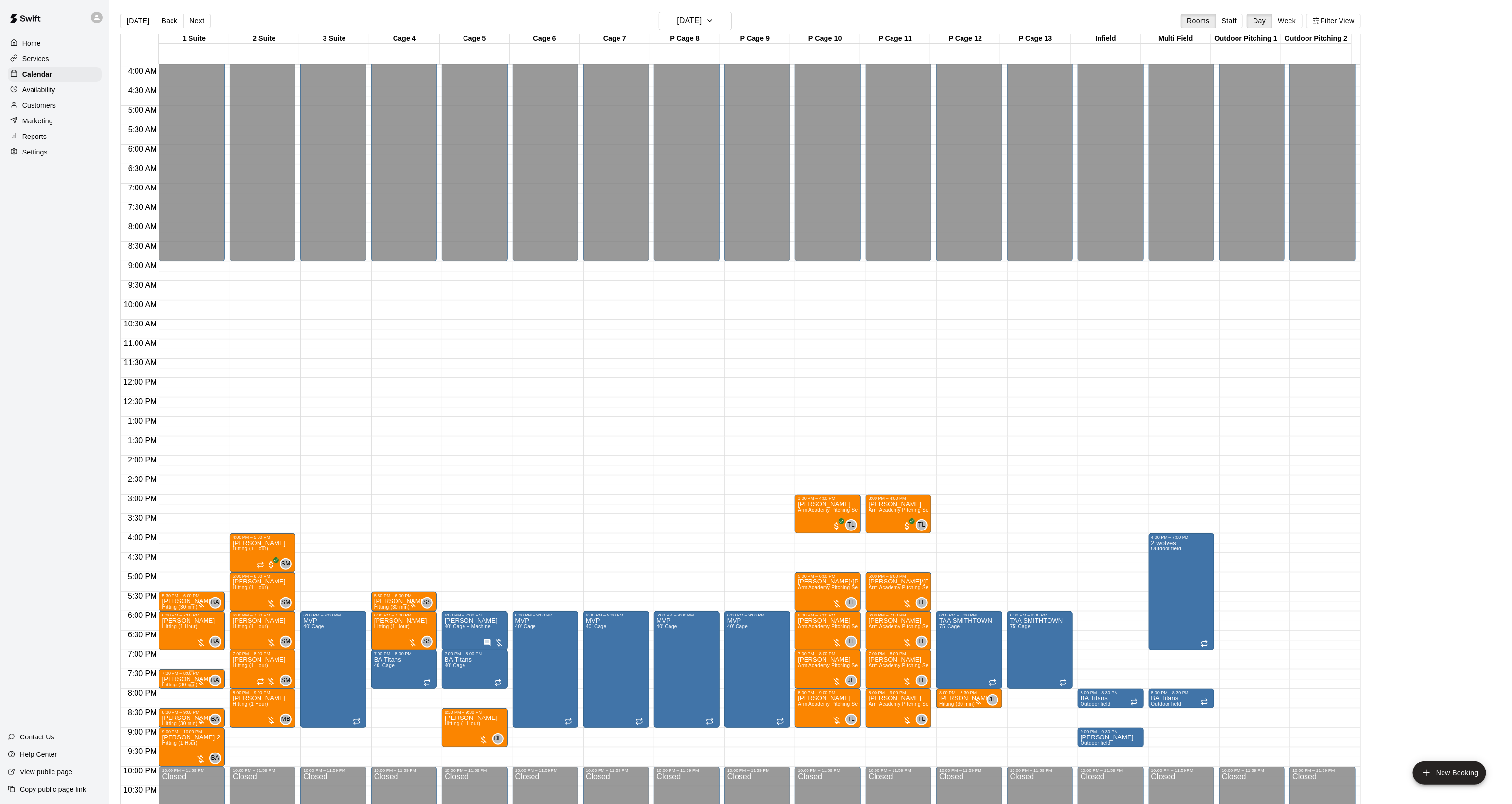
click at [175, 675] on div "7:30 PM – 8:00 PM" at bounding box center [191, 673] width 60 height 5
click at [237, 690] on div at bounding box center [761, 402] width 1521 height 804
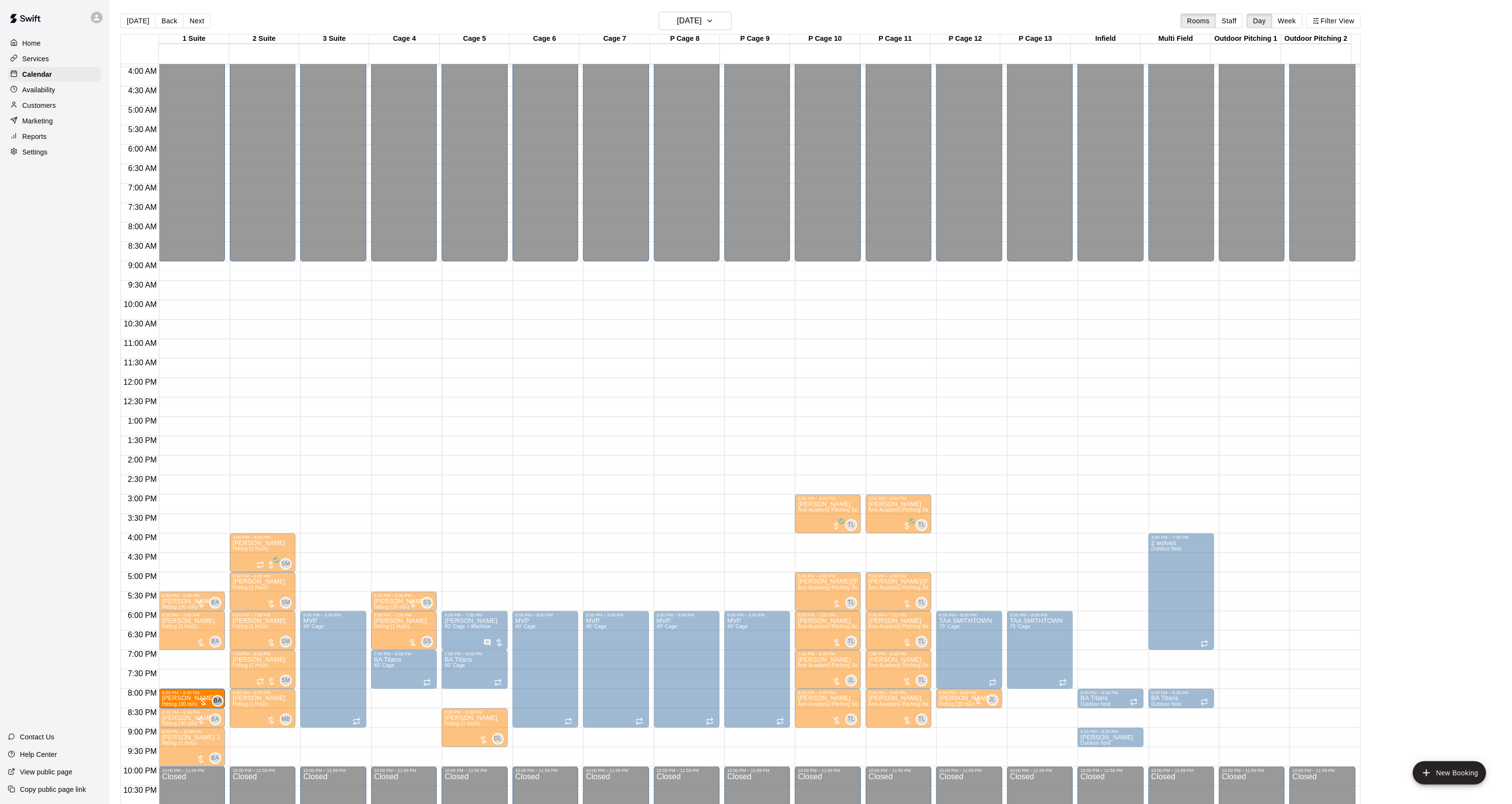
drag, startPoint x: 171, startPoint y: 678, endPoint x: 169, endPoint y: 698, distance: 20.1
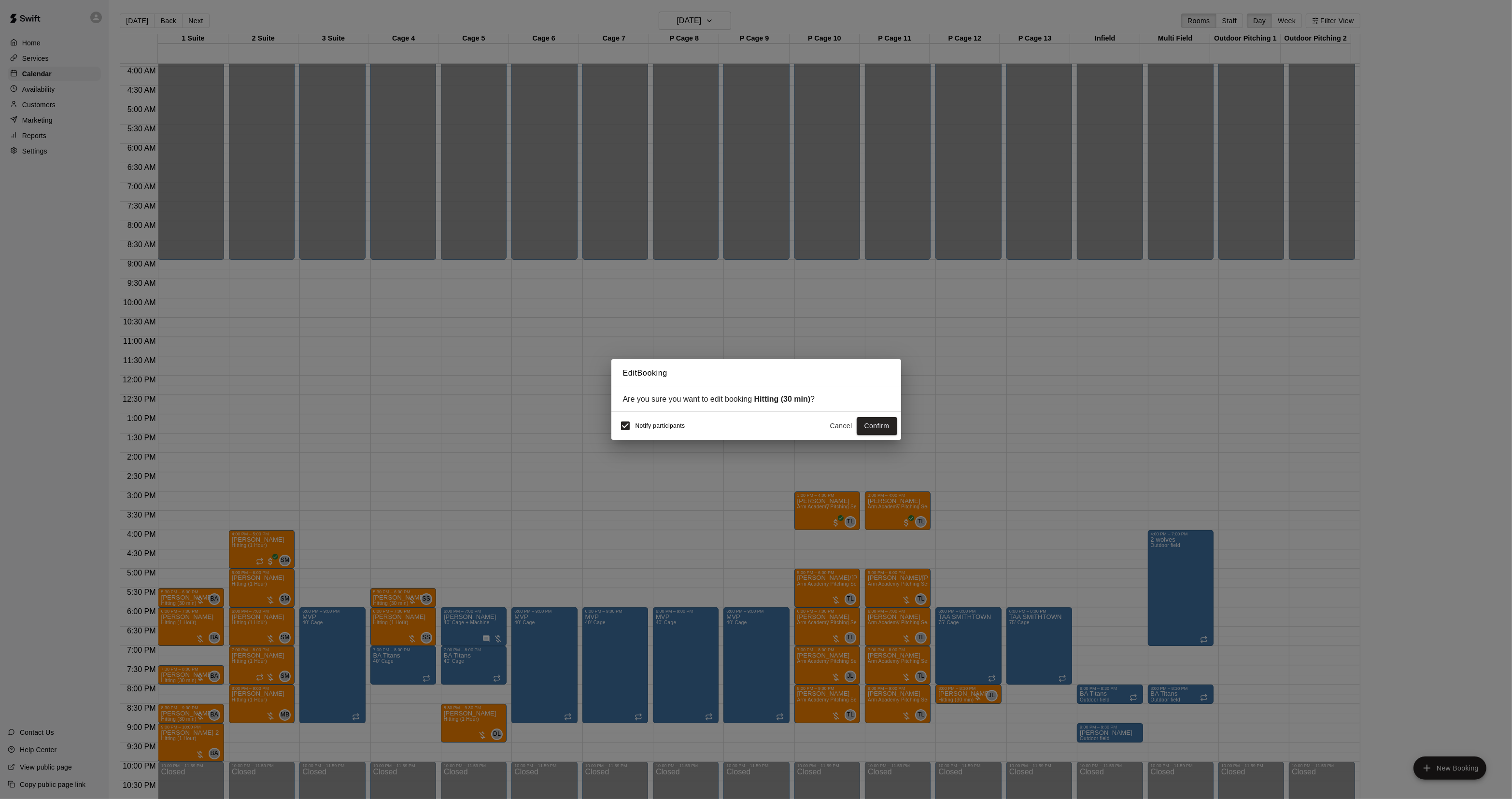
click at [827, 430] on button "Cancel" at bounding box center [841, 426] width 31 height 18
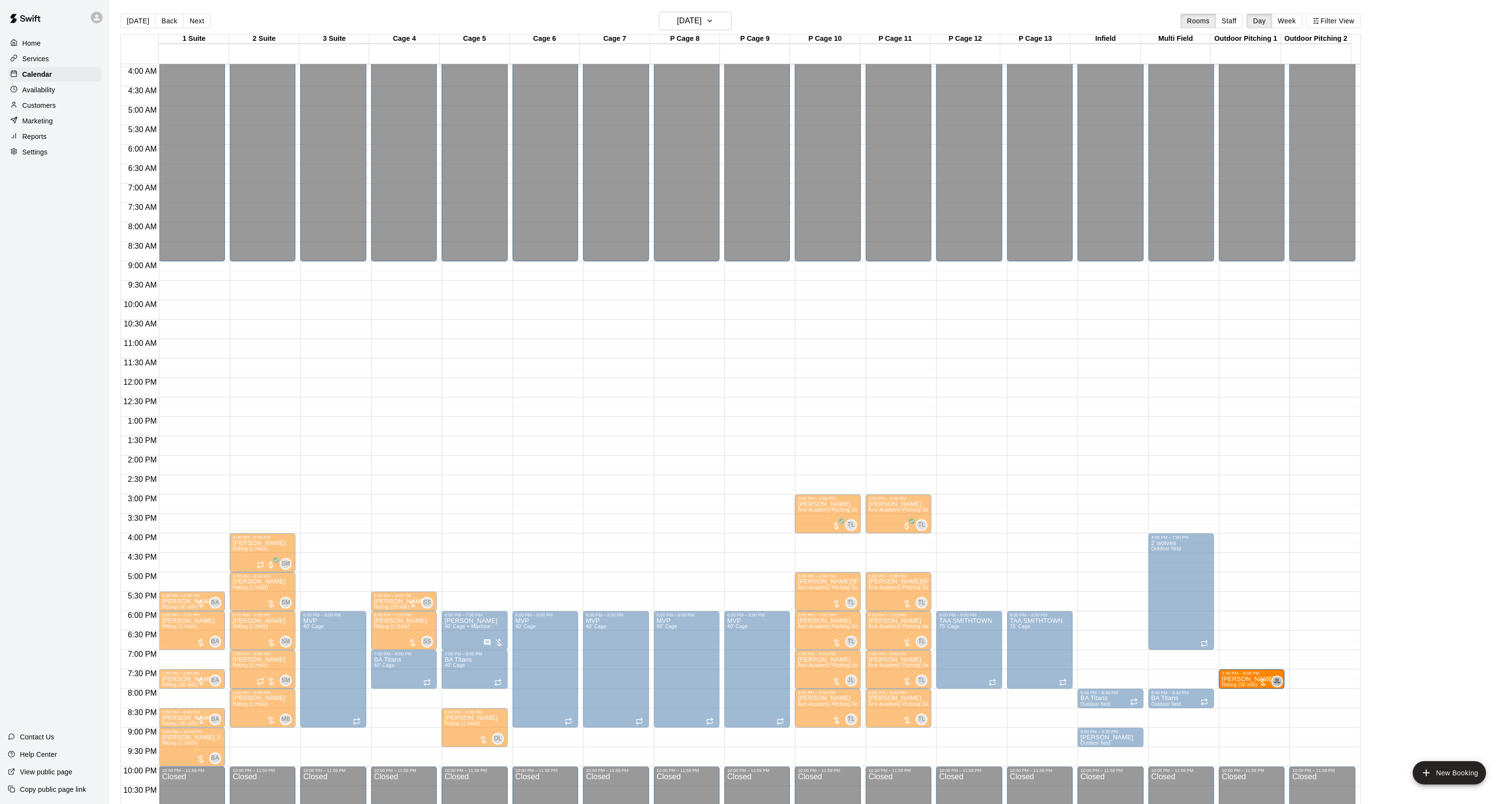
drag, startPoint x: 947, startPoint y: 698, endPoint x: 1286, endPoint y: 687, distance: 339.2
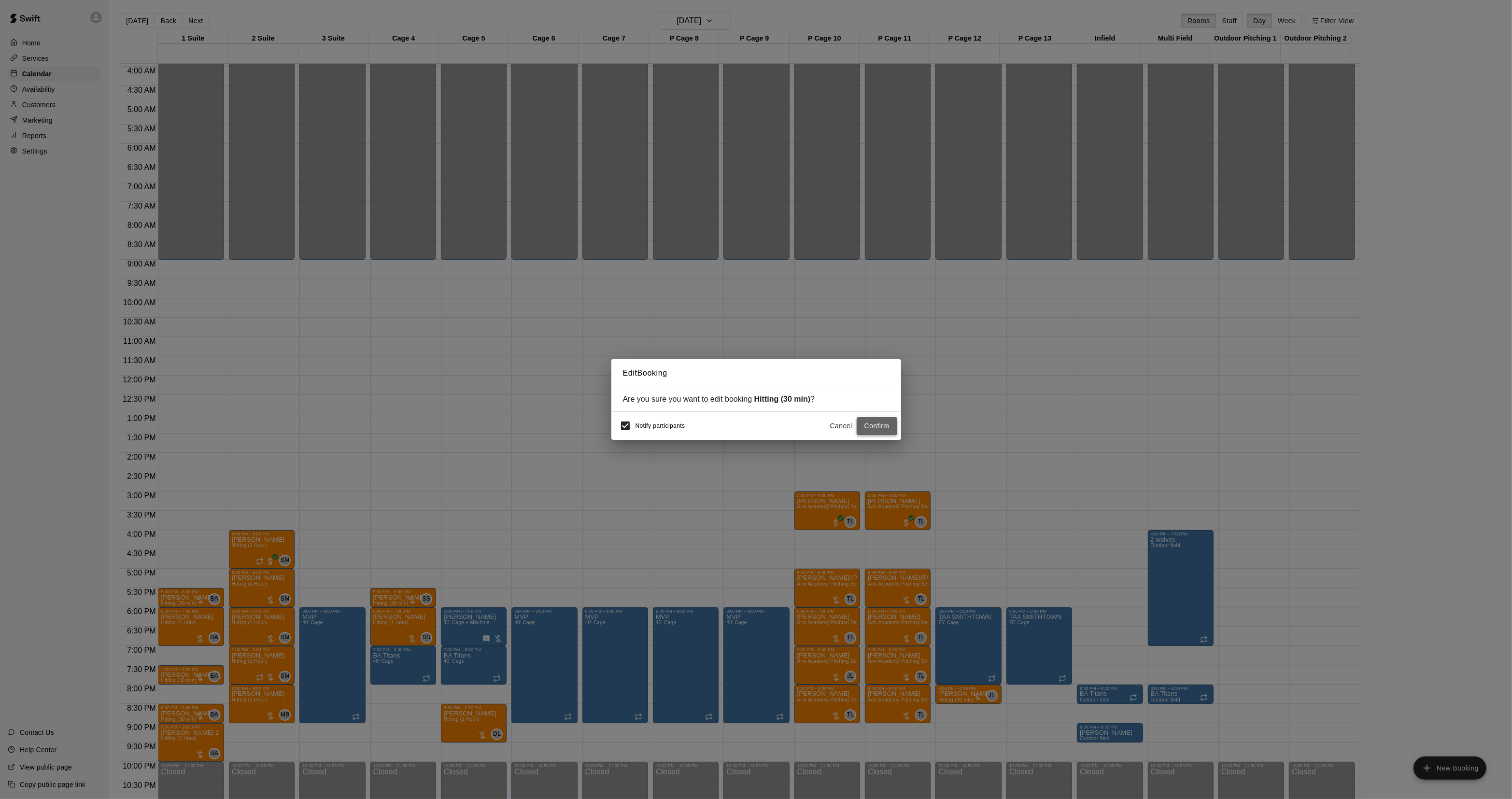
click at [880, 426] on button "Confirm" at bounding box center [877, 426] width 41 height 18
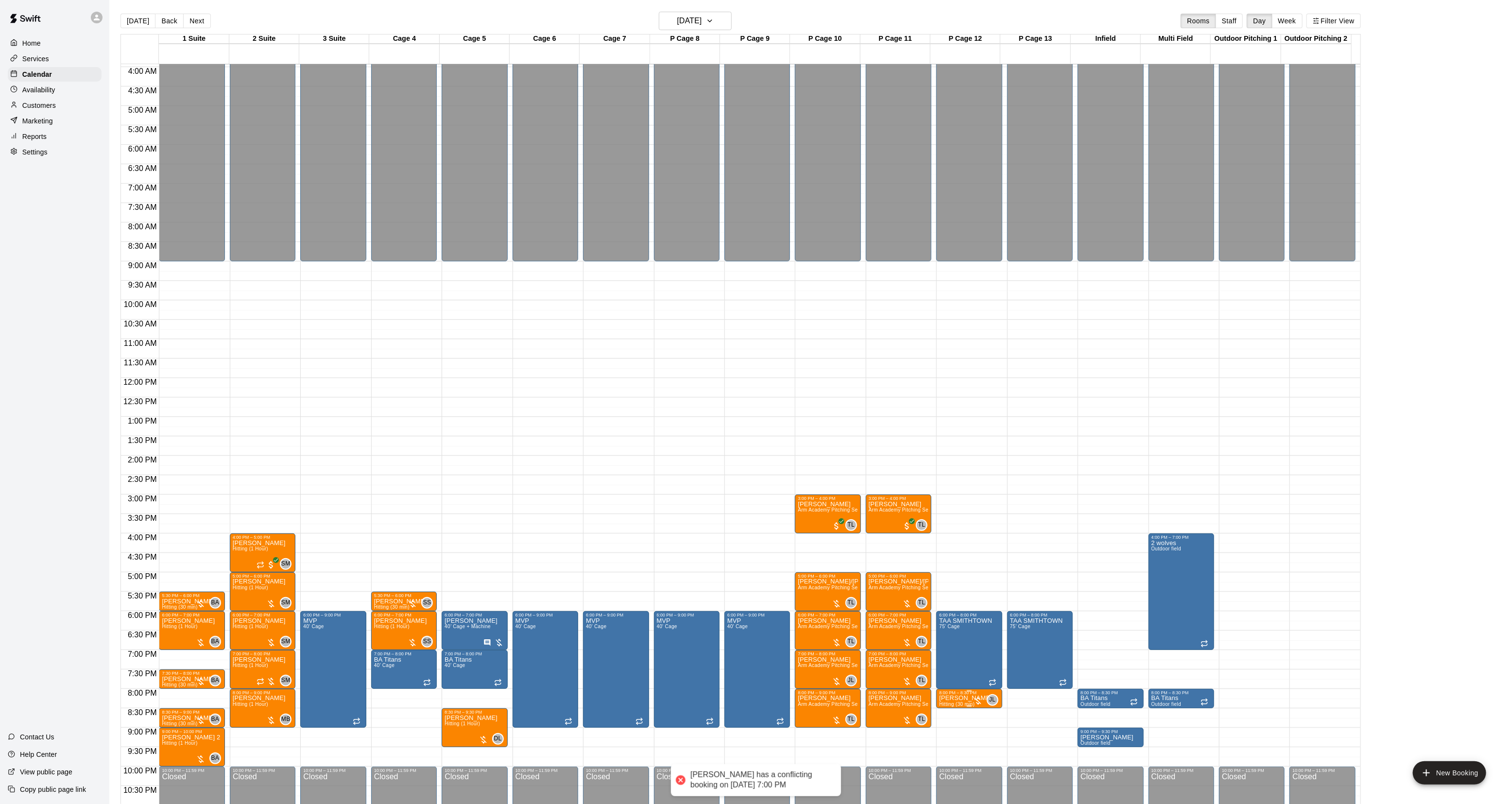
click at [961, 707] on div at bounding box center [969, 706] width 60 height 1
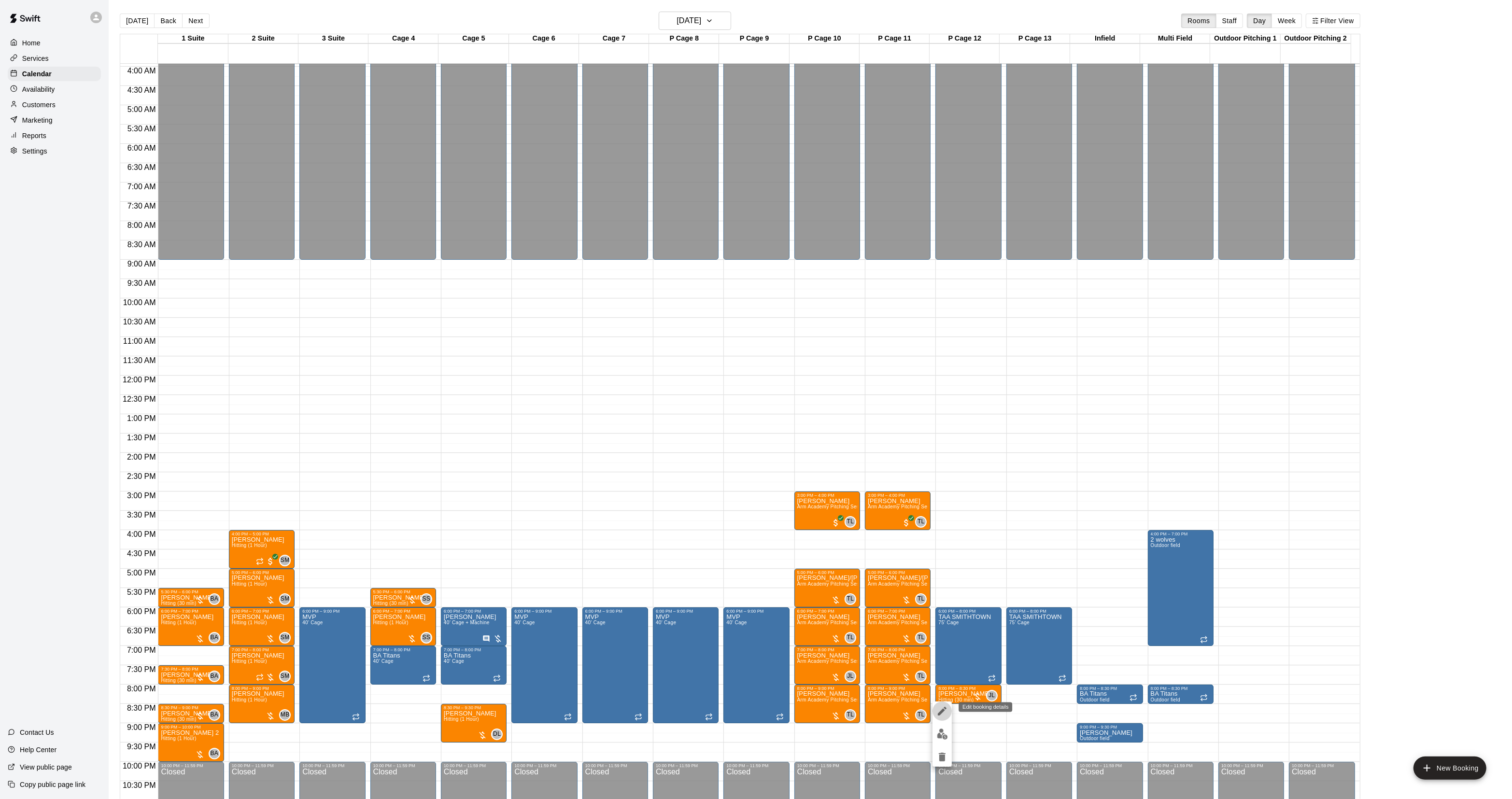
click at [941, 704] on button "edit" at bounding box center [942, 710] width 19 height 19
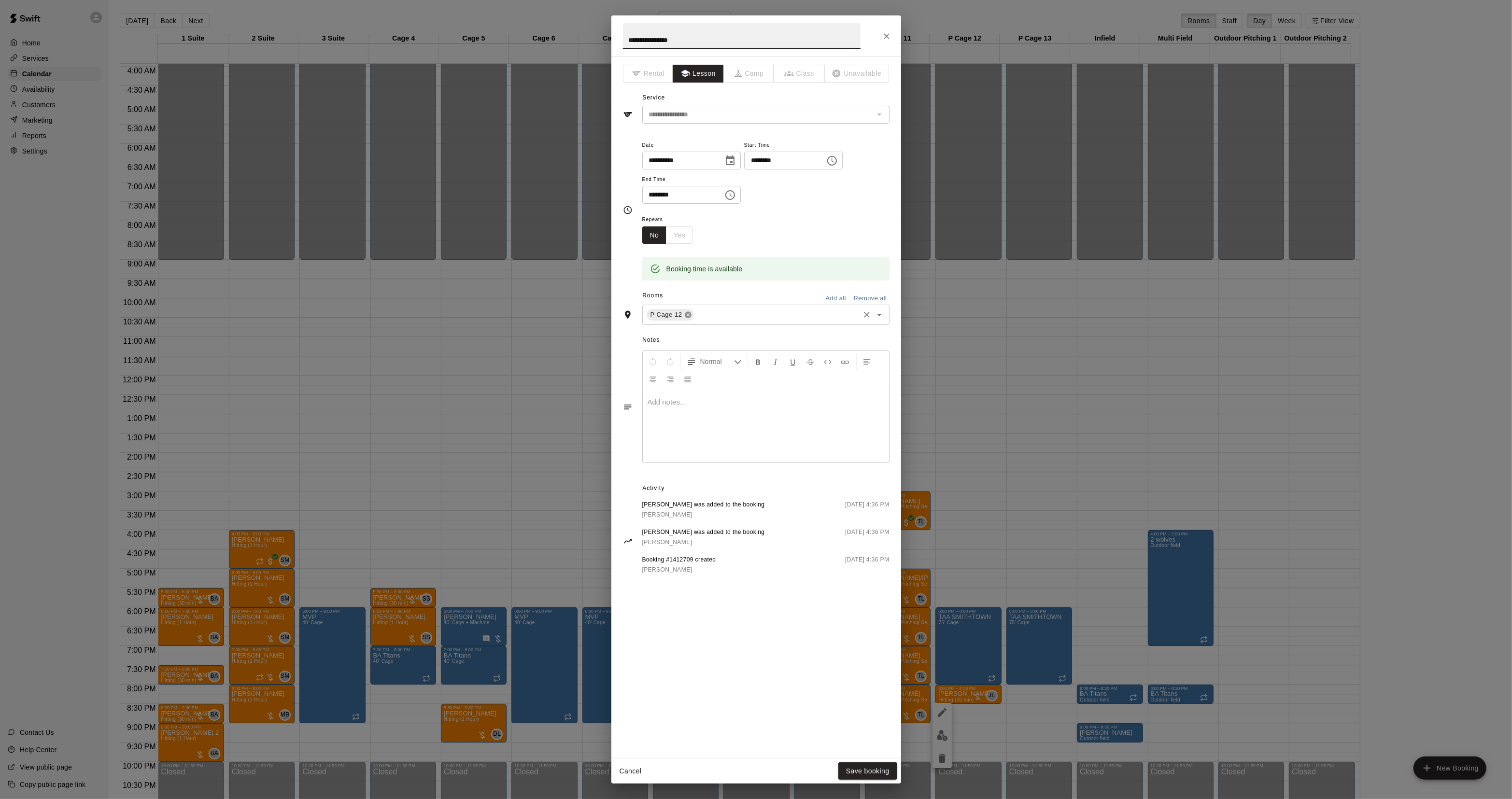
click at [687, 317] on icon at bounding box center [688, 314] width 6 height 6
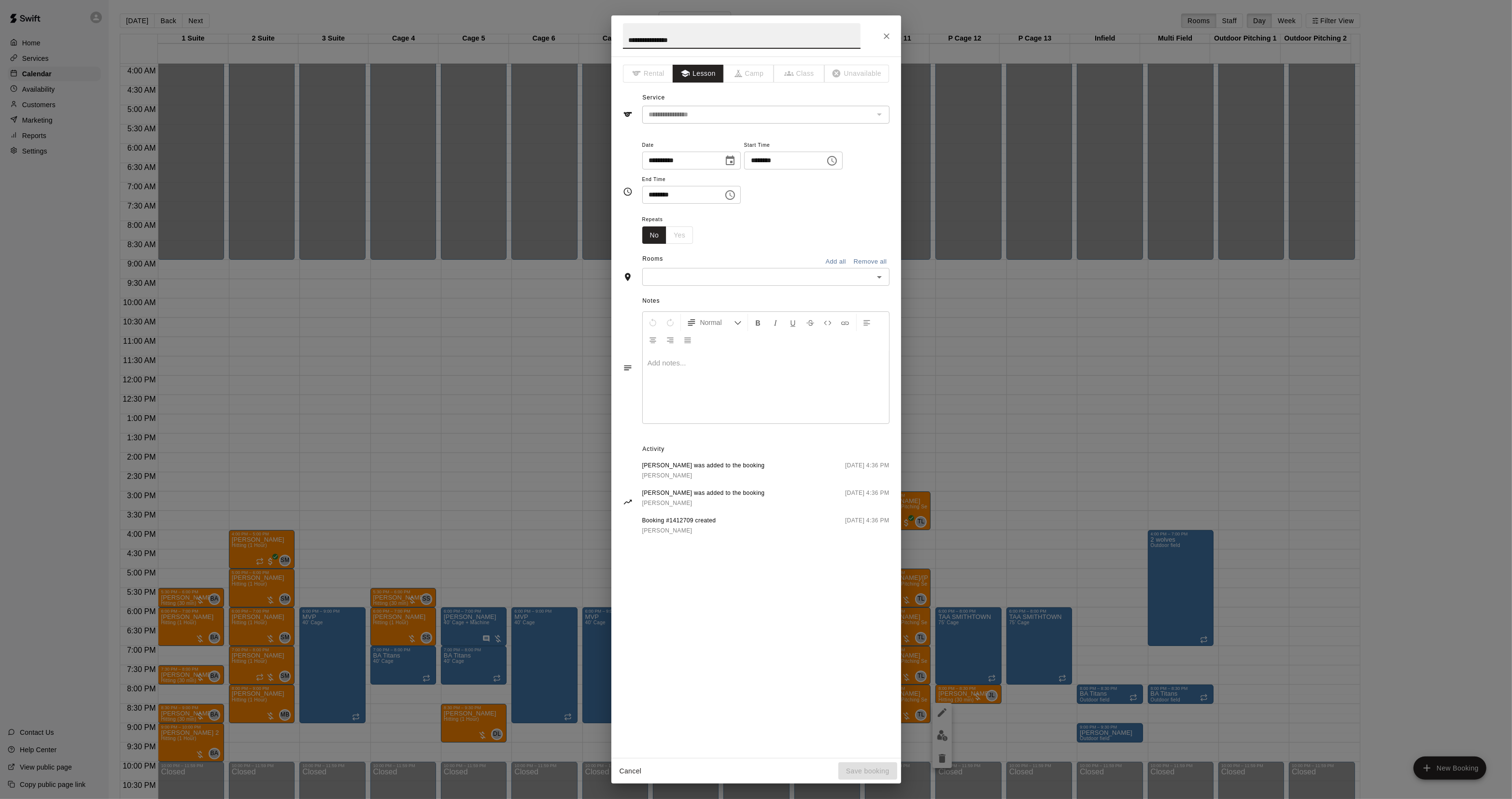
click at [696, 269] on div "​" at bounding box center [765, 277] width 247 height 18
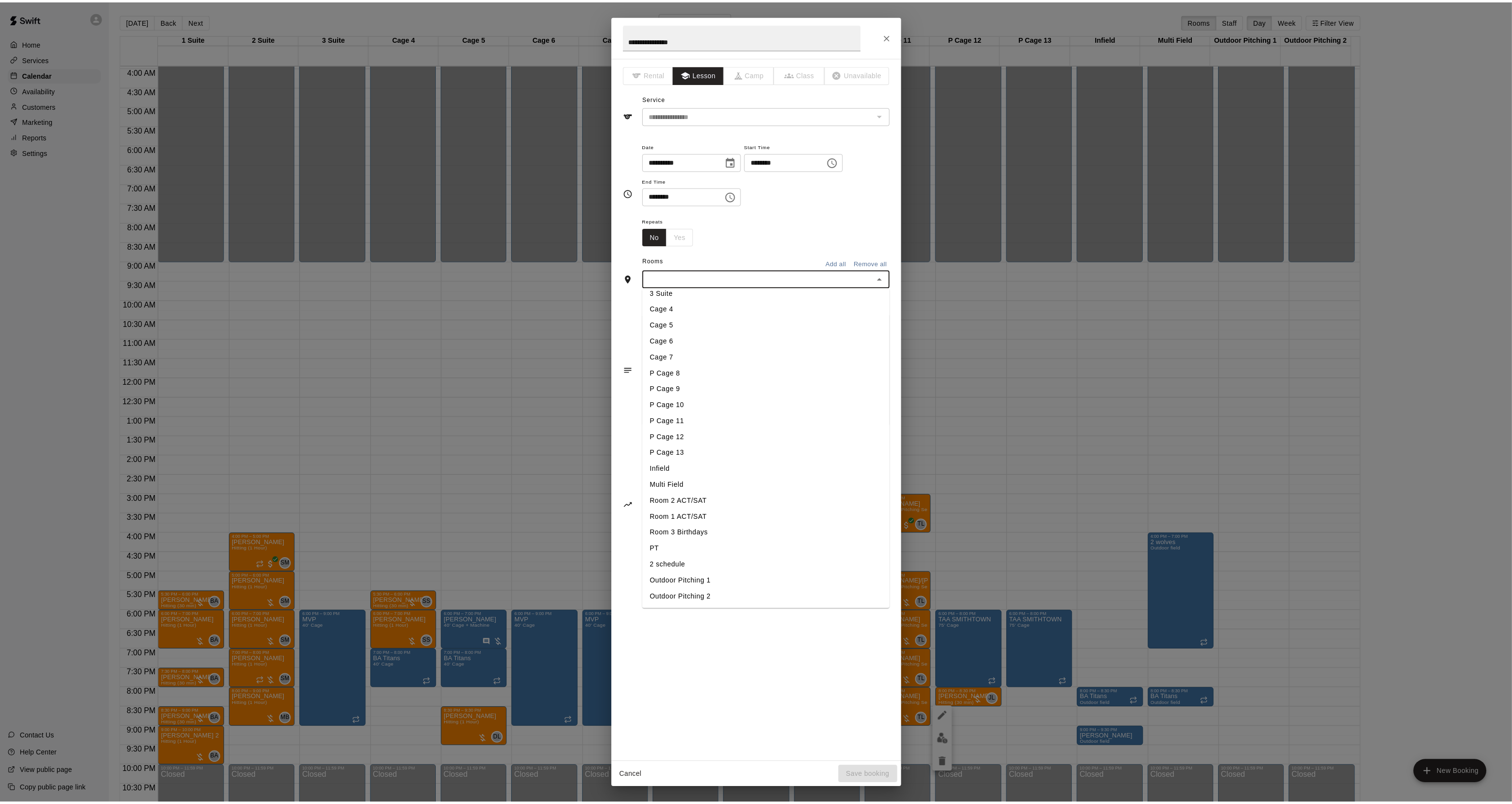
scroll to position [70, 0]
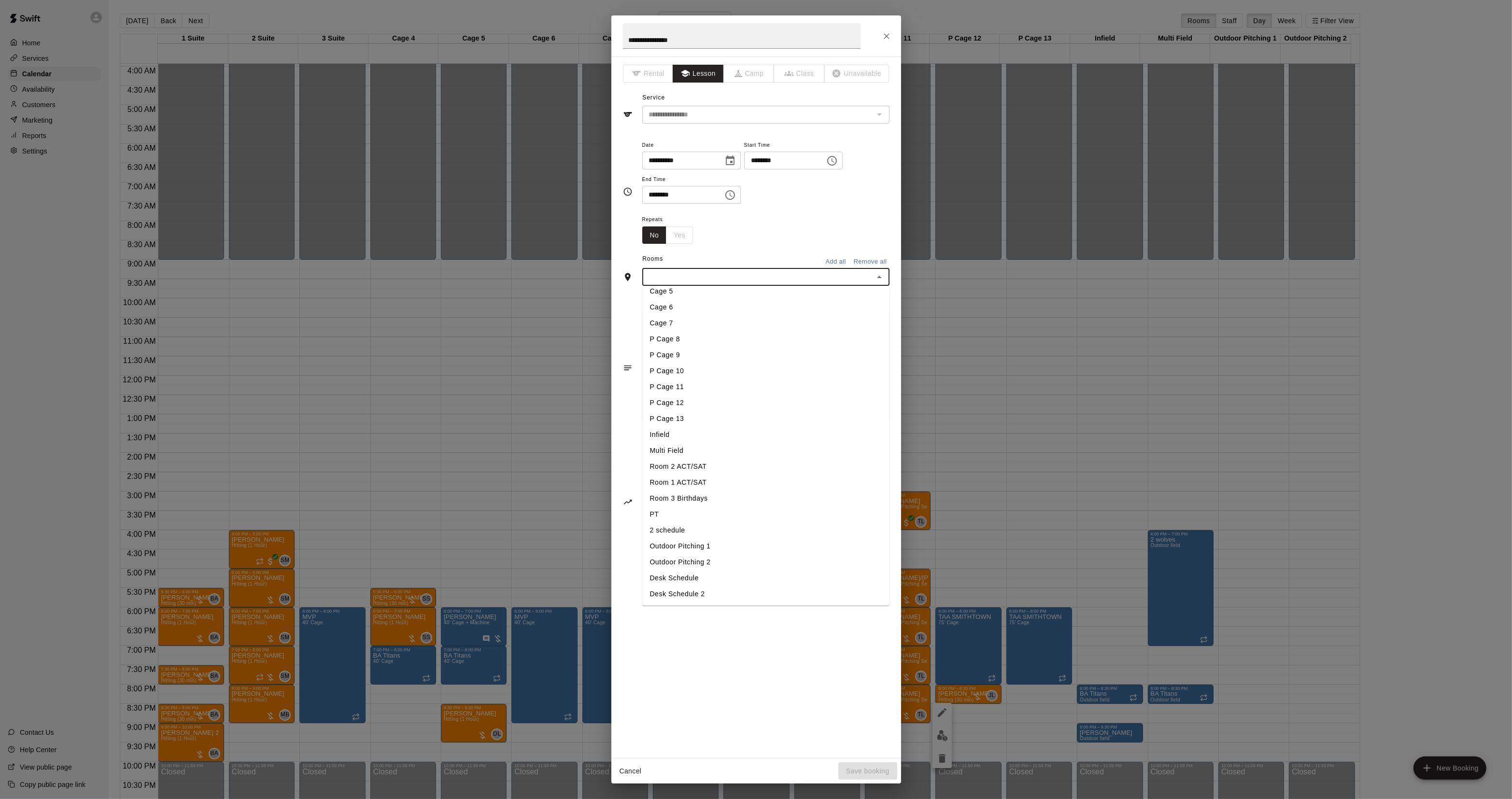
click at [679, 549] on li "Outdoor Pitching 1" at bounding box center [765, 546] width 247 height 16
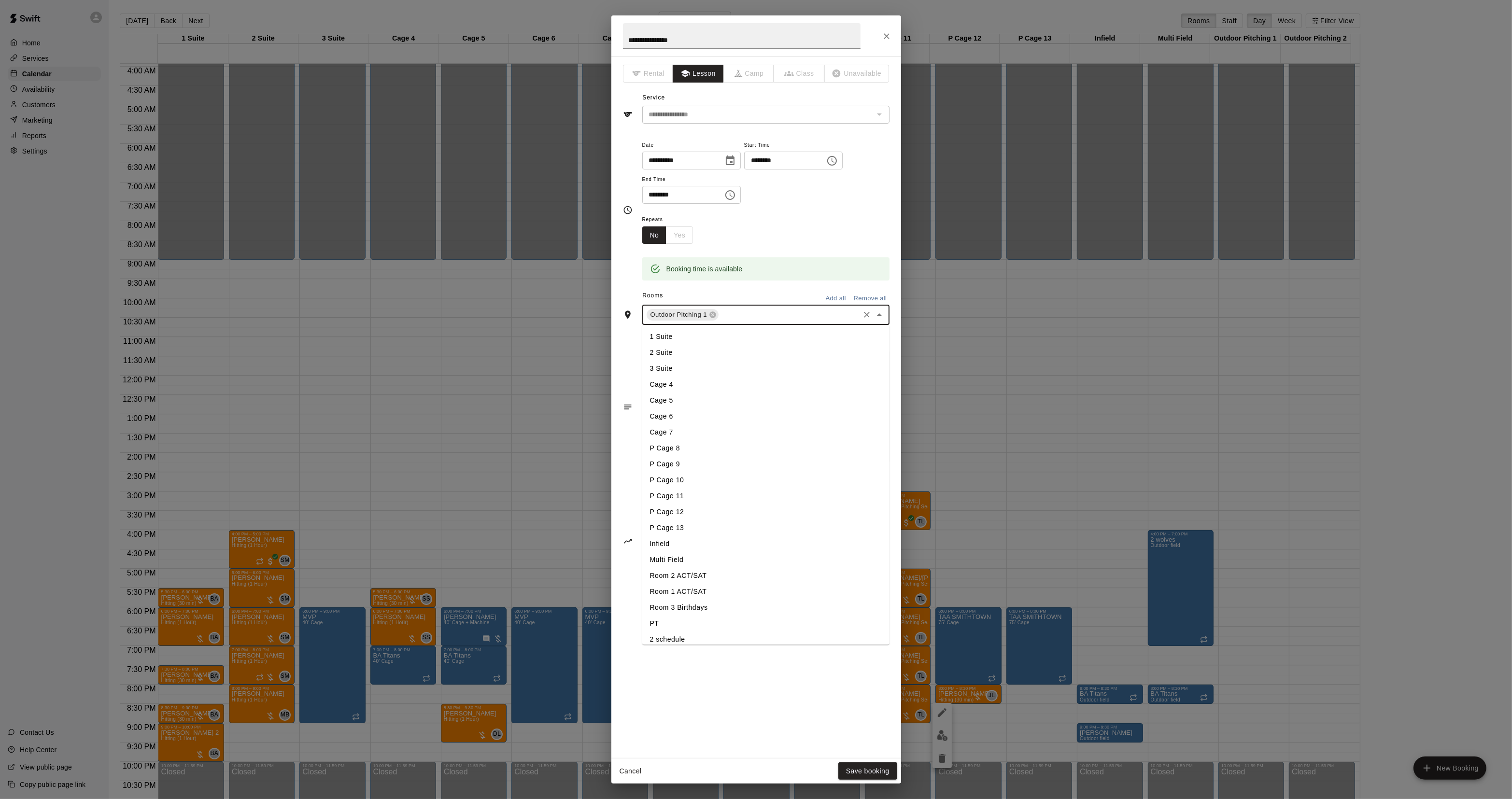
click at [743, 310] on input "text" at bounding box center [789, 315] width 137 height 12
click at [768, 165] on input "********" at bounding box center [781, 160] width 75 height 18
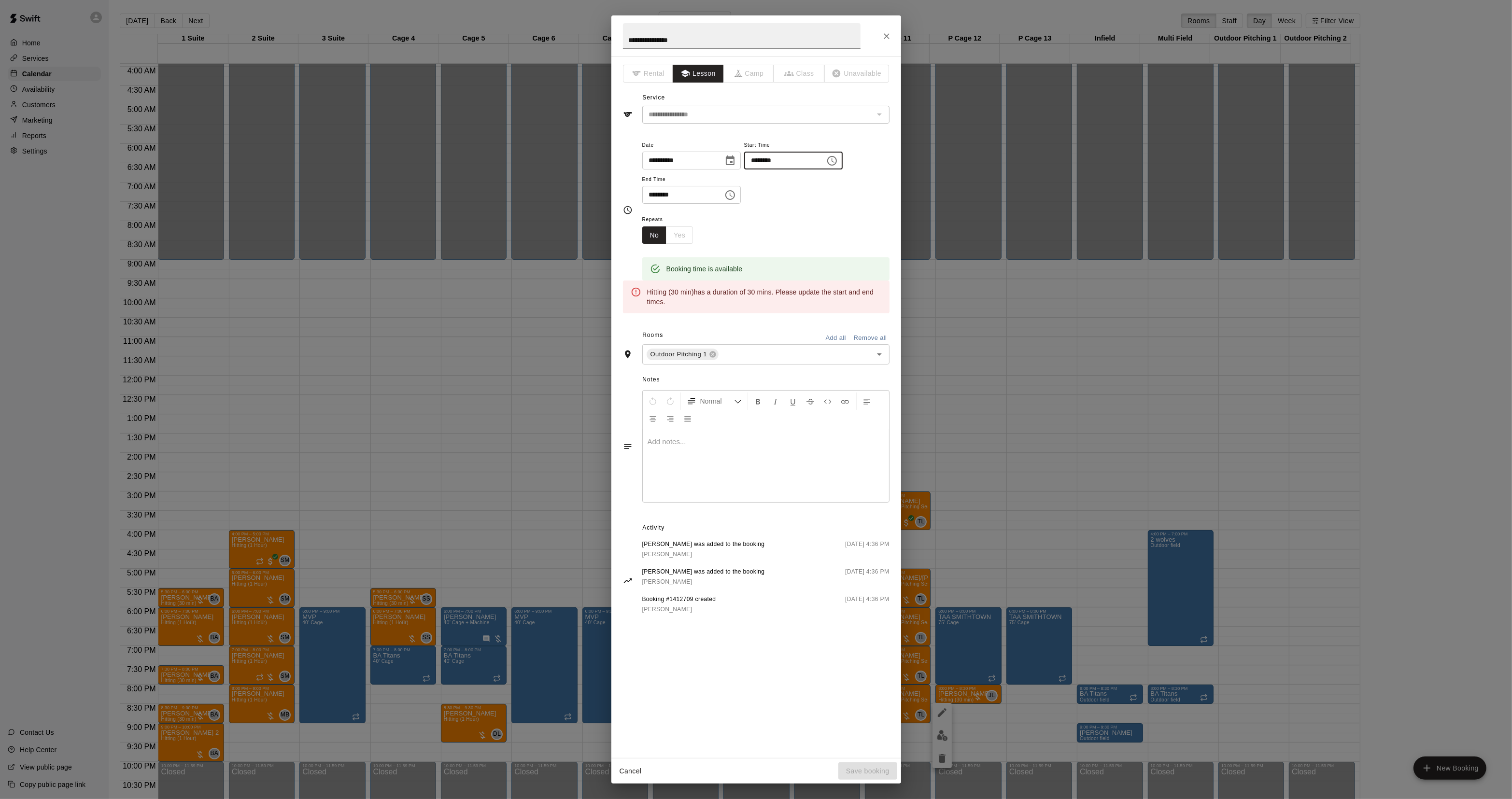
type input "********"
click at [661, 198] on input "********" at bounding box center [679, 195] width 75 height 18
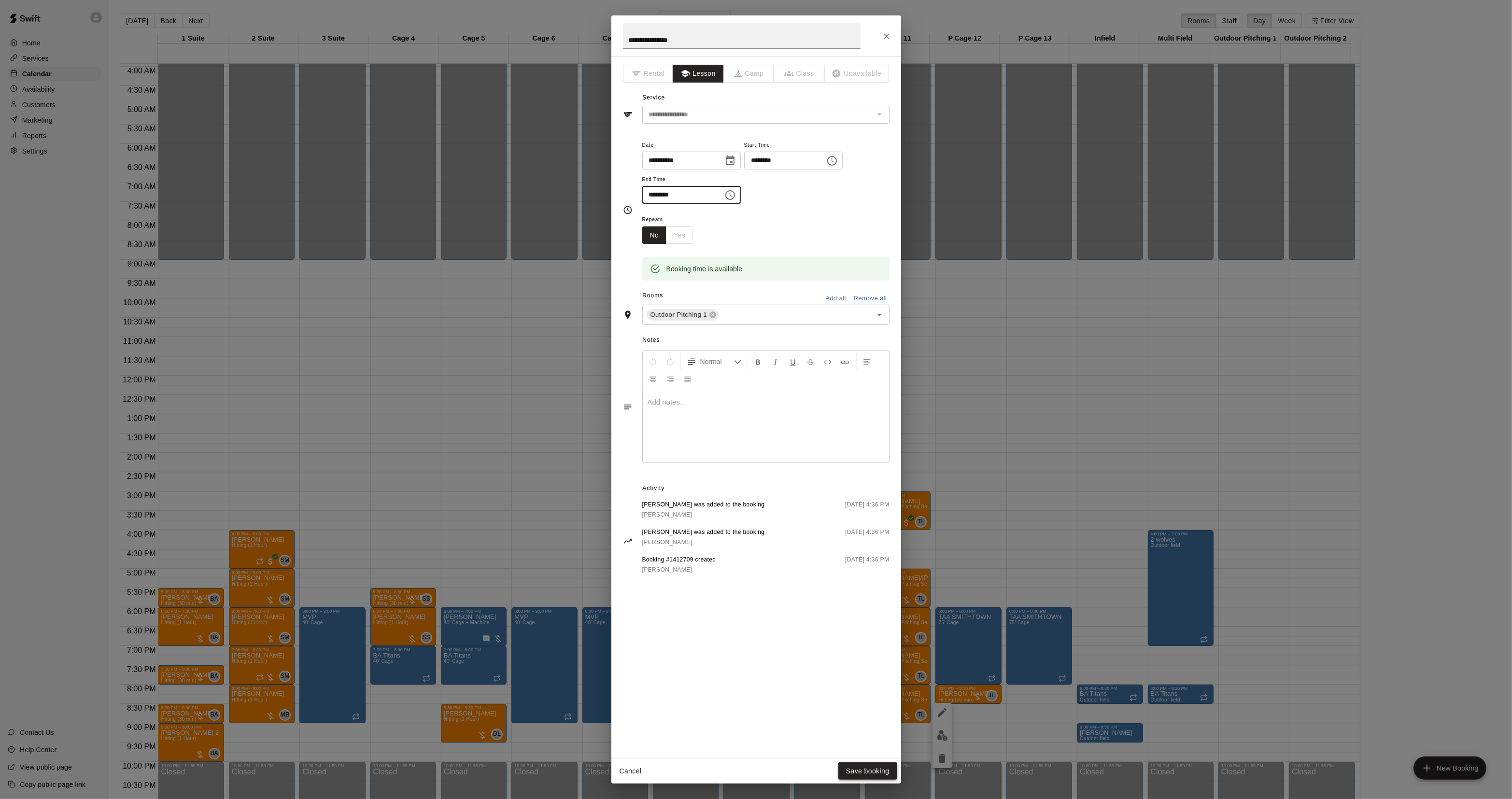
type input "********"
click at [859, 768] on button "Save booking" at bounding box center [868, 771] width 59 height 18
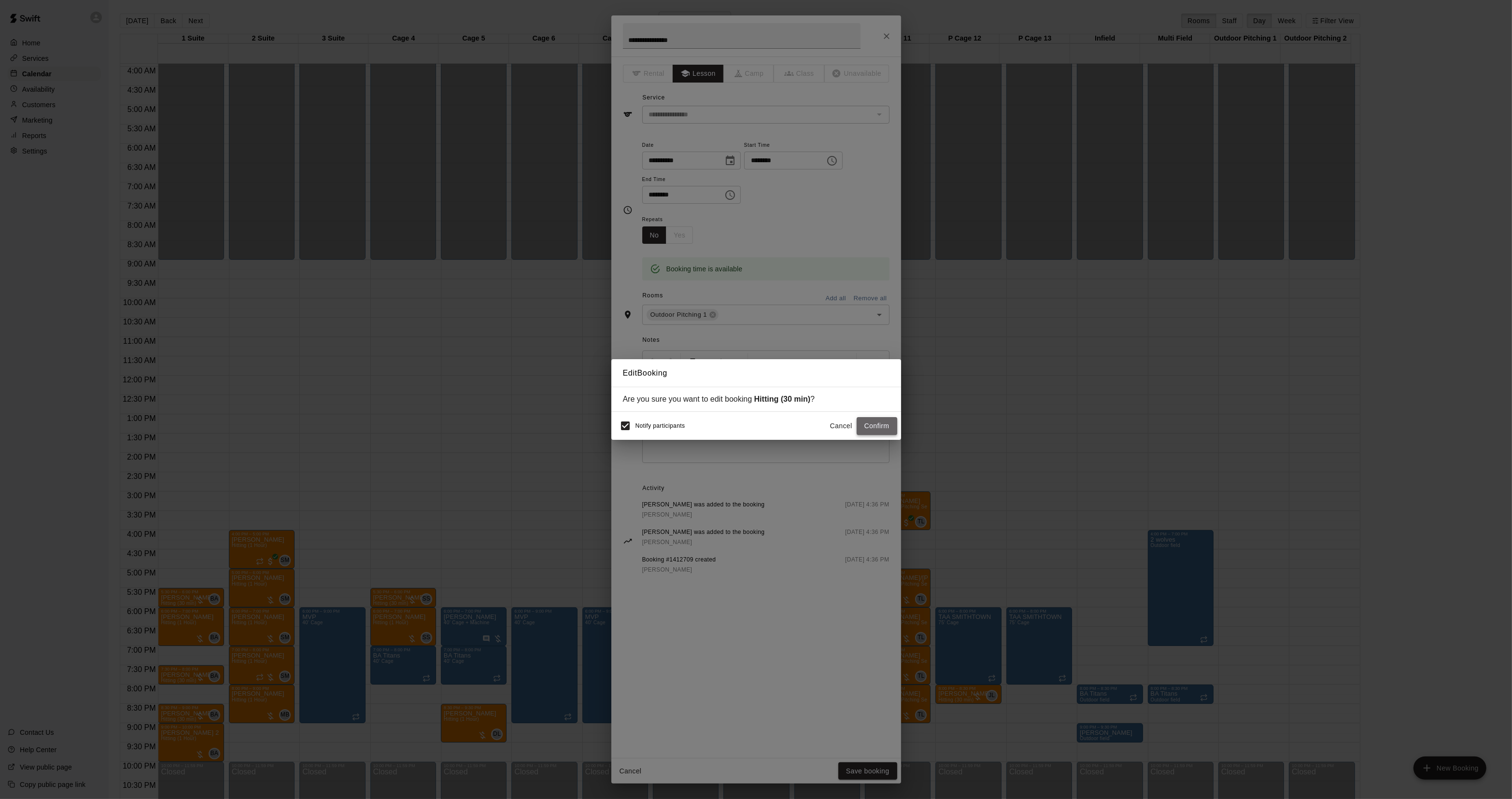
click at [878, 424] on button "Confirm" at bounding box center [877, 426] width 41 height 18
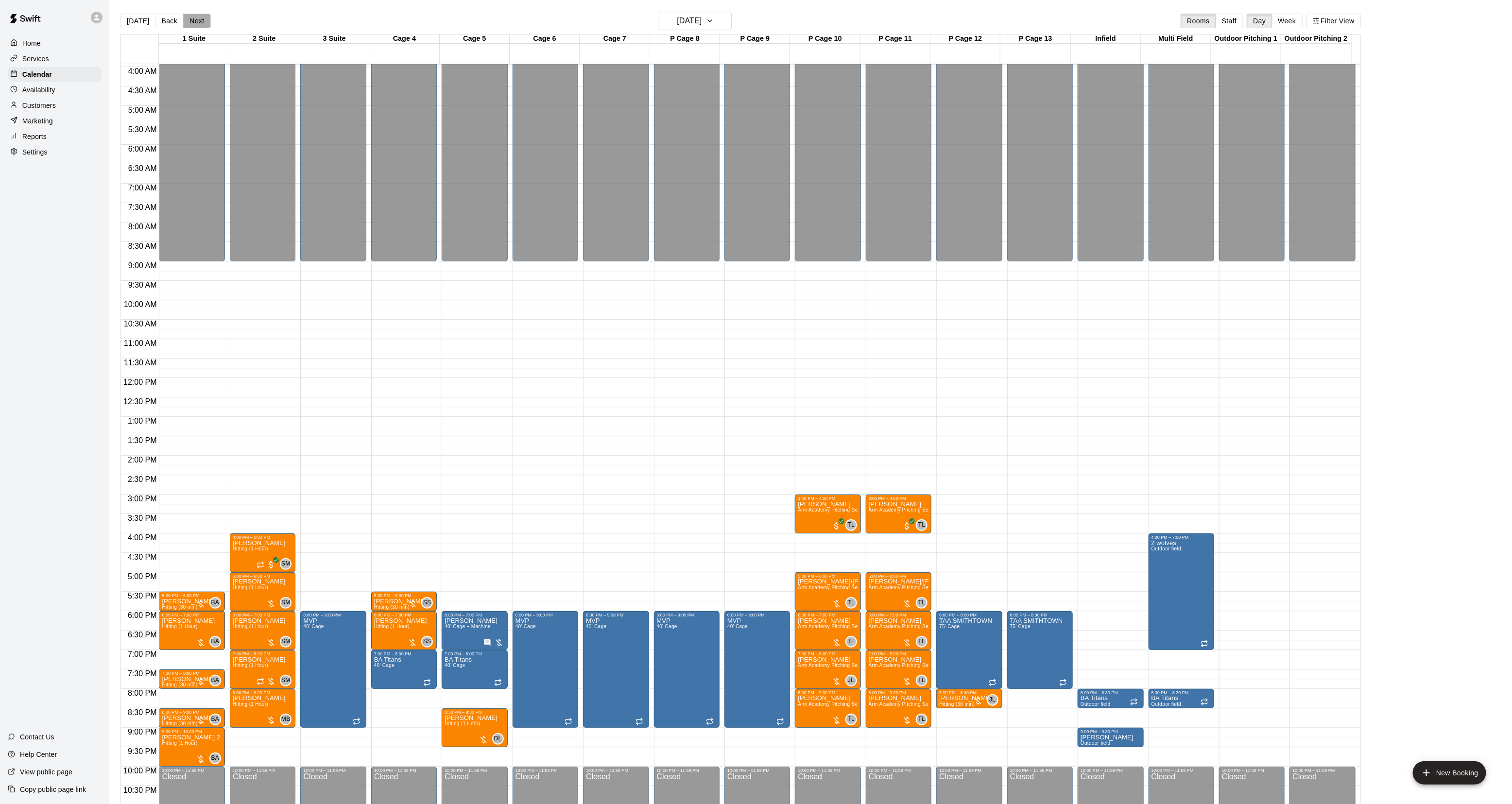
click at [197, 25] on button "Next" at bounding box center [197, 21] width 27 height 15
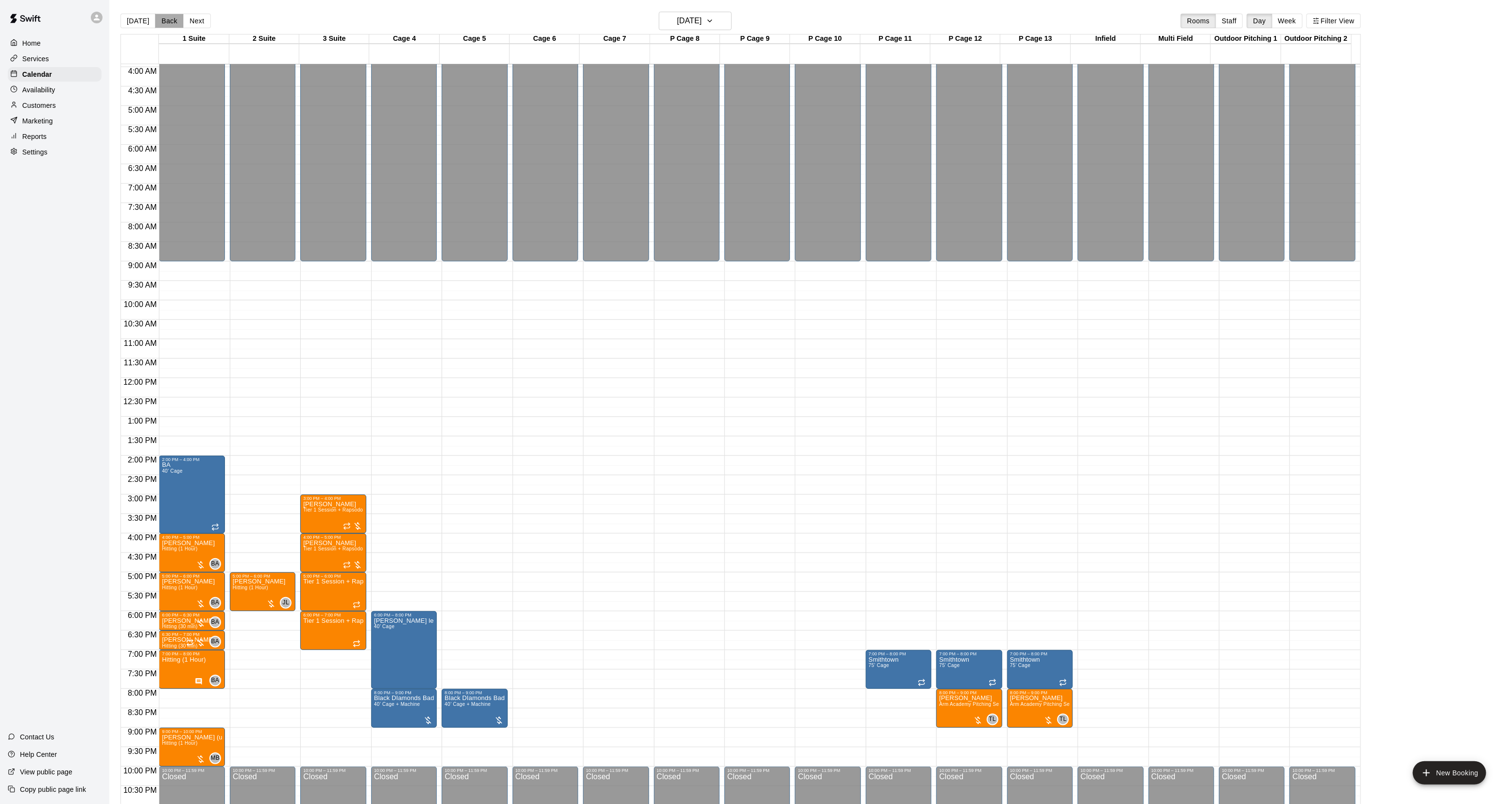
click at [164, 17] on button "Back" at bounding box center [169, 21] width 29 height 15
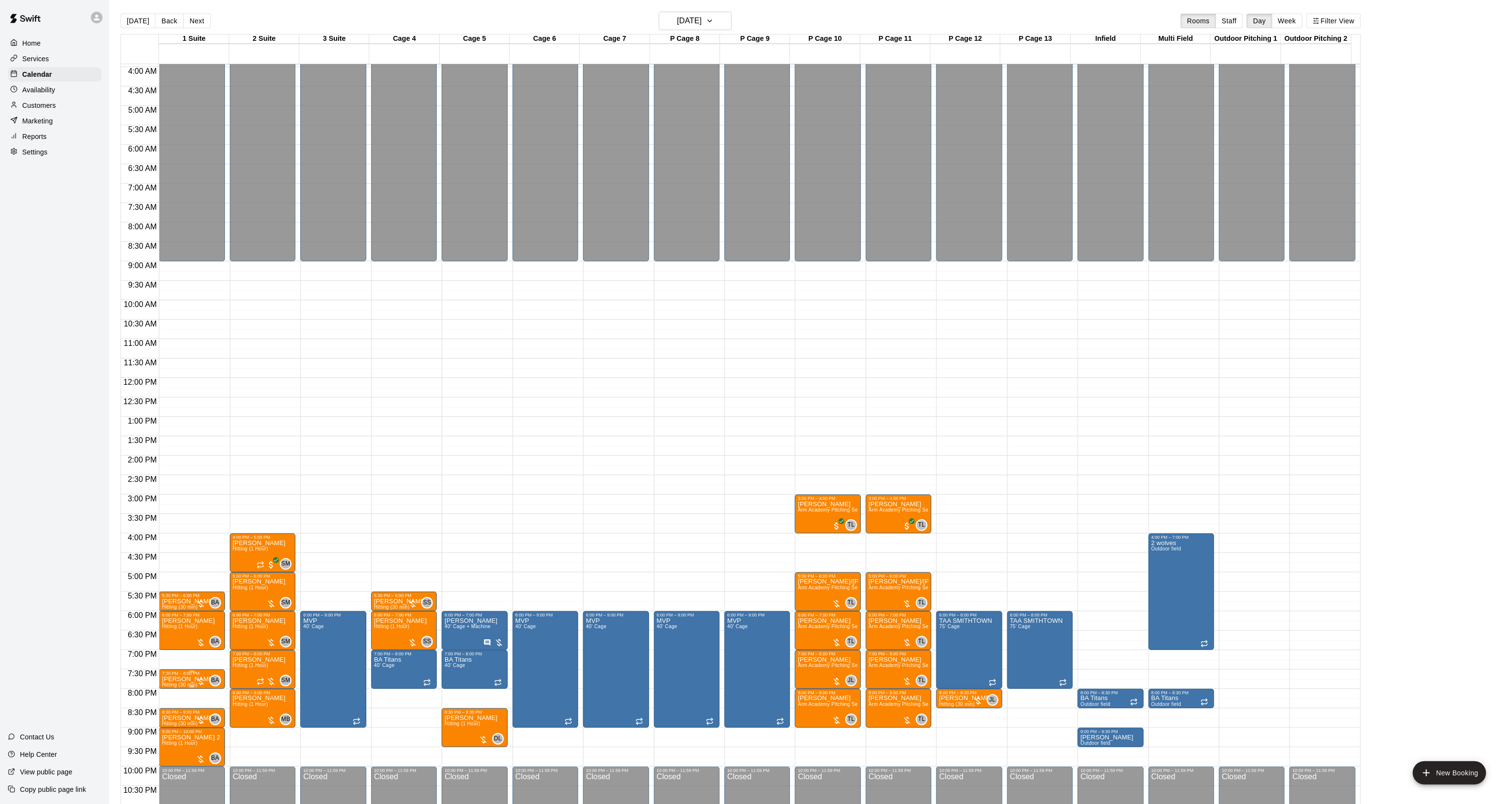
click at [166, 679] on p "Christopher Cuiffo" at bounding box center [188, 679] width 53 height 0
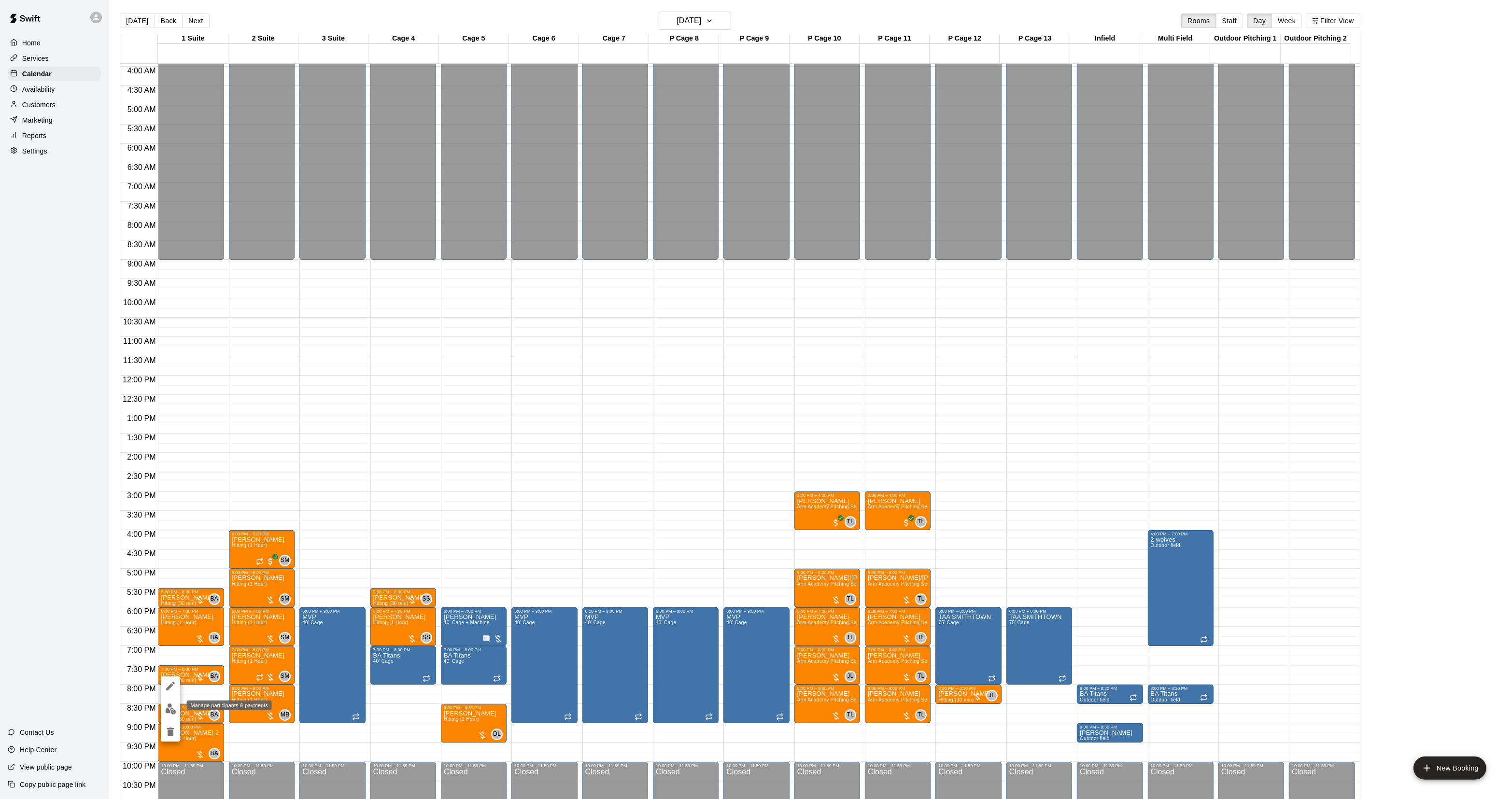
click at [168, 700] on button "edit" at bounding box center [170, 709] width 19 height 19
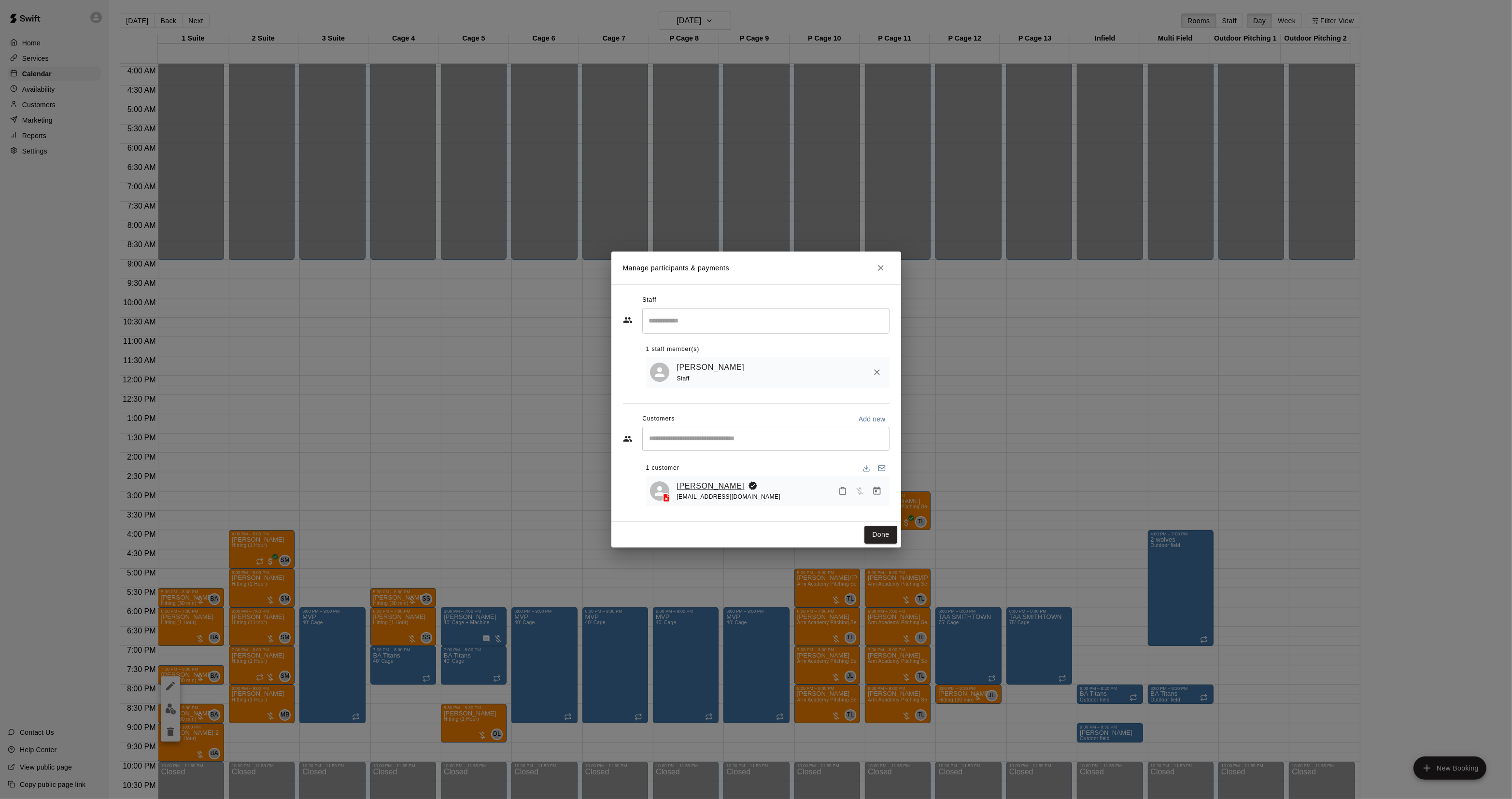
click at [701, 490] on link "Christopher Cuiffo" at bounding box center [710, 486] width 68 height 12
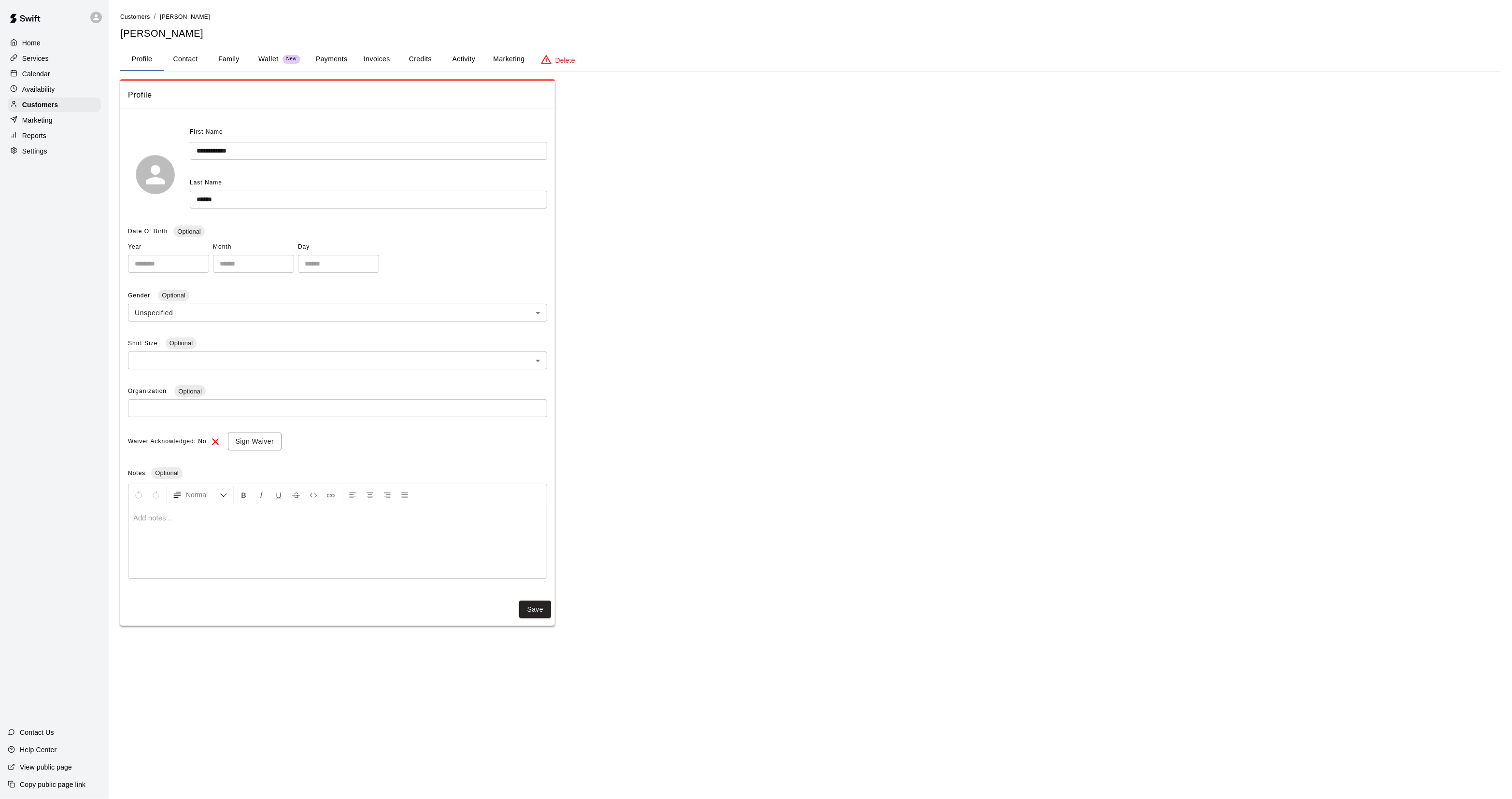
click at [187, 52] on button "Contact" at bounding box center [185, 59] width 43 height 23
select select "**"
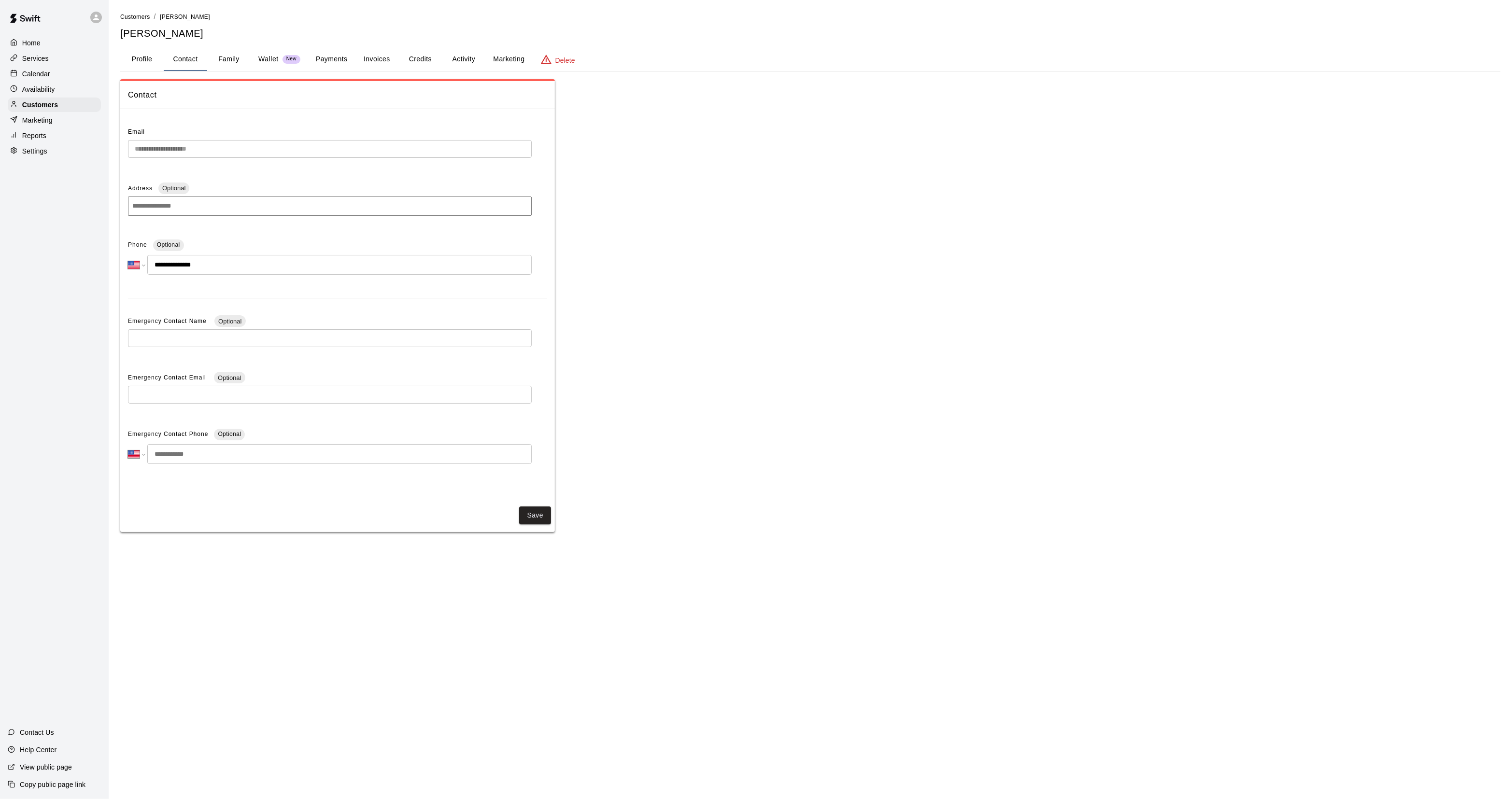
click at [34, 77] on p "Calendar" at bounding box center [36, 74] width 28 height 9
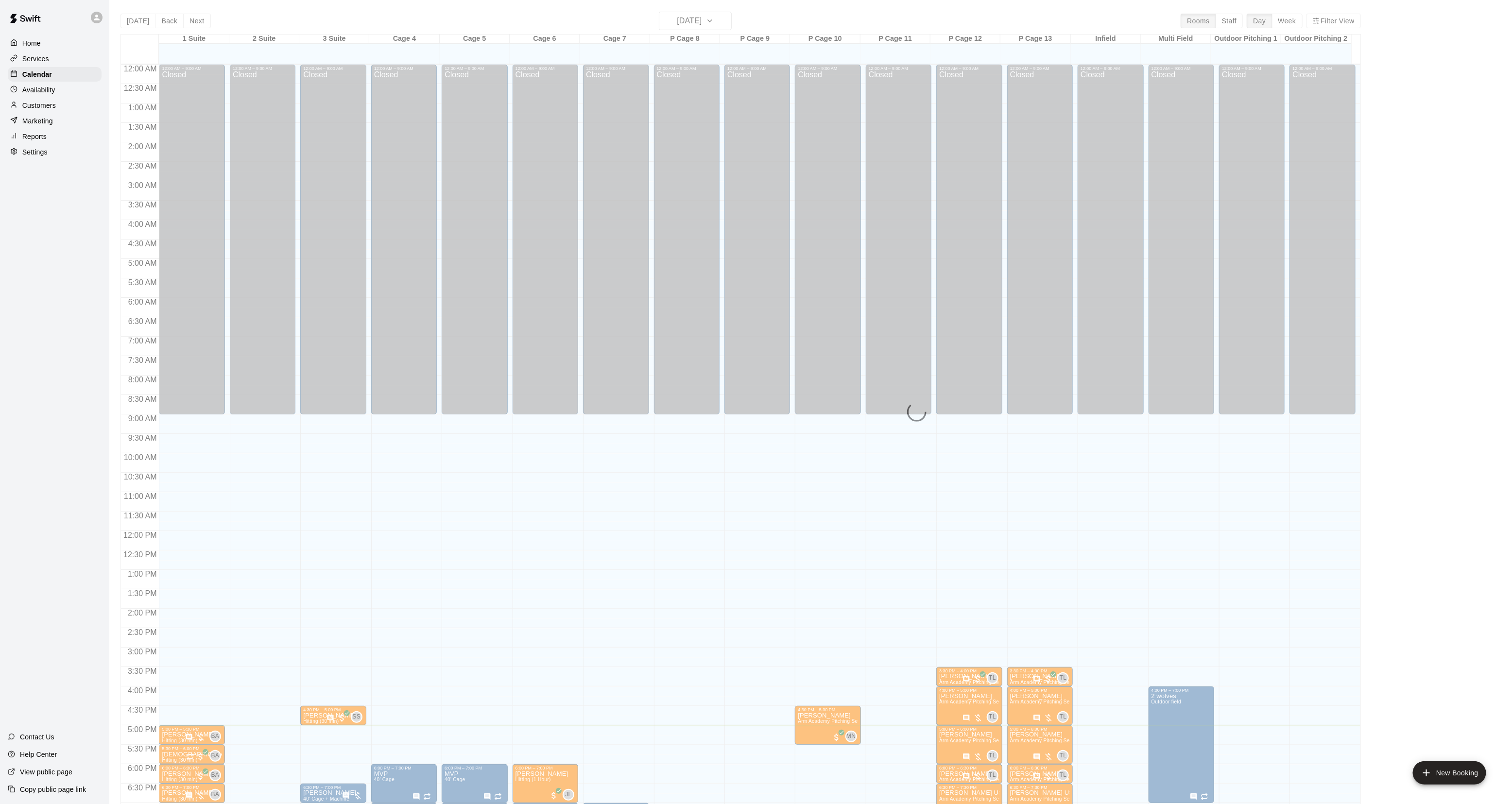
scroll to position [153, 0]
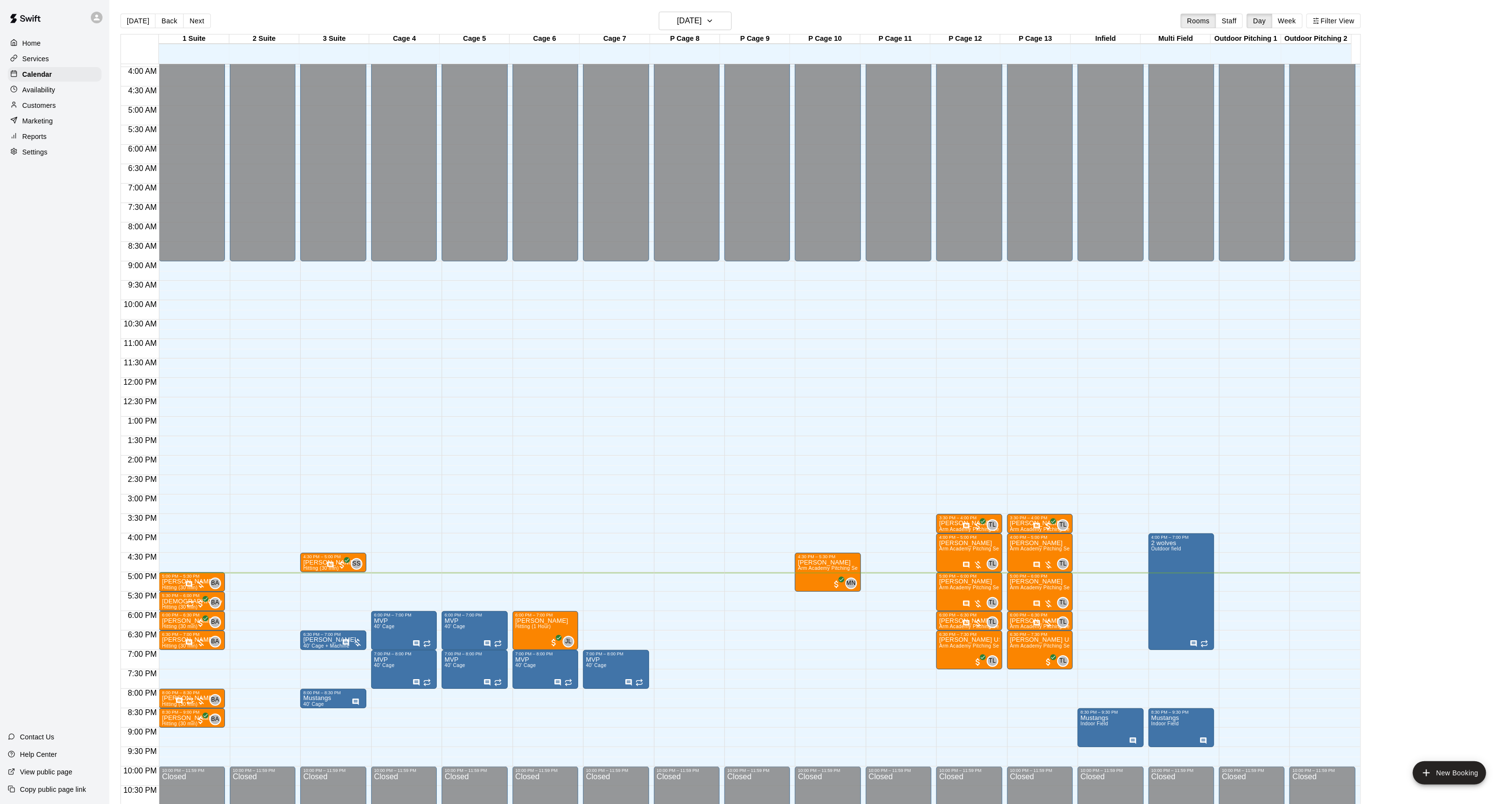
click at [200, 18] on button "Next" at bounding box center [197, 21] width 27 height 15
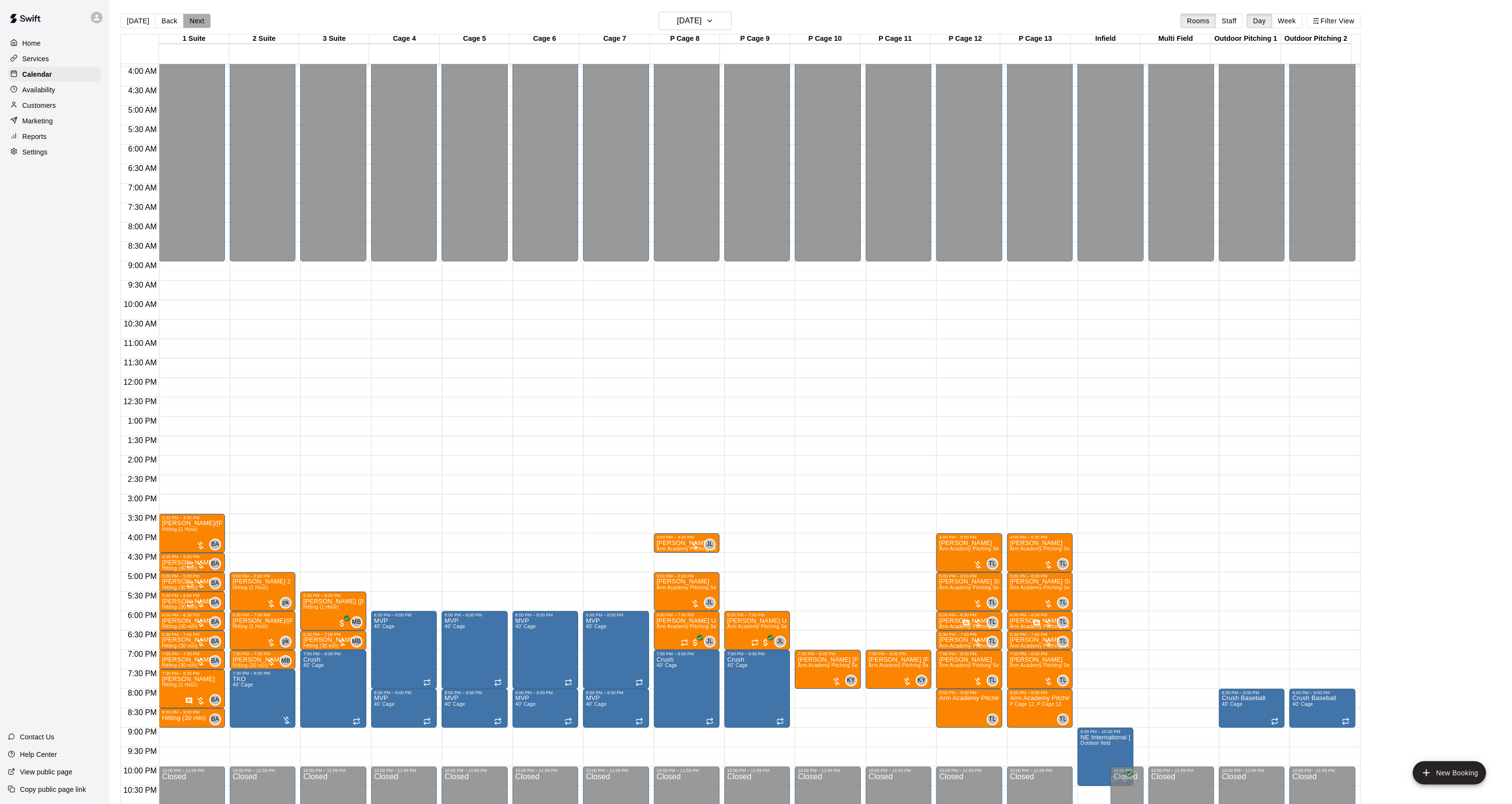
click at [200, 20] on button "Next" at bounding box center [197, 21] width 27 height 15
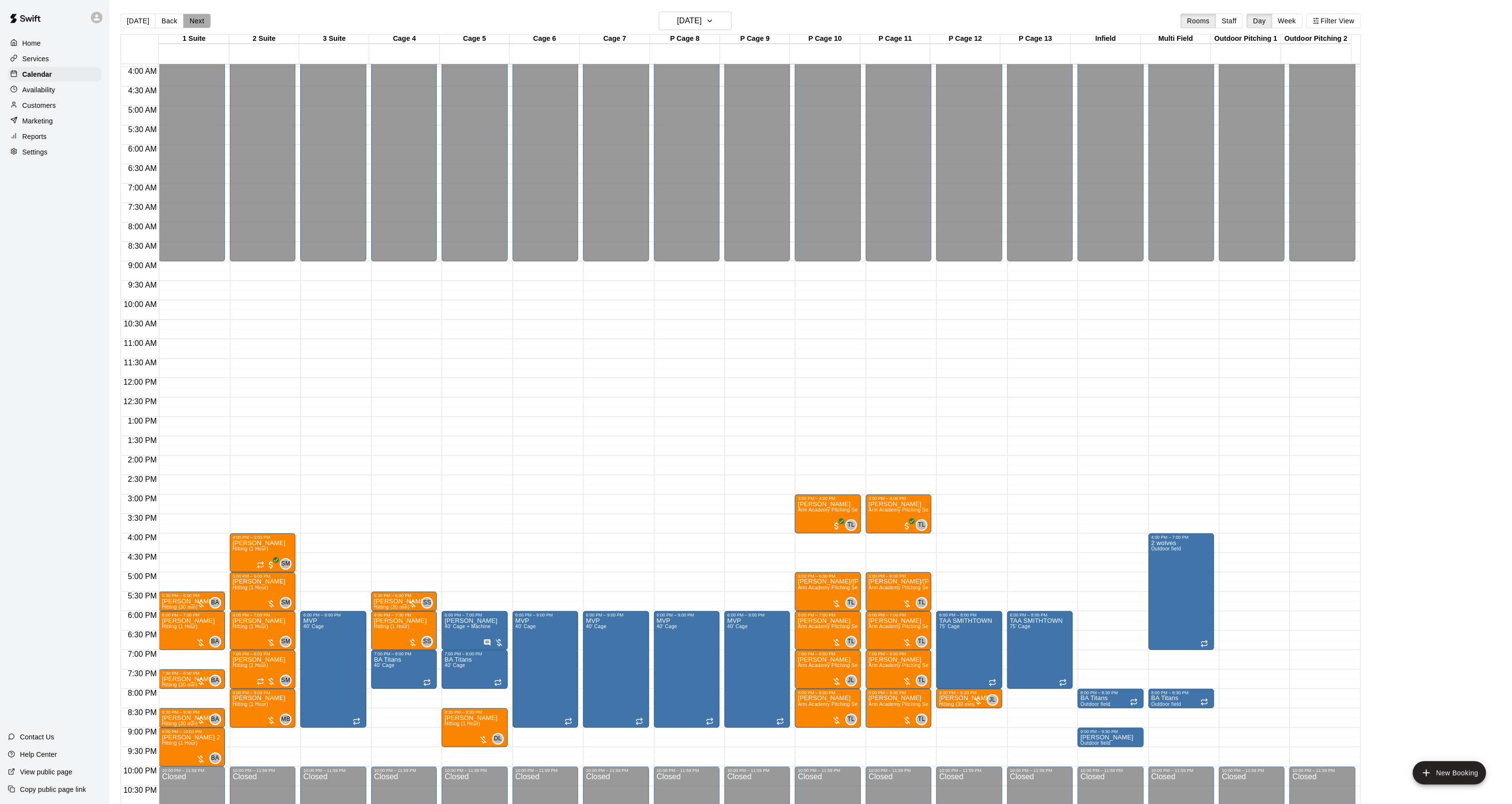
click at [190, 23] on button "Next" at bounding box center [197, 21] width 27 height 15
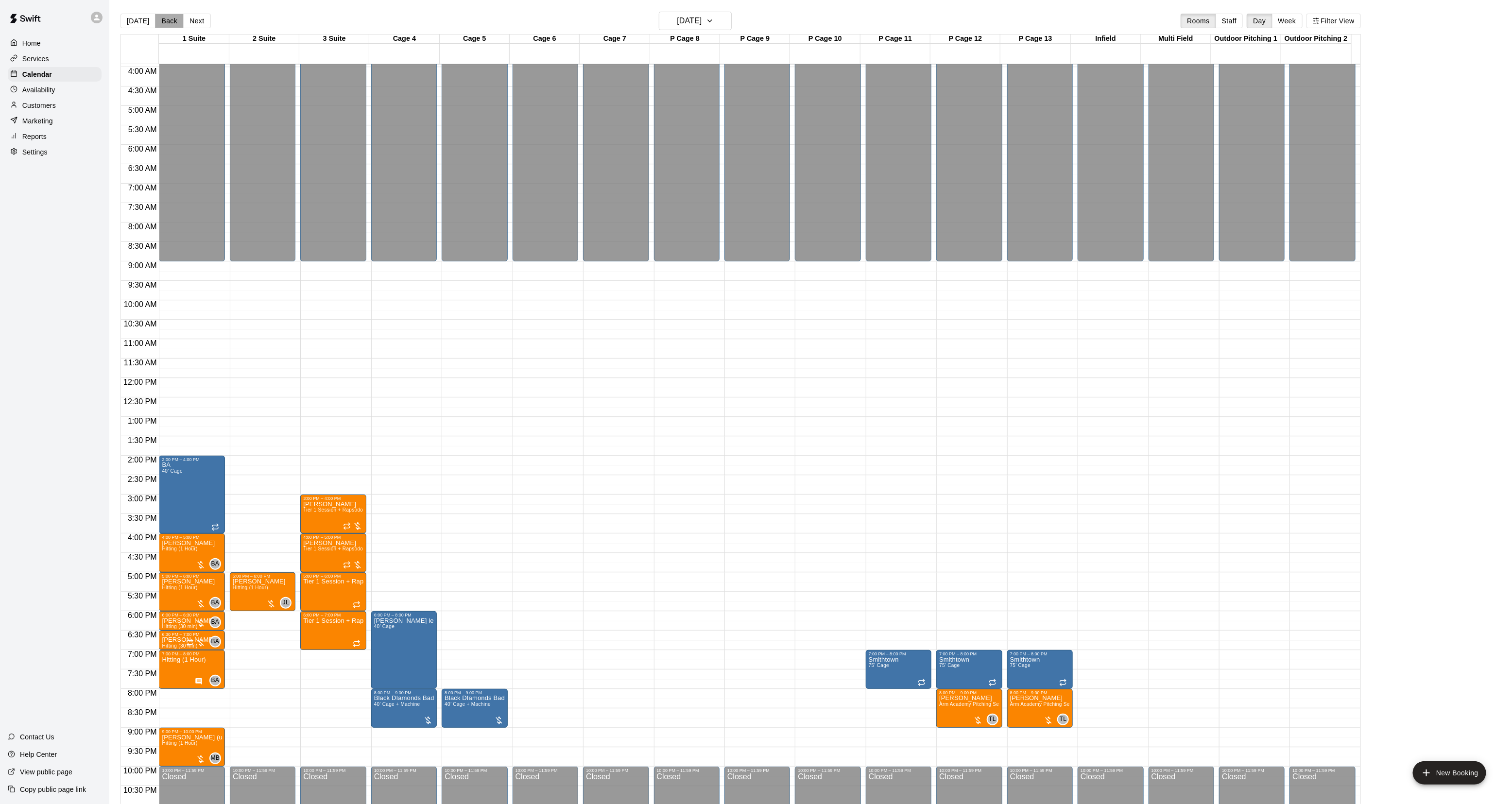
click at [157, 18] on button "Back" at bounding box center [169, 21] width 29 height 15
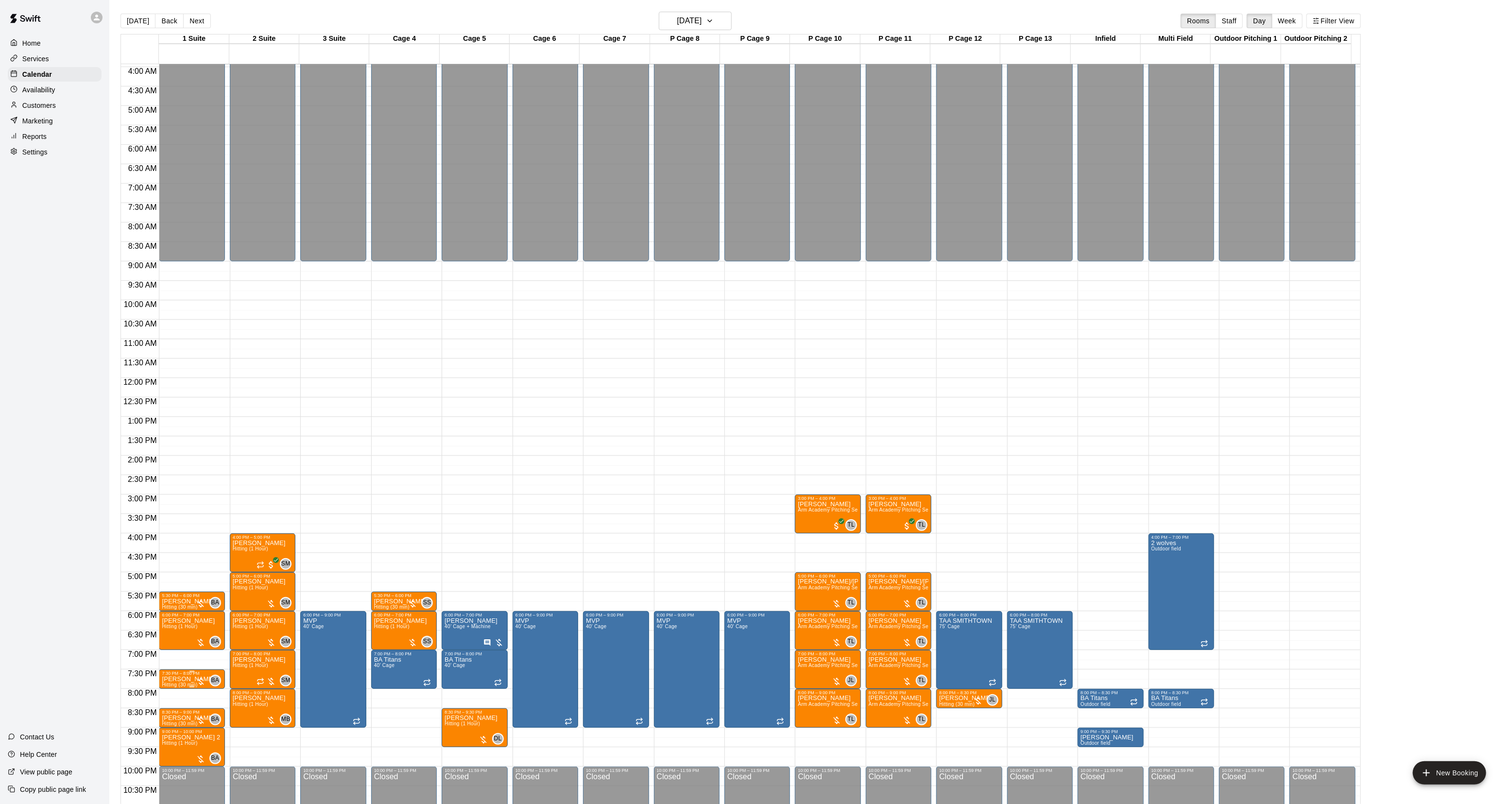
click at [168, 679] on p "Christopher Cuiffo" at bounding box center [188, 679] width 53 height 0
click at [177, 740] on button "delete" at bounding box center [171, 736] width 19 height 19
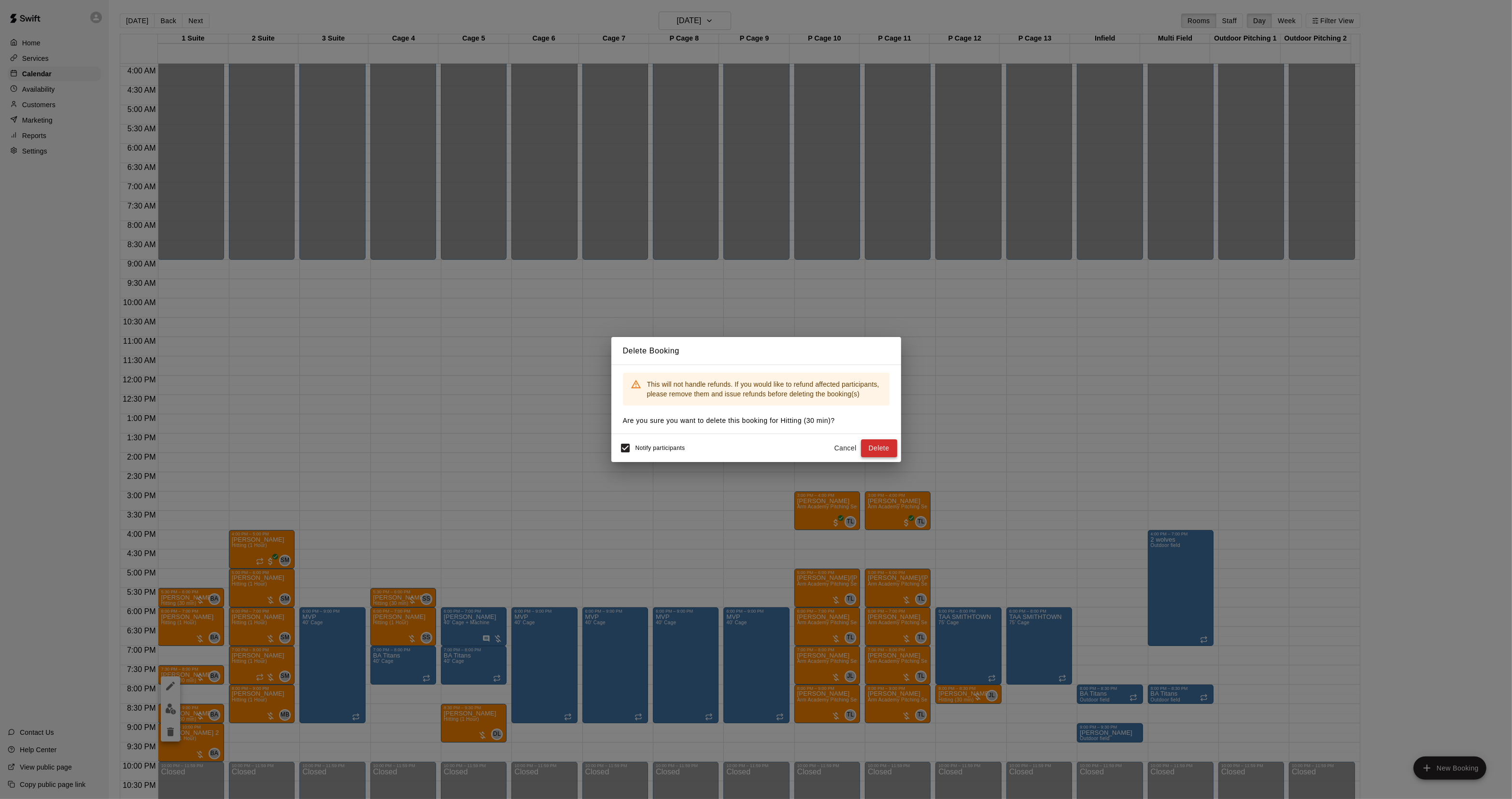
click at [876, 451] on button "Delete" at bounding box center [879, 448] width 36 height 18
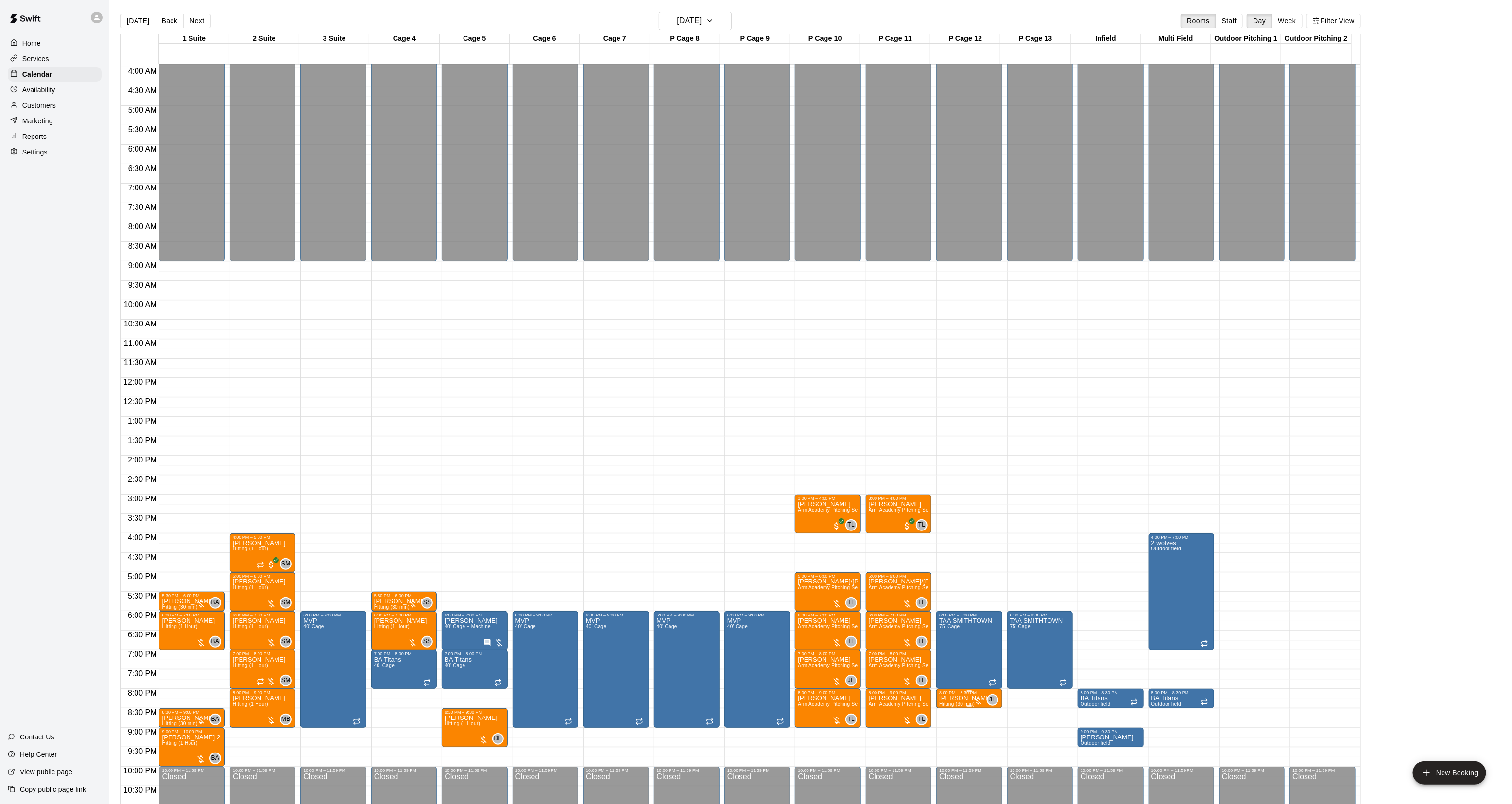
click at [966, 705] on span "Hitting (30 min)" at bounding box center [957, 704] width 35 height 5
click at [947, 754] on icon "delete" at bounding box center [948, 759] width 7 height 9
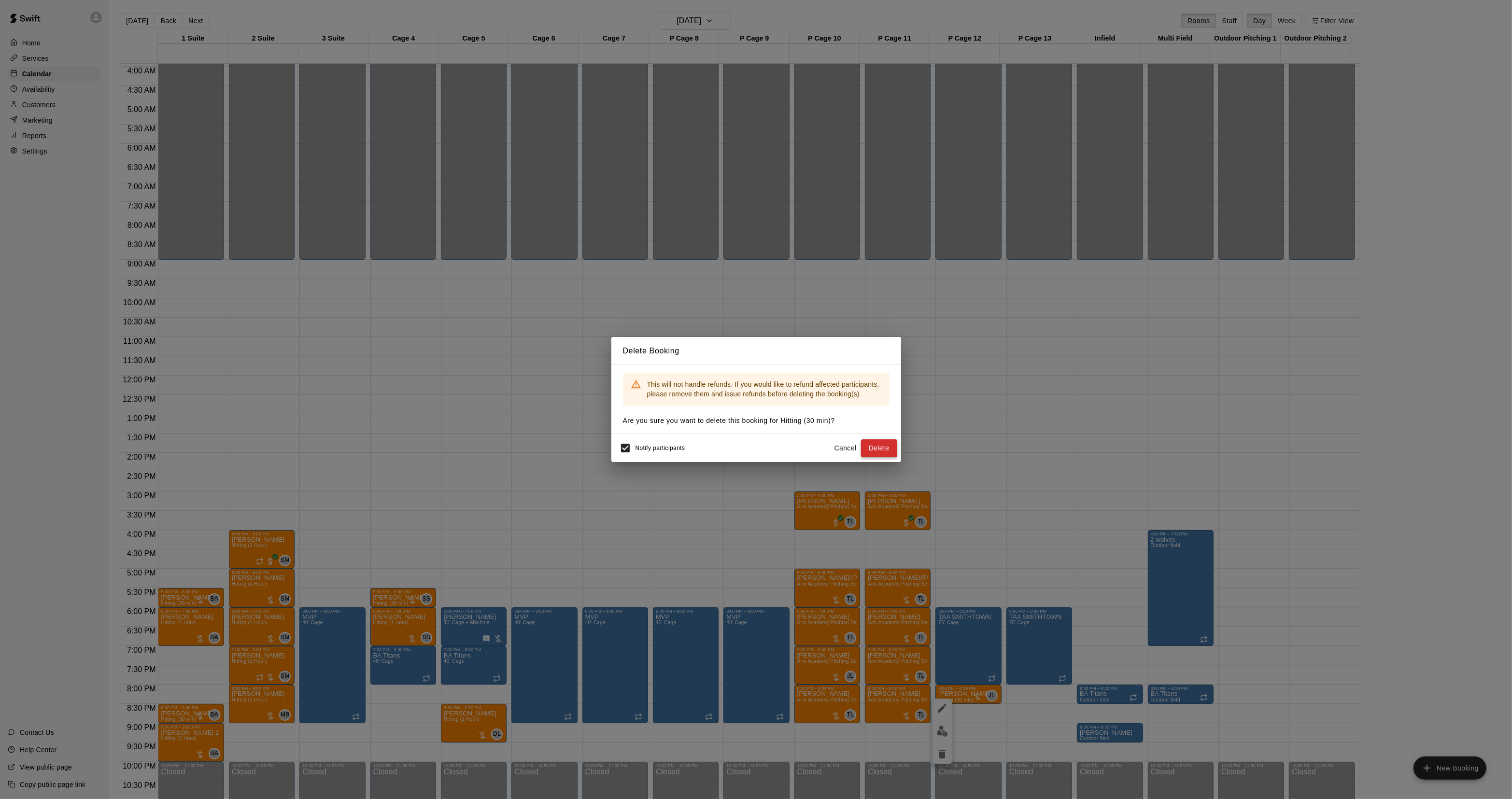
click at [887, 449] on button "Delete" at bounding box center [879, 448] width 36 height 18
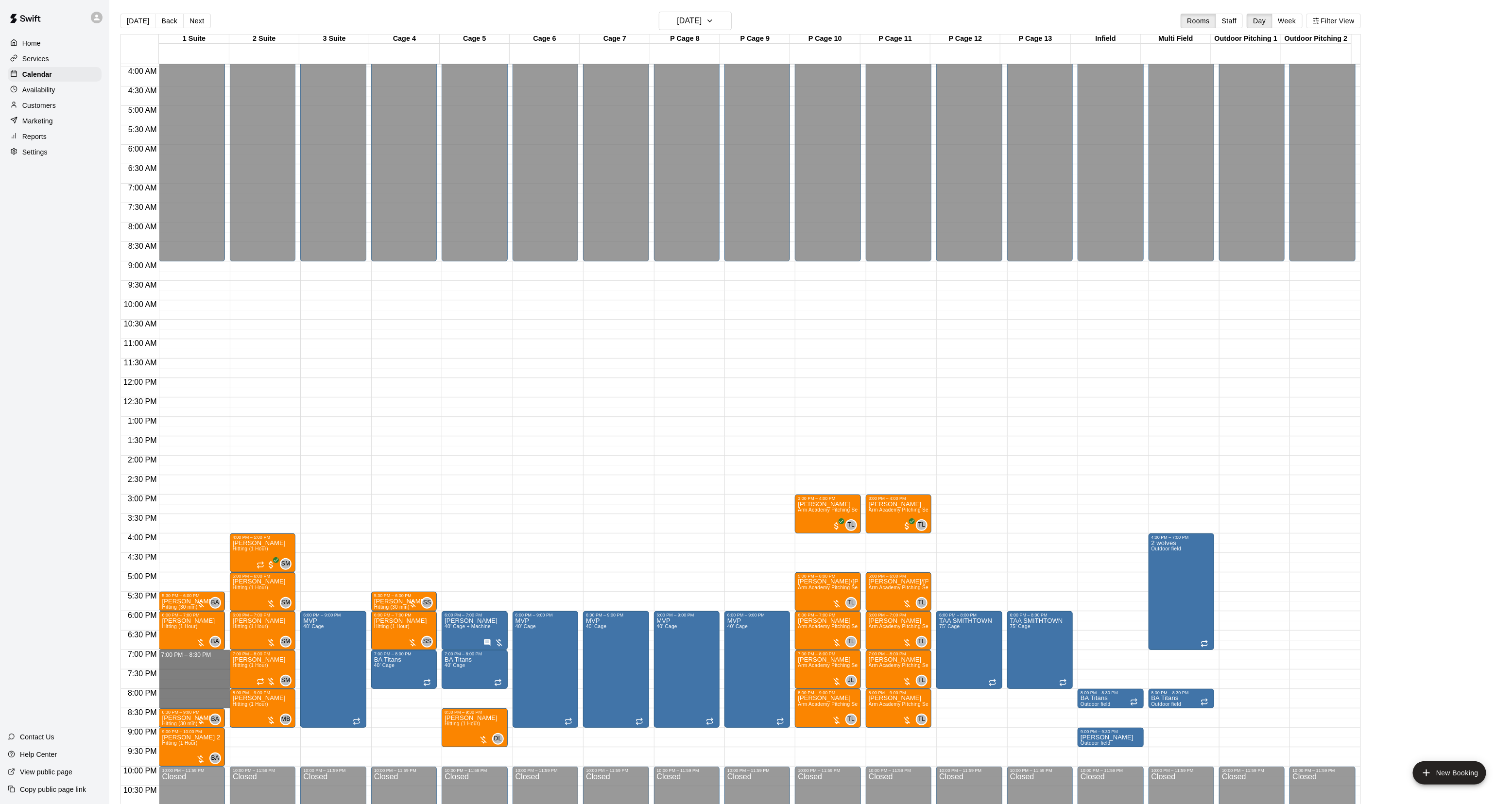
drag, startPoint x: 185, startPoint y: 656, endPoint x: 192, endPoint y: 708, distance: 52.5
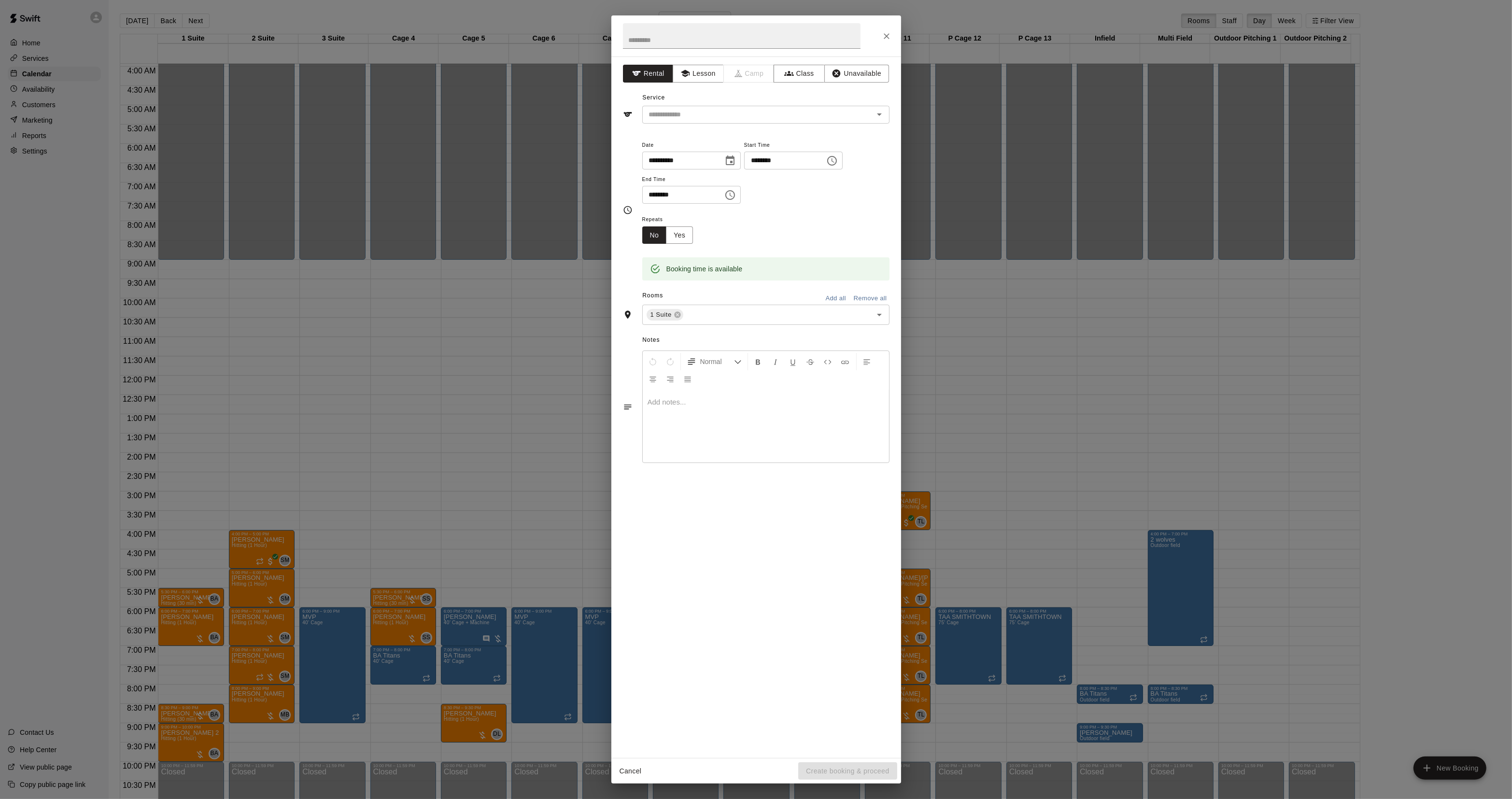
click at [849, 84] on div "**********" at bounding box center [757, 407] width 290 height 701
click at [836, 66] on button "Unavailable" at bounding box center [856, 73] width 65 height 18
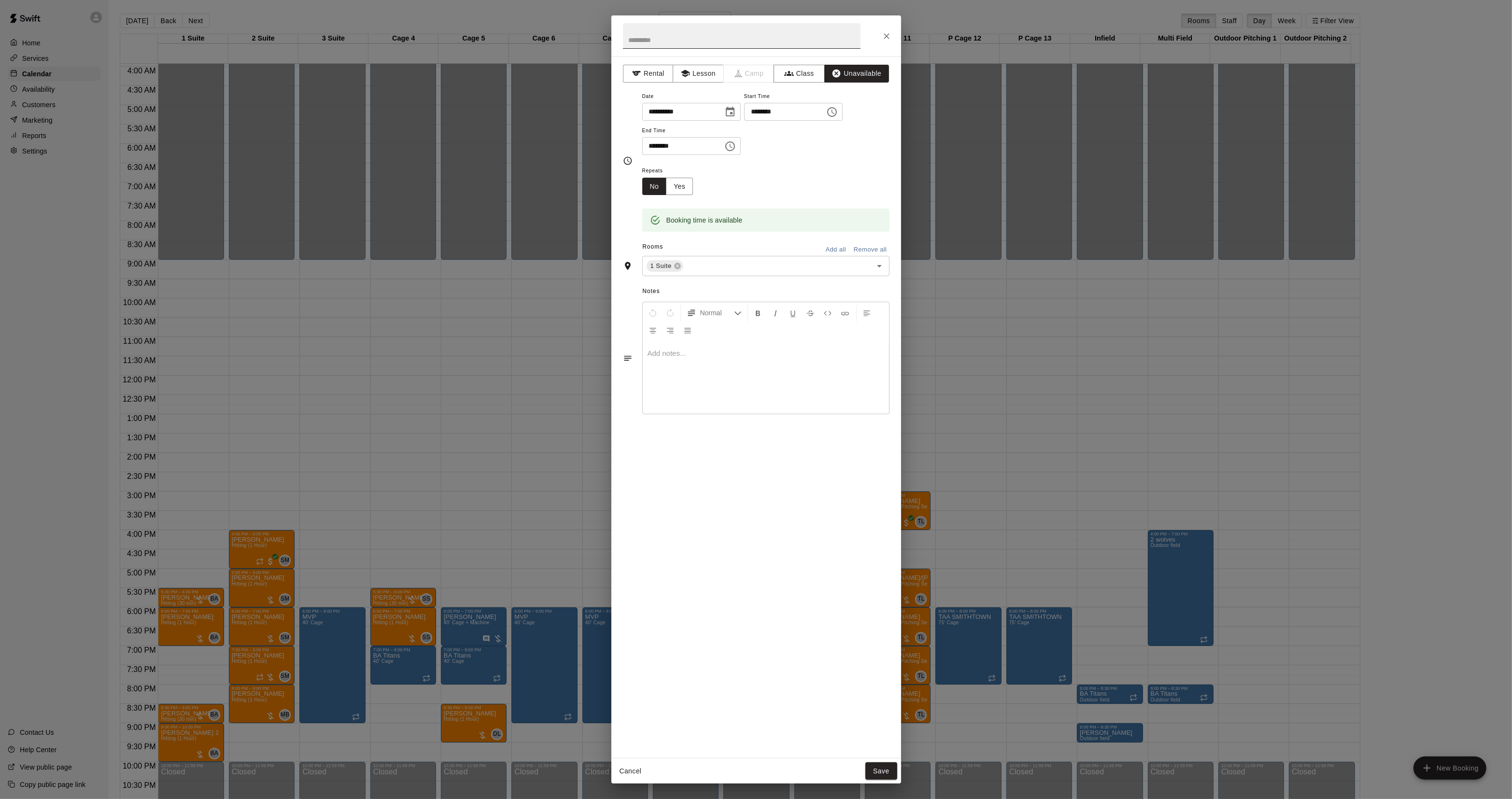
click at [737, 44] on input "text" at bounding box center [741, 36] width 238 height 26
type input "**********"
click at [876, 764] on button "Save" at bounding box center [881, 771] width 32 height 18
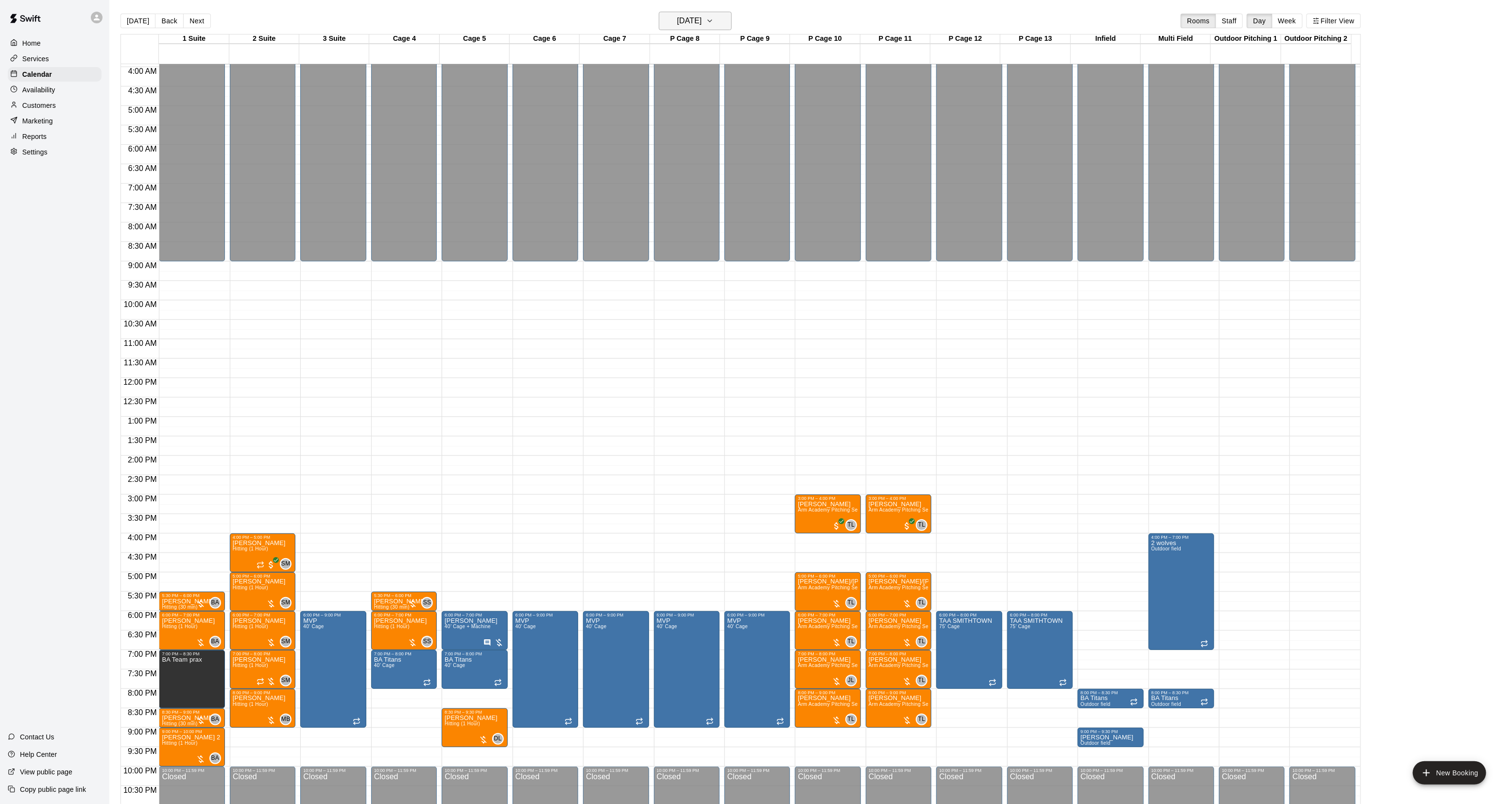
click at [700, 19] on h6 "[DATE]" at bounding box center [689, 21] width 25 height 14
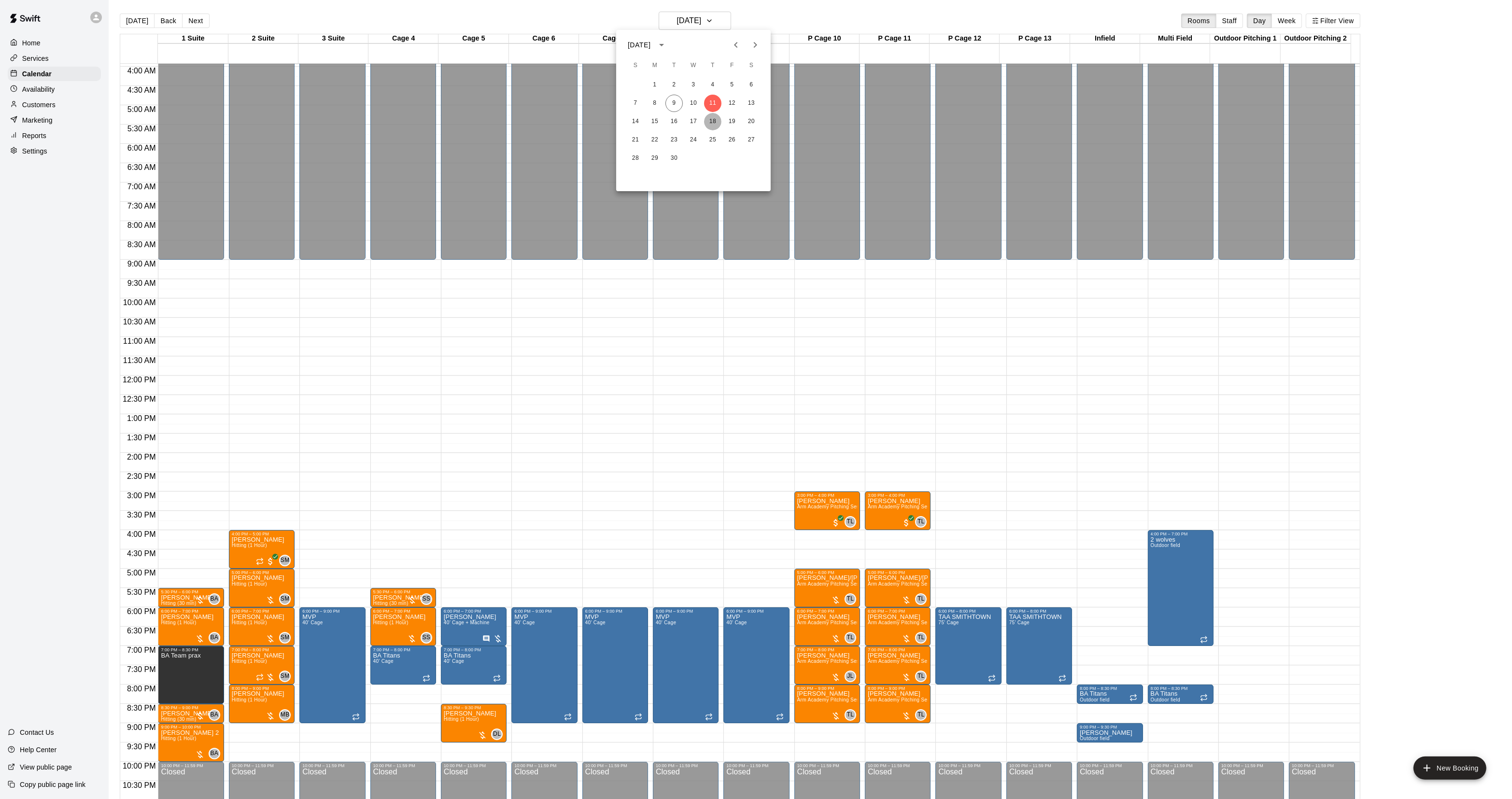
click at [714, 121] on button "18" at bounding box center [713, 122] width 18 height 18
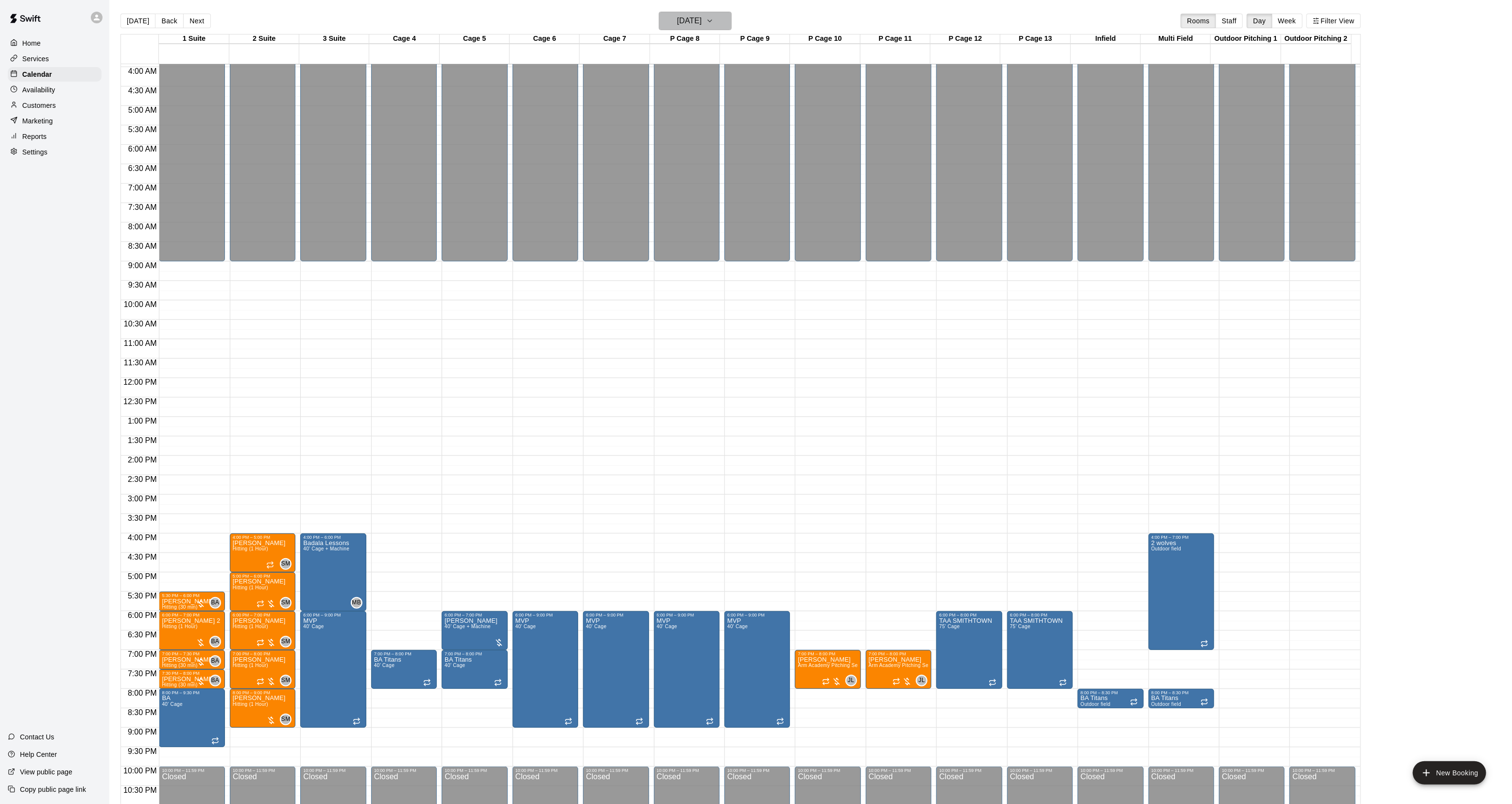
click at [702, 23] on h6 "Thursday Sep 18" at bounding box center [689, 21] width 25 height 14
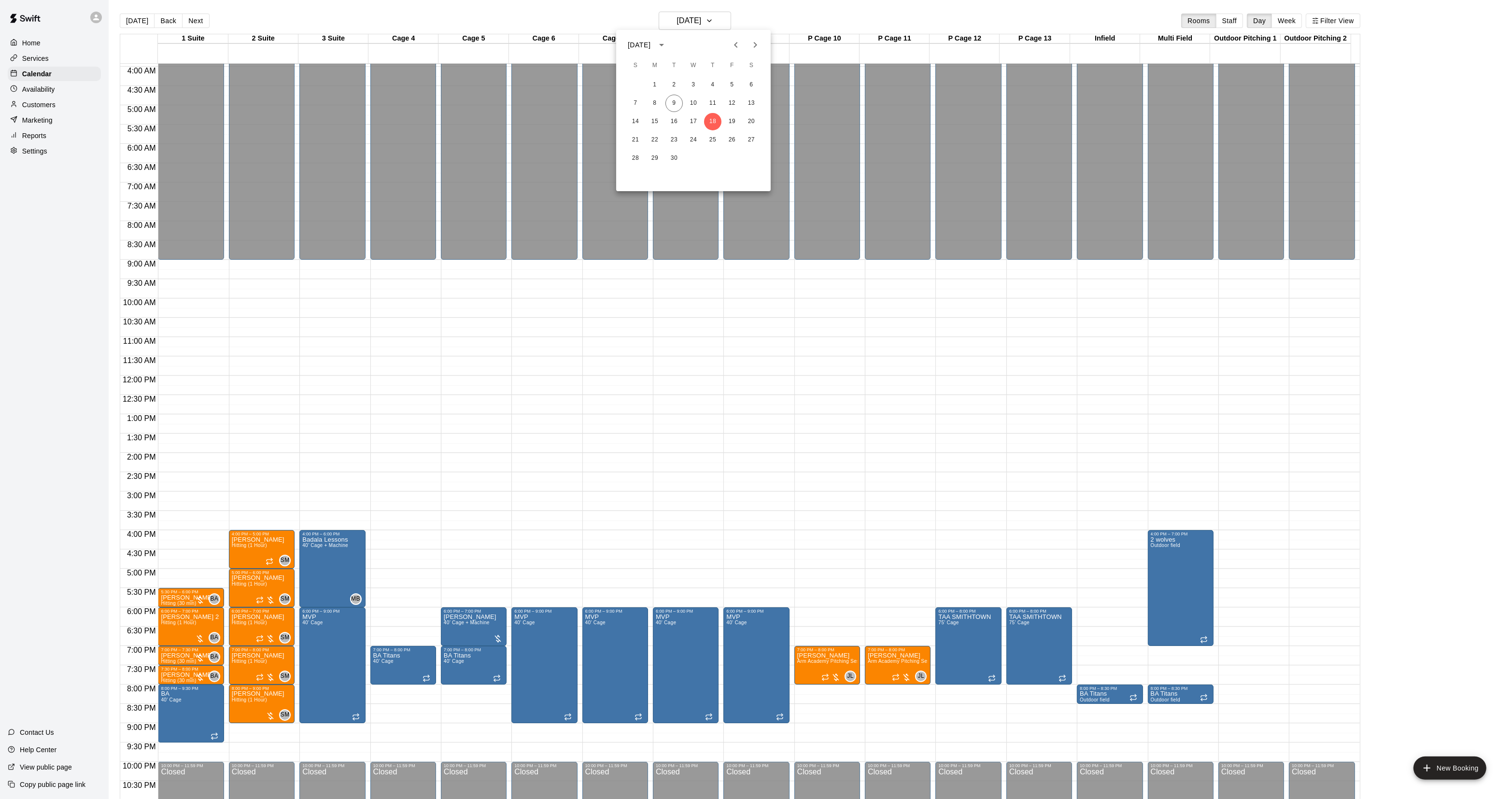
click at [397, 524] on div at bounding box center [756, 400] width 1512 height 799
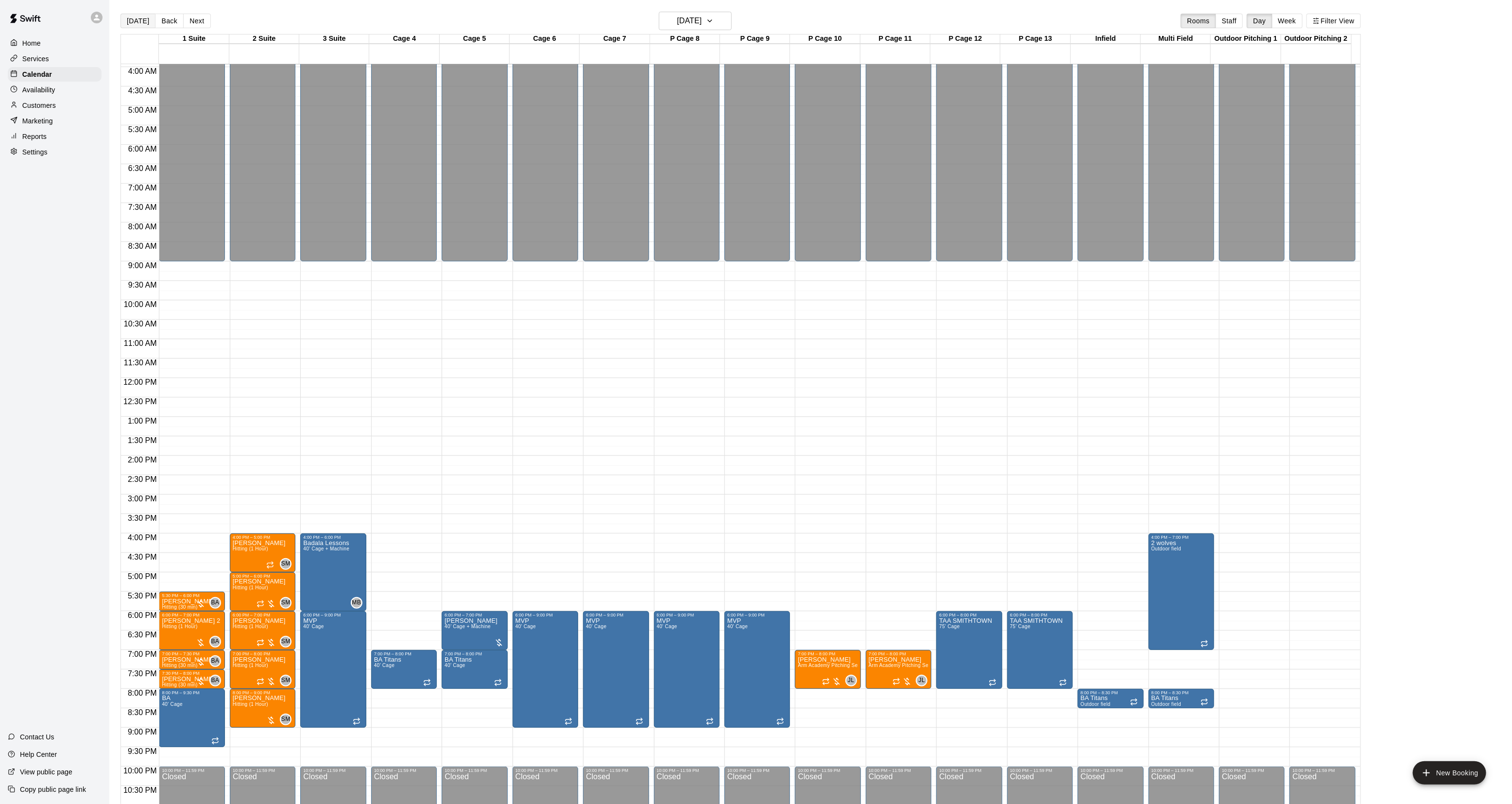
click at [129, 27] on button "[DATE]" at bounding box center [138, 21] width 35 height 15
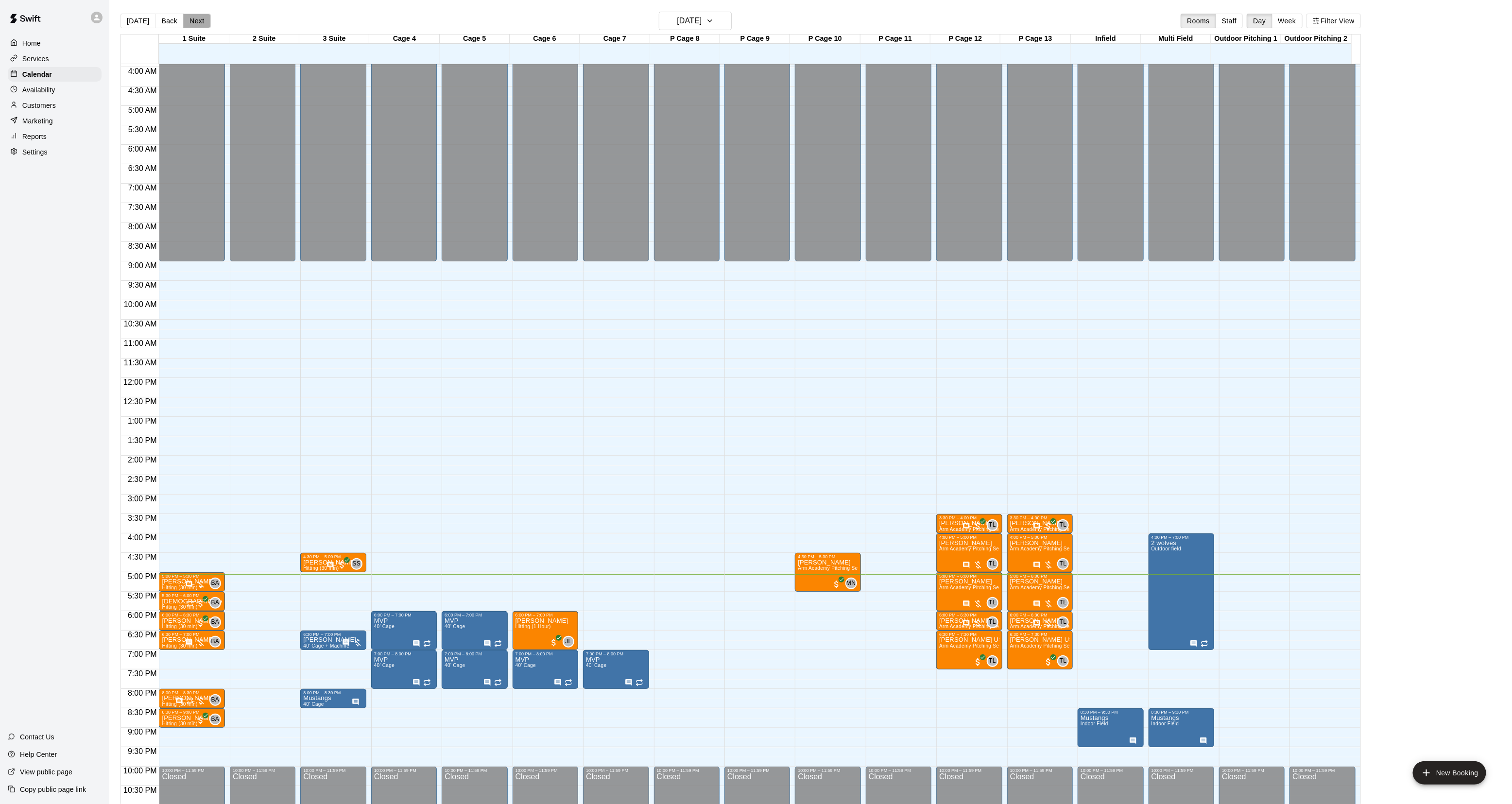
click at [188, 25] on button "Next" at bounding box center [197, 21] width 27 height 15
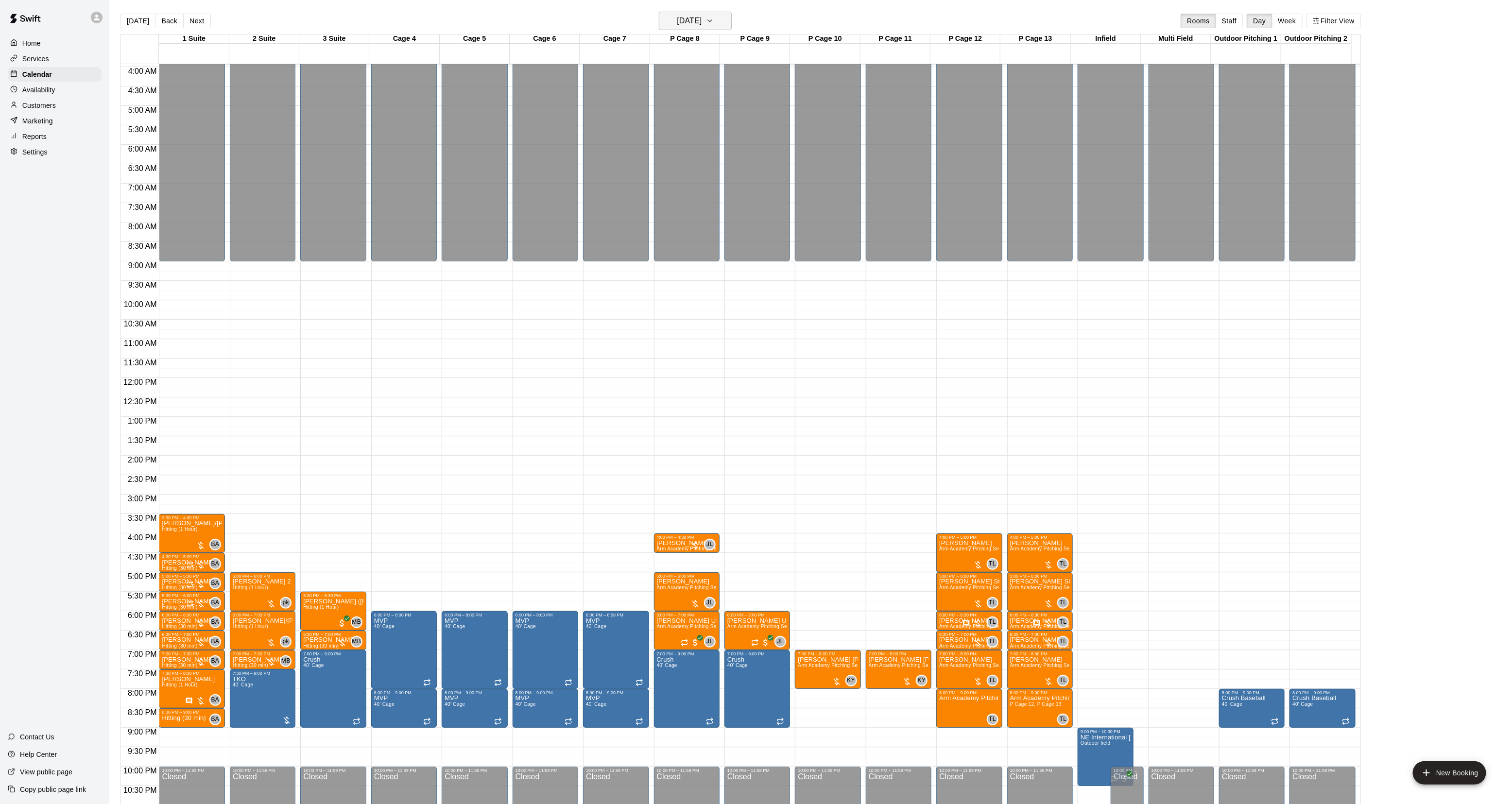
click at [700, 25] on h6 "[DATE]" at bounding box center [689, 21] width 25 height 14
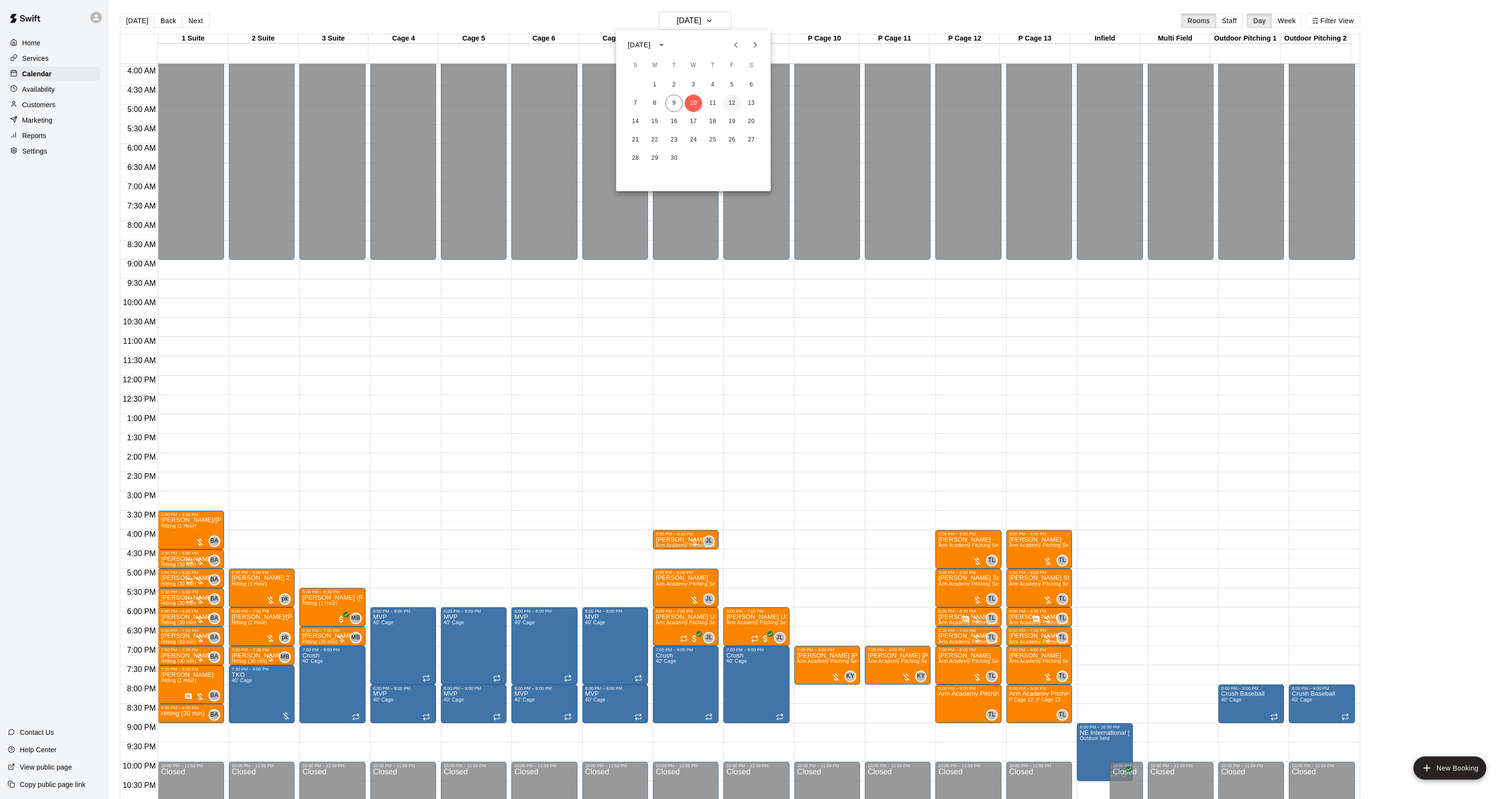
click at [734, 106] on button "12" at bounding box center [732, 103] width 18 height 18
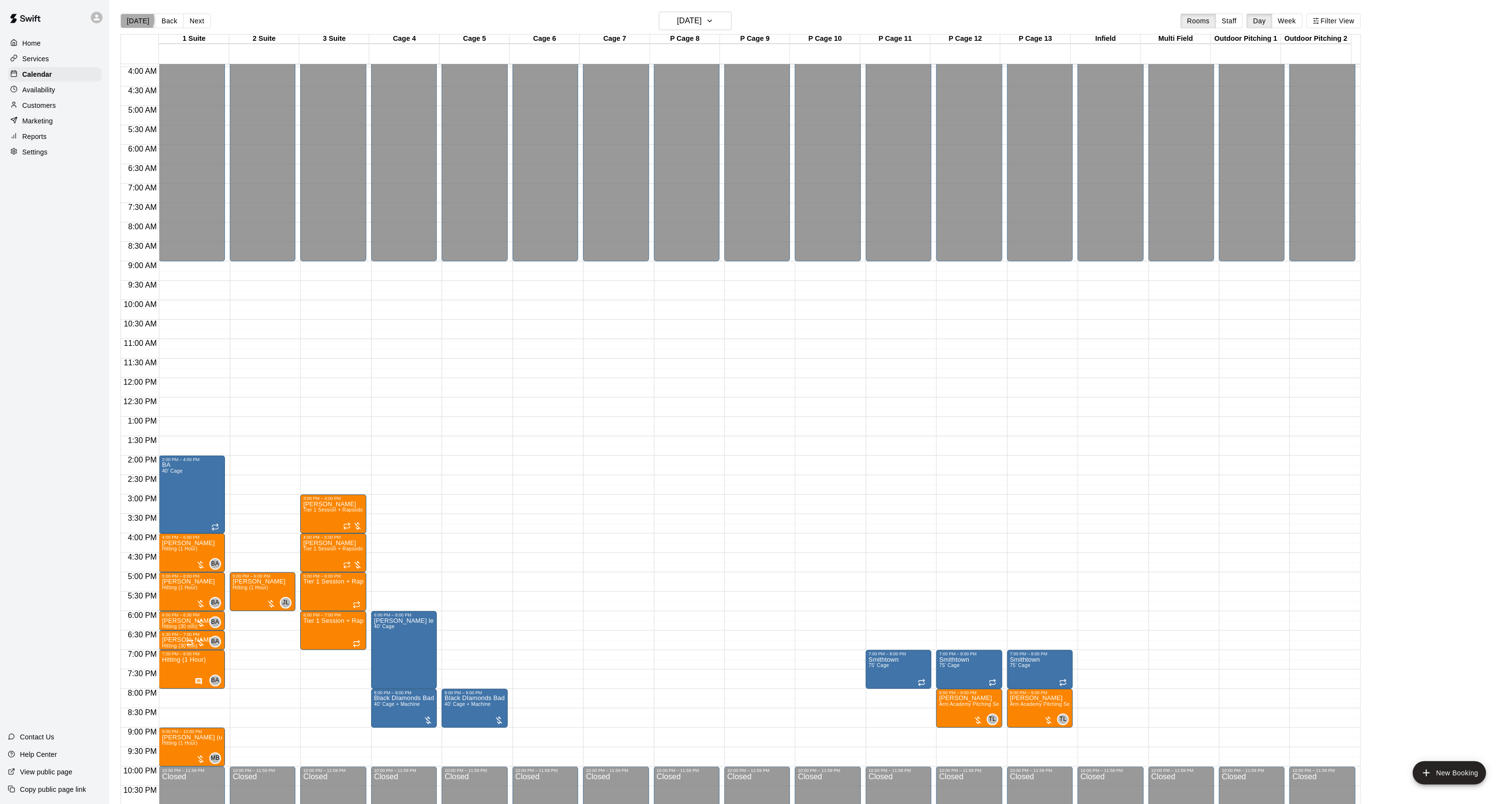
click at [134, 19] on button "[DATE]" at bounding box center [138, 21] width 35 height 15
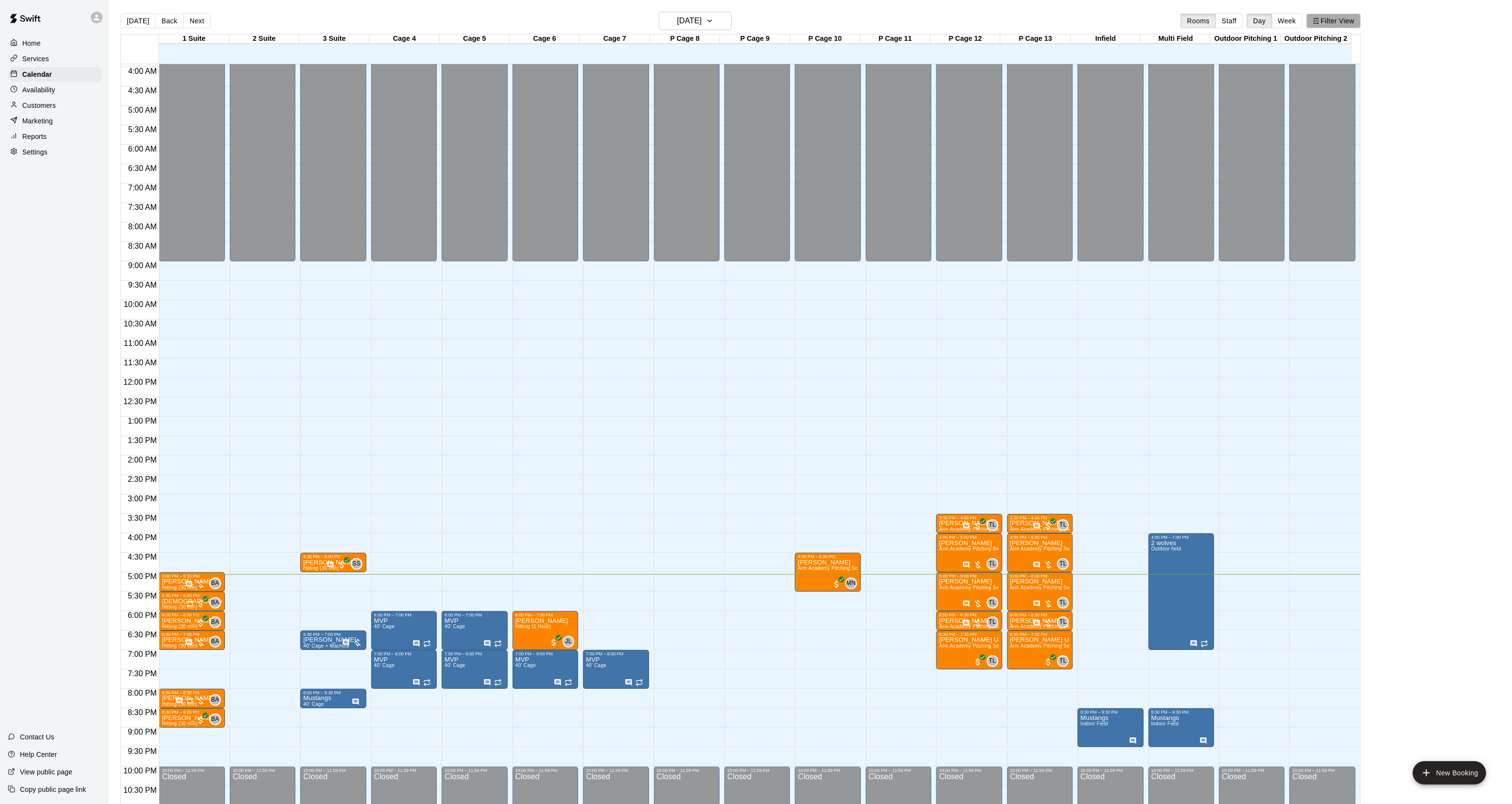
click at [1347, 19] on button "Filter View" at bounding box center [1334, 21] width 54 height 15
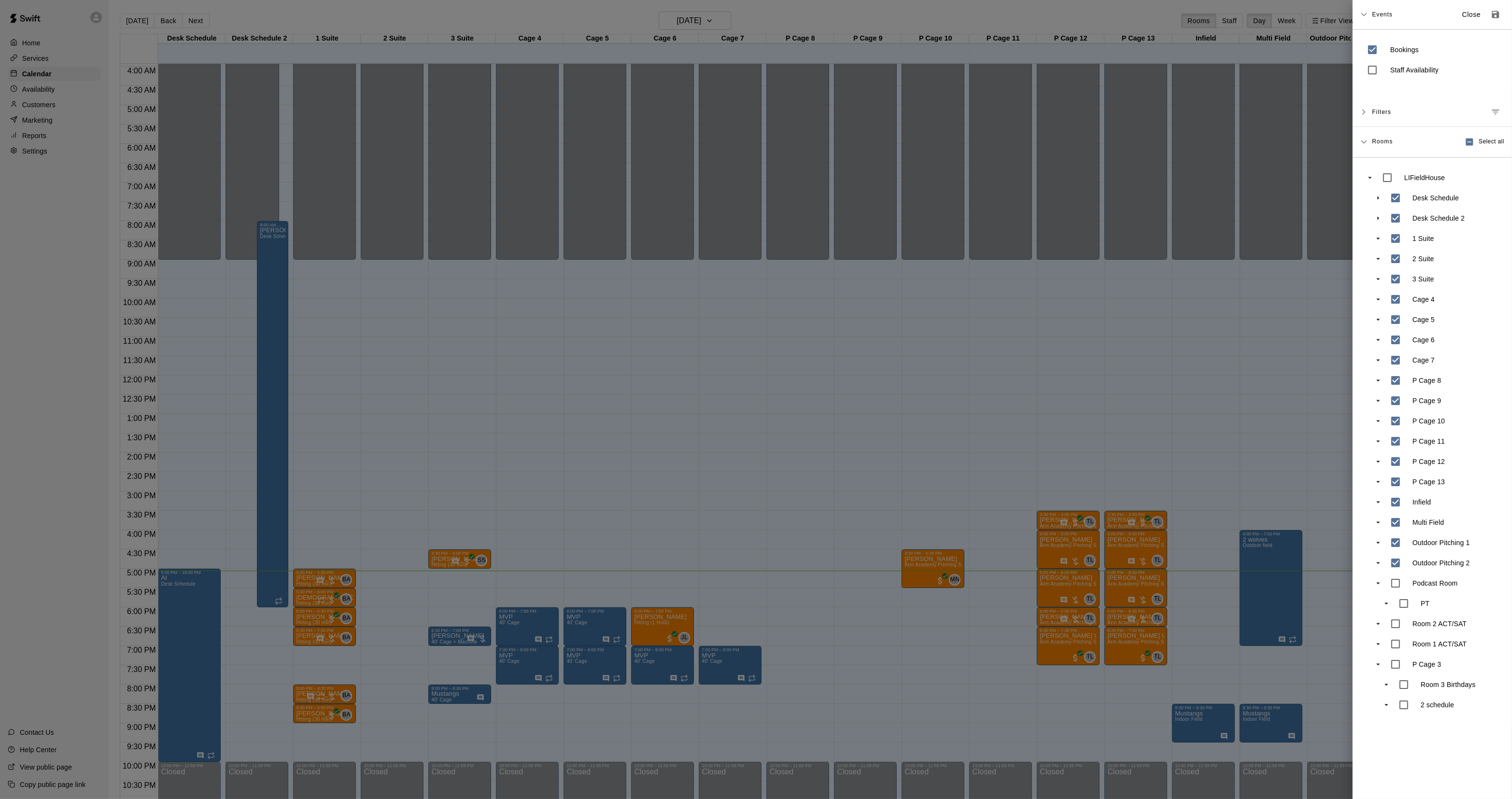
click at [105, 625] on div at bounding box center [756, 400] width 1512 height 799
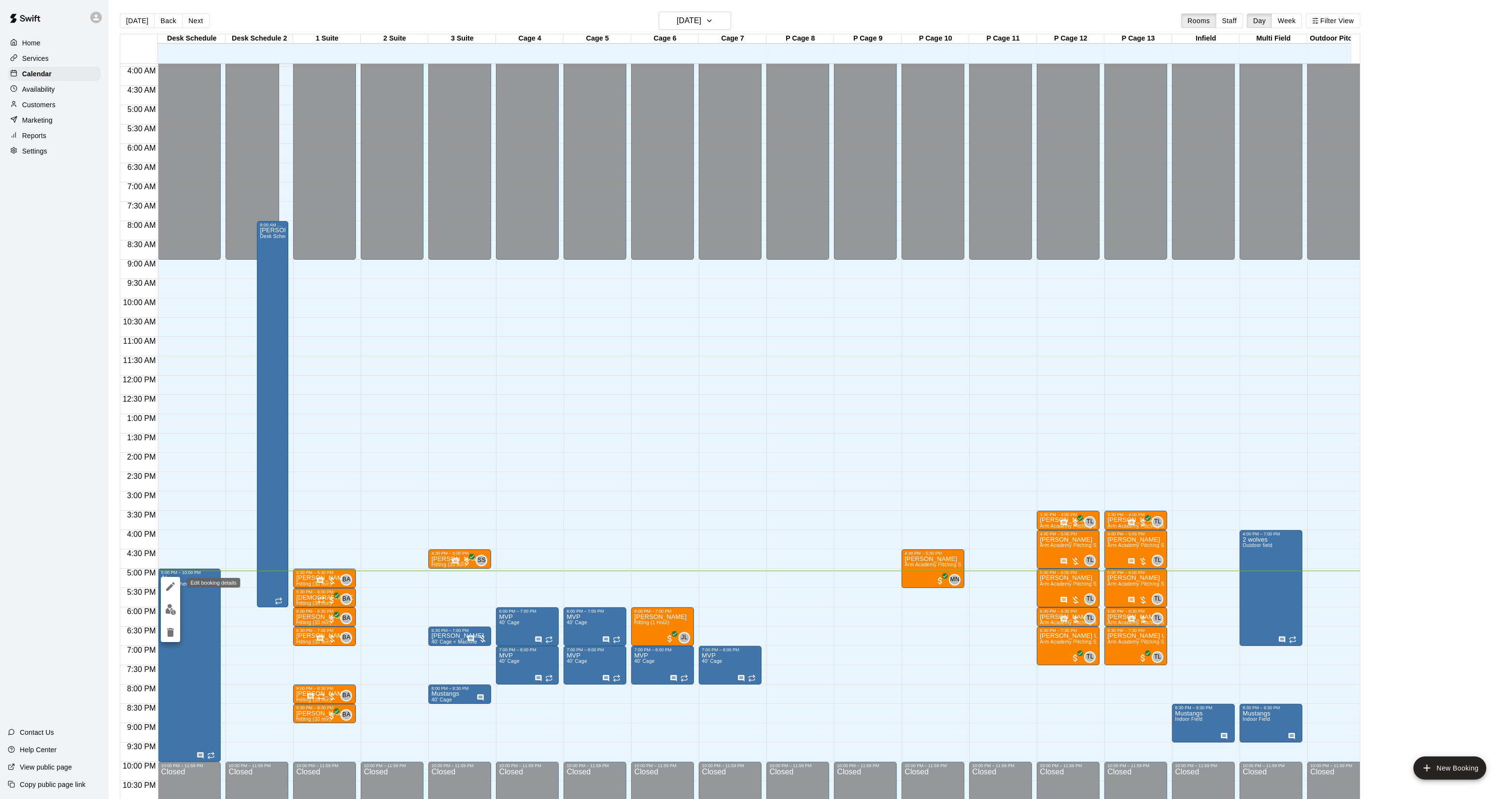
click at [167, 583] on icon "edit" at bounding box center [171, 587] width 12 height 12
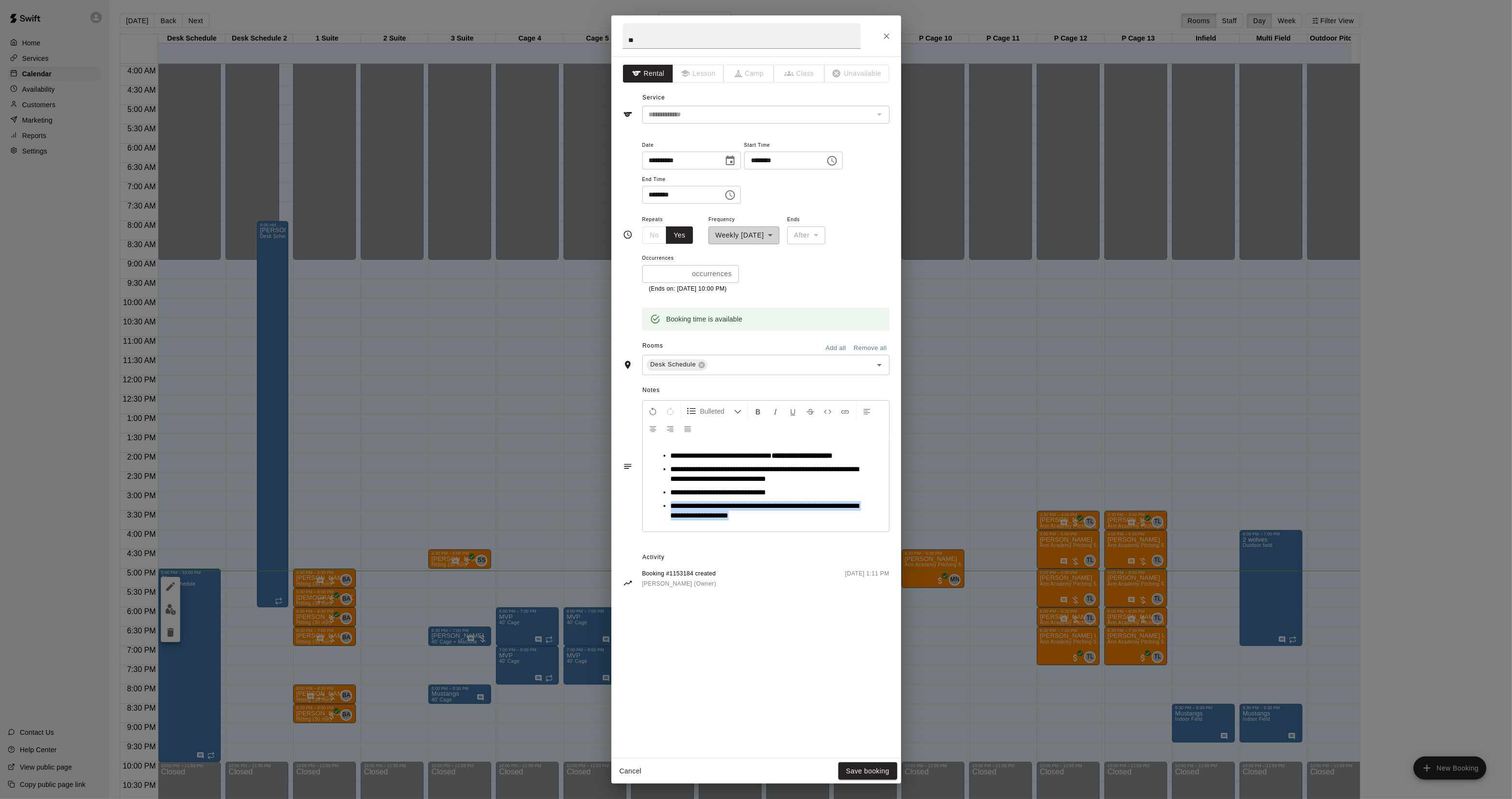
drag, startPoint x: 670, startPoint y: 505, endPoint x: 809, endPoint y: 520, distance: 139.8
click at [808, 520] on li "**********" at bounding box center [770, 510] width 198 height 19
click at [756, 409] on icon "Format Bold" at bounding box center [758, 411] width 9 height 9
click at [891, 772] on button "Save booking" at bounding box center [868, 771] width 59 height 18
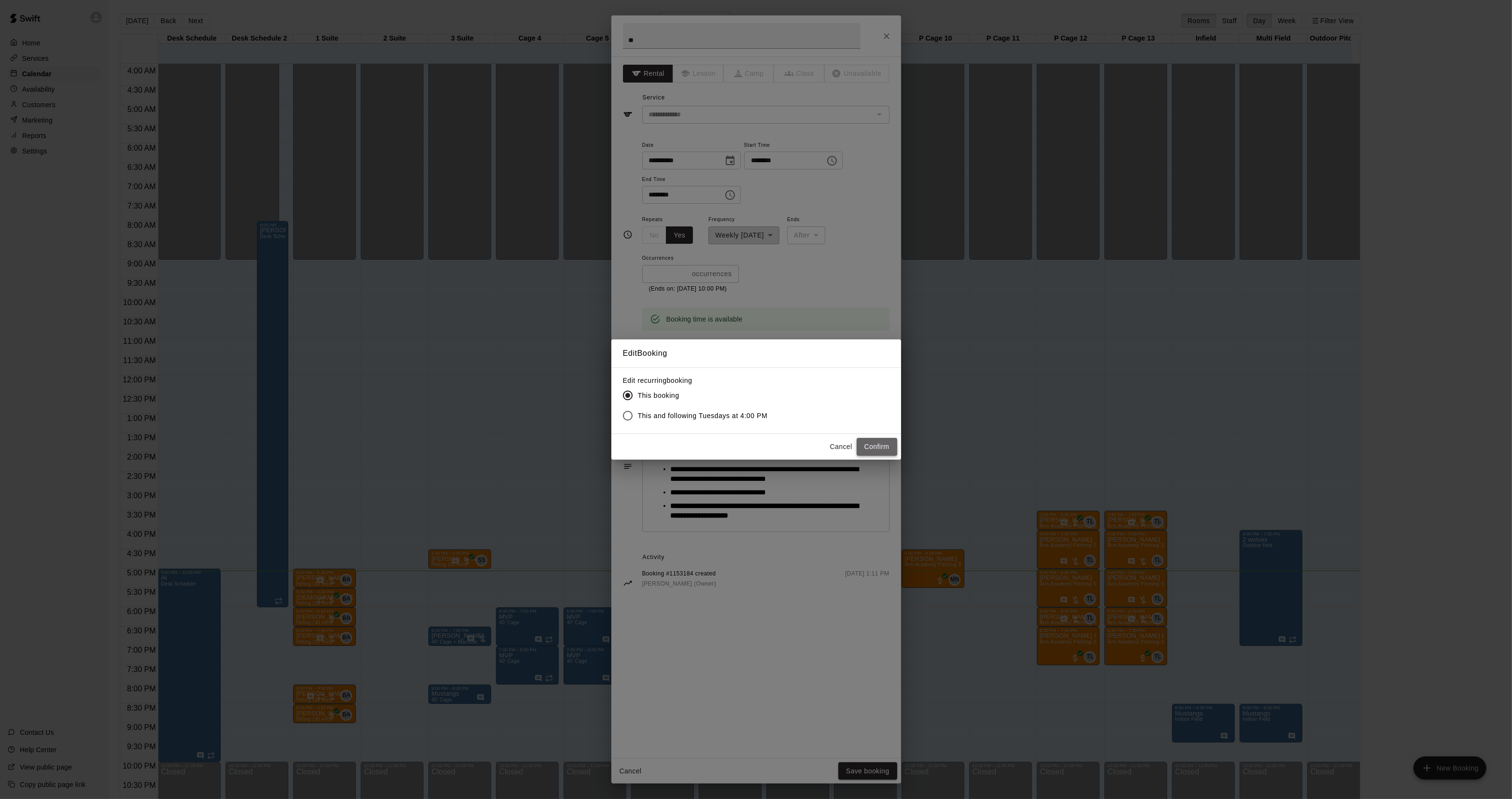
click at [876, 449] on button "Confirm" at bounding box center [877, 446] width 41 height 18
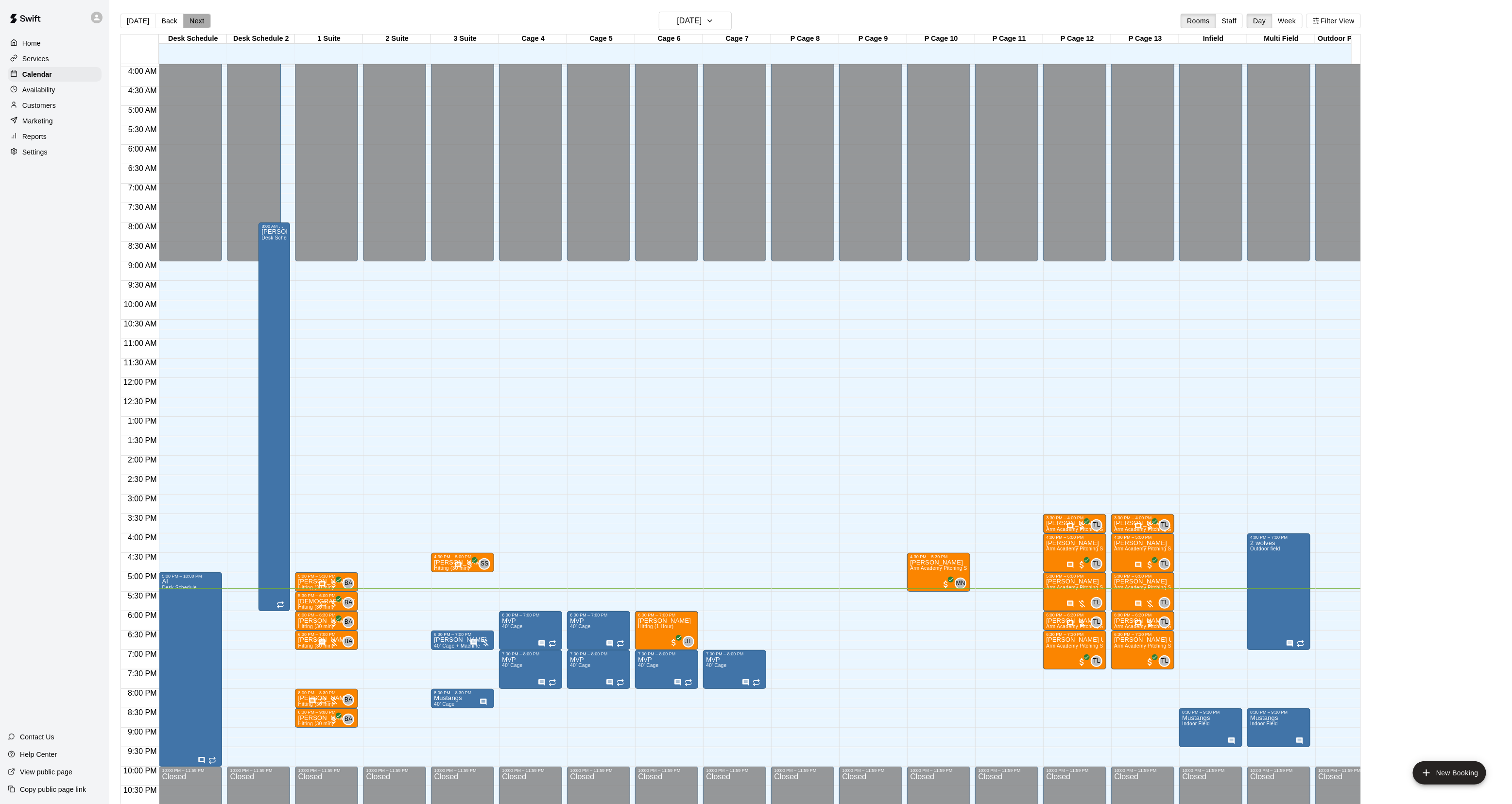
click at [204, 18] on button "Next" at bounding box center [197, 21] width 27 height 15
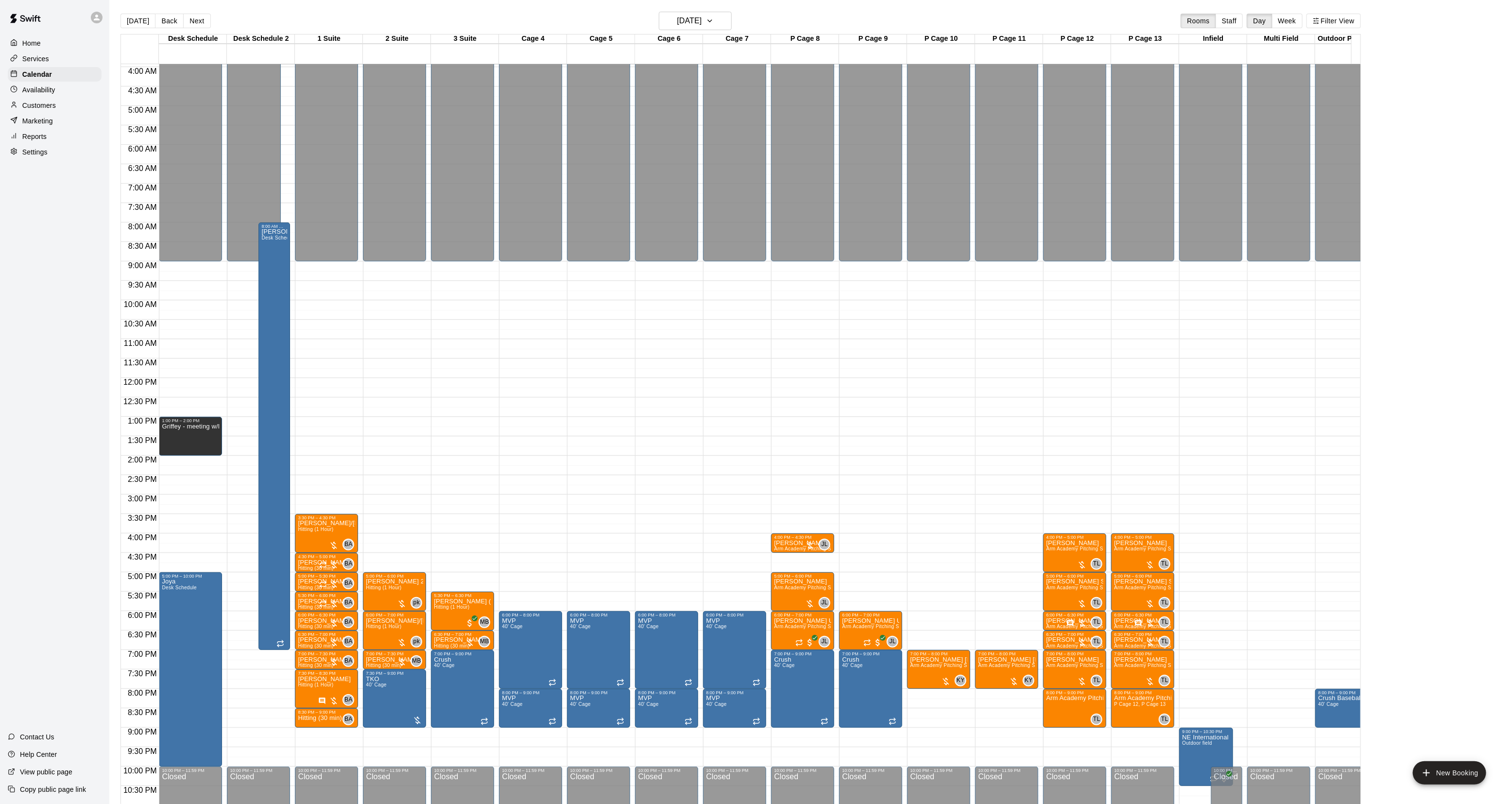
click at [31, 153] on p "Settings" at bounding box center [35, 152] width 25 height 9
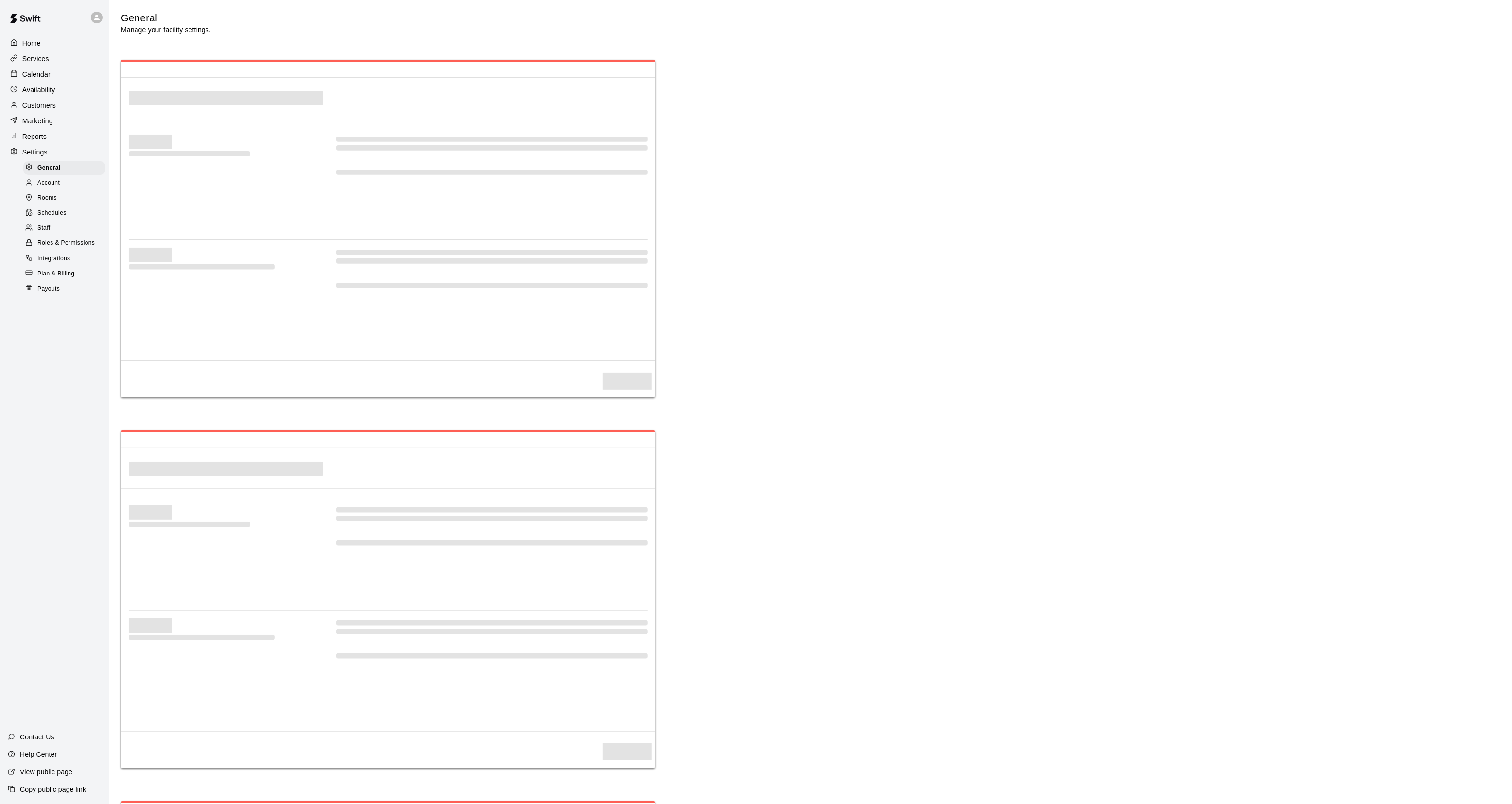
select select "**"
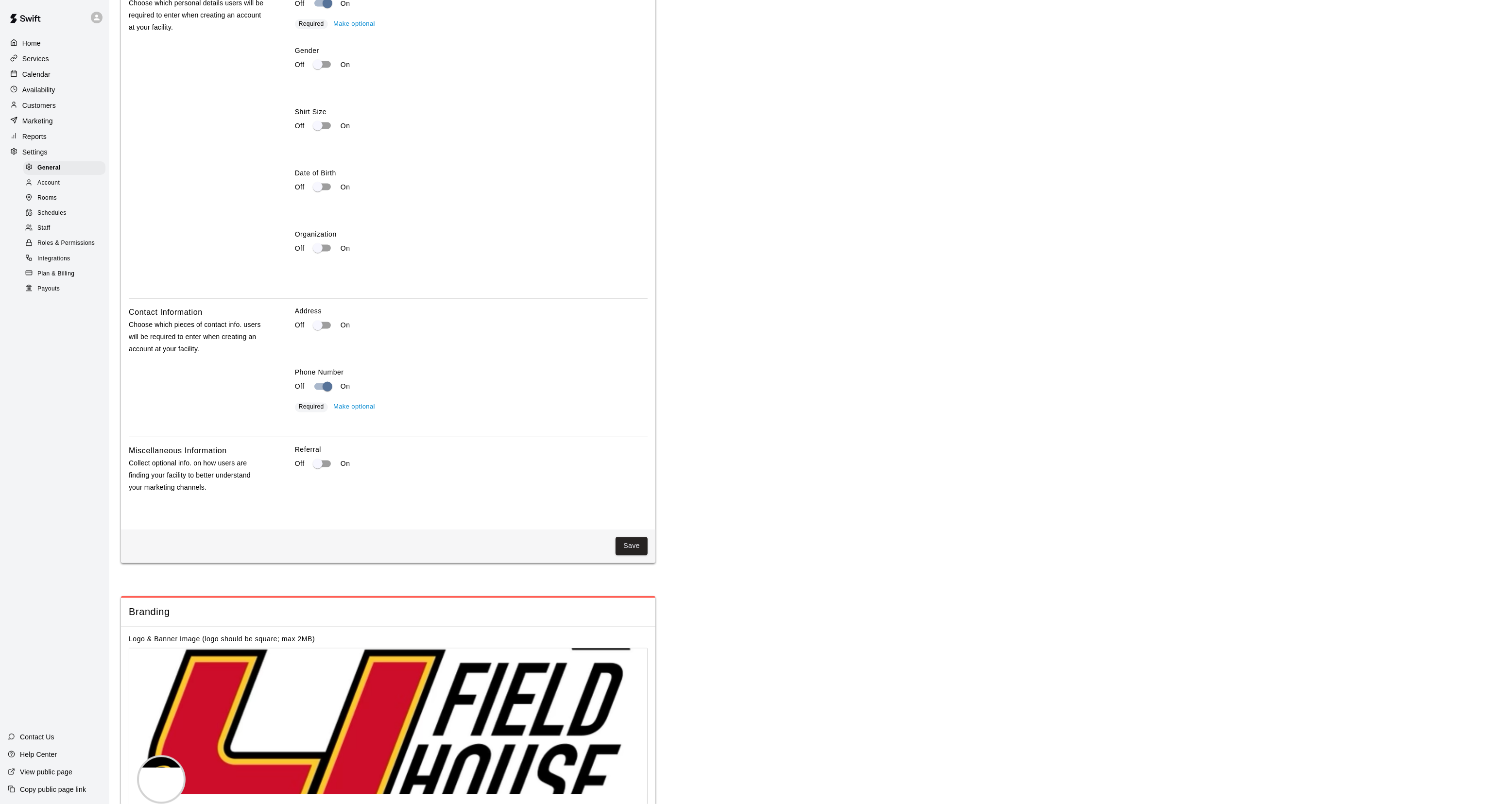
scroll to position [1366, 0]
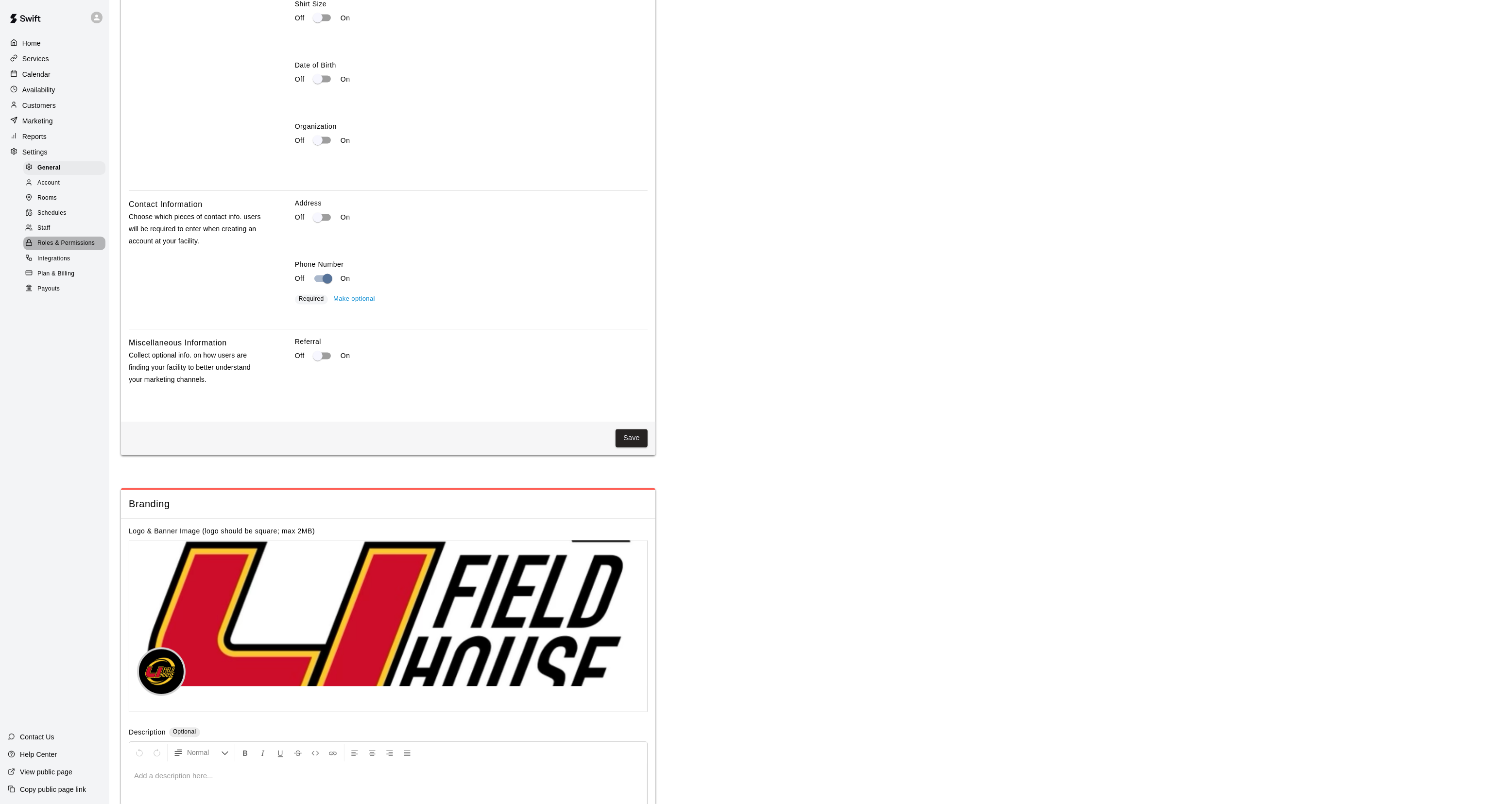
click at [47, 248] on span "Roles & Permissions" at bounding box center [66, 243] width 57 height 9
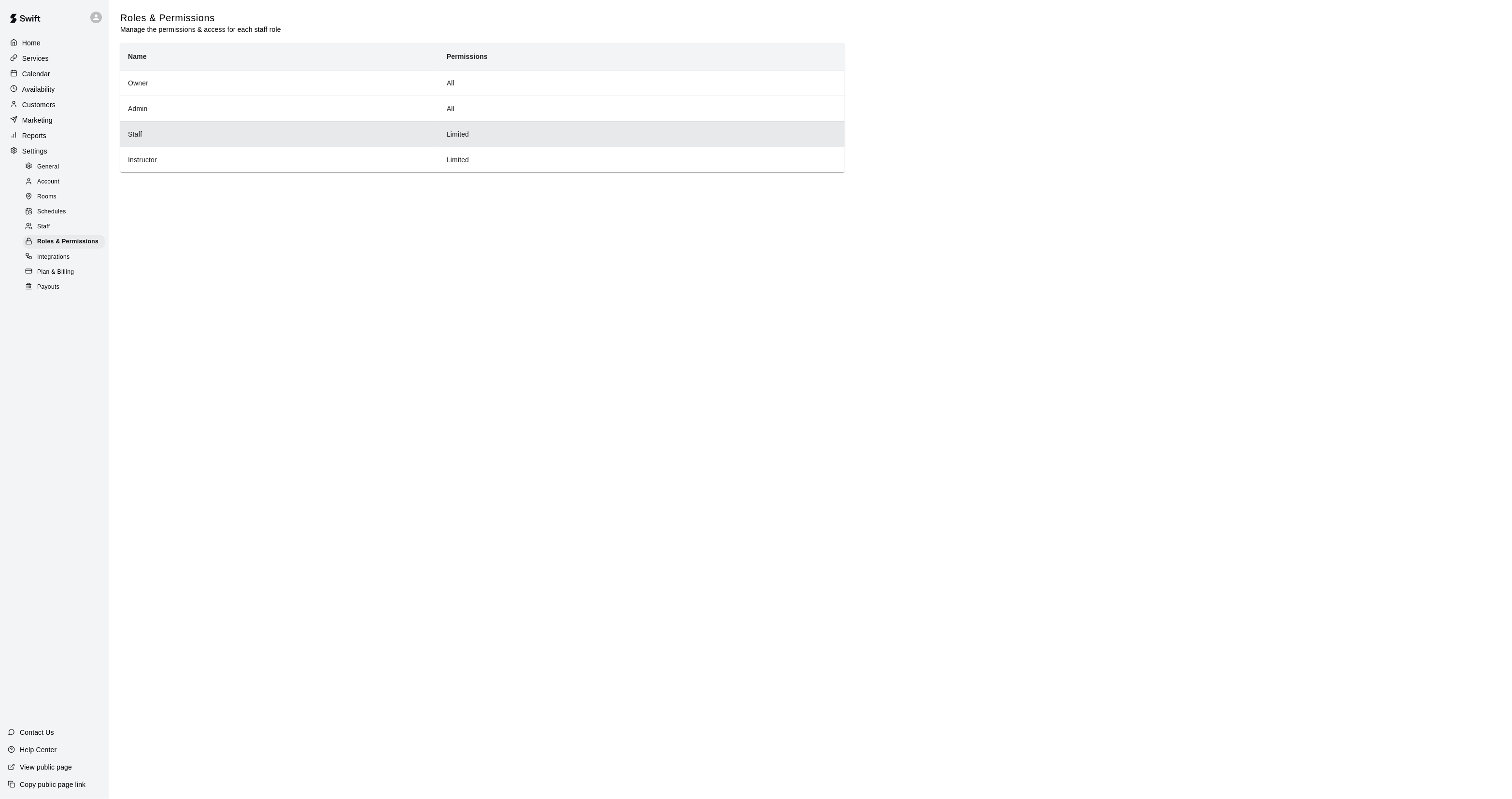
click at [218, 132] on th "Staff" at bounding box center [279, 134] width 319 height 26
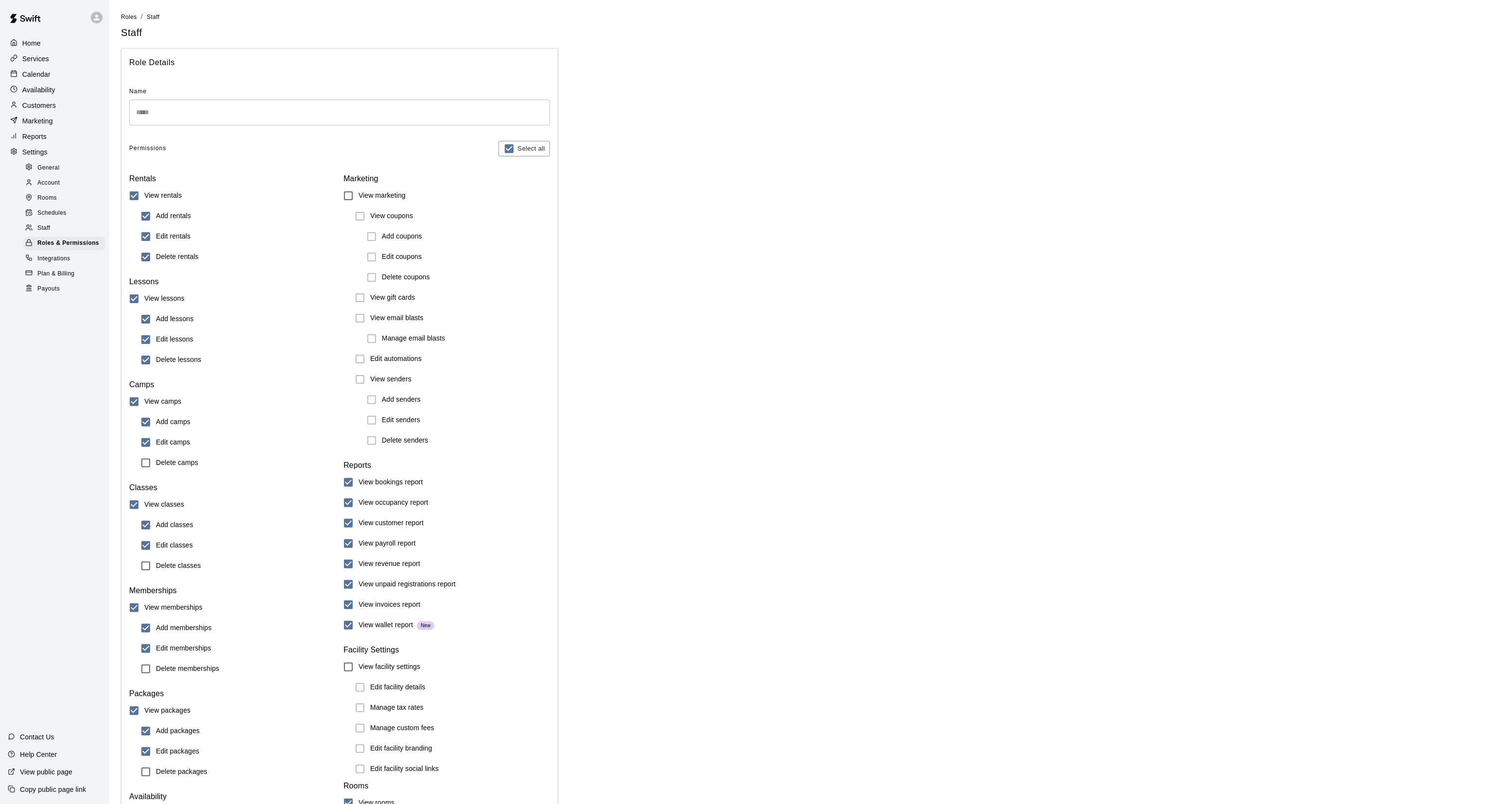
click at [66, 234] on div "Staff" at bounding box center [64, 228] width 82 height 14
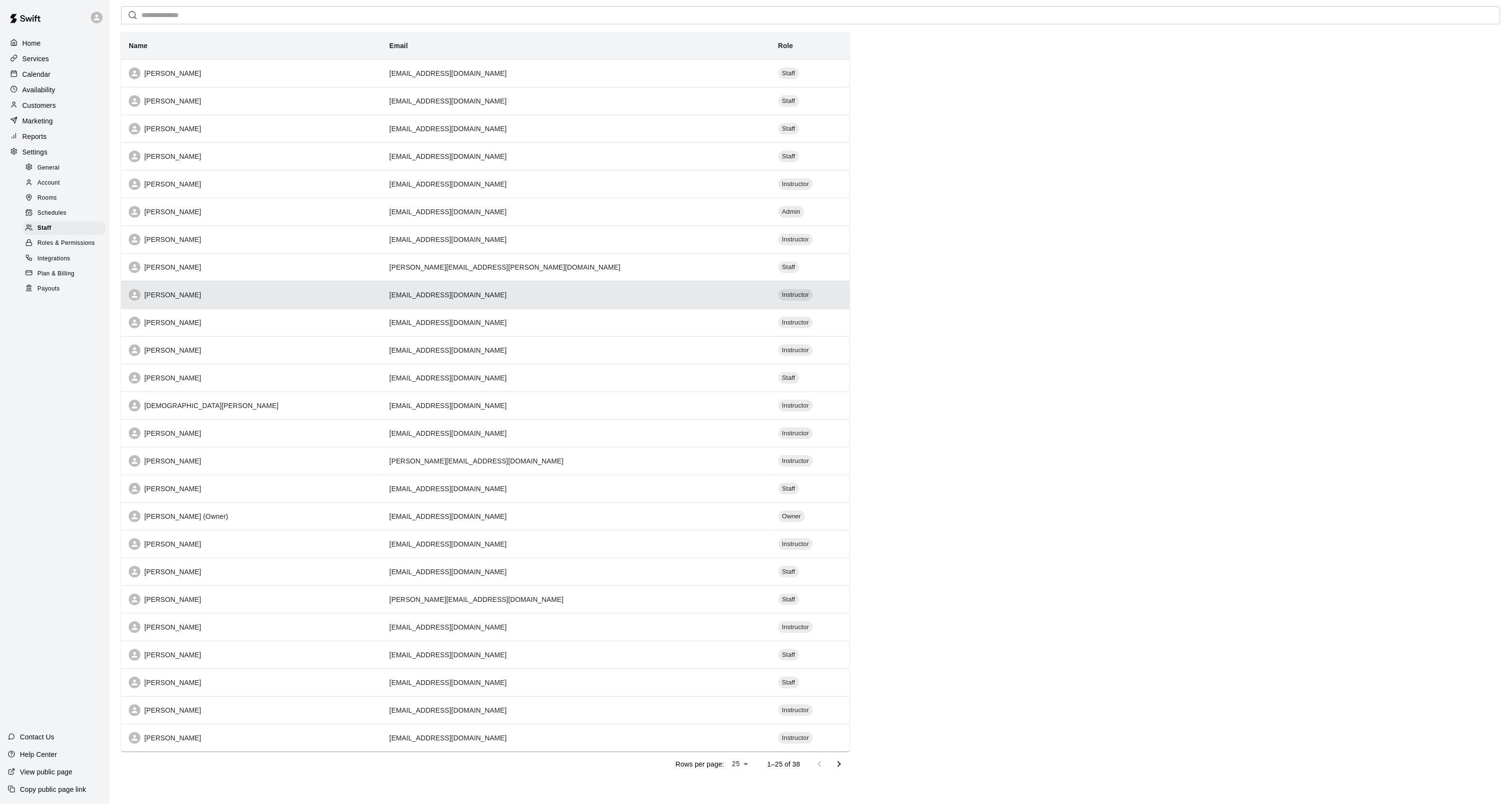
scroll to position [72, 0]
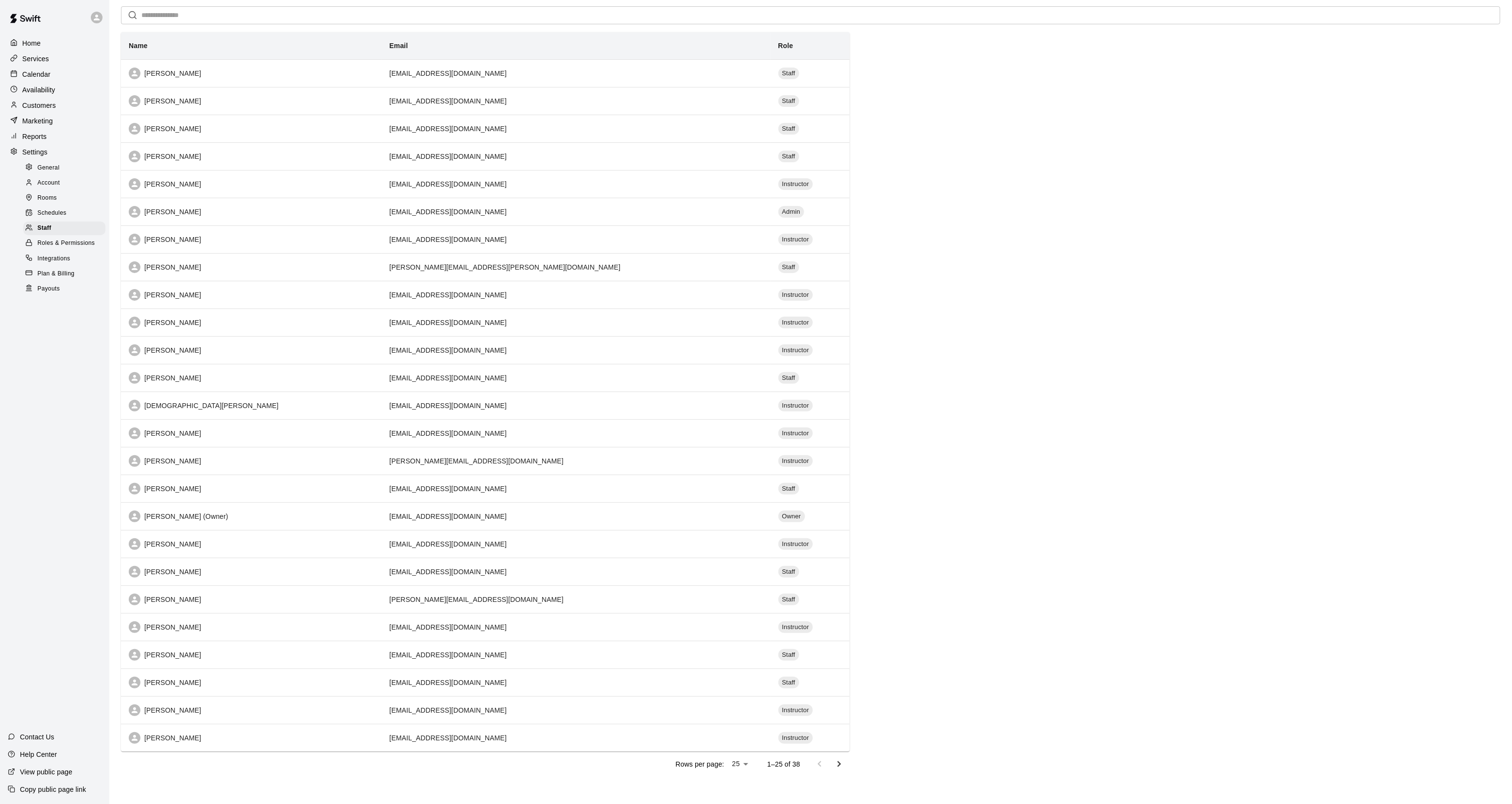
click at [54, 248] on span "Roles & Permissions" at bounding box center [66, 243] width 57 height 9
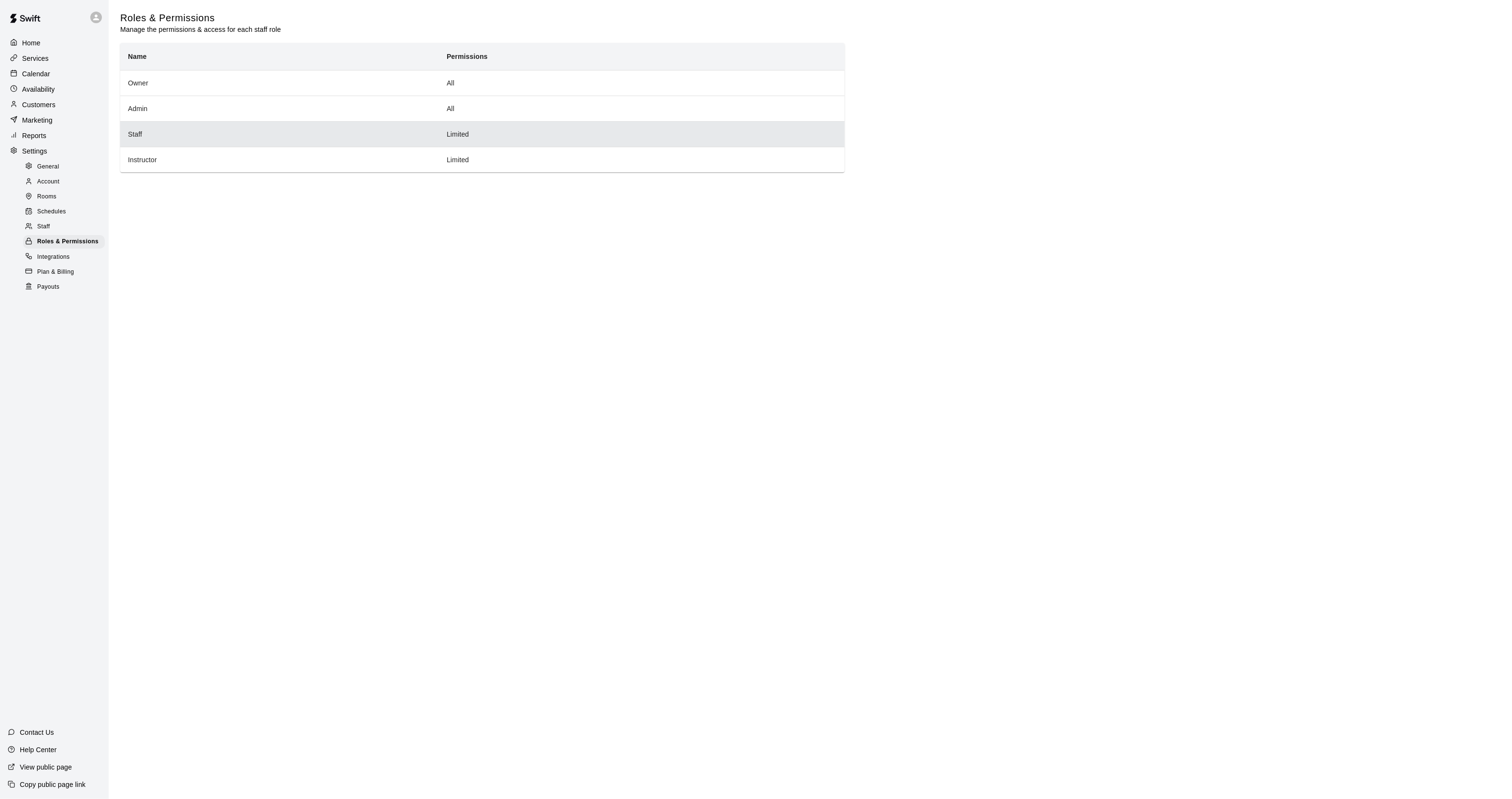
click at [310, 132] on th "Staff" at bounding box center [279, 134] width 319 height 26
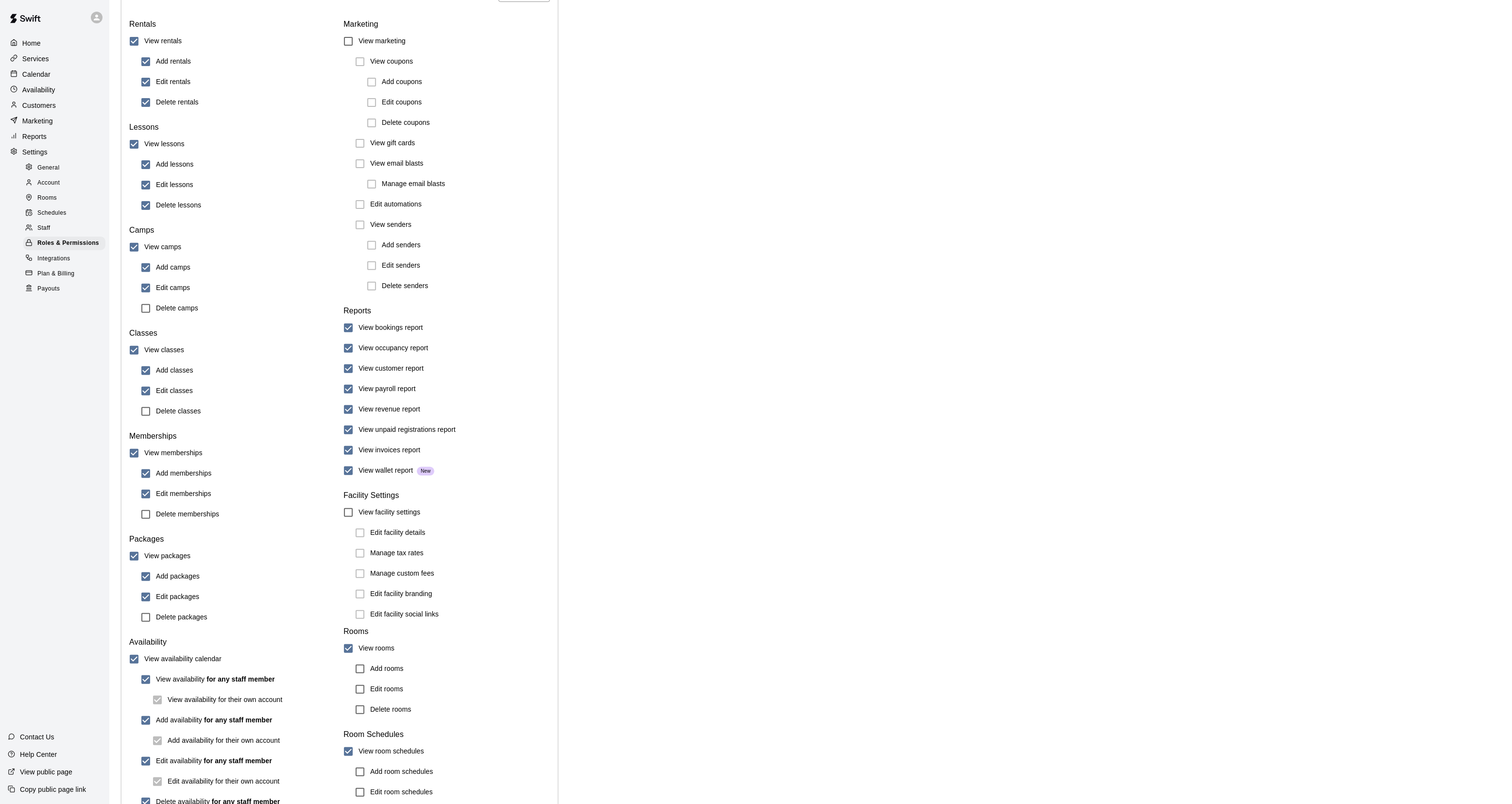
scroll to position [182, 0]
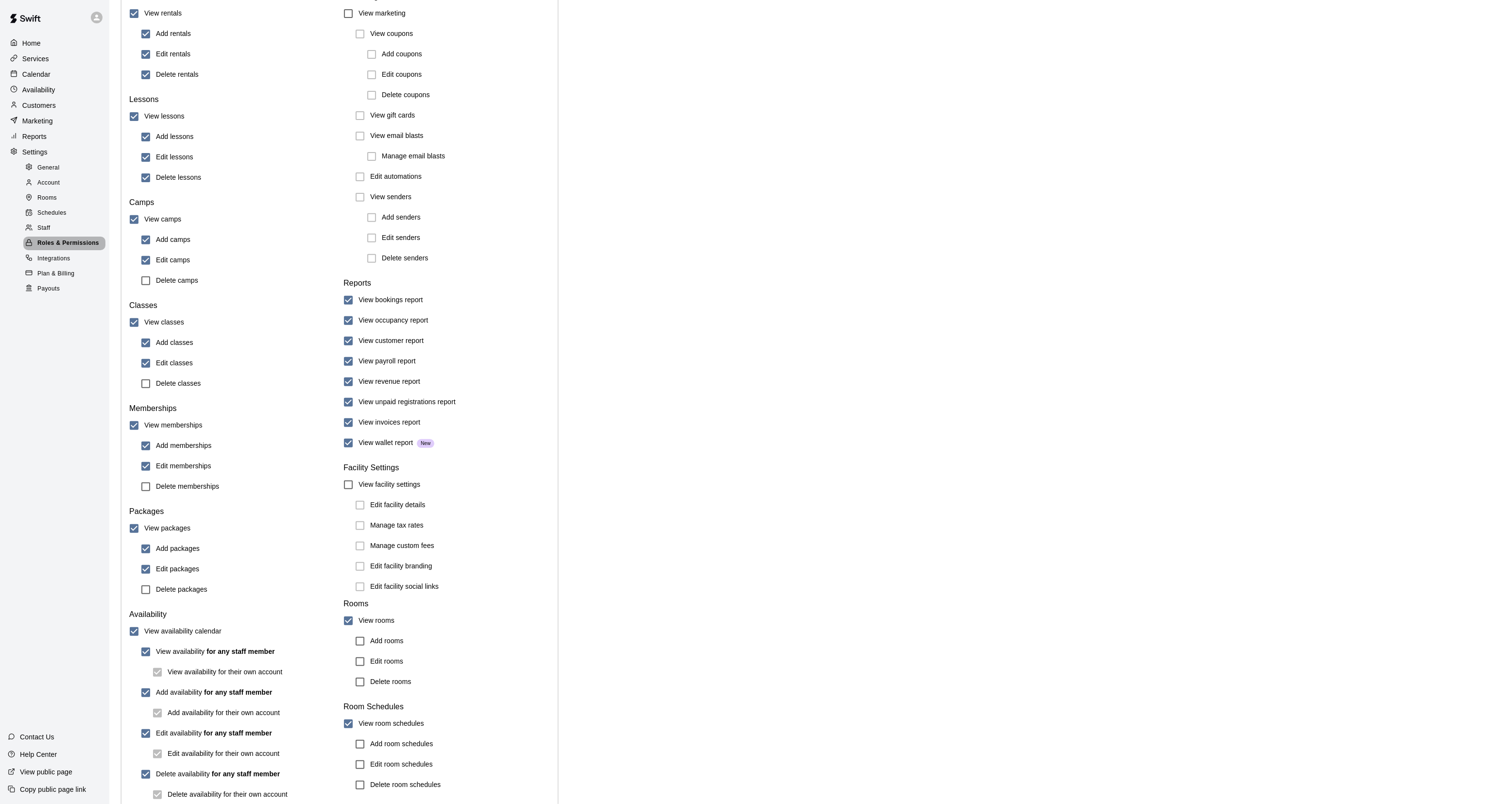
click at [54, 246] on span "Roles & Permissions" at bounding box center [68, 243] width 61 height 9
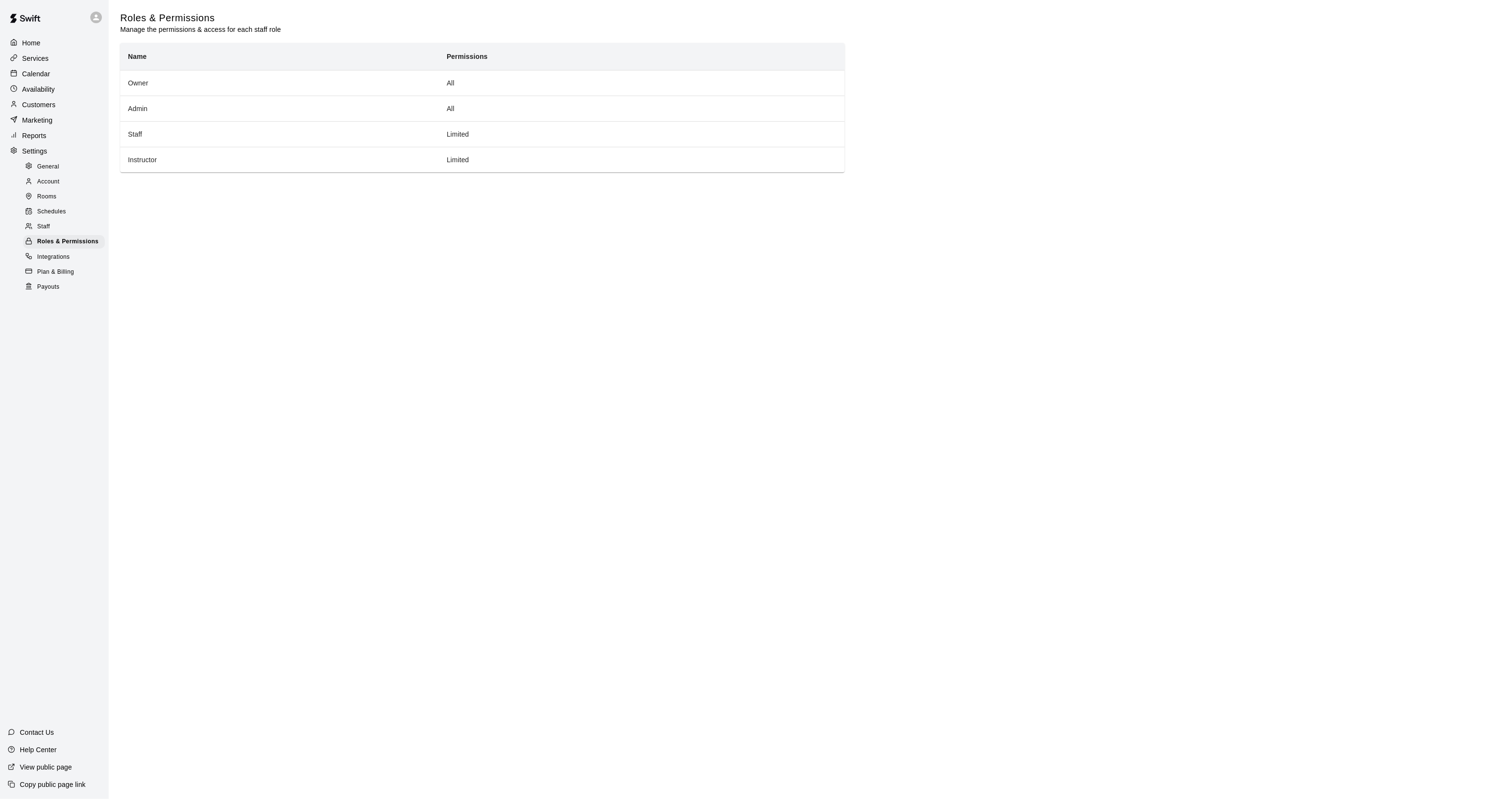
click at [55, 232] on div "Staff" at bounding box center [63, 226] width 82 height 13
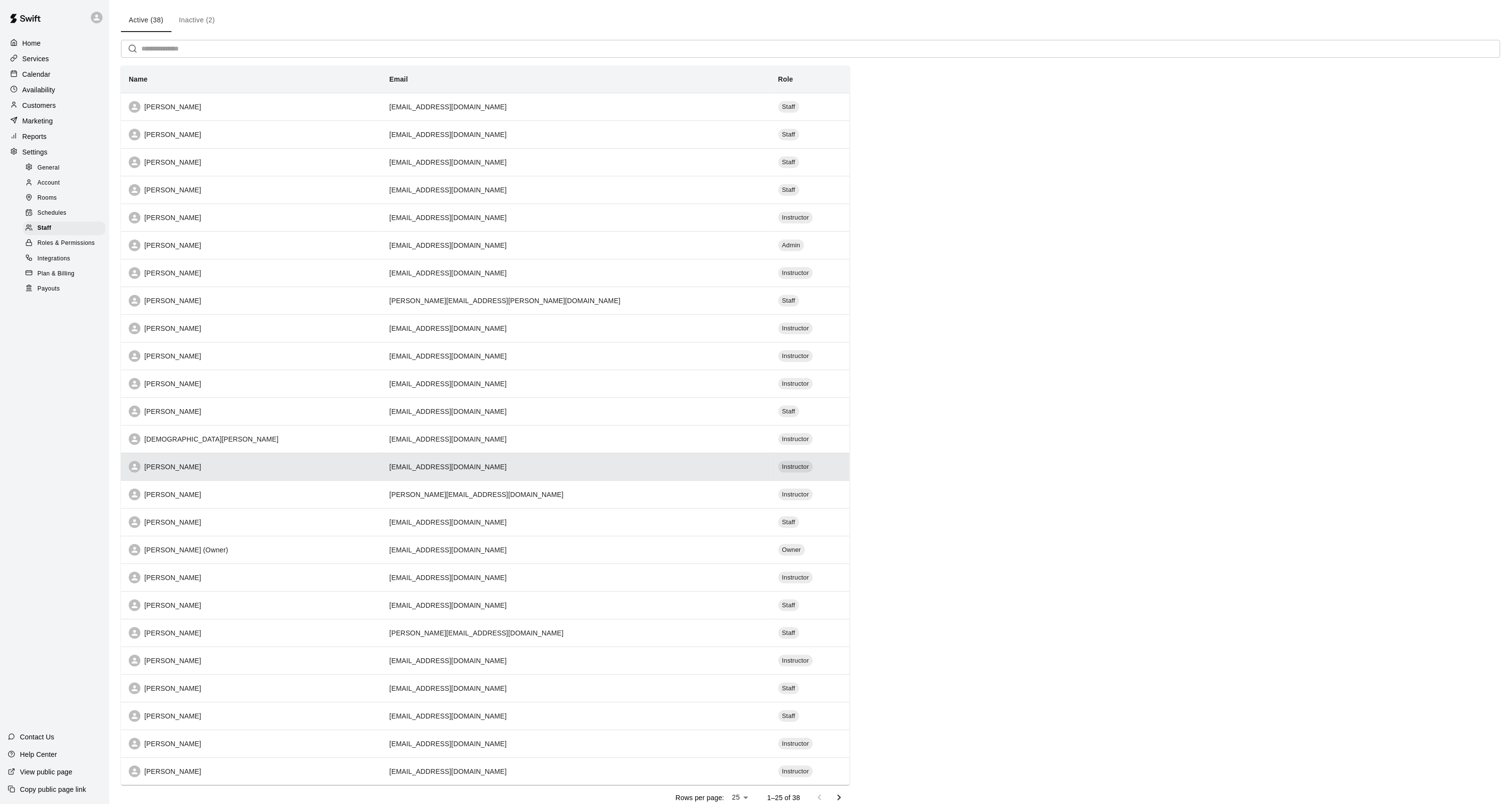
scroll to position [72, 0]
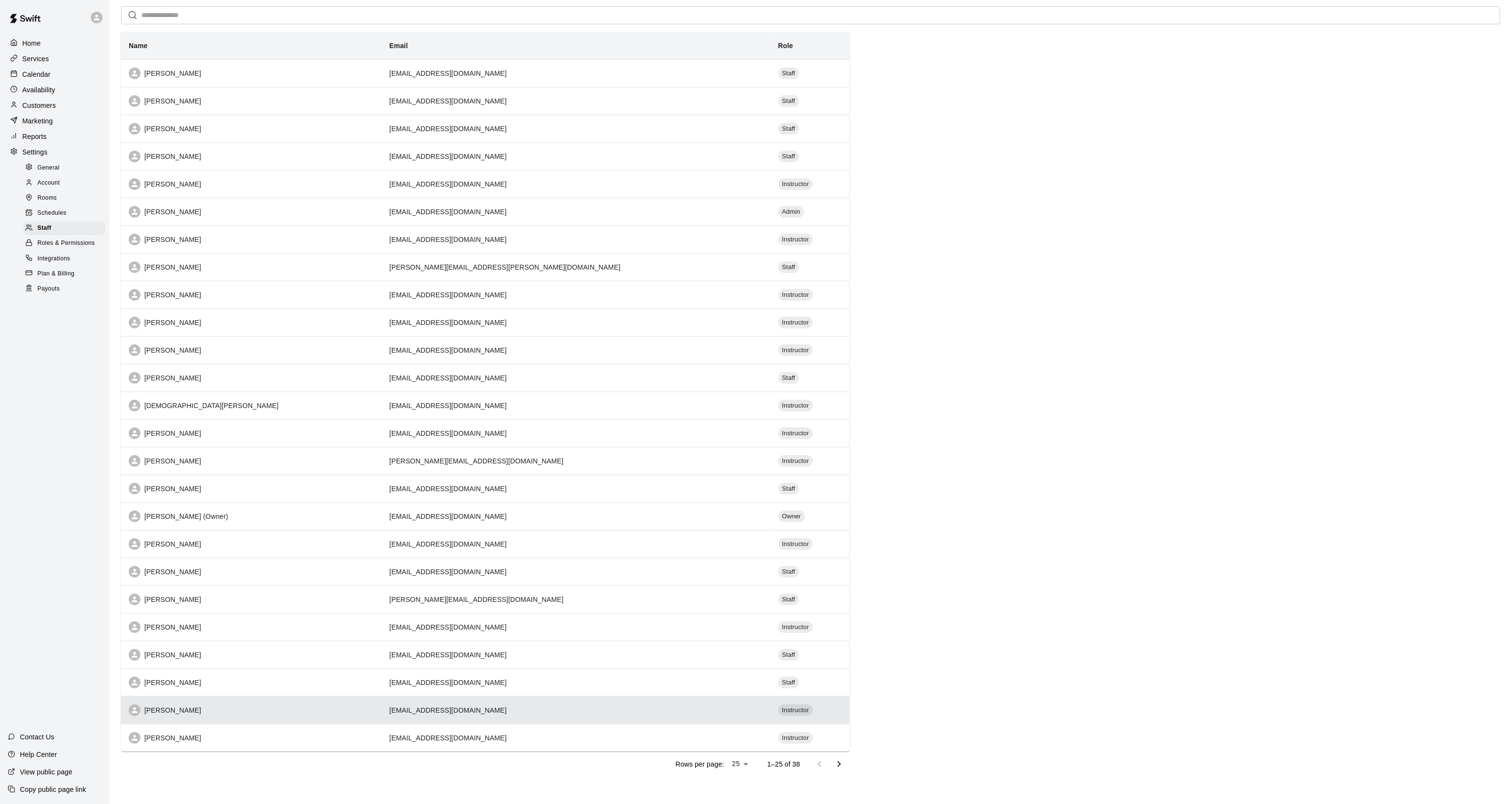
click at [206, 714] on div "[PERSON_NAME]" at bounding box center [251, 710] width 245 height 12
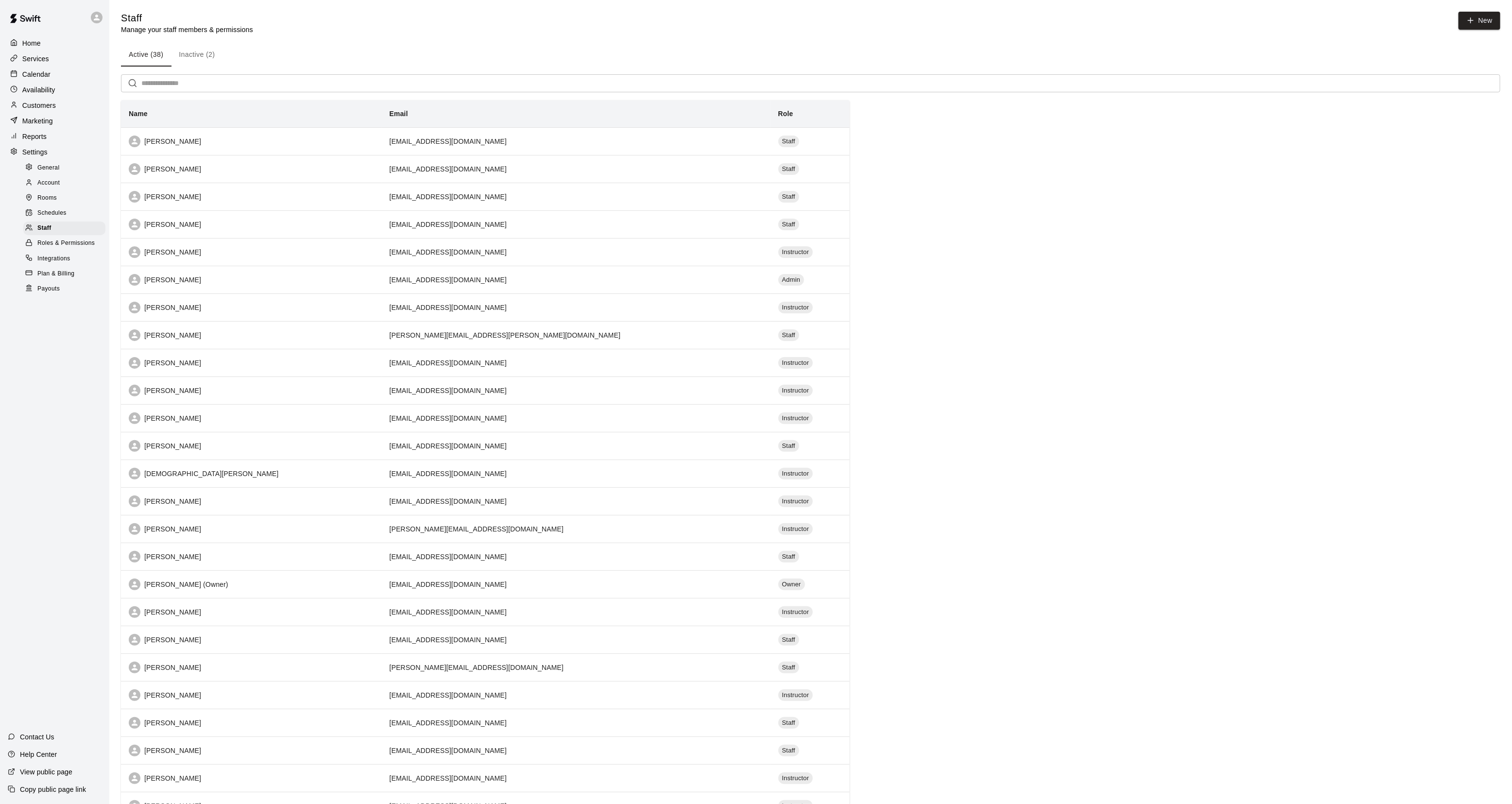
select select "**"
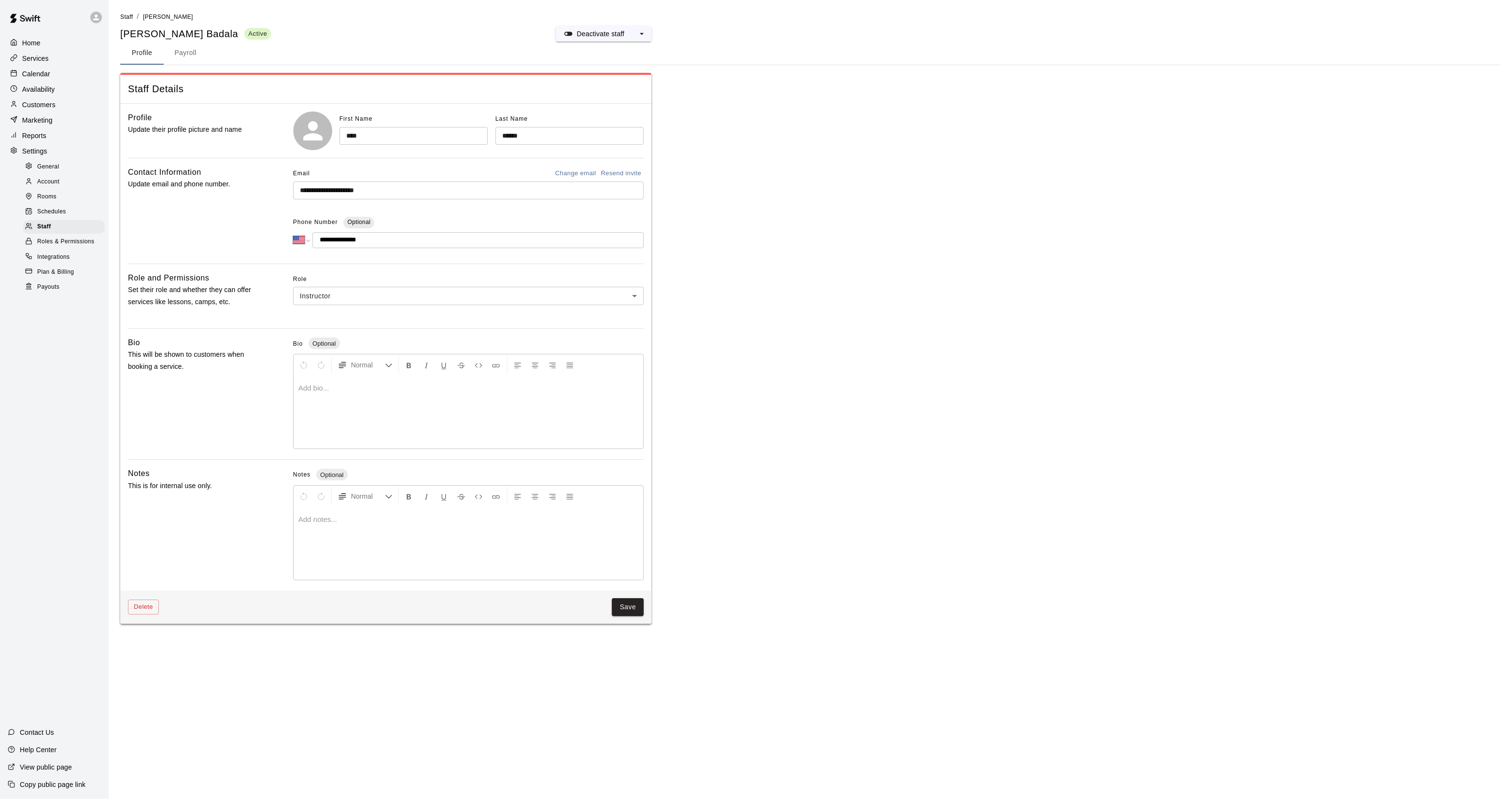
click at [330, 301] on body "**********" at bounding box center [756, 317] width 1512 height 635
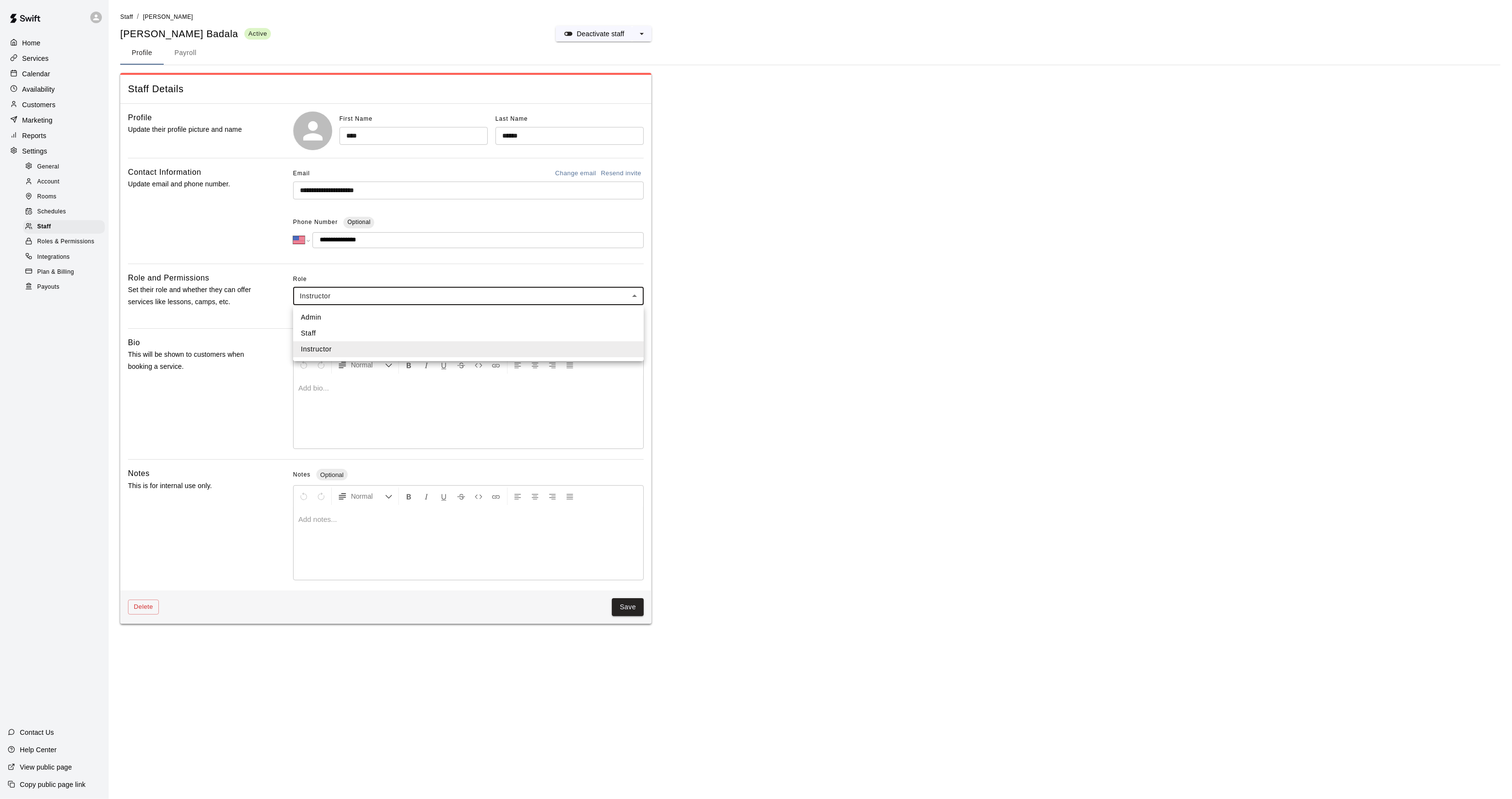
click at [319, 331] on li "Staff" at bounding box center [468, 333] width 350 height 16
type input "*****"
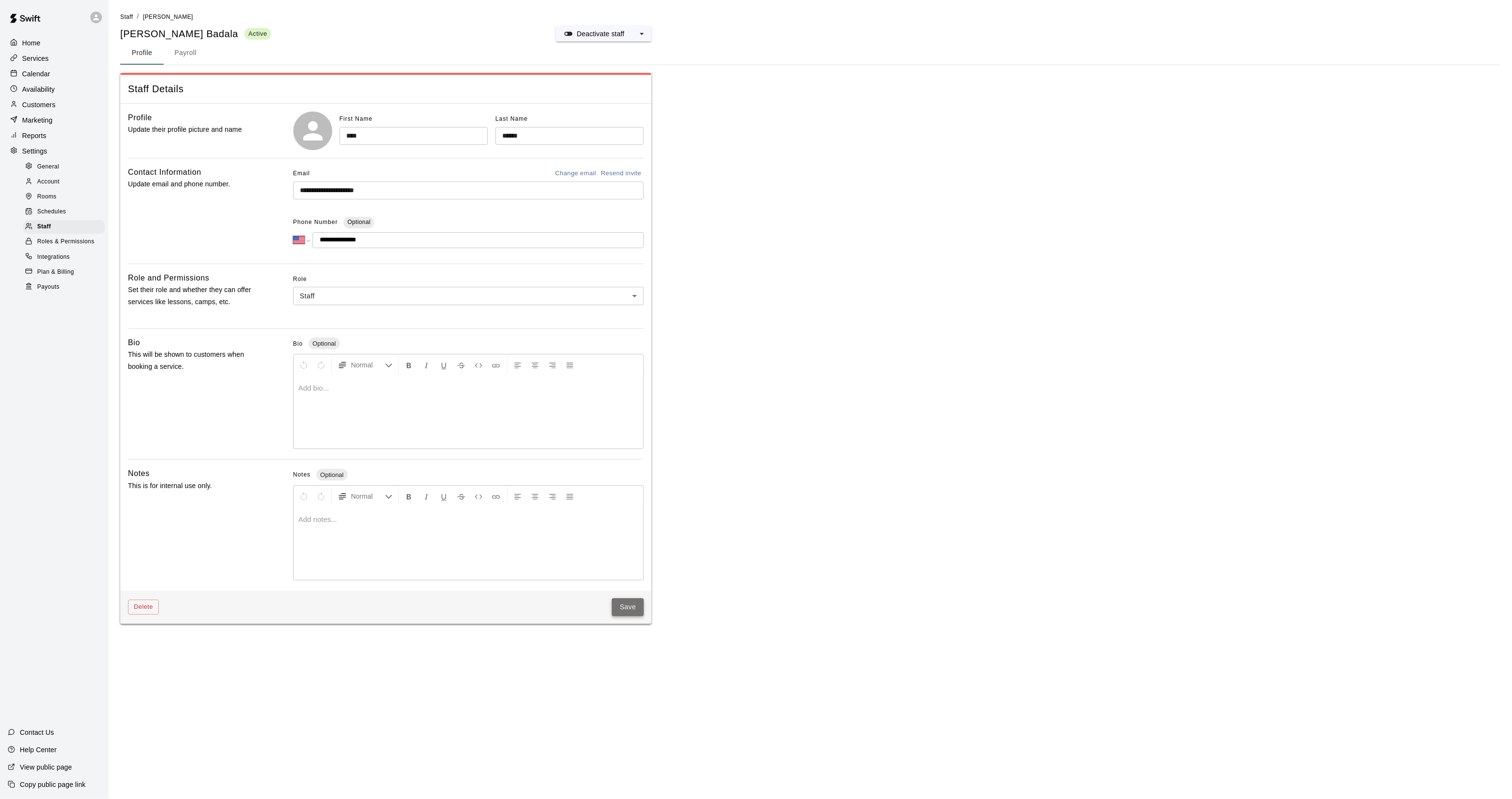
click at [625, 607] on button "Save" at bounding box center [627, 607] width 32 height 18
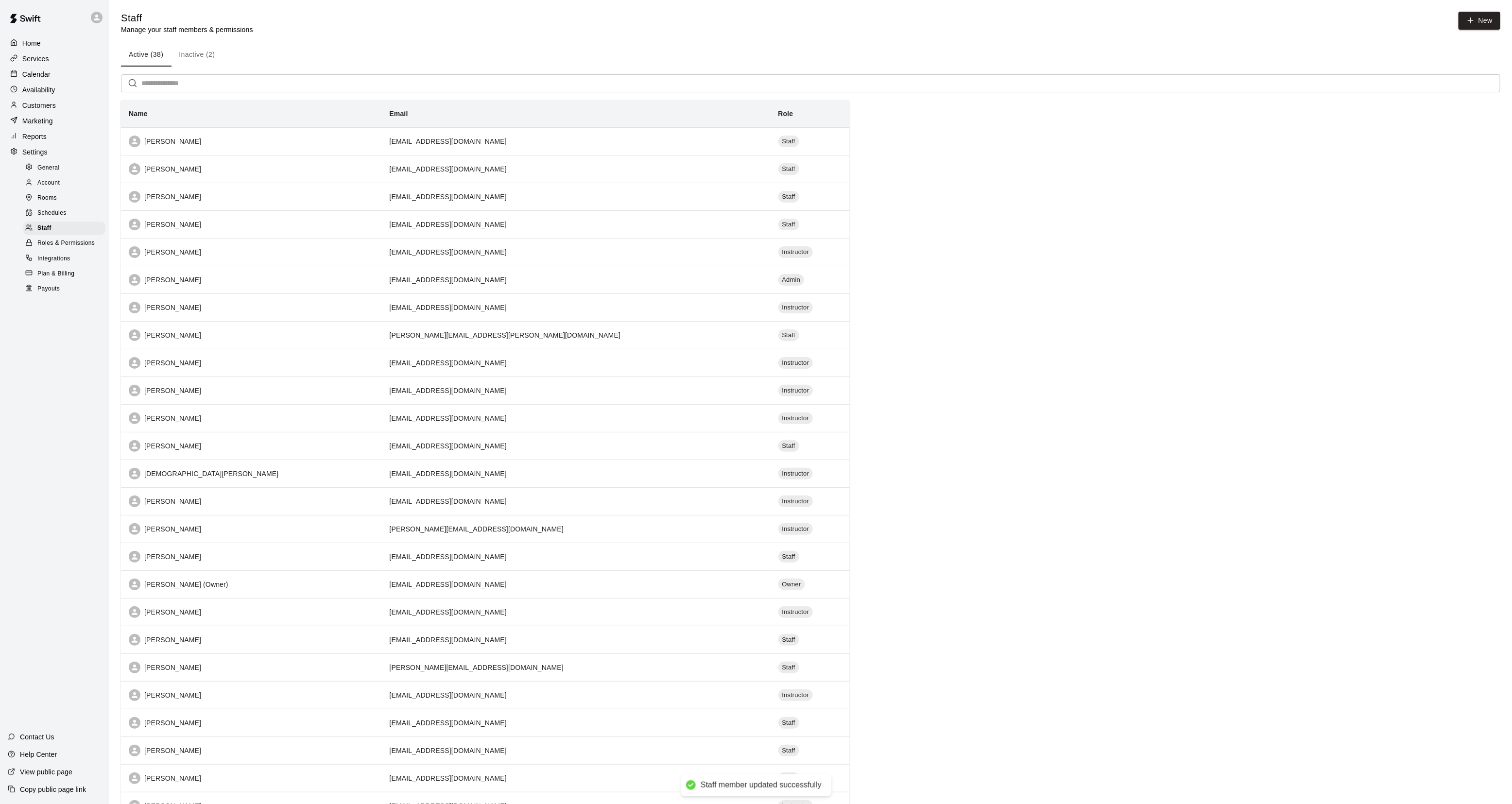
click at [41, 81] on div "Calendar" at bounding box center [54, 74] width 94 height 15
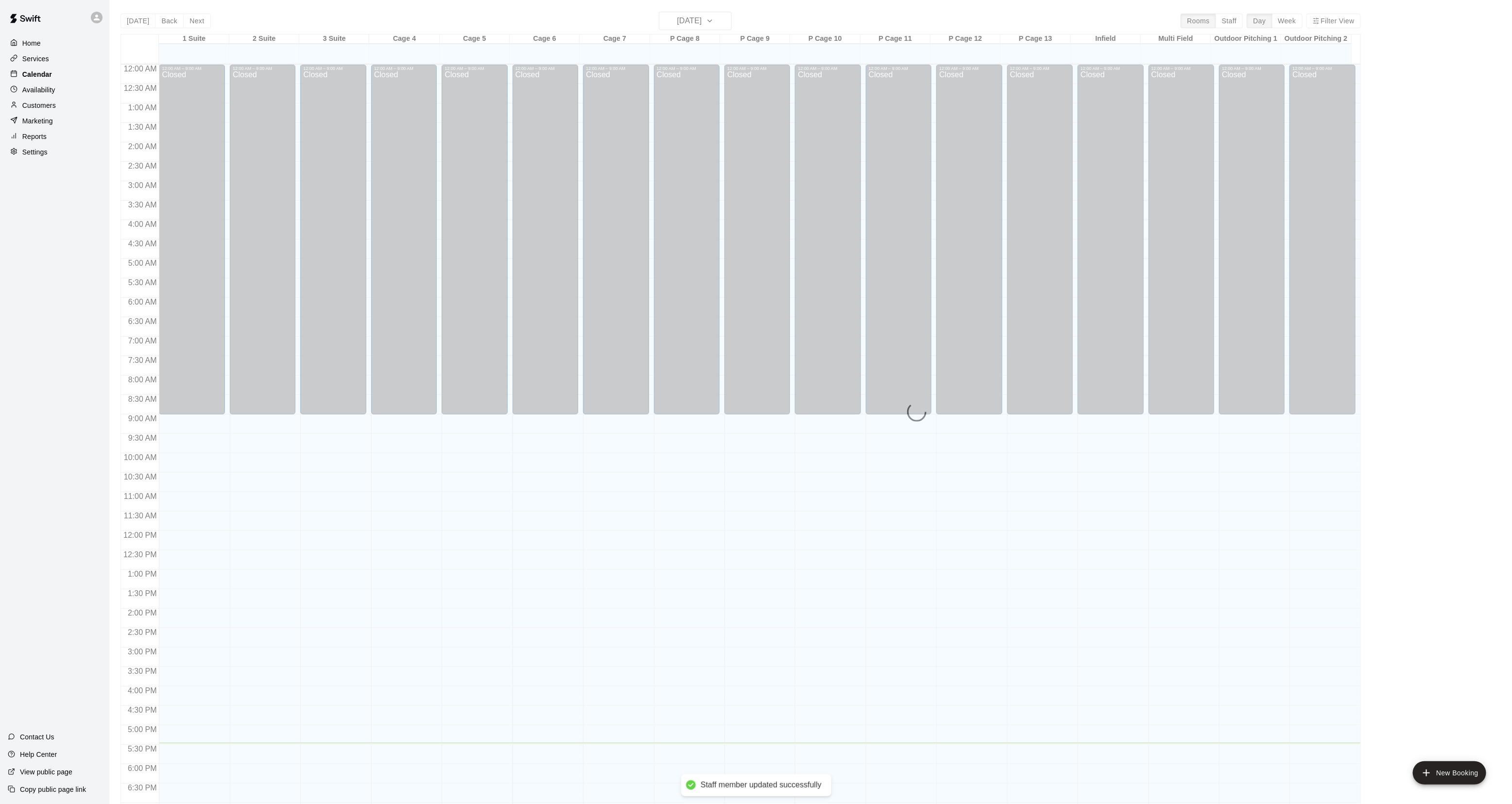
scroll to position [153, 0]
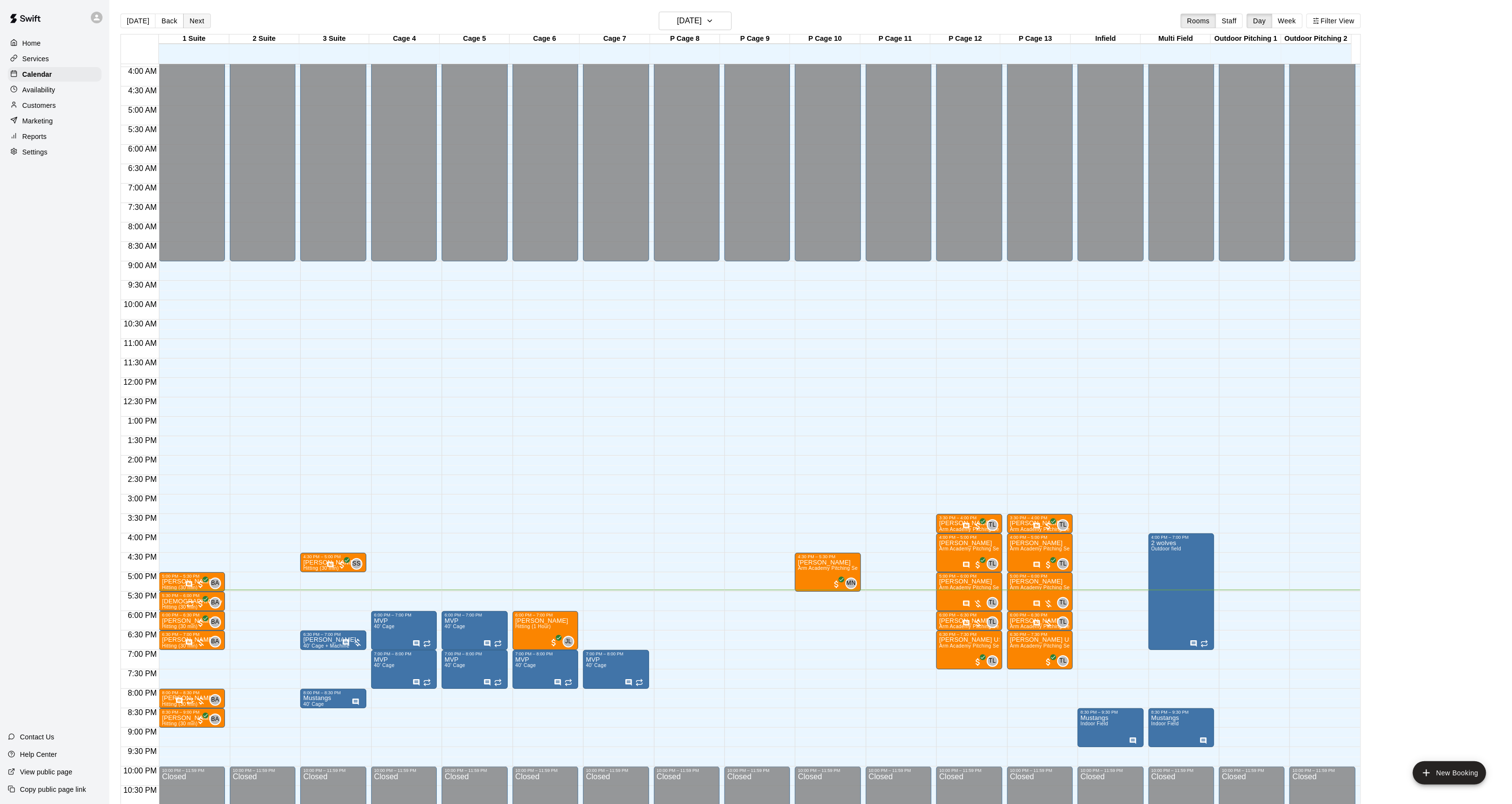
click at [193, 20] on button "Next" at bounding box center [197, 21] width 27 height 15
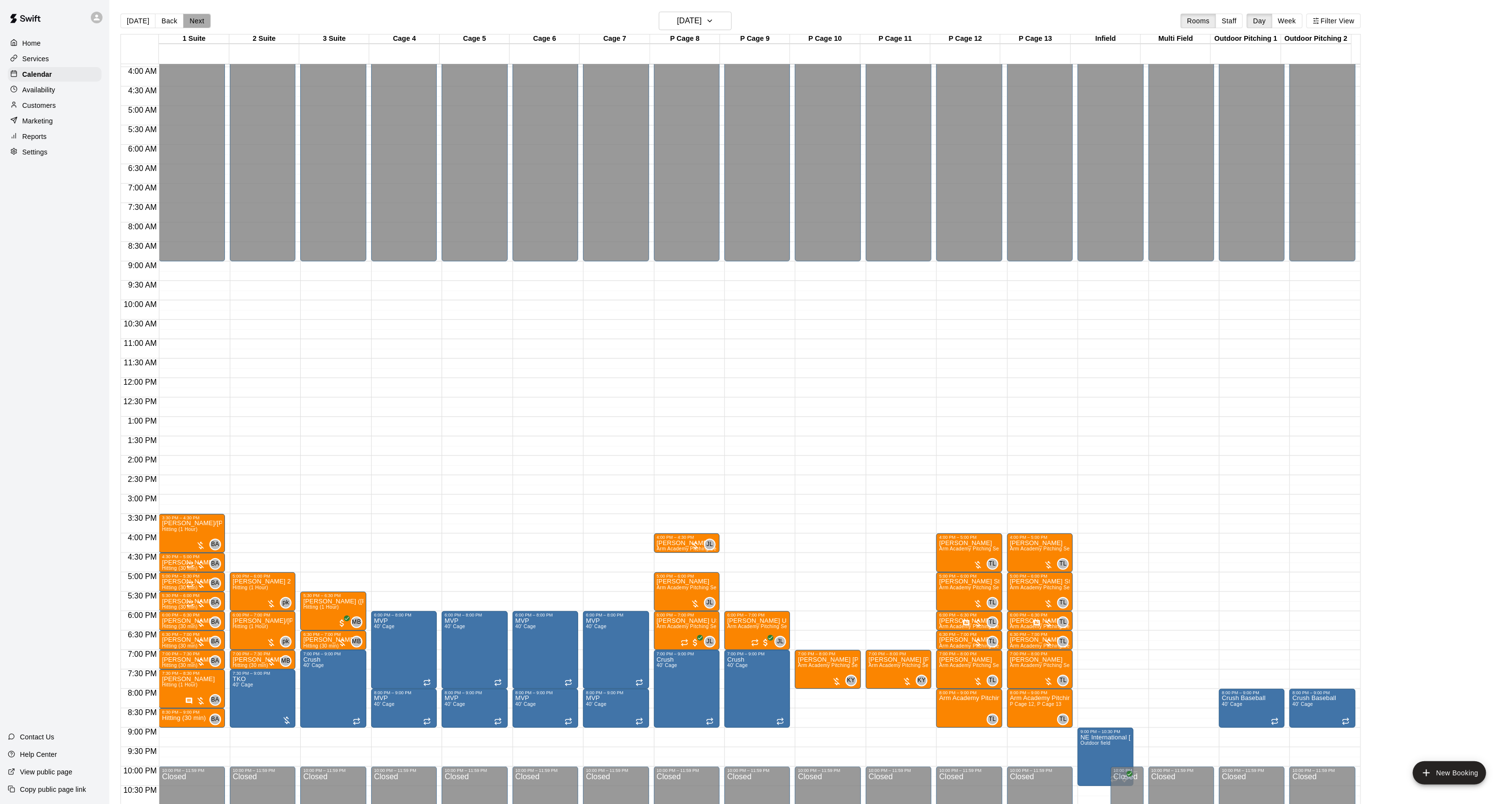
click at [190, 29] on div "Today Back Next Wednesday Sep 10 Rooms Staff Day Week Filter View" at bounding box center [741, 23] width 1240 height 22
click at [191, 25] on button "Next" at bounding box center [197, 21] width 27 height 15
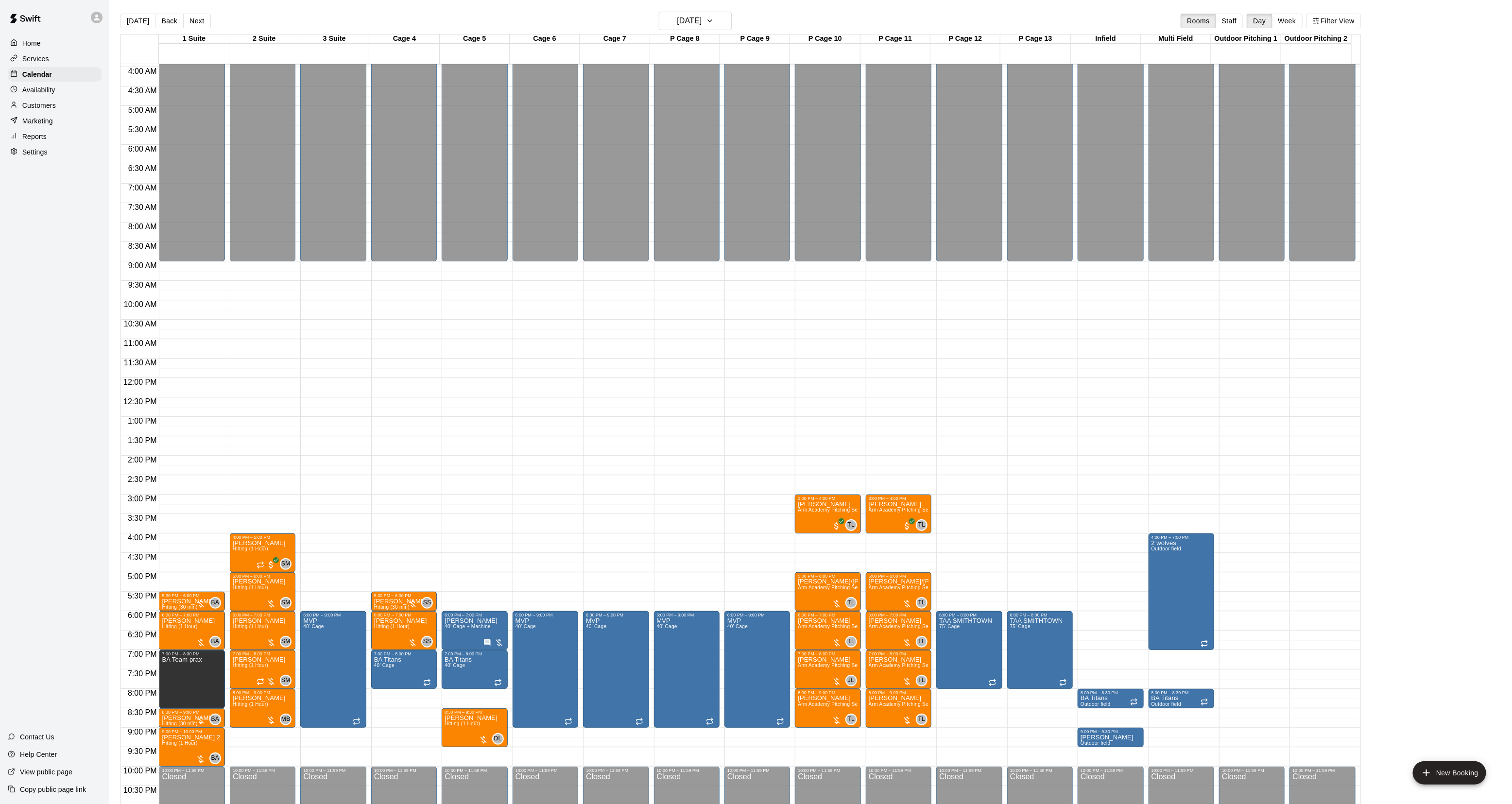
click at [161, 8] on main "Today Back Next Thursday Sep 11 Rooms Staff Day Week Filter View 1 Suite 11 Thu…" at bounding box center [810, 410] width 1403 height 819
click at [159, 18] on button "Back" at bounding box center [169, 21] width 29 height 15
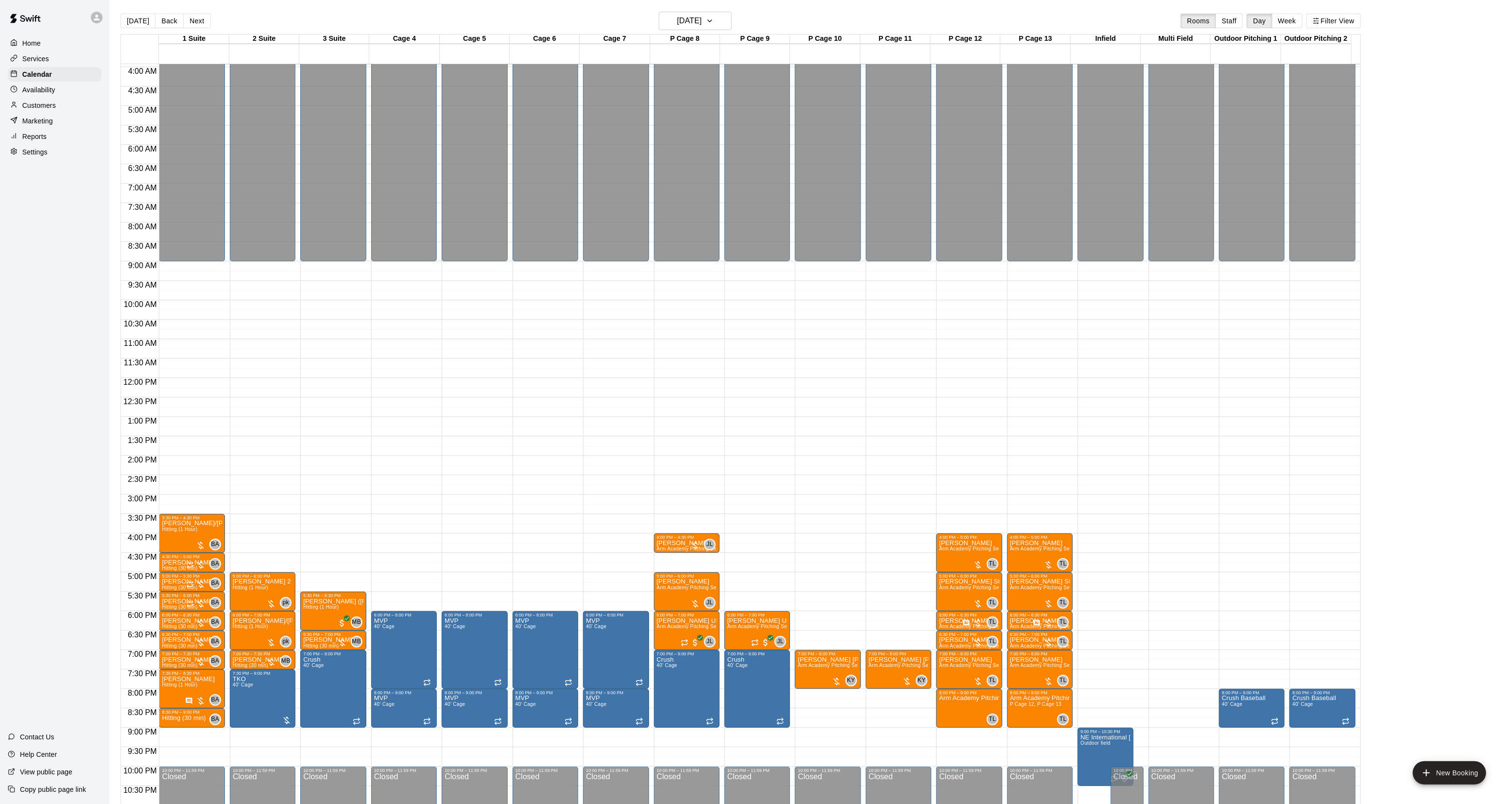
click at [47, 166] on div "Home Services Calendar Availability Customers Marketing Reports Settings Contac…" at bounding box center [54, 402] width 109 height 804
click at [47, 157] on p "Settings" at bounding box center [35, 152] width 25 height 9
select select "**"
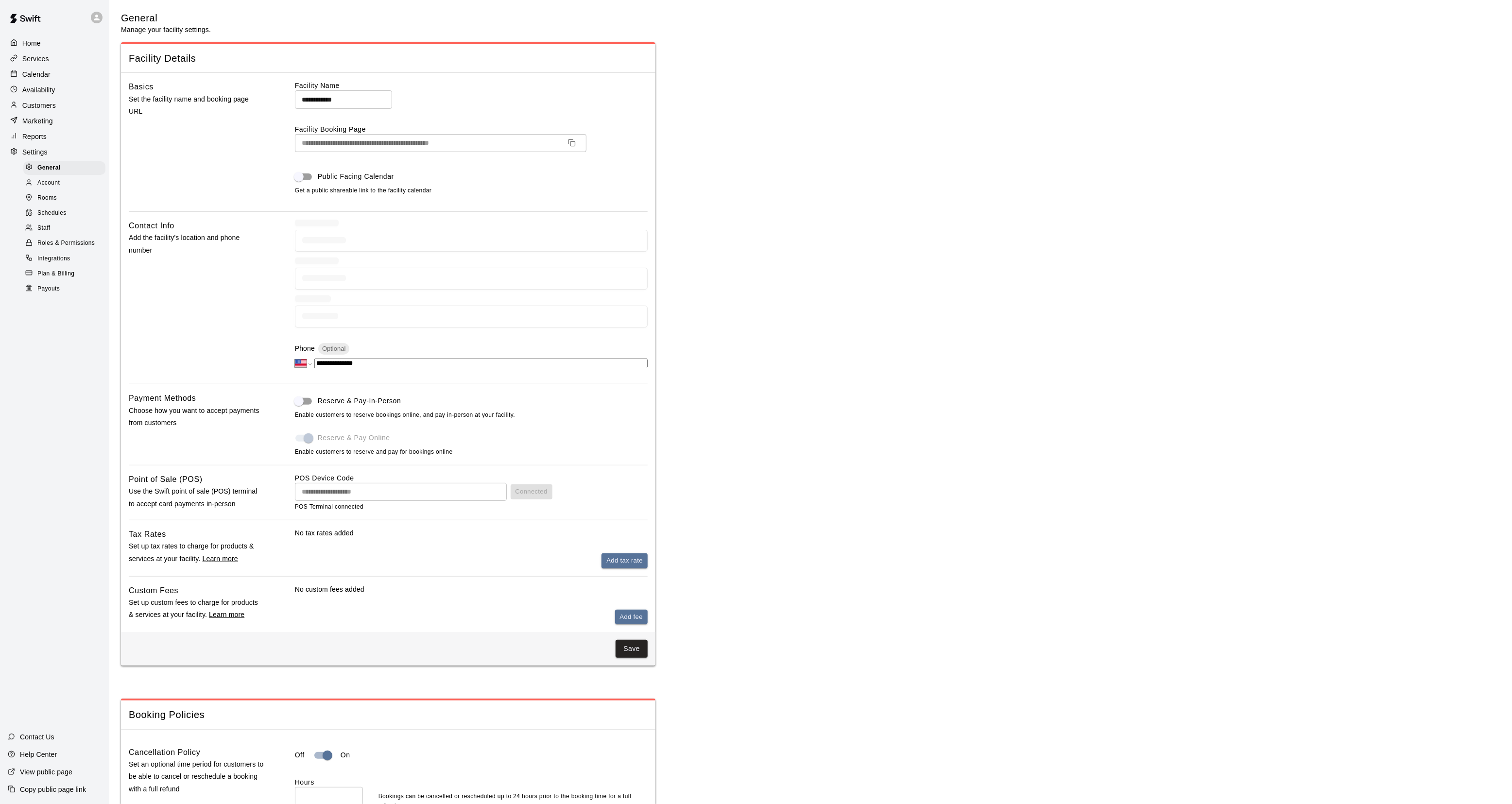
scroll to position [1366, 0]
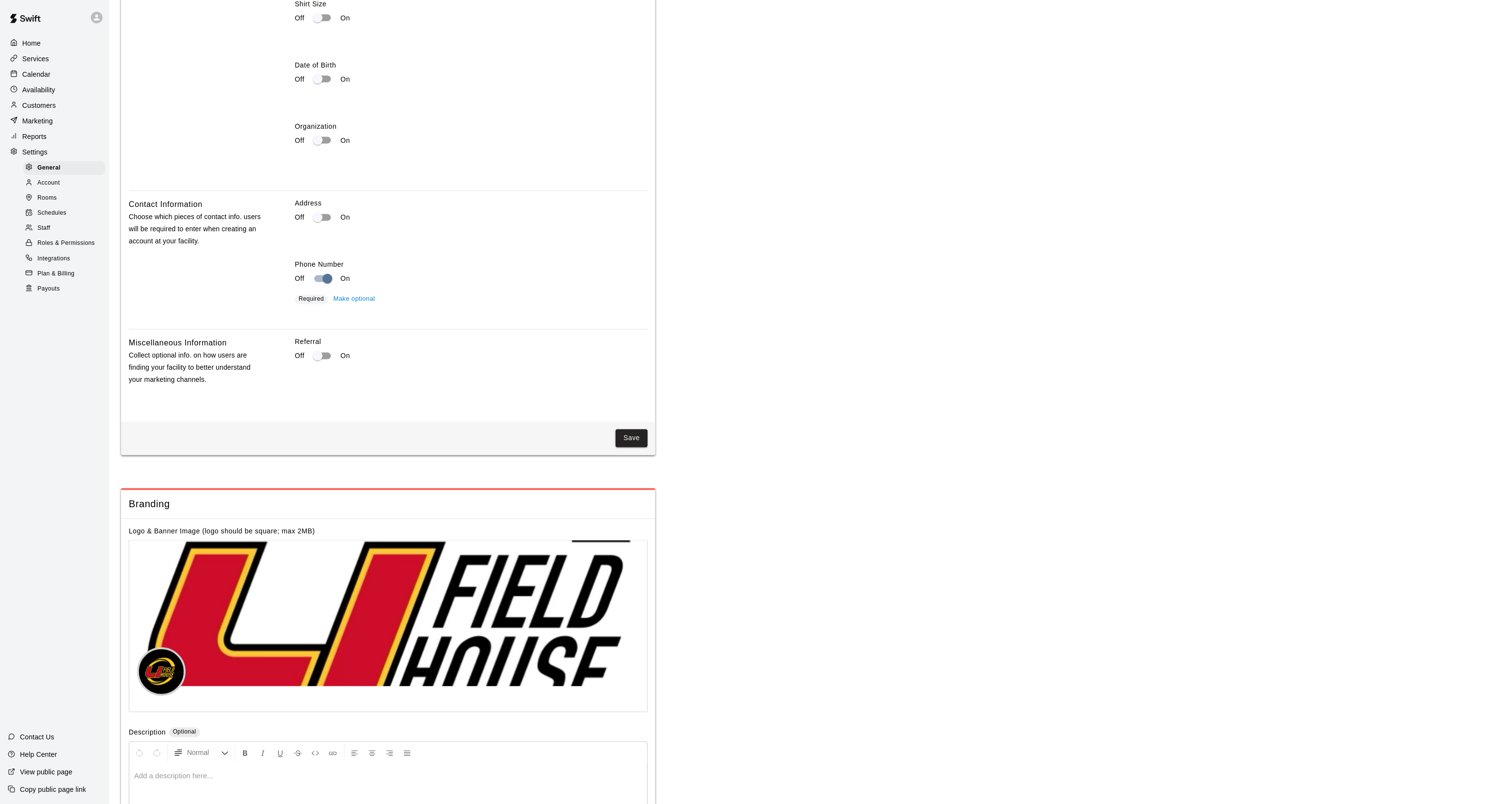
click at [64, 248] on span "Roles & Permissions" at bounding box center [66, 243] width 57 height 9
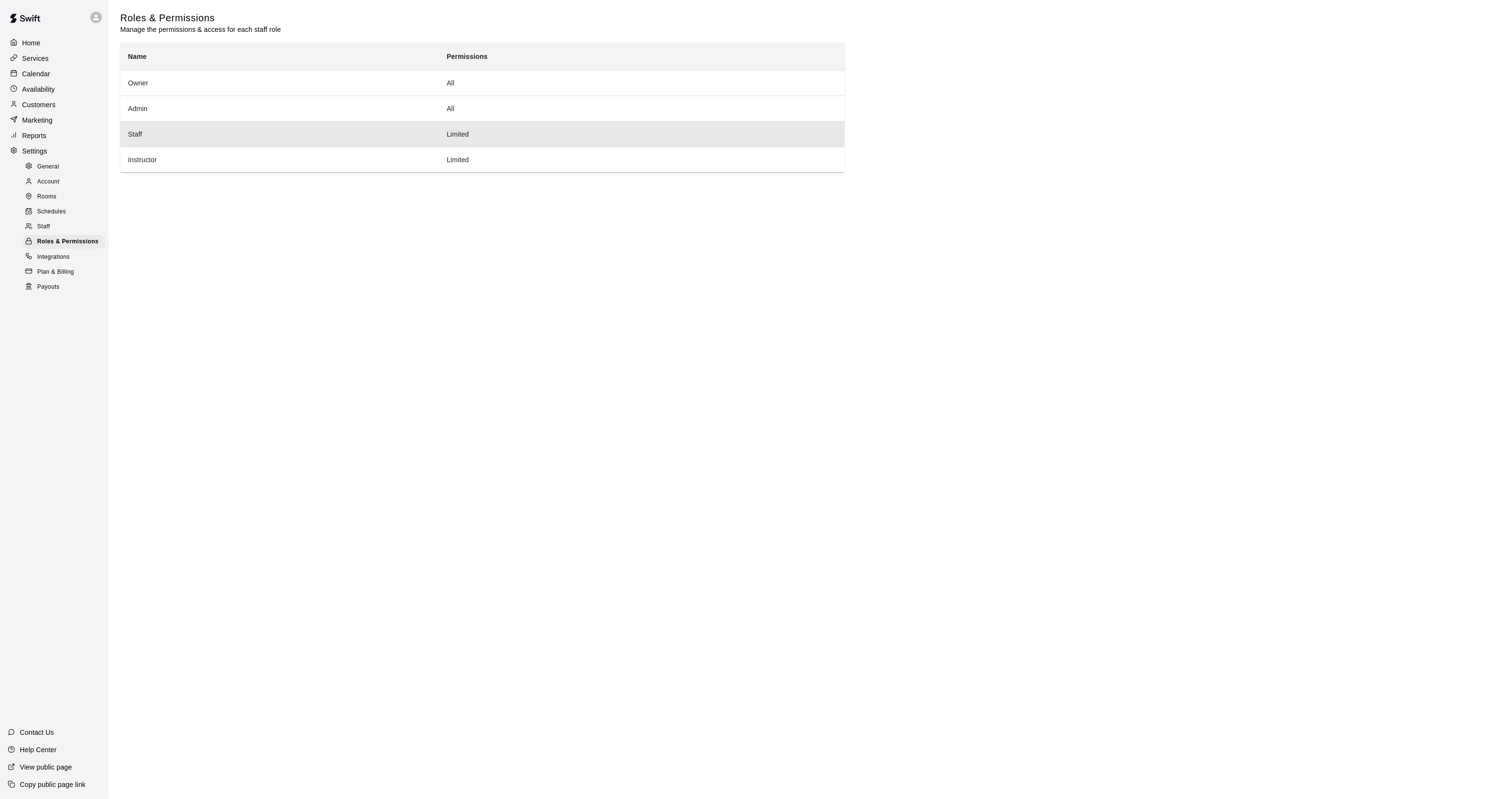
click at [254, 128] on th "Staff" at bounding box center [279, 134] width 319 height 26
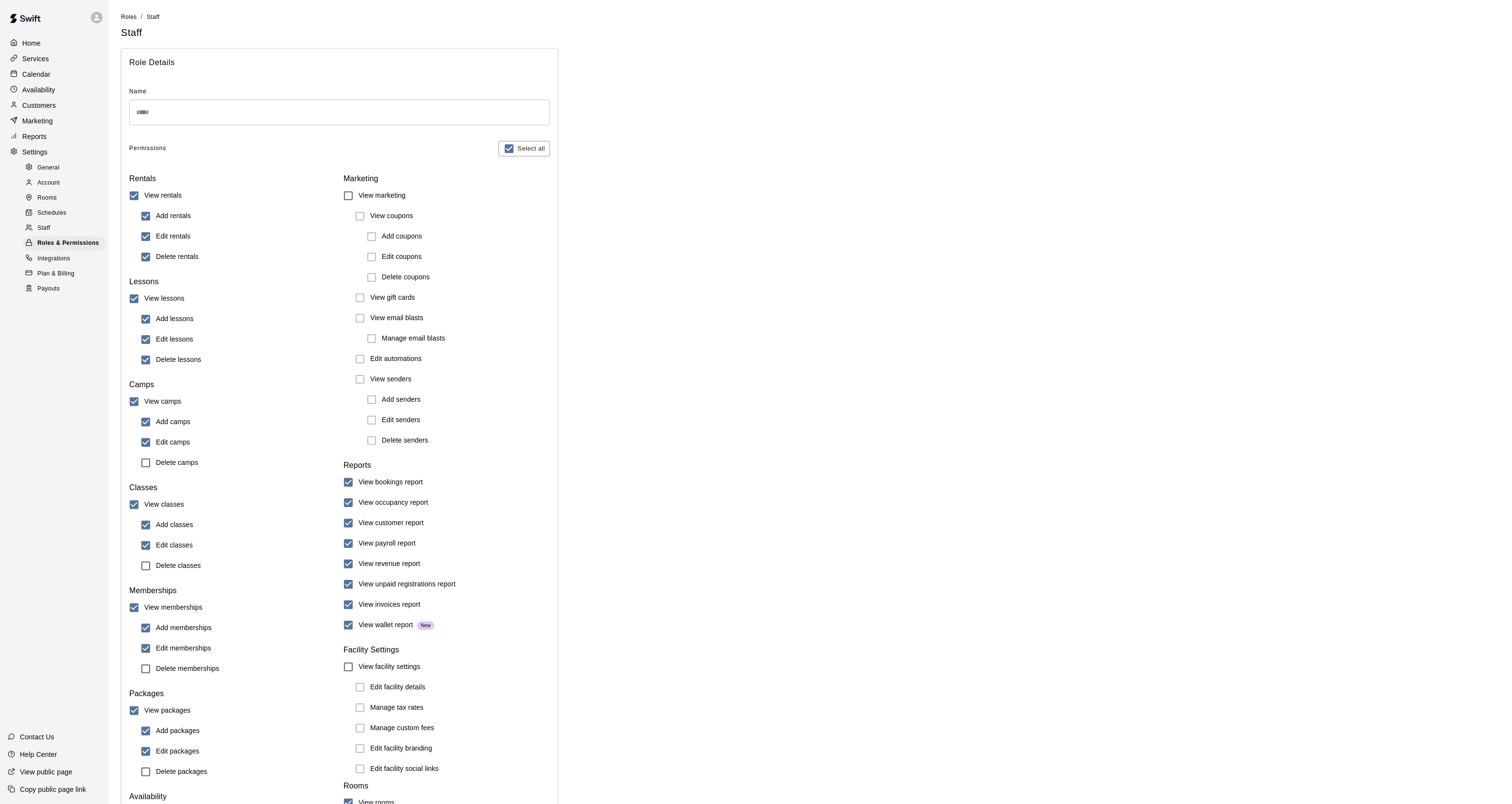
click at [56, 234] on div "Staff" at bounding box center [64, 228] width 82 height 14
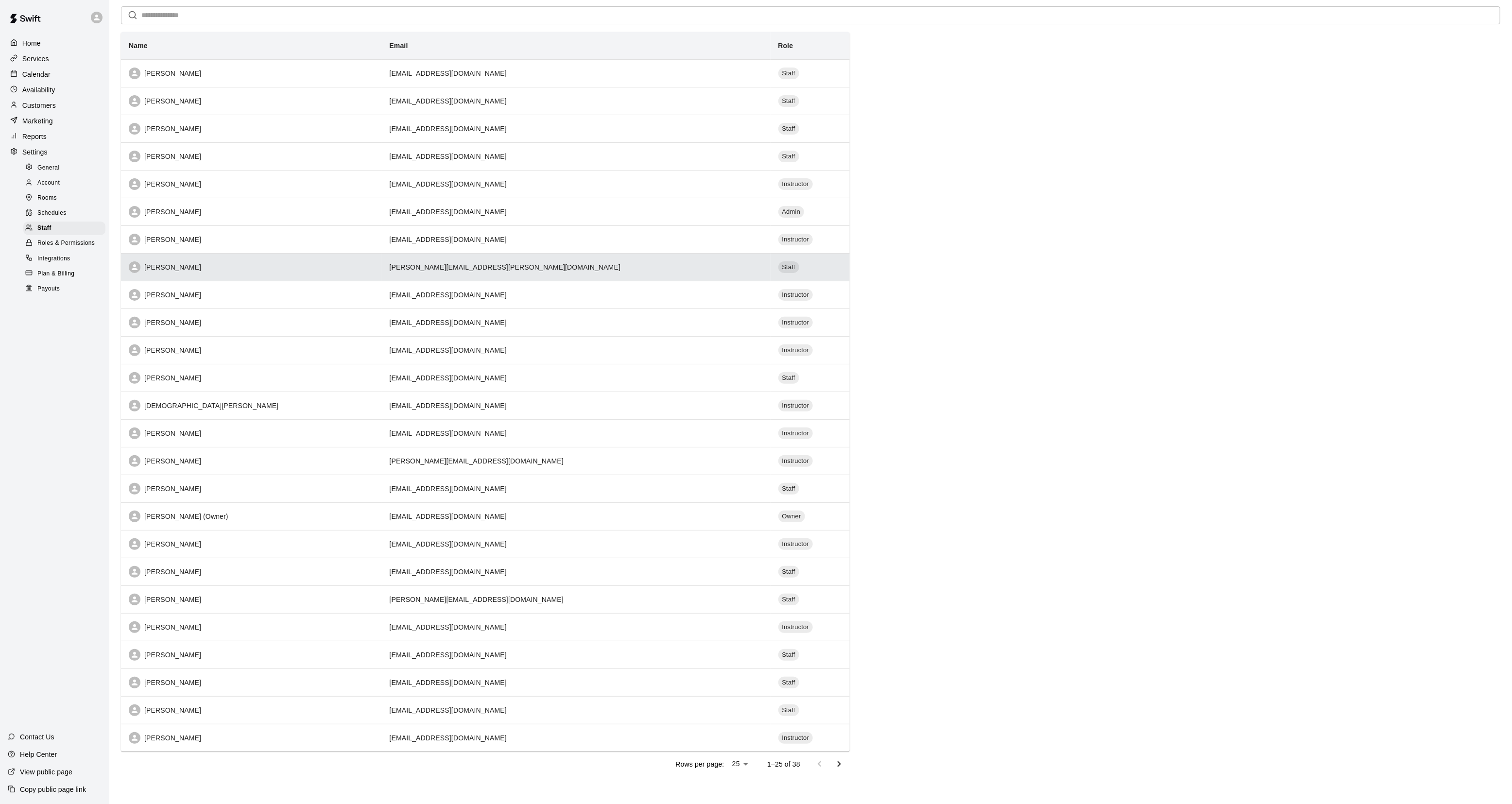
scroll to position [72, 0]
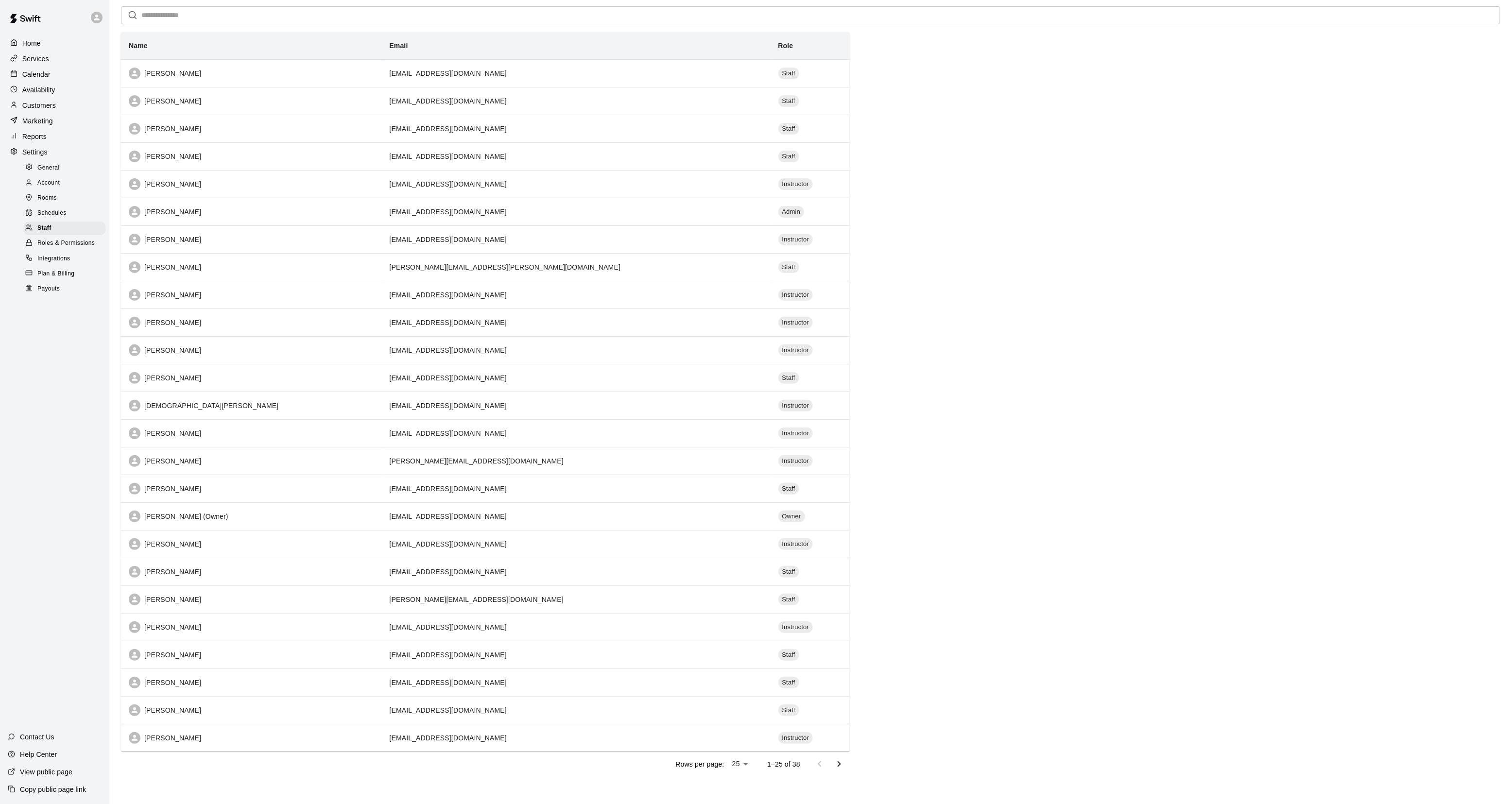
click at [64, 79] on div "Calendar" at bounding box center [54, 74] width 94 height 15
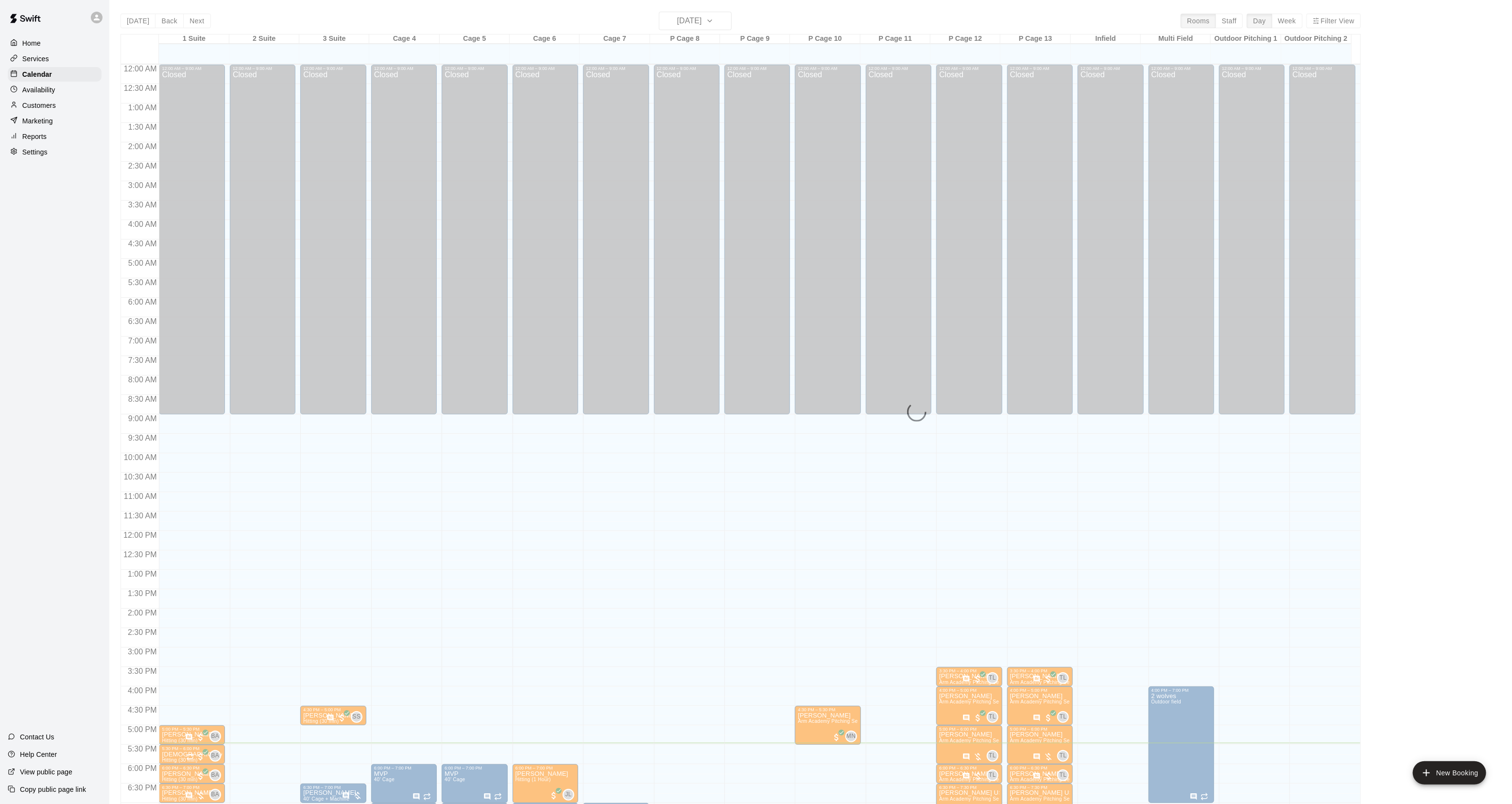
scroll to position [153, 0]
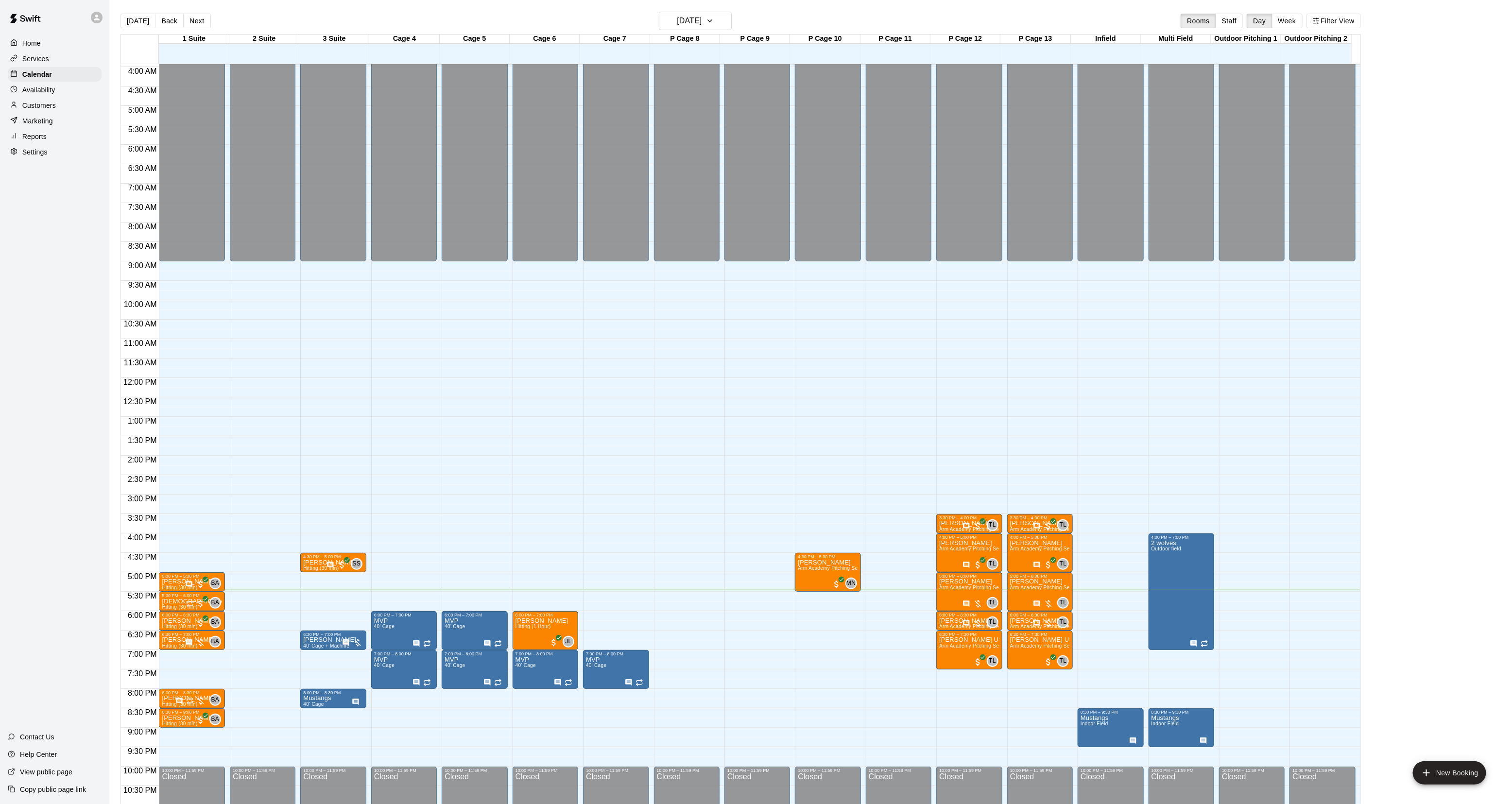
drag, startPoint x: 198, startPoint y: 20, endPoint x: 213, endPoint y: 57, distance: 39.9
click at [198, 20] on button "Next" at bounding box center [197, 21] width 27 height 15
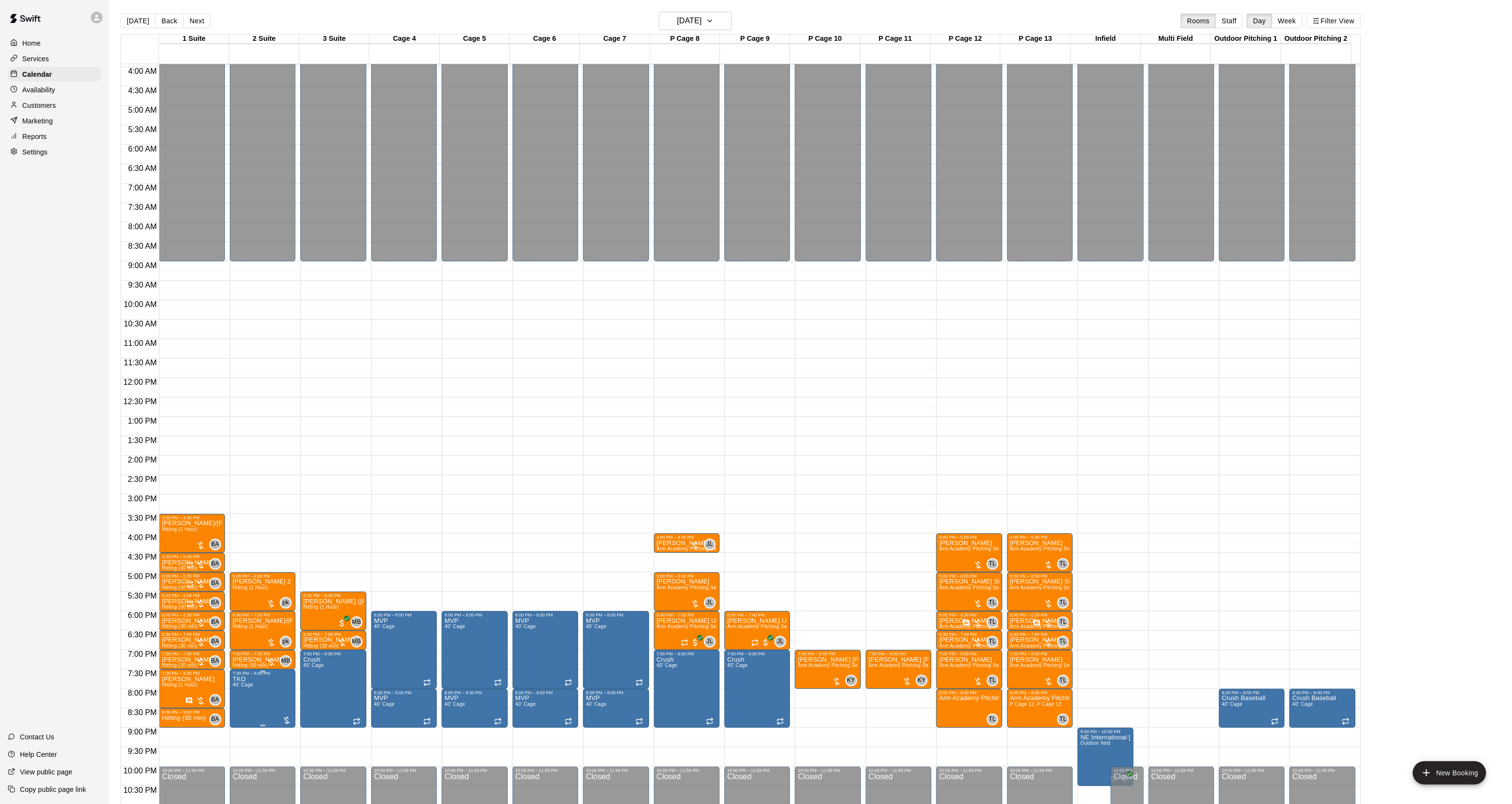
click at [247, 730] on icon "delete" at bounding box center [242, 733] width 12 height 12
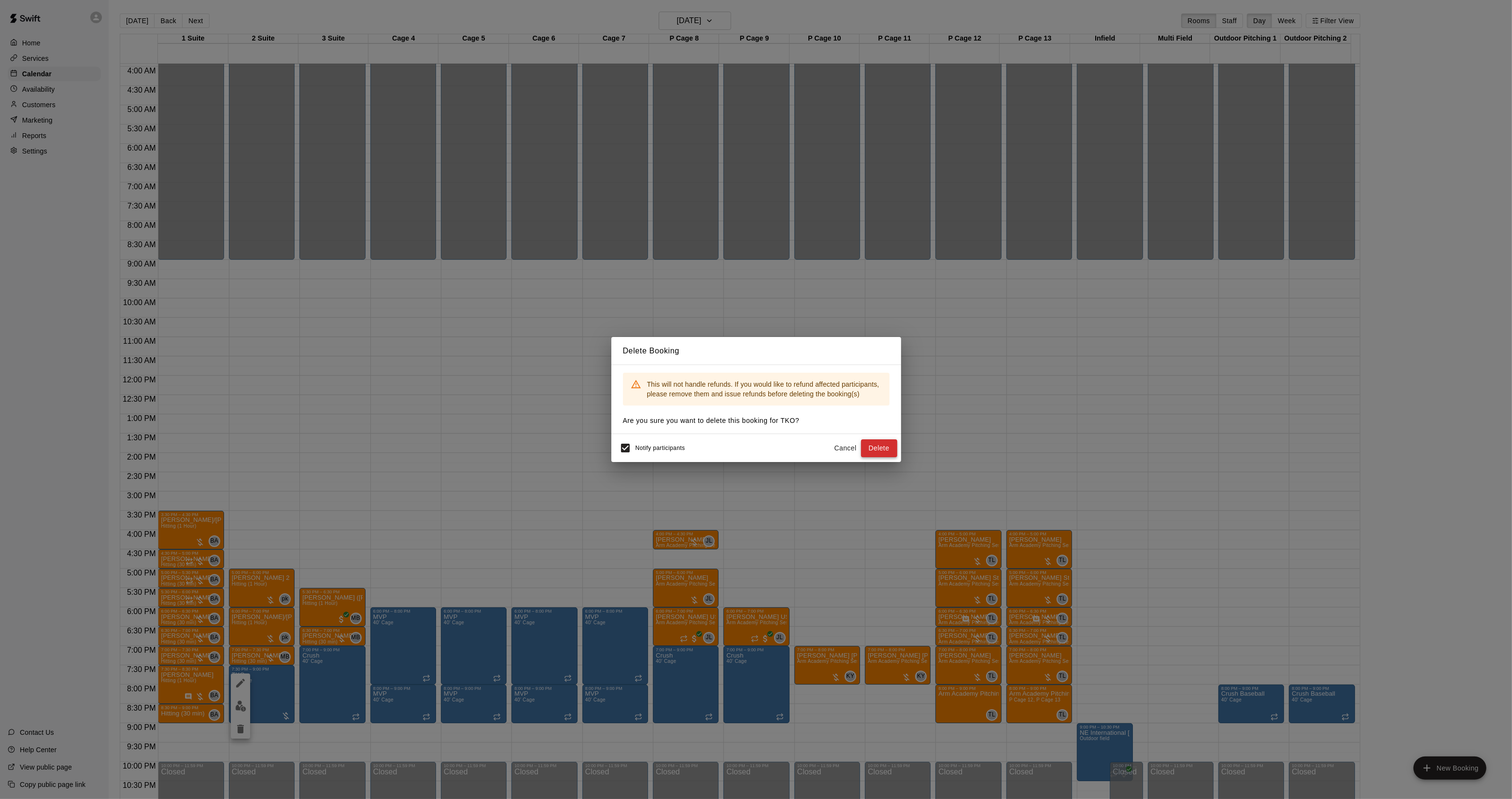
click at [873, 444] on button "Delete" at bounding box center [879, 448] width 36 height 18
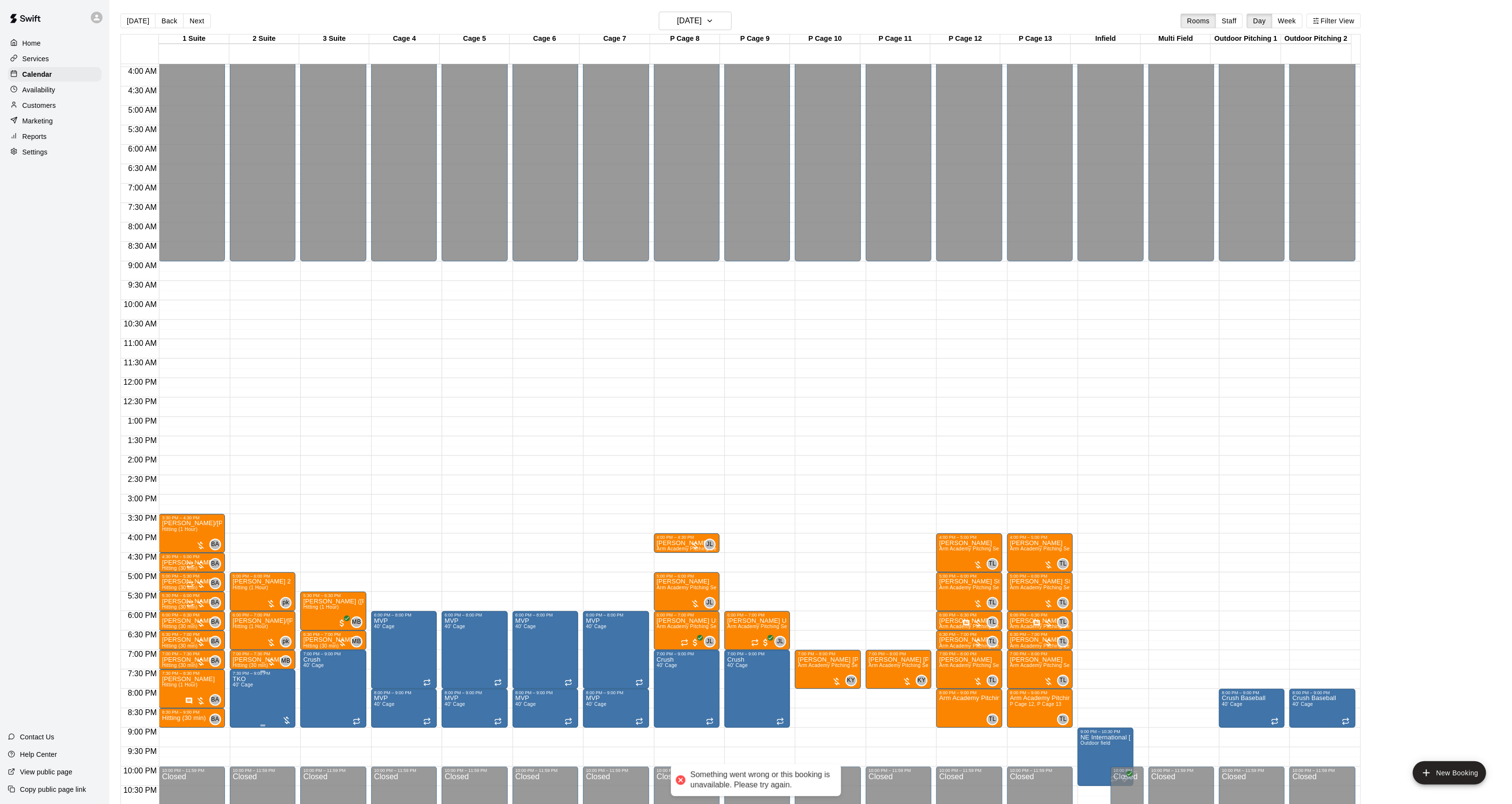
click at [248, 733] on button "delete" at bounding box center [242, 733] width 19 height 19
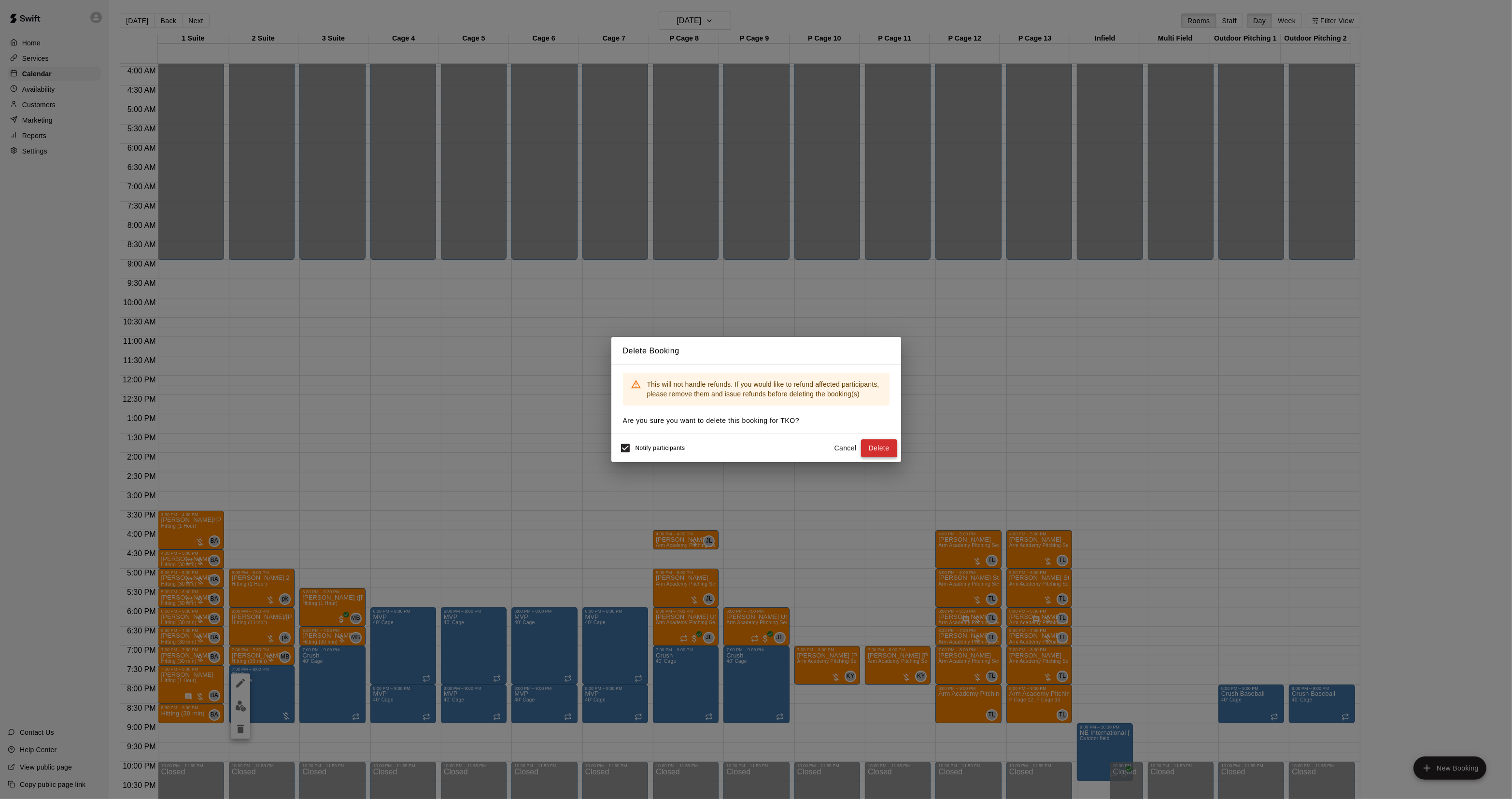
click at [877, 445] on button "Delete" at bounding box center [879, 448] width 36 height 18
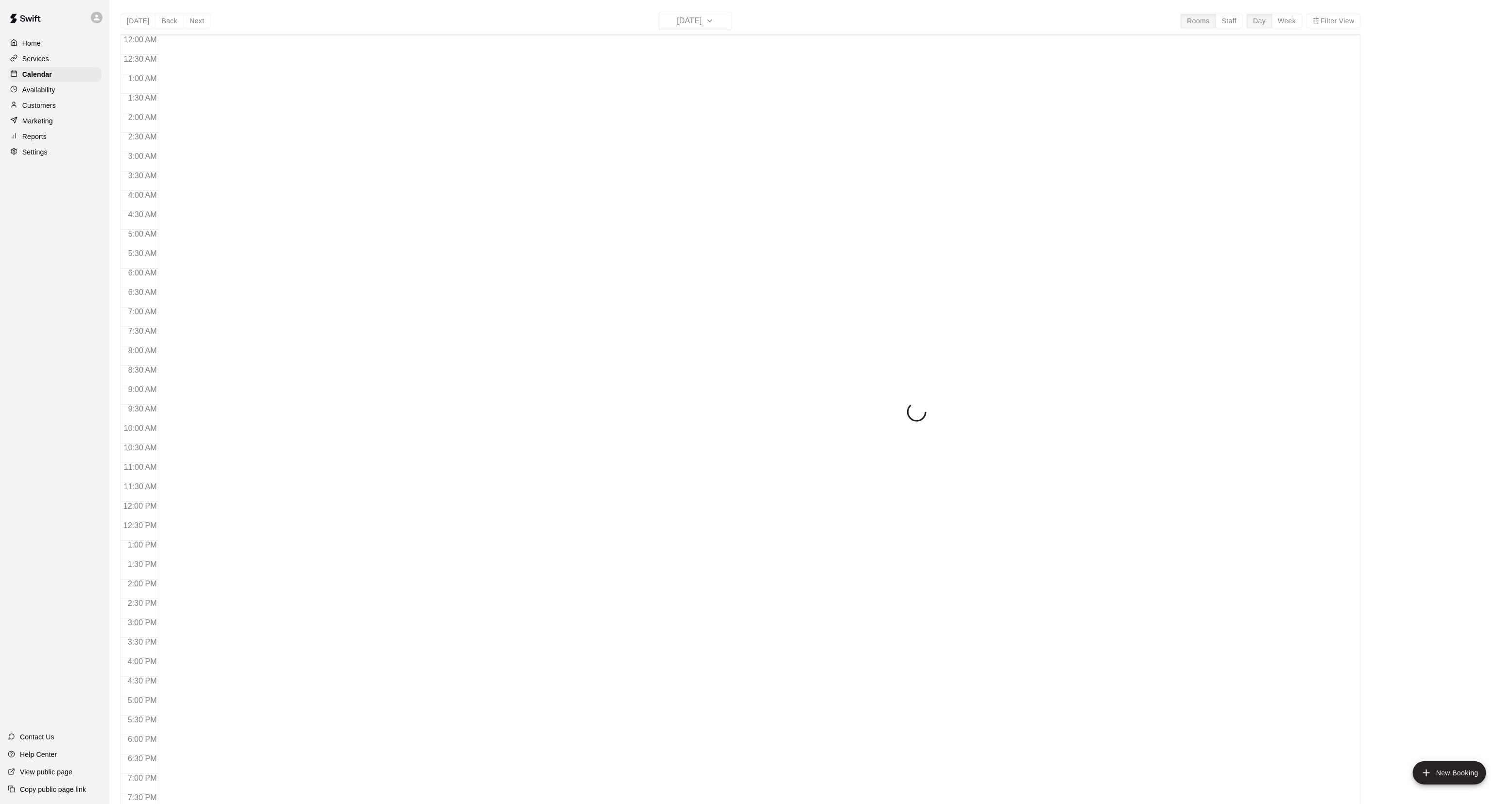
scroll to position [153, 0]
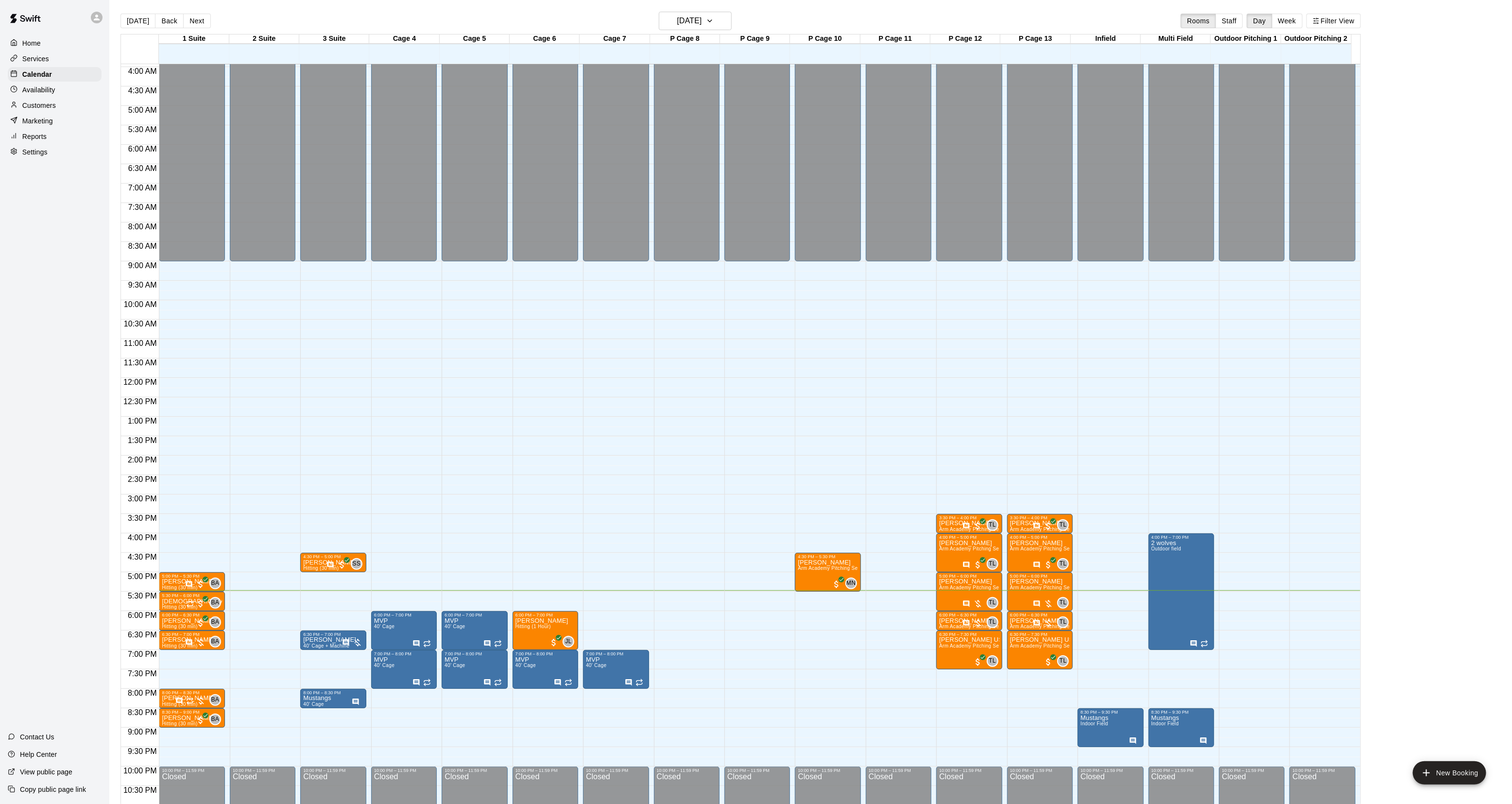
click at [195, 14] on button "Next" at bounding box center [197, 21] width 27 height 15
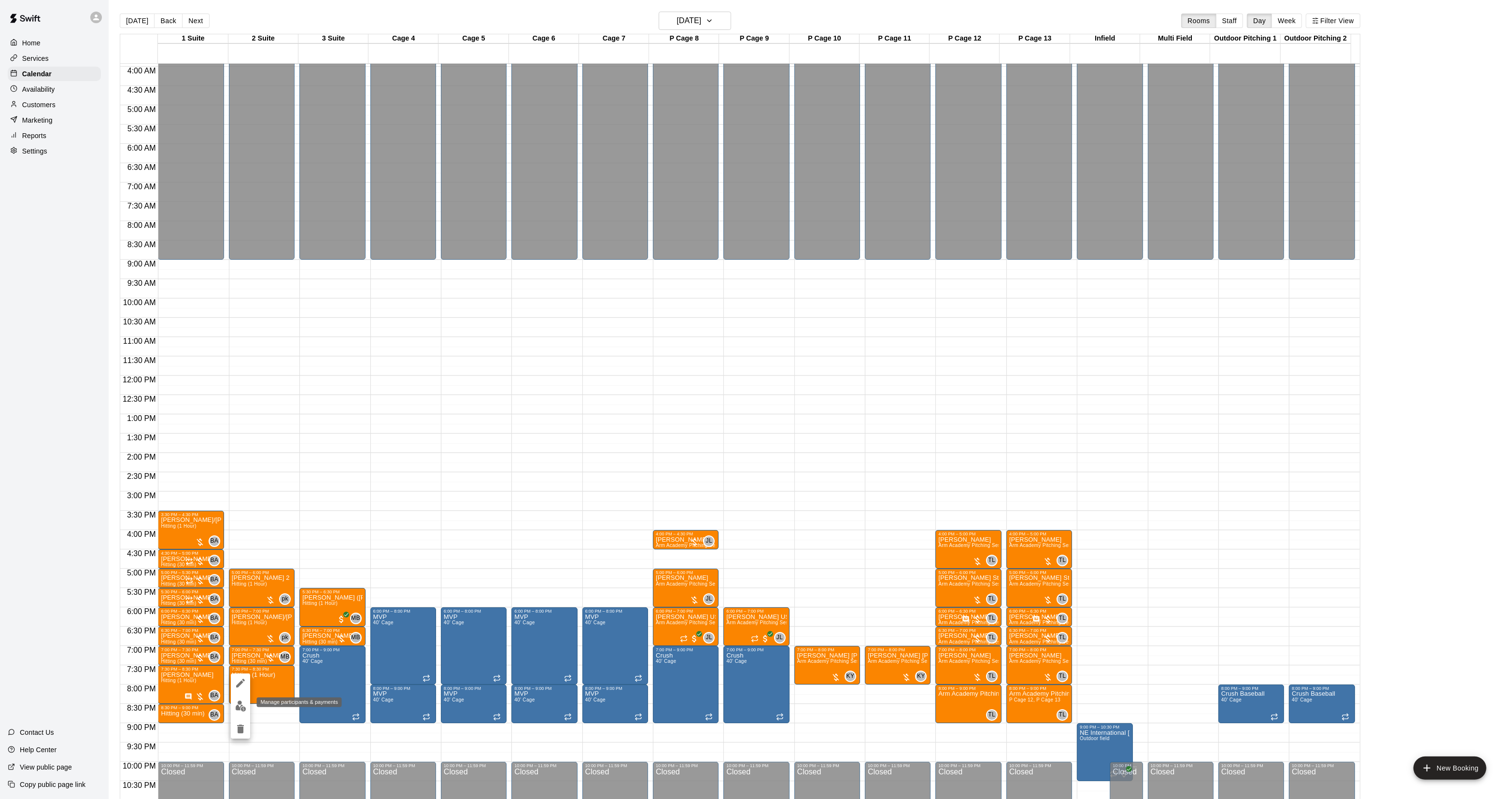
click at [242, 704] on img "edit" at bounding box center [241, 706] width 11 height 11
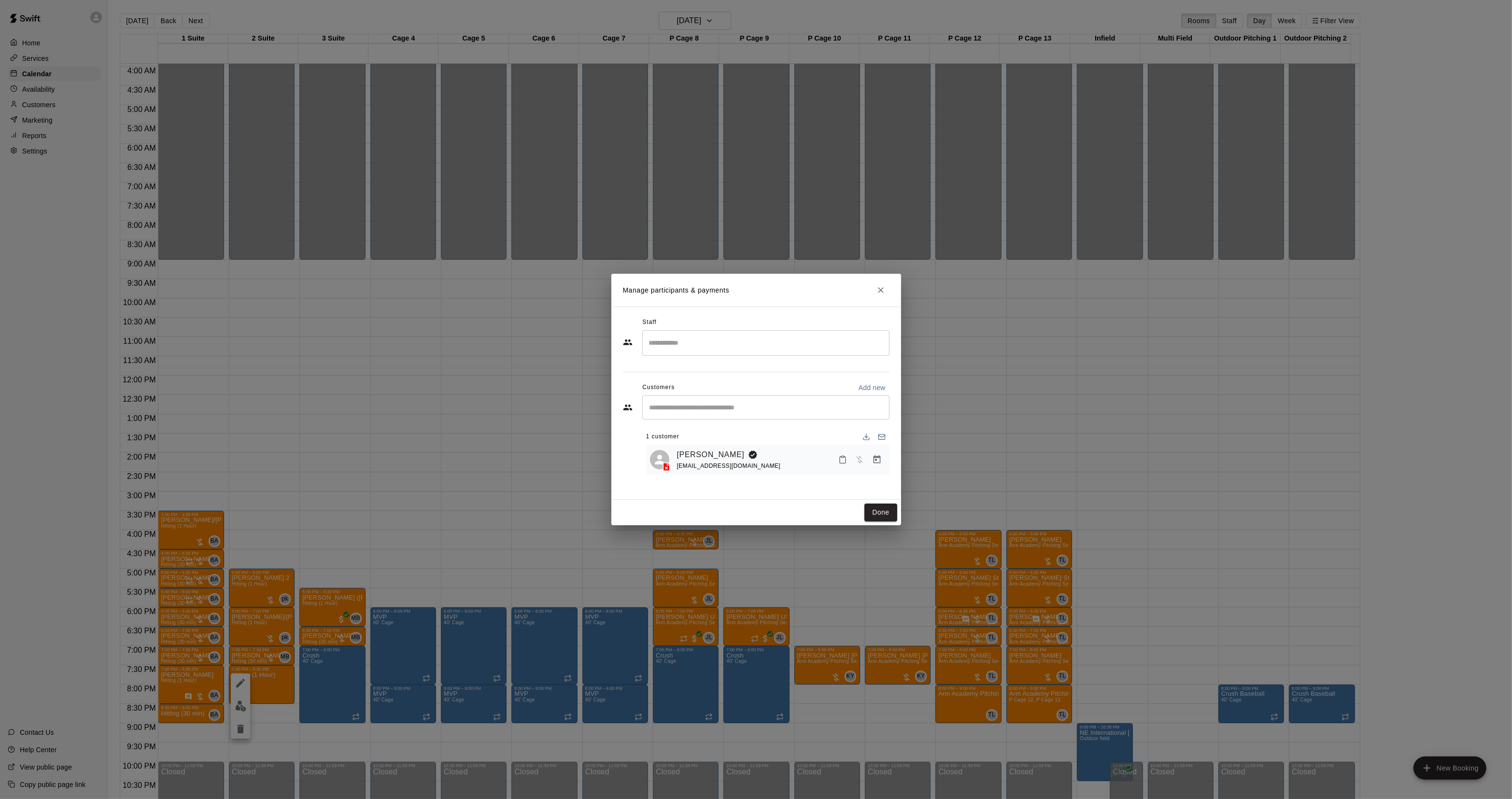
click at [741, 344] on input "Search staff" at bounding box center [766, 343] width 238 height 17
click at [713, 372] on div "[PERSON_NAME] Staff" at bounding box center [774, 375] width 205 height 19
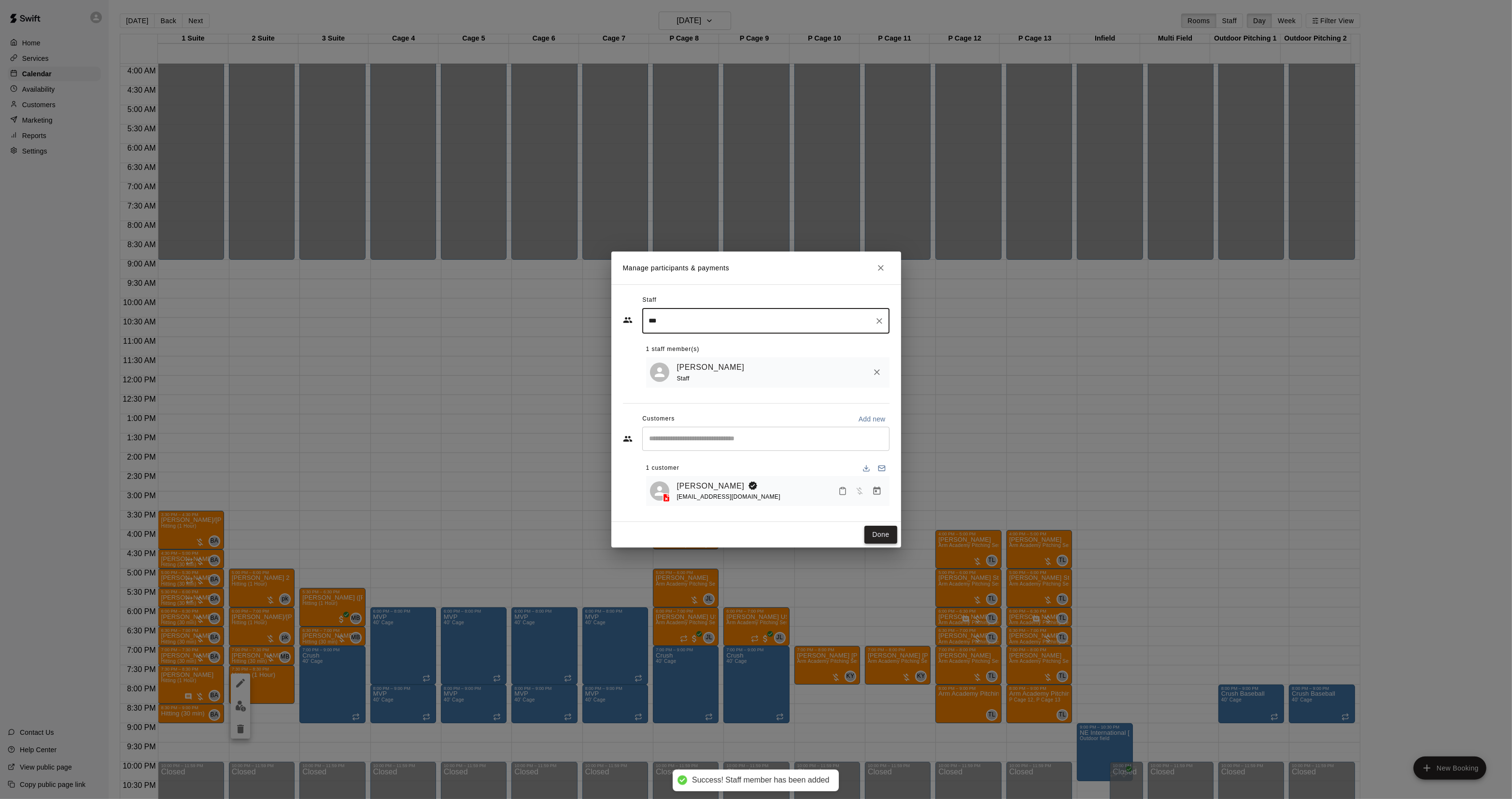
type input "***"
click at [878, 537] on button "Done" at bounding box center [880, 534] width 32 height 18
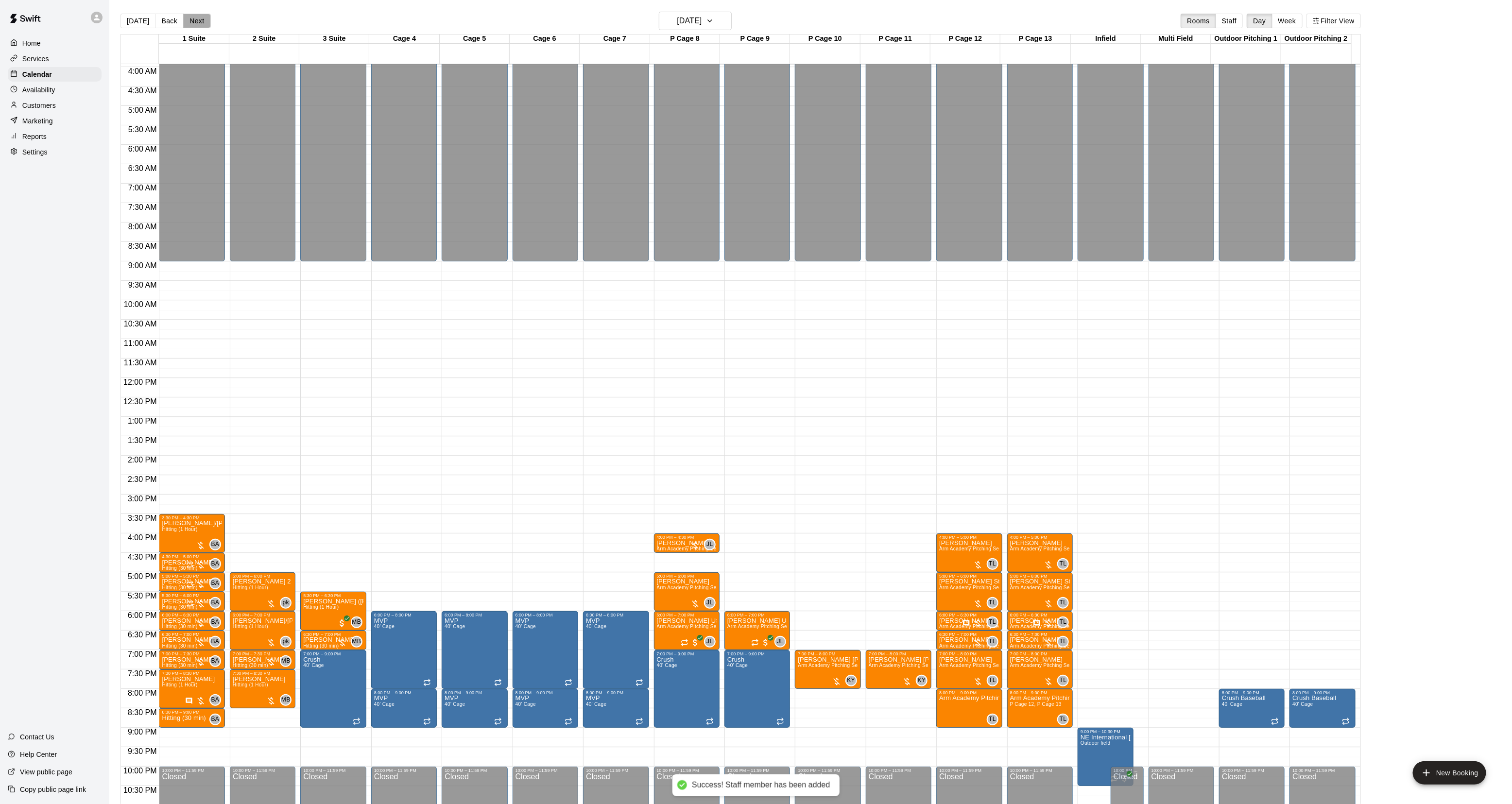
click at [194, 18] on button "Next" at bounding box center [197, 21] width 27 height 15
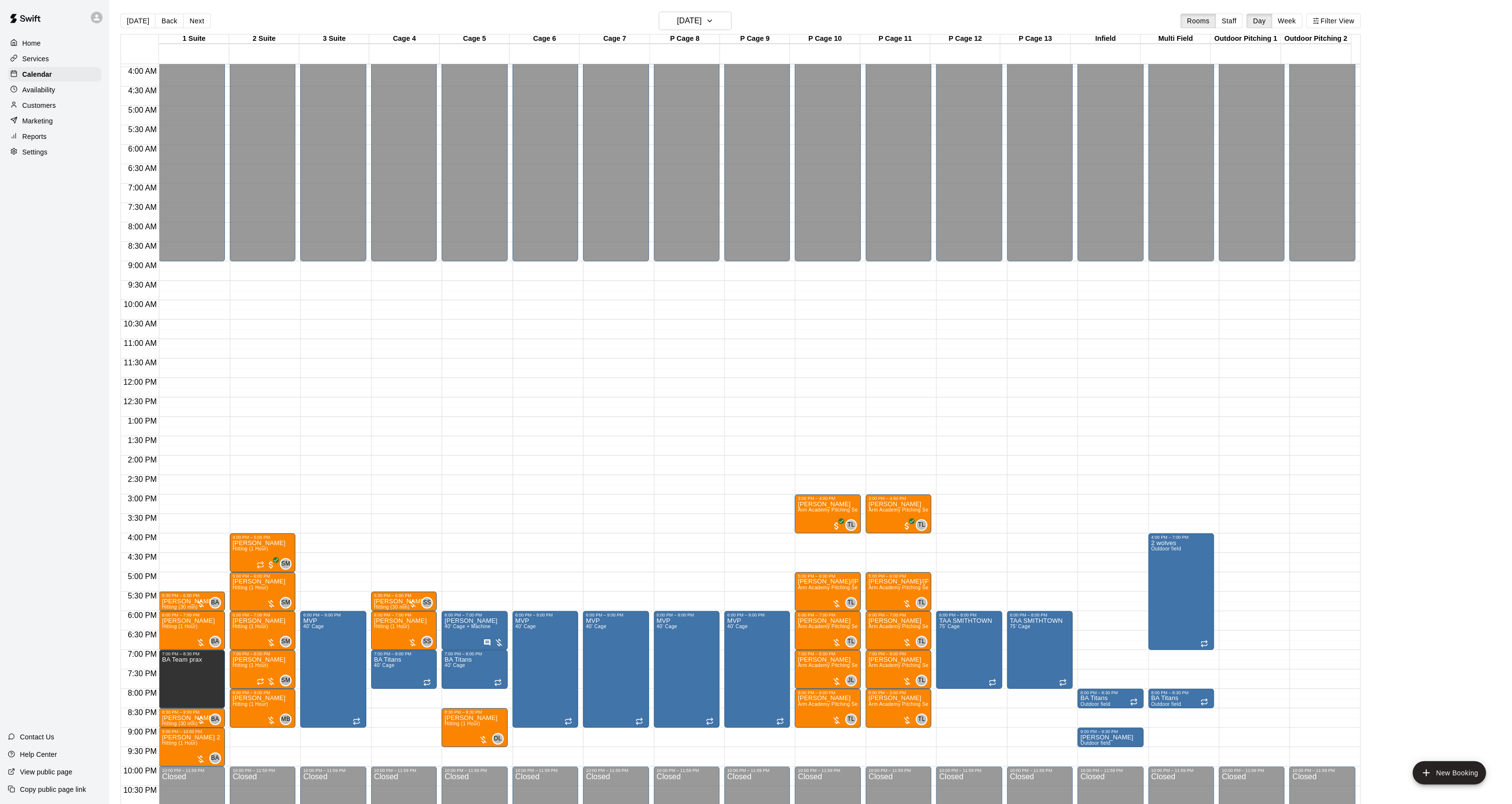
drag, startPoint x: 141, startPoint y: 20, endPoint x: 200, endPoint y: 46, distance: 64.5
click at [139, 22] on button "[DATE]" at bounding box center [138, 21] width 35 height 15
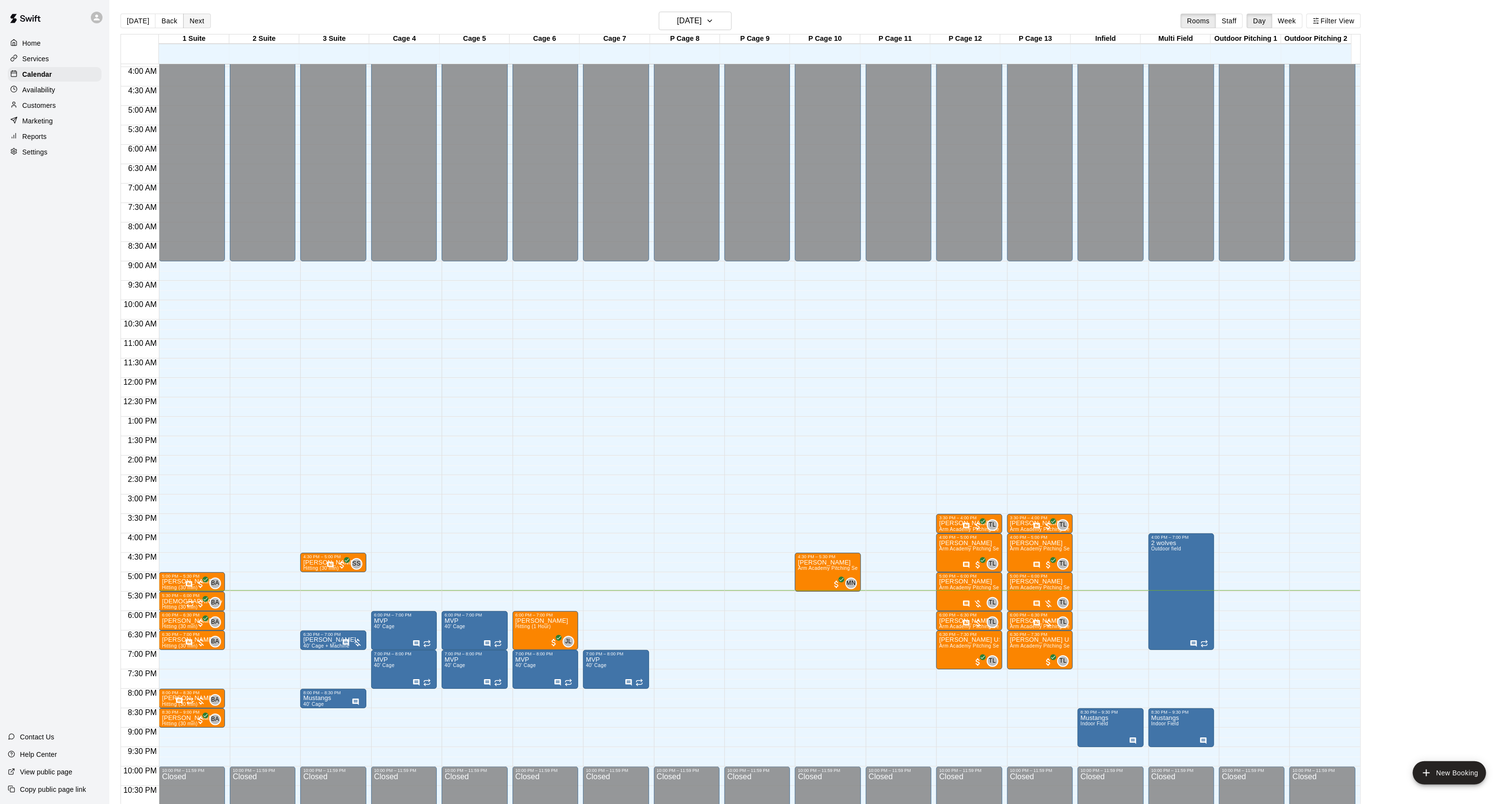
click at [185, 26] on button "Next" at bounding box center [197, 21] width 27 height 15
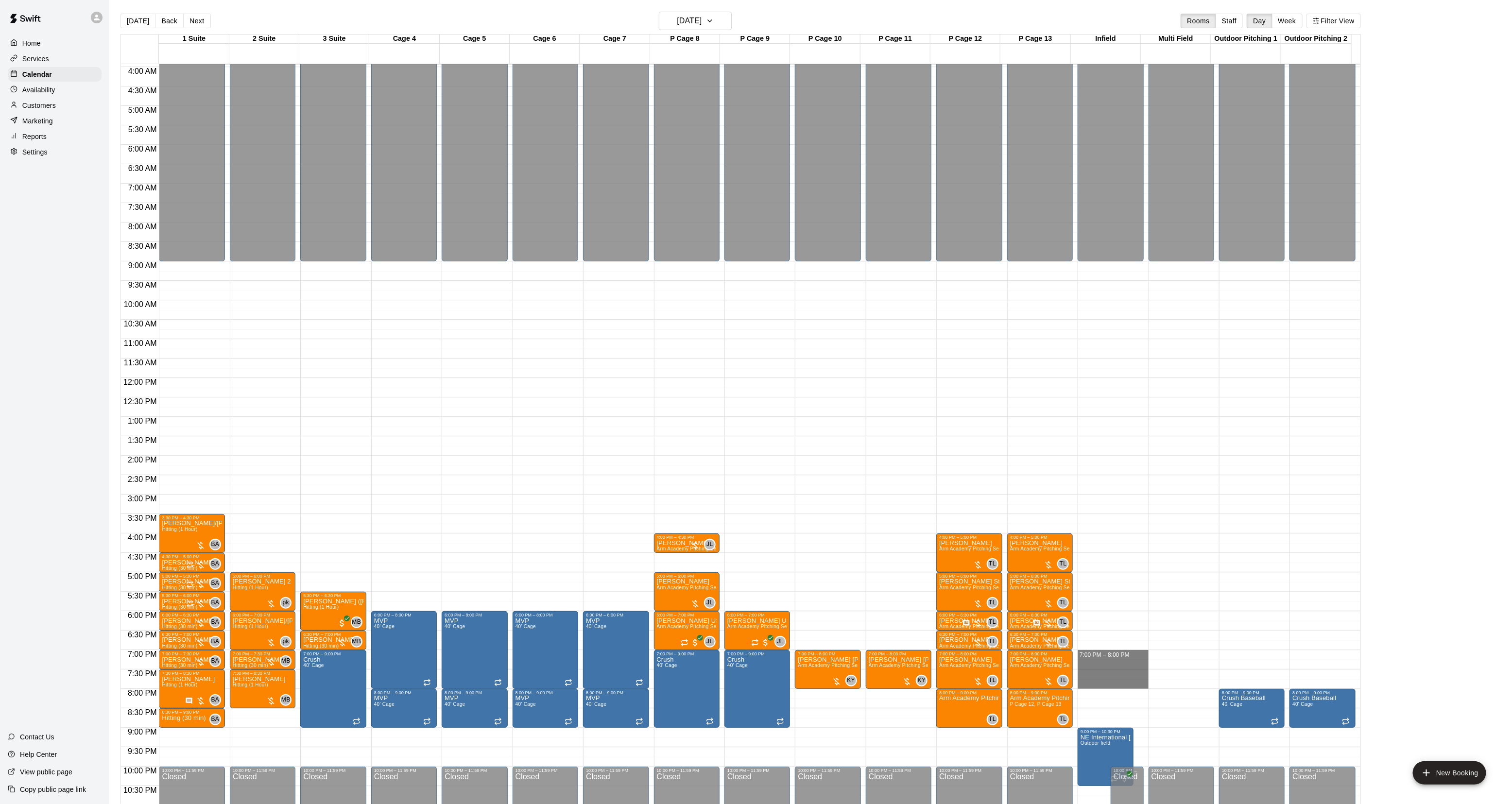
drag, startPoint x: 1099, startPoint y: 655, endPoint x: 1095, endPoint y: 688, distance: 33.2
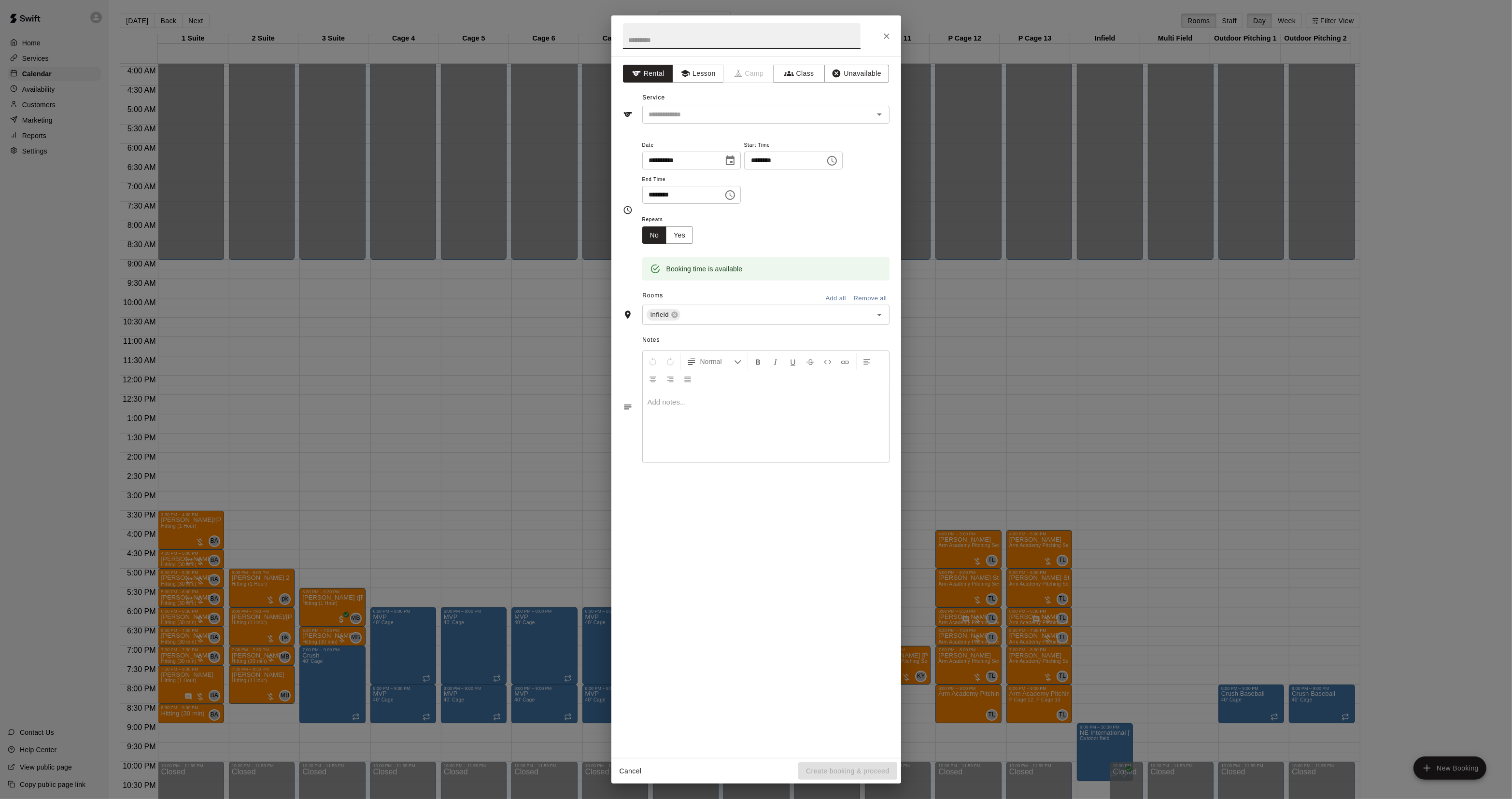
click at [1109, 672] on div "**********" at bounding box center [756, 400] width 1512 height 799
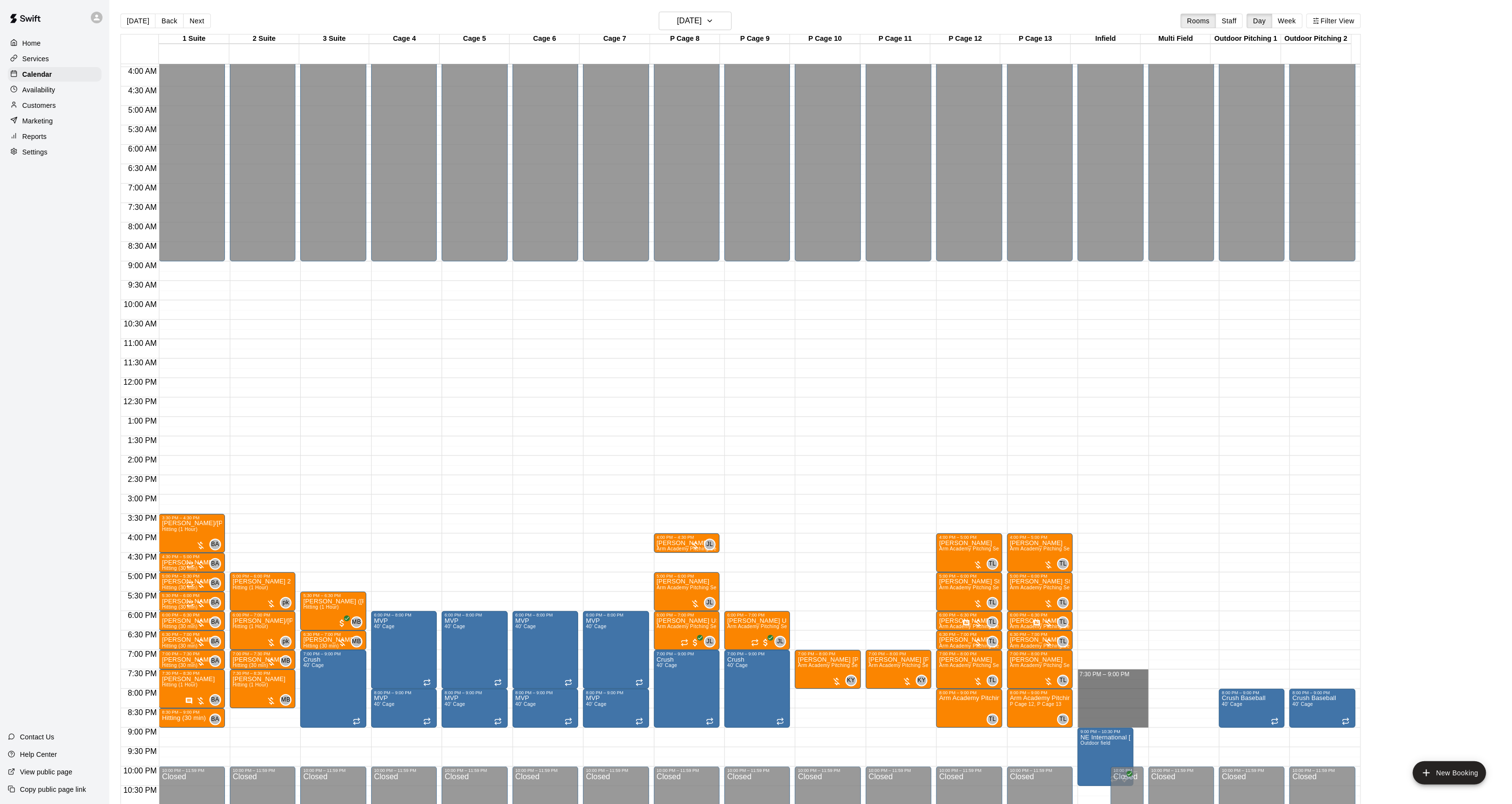
drag, startPoint x: 1102, startPoint y: 678, endPoint x: 1097, endPoint y: 725, distance: 47.3
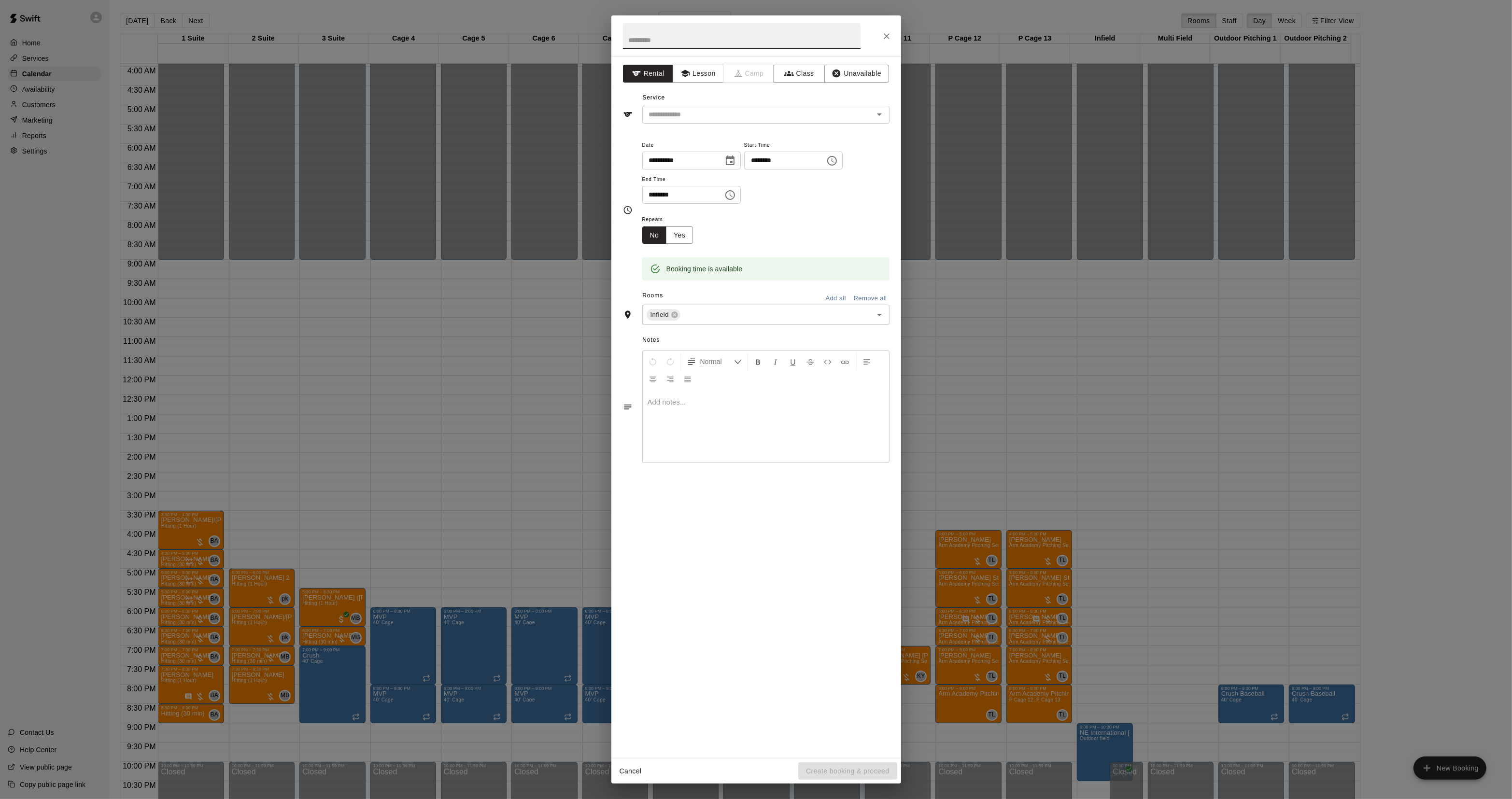
click at [707, 39] on input "text" at bounding box center [741, 36] width 238 height 26
drag, startPoint x: 661, startPoint y: 45, endPoint x: 606, endPoint y: 34, distance: 56.1
click at [565, 46] on div "**********" at bounding box center [756, 400] width 1512 height 799
type input "***"
click at [724, 124] on div "**********" at bounding box center [757, 407] width 290 height 701
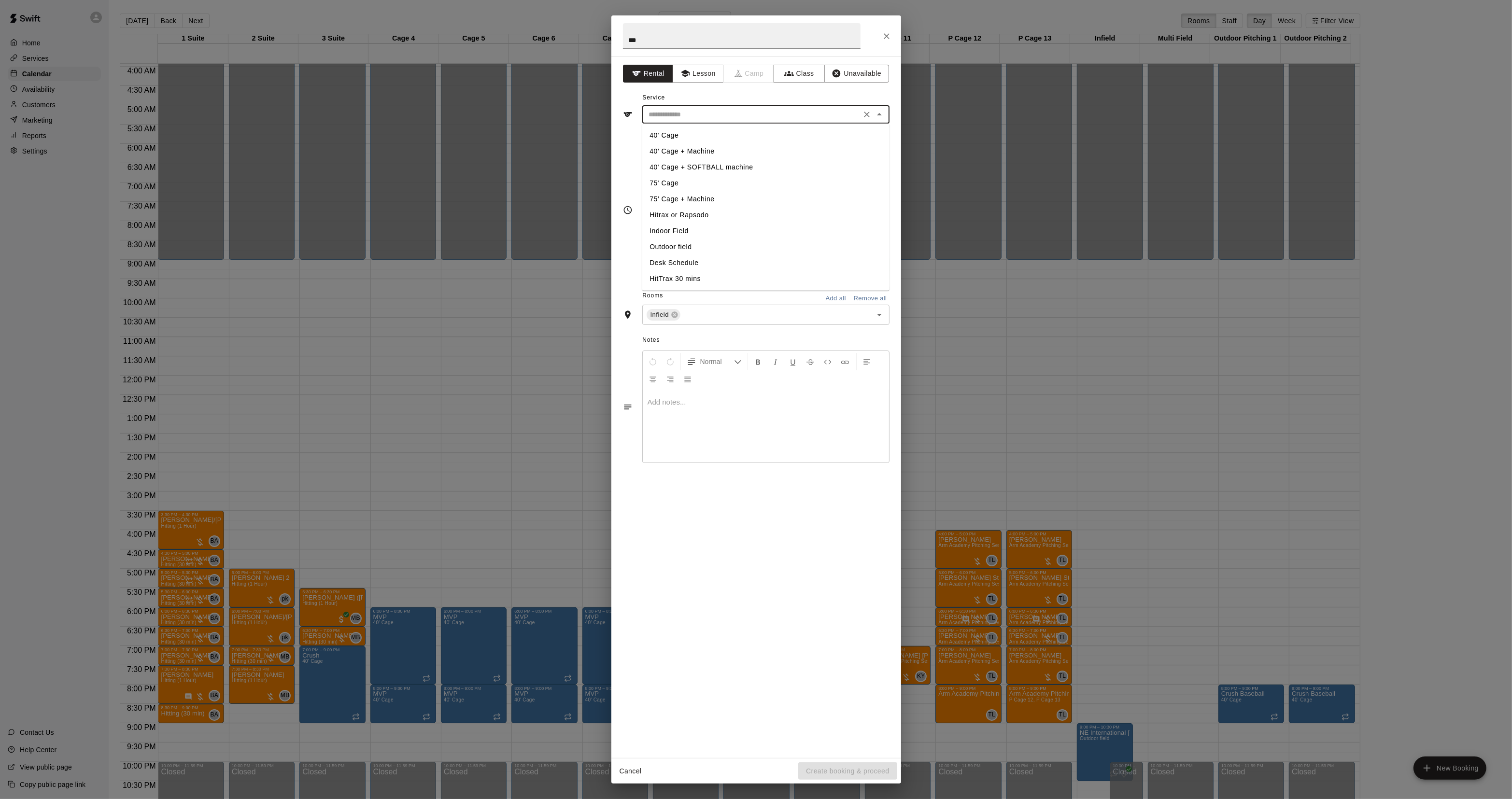
click at [711, 113] on input "text" at bounding box center [751, 114] width 213 height 12
click at [664, 225] on li "Indoor Field" at bounding box center [765, 231] width 247 height 16
type input "**********"
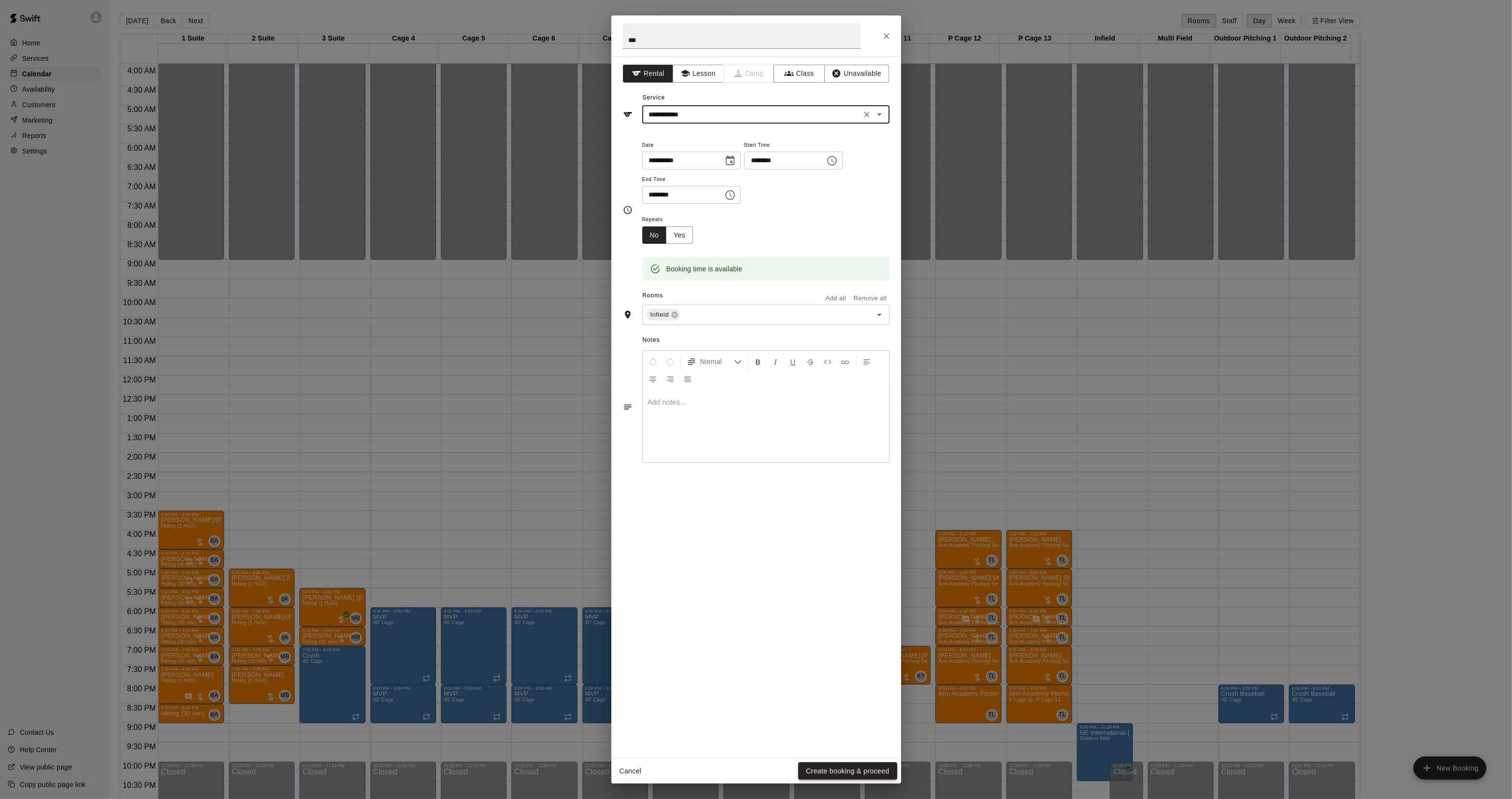
click at [832, 763] on button "Create booking & proceed" at bounding box center [848, 771] width 99 height 18
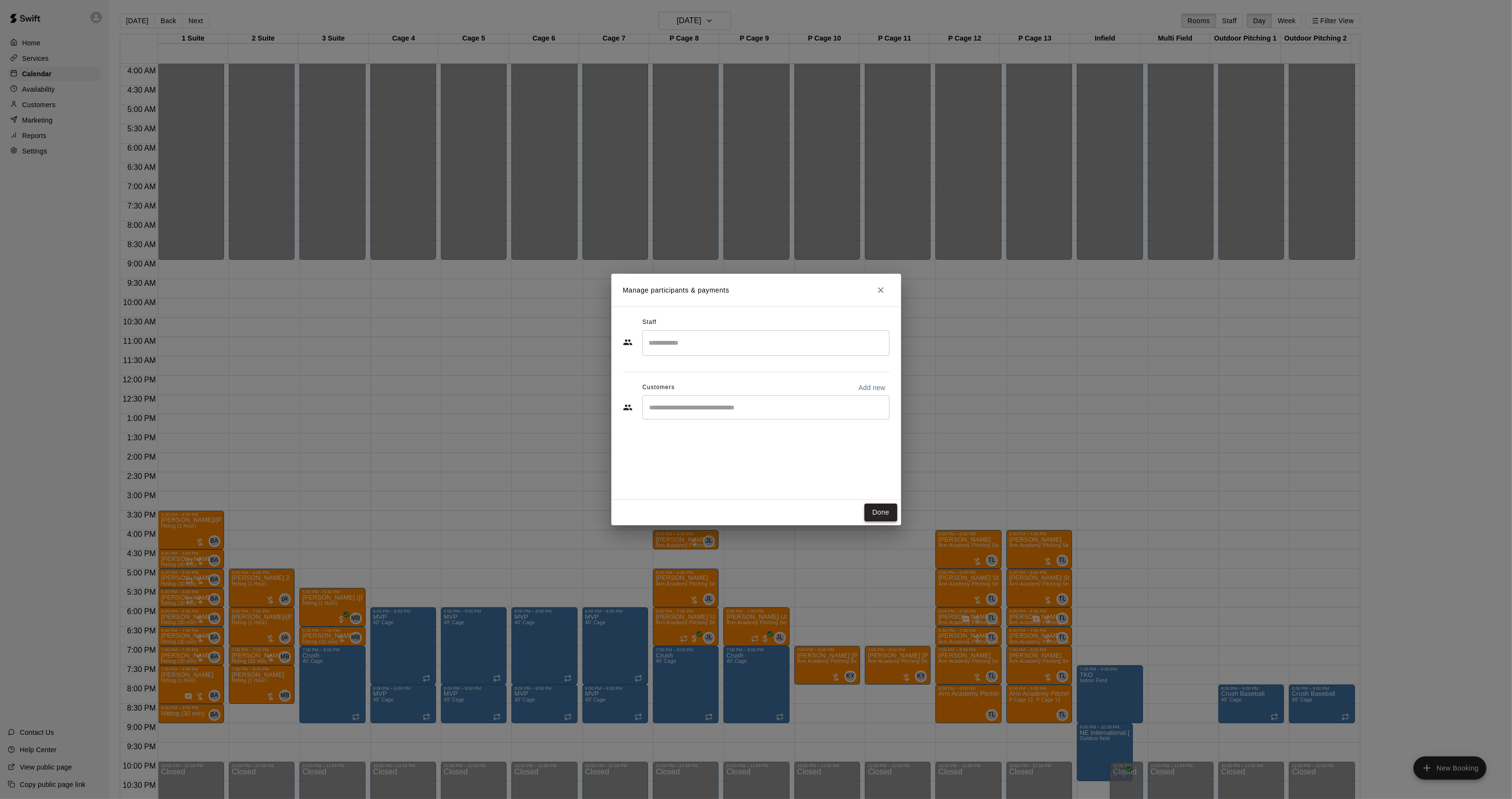
click at [879, 508] on button "Done" at bounding box center [880, 512] width 32 height 18
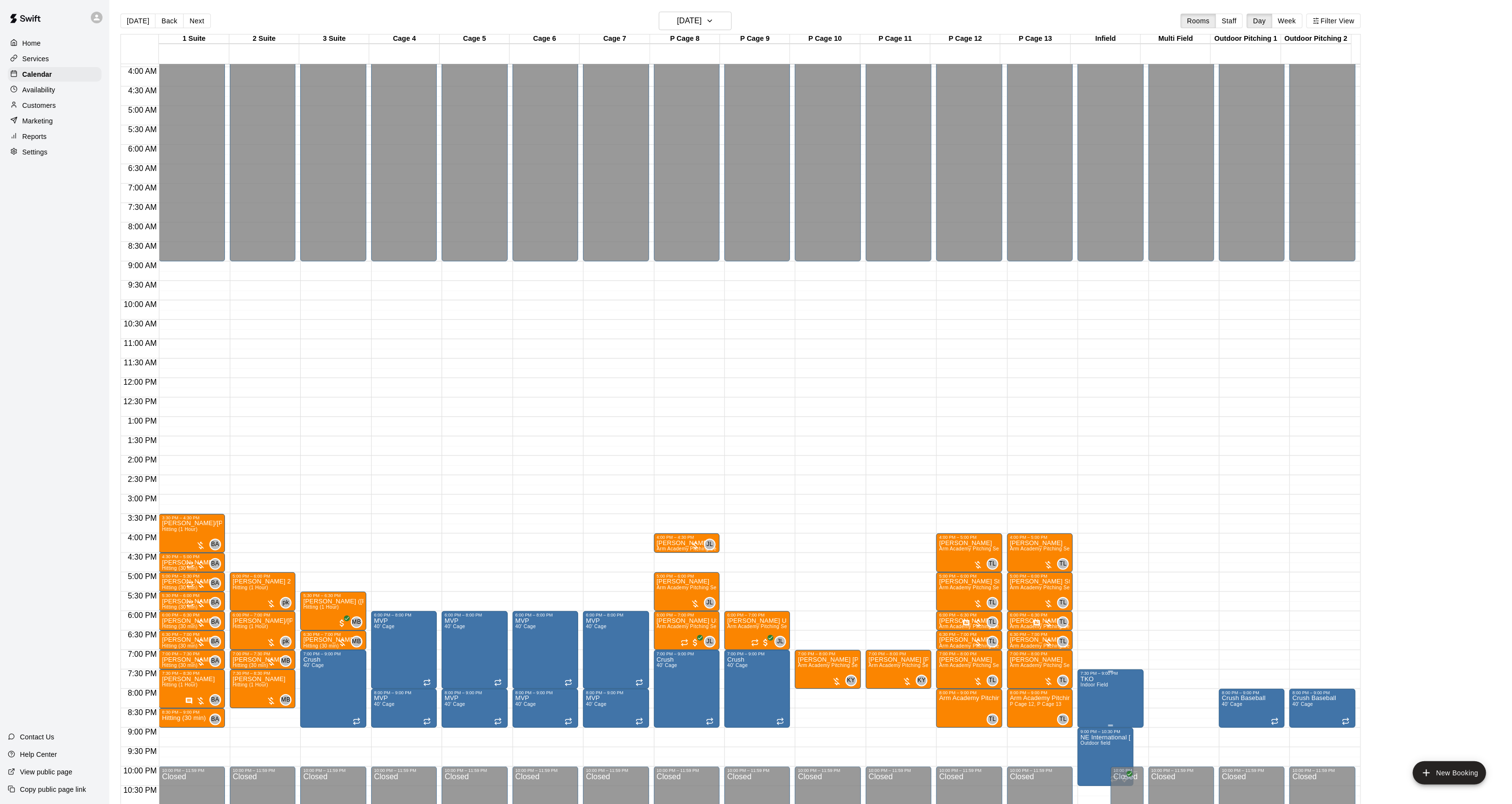
click at [1093, 687] on icon "edit" at bounding box center [1090, 687] width 12 height 12
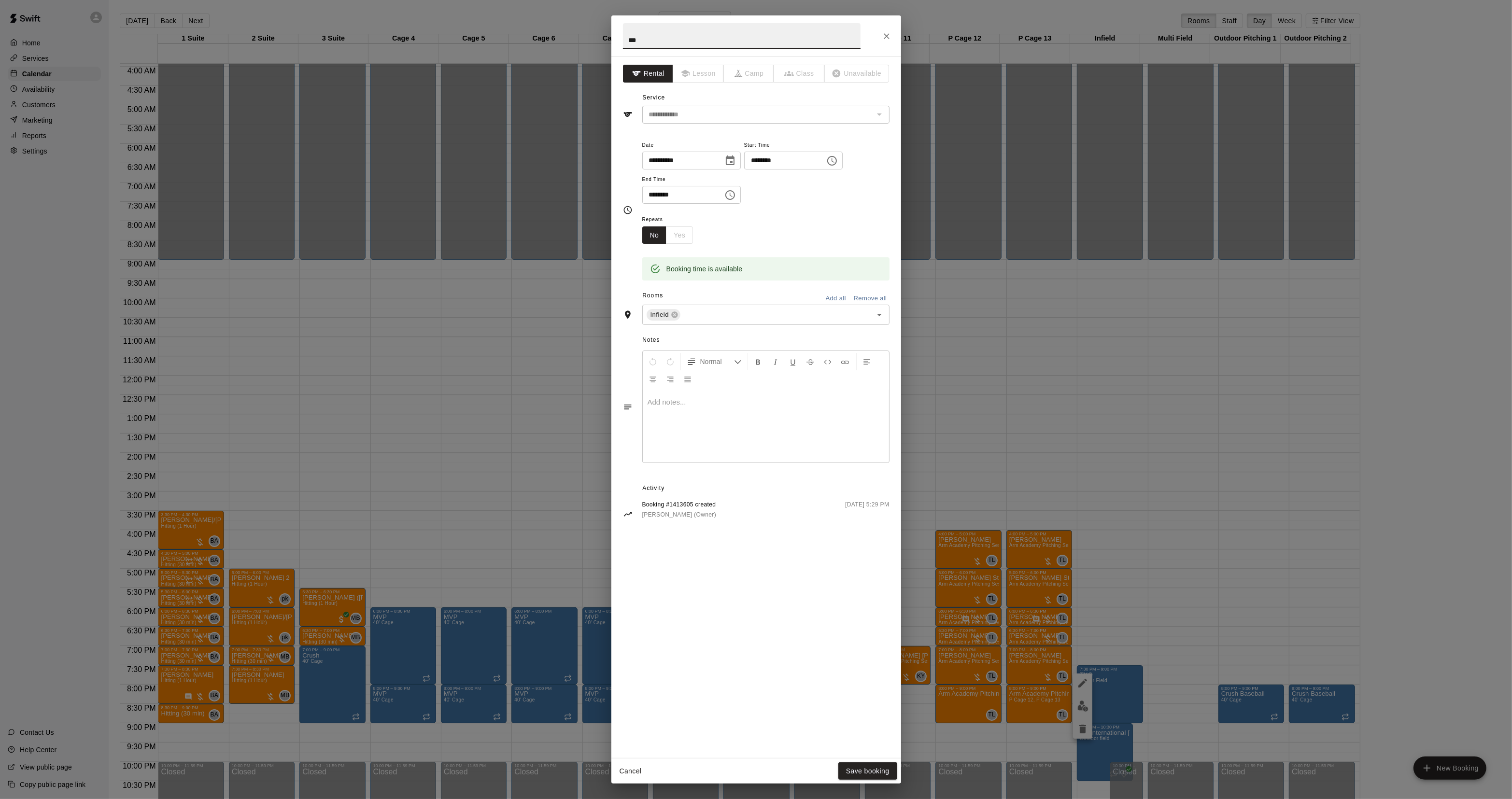
click at [710, 445] on div at bounding box center [766, 426] width 247 height 72
click at [876, 776] on button "Save booking" at bounding box center [868, 771] width 59 height 18
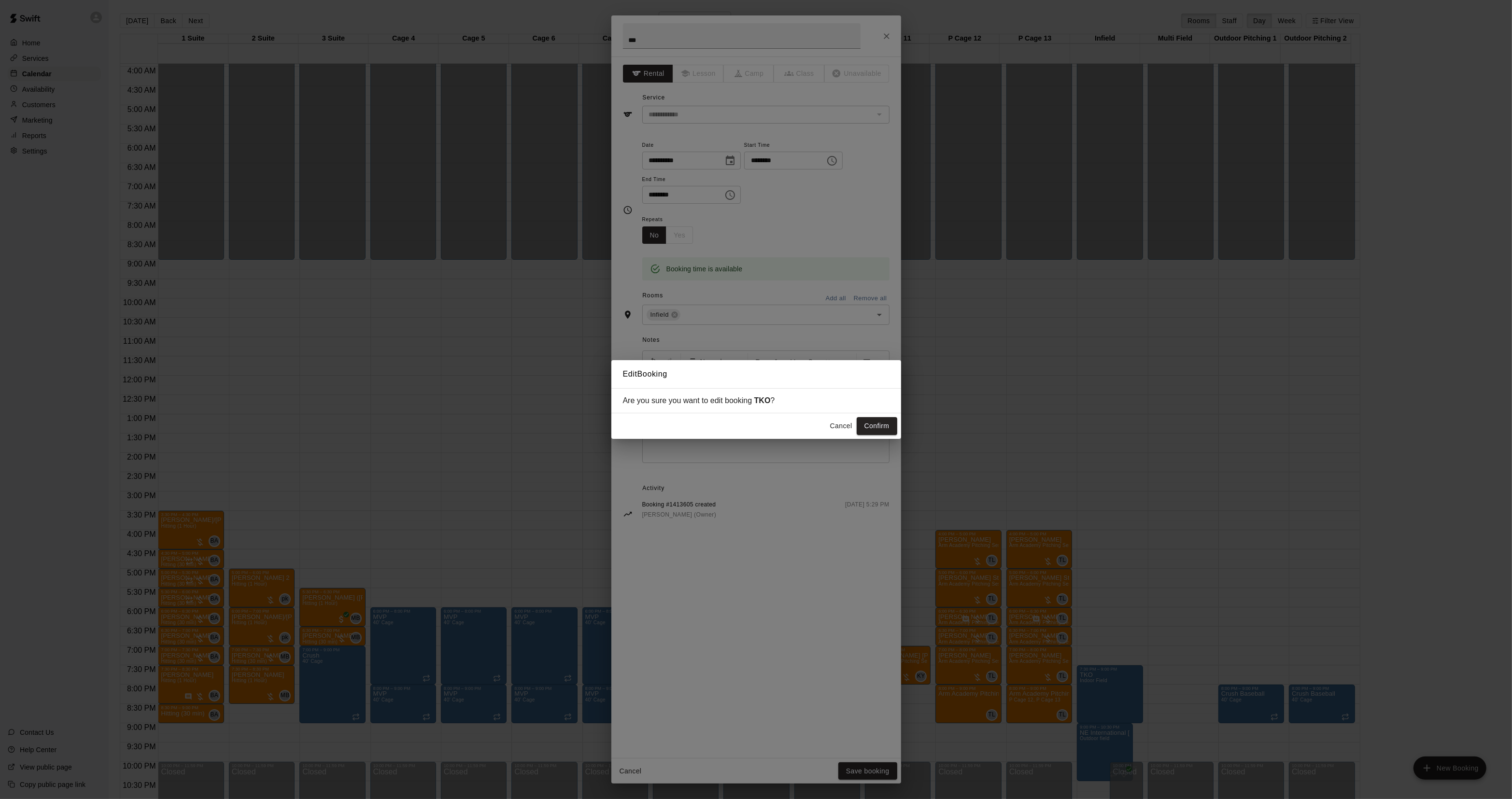
click at [887, 416] on div "Cancel Confirm" at bounding box center [757, 426] width 290 height 26
click at [883, 421] on button "Confirm" at bounding box center [877, 426] width 41 height 18
